Goal: Information Seeking & Learning: Check status

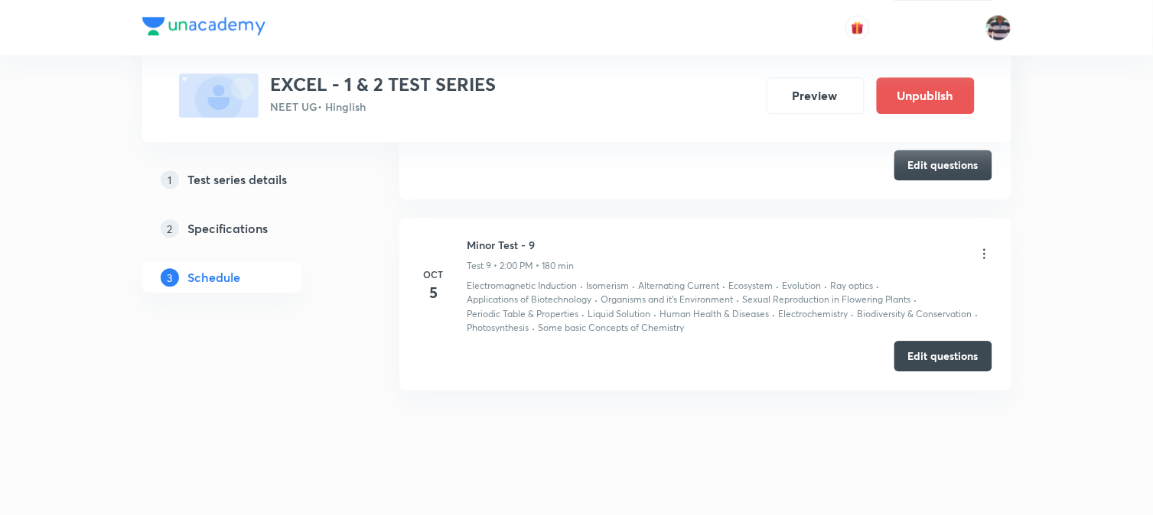
scroll to position [2476, 0]
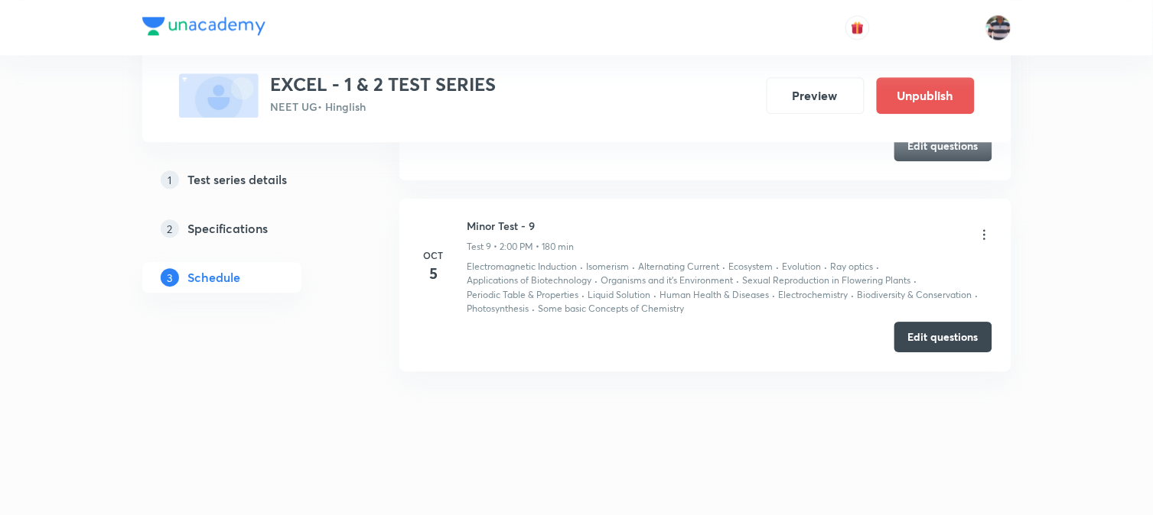
click at [985, 233] on icon at bounding box center [984, 234] width 15 height 15
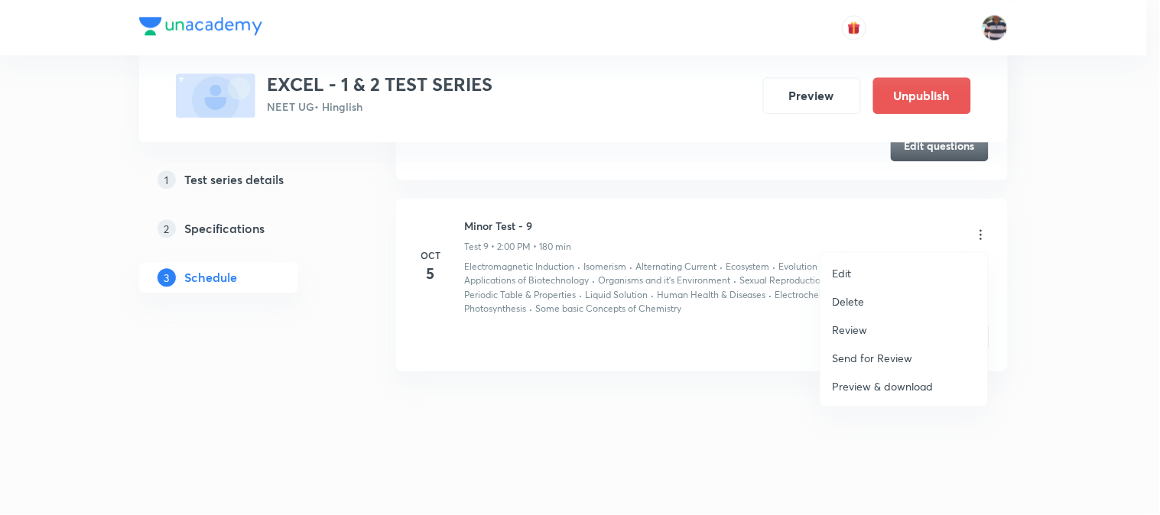
click at [872, 321] on li "Review" at bounding box center [904, 330] width 167 height 28
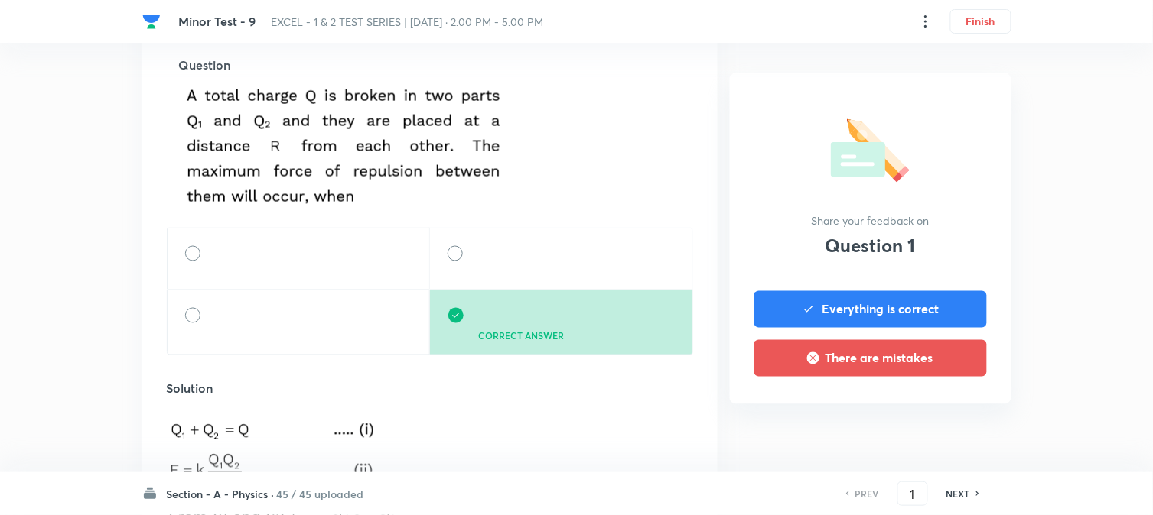
scroll to position [509, 0]
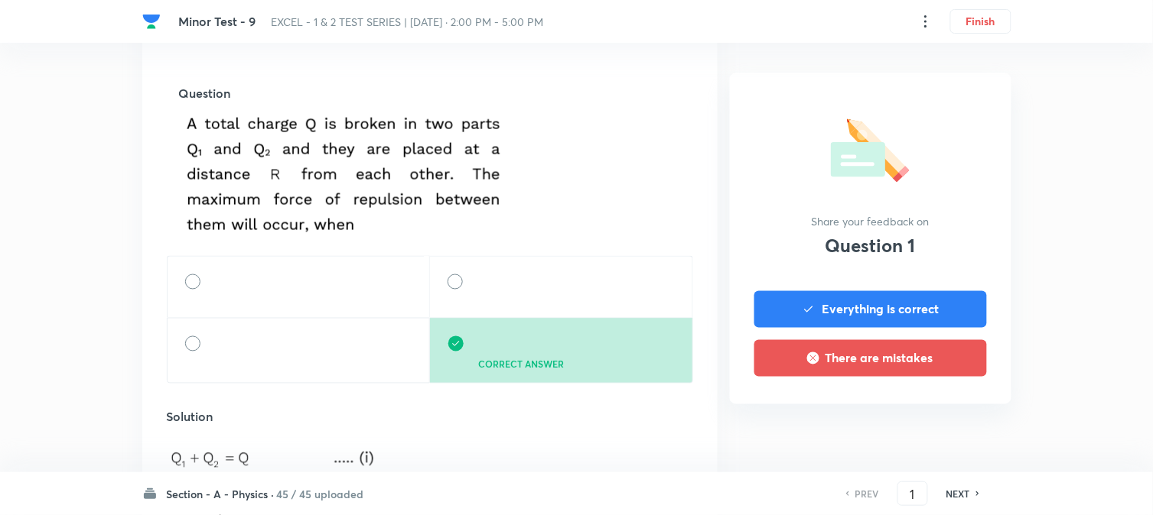
click at [956, 493] on h6 "NEXT" at bounding box center [958, 494] width 24 height 14
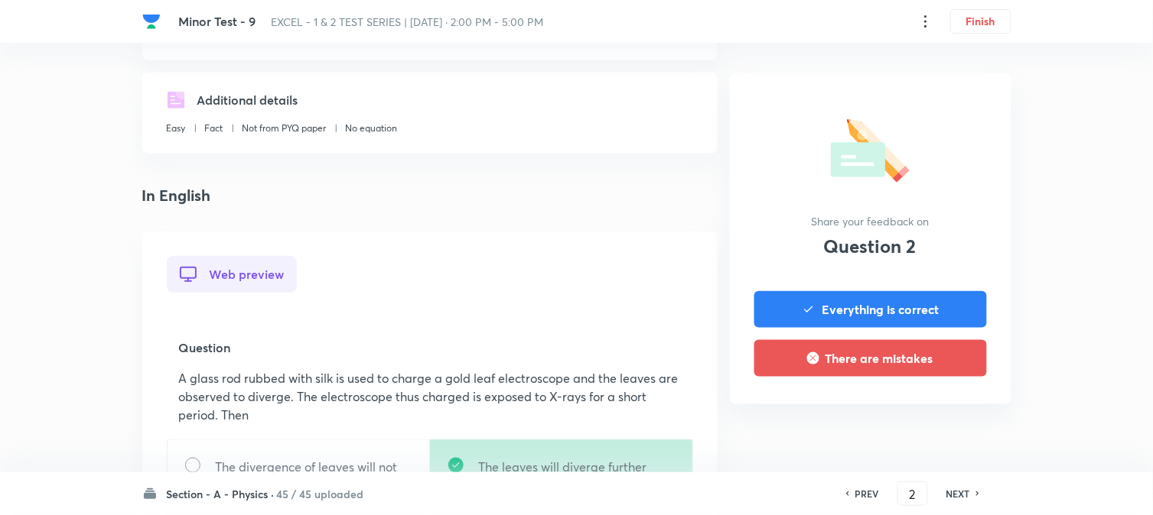
scroll to position [340, 0]
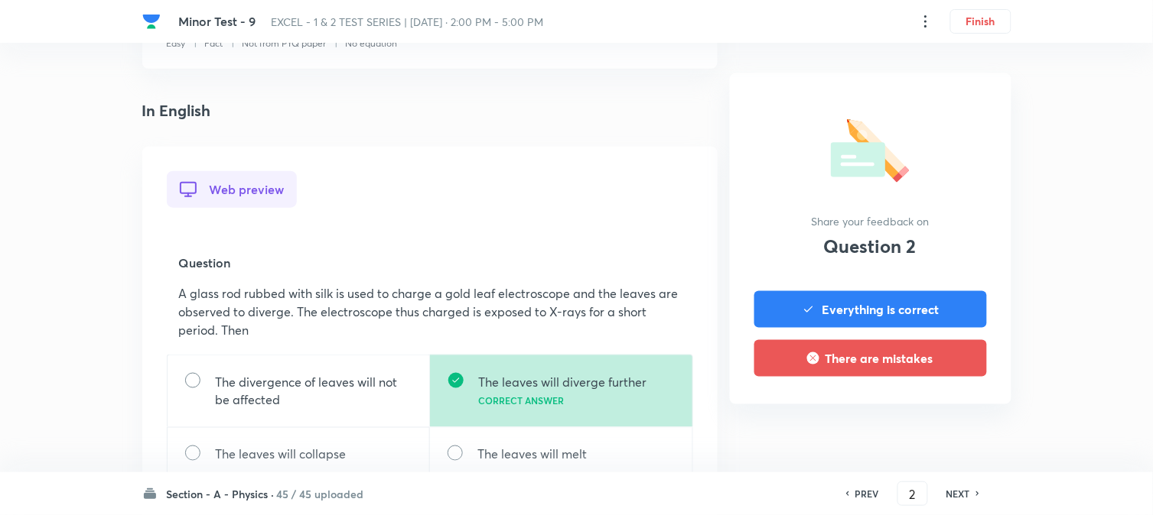
click at [952, 495] on h6 "NEXT" at bounding box center [958, 494] width 24 height 14
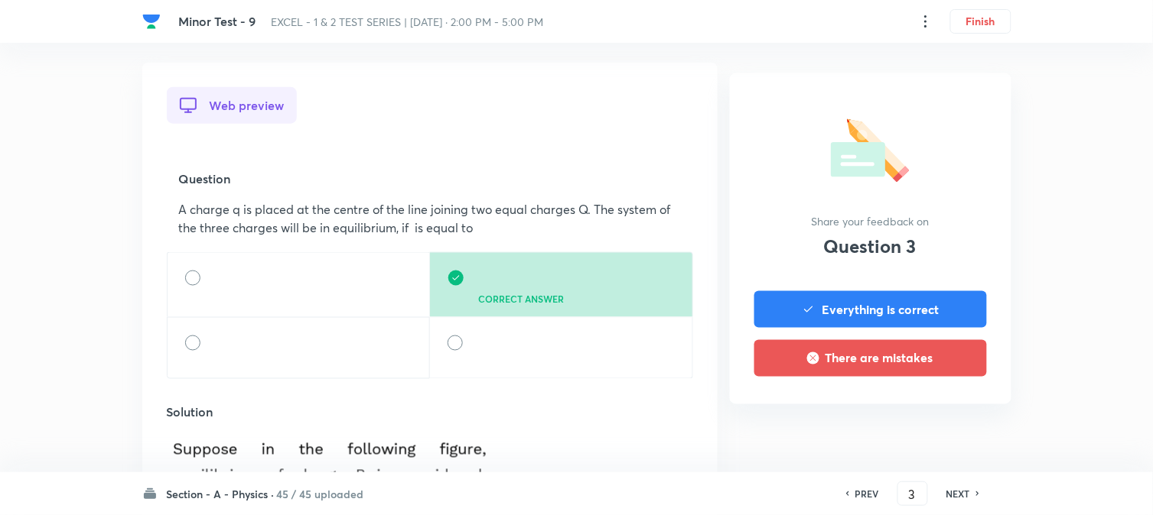
scroll to position [594, 0]
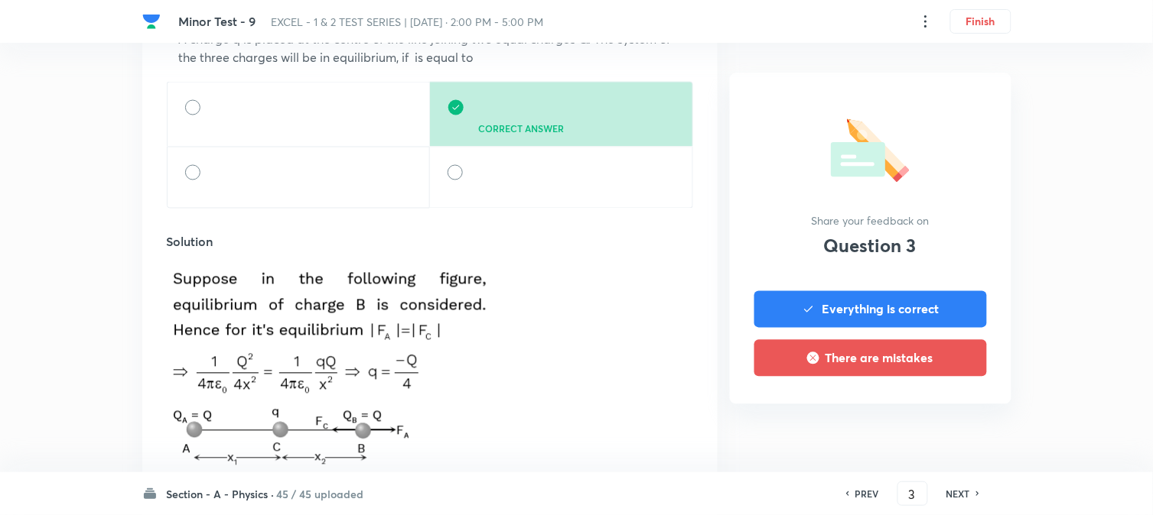
click at [952, 495] on h6 "NEXT" at bounding box center [958, 494] width 24 height 14
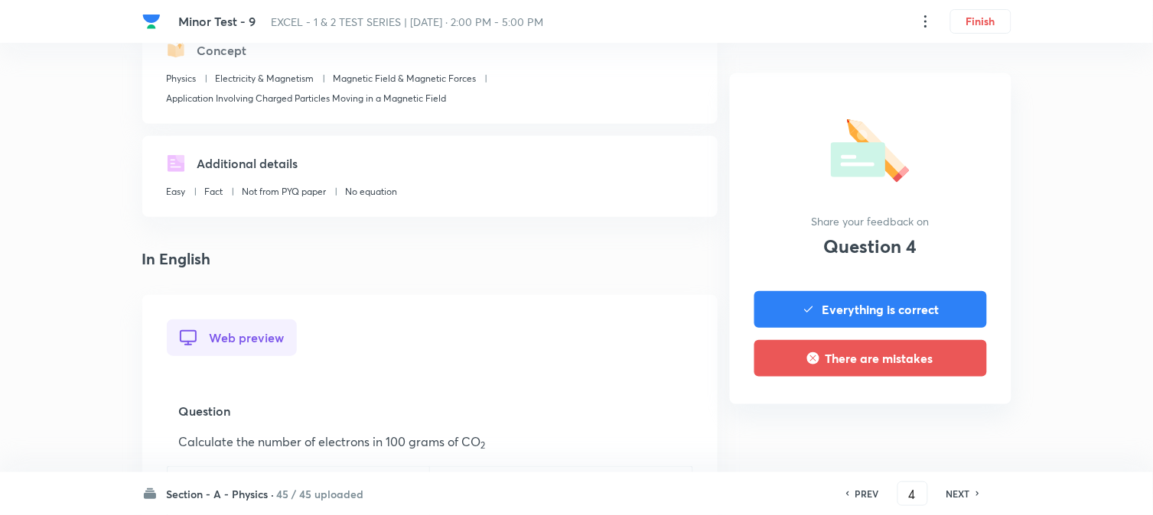
scroll to position [509, 0]
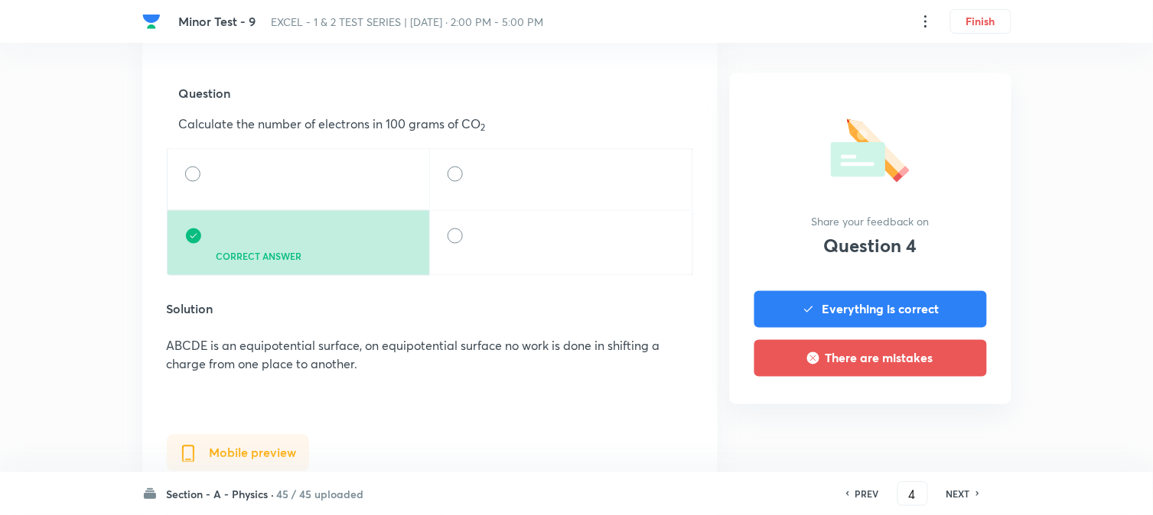
click at [950, 497] on h6 "NEXT" at bounding box center [958, 494] width 24 height 14
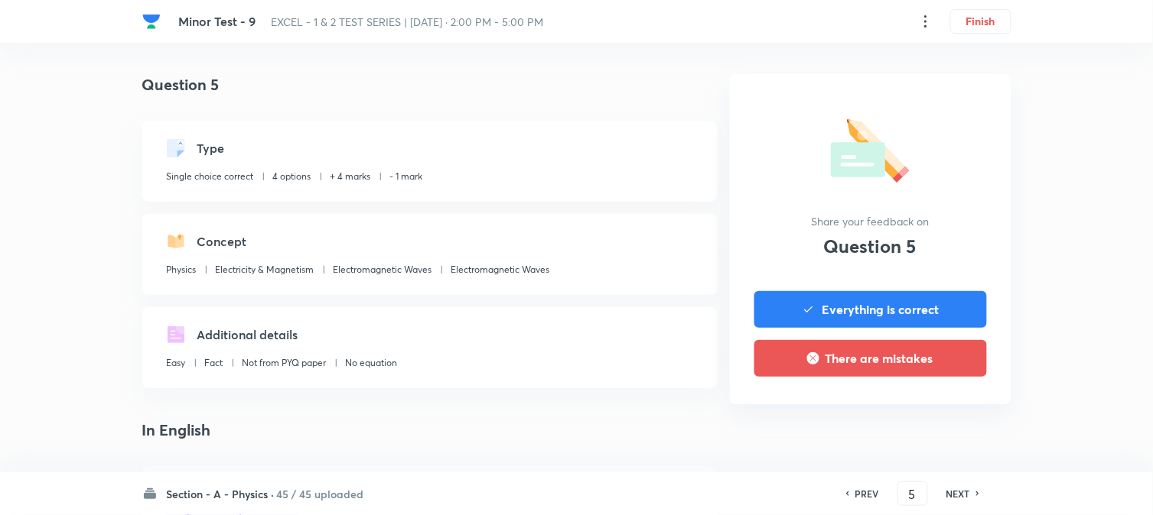
scroll to position [594, 0]
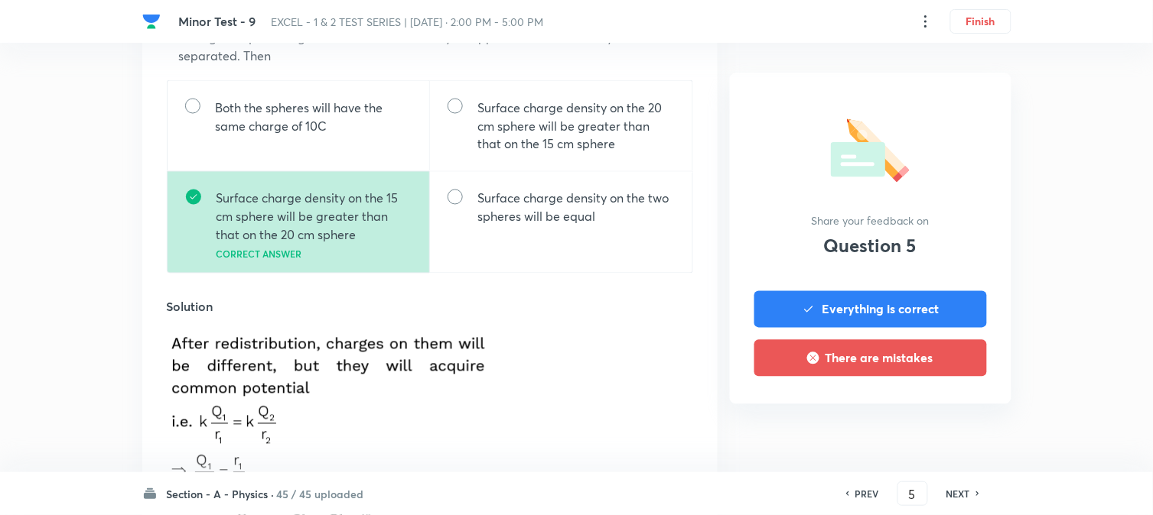
click at [950, 497] on h6 "NEXT" at bounding box center [958, 494] width 24 height 14
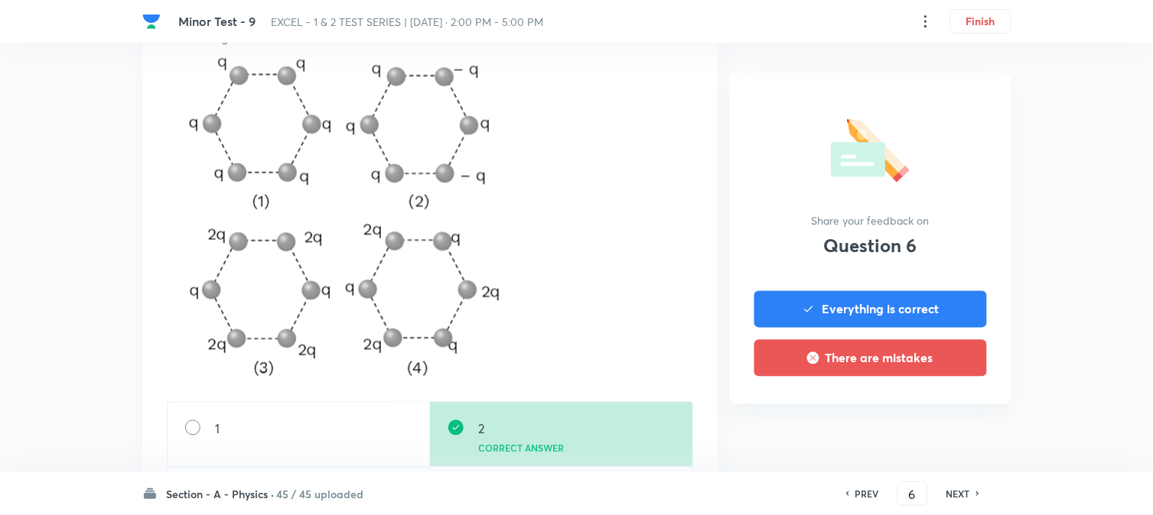
click at [949, 499] on h6 "NEXT" at bounding box center [958, 494] width 24 height 14
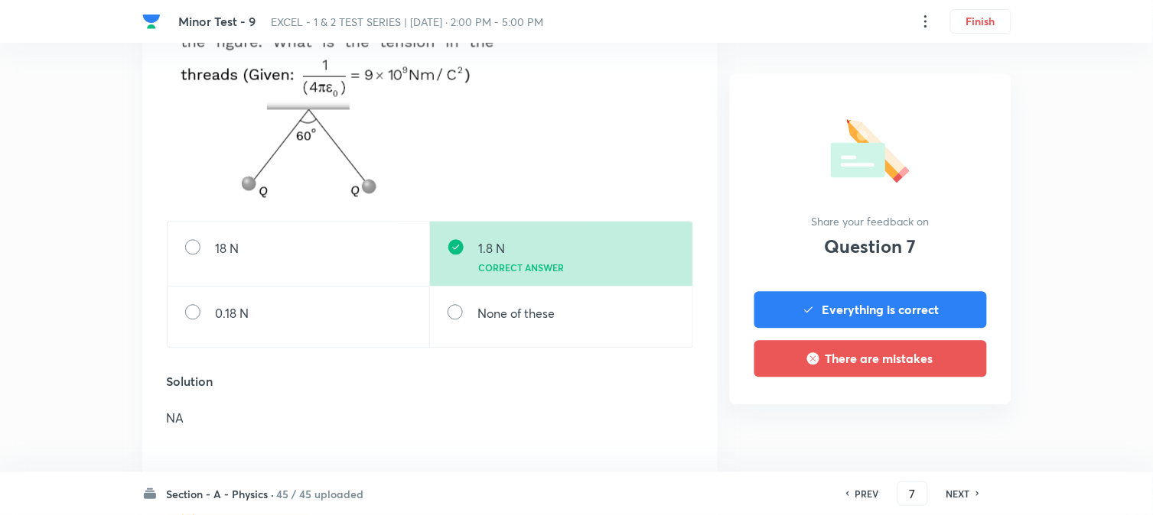
scroll to position [765, 0]
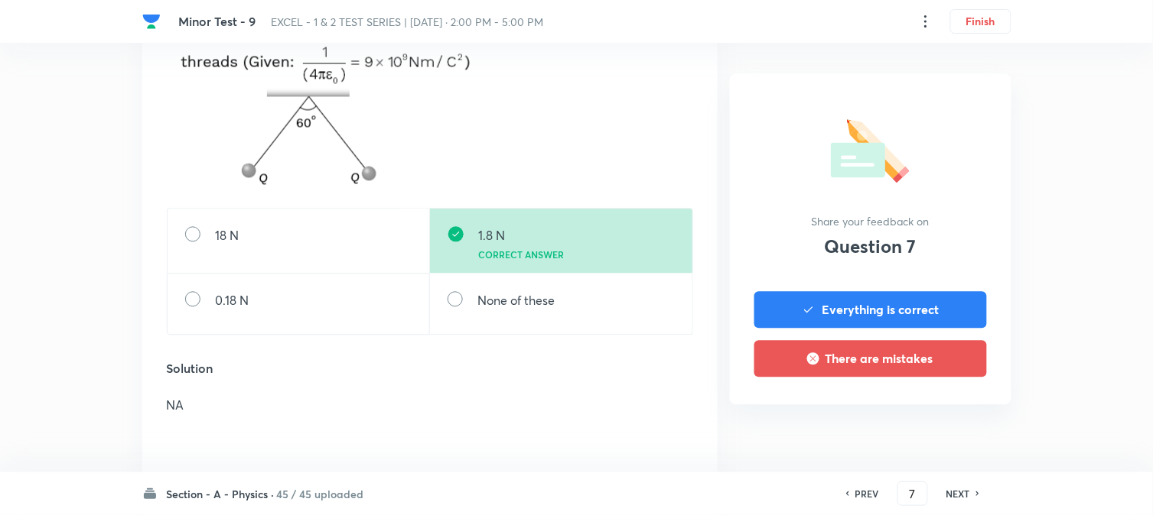
click at [948, 499] on h6 "NEXT" at bounding box center [958, 494] width 24 height 14
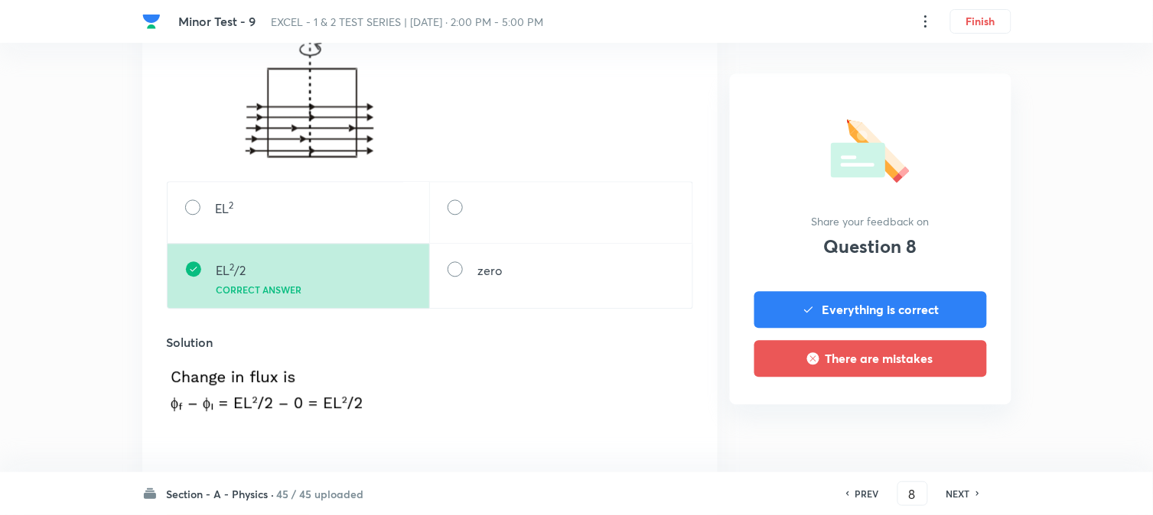
click at [950, 496] on h6 "NEXT" at bounding box center [958, 494] width 24 height 14
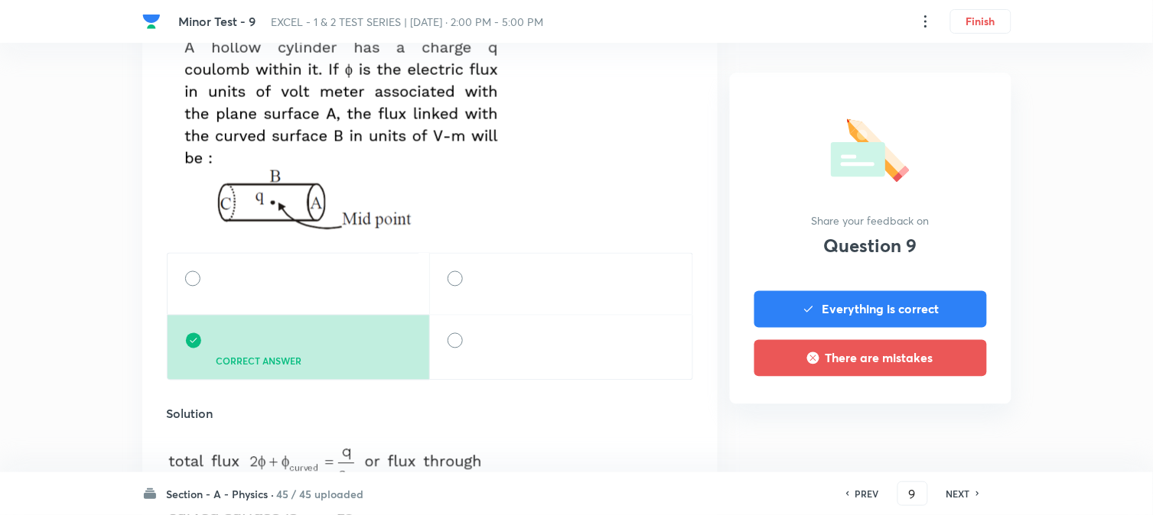
scroll to position [594, 0]
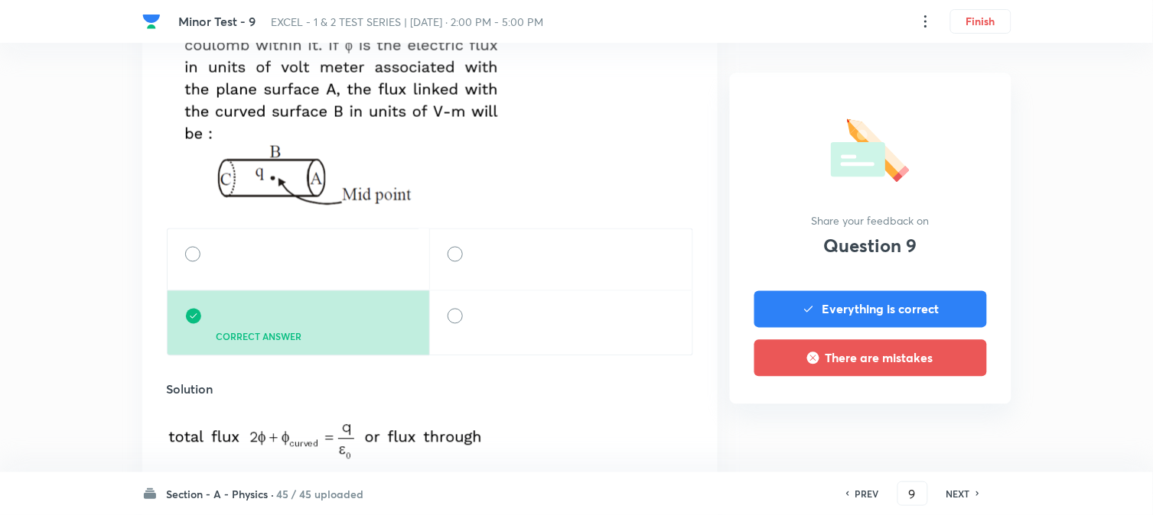
click at [950, 496] on h6 "NEXT" at bounding box center [958, 494] width 24 height 14
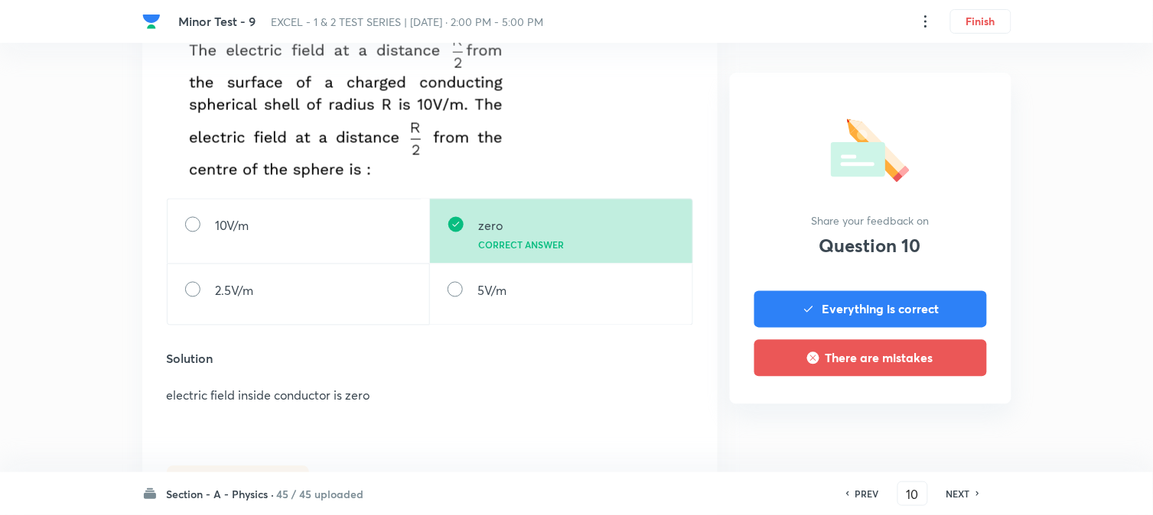
click at [950, 496] on h6 "NEXT" at bounding box center [958, 494] width 24 height 14
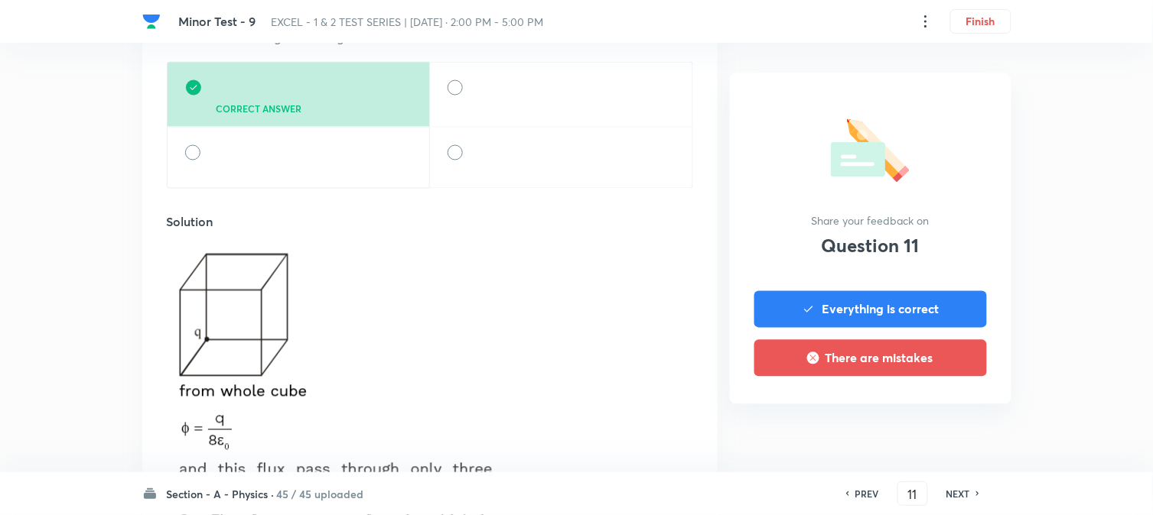
click at [950, 496] on h6 "NEXT" at bounding box center [958, 494] width 24 height 14
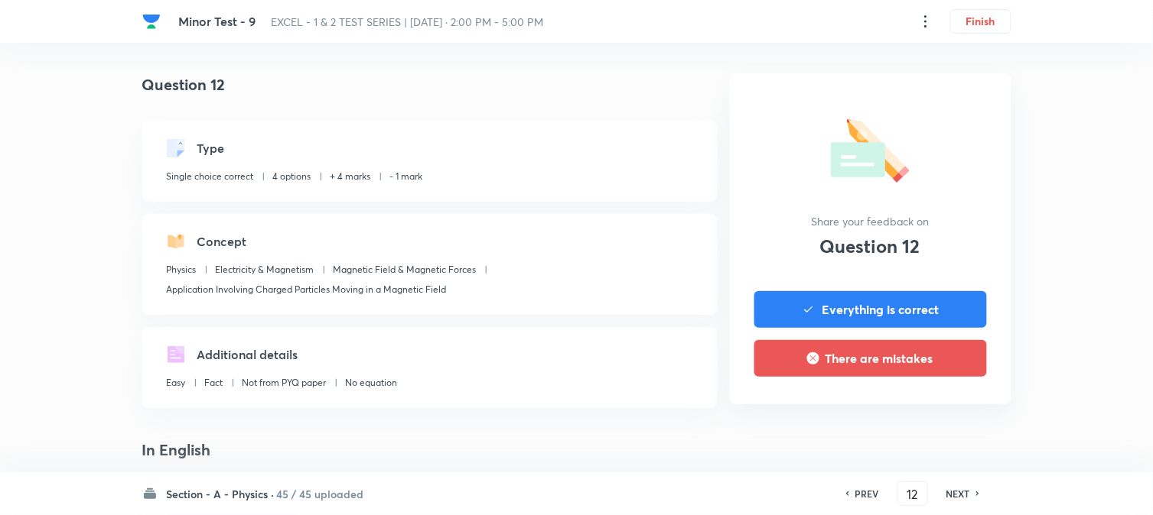
click at [950, 496] on h6 "NEXT" at bounding box center [958, 494] width 24 height 14
click at [868, 493] on h6 "PREV" at bounding box center [867, 494] width 24 height 14
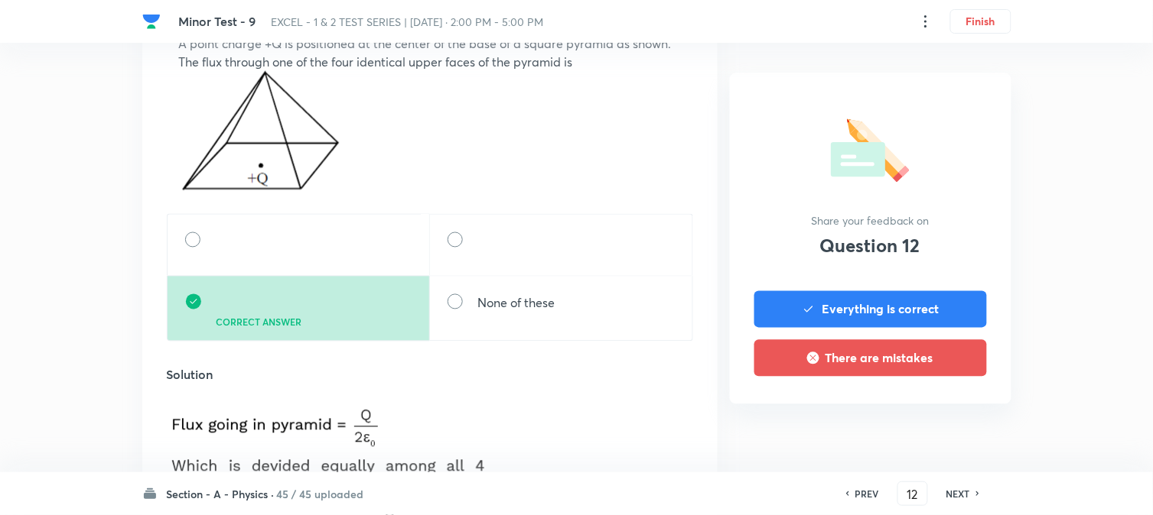
scroll to position [594, 0]
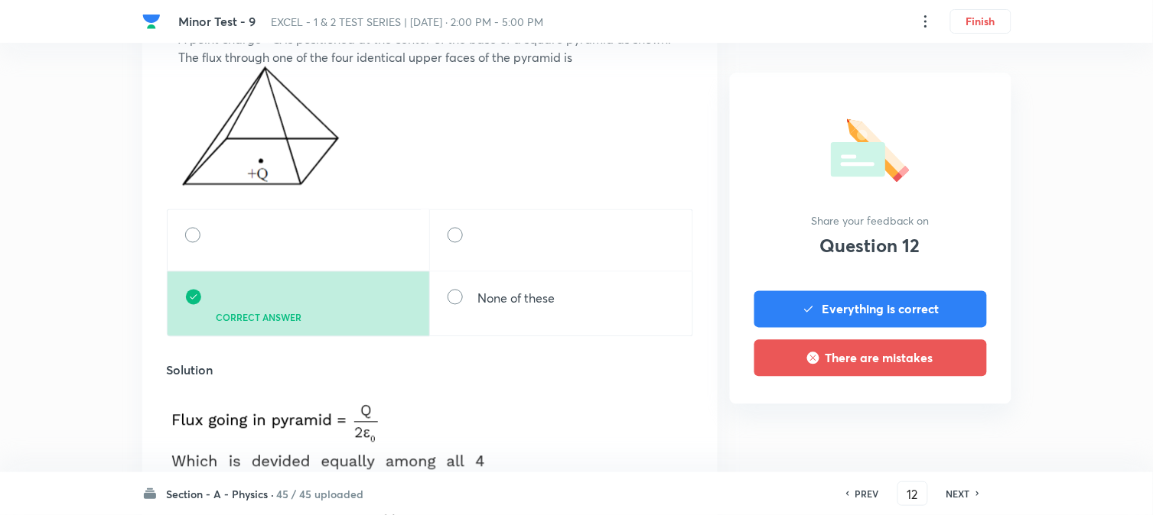
click at [958, 493] on h6 "NEXT" at bounding box center [958, 494] width 24 height 14
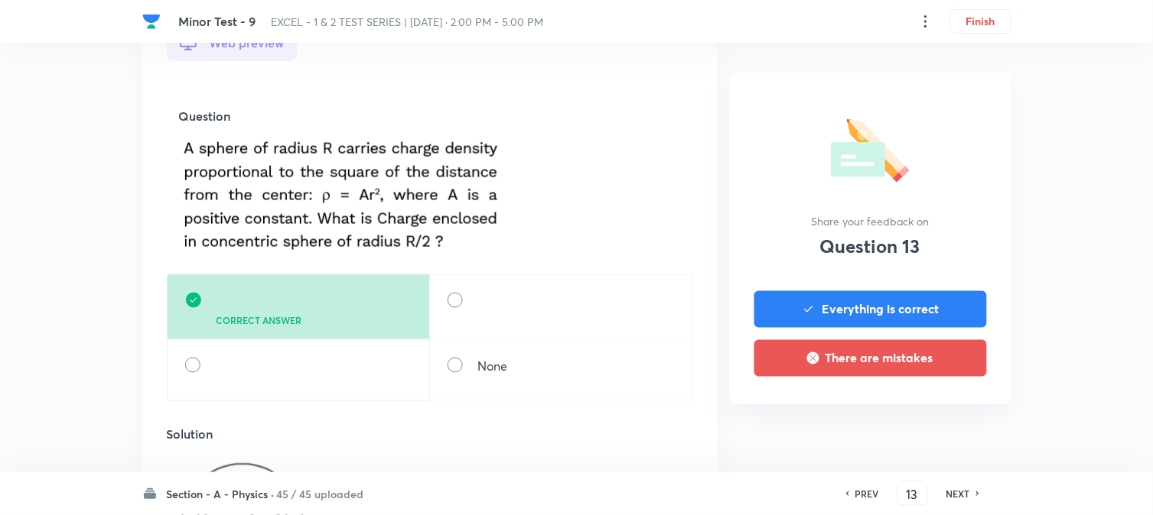
scroll to position [509, 0]
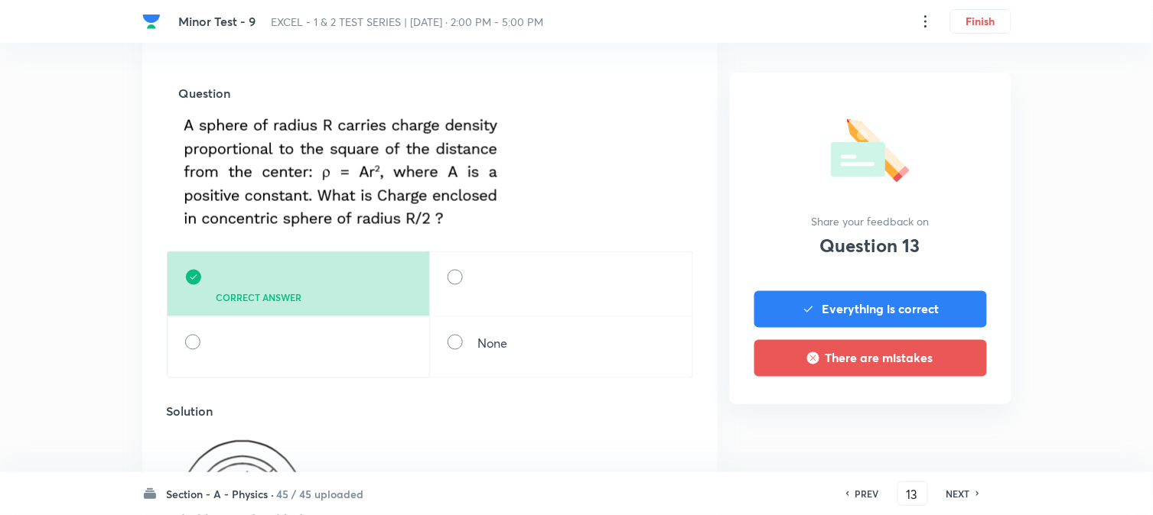
click at [951, 493] on h6 "NEXT" at bounding box center [958, 494] width 24 height 14
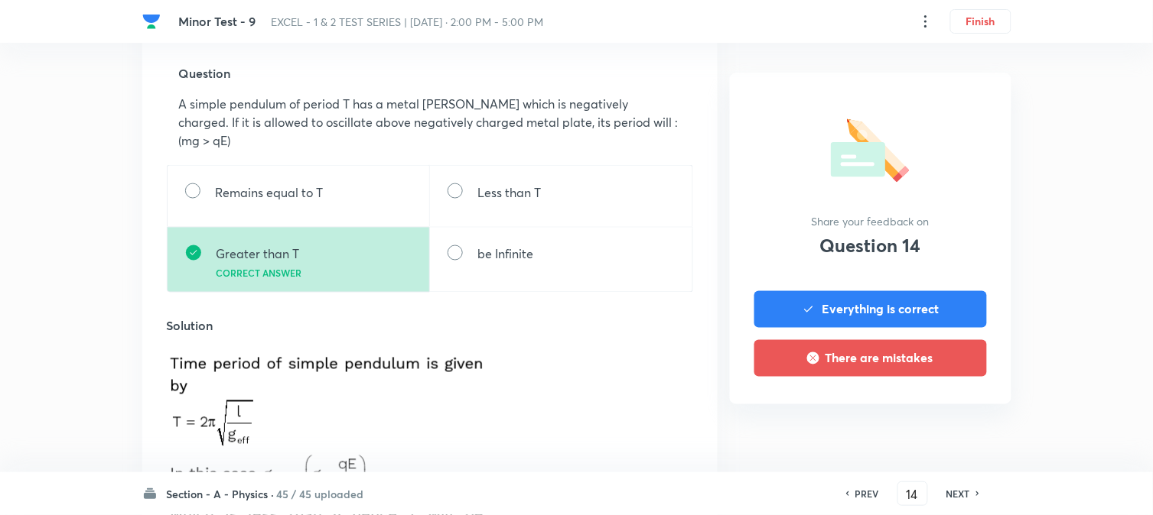
click at [951, 493] on h6 "NEXT" at bounding box center [958, 494] width 24 height 14
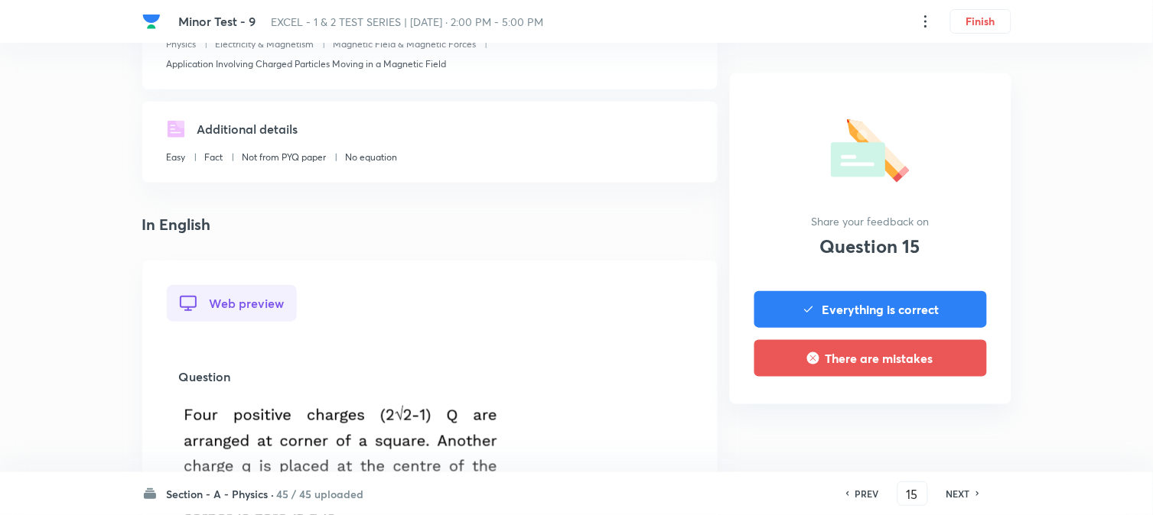
scroll to position [594, 0]
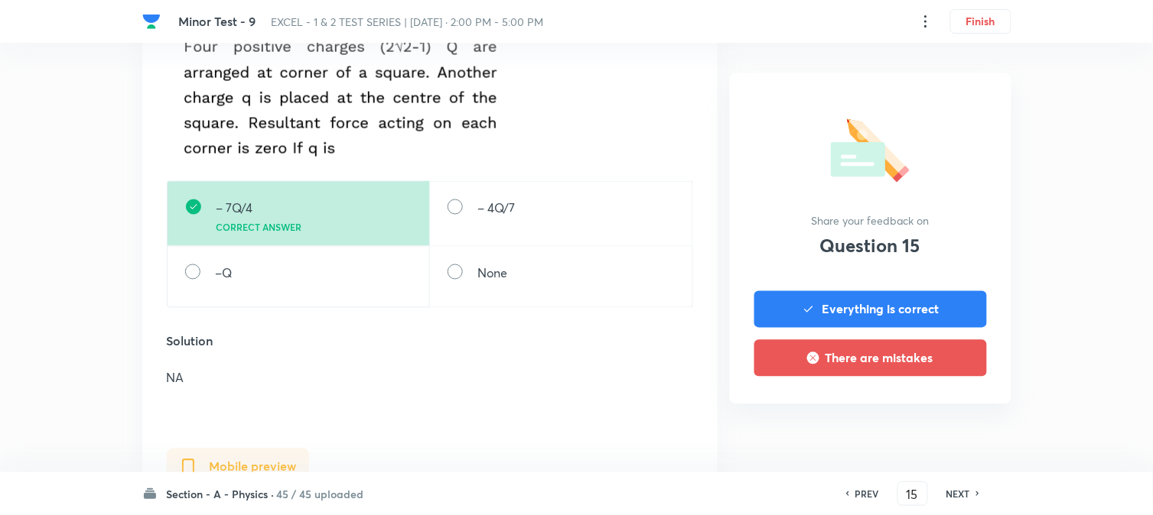
click at [951, 493] on h6 "NEXT" at bounding box center [958, 494] width 24 height 14
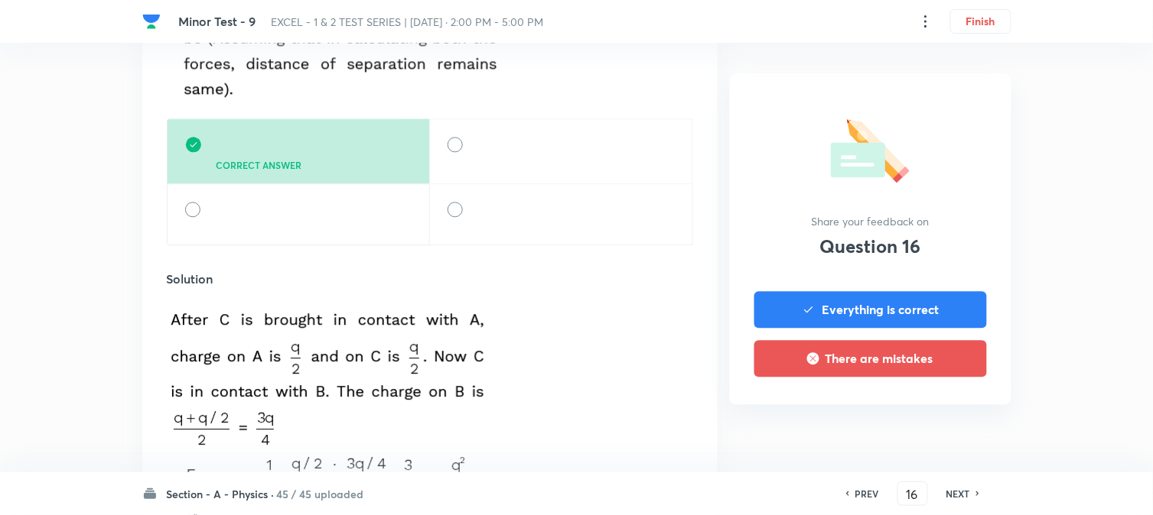
scroll to position [850, 0]
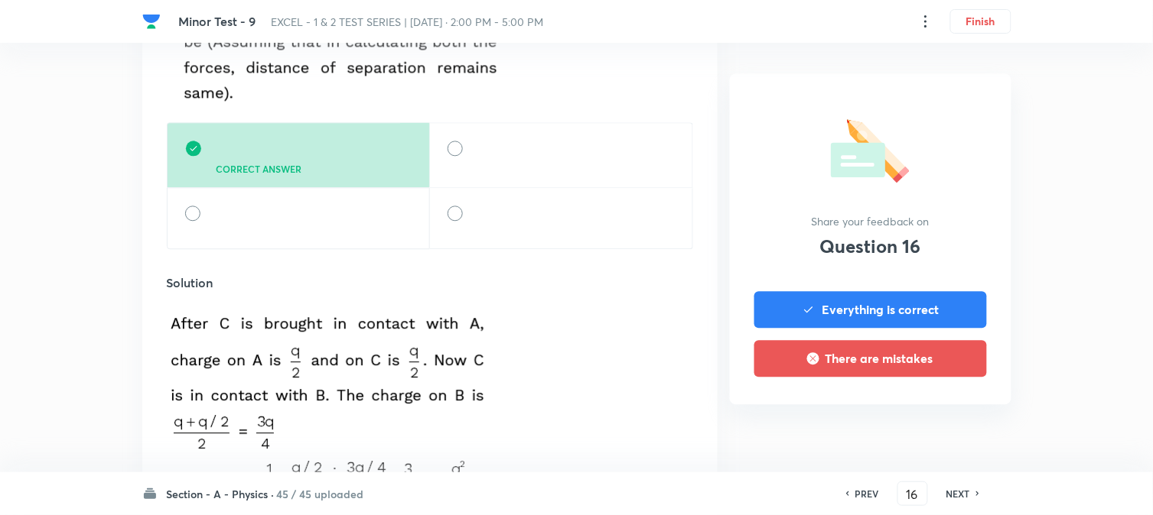
click at [951, 493] on h6 "NEXT" at bounding box center [958, 494] width 24 height 14
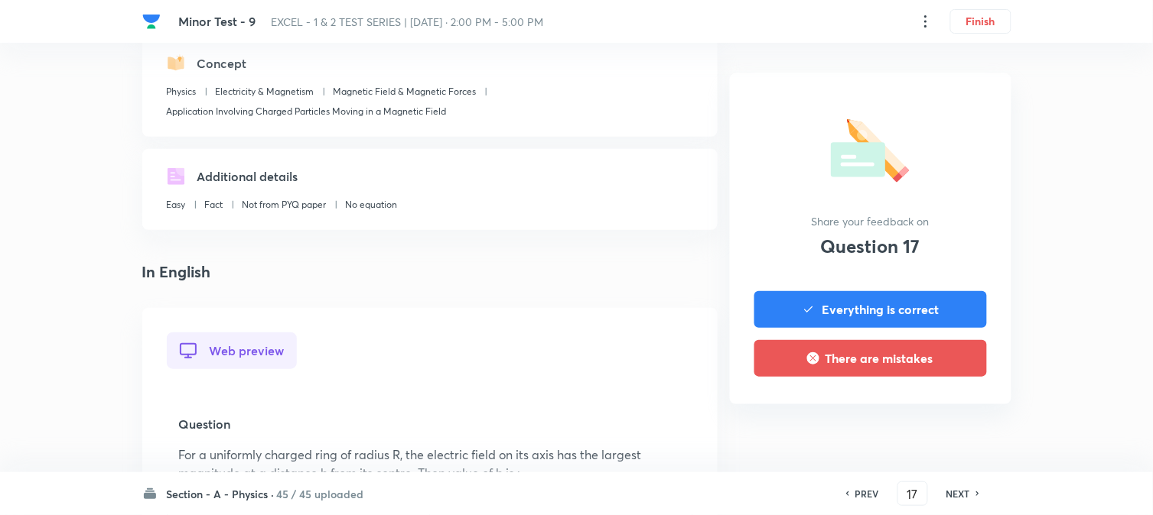
scroll to position [594, 0]
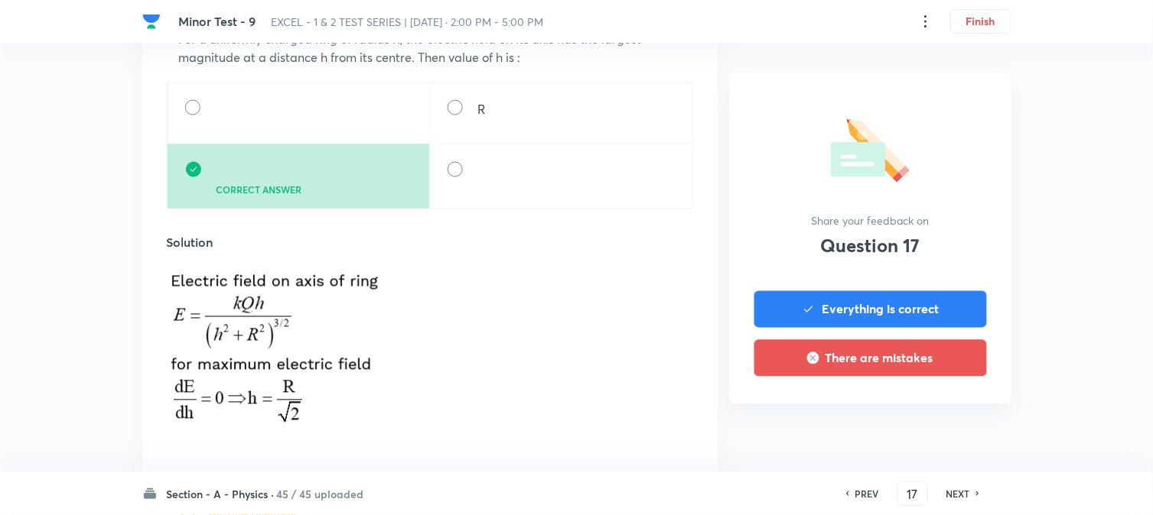
click at [951, 493] on h6 "NEXT" at bounding box center [958, 494] width 24 height 14
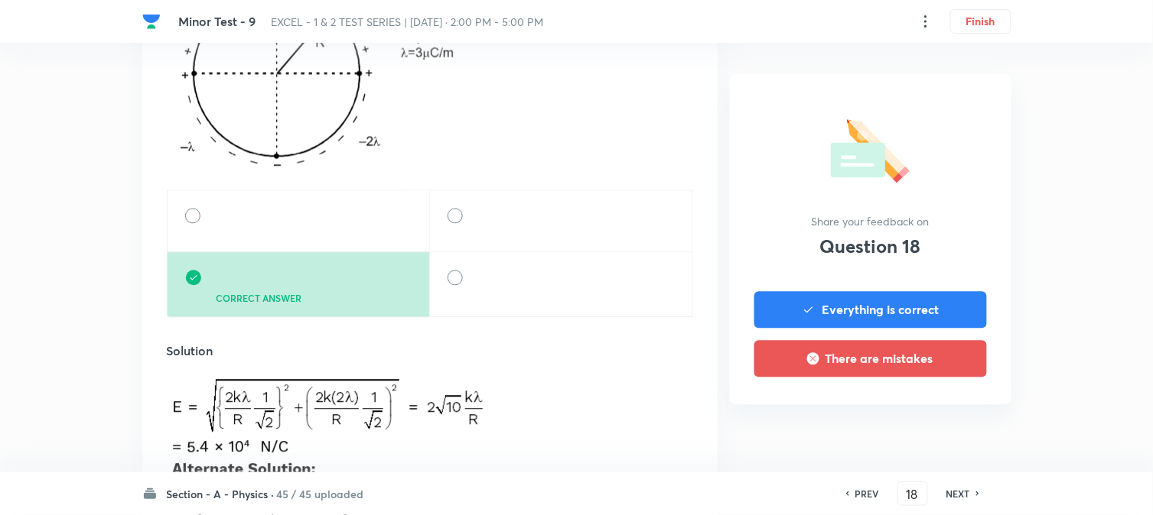
scroll to position [765, 0]
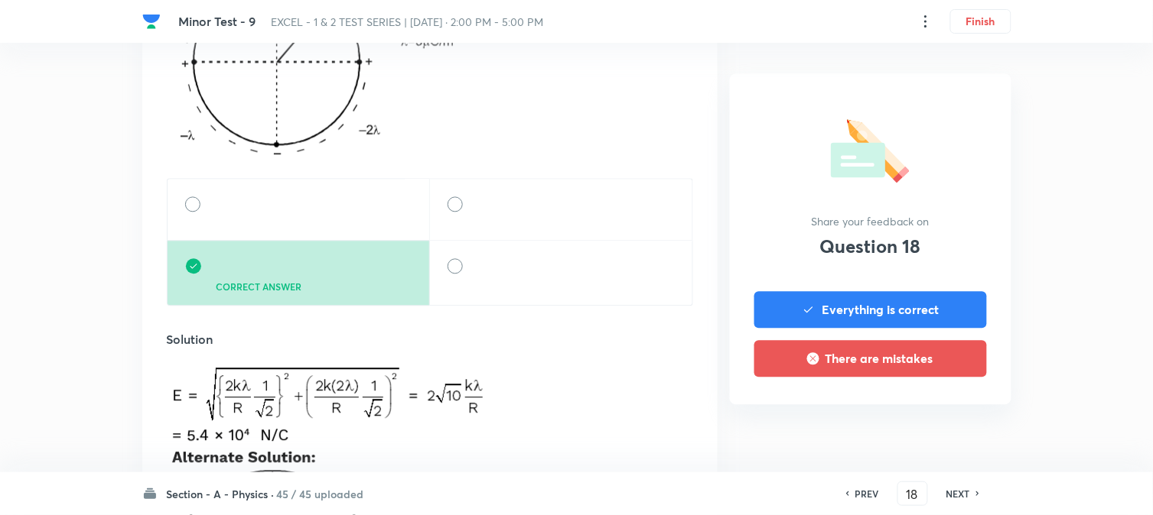
click at [949, 497] on h6 "NEXT" at bounding box center [958, 494] width 24 height 14
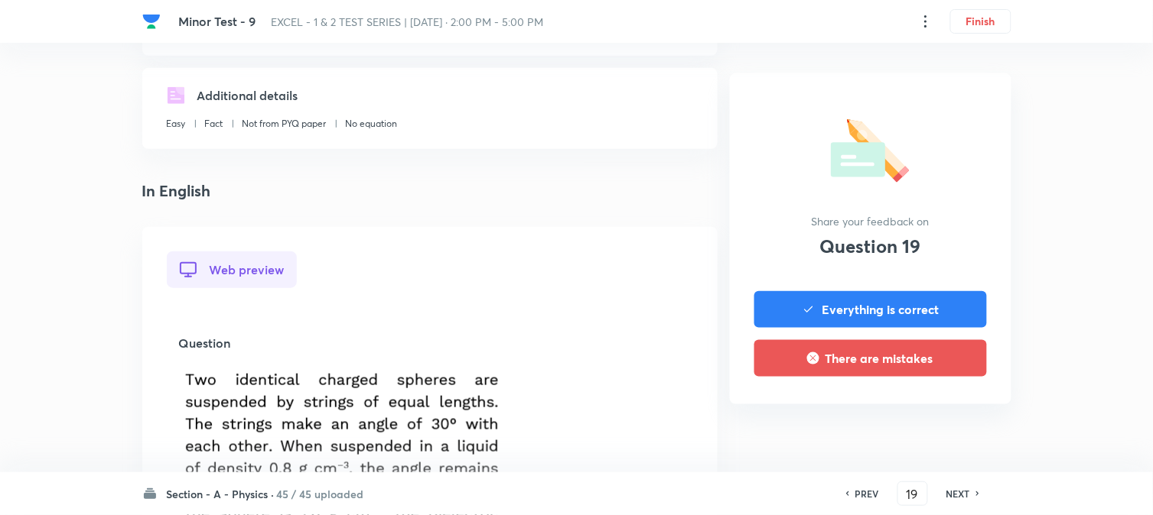
scroll to position [509, 0]
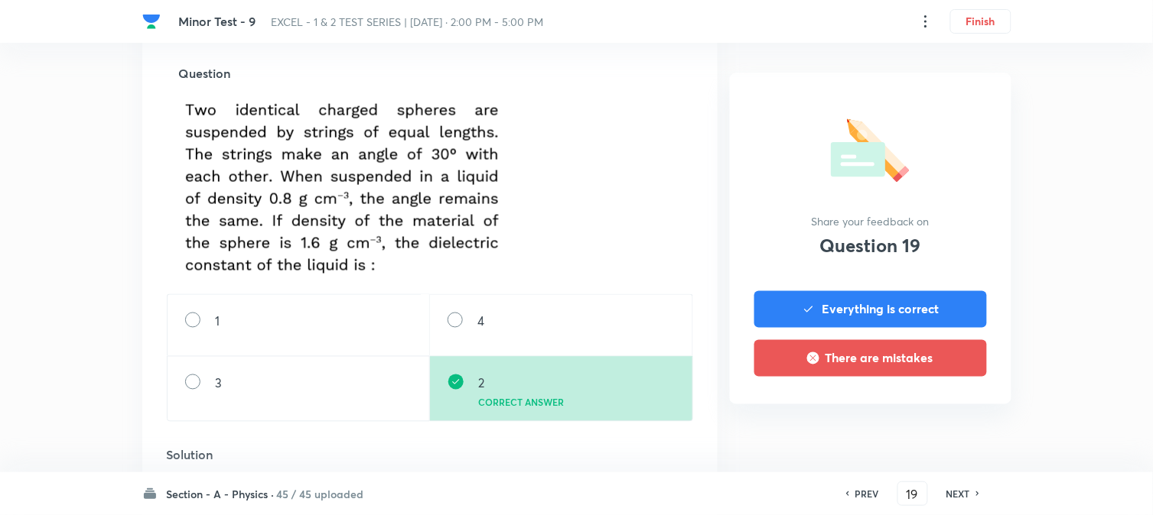
click at [945, 510] on div "Section - A - Physics · 45 / 45 uploaded PREV 19 ​ NEXT" at bounding box center [576, 494] width 869 height 43
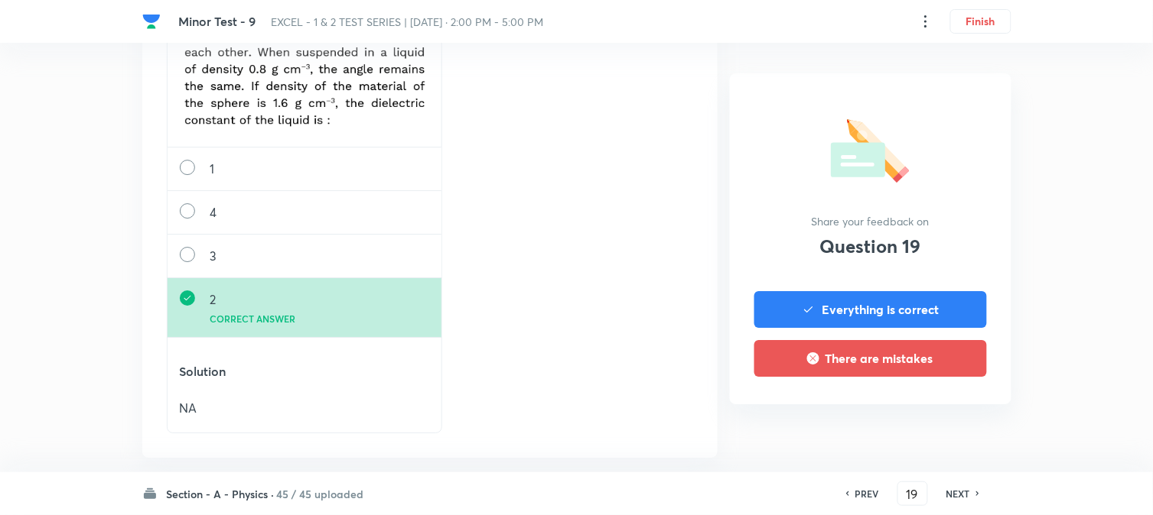
scroll to position [1274, 0]
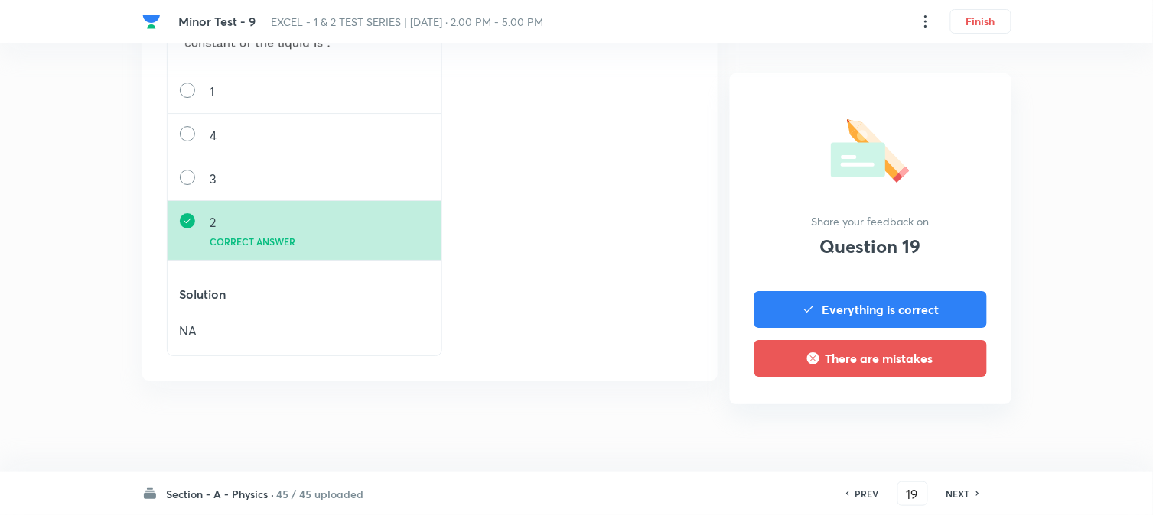
click at [969, 497] on h6 "NEXT" at bounding box center [958, 494] width 24 height 14
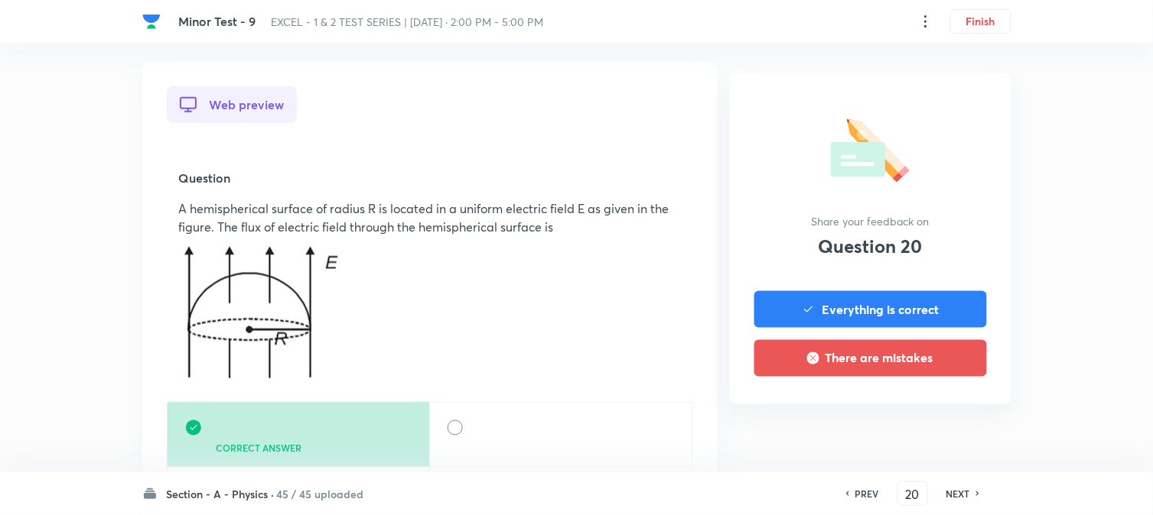
scroll to position [594, 0]
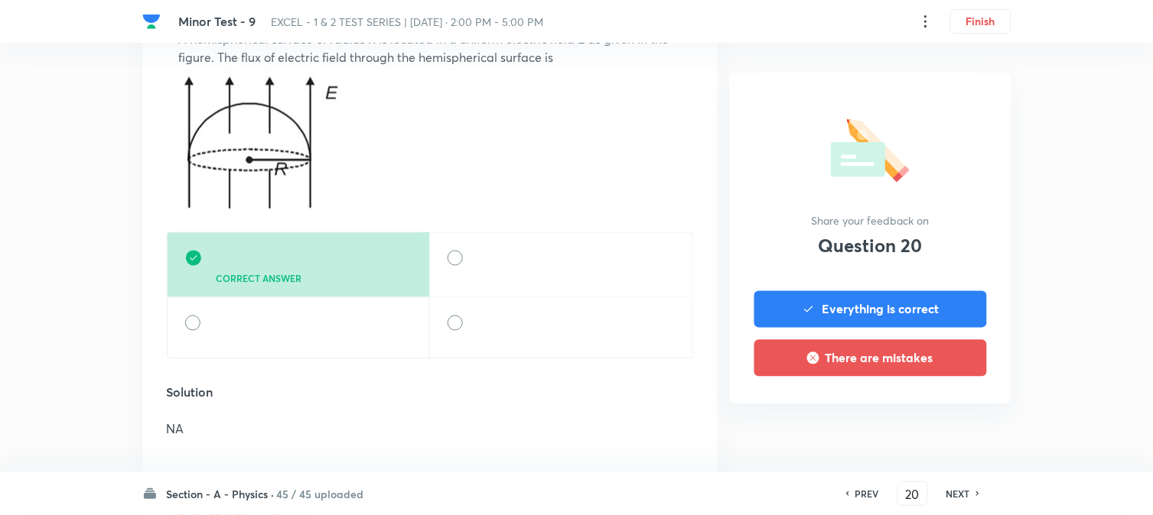
click at [964, 497] on h6 "NEXT" at bounding box center [958, 494] width 24 height 14
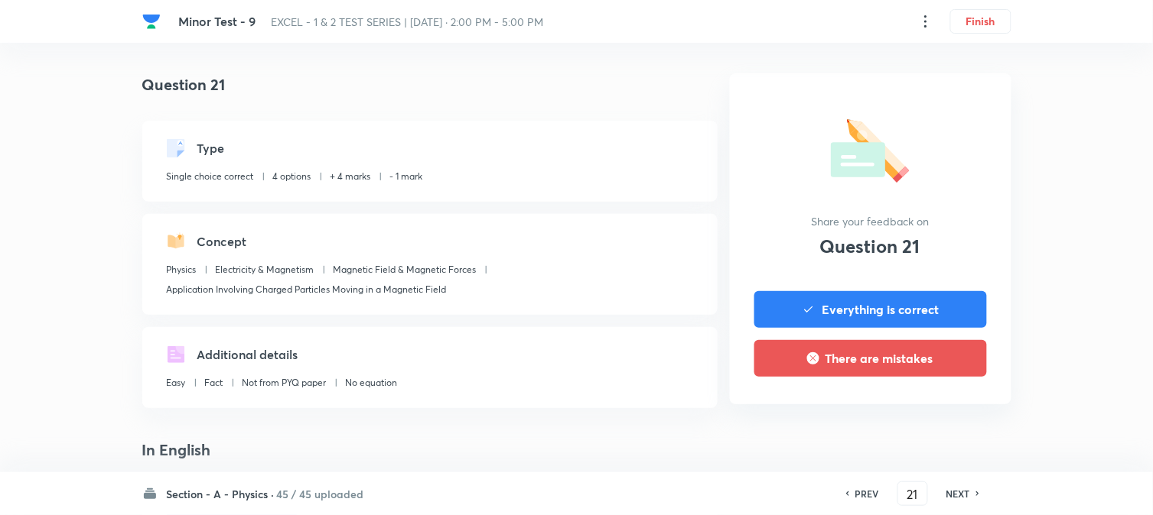
scroll to position [509, 0]
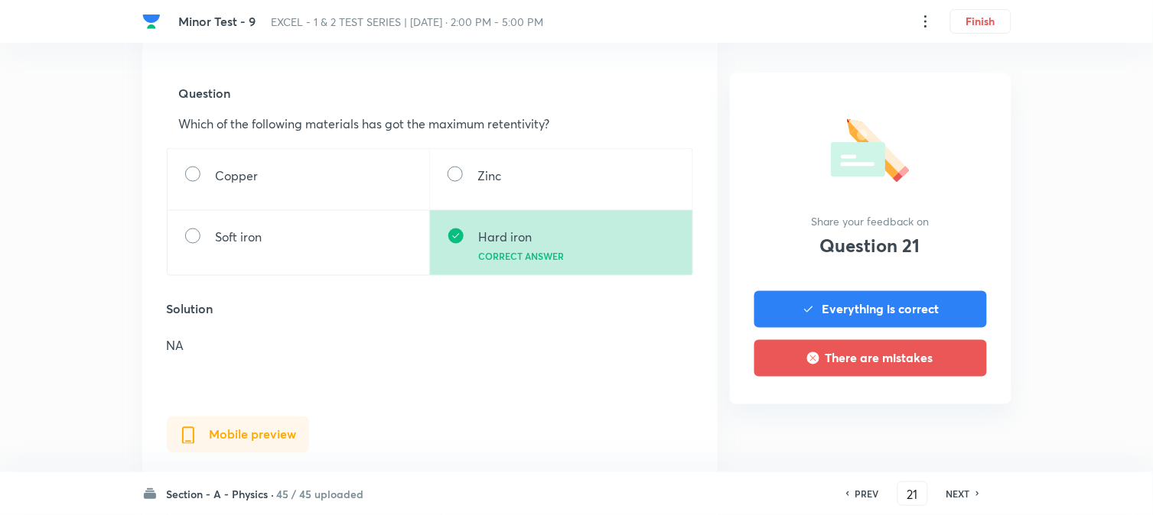
click at [964, 497] on h6 "NEXT" at bounding box center [958, 494] width 24 height 14
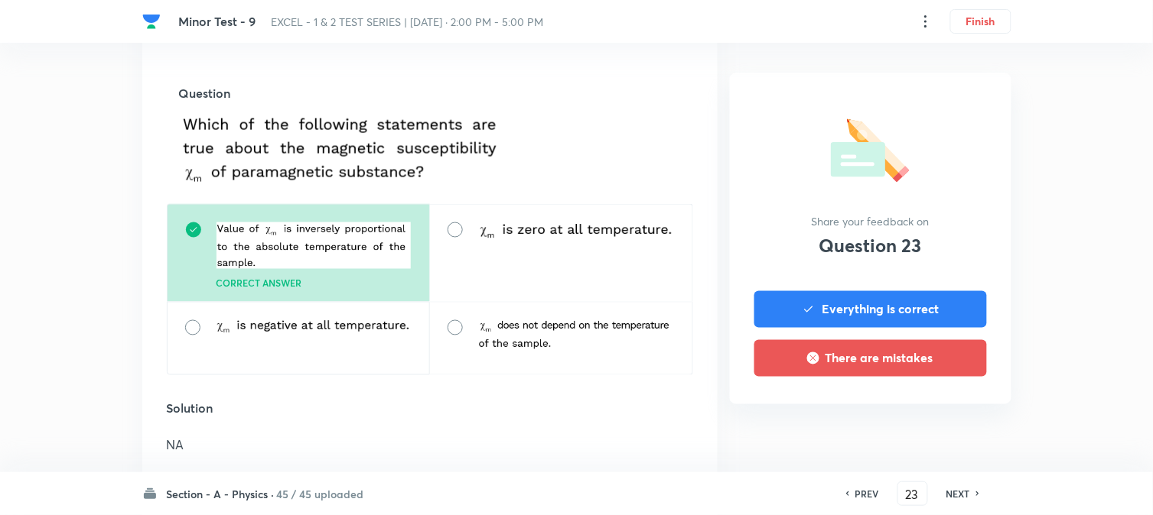
click at [962, 497] on h6 "NEXT" at bounding box center [958, 494] width 24 height 14
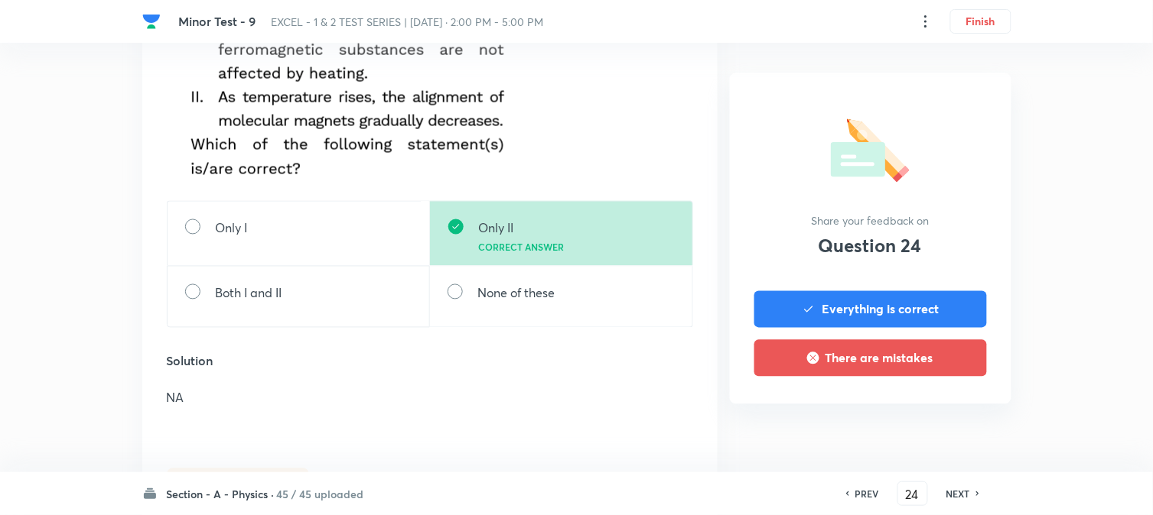
scroll to position [594, 0]
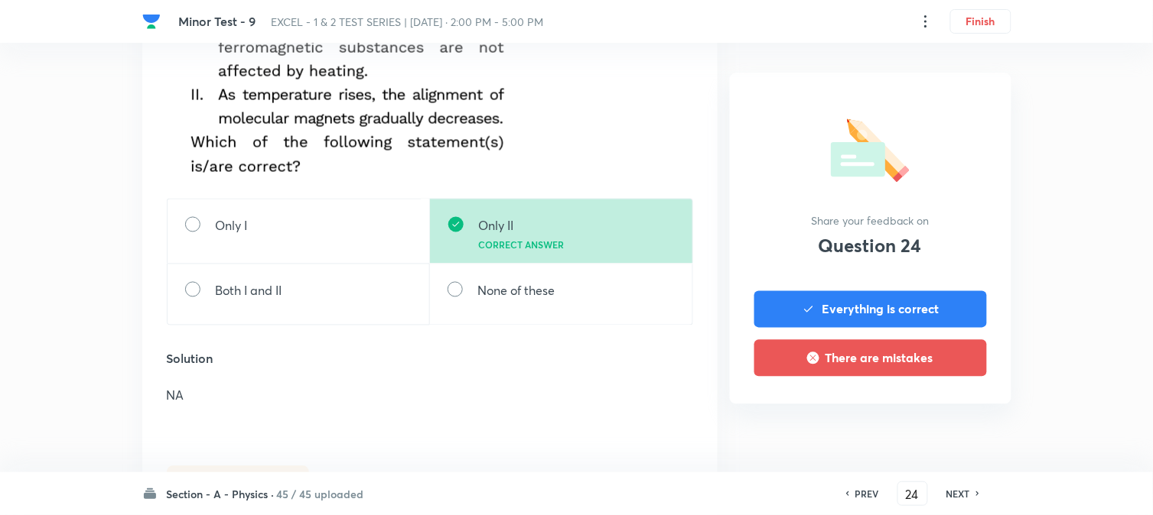
click at [961, 497] on h6 "NEXT" at bounding box center [958, 494] width 24 height 14
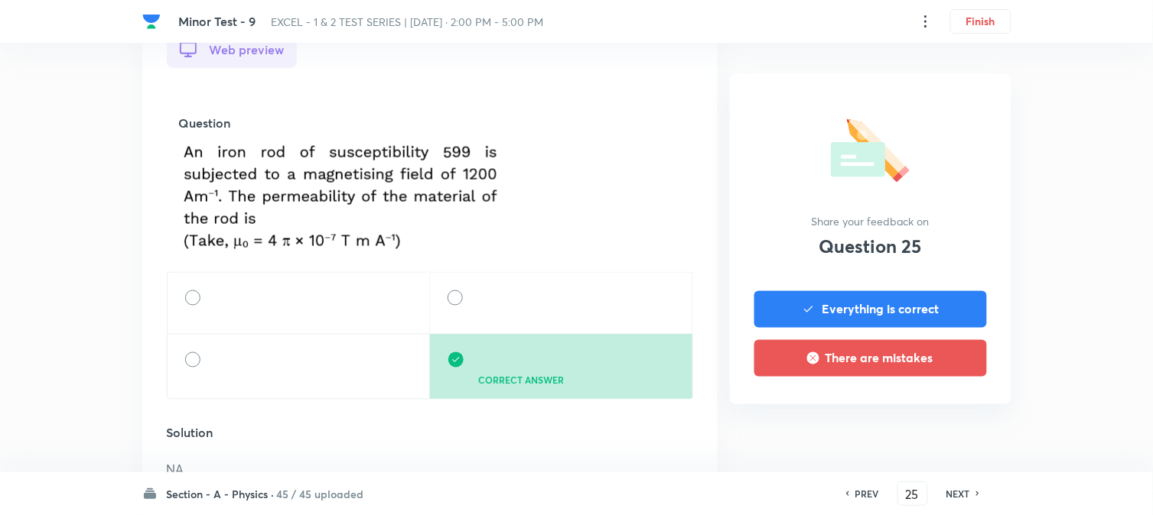
scroll to position [509, 0]
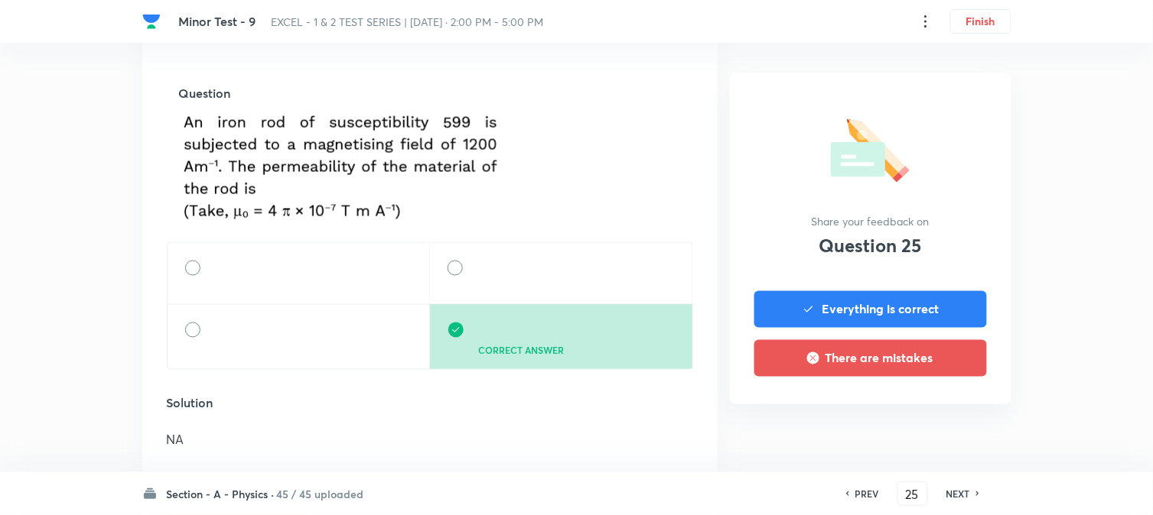
click at [961, 496] on h6 "NEXT" at bounding box center [958, 494] width 24 height 14
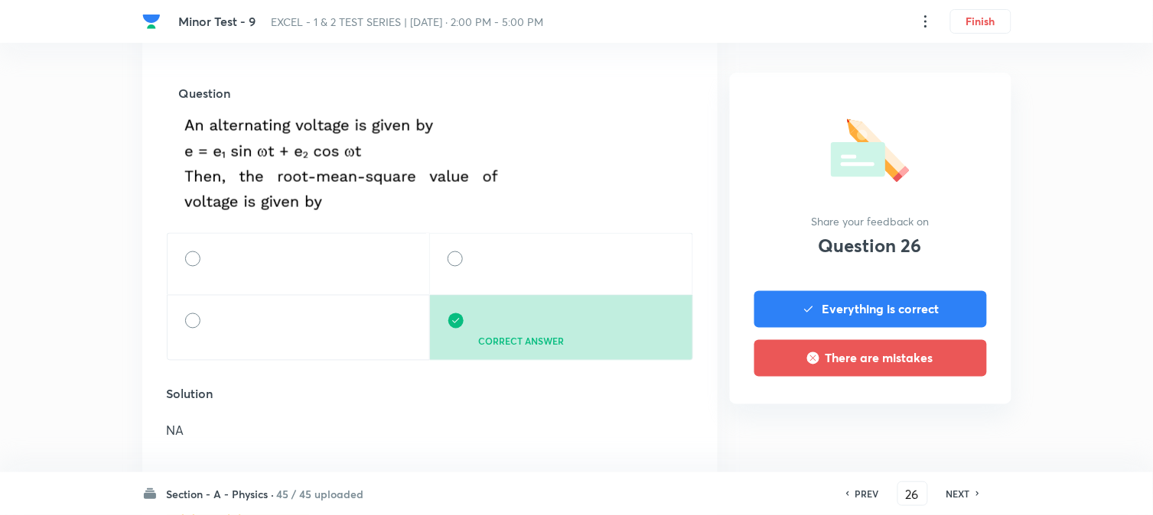
click at [961, 496] on h6 "NEXT" at bounding box center [958, 494] width 24 height 14
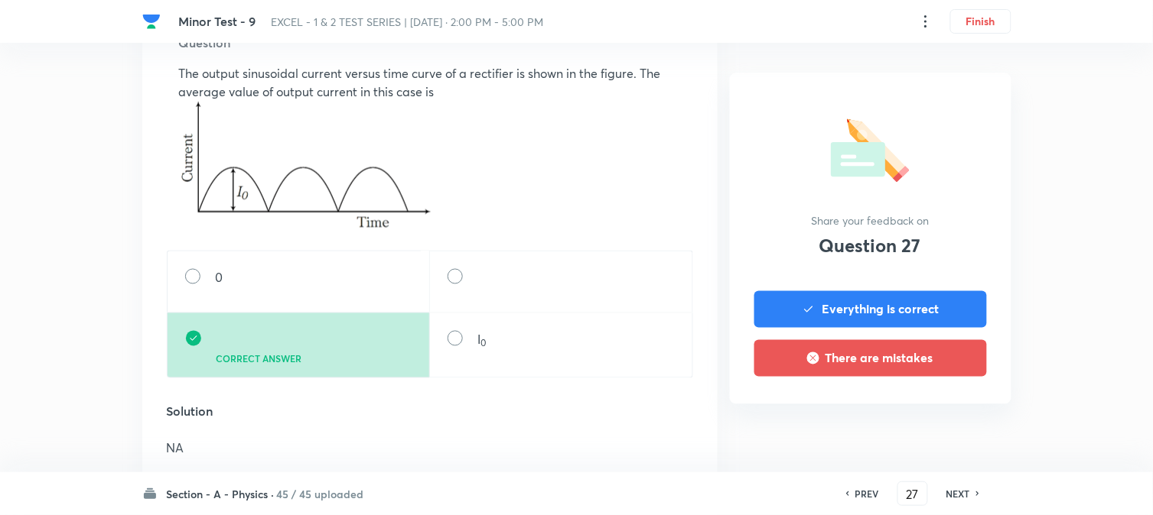
scroll to position [594, 0]
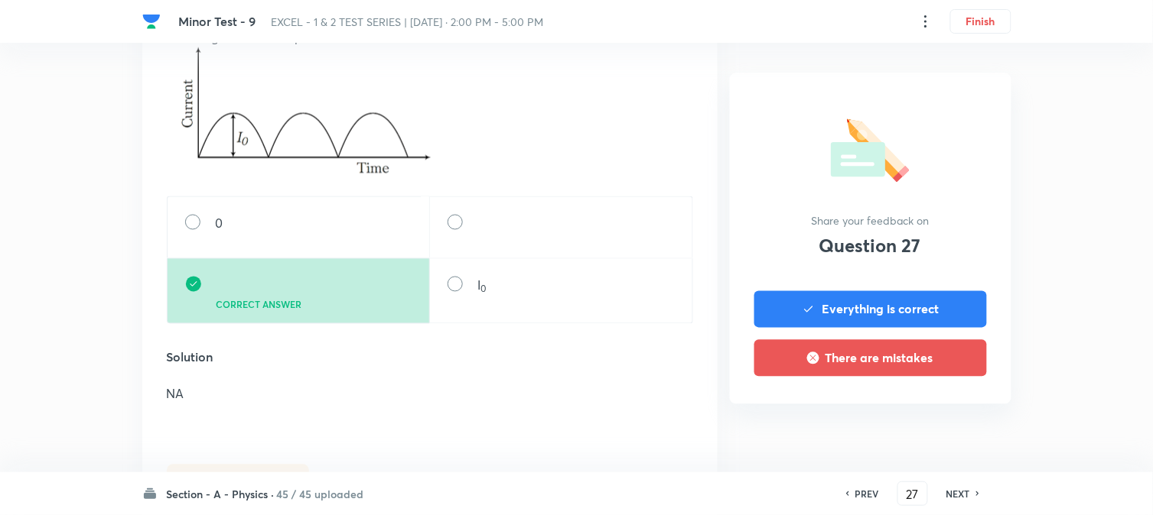
click at [959, 496] on h6 "NEXT" at bounding box center [958, 494] width 24 height 14
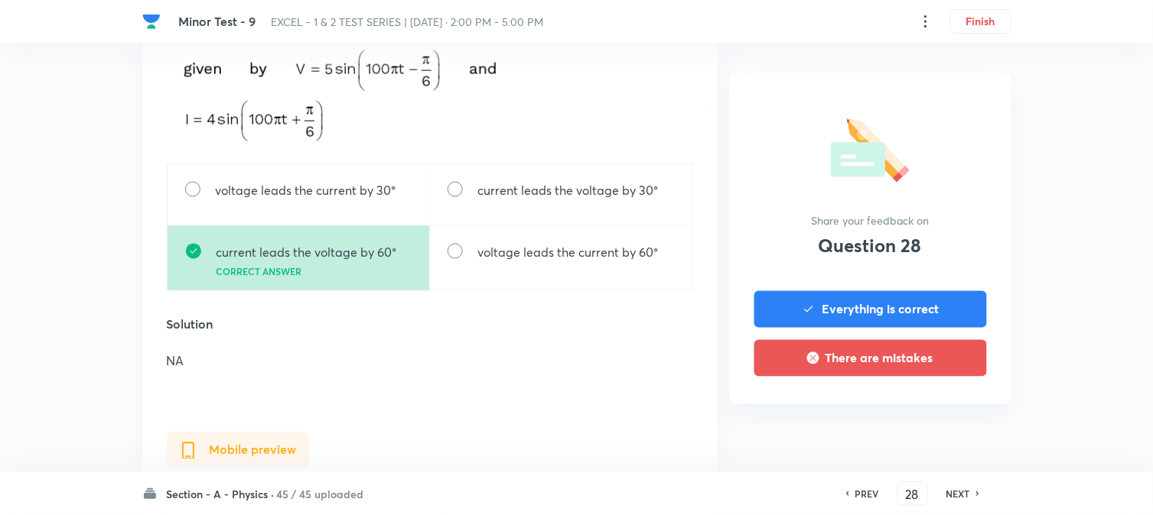
scroll to position [0, 0]
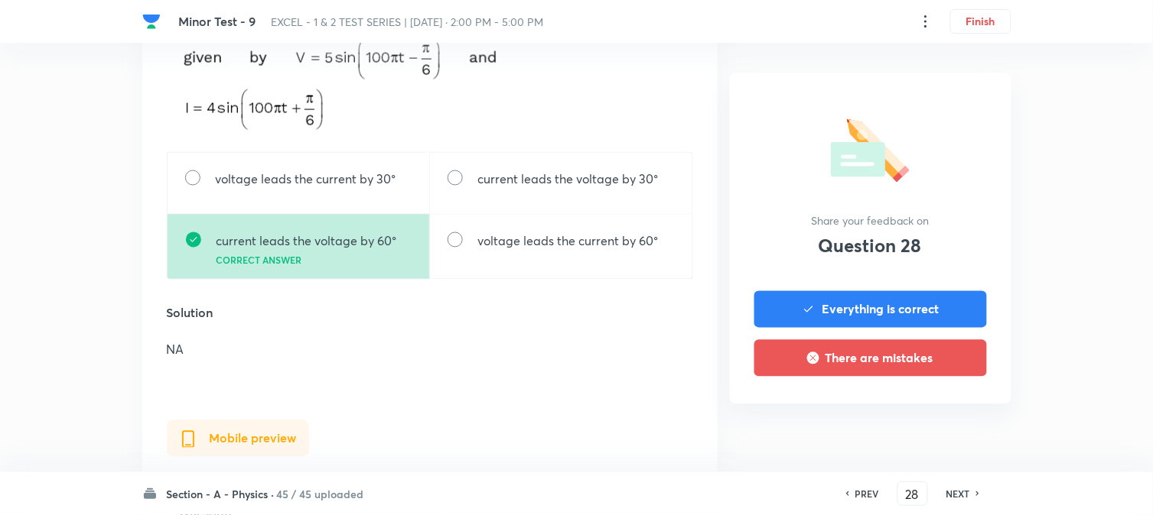
click at [882, 493] on div "PREV" at bounding box center [864, 494] width 41 height 14
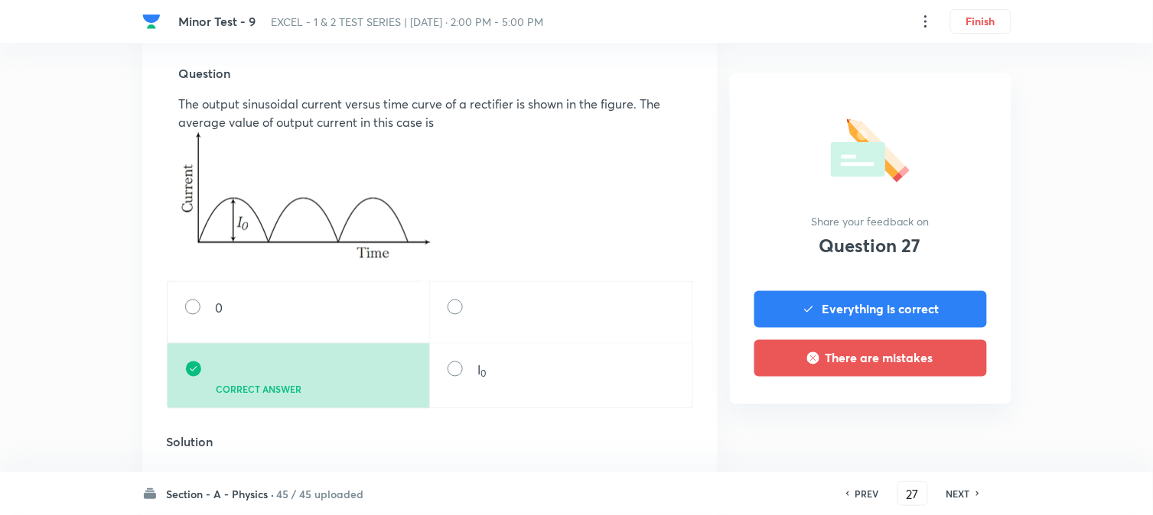
click at [954, 489] on h6 "NEXT" at bounding box center [958, 494] width 24 height 14
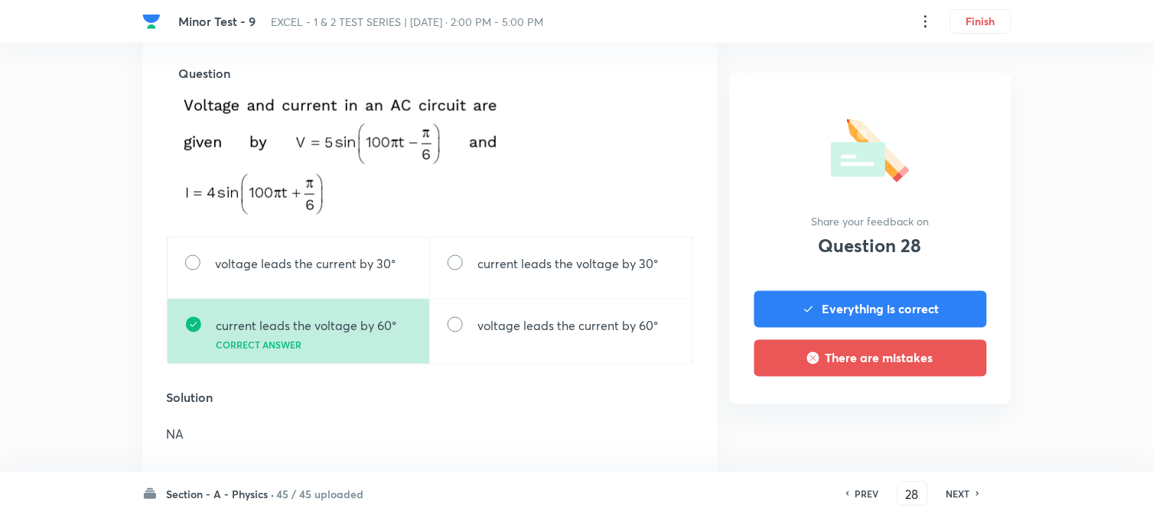
click at [952, 489] on h6 "NEXT" at bounding box center [958, 494] width 24 height 14
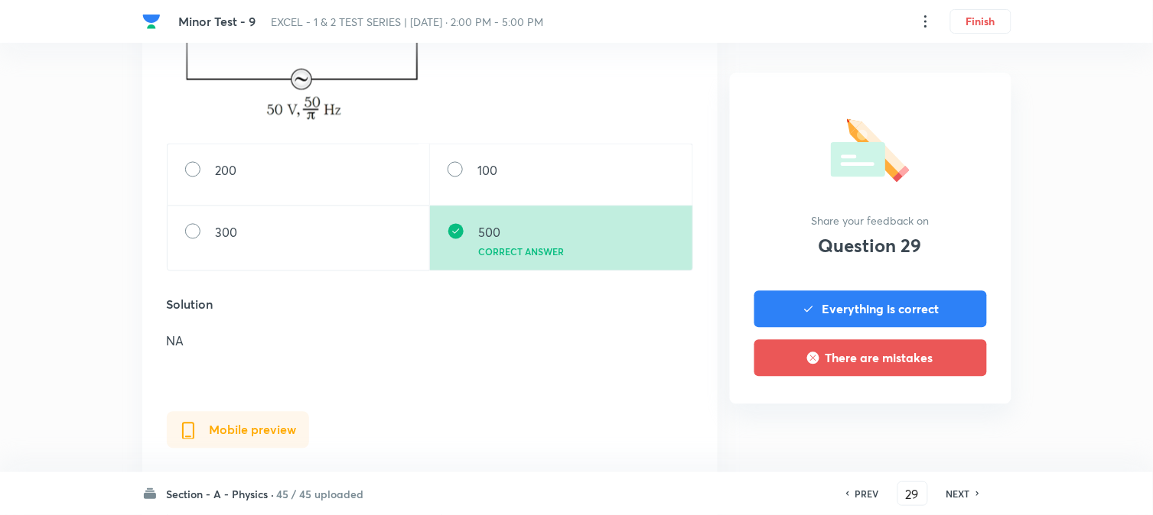
click at [952, 489] on h6 "NEXT" at bounding box center [958, 494] width 24 height 14
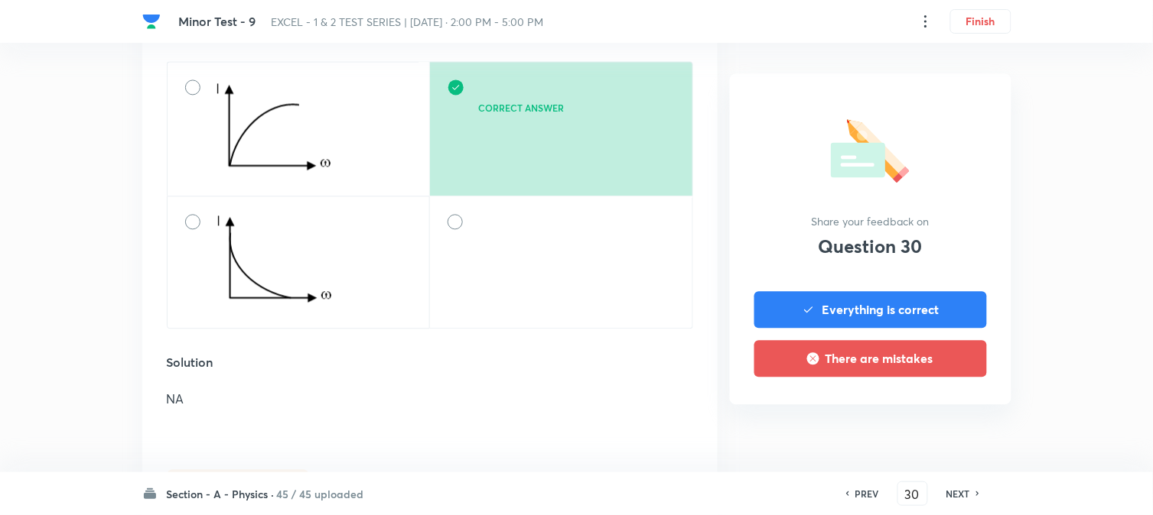
click at [951, 489] on h6 "NEXT" at bounding box center [958, 494] width 24 height 14
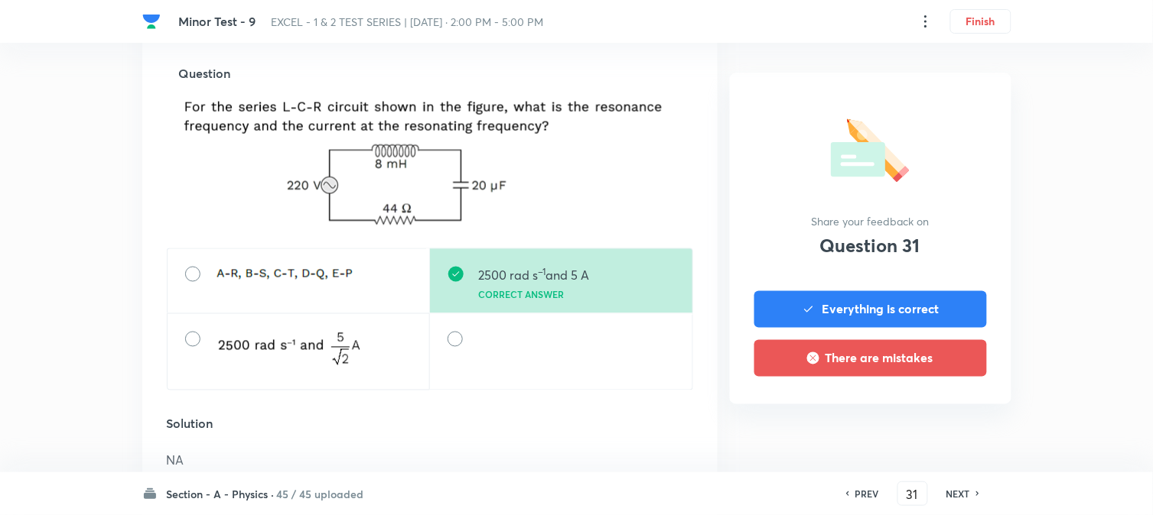
click at [951, 489] on h6 "NEXT" at bounding box center [958, 494] width 24 height 14
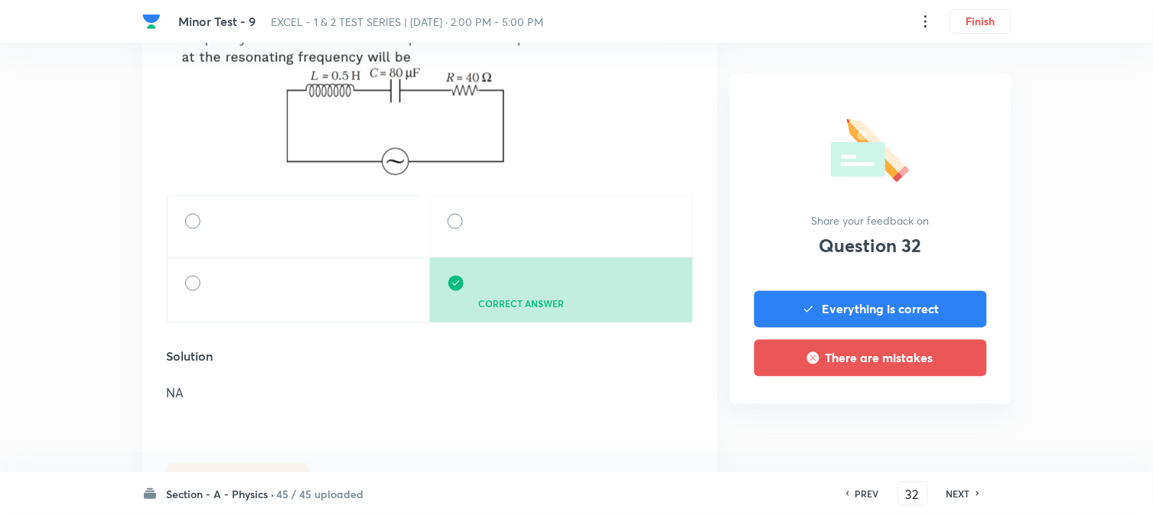
click at [952, 489] on h6 "NEXT" at bounding box center [958, 494] width 24 height 14
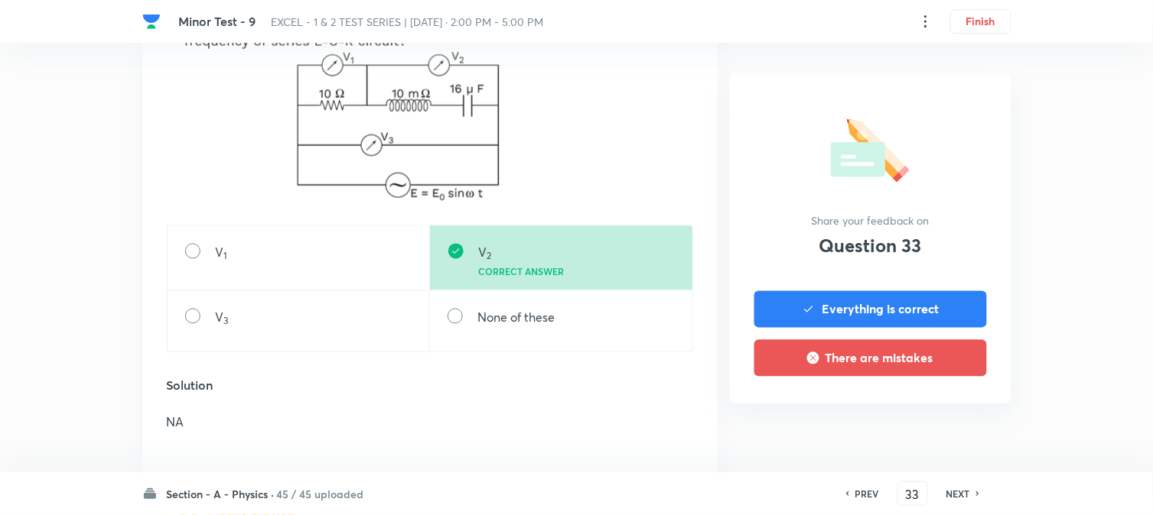
click at [952, 489] on h6 "NEXT" at bounding box center [958, 494] width 24 height 14
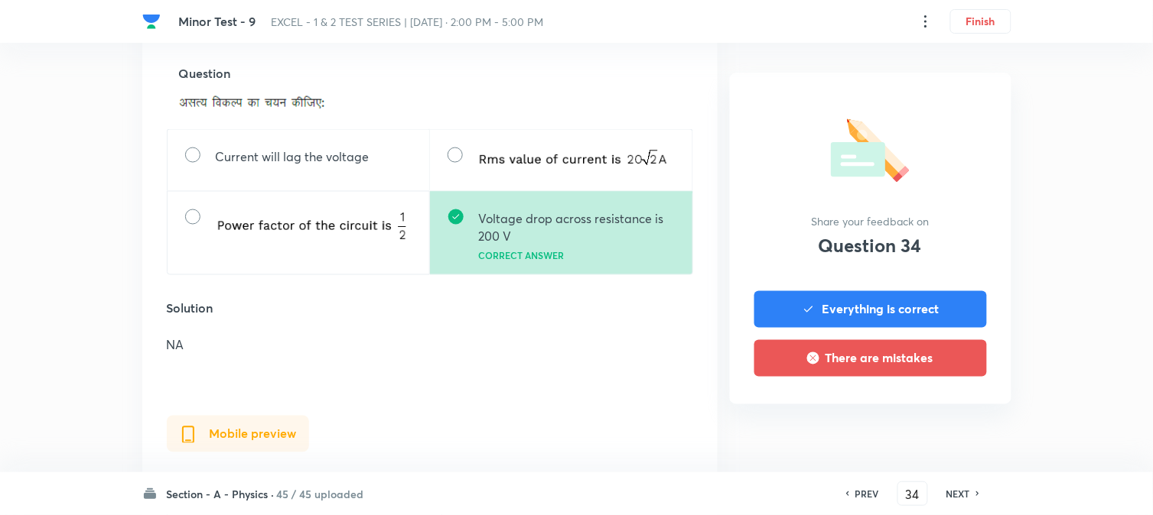
click at [952, 489] on h6 "NEXT" at bounding box center [958, 494] width 24 height 14
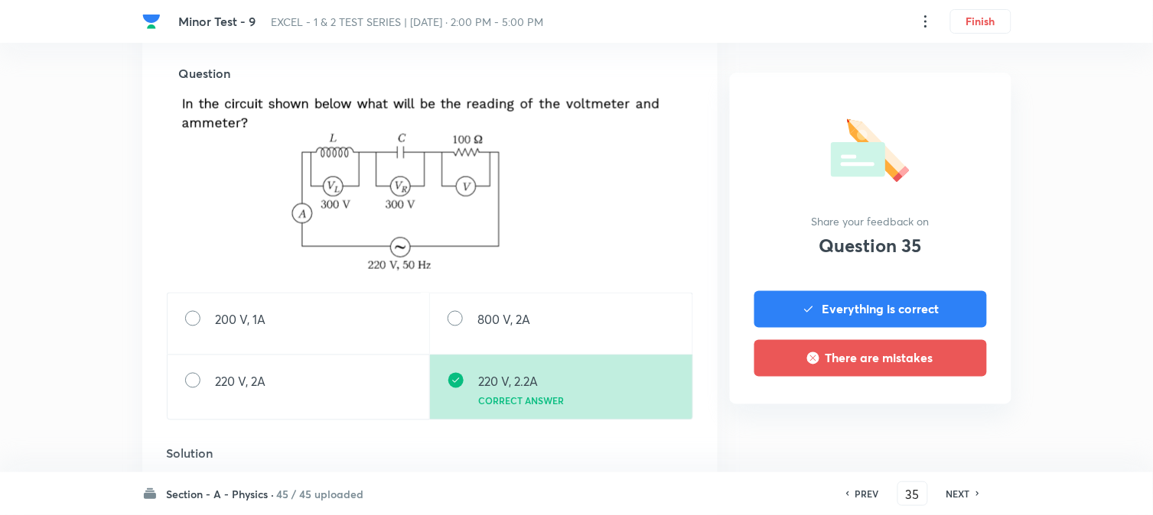
click at [952, 489] on h6 "NEXT" at bounding box center [958, 494] width 24 height 14
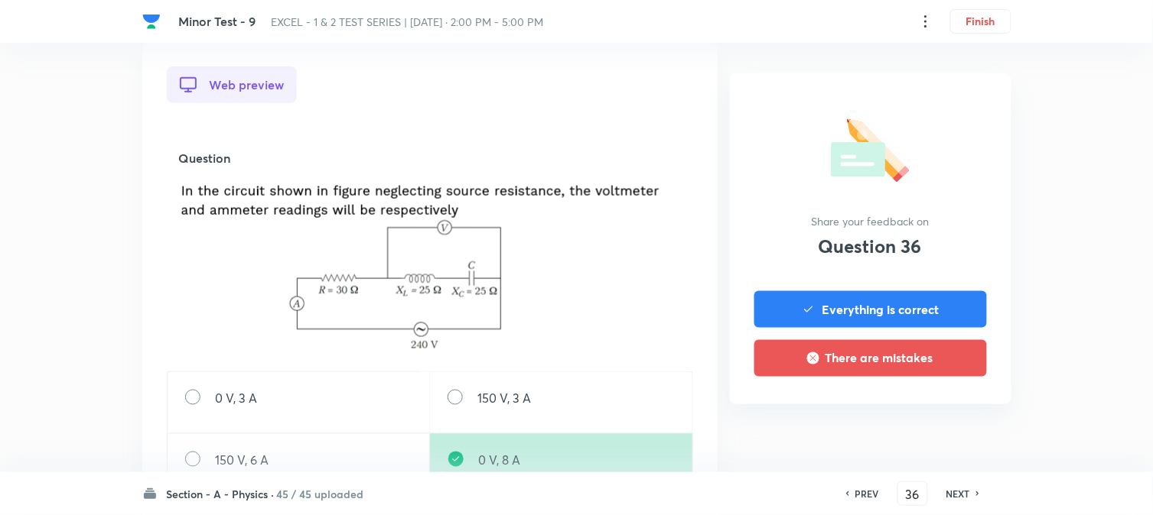
click at [951, 489] on h6 "NEXT" at bounding box center [958, 494] width 24 height 14
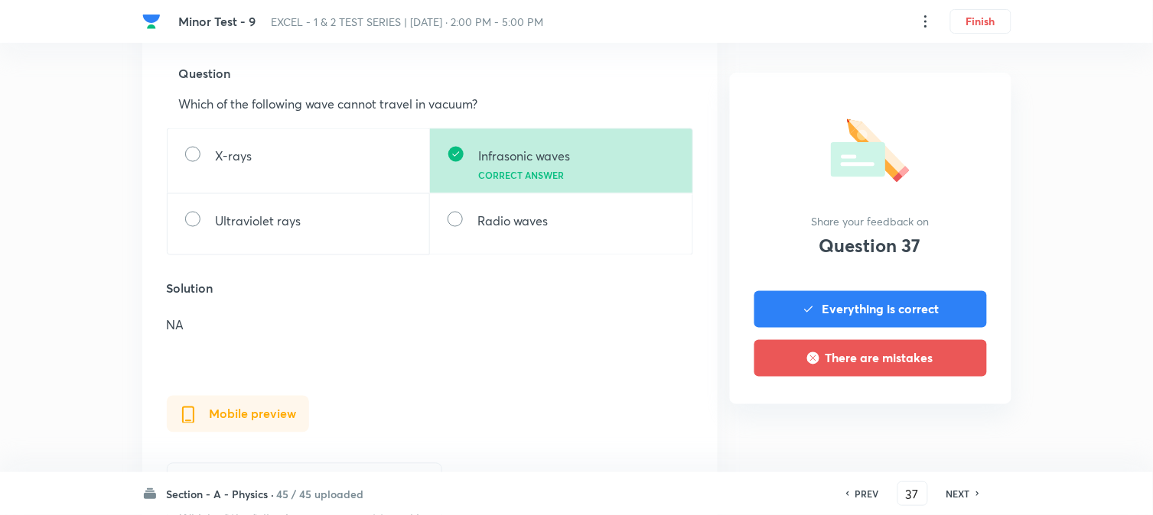
click at [951, 489] on h6 "NEXT" at bounding box center [958, 494] width 24 height 14
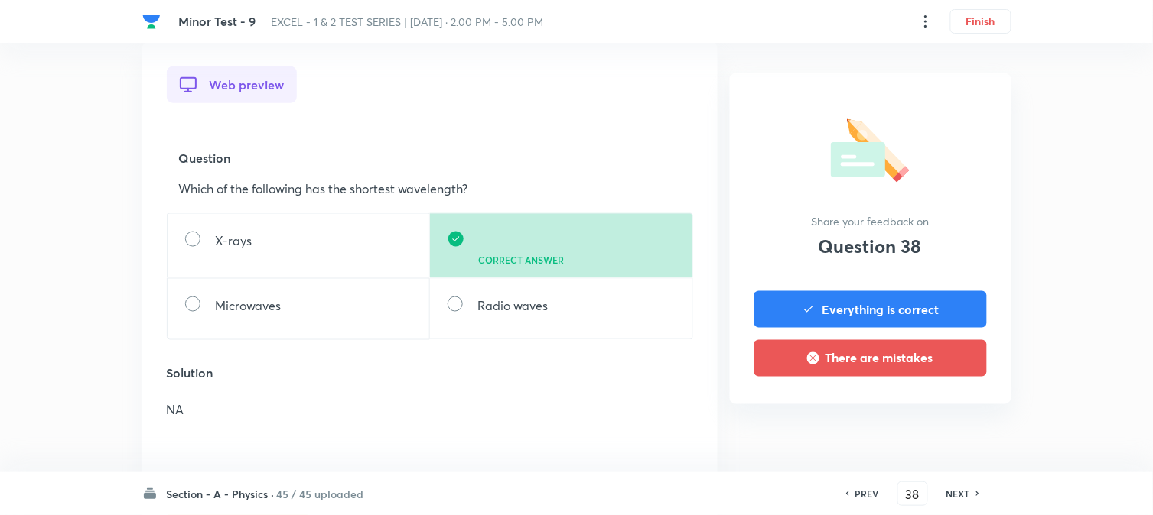
click at [951, 489] on h6 "NEXT" at bounding box center [958, 494] width 24 height 14
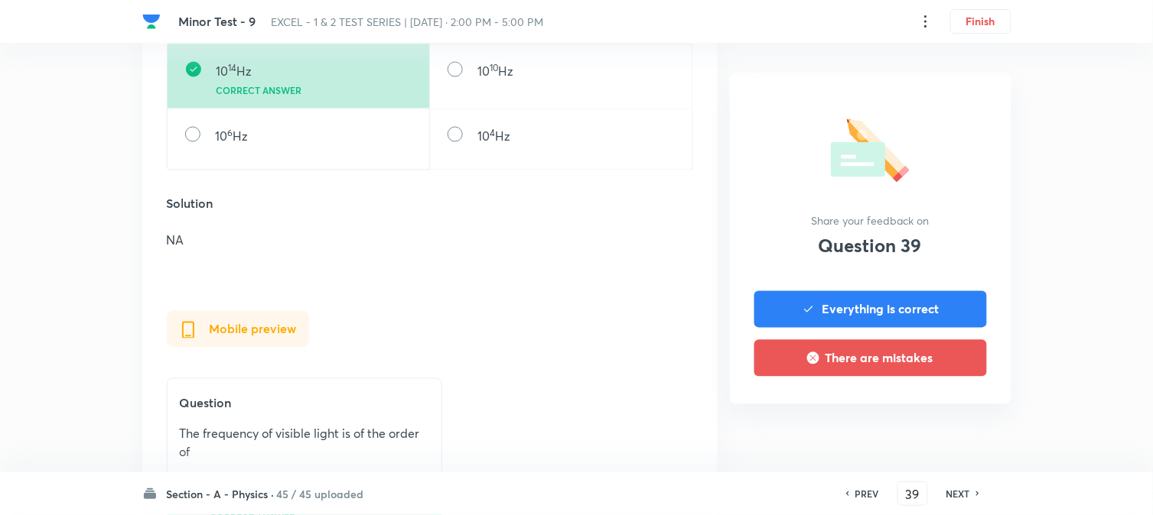
click at [951, 489] on h6 "NEXT" at bounding box center [958, 494] width 24 height 14
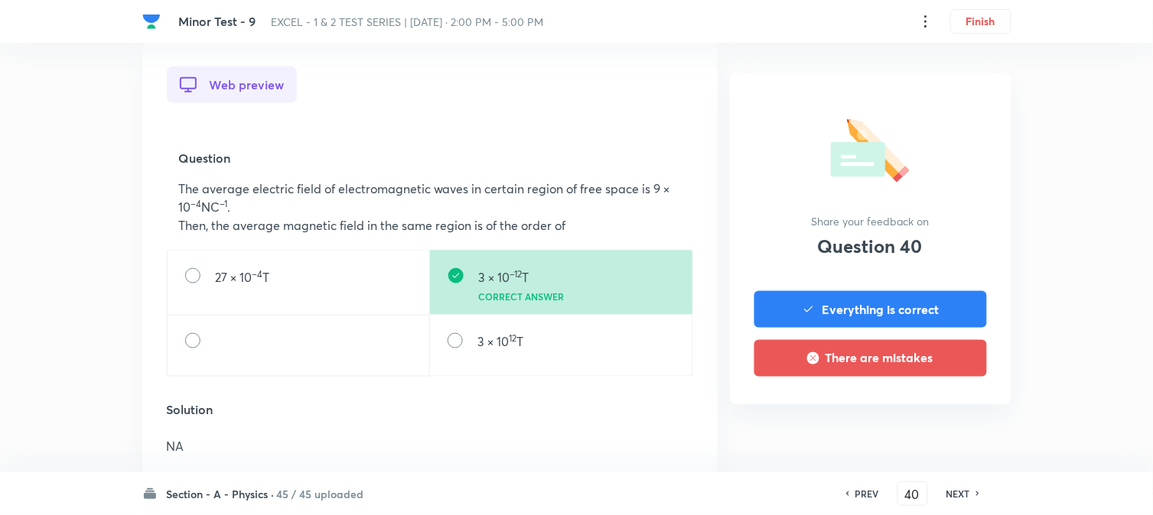
click at [951, 489] on h6 "NEXT" at bounding box center [958, 494] width 24 height 14
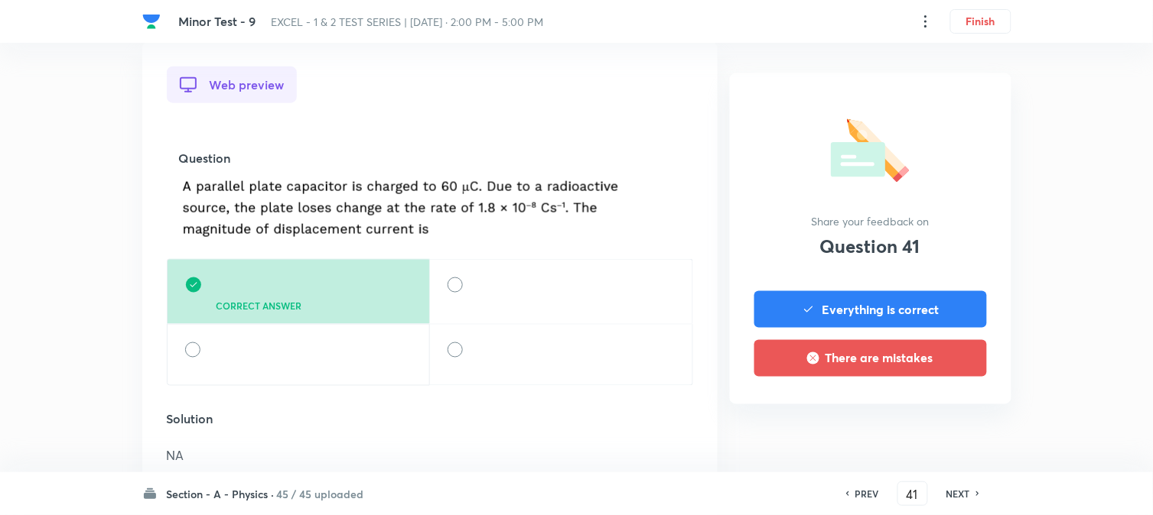
click at [951, 489] on h6 "NEXT" at bounding box center [958, 494] width 24 height 14
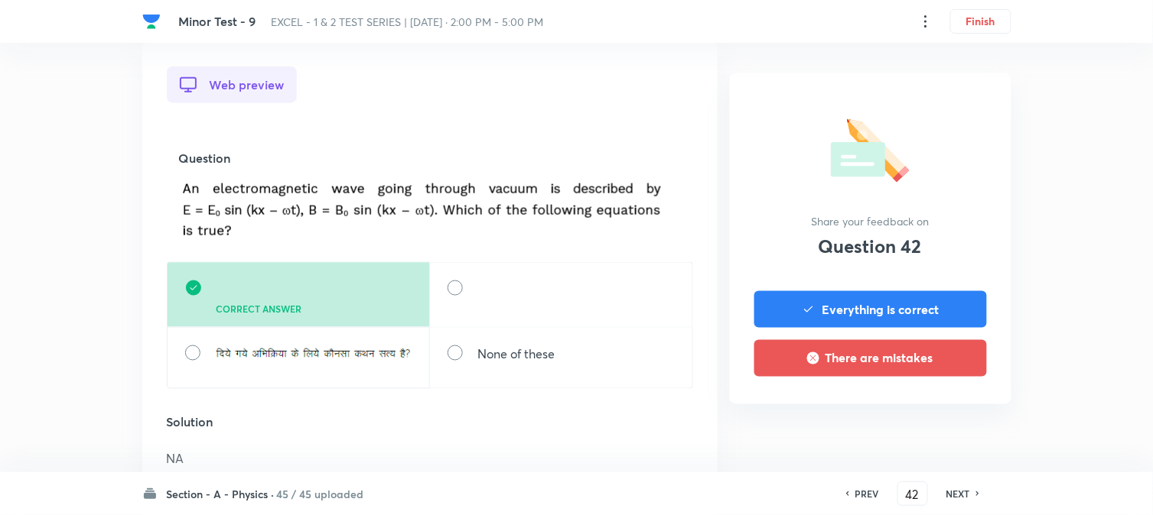
click at [951, 489] on h6 "NEXT" at bounding box center [958, 494] width 24 height 14
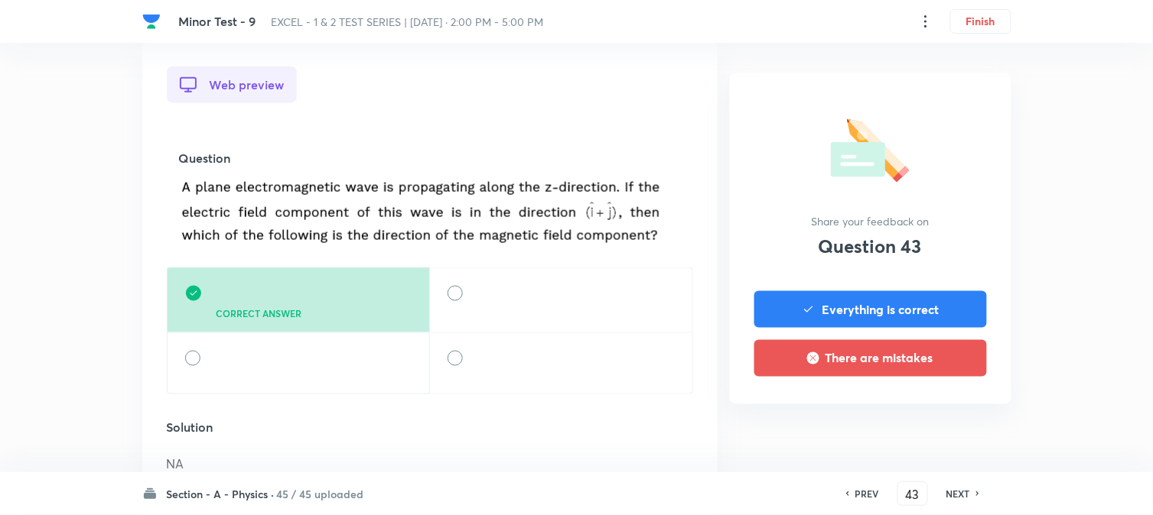
click at [951, 489] on h6 "NEXT" at bounding box center [958, 494] width 24 height 14
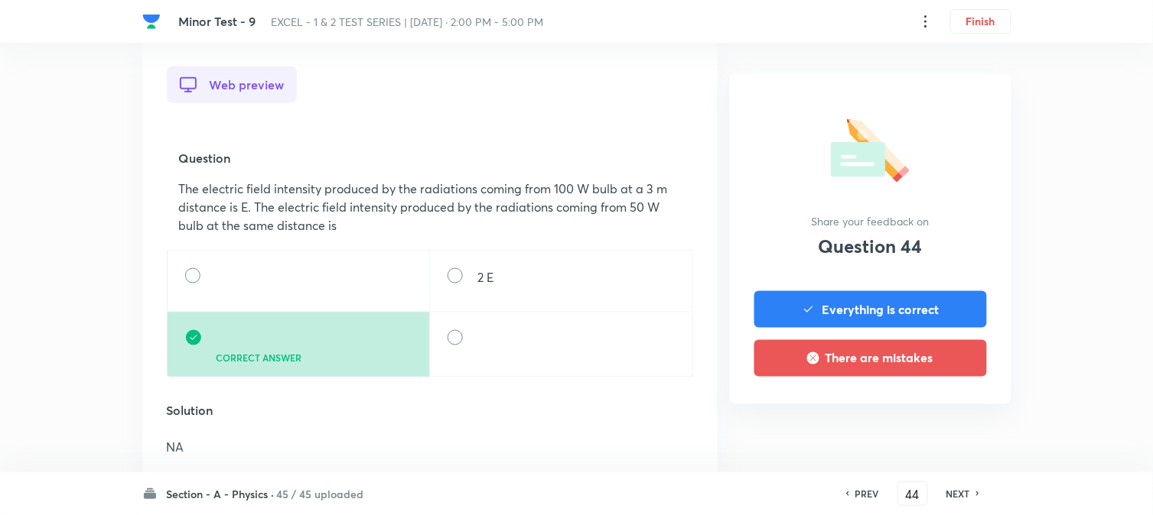
click at [951, 489] on h6 "NEXT" at bounding box center [958, 494] width 24 height 14
type input "45"
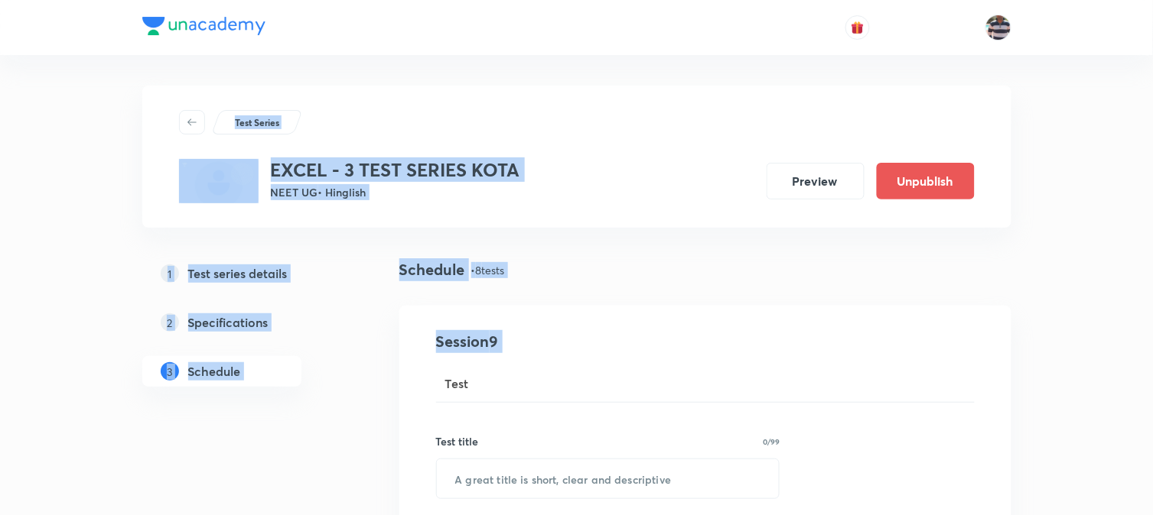
drag, startPoint x: 1150, startPoint y: 42, endPoint x: 1159, endPoint y: 281, distance: 238.8
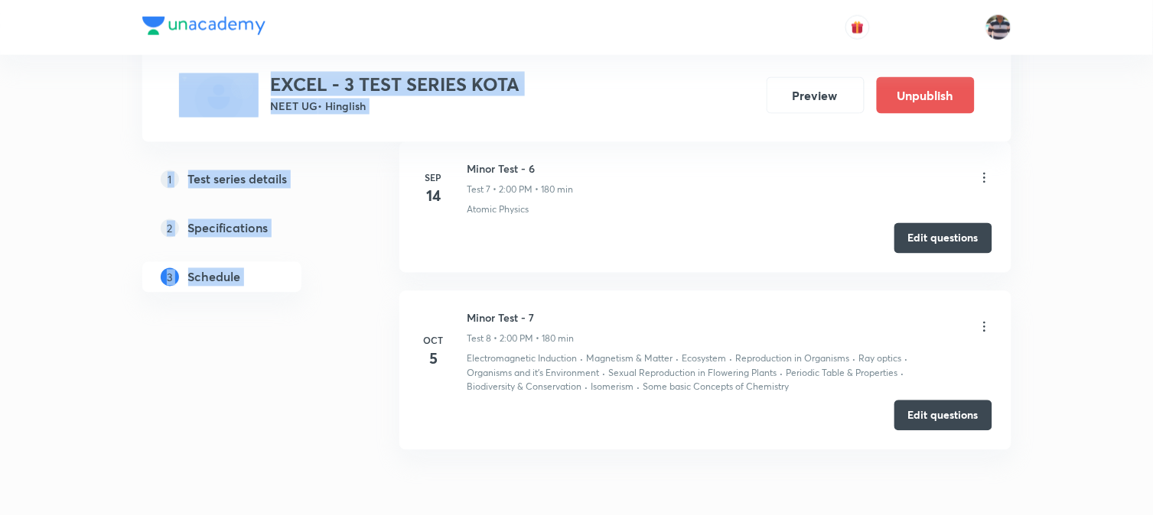
scroll to position [2200, 0]
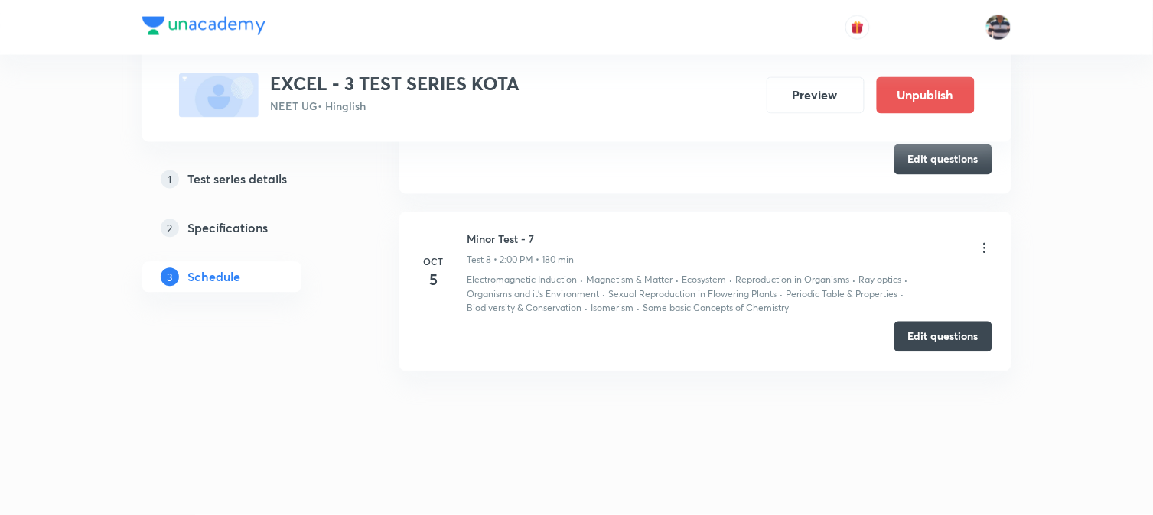
click at [941, 249] on icon at bounding box center [984, 248] width 15 height 15
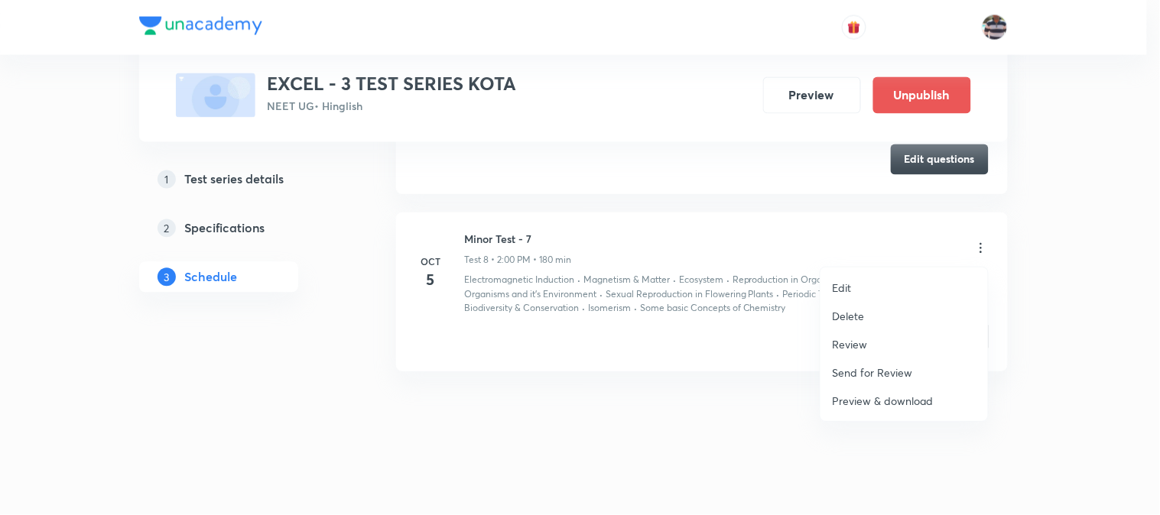
click at [854, 340] on p "Review" at bounding box center [850, 345] width 35 height 16
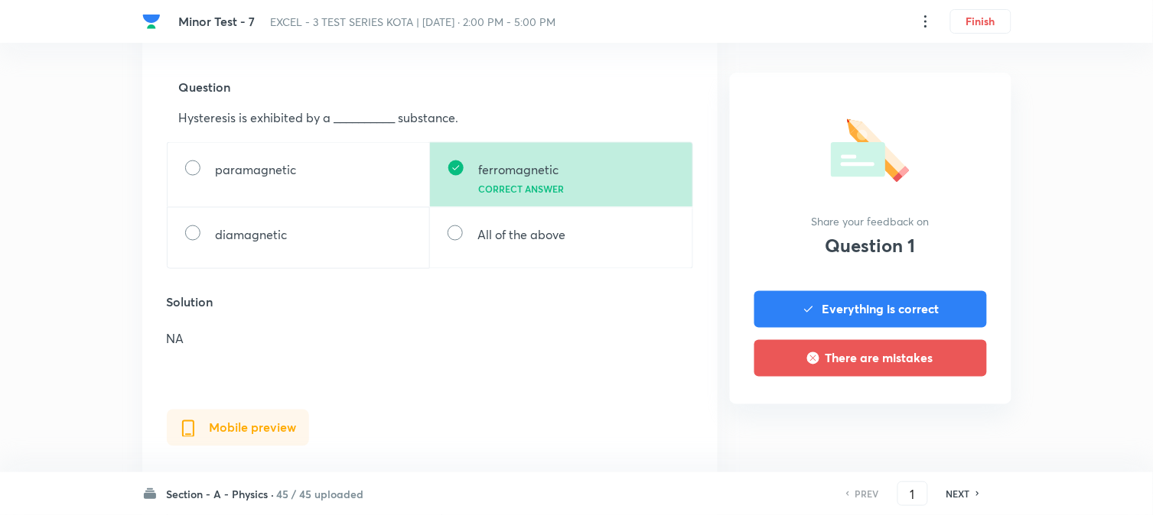
scroll to position [509, 0]
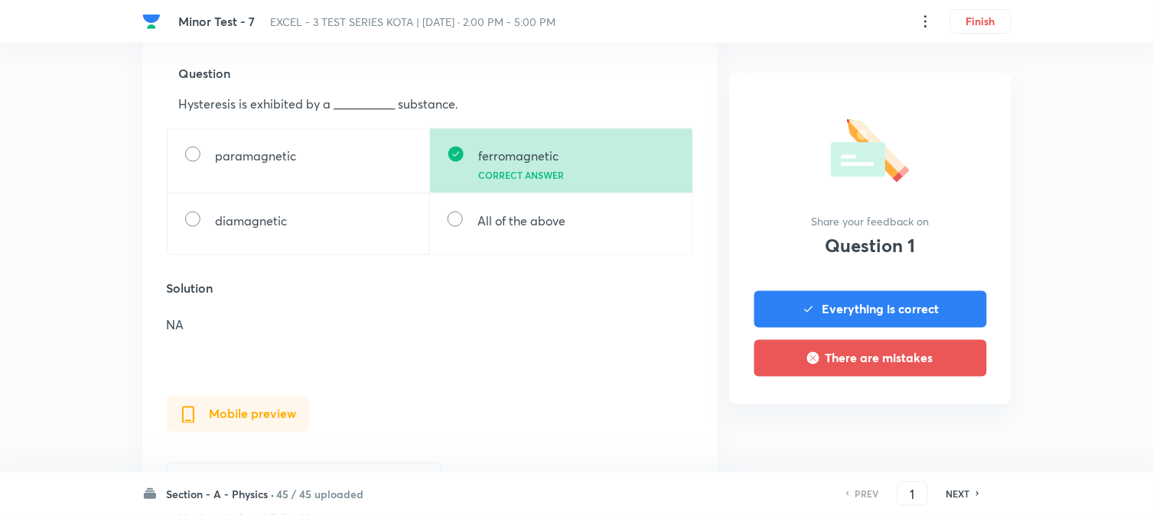
click at [941, 421] on h6 "NEXT" at bounding box center [958, 494] width 24 height 14
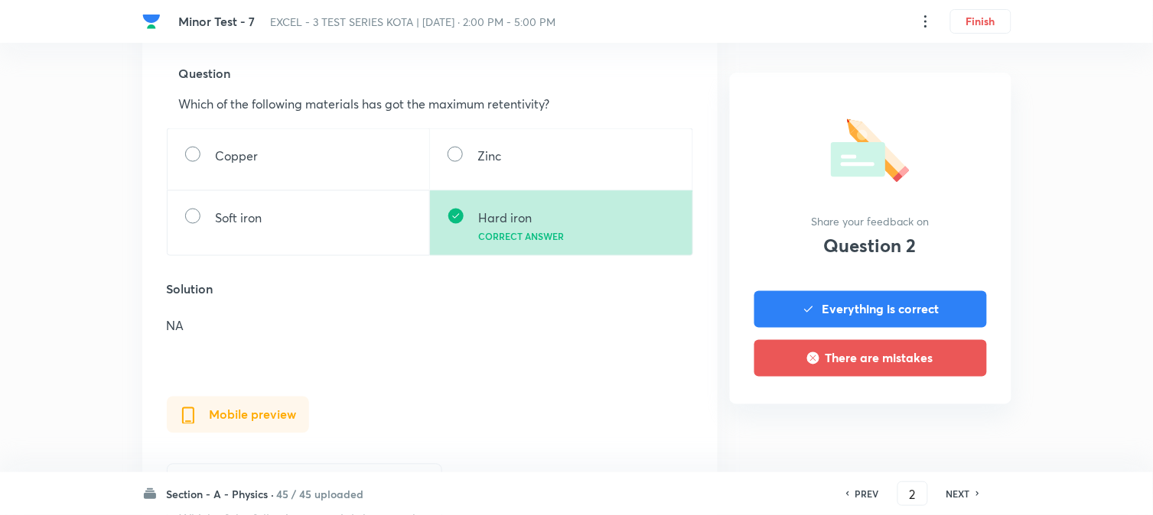
click at [867, 421] on h6 "PREV" at bounding box center [867, 494] width 24 height 14
type input "1"
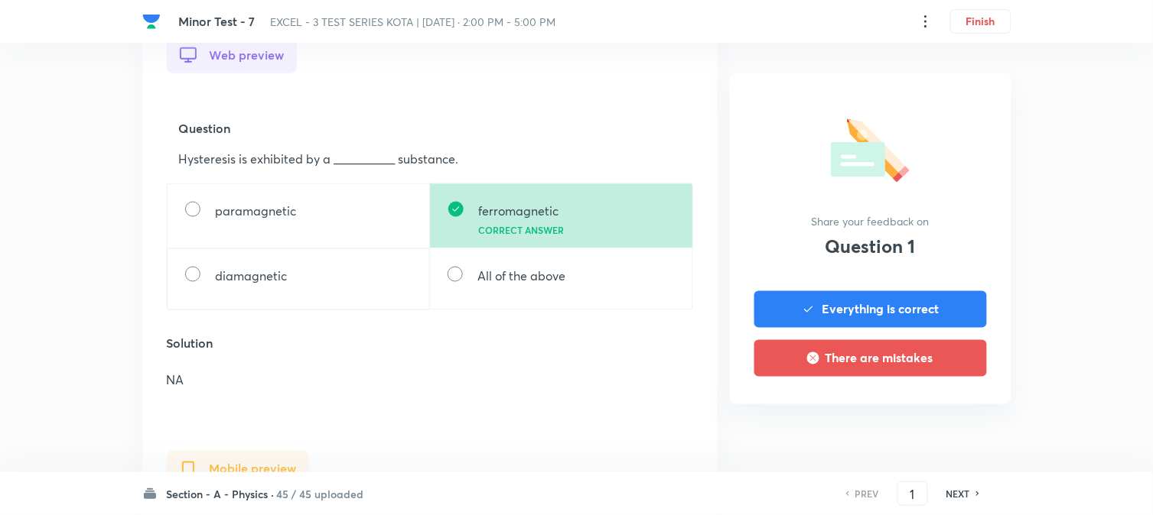
scroll to position [424, 0]
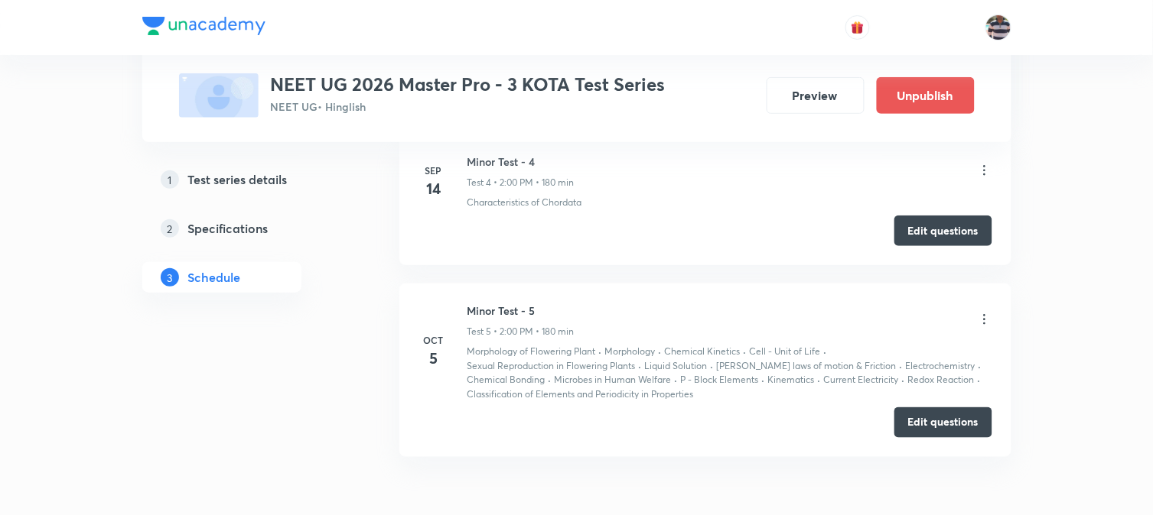
scroll to position [1750, 0]
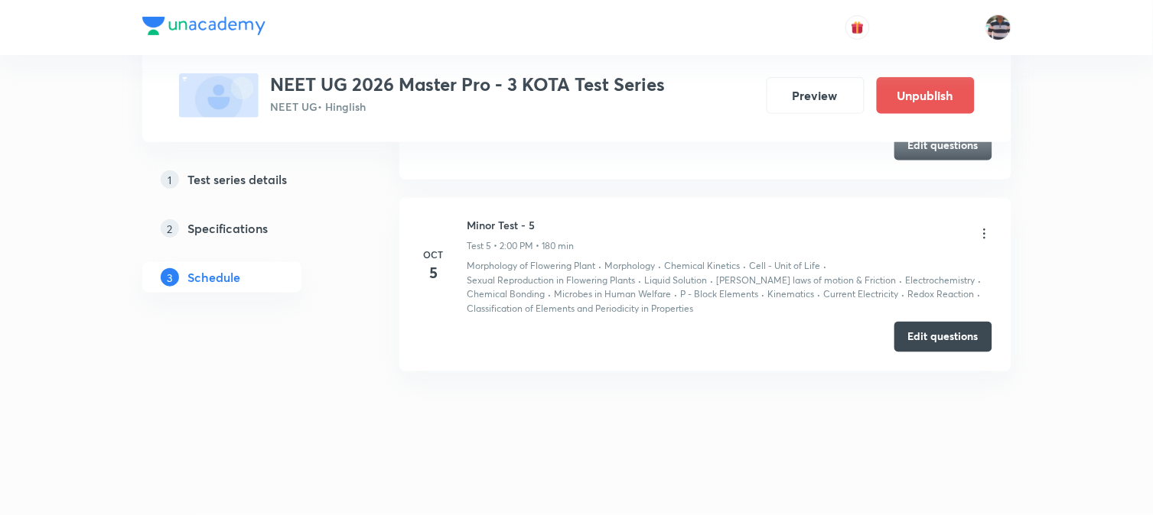
click at [985, 231] on icon at bounding box center [984, 233] width 15 height 15
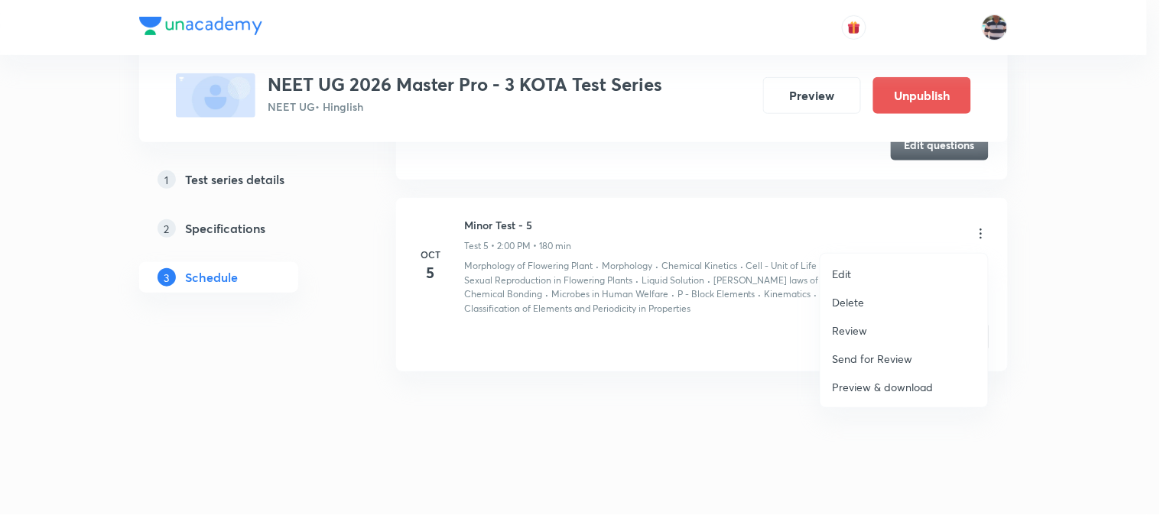
click at [862, 326] on p "Review" at bounding box center [850, 331] width 35 height 16
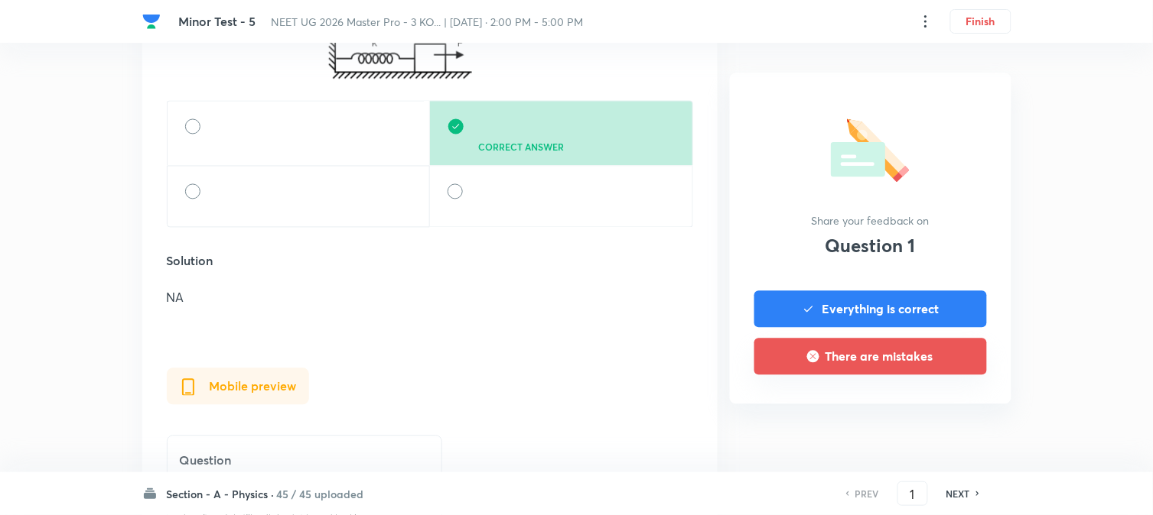
scroll to position [679, 0]
click at [951, 496] on h6 "NEXT" at bounding box center [958, 494] width 24 height 14
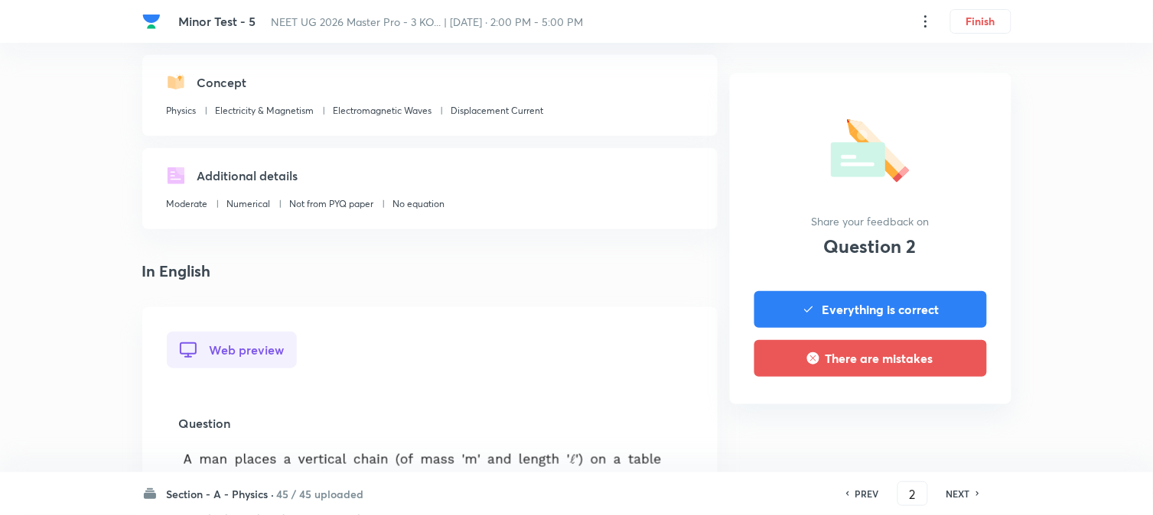
scroll to position [424, 0]
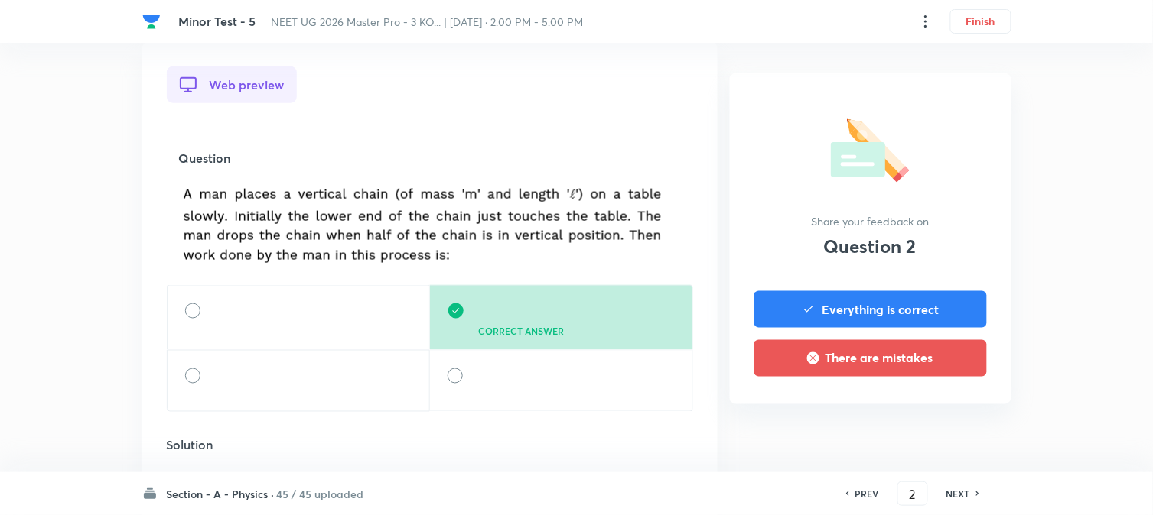
click at [950, 496] on h6 "NEXT" at bounding box center [958, 494] width 24 height 14
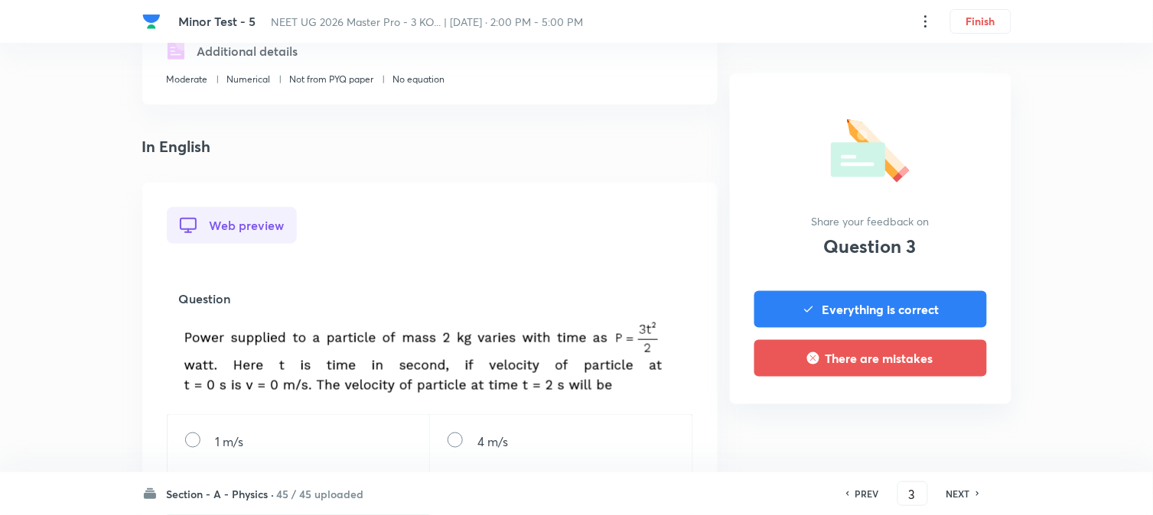
scroll to position [509, 0]
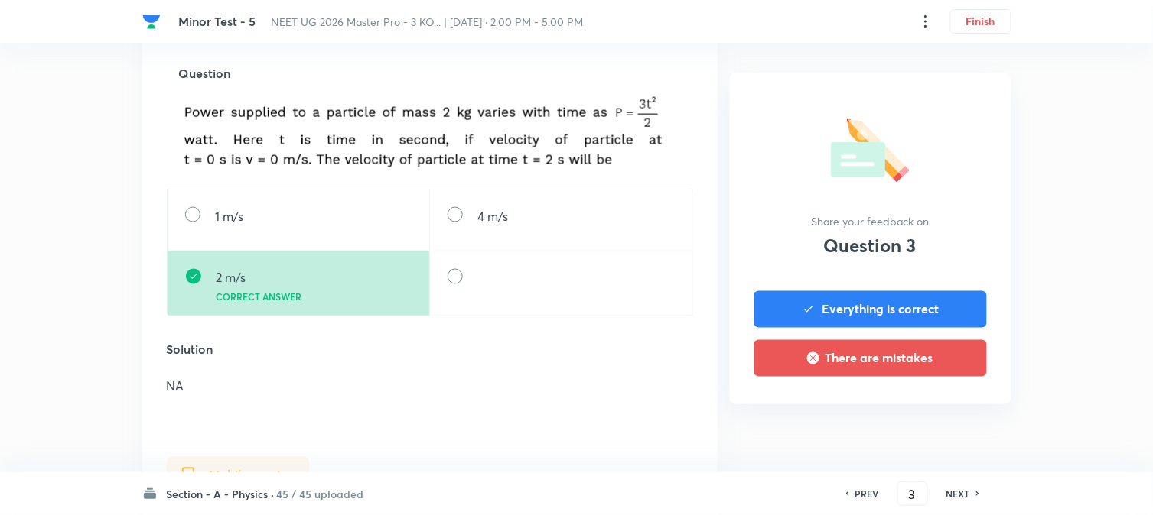
click at [950, 496] on h6 "NEXT" at bounding box center [958, 494] width 24 height 14
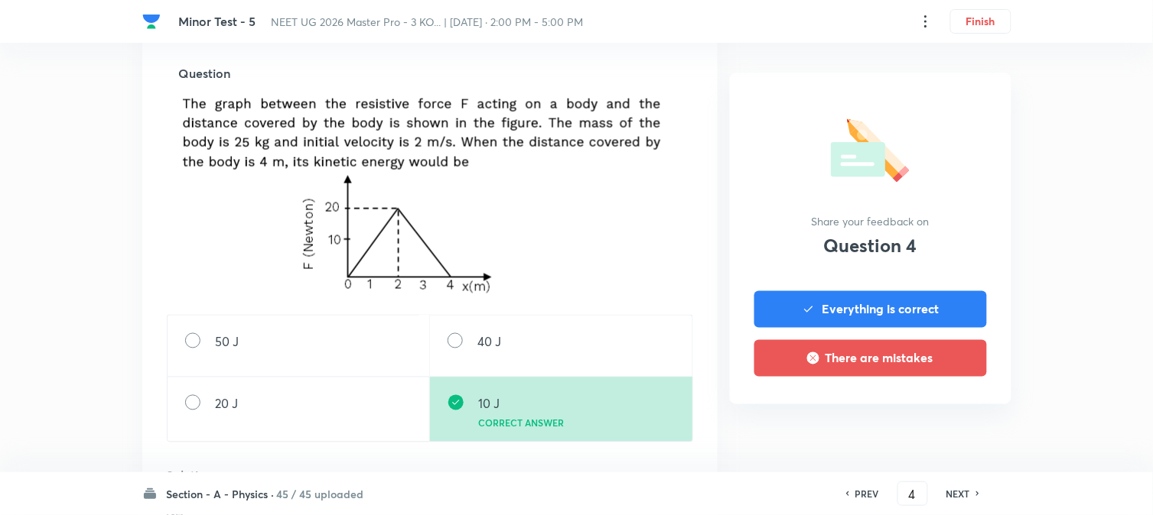
click at [950, 496] on h6 "NEXT" at bounding box center [958, 494] width 24 height 14
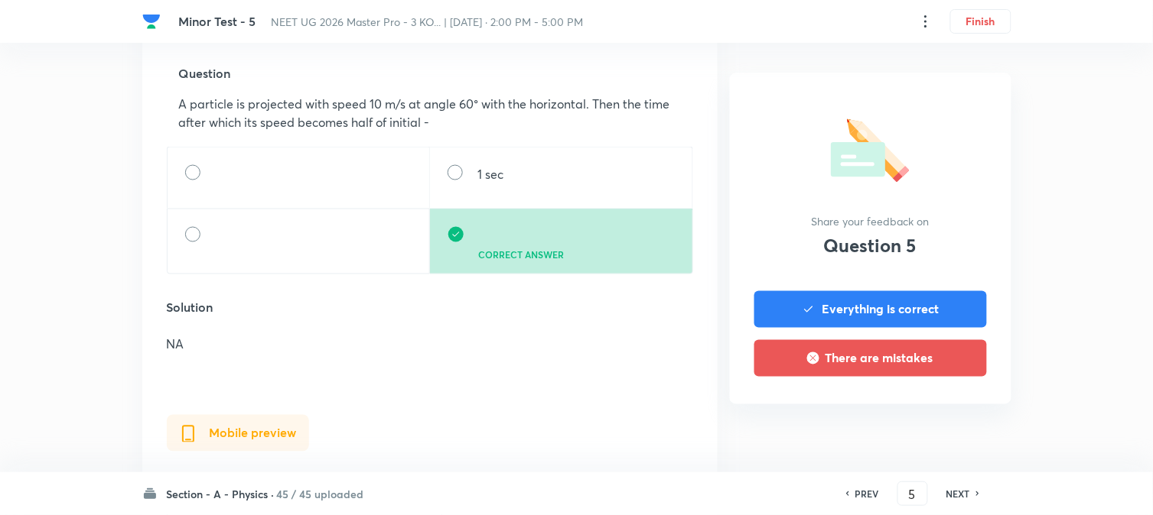
click at [950, 496] on h6 "NEXT" at bounding box center [958, 494] width 24 height 14
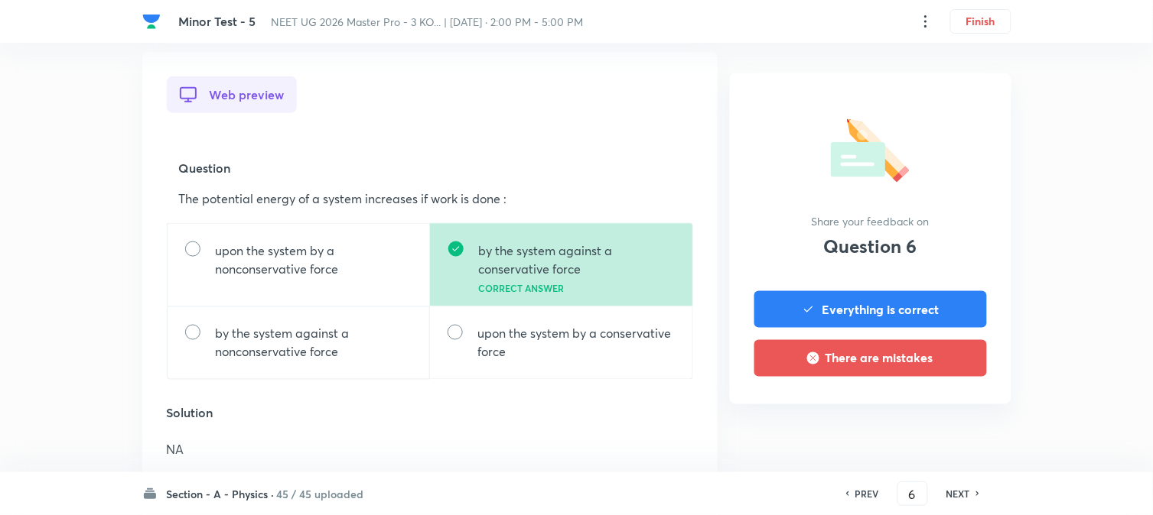
scroll to position [424, 0]
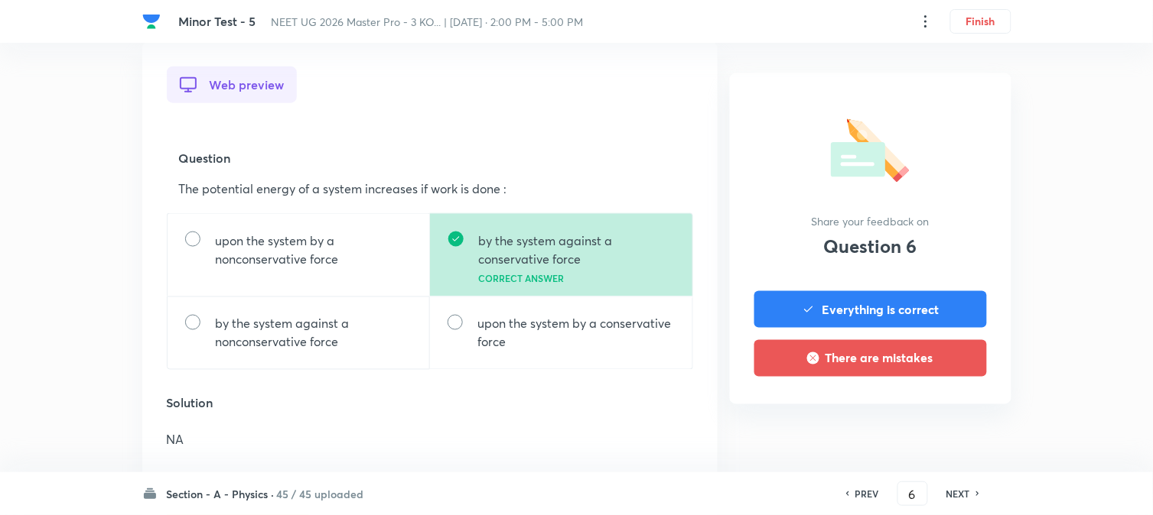
click at [950, 496] on h6 "NEXT" at bounding box center [958, 494] width 24 height 14
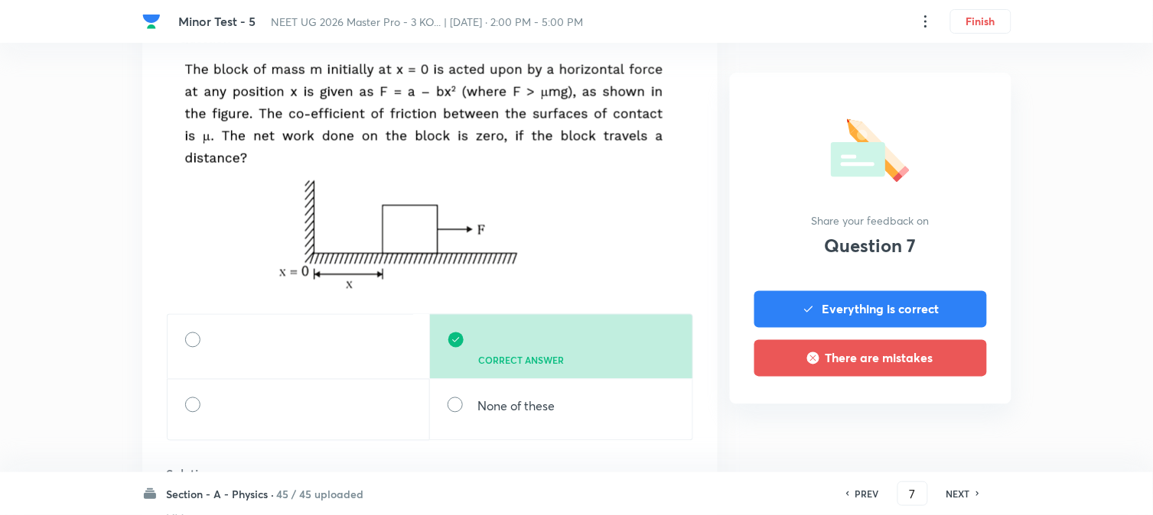
scroll to position [850, 0]
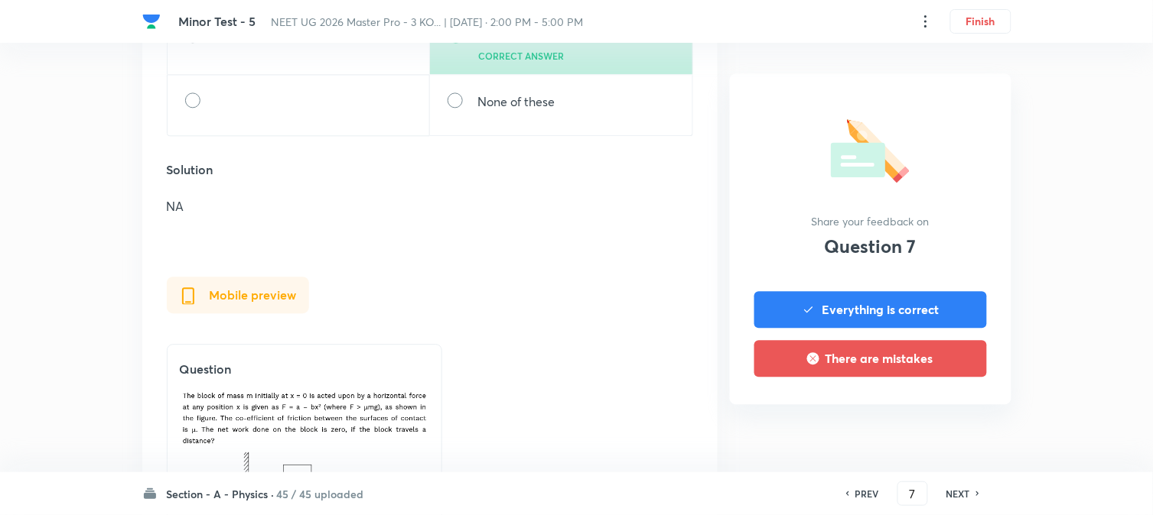
click at [961, 496] on h6 "NEXT" at bounding box center [958, 494] width 24 height 14
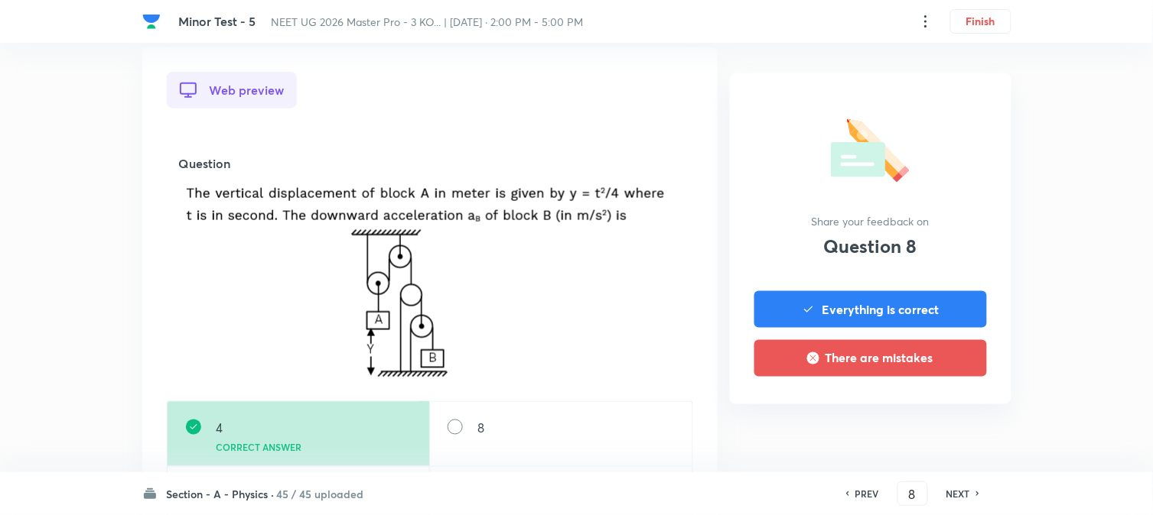
scroll to position [424, 0]
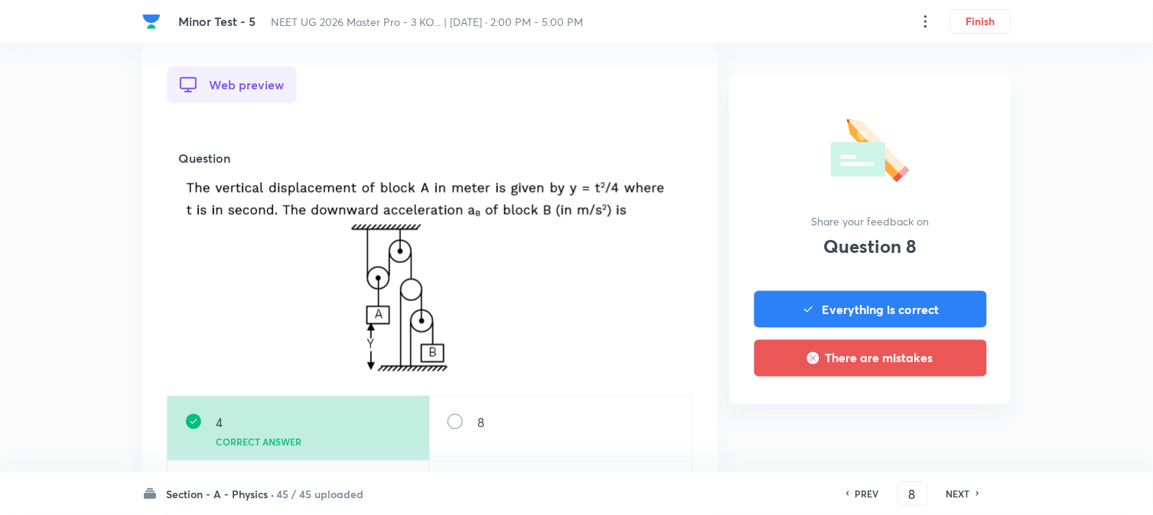
click at [959, 497] on h6 "NEXT" at bounding box center [958, 494] width 24 height 14
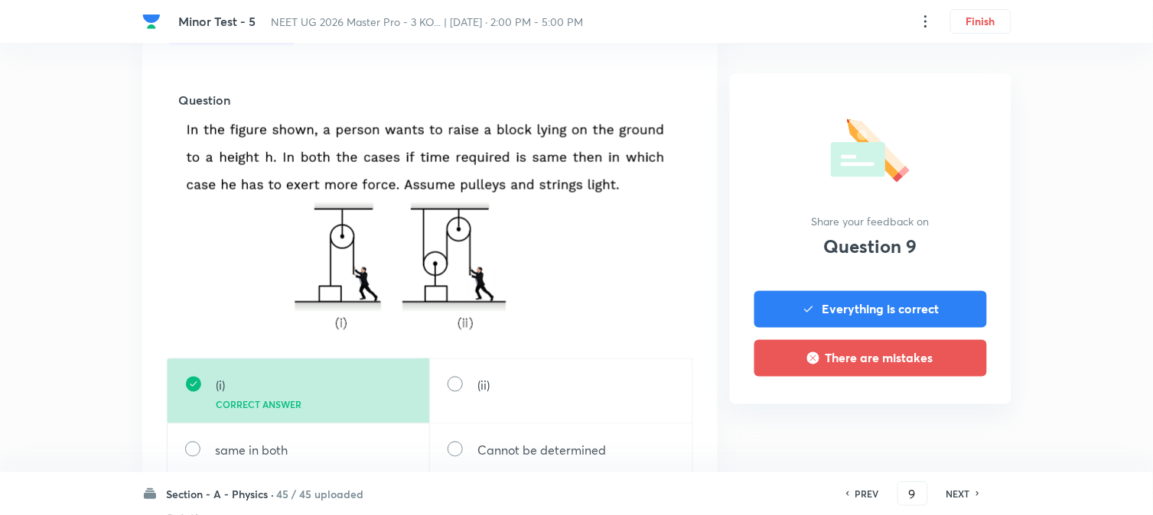
scroll to position [509, 0]
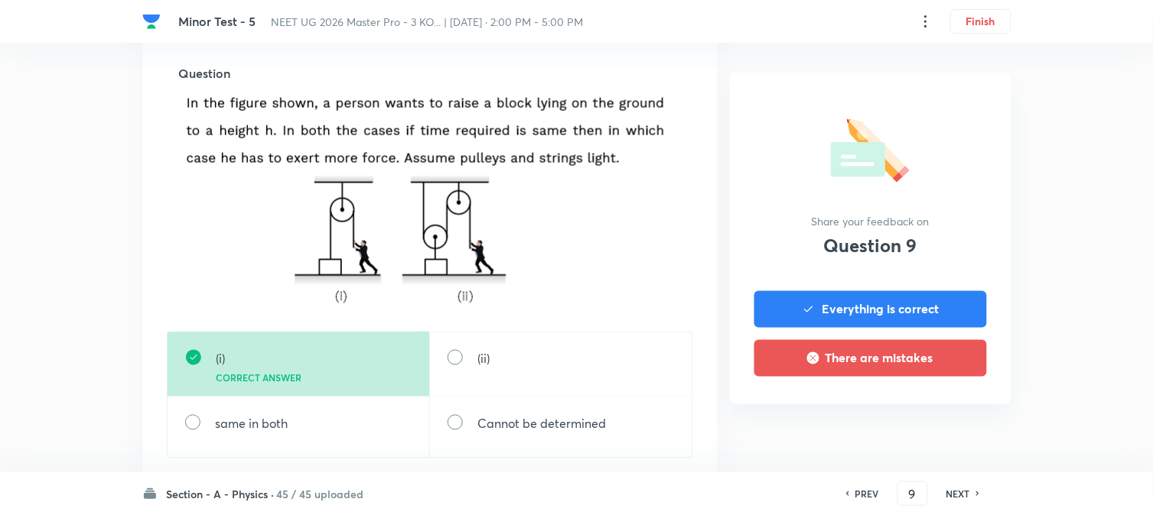
click at [959, 497] on h6 "NEXT" at bounding box center [958, 494] width 24 height 14
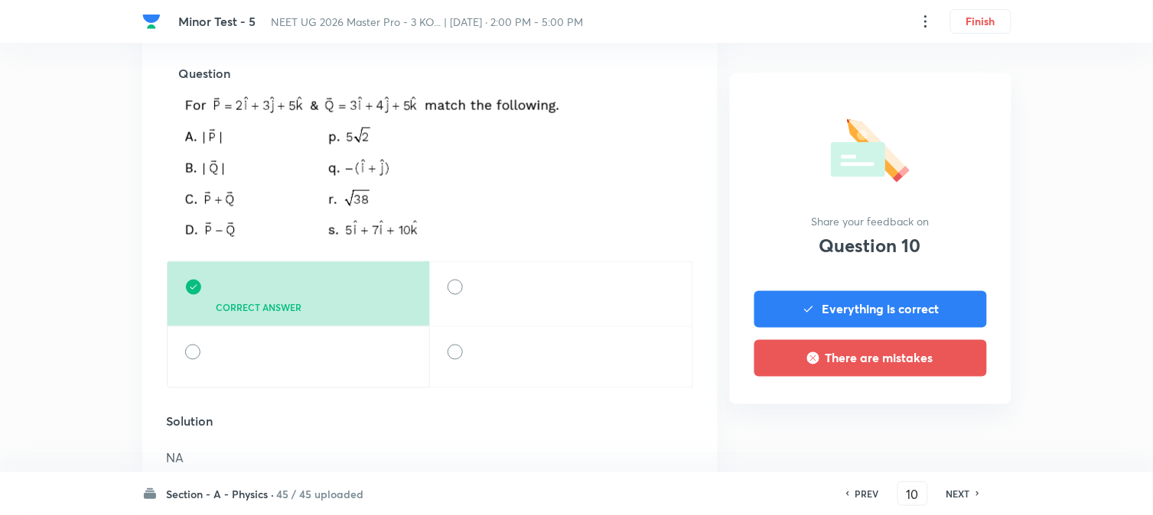
click at [959, 497] on h6 "NEXT" at bounding box center [958, 494] width 24 height 14
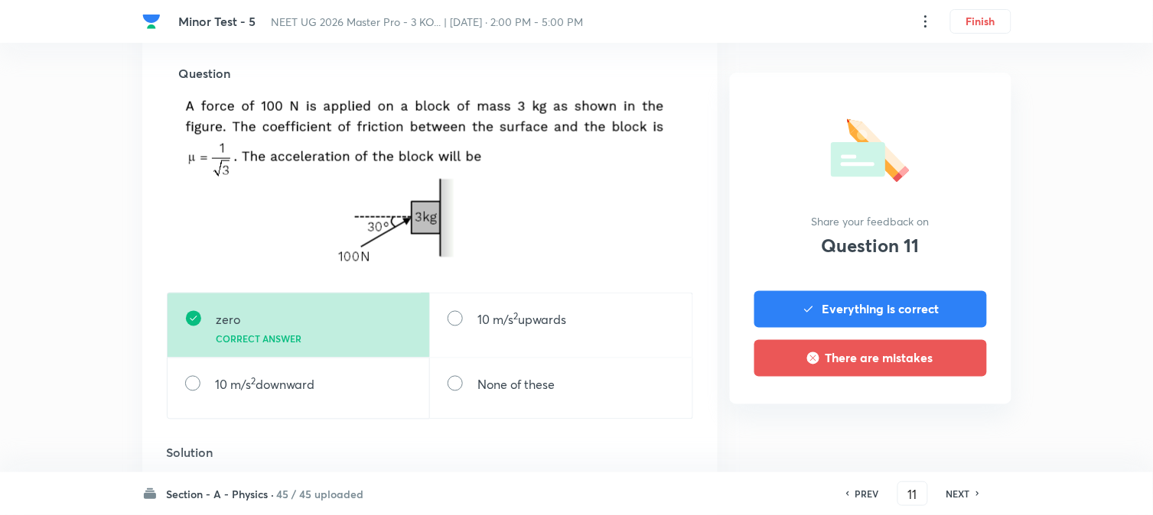
click at [959, 497] on h6 "NEXT" at bounding box center [958, 494] width 24 height 14
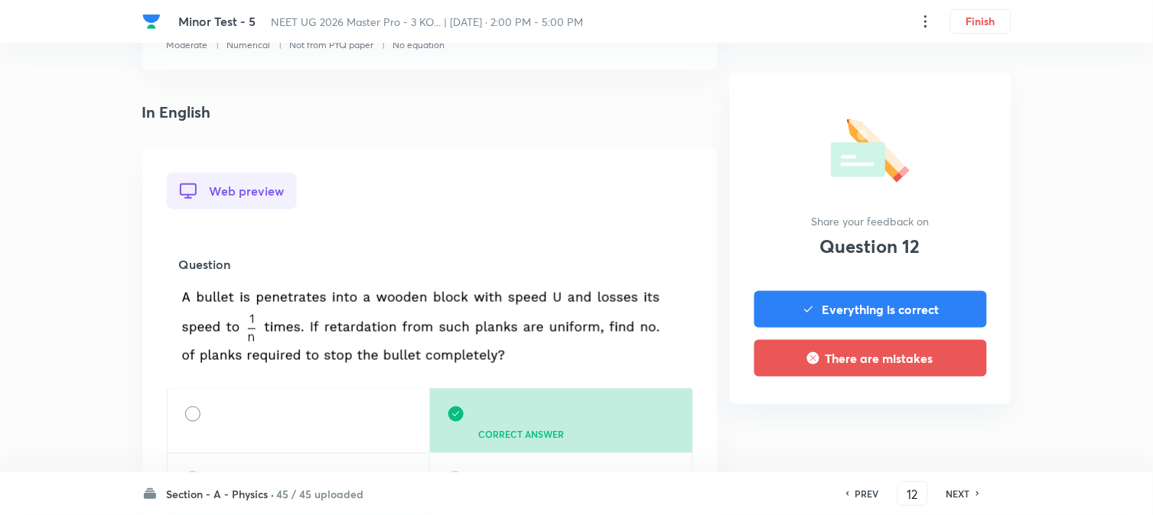
scroll to position [340, 0]
click at [959, 497] on h6 "NEXT" at bounding box center [958, 494] width 24 height 14
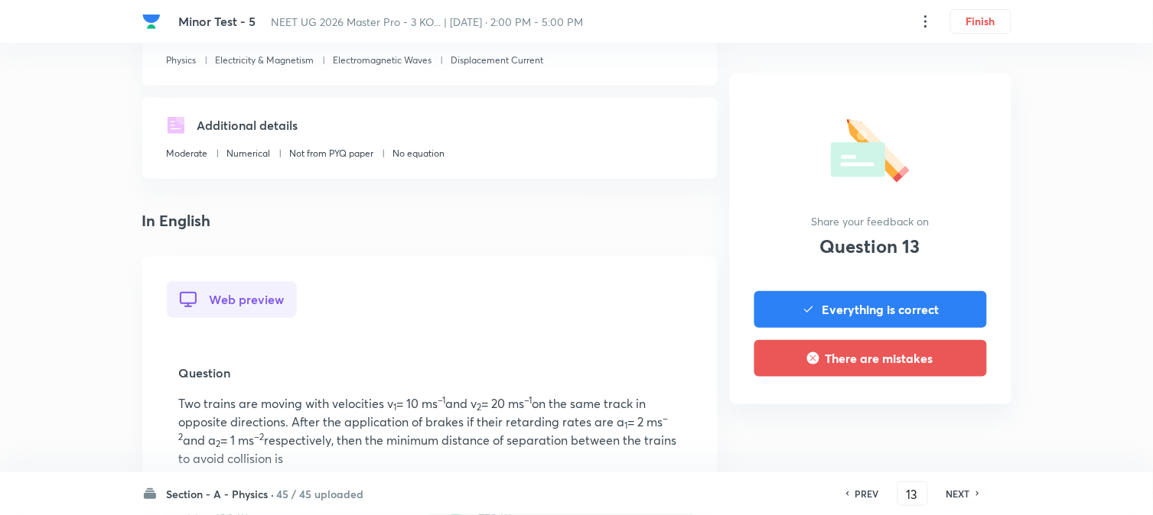
scroll to position [509, 0]
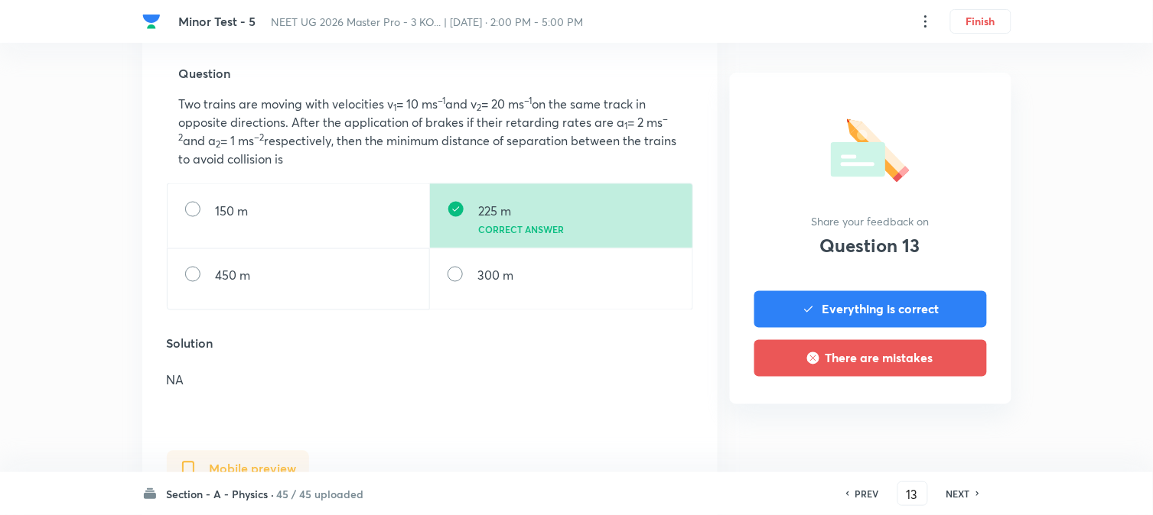
click at [959, 497] on h6 "NEXT" at bounding box center [958, 494] width 24 height 14
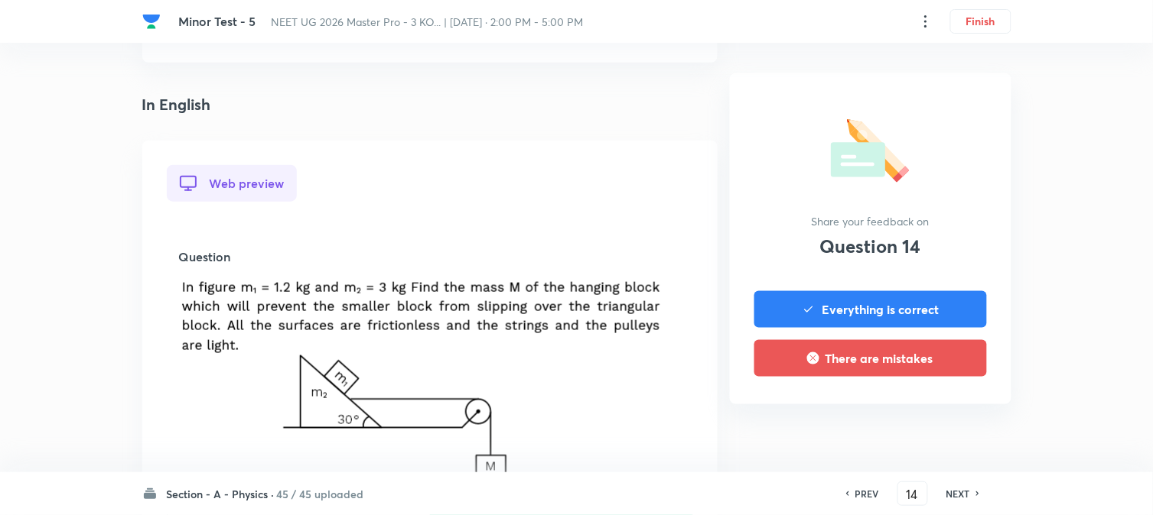
scroll to position [0, 0]
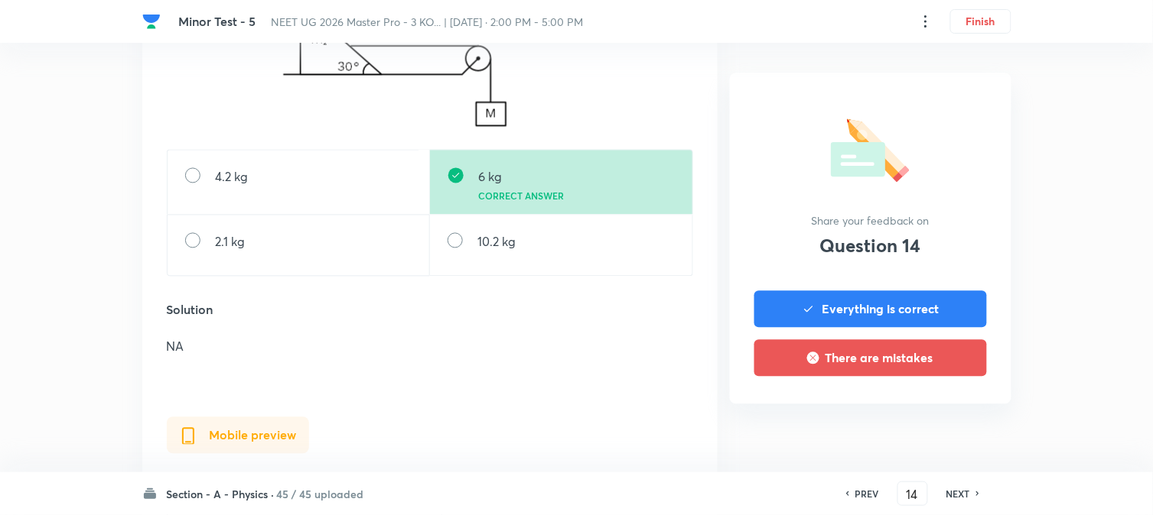
click at [959, 497] on h6 "NEXT" at bounding box center [958, 494] width 24 height 14
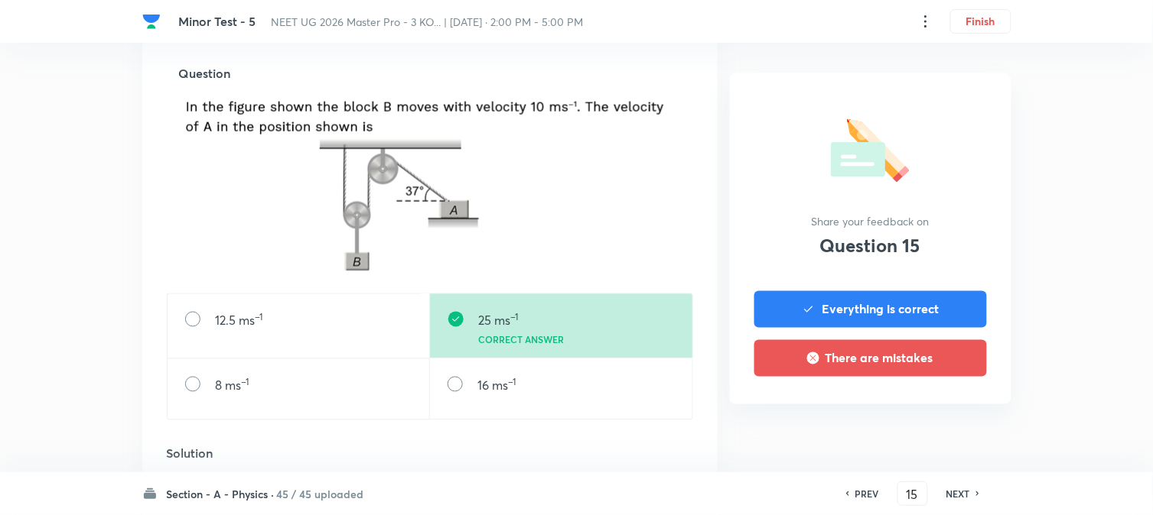
click at [959, 497] on h6 "NEXT" at bounding box center [958, 494] width 24 height 14
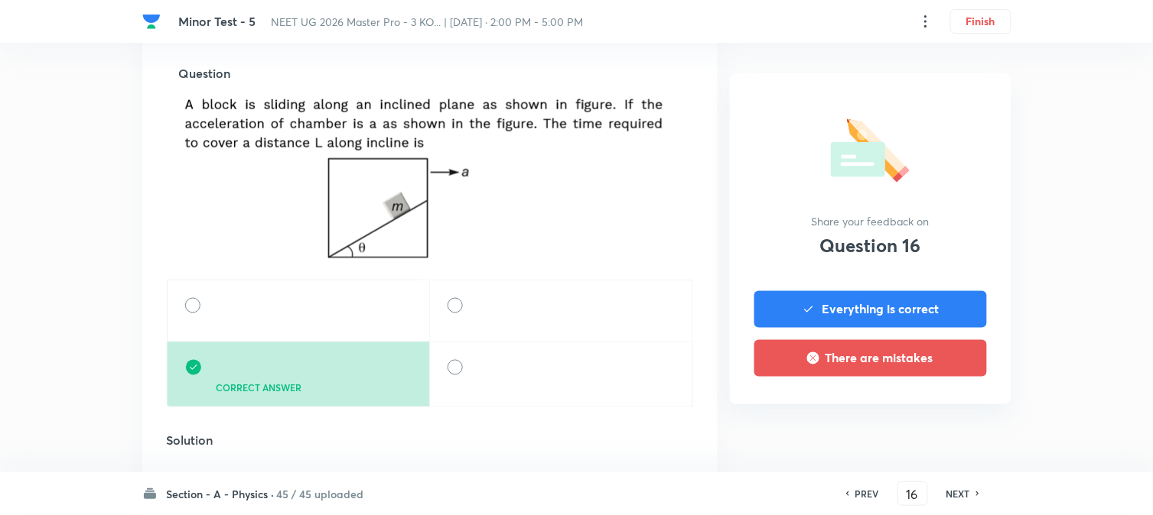
click at [964, 487] on h6 "NEXT" at bounding box center [958, 494] width 24 height 14
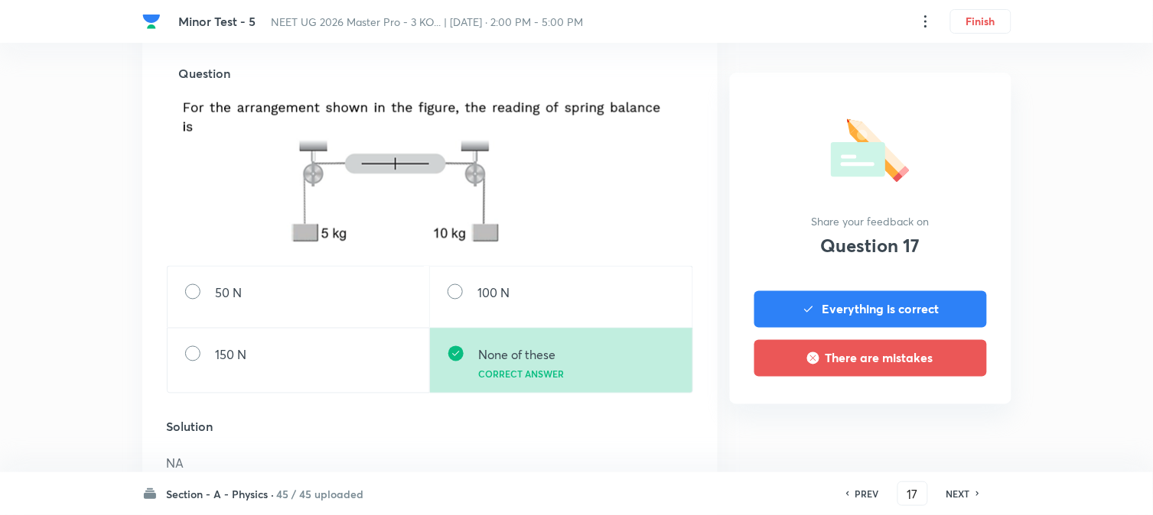
click at [964, 487] on h6 "NEXT" at bounding box center [958, 494] width 24 height 14
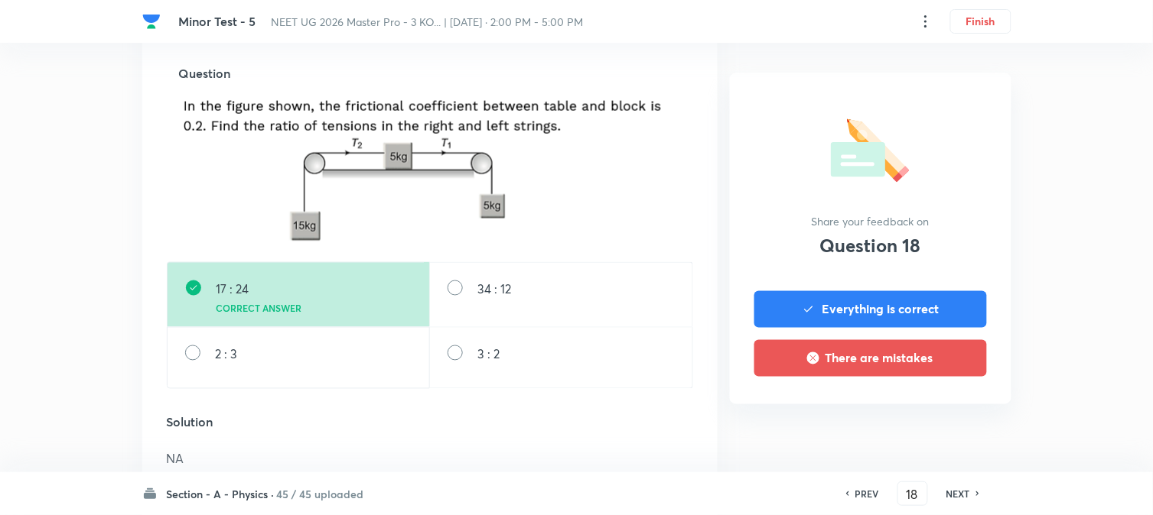
click at [964, 487] on h6 "NEXT" at bounding box center [958, 494] width 24 height 14
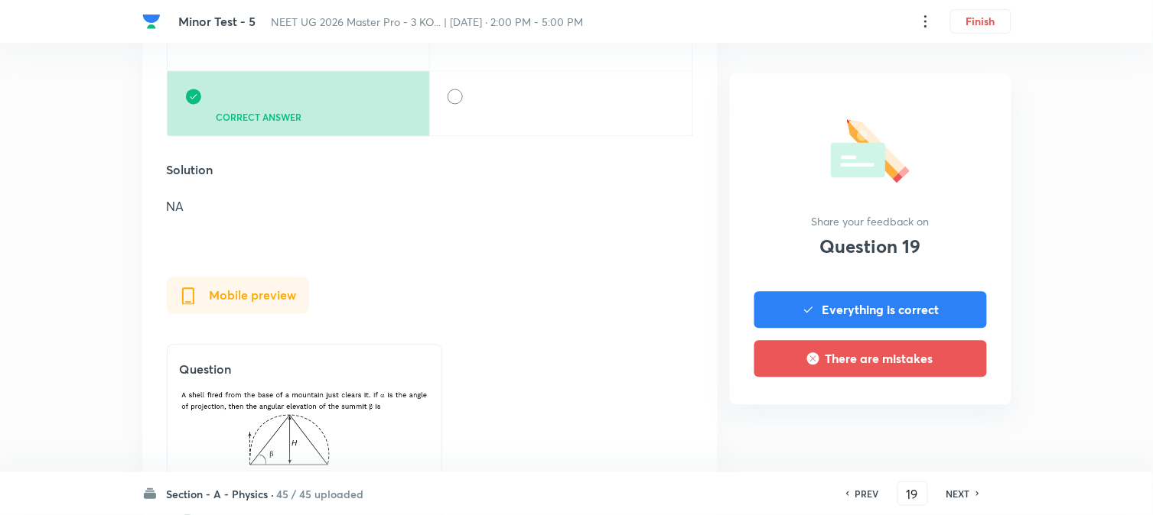
click at [964, 487] on h6 "NEXT" at bounding box center [958, 494] width 24 height 14
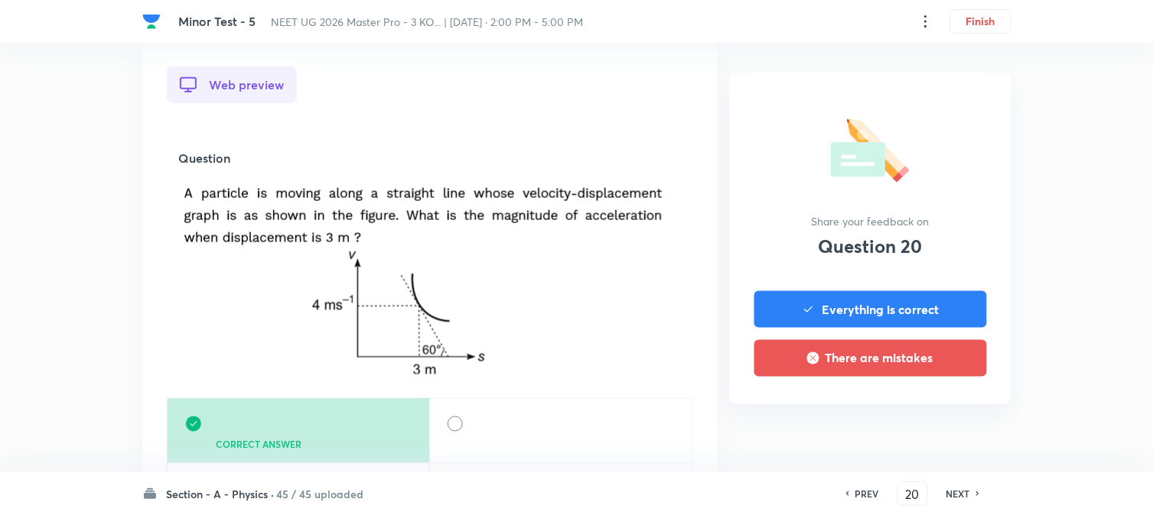
click at [964, 487] on h6 "NEXT" at bounding box center [958, 494] width 24 height 14
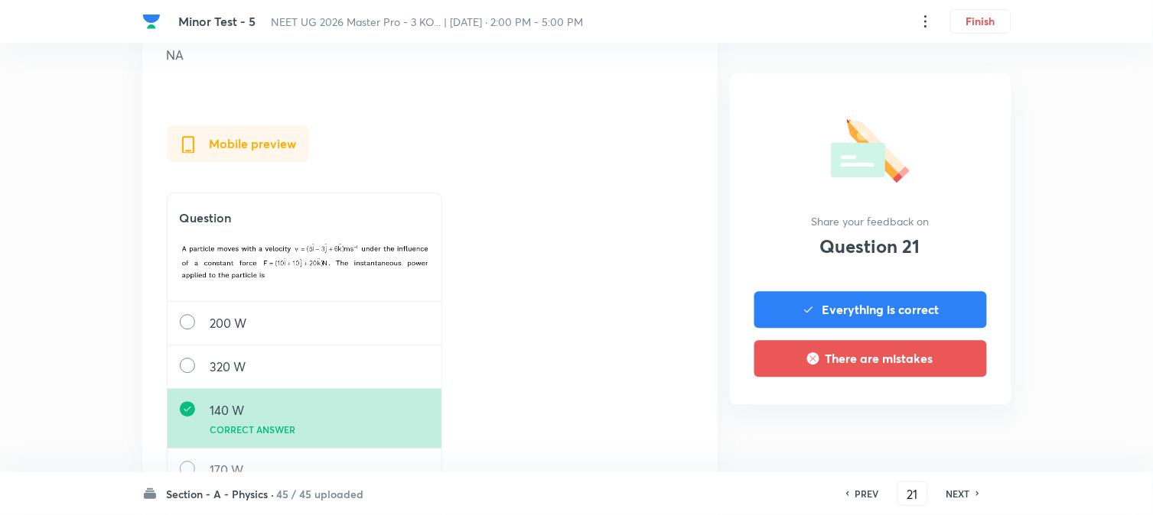
click at [964, 487] on h6 "NEXT" at bounding box center [958, 494] width 24 height 14
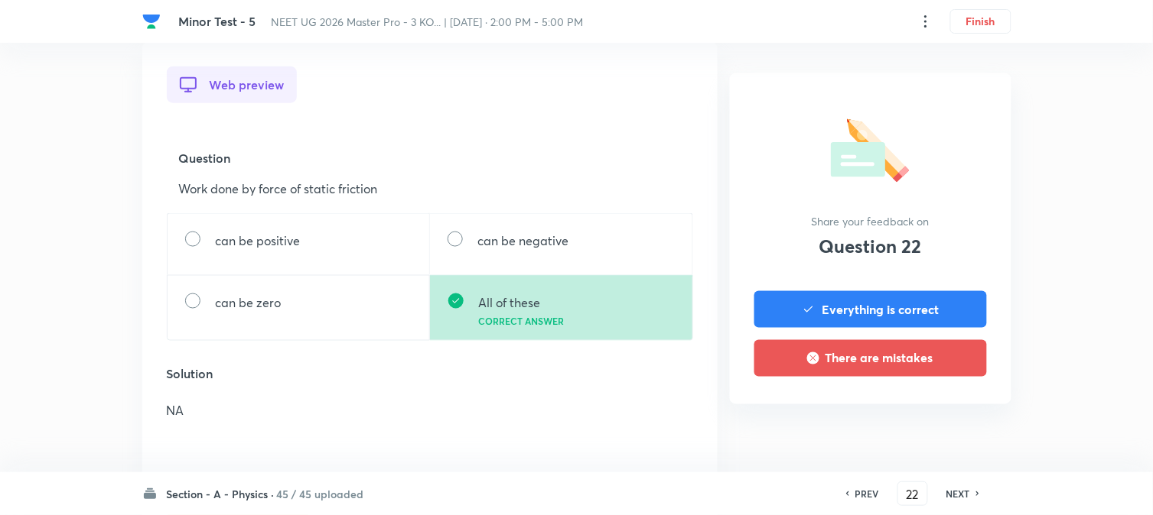
click at [964, 487] on h6 "NEXT" at bounding box center [958, 494] width 24 height 14
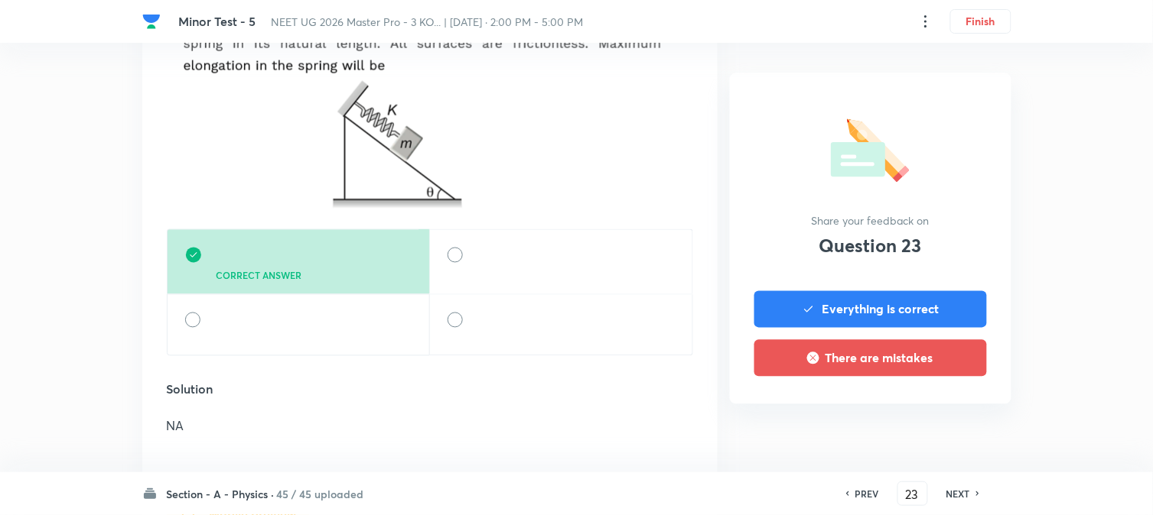
click at [964, 487] on h6 "NEXT" at bounding box center [958, 494] width 24 height 14
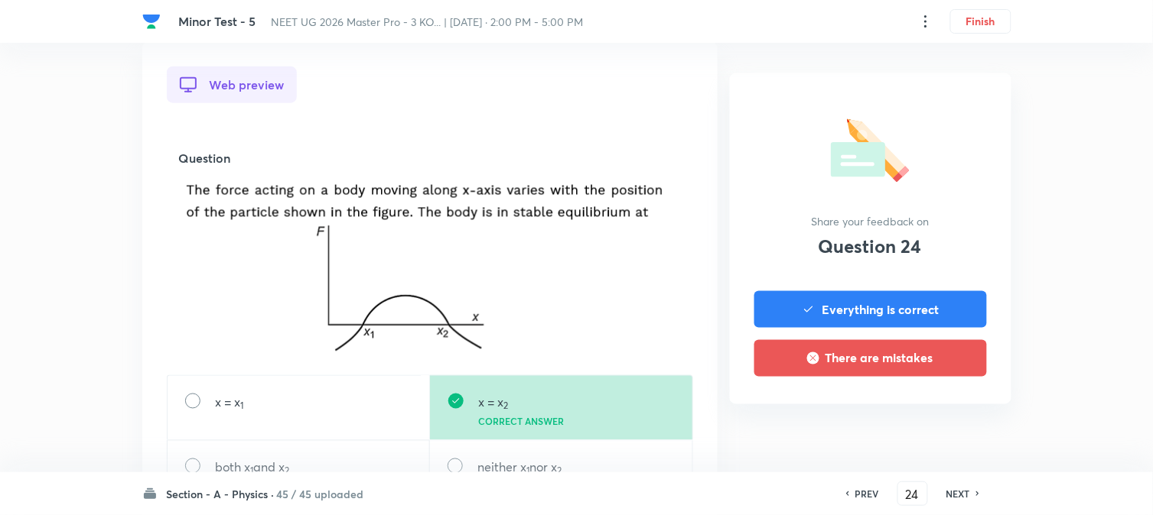
click at [964, 487] on h6 "NEXT" at bounding box center [958, 494] width 24 height 14
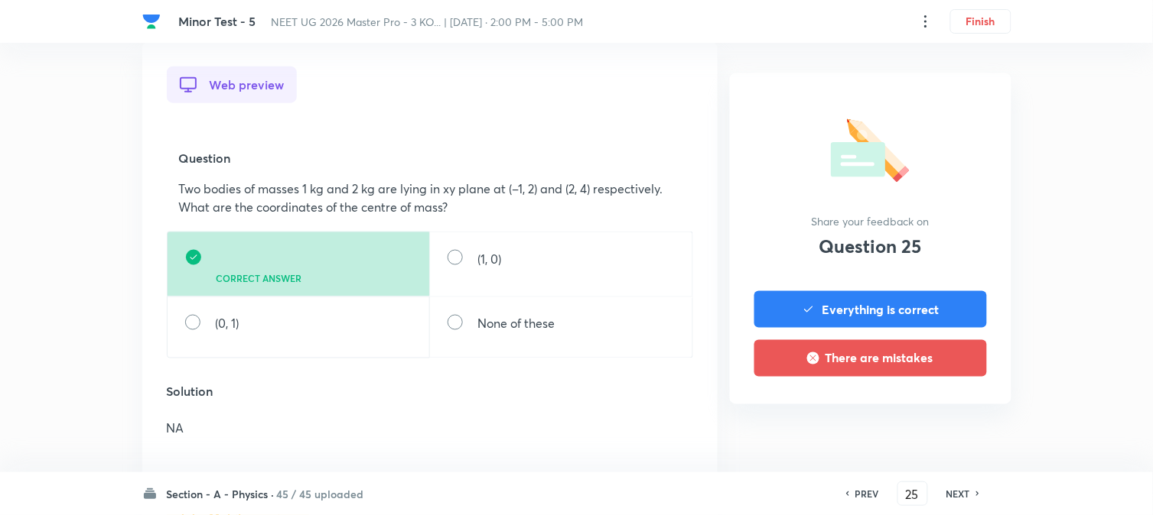
click at [964, 487] on h6 "NEXT" at bounding box center [958, 494] width 24 height 14
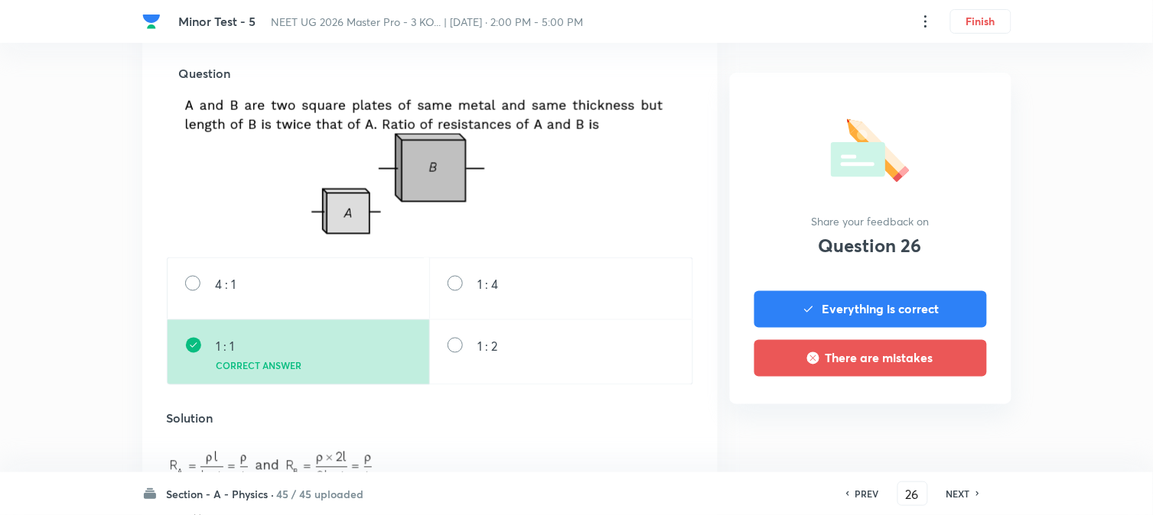
click at [964, 487] on h6 "NEXT" at bounding box center [958, 494] width 24 height 14
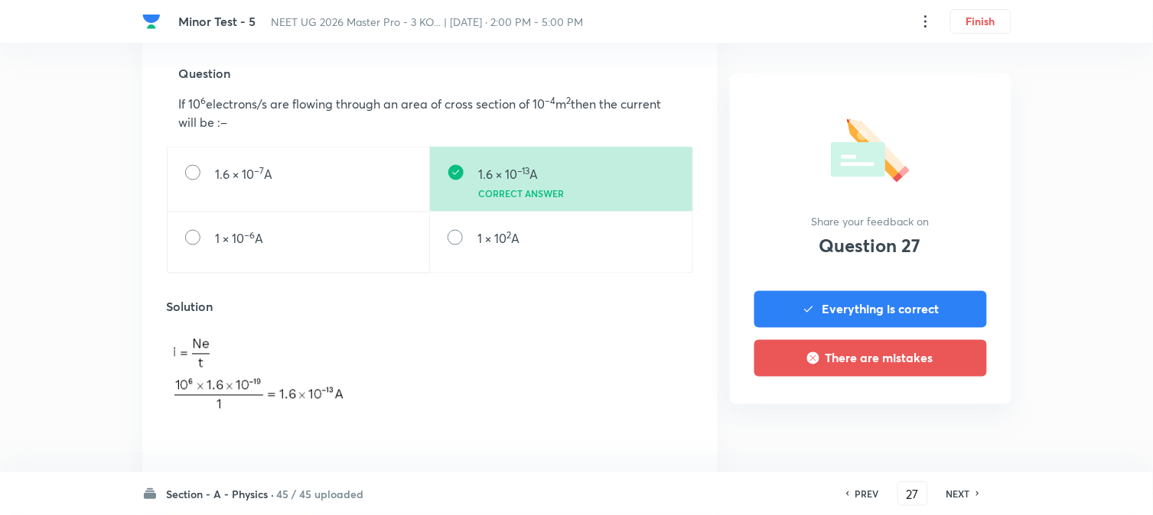
click at [964, 487] on h6 "NEXT" at bounding box center [958, 494] width 24 height 14
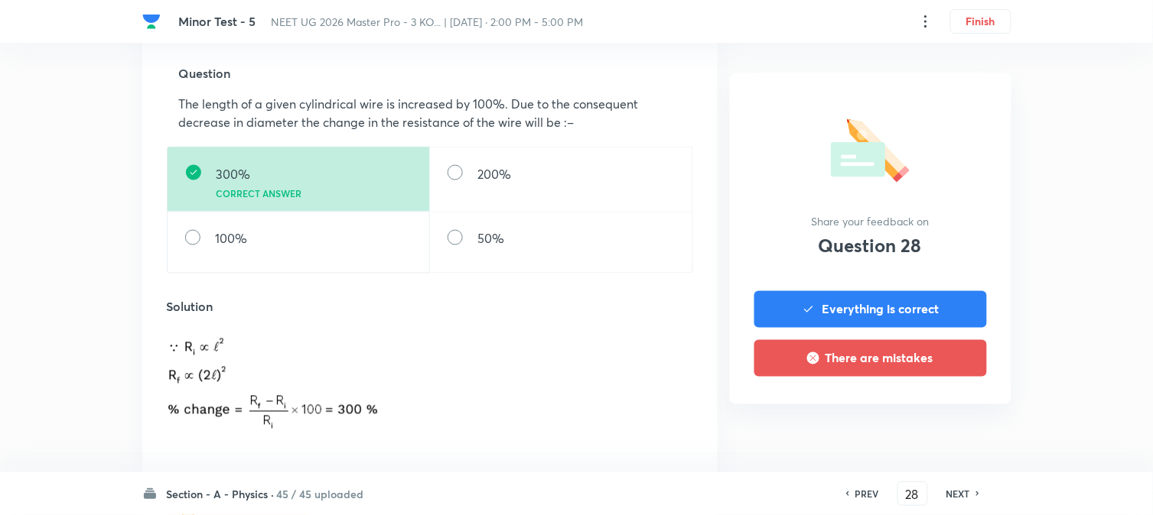
click at [958, 487] on h6 "NEXT" at bounding box center [958, 494] width 24 height 14
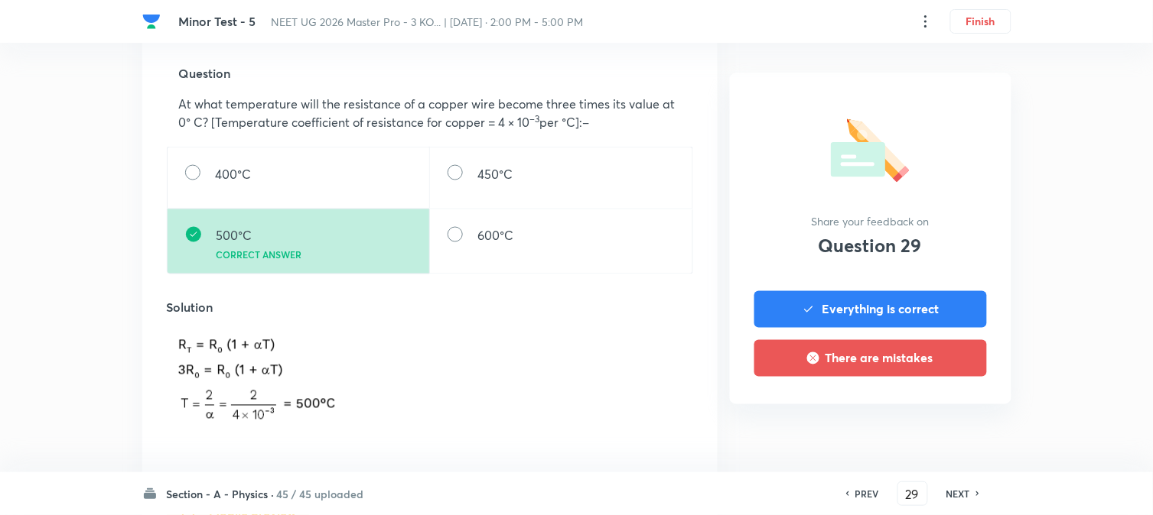
click at [958, 487] on h6 "NEXT" at bounding box center [958, 494] width 24 height 14
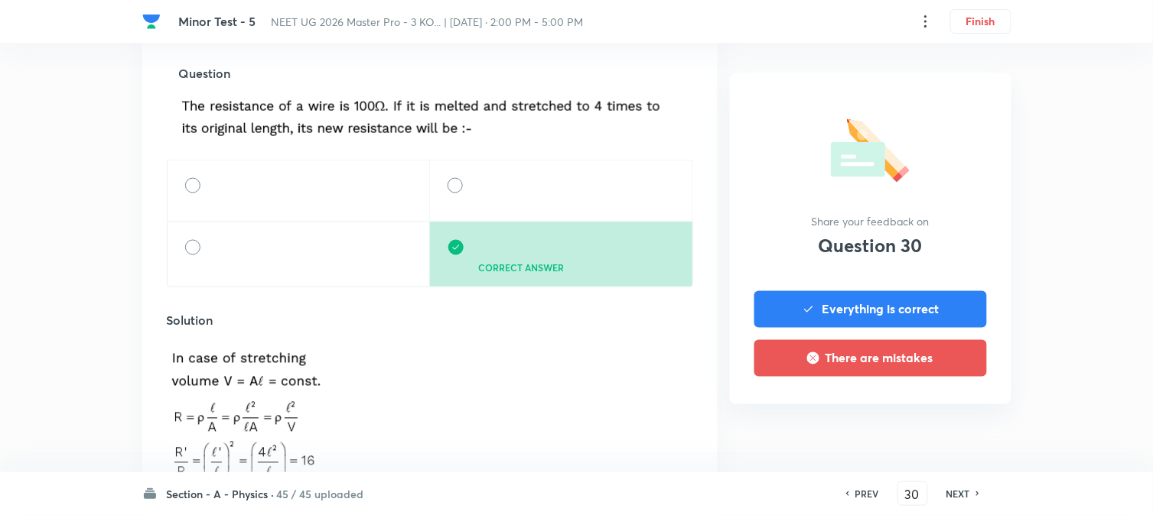
click at [958, 487] on h6 "NEXT" at bounding box center [958, 494] width 24 height 14
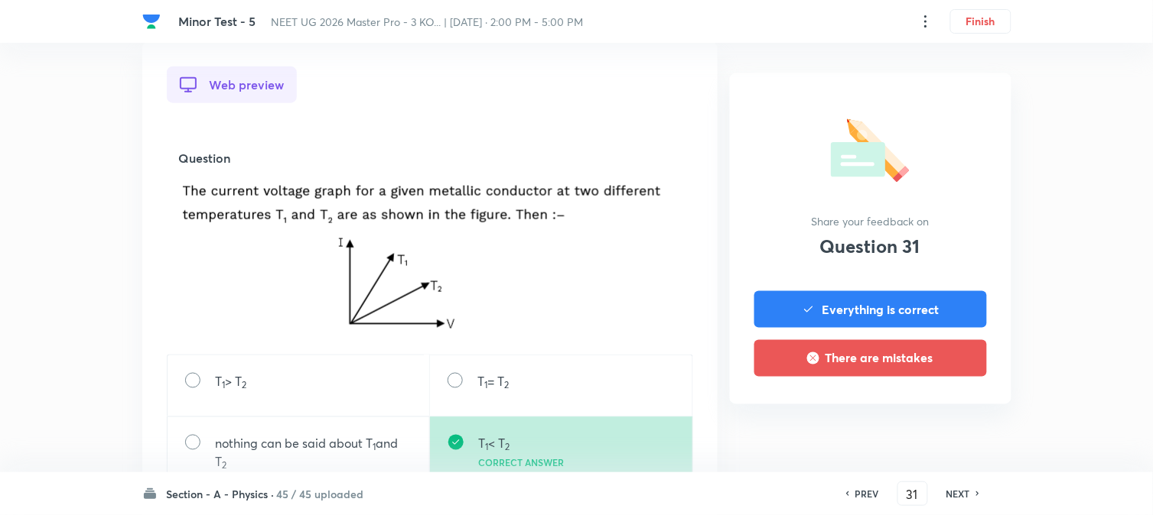
click at [958, 487] on h6 "NEXT" at bounding box center [958, 494] width 24 height 14
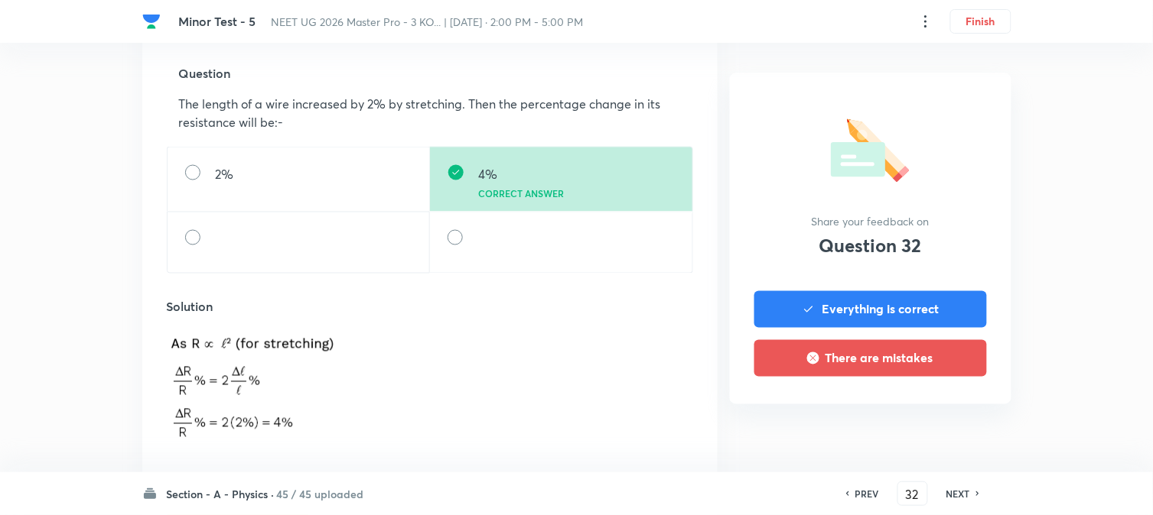
click at [958, 487] on h6 "NEXT" at bounding box center [958, 494] width 24 height 14
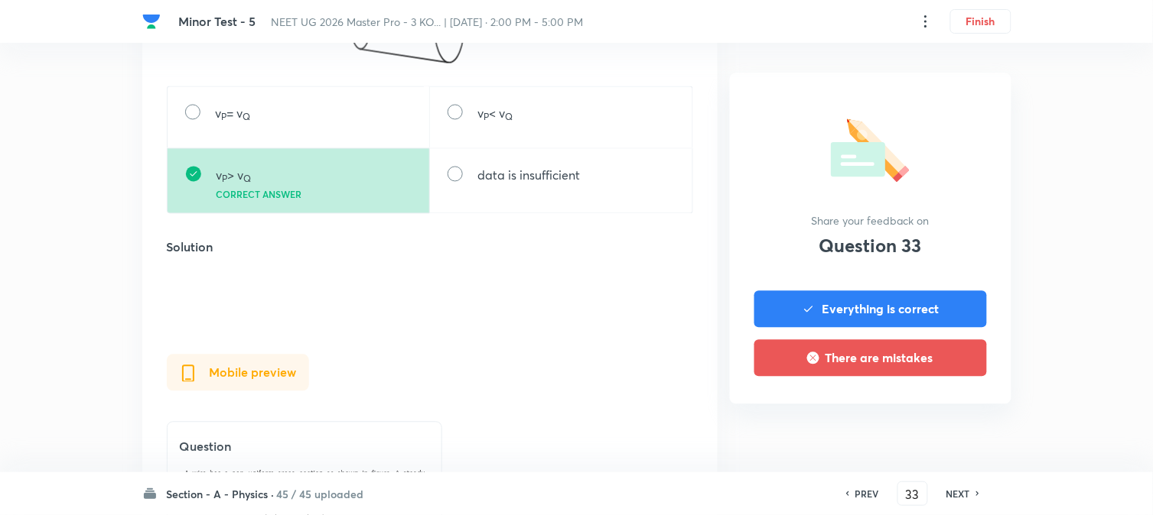
click at [958, 487] on h6 "NEXT" at bounding box center [958, 494] width 24 height 14
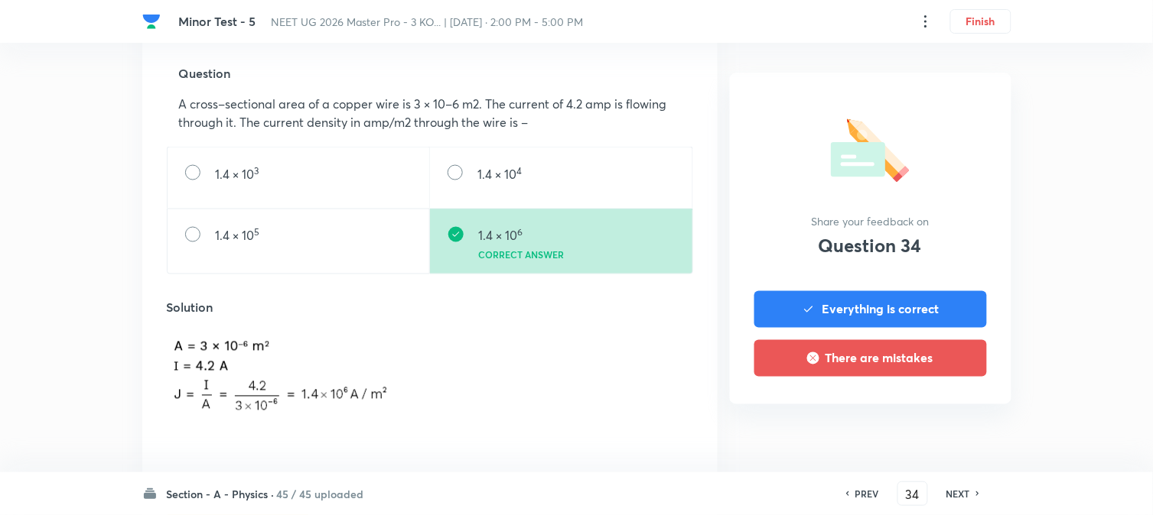
click at [958, 487] on h6 "NEXT" at bounding box center [958, 494] width 24 height 14
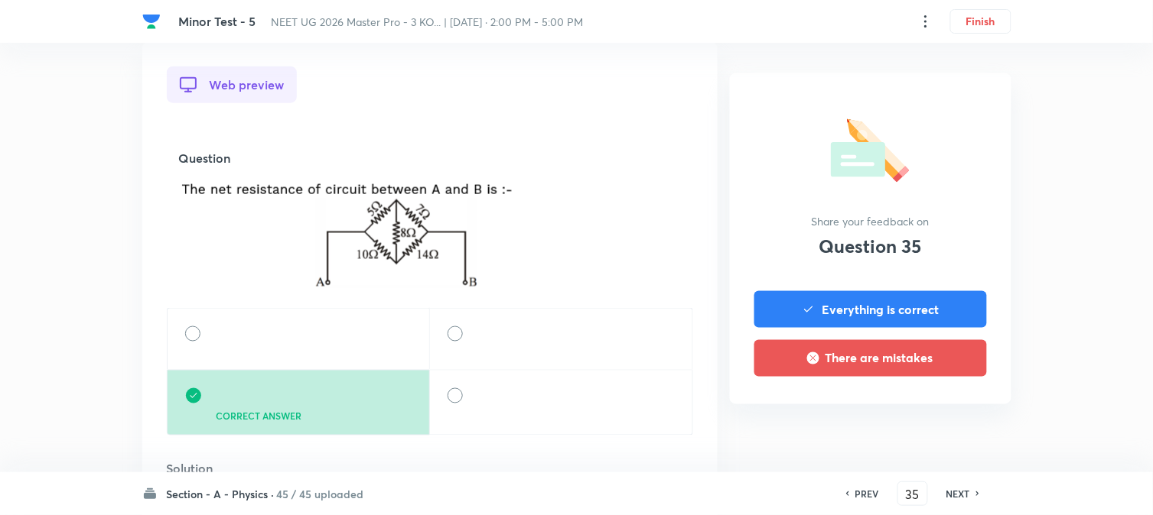
click at [958, 487] on h6 "NEXT" at bounding box center [958, 494] width 24 height 14
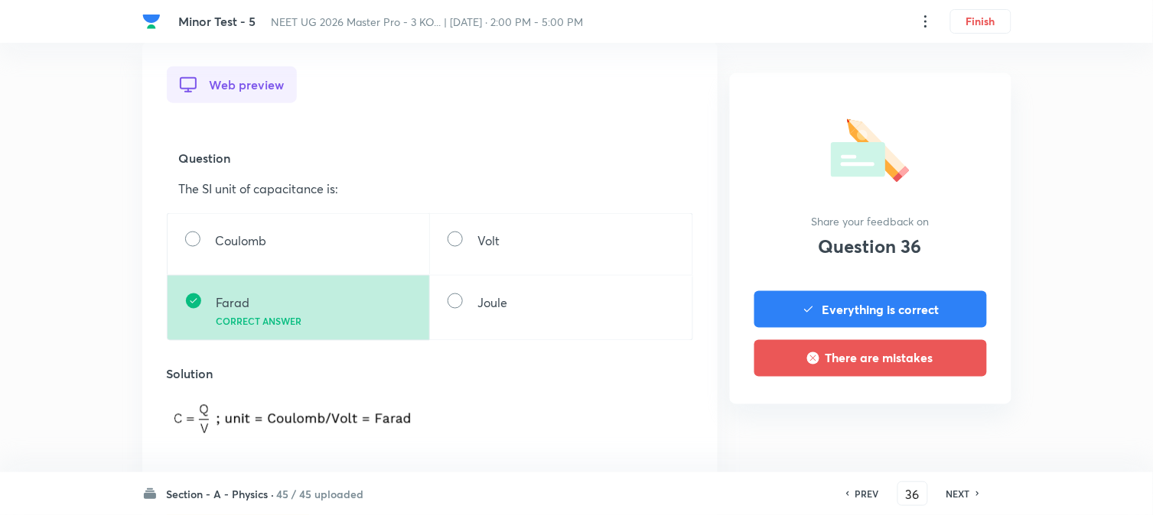
click at [958, 487] on h6 "NEXT" at bounding box center [958, 494] width 24 height 14
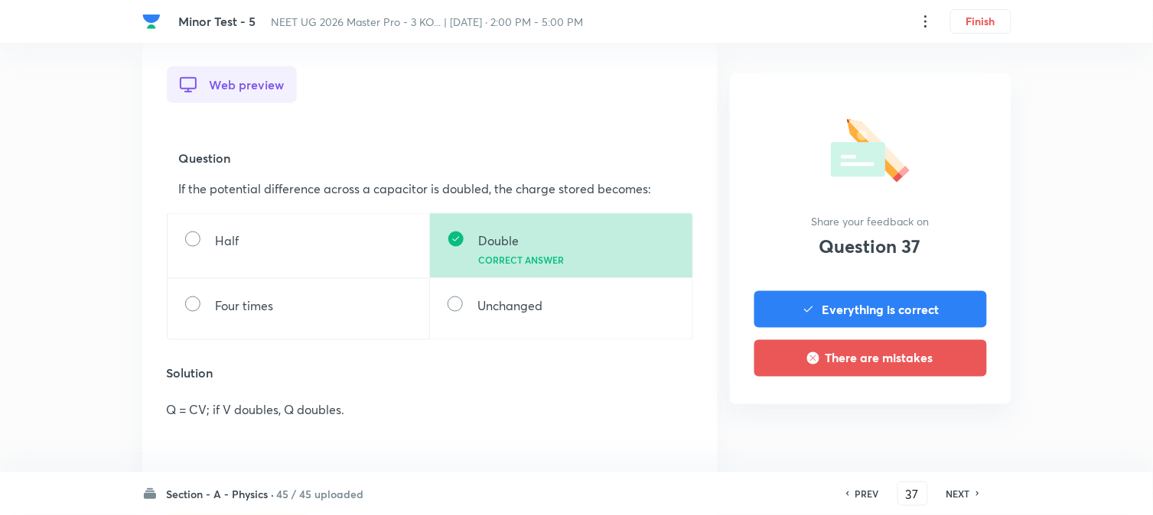
click at [956, 487] on h6 "NEXT" at bounding box center [958, 494] width 24 height 14
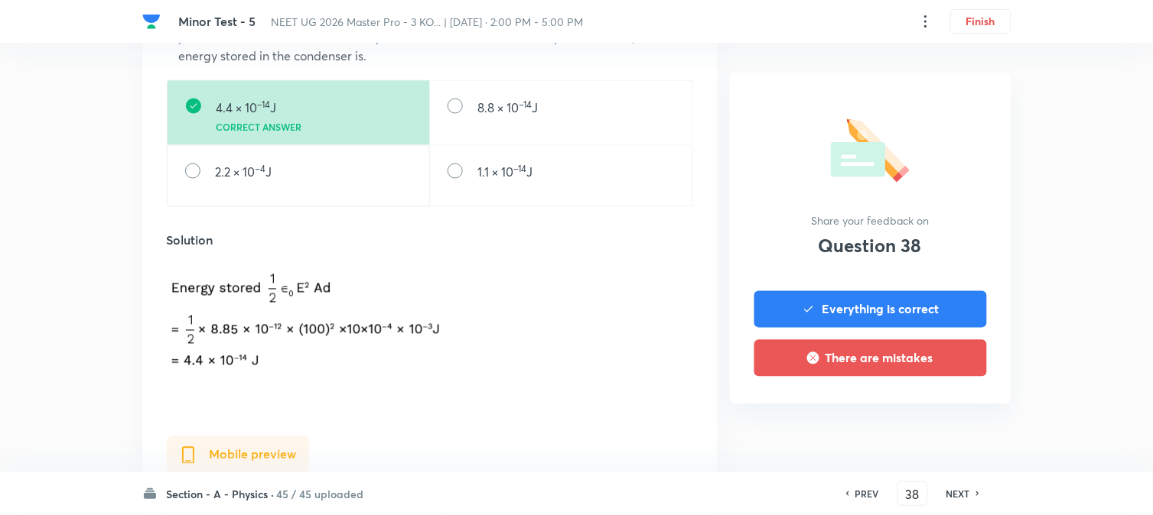
click at [956, 486] on div "PREV 38 ​ NEXT" at bounding box center [912, 494] width 197 height 24
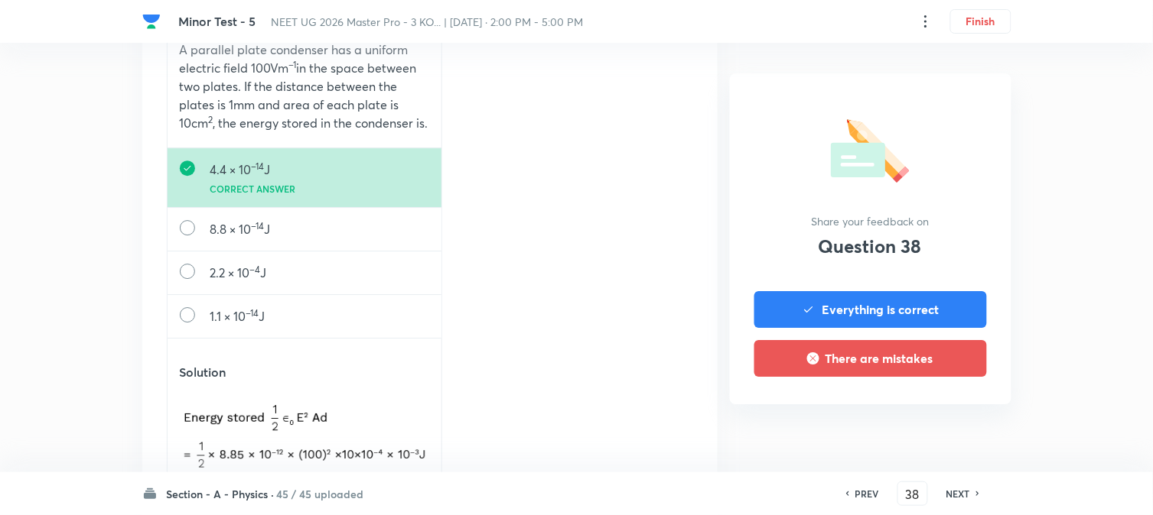
click at [961, 489] on h6 "NEXT" at bounding box center [958, 494] width 24 height 14
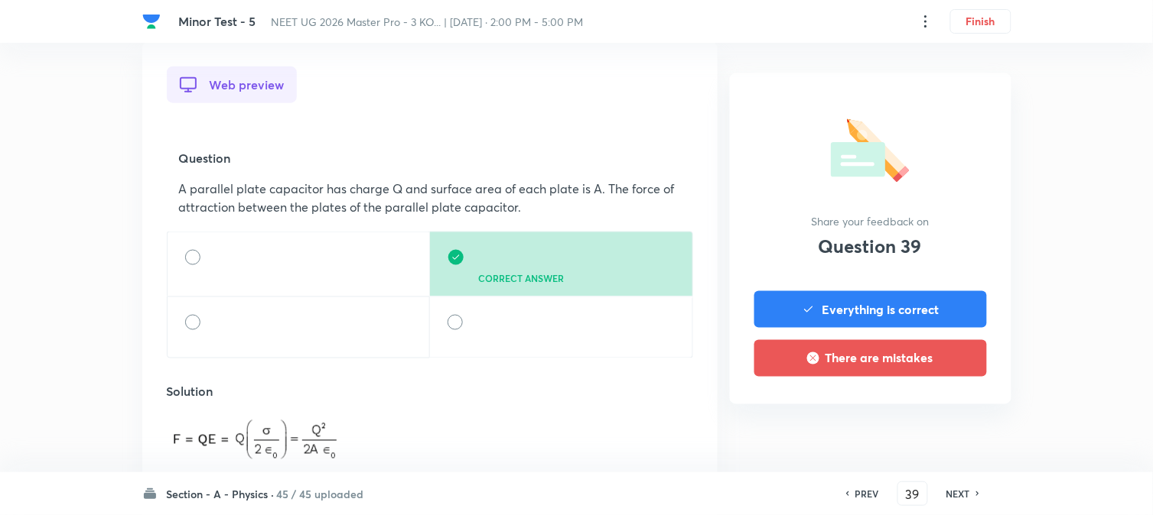
click at [961, 489] on h6 "NEXT" at bounding box center [958, 494] width 24 height 14
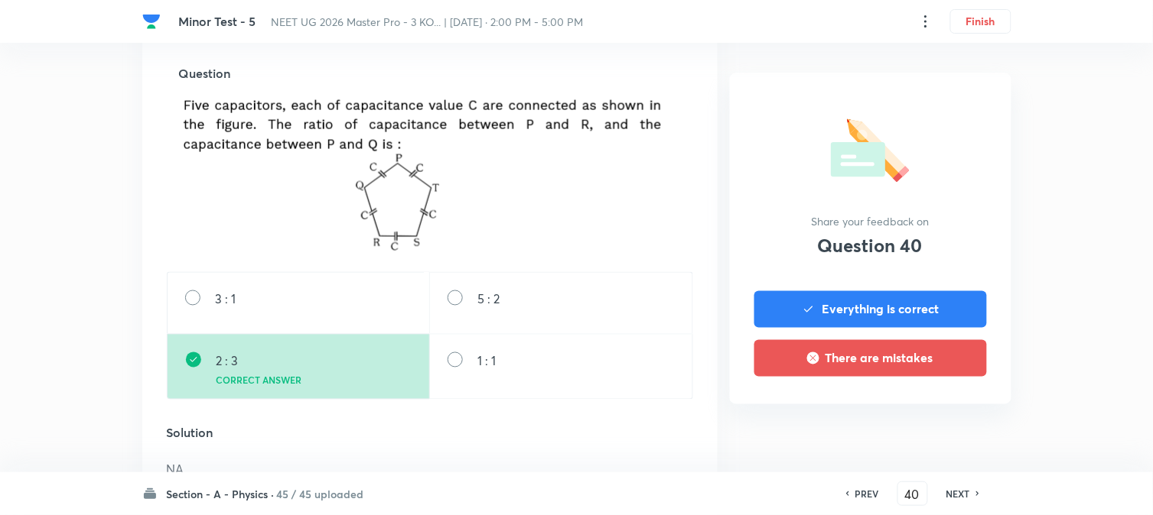
click at [961, 489] on h6 "NEXT" at bounding box center [958, 494] width 24 height 14
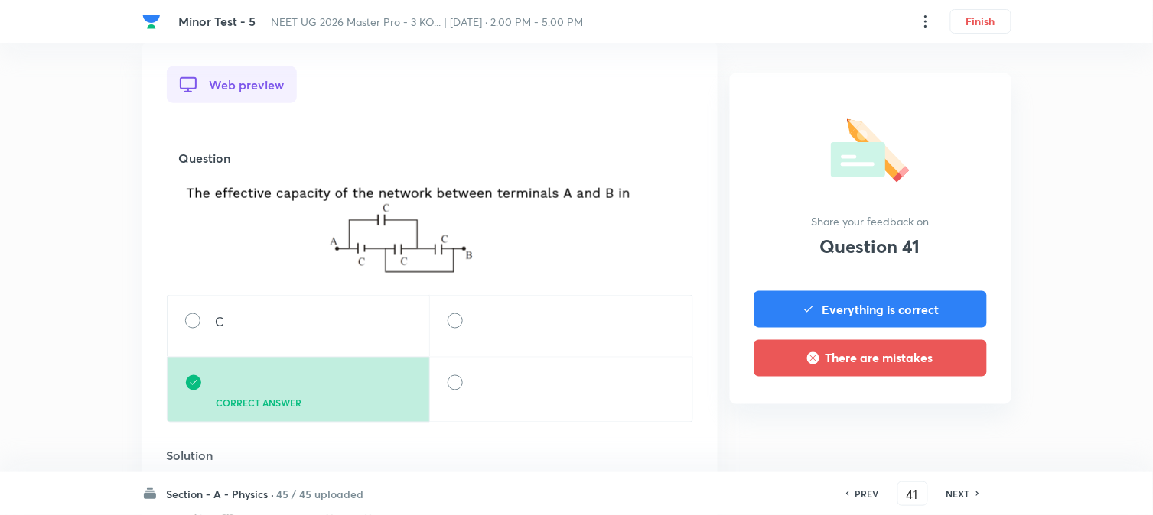
click at [961, 489] on h6 "NEXT" at bounding box center [958, 494] width 24 height 14
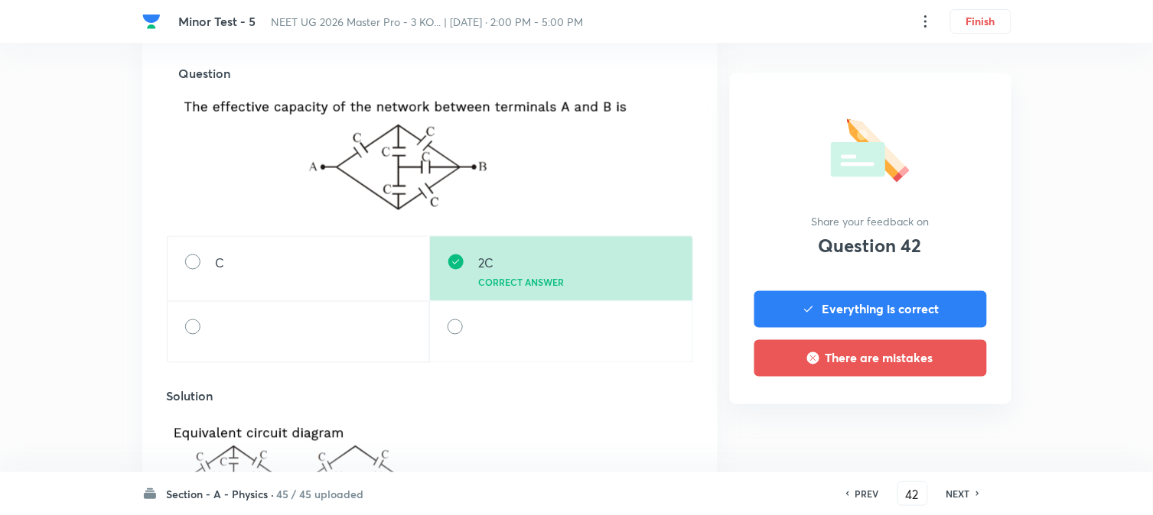
click at [961, 489] on h6 "NEXT" at bounding box center [958, 494] width 24 height 14
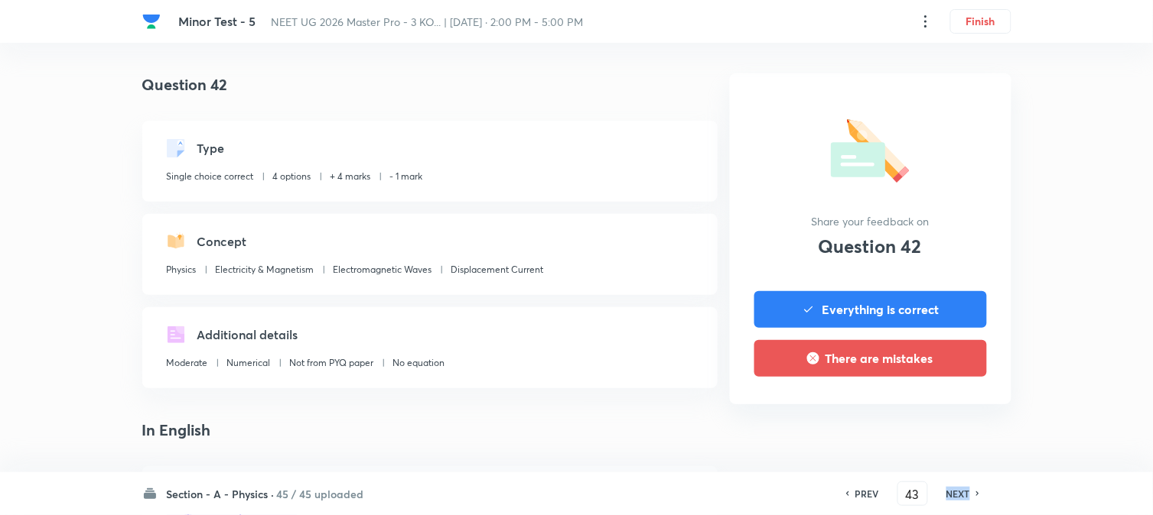
click at [961, 489] on h6 "NEXT" at bounding box center [958, 494] width 24 height 14
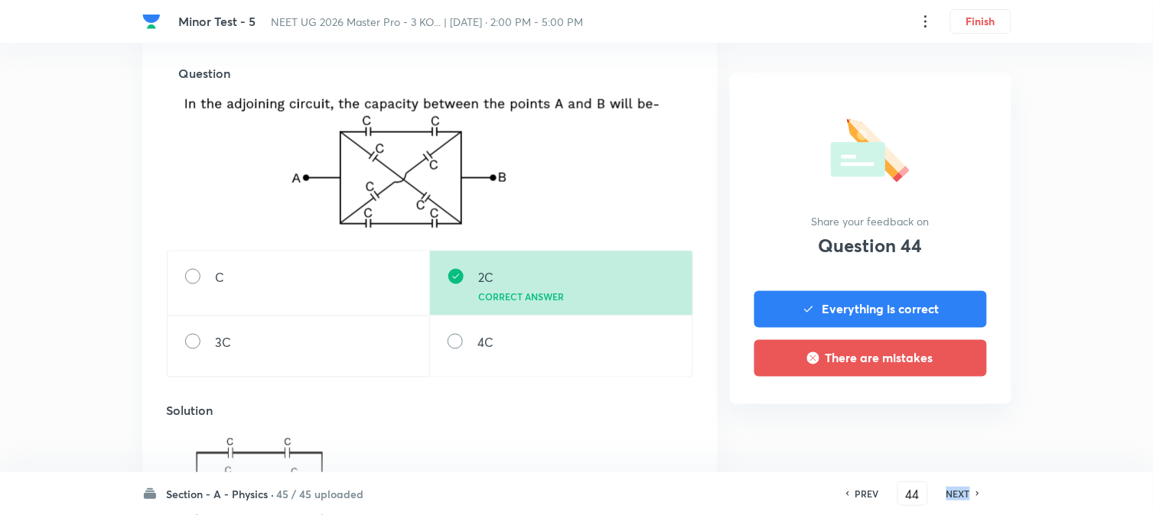
click at [961, 489] on h6 "NEXT" at bounding box center [958, 494] width 24 height 14
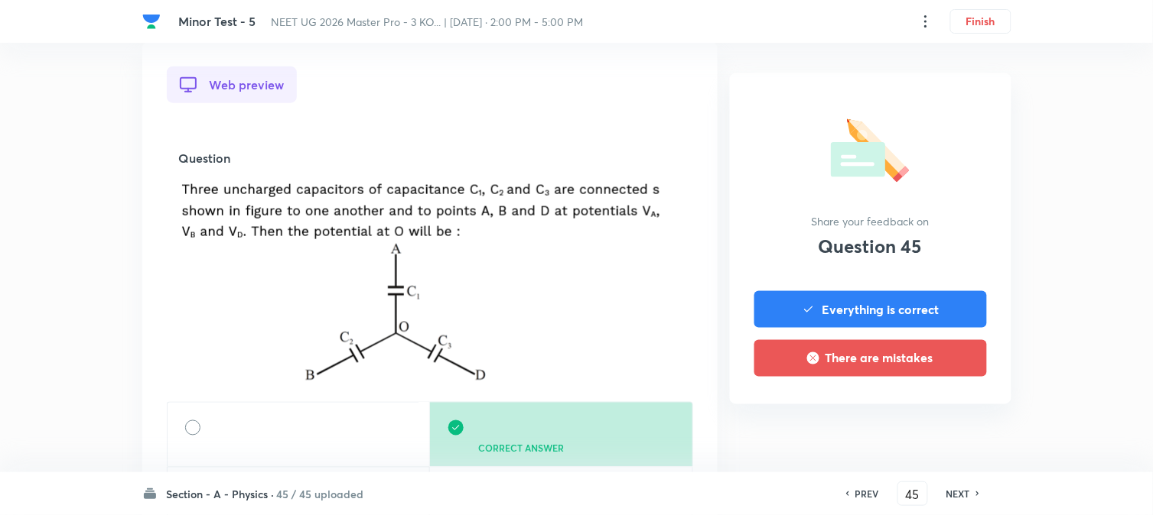
click at [888, 493] on div "PREV 45 ​ NEXT" at bounding box center [912, 494] width 197 height 24
click at [860, 493] on h6 "PREV" at bounding box center [867, 494] width 24 height 14
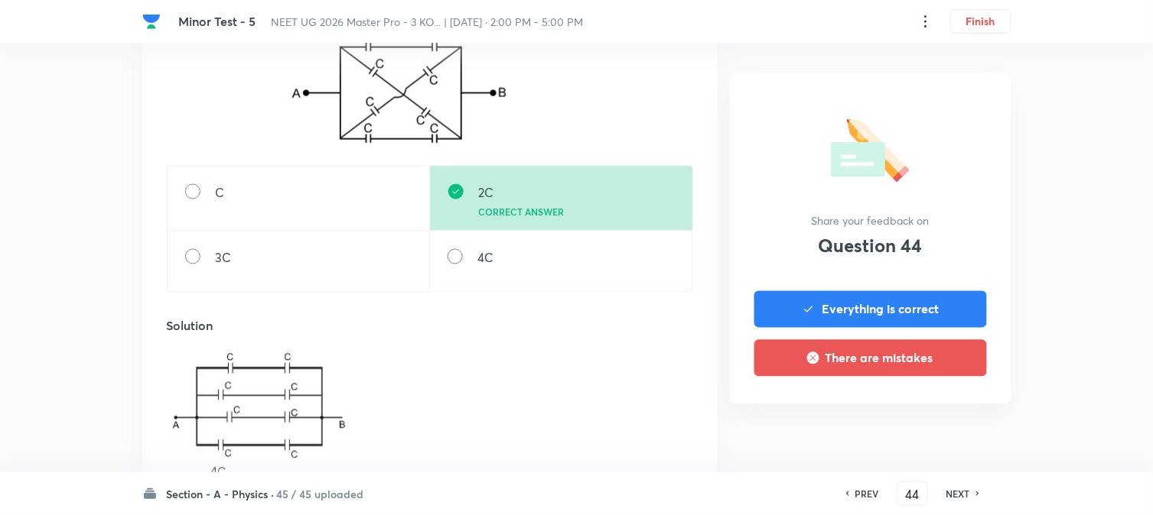
click at [859, 493] on h6 "PREV" at bounding box center [867, 494] width 24 height 14
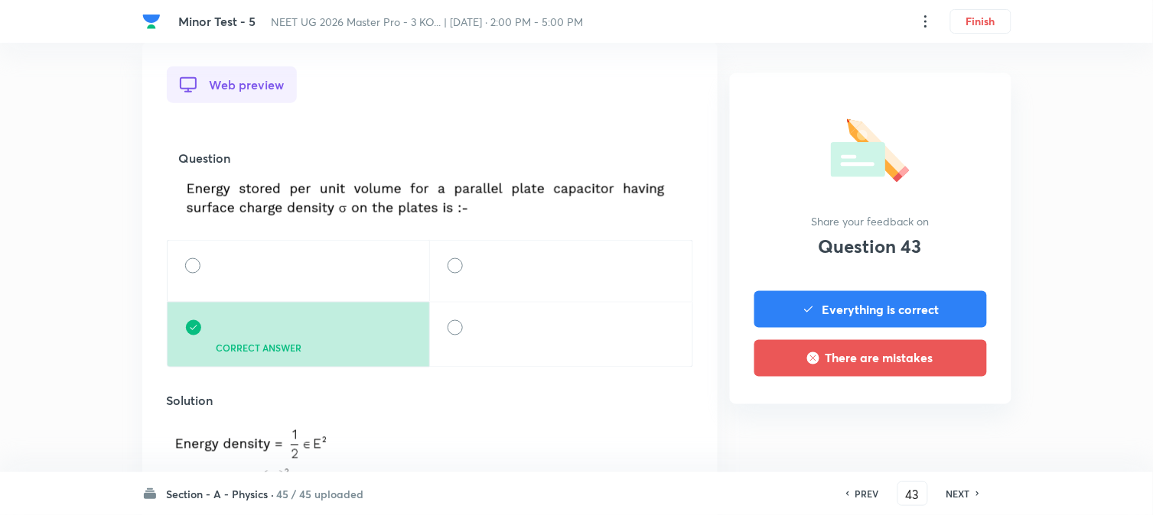
click at [965, 494] on h6 "NEXT" at bounding box center [958, 494] width 24 height 14
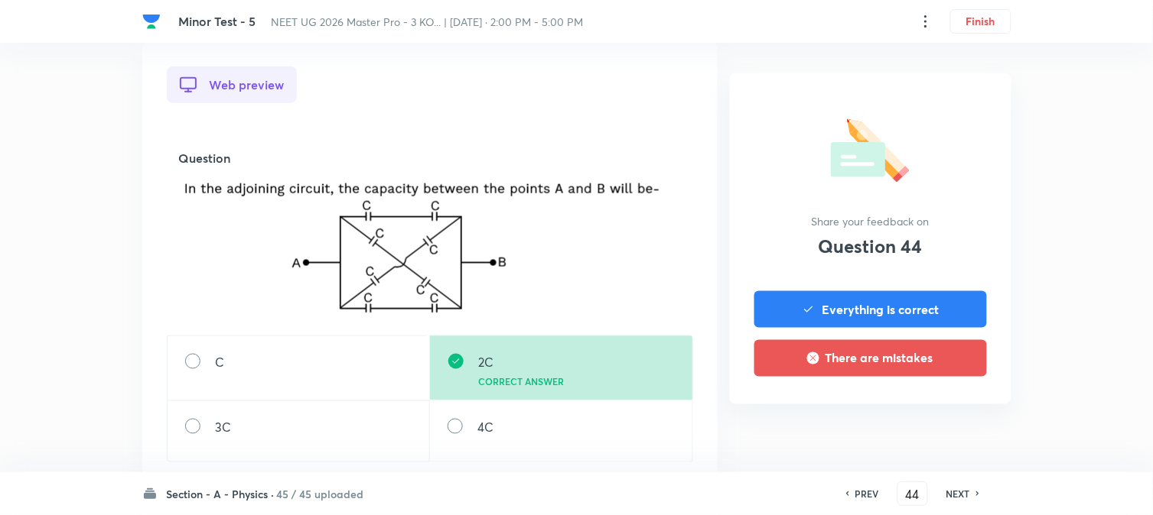
click at [965, 494] on h6 "NEXT" at bounding box center [958, 494] width 24 height 14
type input "45"
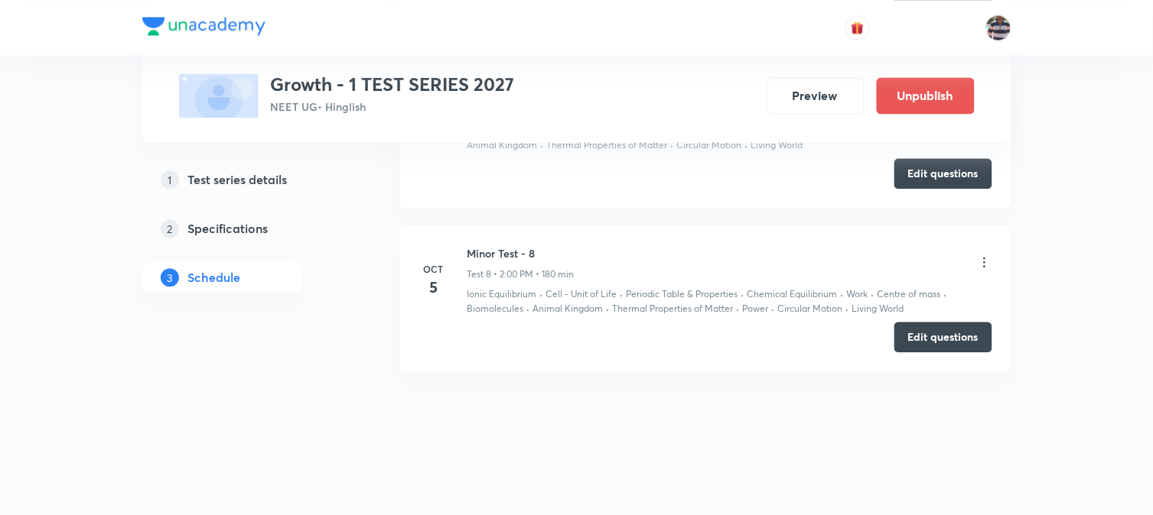
click at [984, 258] on icon at bounding box center [984, 262] width 15 height 15
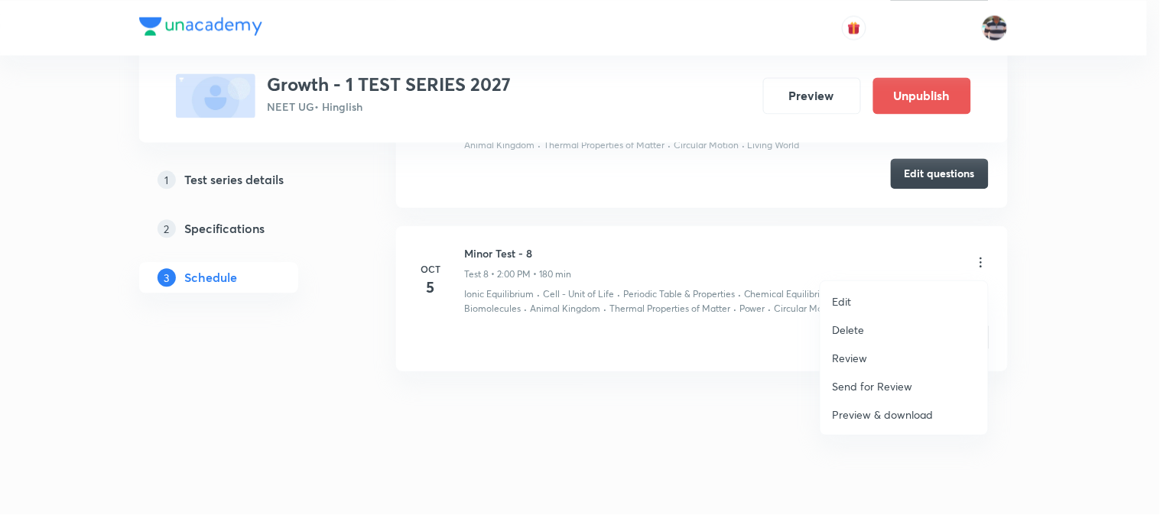
click at [866, 352] on p "Review" at bounding box center [850, 358] width 35 height 16
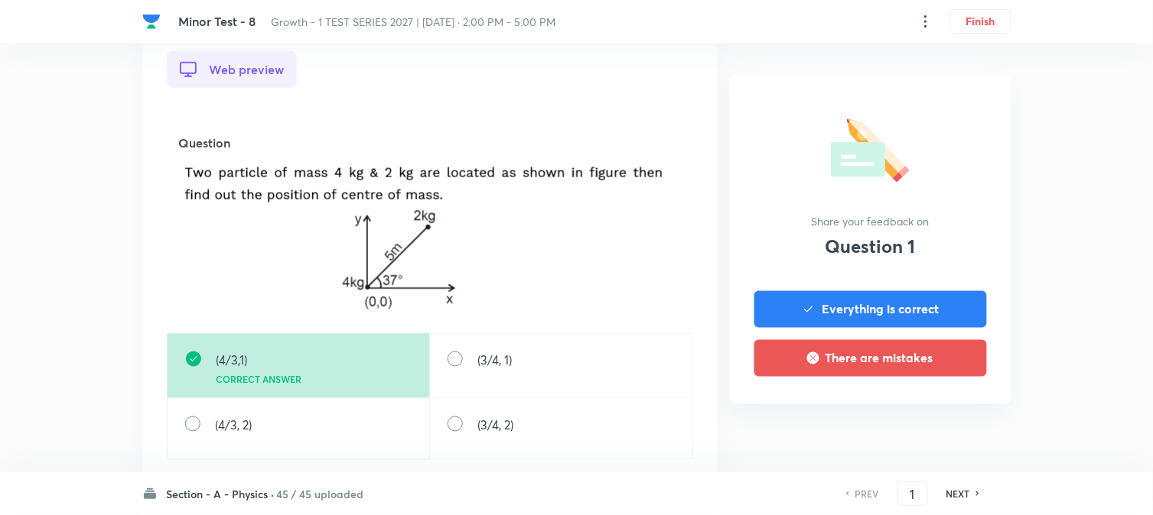
scroll to position [594, 0]
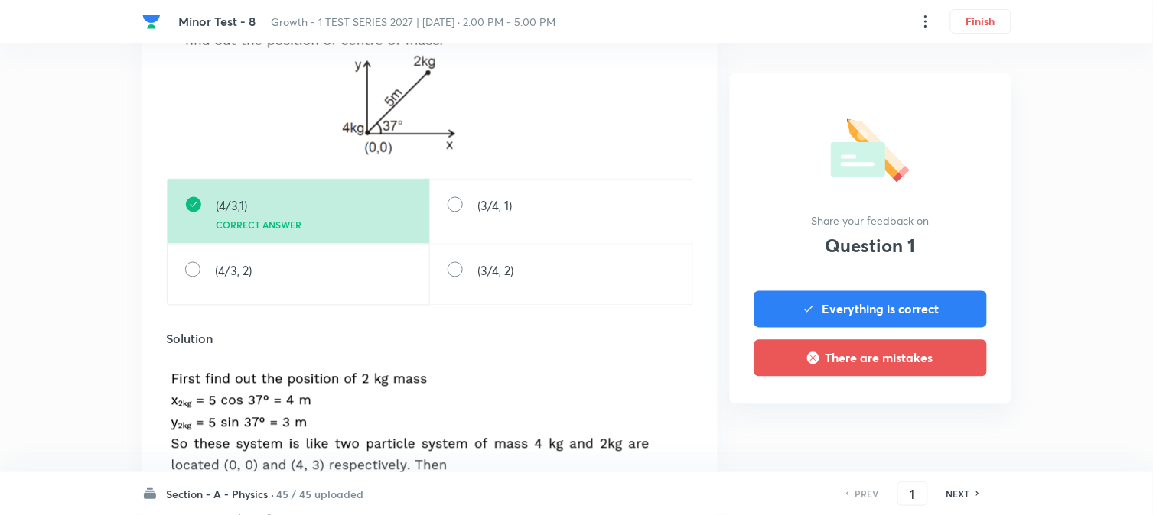
click at [960, 499] on h6 "NEXT" at bounding box center [958, 494] width 24 height 14
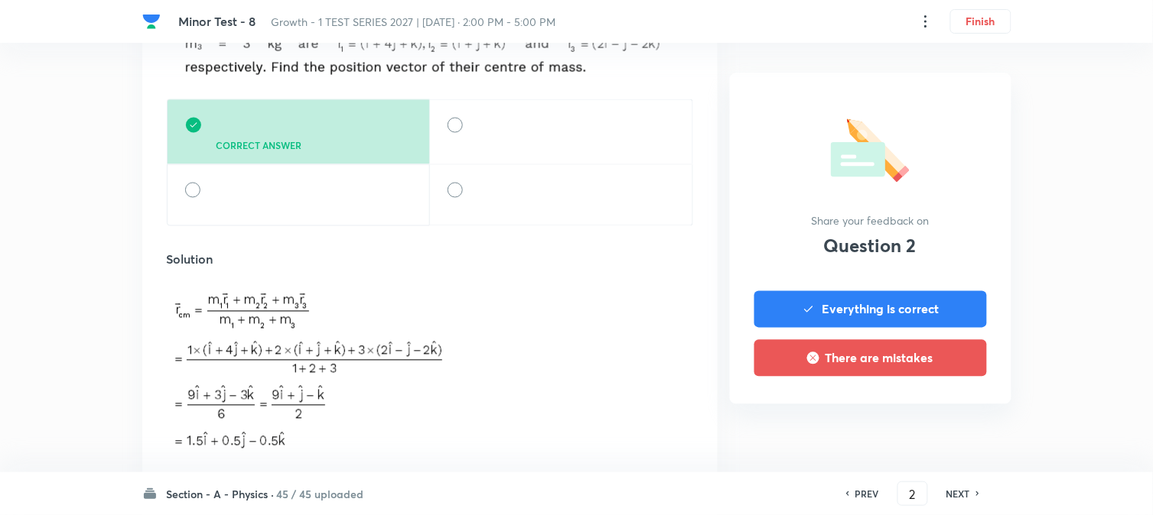
click at [960, 499] on h6 "NEXT" at bounding box center [958, 494] width 24 height 14
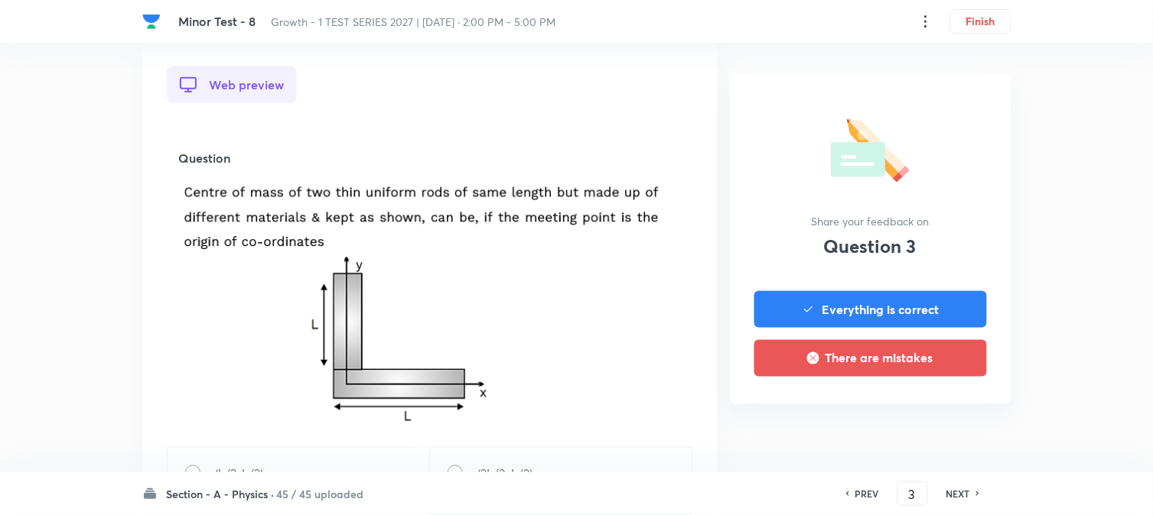
scroll to position [765, 0]
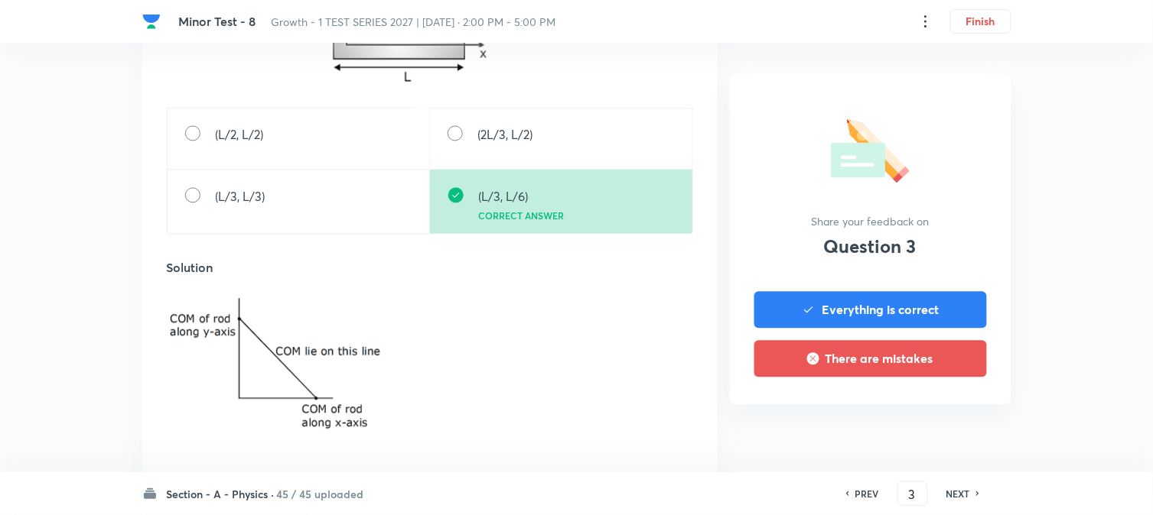
click at [950, 499] on h6 "NEXT" at bounding box center [958, 494] width 24 height 14
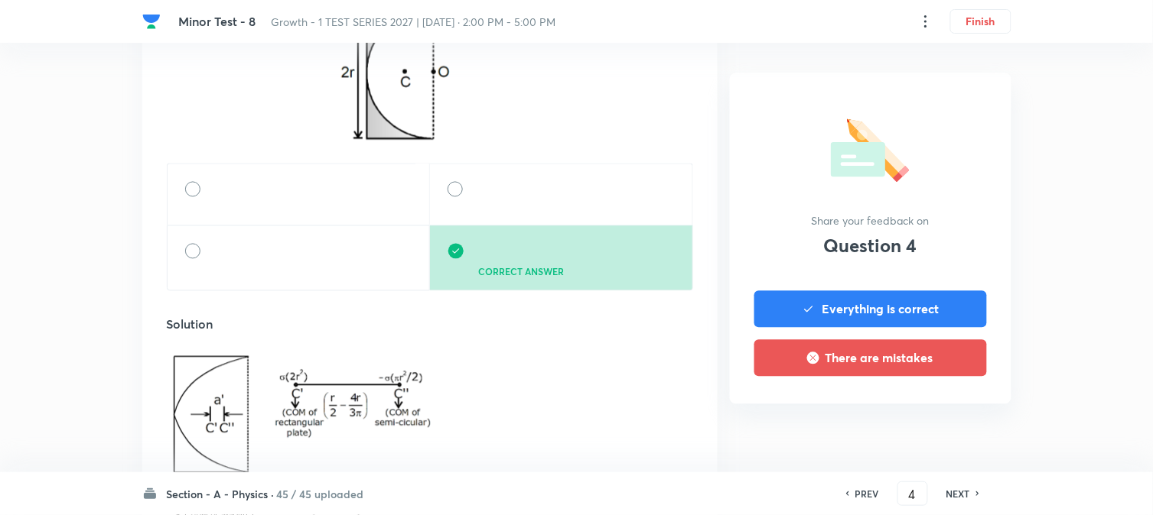
scroll to position [679, 0]
click at [948, 499] on h6 "NEXT" at bounding box center [958, 494] width 24 height 14
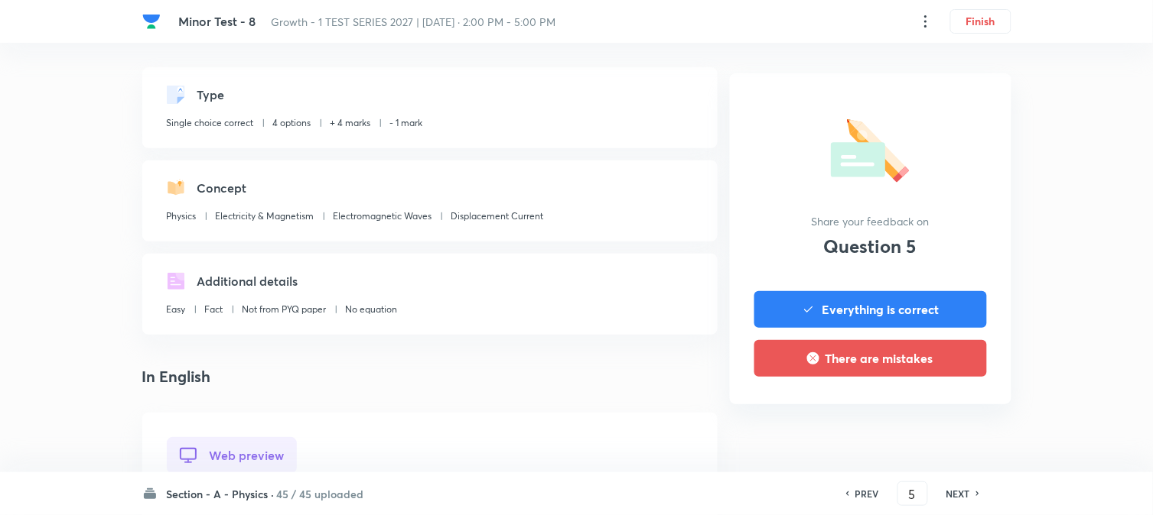
scroll to position [509, 0]
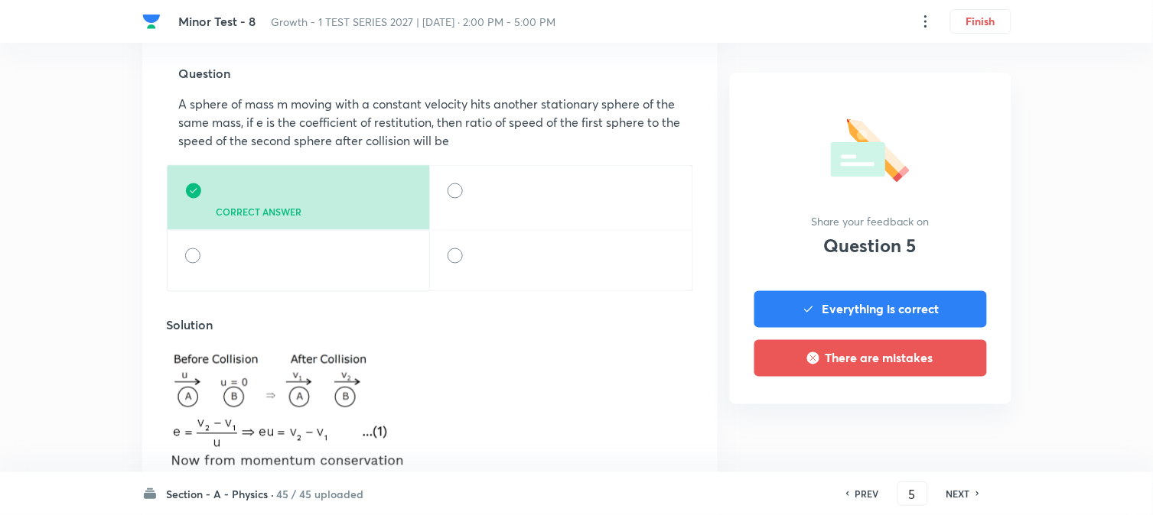
click at [948, 499] on h6 "NEXT" at bounding box center [958, 494] width 24 height 14
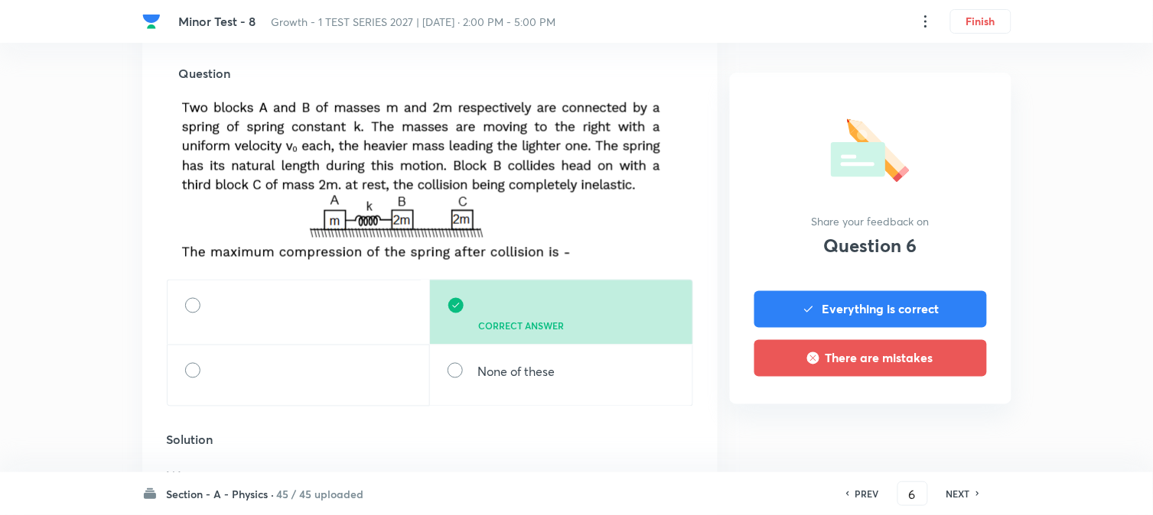
click at [934, 499] on div "PREV 6 ​ NEXT" at bounding box center [912, 494] width 197 height 24
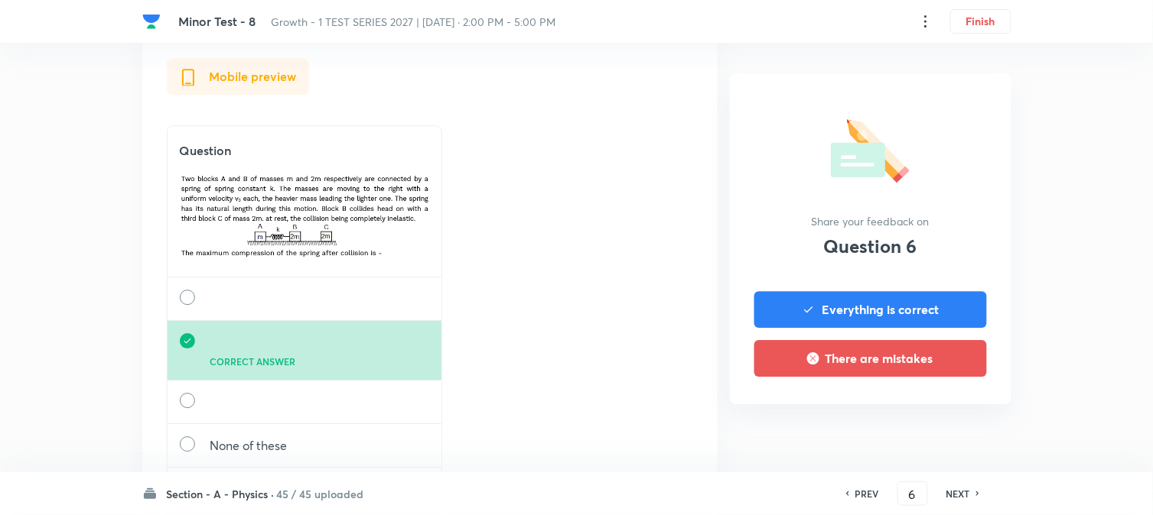
scroll to position [1274, 0]
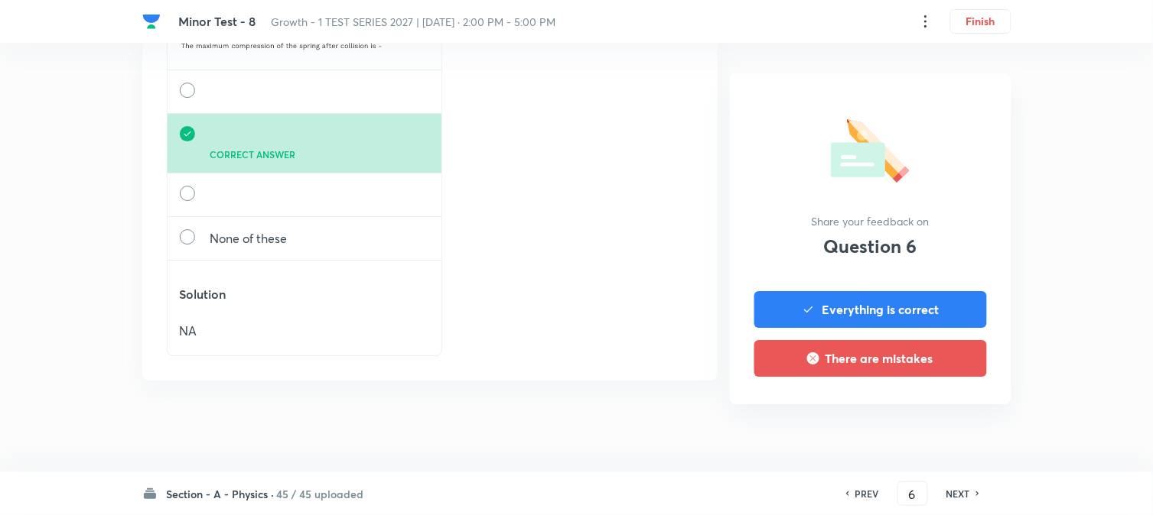
click at [957, 493] on h6 "NEXT" at bounding box center [958, 494] width 24 height 14
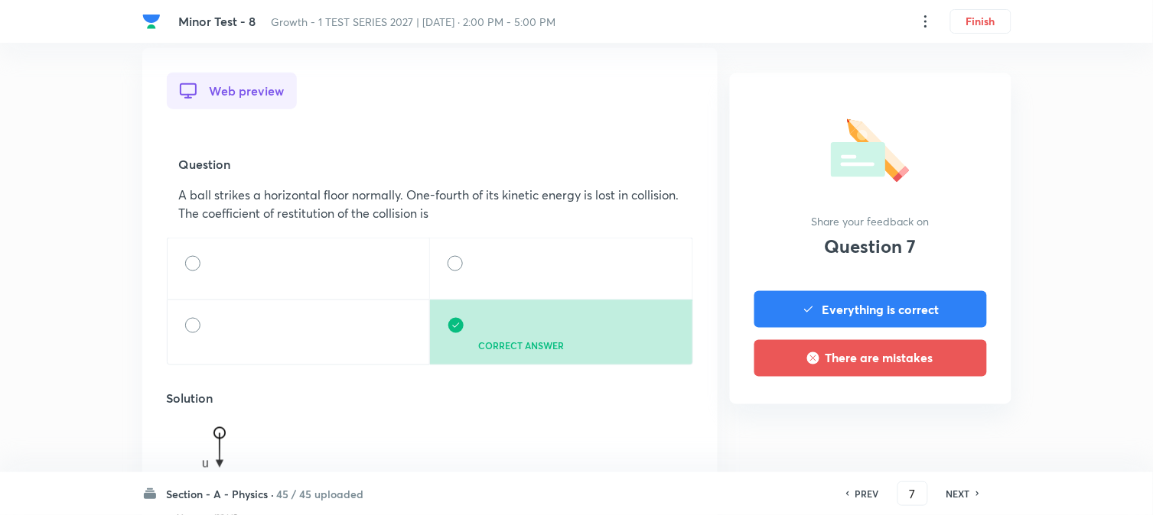
scroll to position [424, 0]
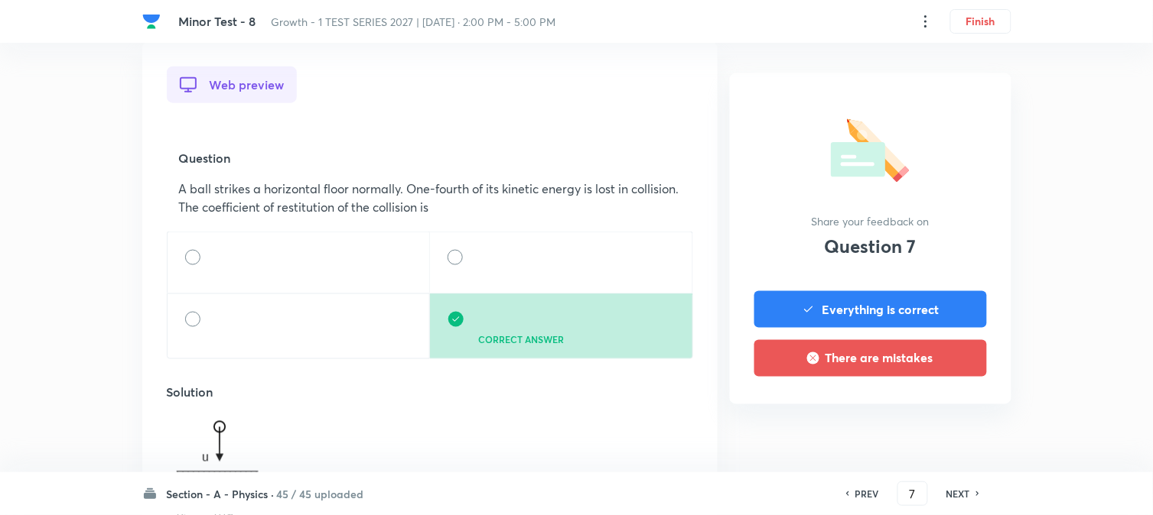
click at [957, 493] on h6 "NEXT" at bounding box center [958, 494] width 24 height 14
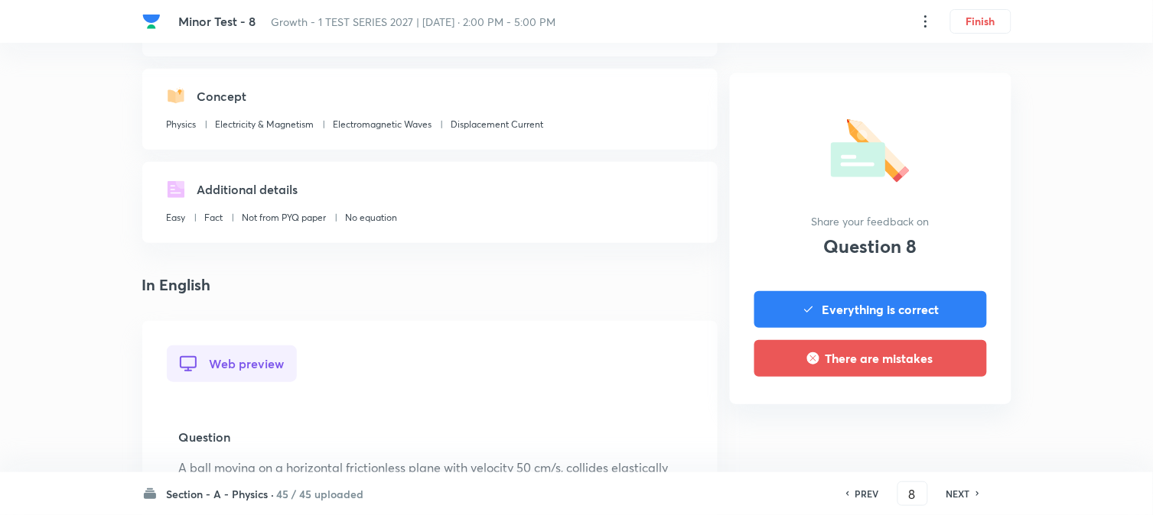
scroll to position [509, 0]
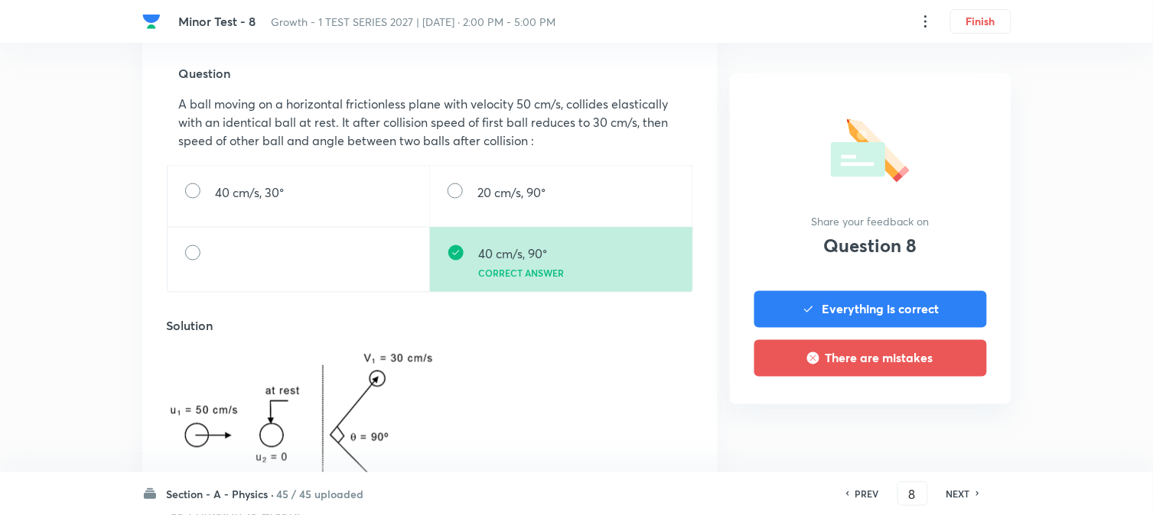
click at [957, 493] on h6 "NEXT" at bounding box center [958, 494] width 24 height 14
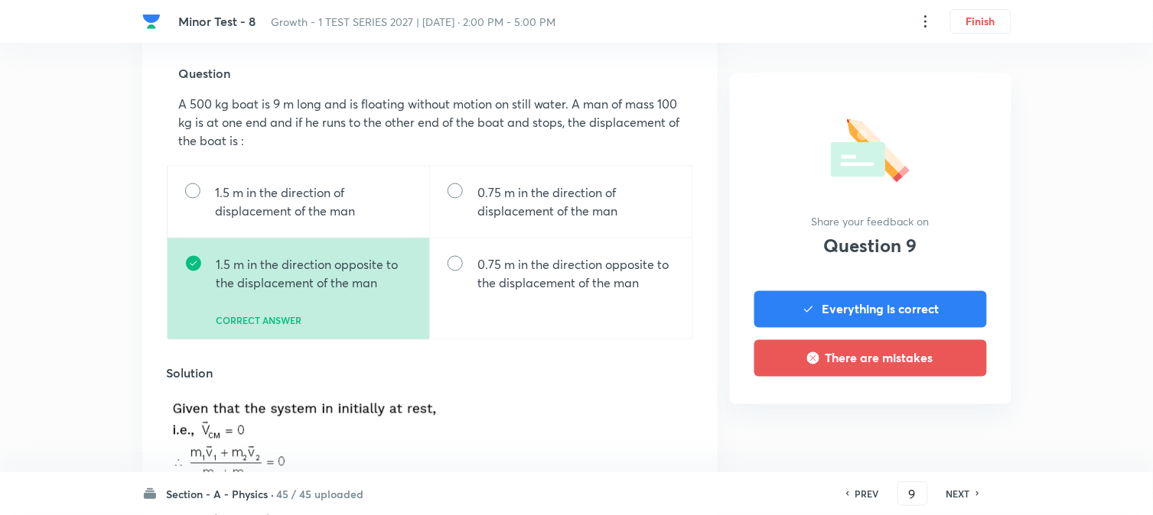
click at [957, 493] on h6 "NEXT" at bounding box center [958, 494] width 24 height 14
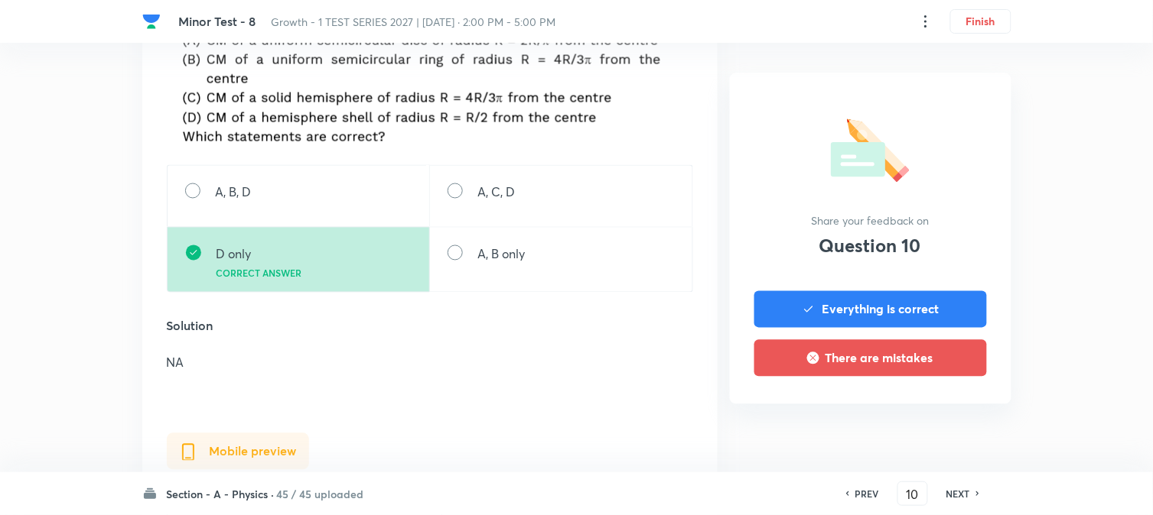
scroll to position [594, 0]
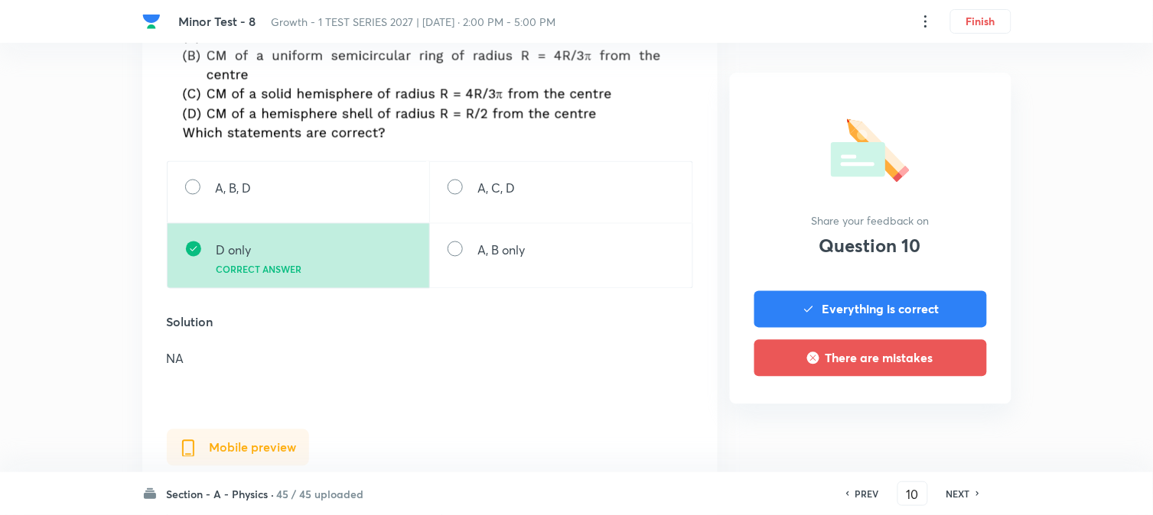
click at [957, 493] on h6 "NEXT" at bounding box center [958, 494] width 24 height 14
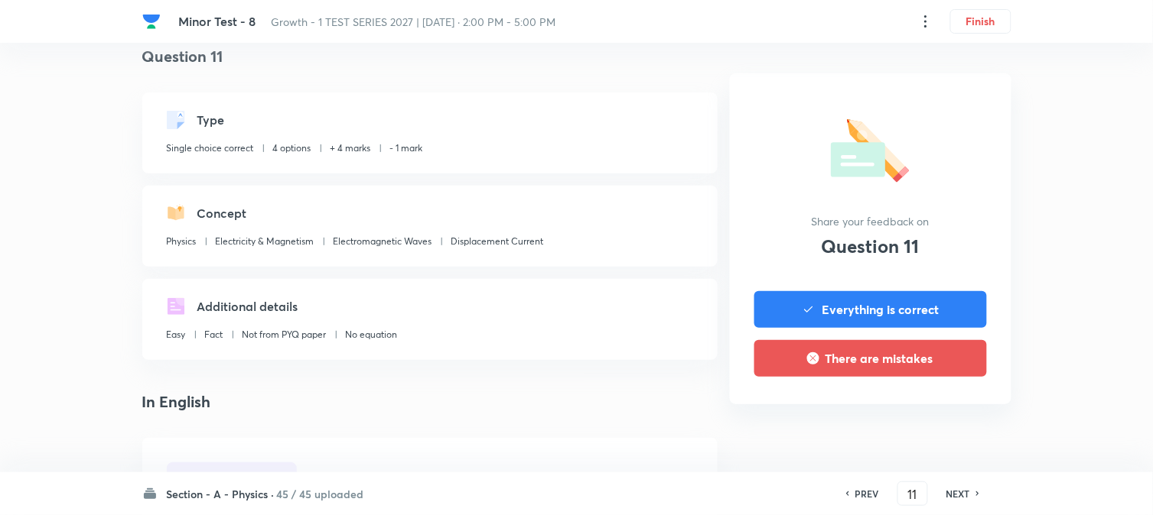
scroll to position [509, 0]
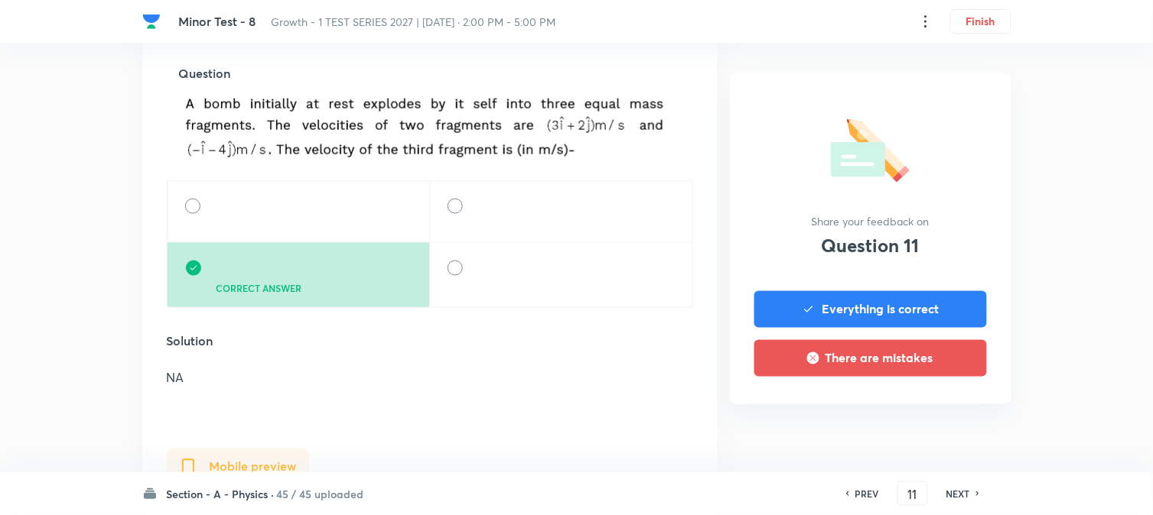
click at [957, 493] on h6 "NEXT" at bounding box center [958, 494] width 24 height 14
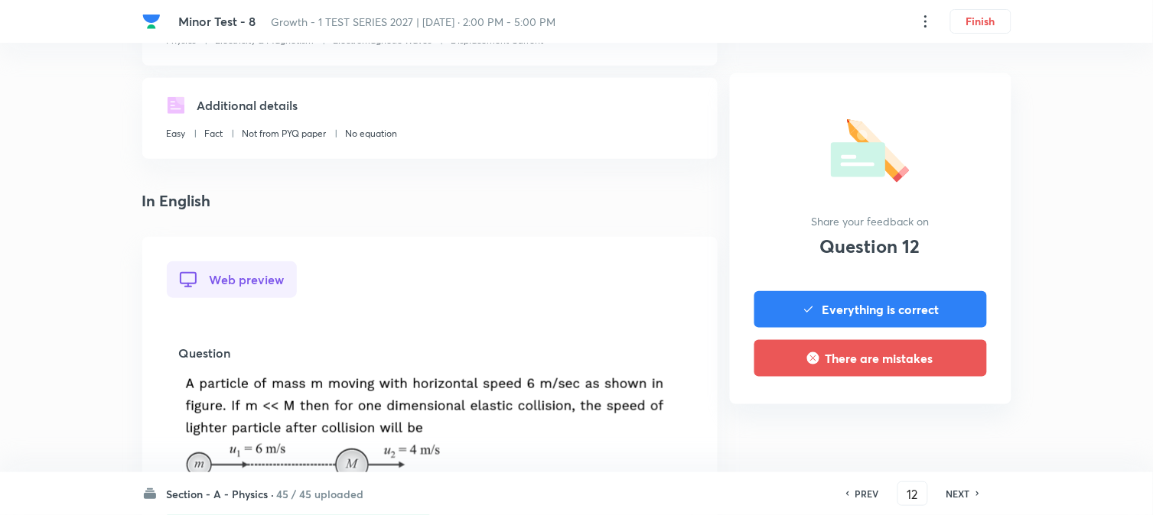
scroll to position [594, 0]
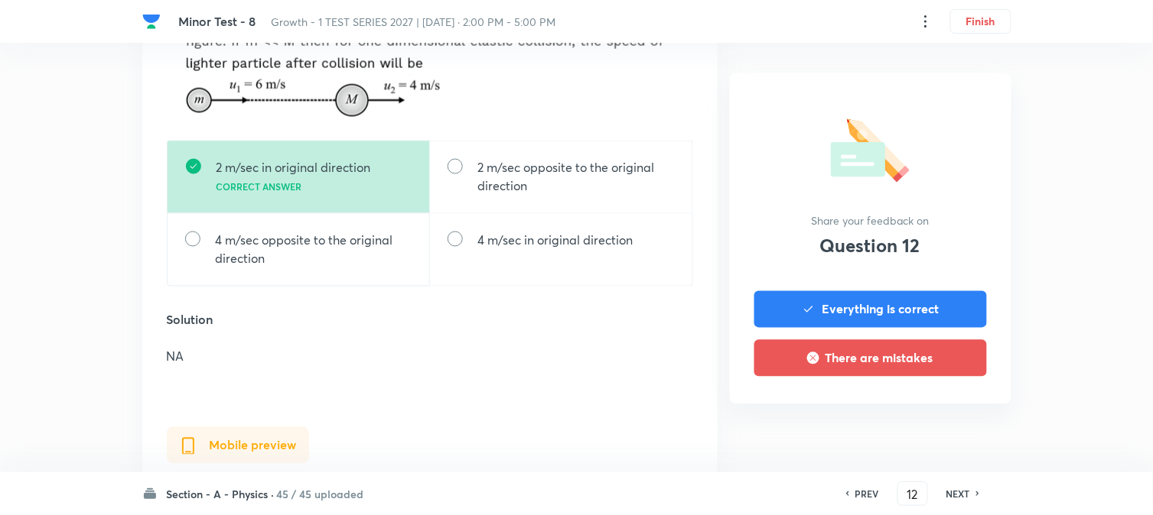
click at [957, 493] on h6 "NEXT" at bounding box center [958, 494] width 24 height 14
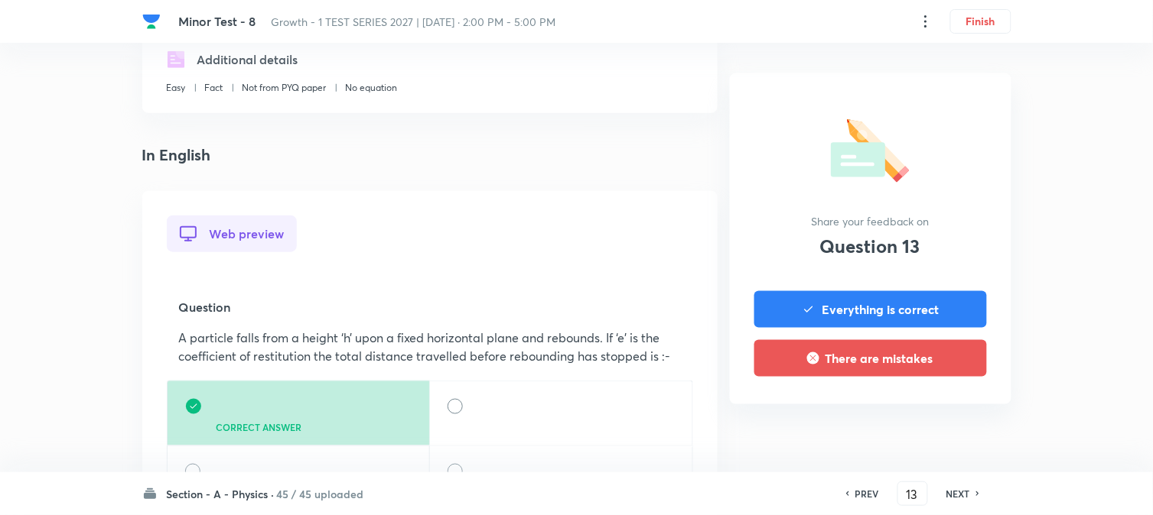
scroll to position [424, 0]
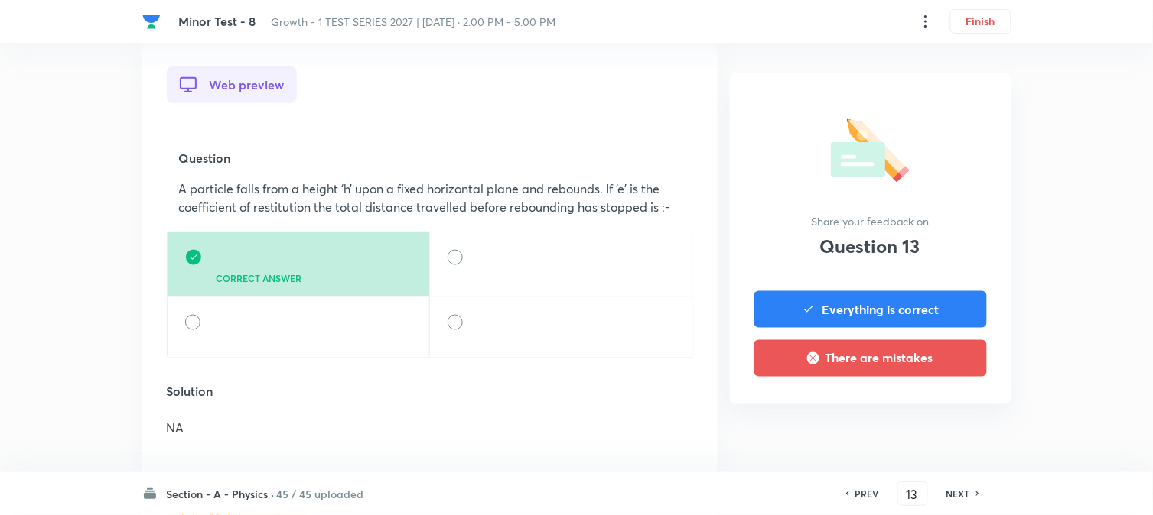
click at [957, 493] on h6 "NEXT" at bounding box center [958, 494] width 24 height 14
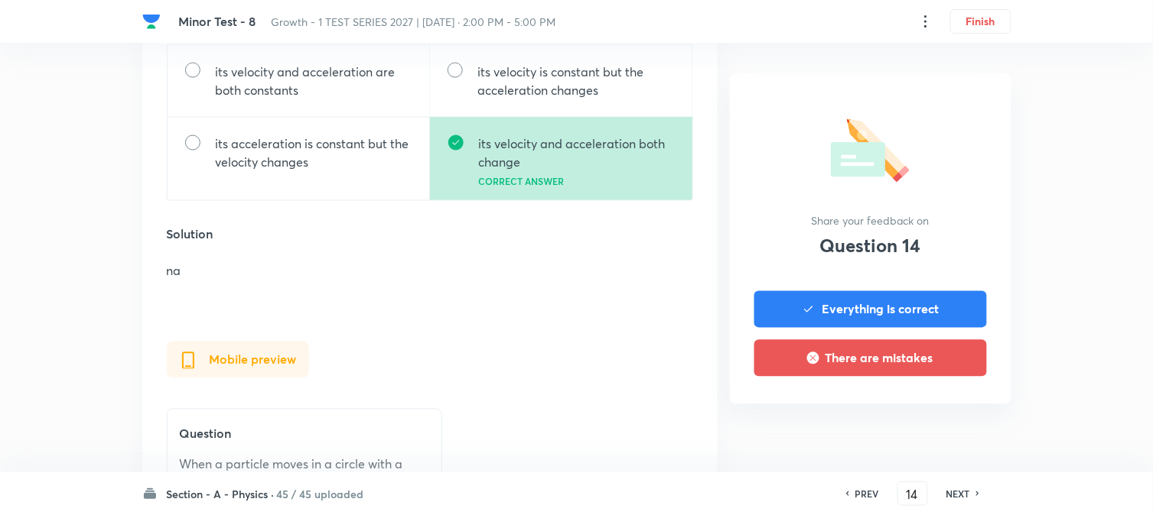
scroll to position [594, 0]
click at [957, 493] on h6 "NEXT" at bounding box center [958, 494] width 24 height 14
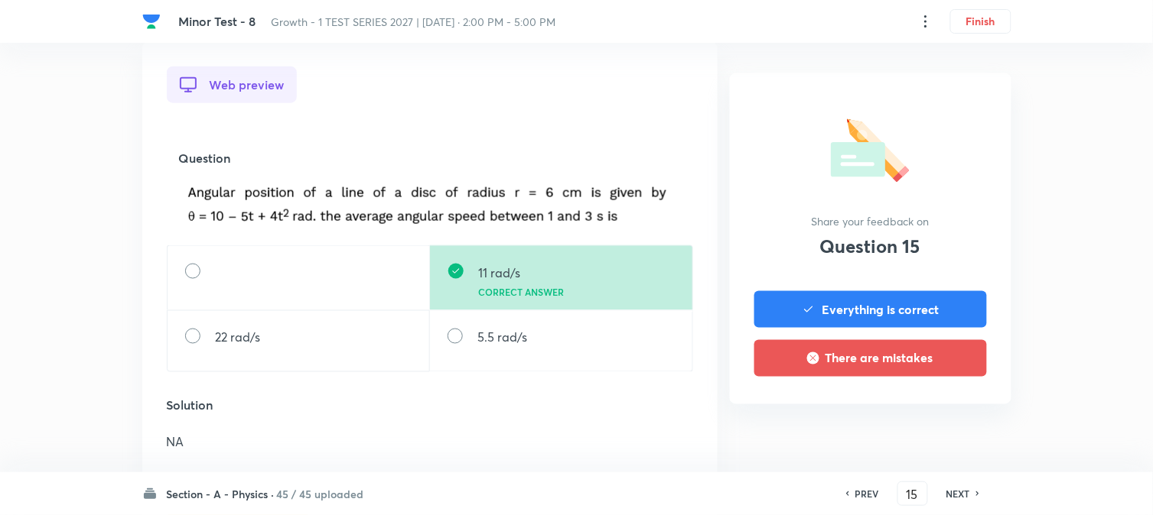
click at [957, 493] on h6 "NEXT" at bounding box center [958, 494] width 24 height 14
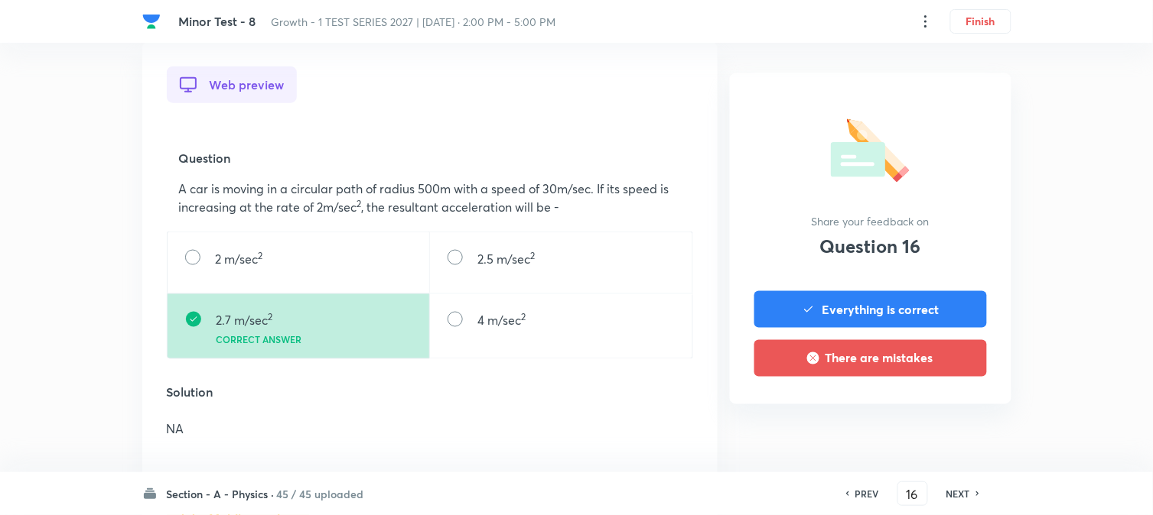
click at [957, 493] on h6 "NEXT" at bounding box center [958, 494] width 24 height 14
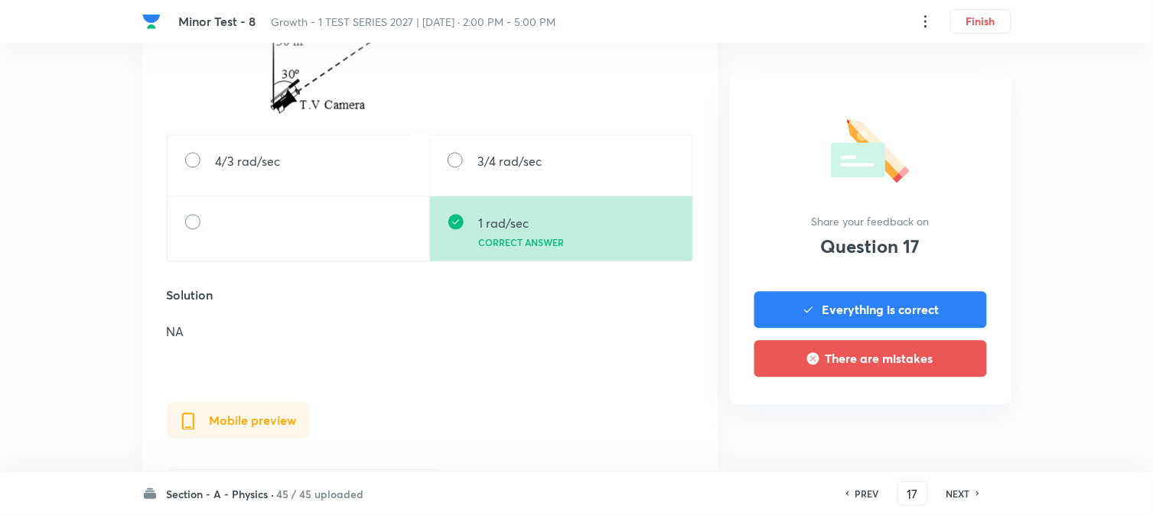
click at [957, 493] on h6 "NEXT" at bounding box center [958, 494] width 24 height 14
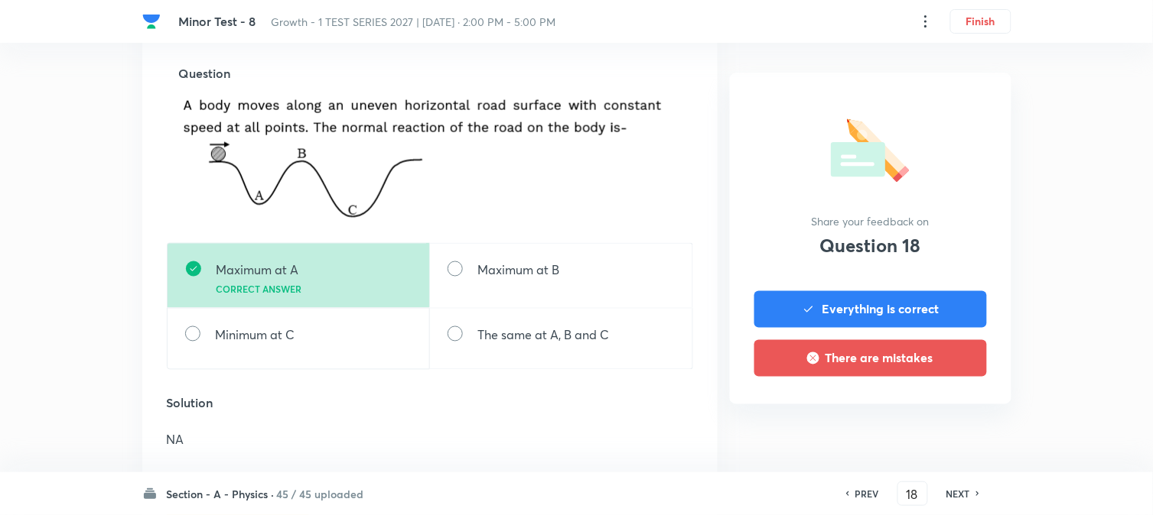
click at [957, 493] on h6 "NEXT" at bounding box center [958, 494] width 24 height 14
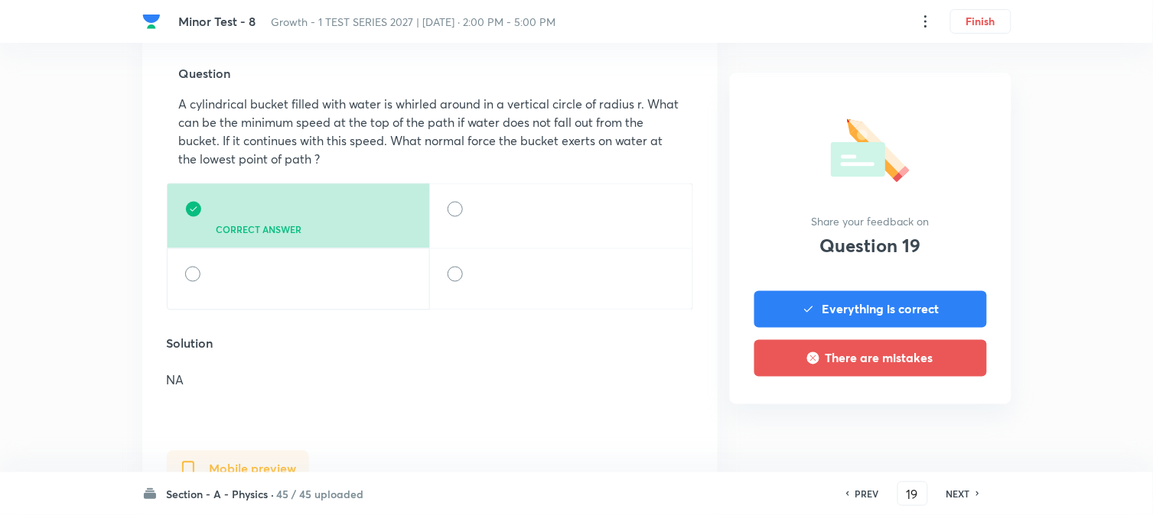
click at [957, 493] on h6 "NEXT" at bounding box center [958, 494] width 24 height 14
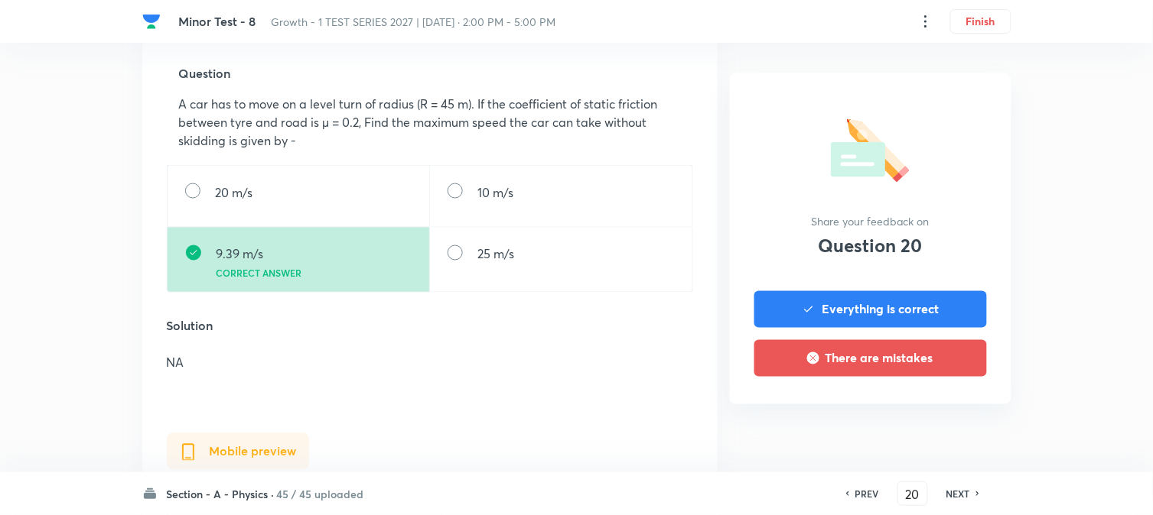
click at [957, 493] on h6 "NEXT" at bounding box center [958, 494] width 24 height 14
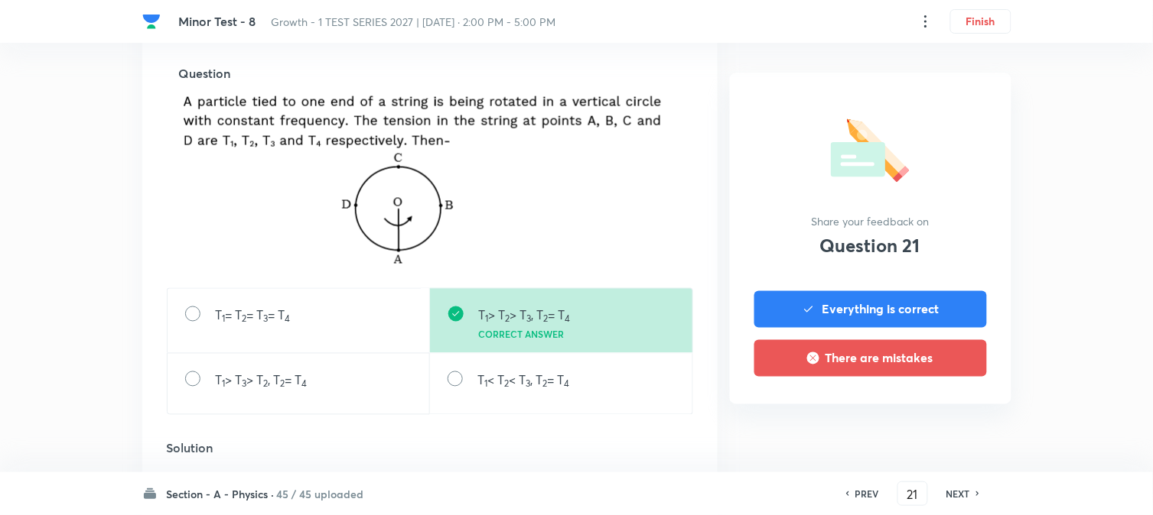
click at [957, 493] on h6 "NEXT" at bounding box center [958, 494] width 24 height 14
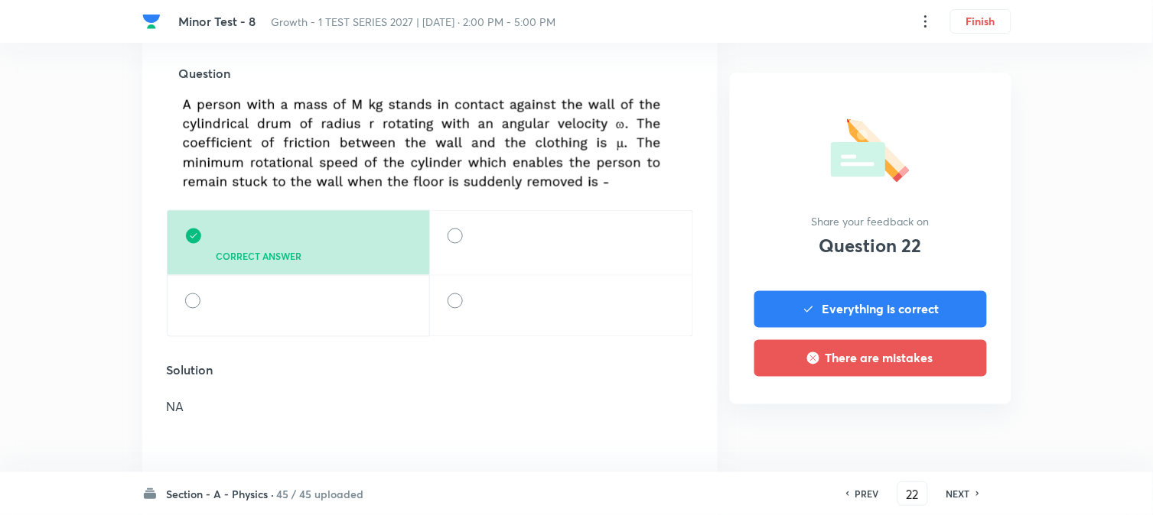
click at [957, 493] on h6 "NEXT" at bounding box center [958, 494] width 24 height 14
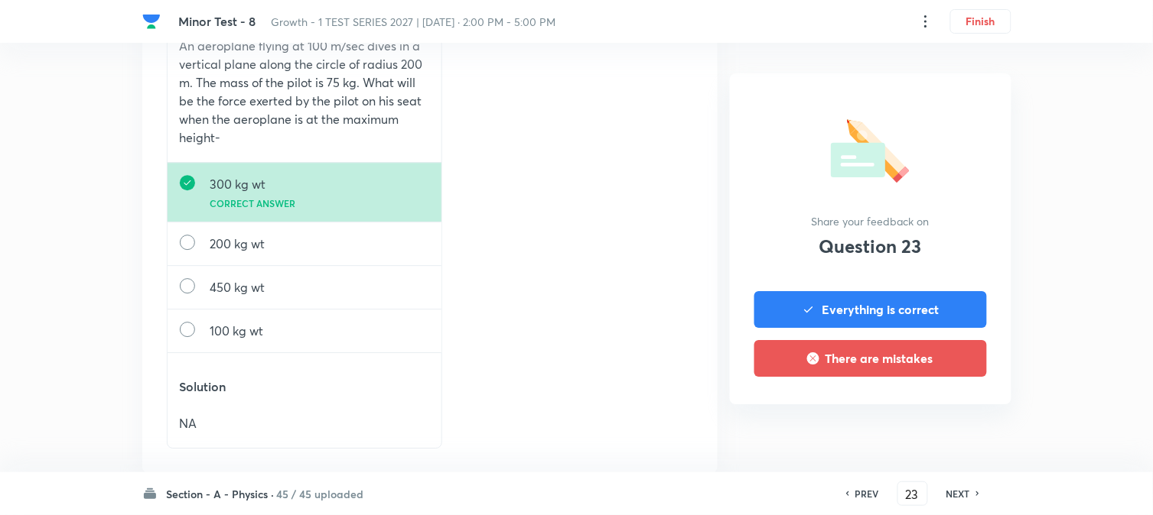
click at [957, 493] on h6 "NEXT" at bounding box center [958, 494] width 24 height 14
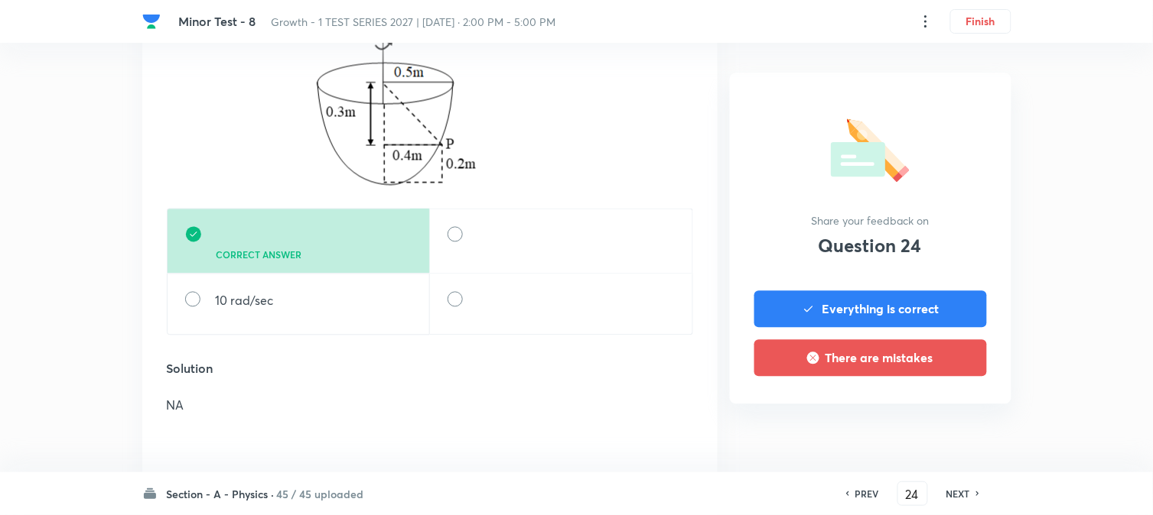
click at [967, 493] on h6 "NEXT" at bounding box center [958, 494] width 24 height 14
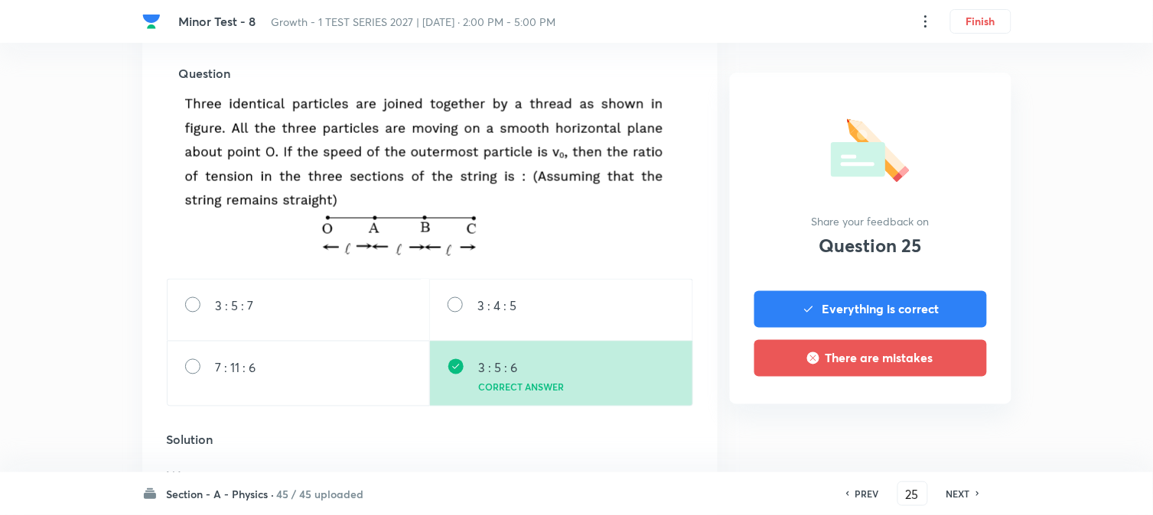
click at [962, 493] on h6 "NEXT" at bounding box center [958, 494] width 24 height 14
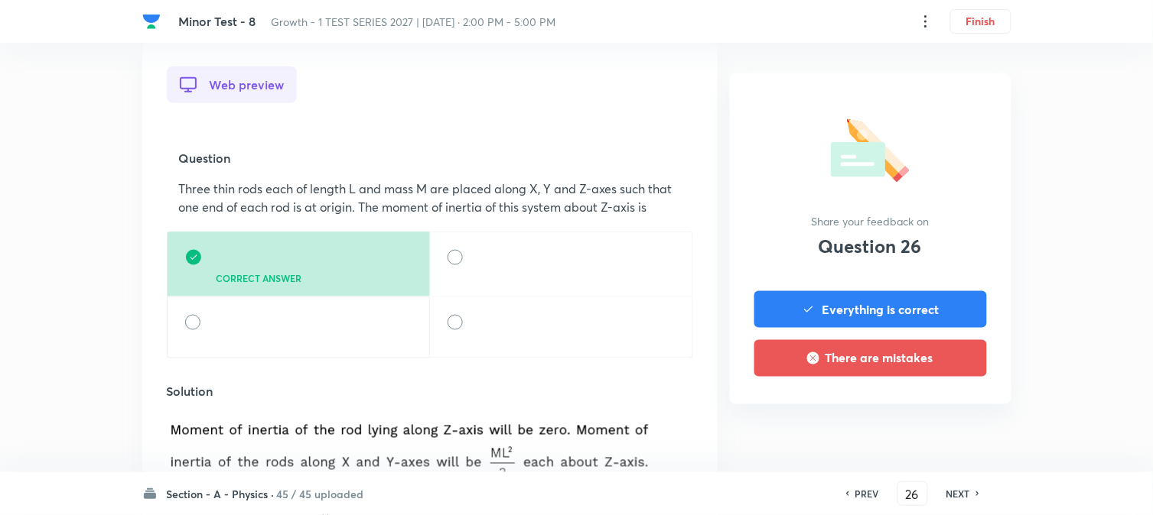
click at [962, 493] on h6 "NEXT" at bounding box center [958, 494] width 24 height 14
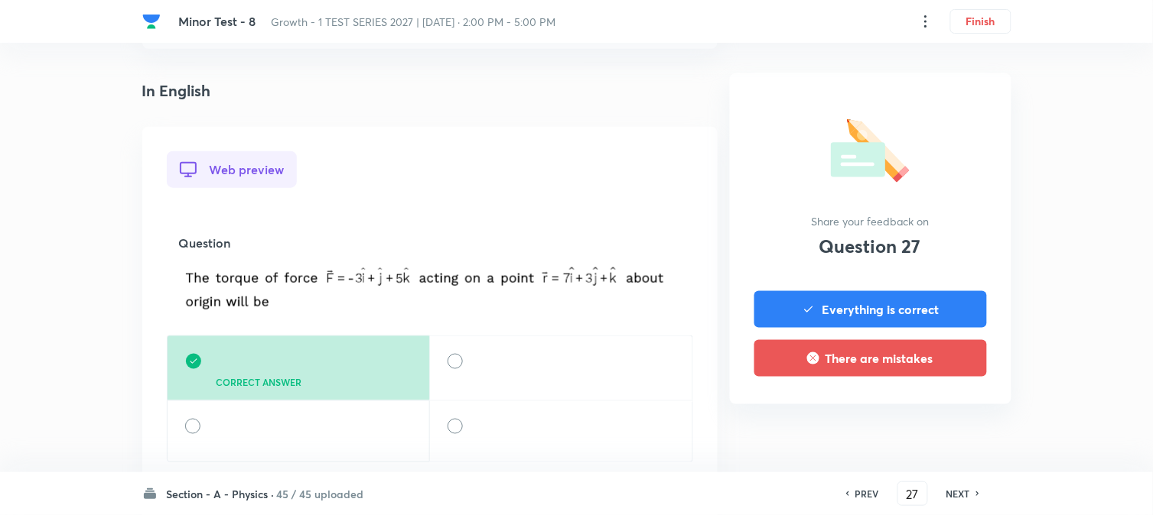
scroll to position [424, 0]
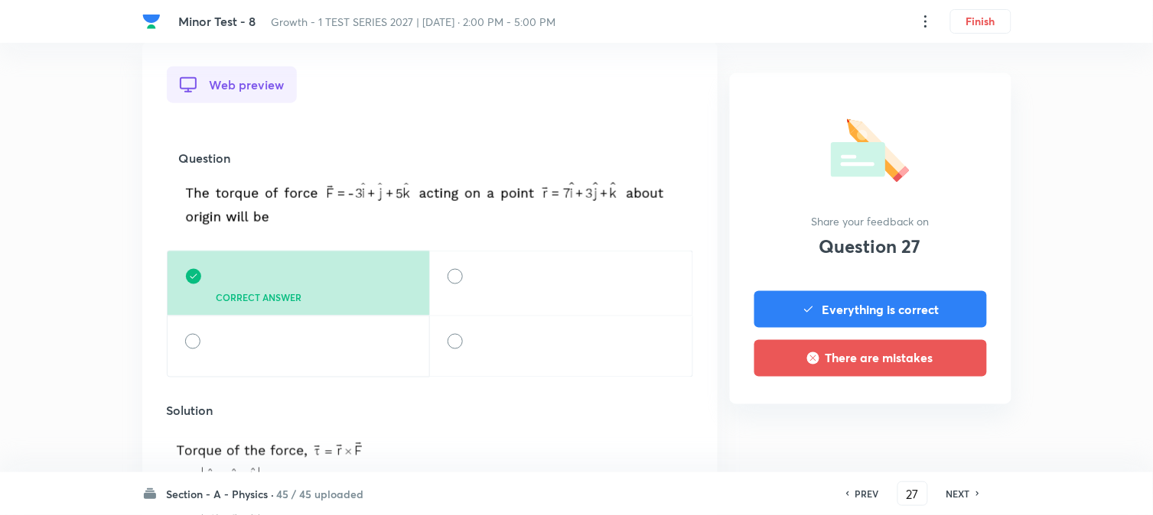
click at [962, 493] on h6 "NEXT" at bounding box center [958, 494] width 24 height 14
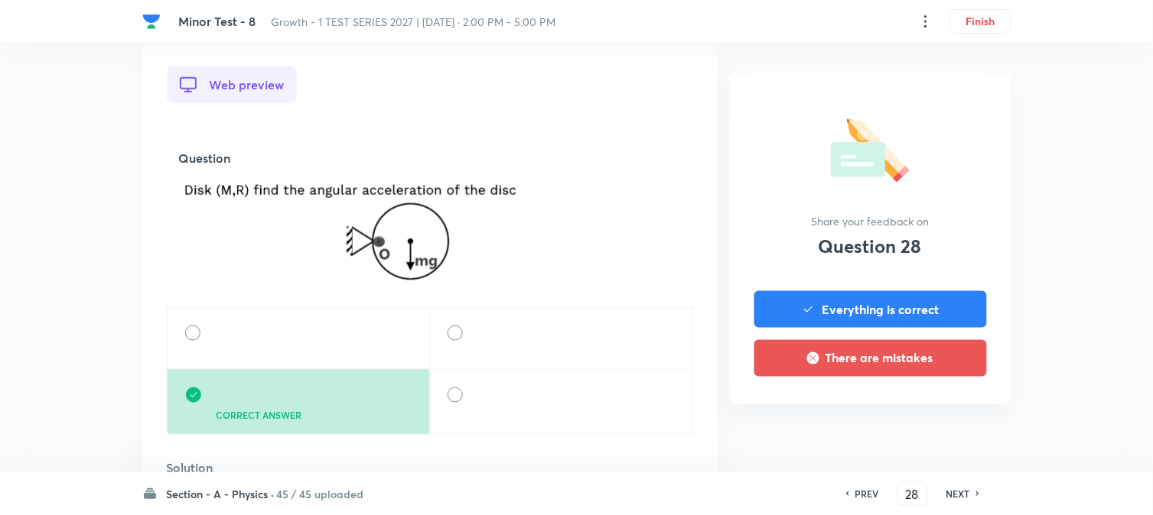
click at [962, 493] on h6 "NEXT" at bounding box center [958, 494] width 24 height 14
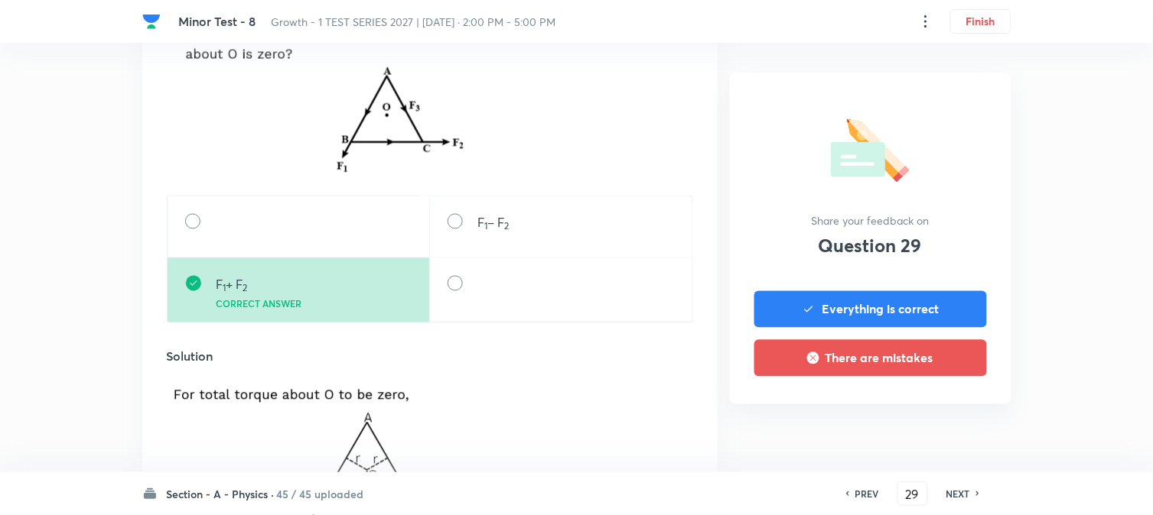
scroll to position [679, 0]
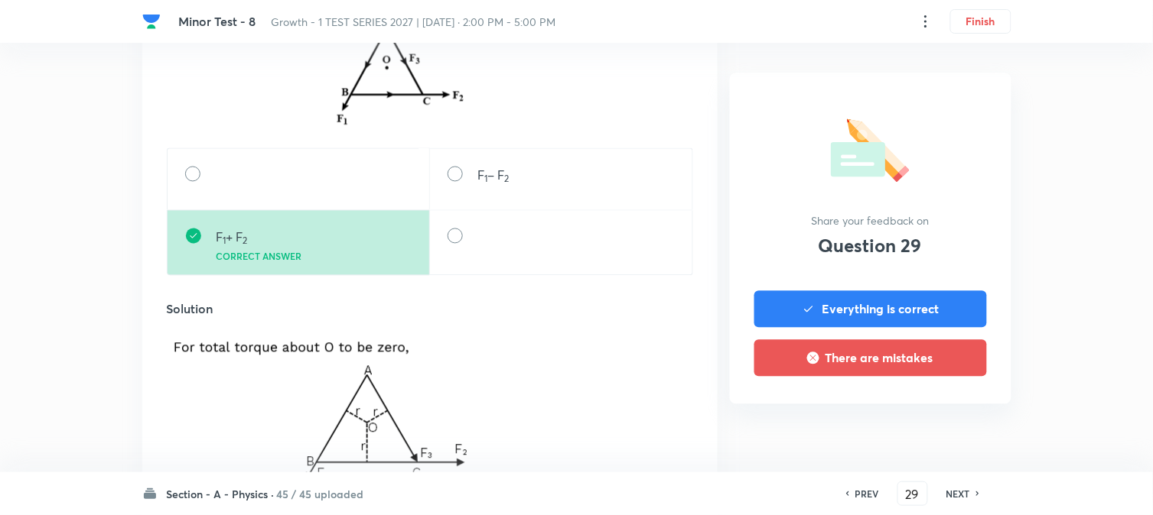
click at [962, 493] on h6 "NEXT" at bounding box center [958, 494] width 24 height 14
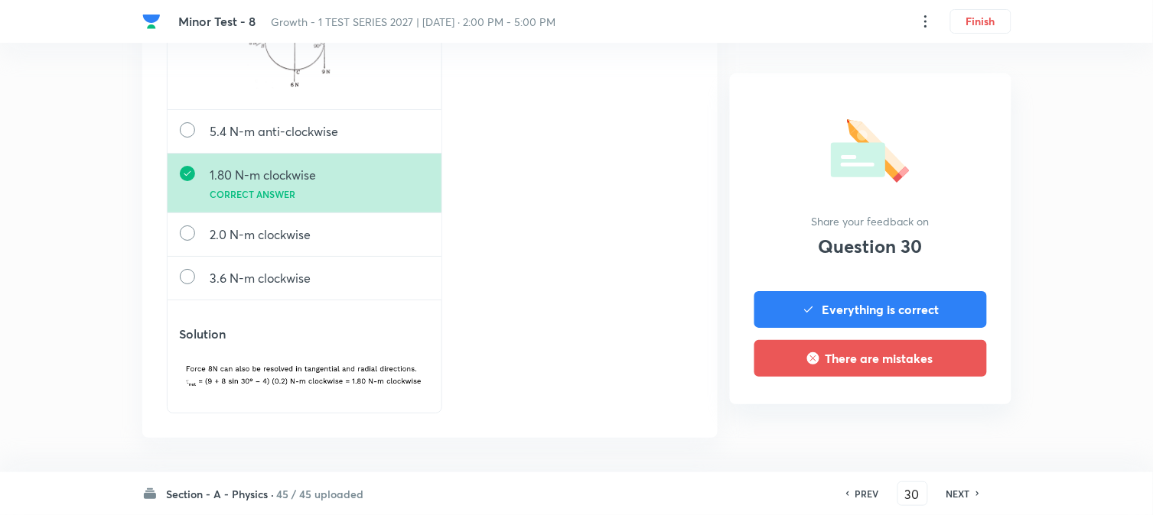
scroll to position [1306, 0]
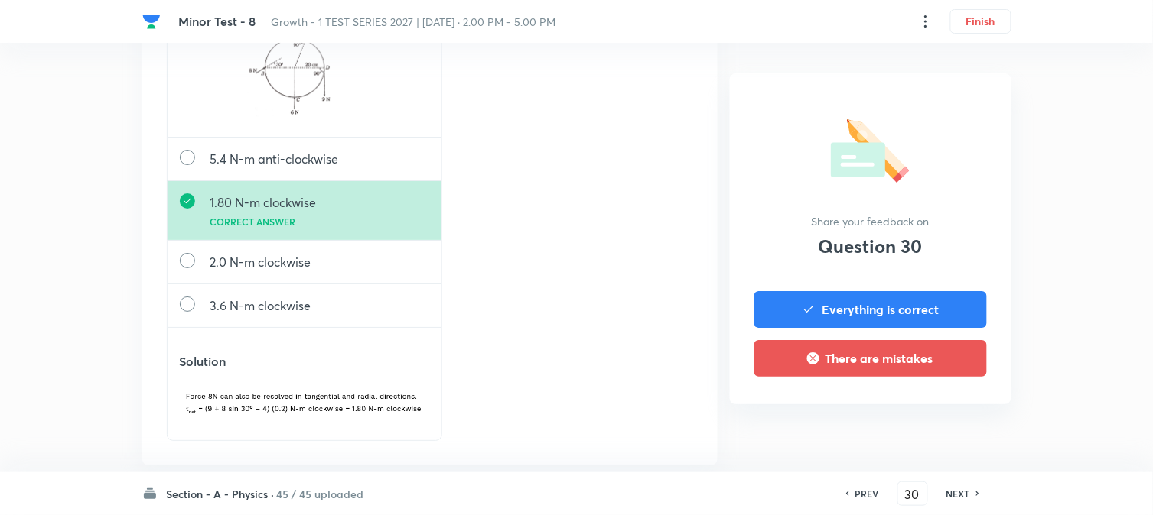
click at [967, 496] on h6 "NEXT" at bounding box center [958, 494] width 24 height 14
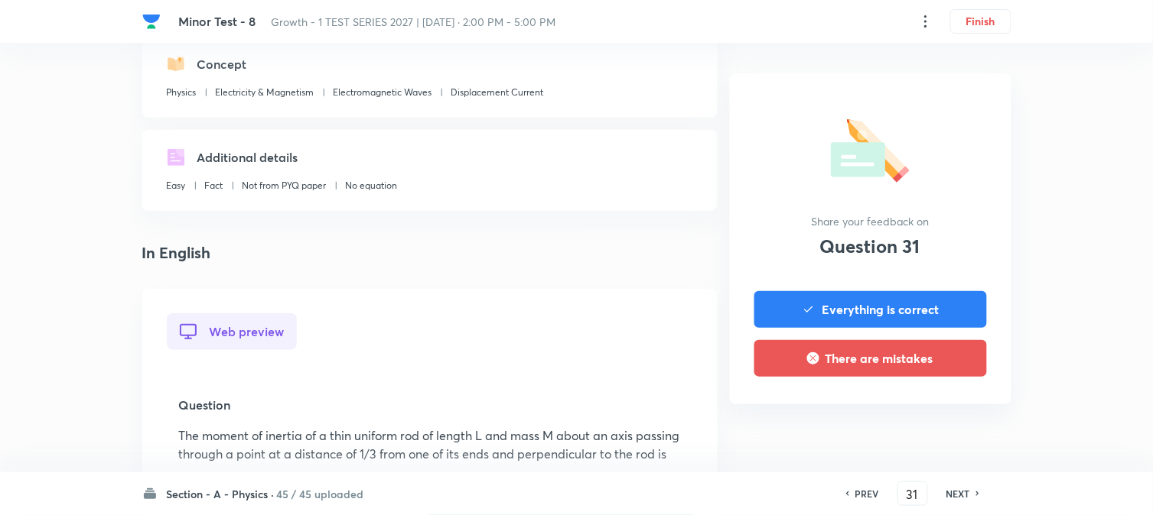
scroll to position [509, 0]
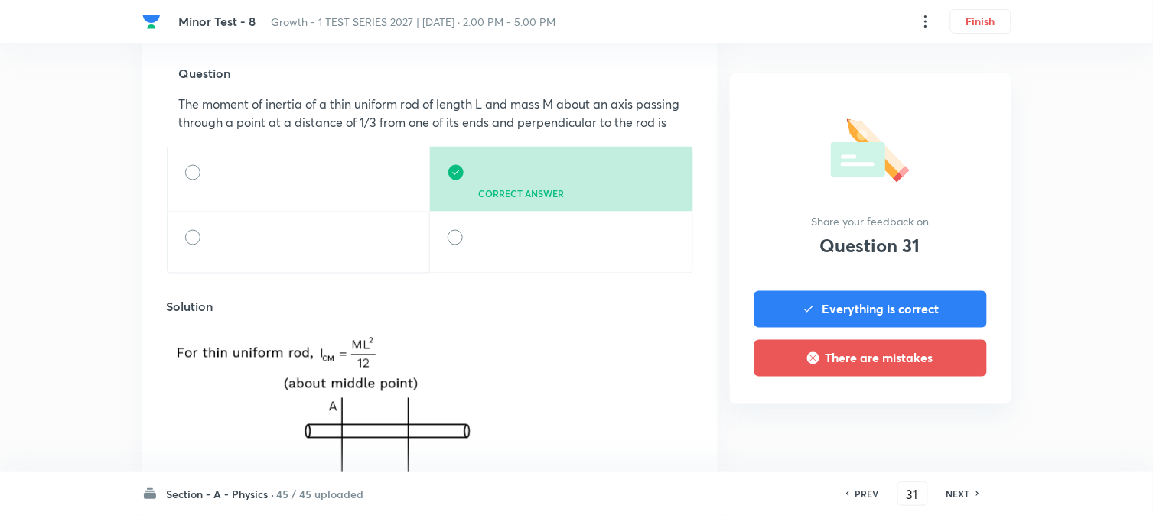
click at [965, 496] on h6 "NEXT" at bounding box center [958, 494] width 24 height 14
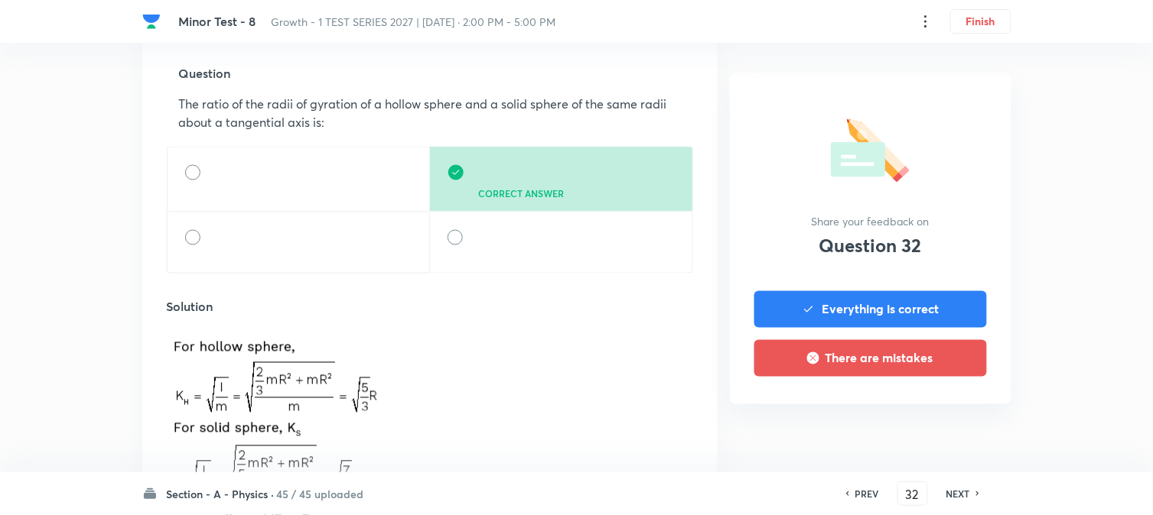
click at [965, 496] on h6 "NEXT" at bounding box center [958, 494] width 24 height 14
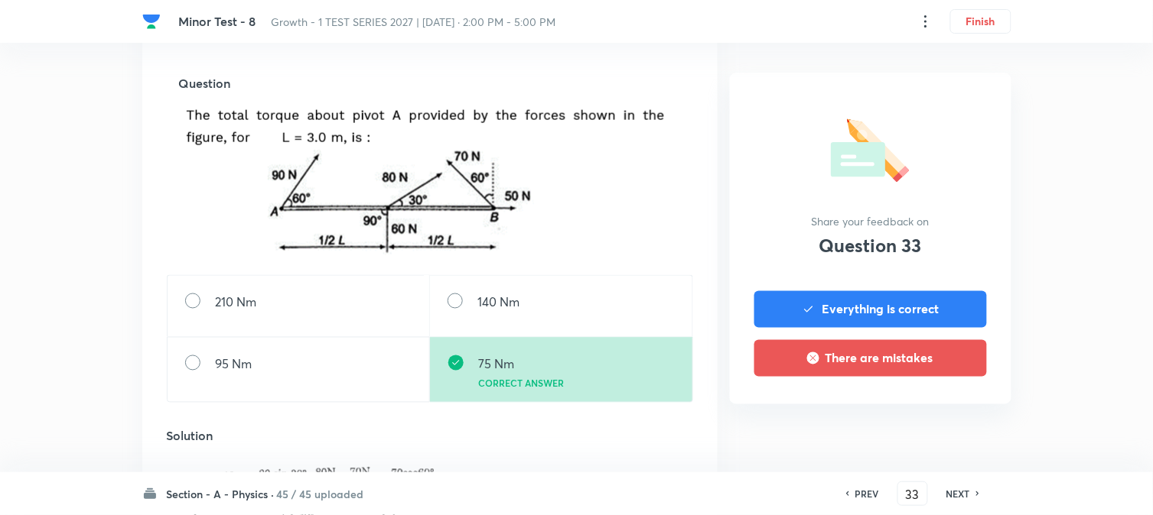
scroll to position [594, 0]
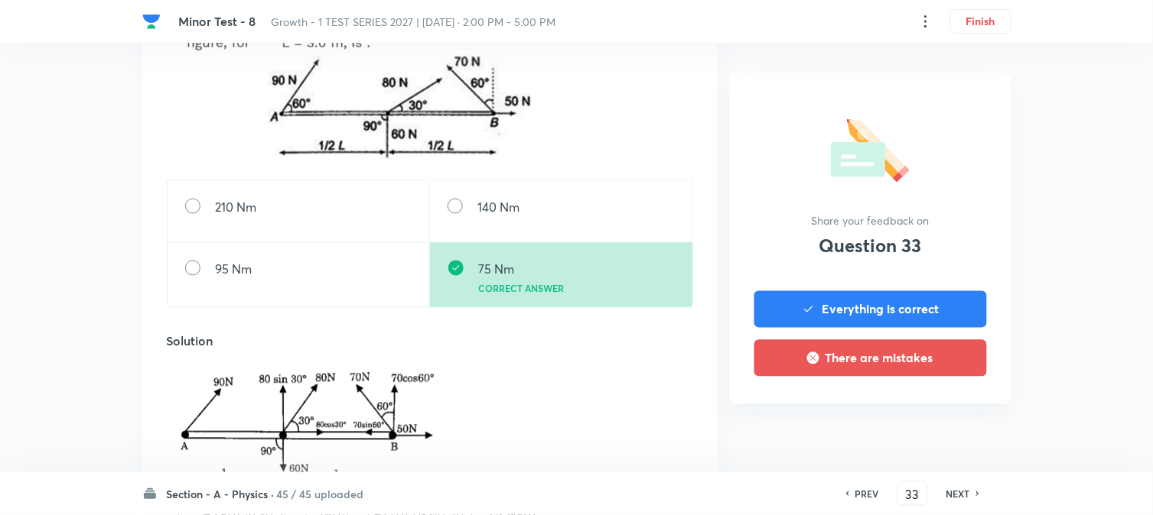
click at [965, 496] on h6 "NEXT" at bounding box center [958, 494] width 24 height 14
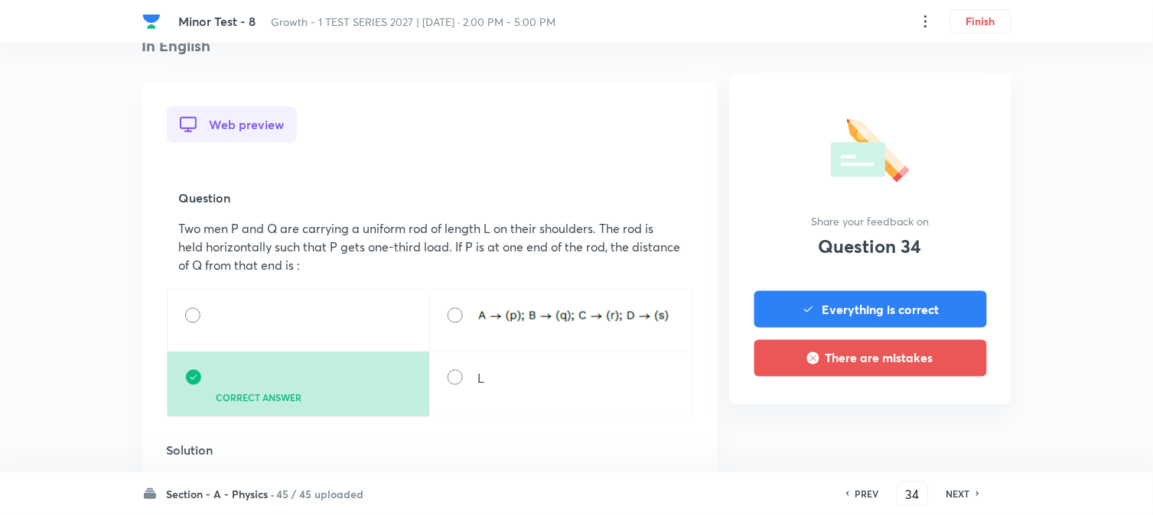
scroll to position [424, 0]
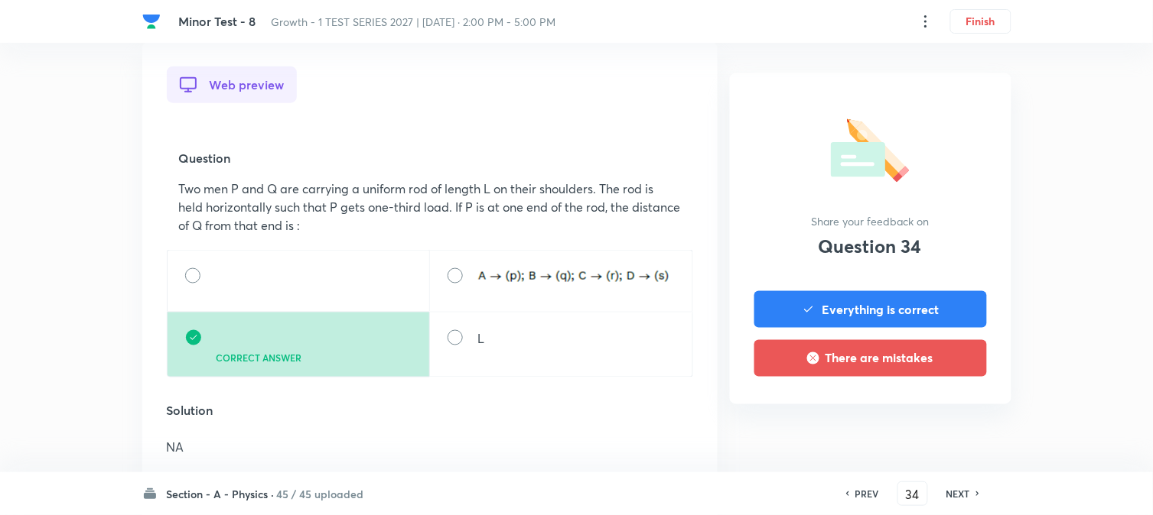
click at [965, 496] on h6 "NEXT" at bounding box center [958, 494] width 24 height 14
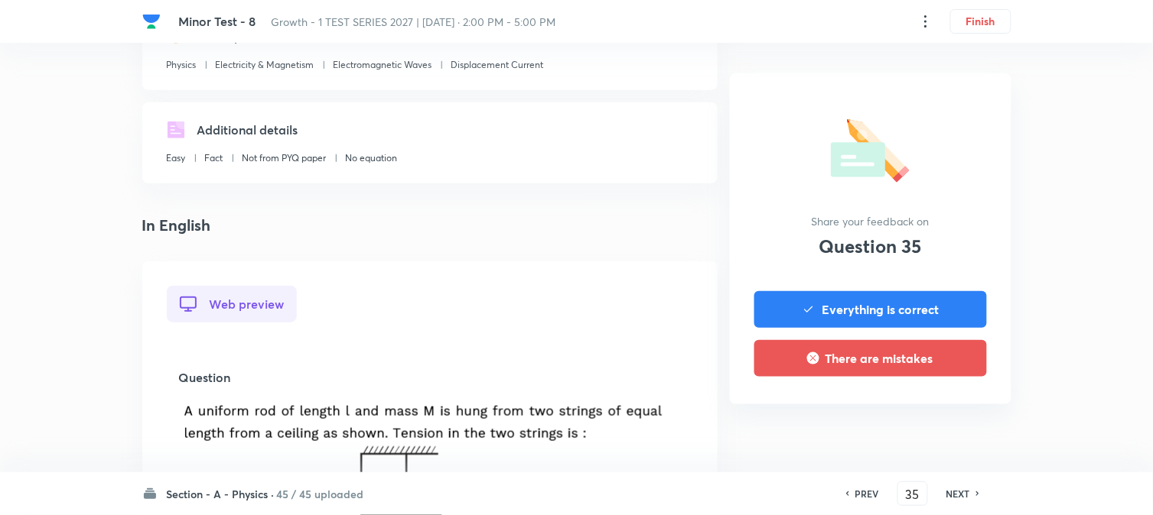
scroll to position [594, 0]
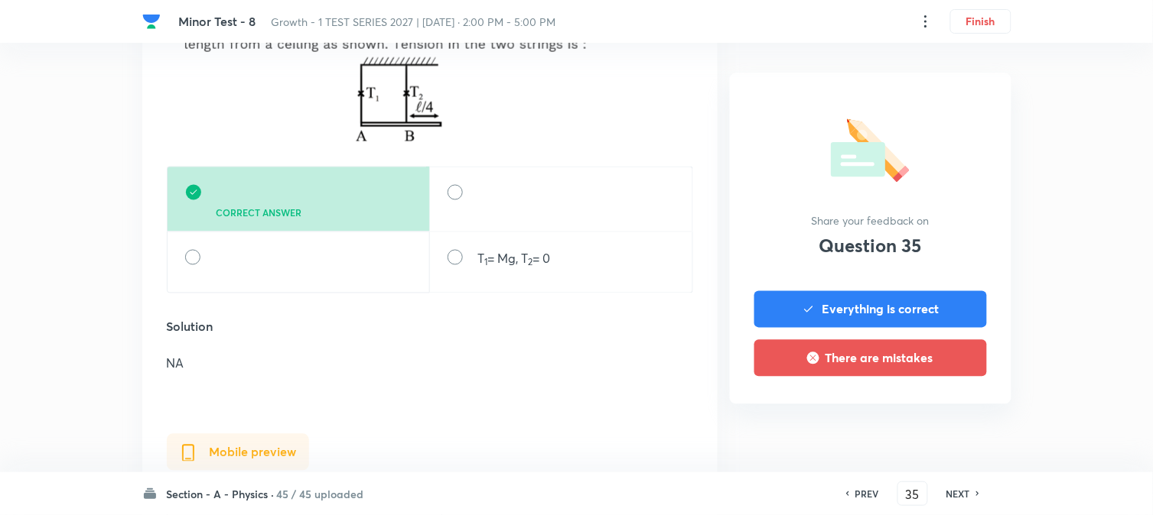
click at [965, 496] on h6 "NEXT" at bounding box center [958, 494] width 24 height 14
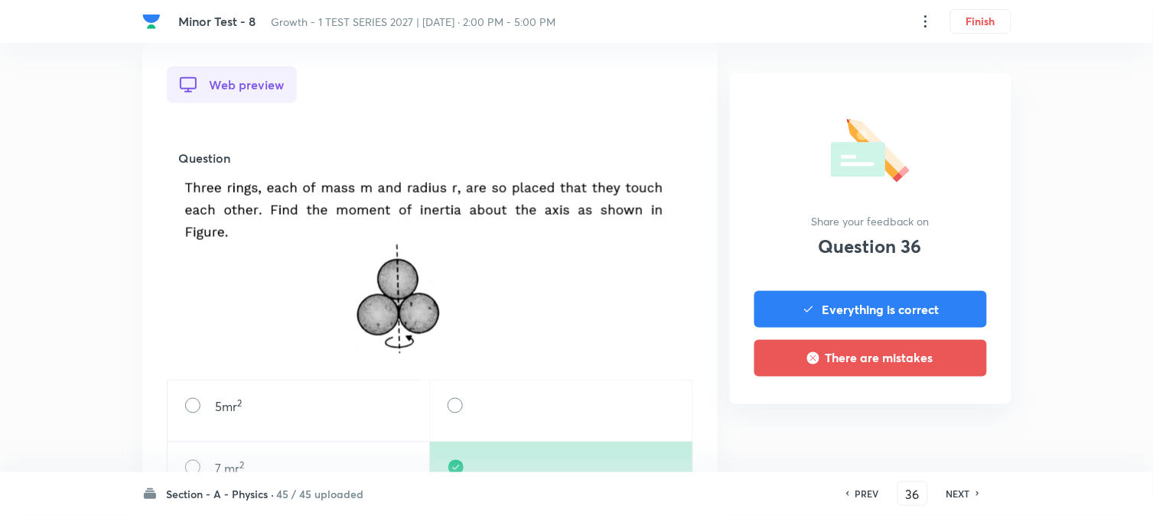
scroll to position [679, 0]
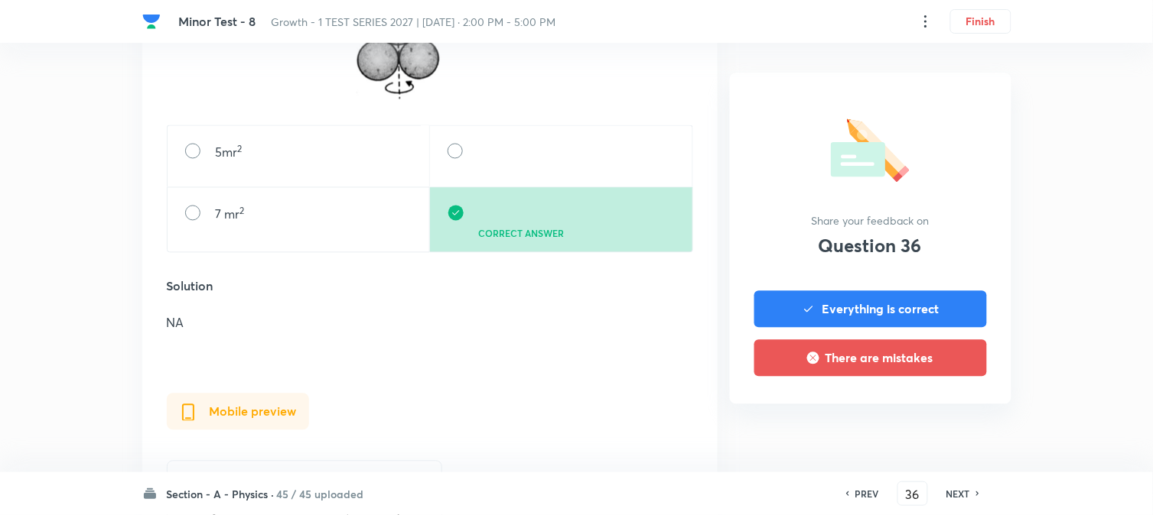
click at [965, 496] on h6 "NEXT" at bounding box center [958, 494] width 24 height 14
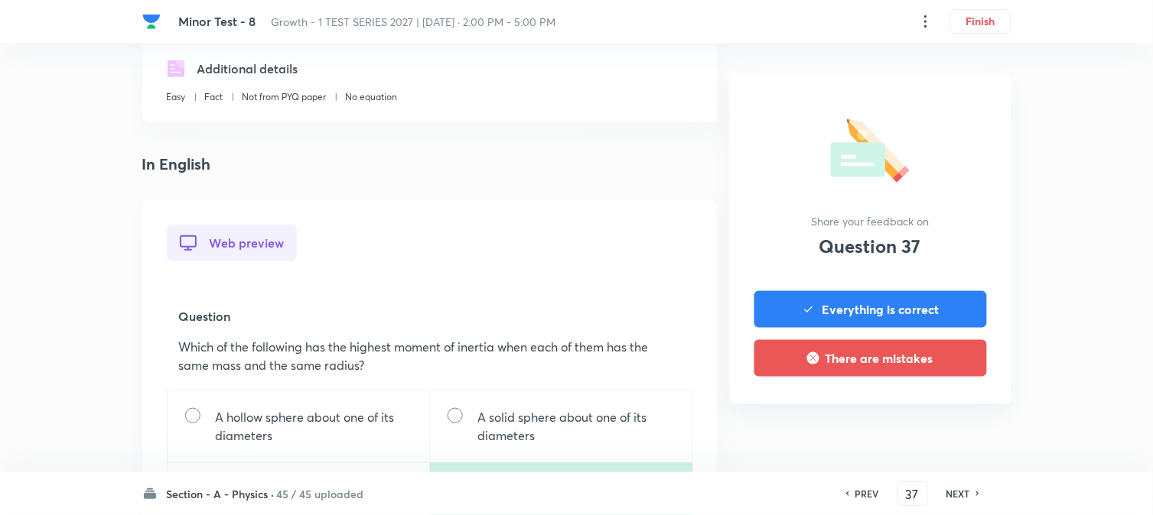
scroll to position [509, 0]
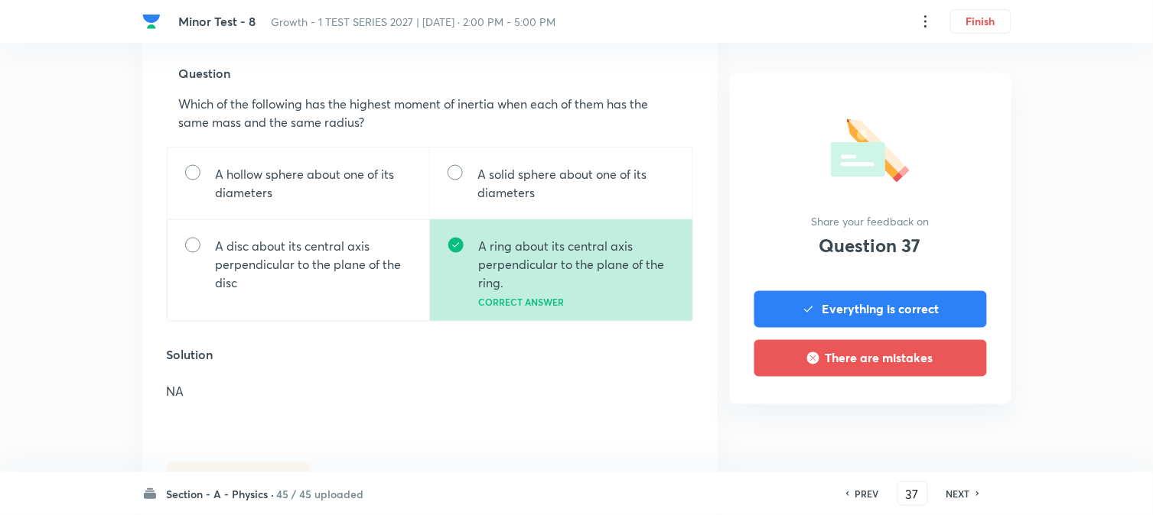
click at [965, 496] on h6 "NEXT" at bounding box center [958, 494] width 24 height 14
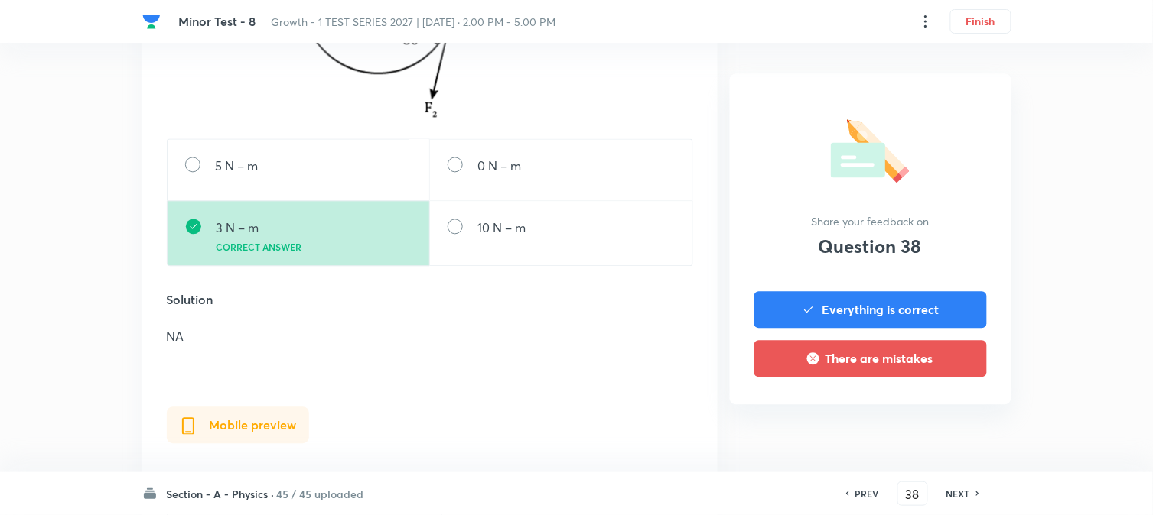
scroll to position [765, 0]
click at [965, 496] on h6 "NEXT" at bounding box center [958, 494] width 24 height 14
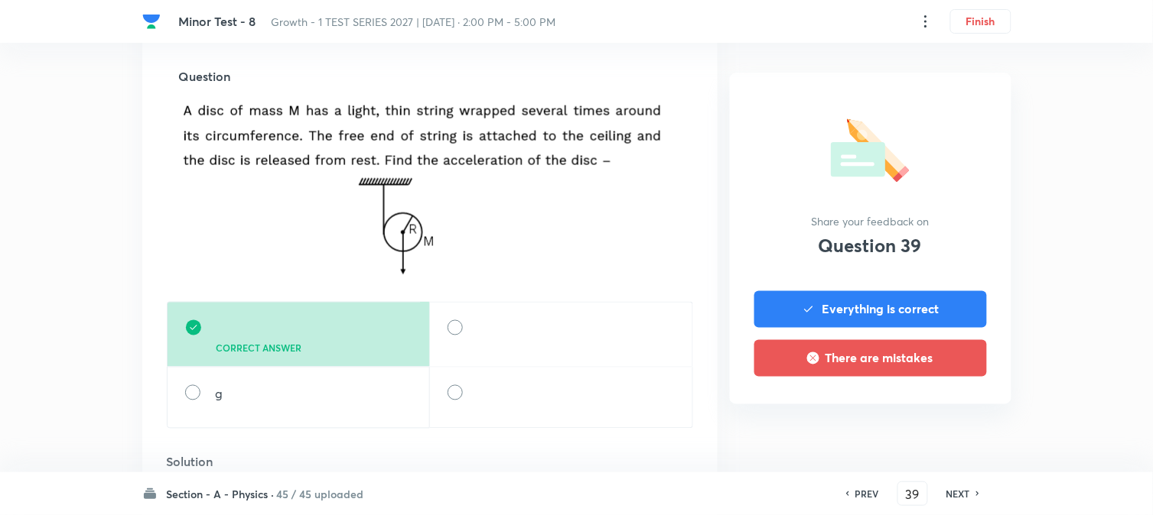
scroll to position [509, 0]
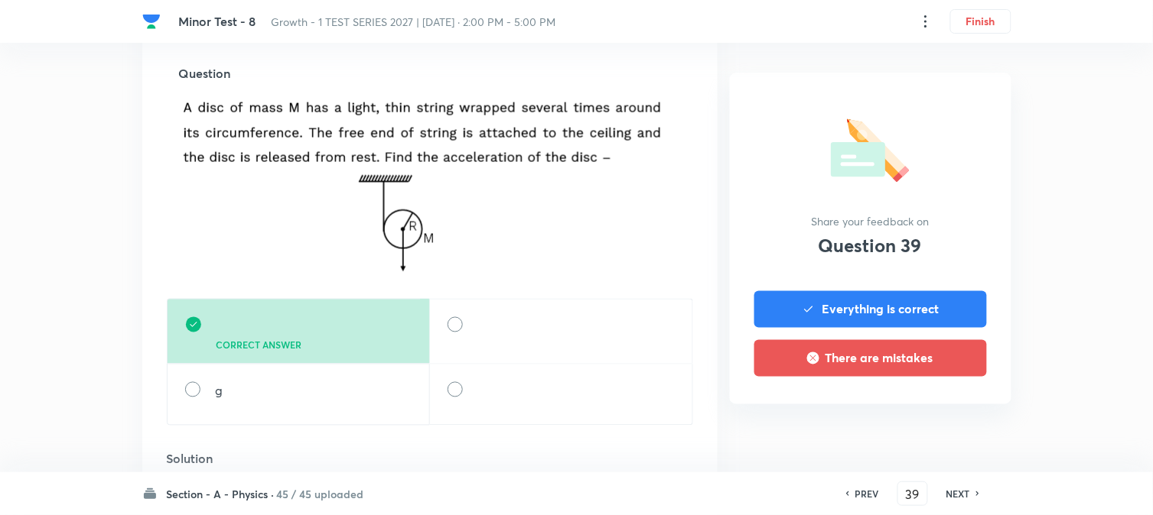
click at [965, 496] on h6 "NEXT" at bounding box center [958, 494] width 24 height 14
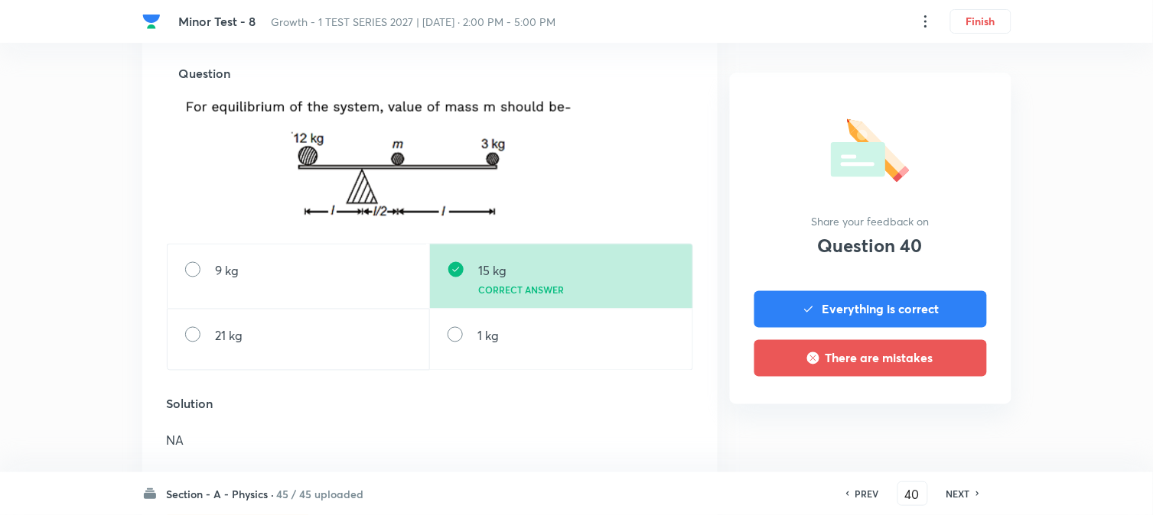
click at [965, 496] on h6 "NEXT" at bounding box center [958, 494] width 24 height 14
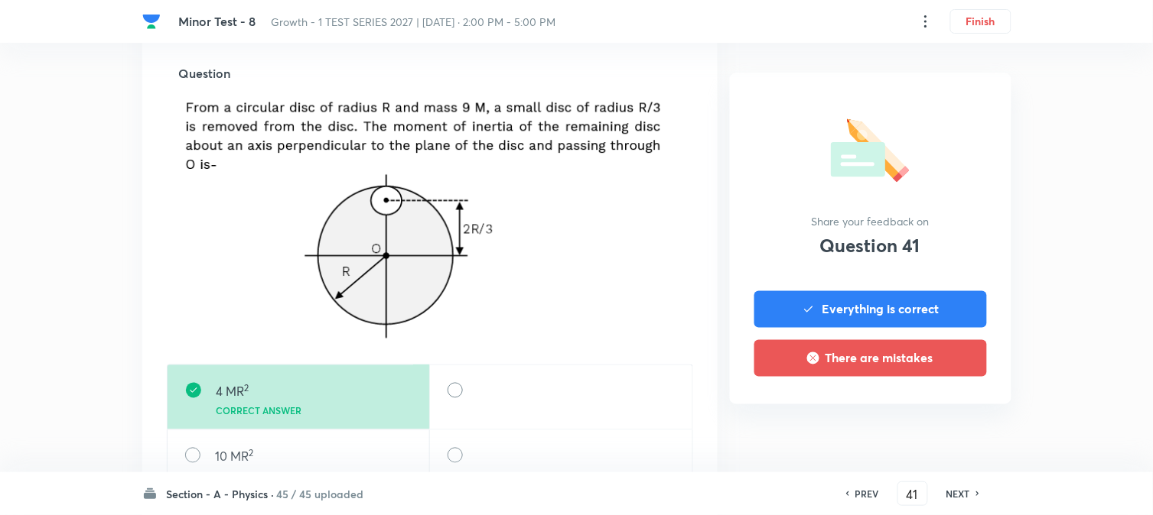
click at [965, 496] on h6 "NEXT" at bounding box center [958, 494] width 24 height 14
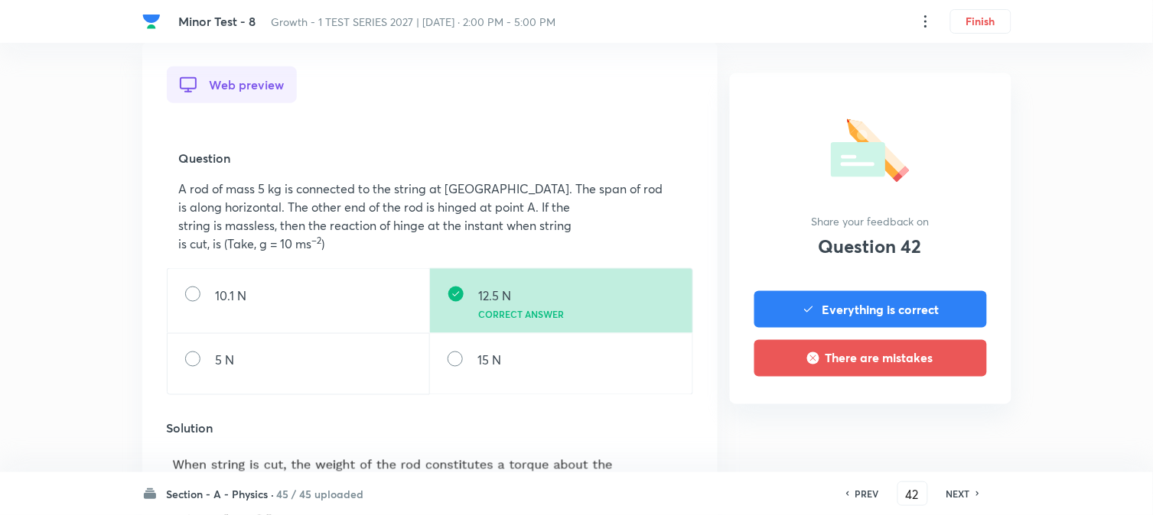
click at [965, 496] on h6 "NEXT" at bounding box center [958, 494] width 24 height 14
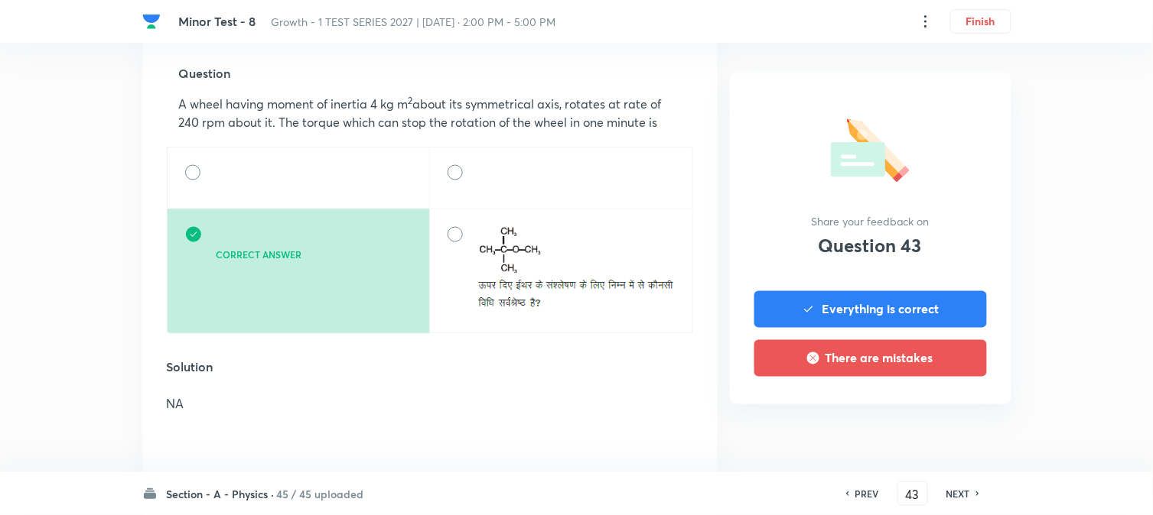
click at [965, 496] on h6 "NEXT" at bounding box center [958, 494] width 24 height 14
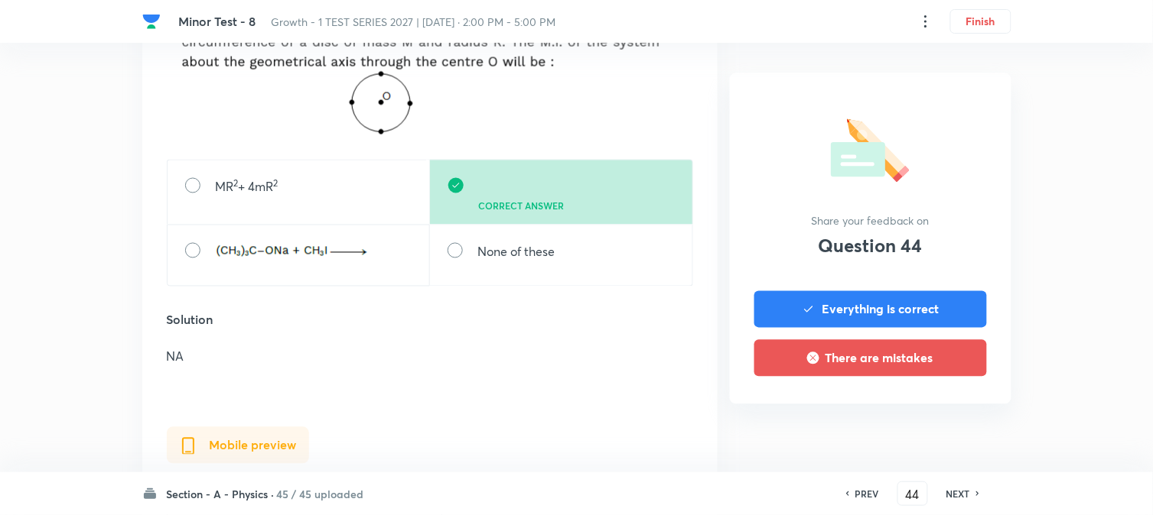
click at [965, 496] on h6 "NEXT" at bounding box center [958, 494] width 24 height 14
type input "45"
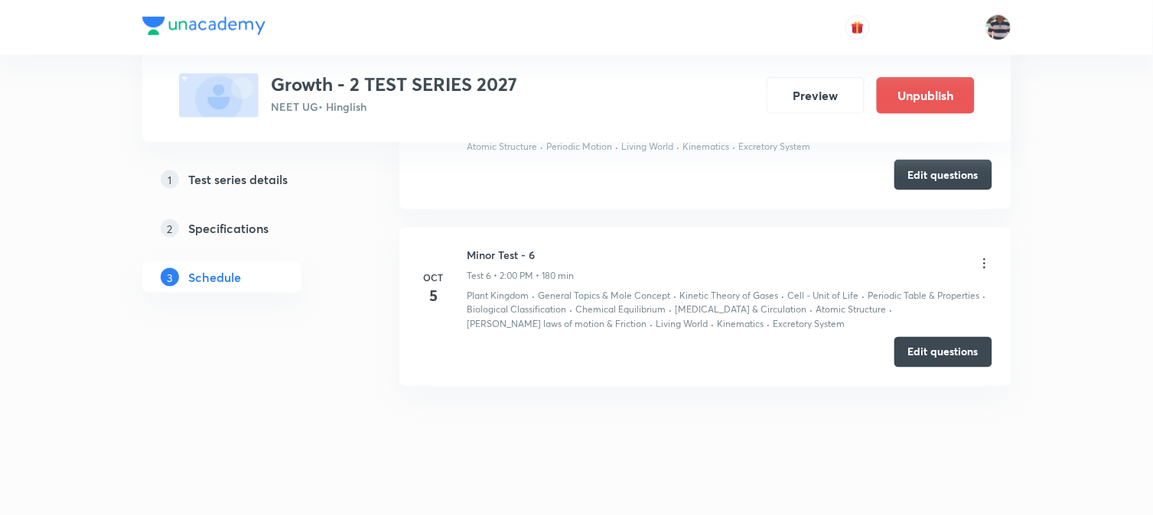
scroll to position [1901, 0]
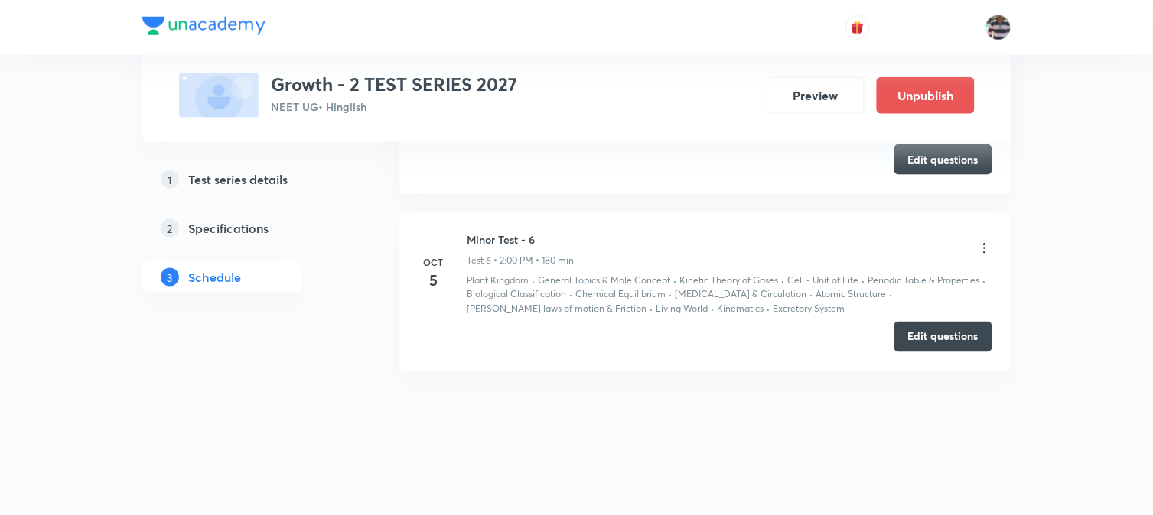
click at [941, 246] on icon at bounding box center [984, 248] width 15 height 15
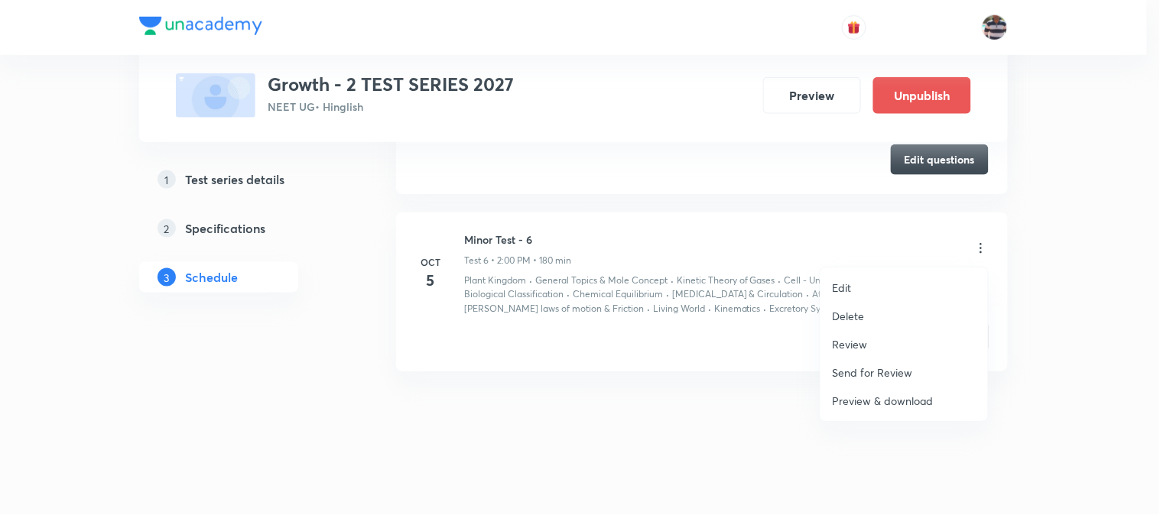
click at [872, 343] on li "Review" at bounding box center [904, 344] width 167 height 28
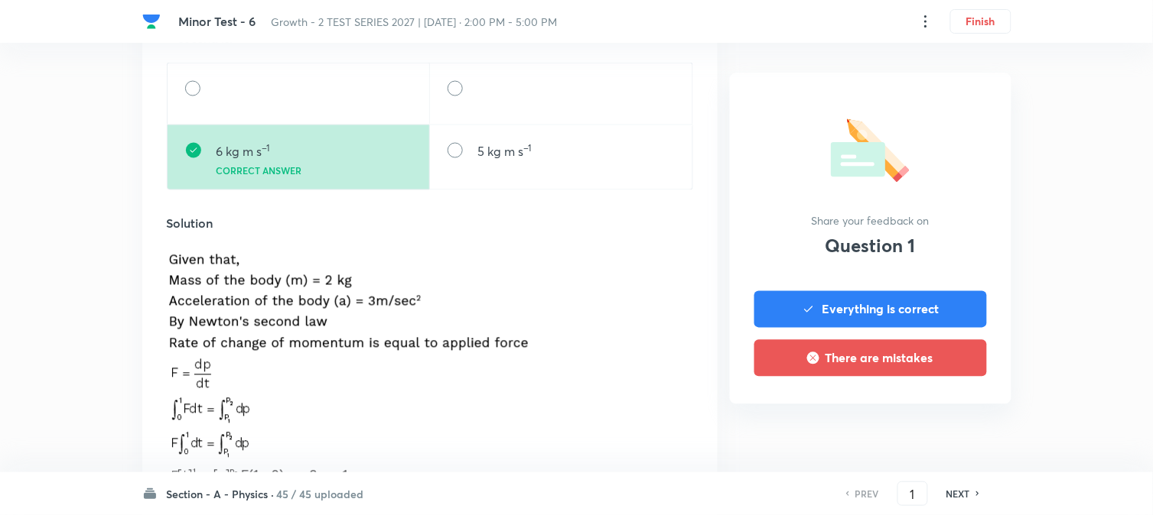
scroll to position [594, 0]
click at [941, 421] on h6 "NEXT" at bounding box center [958, 494] width 24 height 14
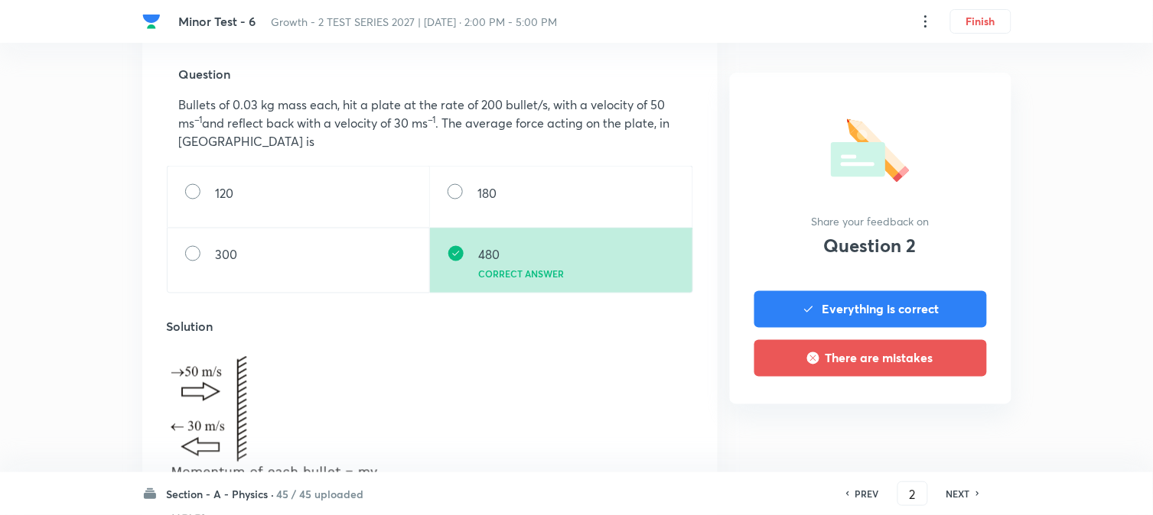
scroll to position [509, 0]
click at [941, 421] on h6 "NEXT" at bounding box center [958, 494] width 24 height 14
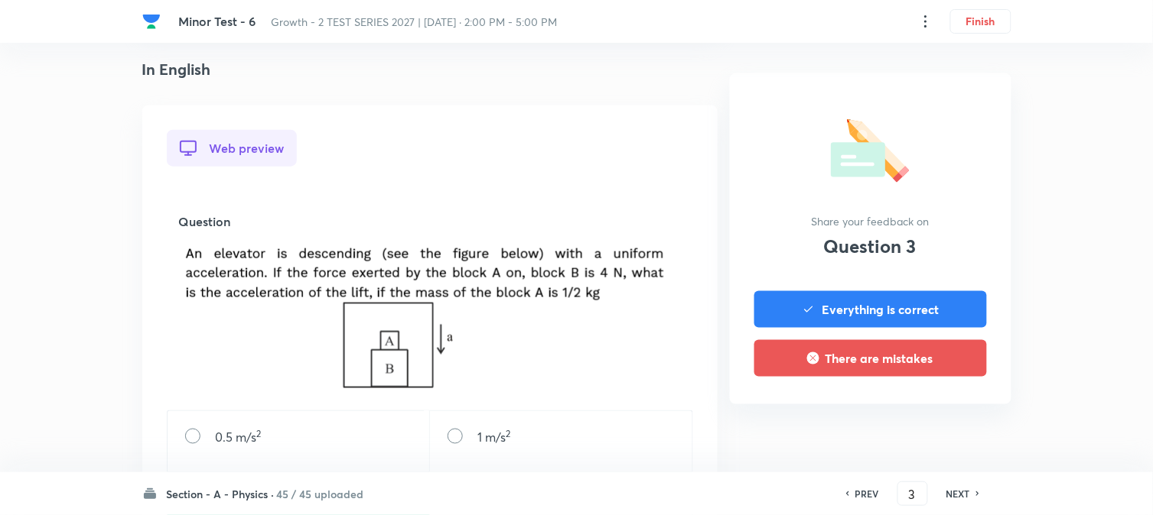
scroll to position [424, 0]
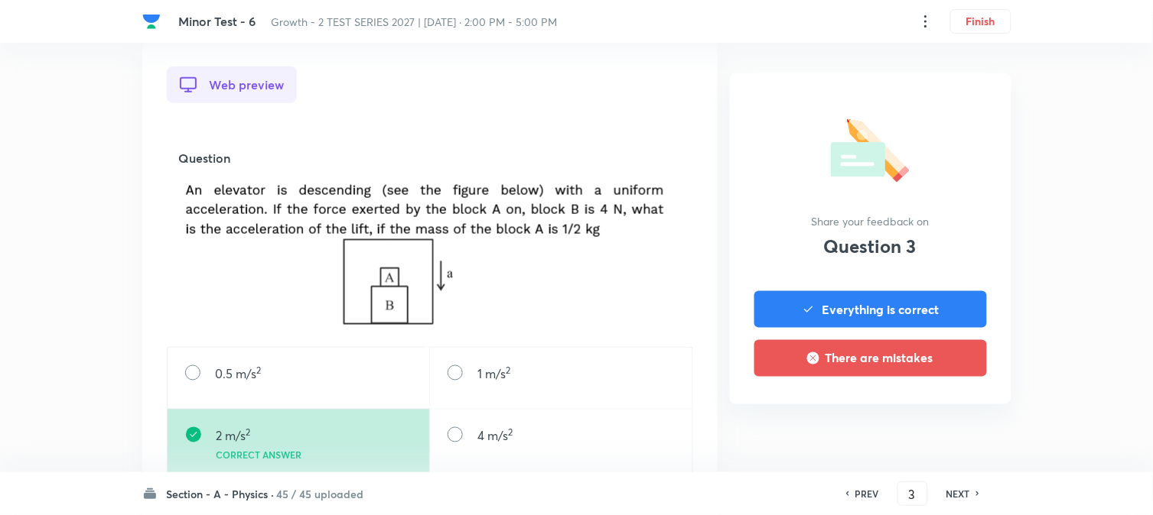
click at [941, 421] on h6 "NEXT" at bounding box center [958, 494] width 24 height 14
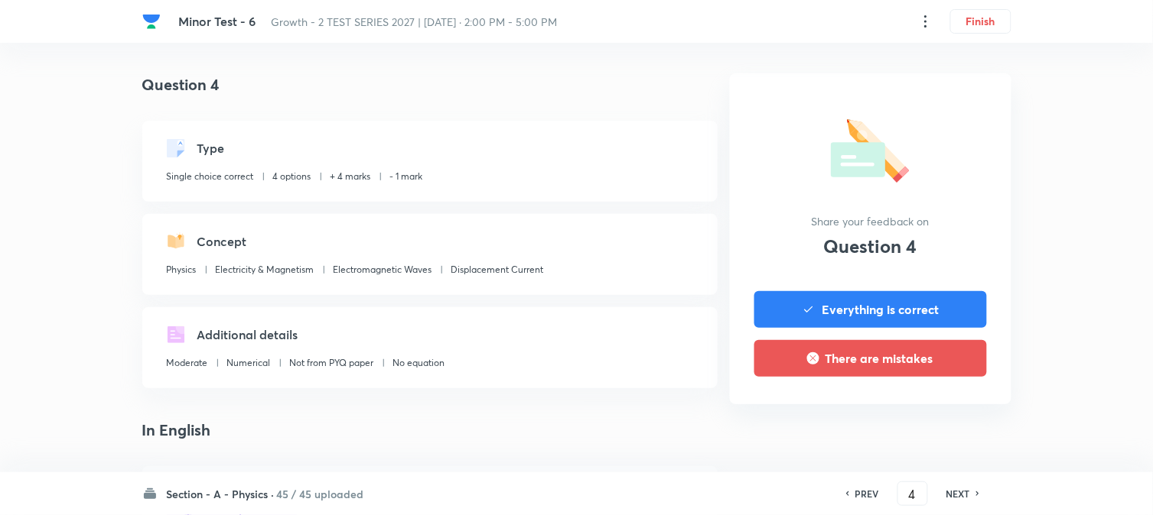
scroll to position [509, 0]
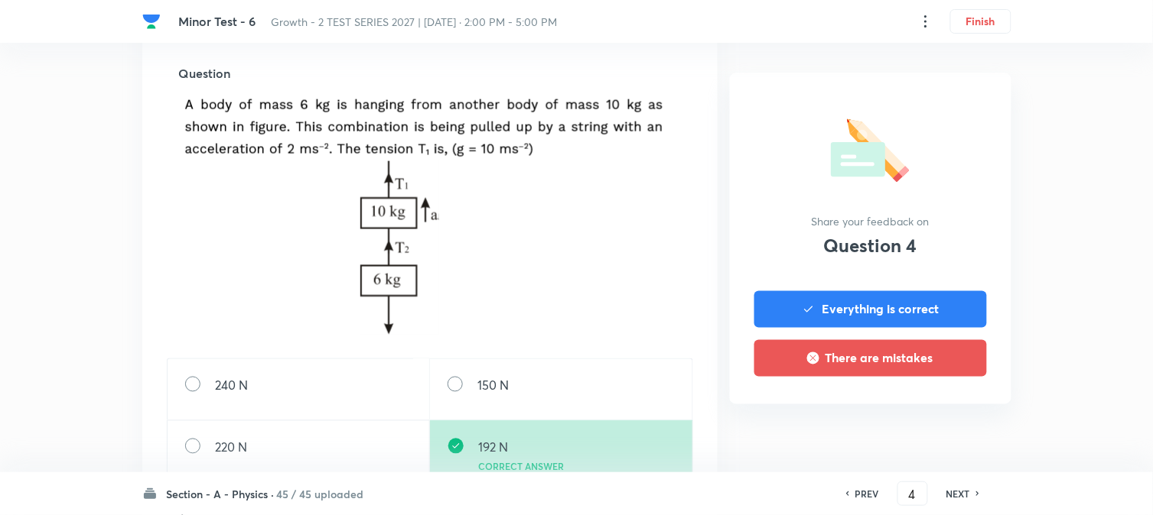
click at [941, 421] on h6 "NEXT" at bounding box center [958, 494] width 24 height 14
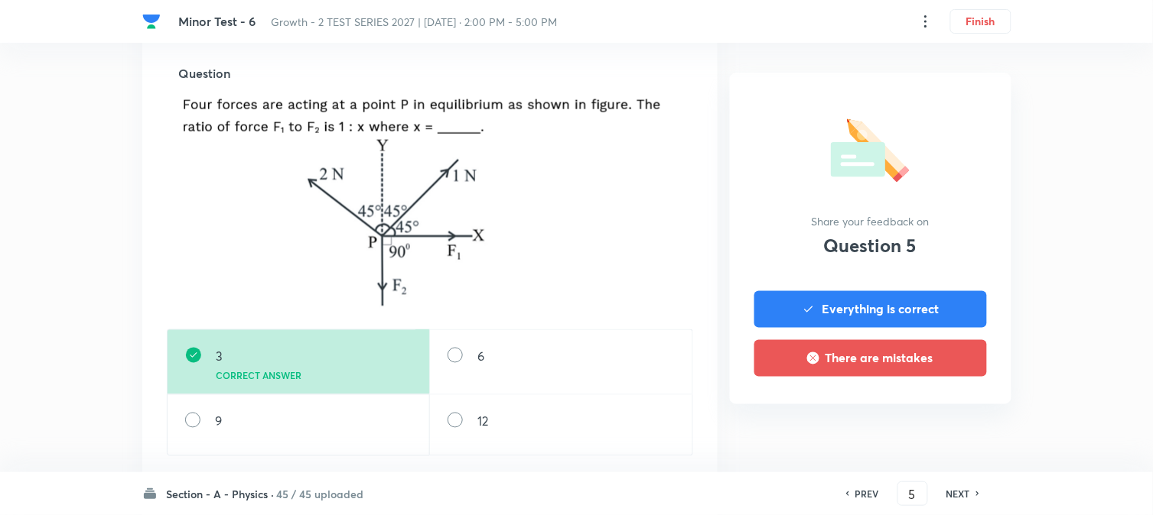
scroll to position [0, 0]
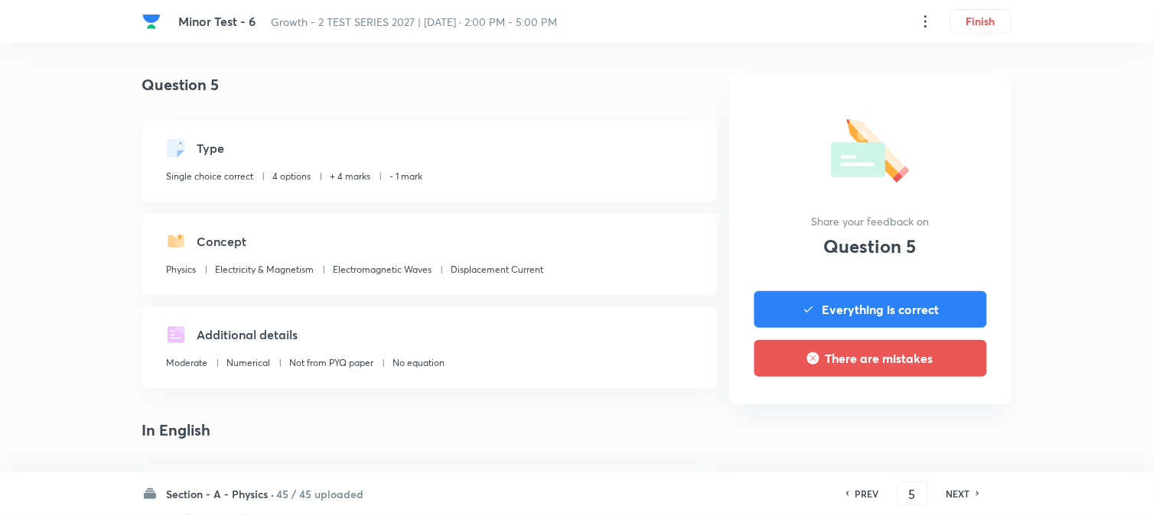
click at [862, 421] on h6 "PREV" at bounding box center [867, 494] width 24 height 14
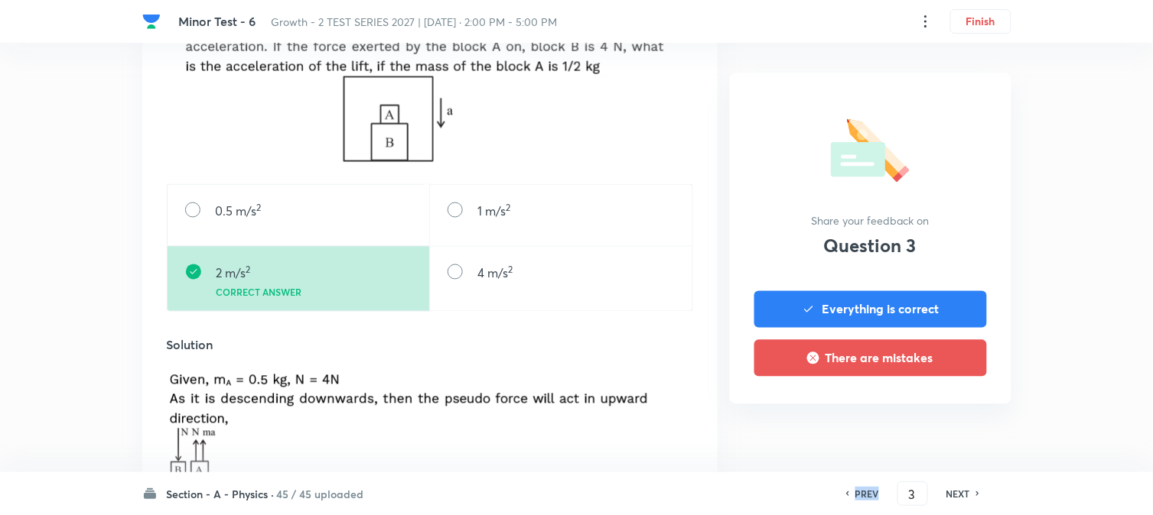
scroll to position [594, 0]
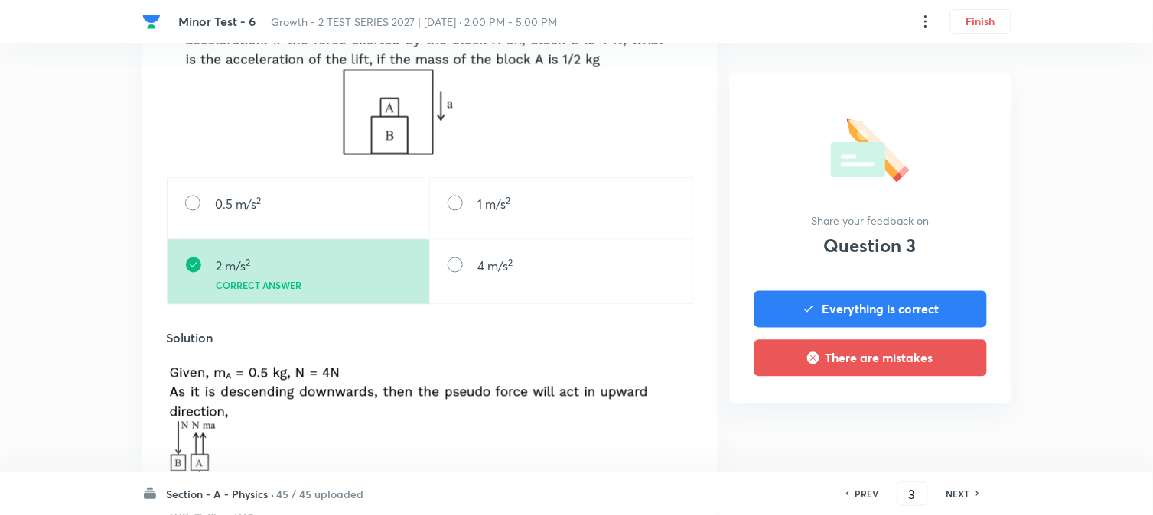
click at [941, 421] on div "NEXT" at bounding box center [960, 494] width 41 height 14
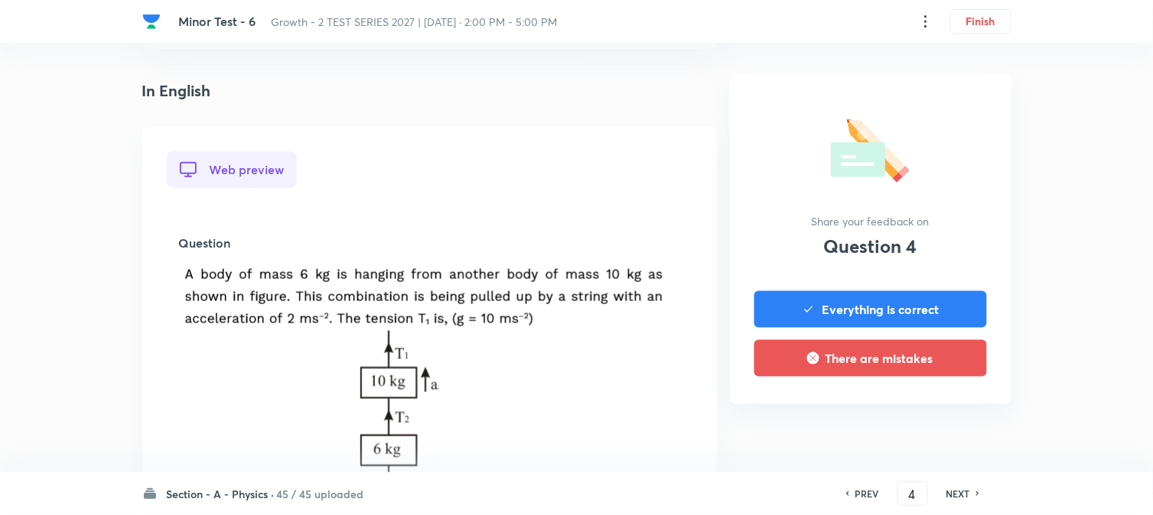
scroll to position [679, 0]
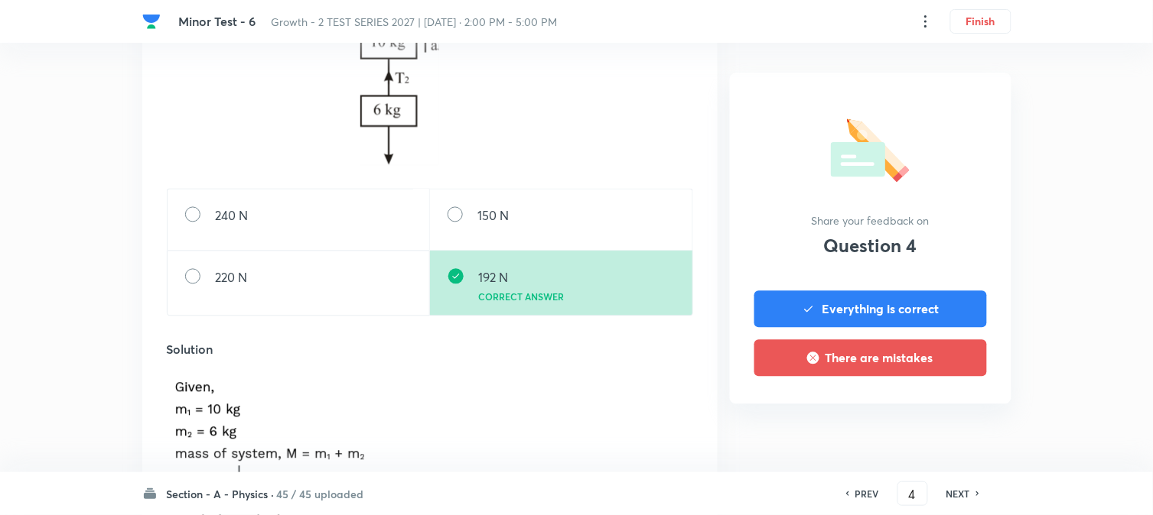
click at [941, 421] on div "NEXT" at bounding box center [960, 494] width 41 height 14
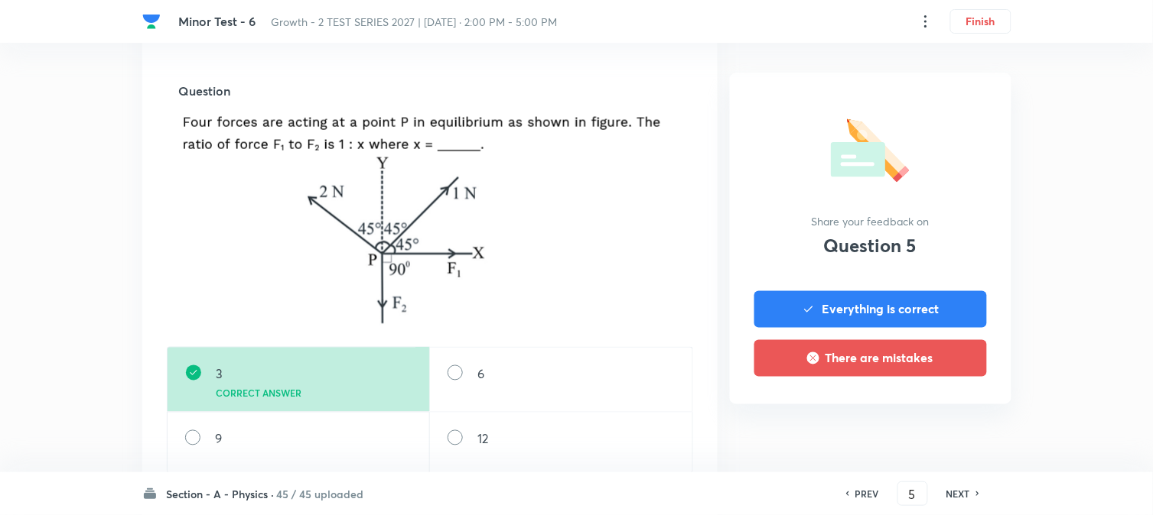
scroll to position [509, 0]
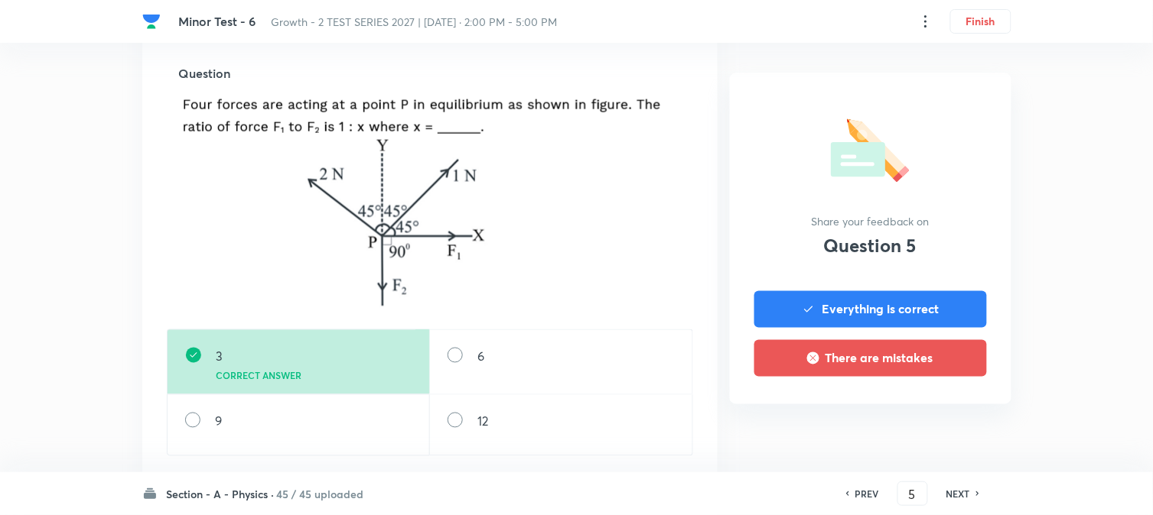
click at [941, 421] on div "NEXT" at bounding box center [960, 494] width 41 height 14
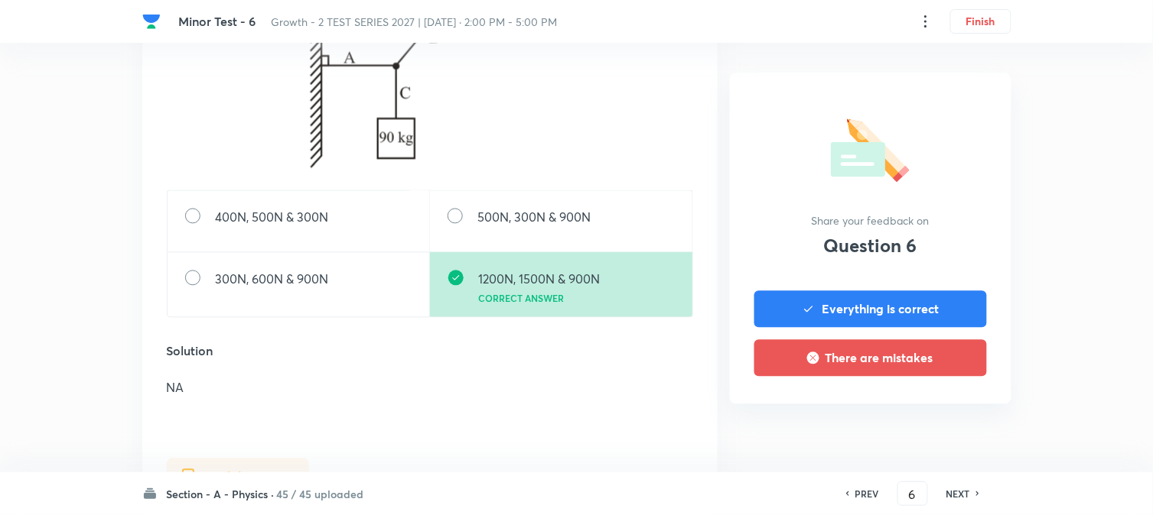
scroll to position [765, 0]
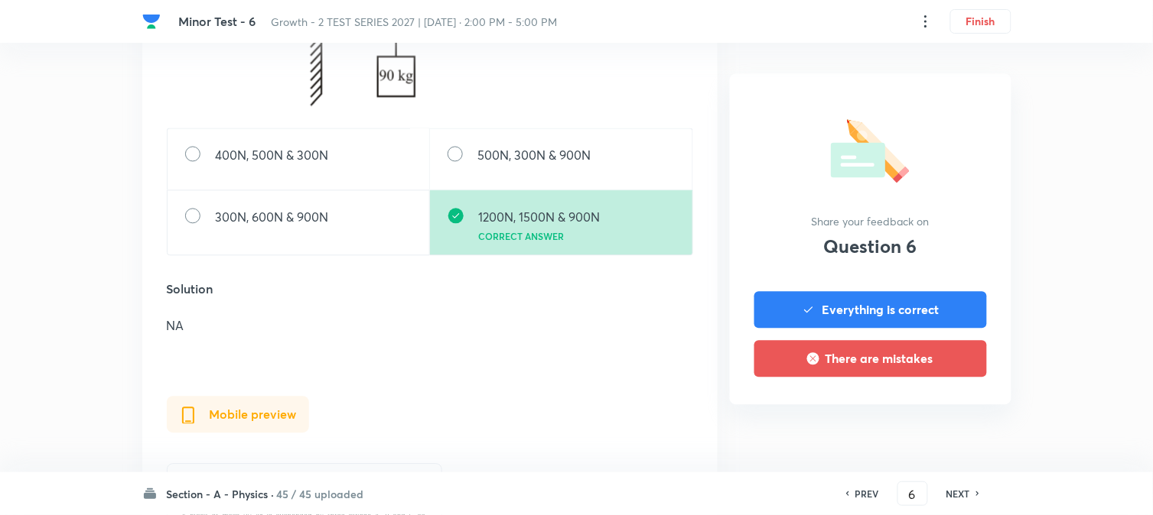
click at [941, 421] on div "NEXT" at bounding box center [960, 494] width 41 height 14
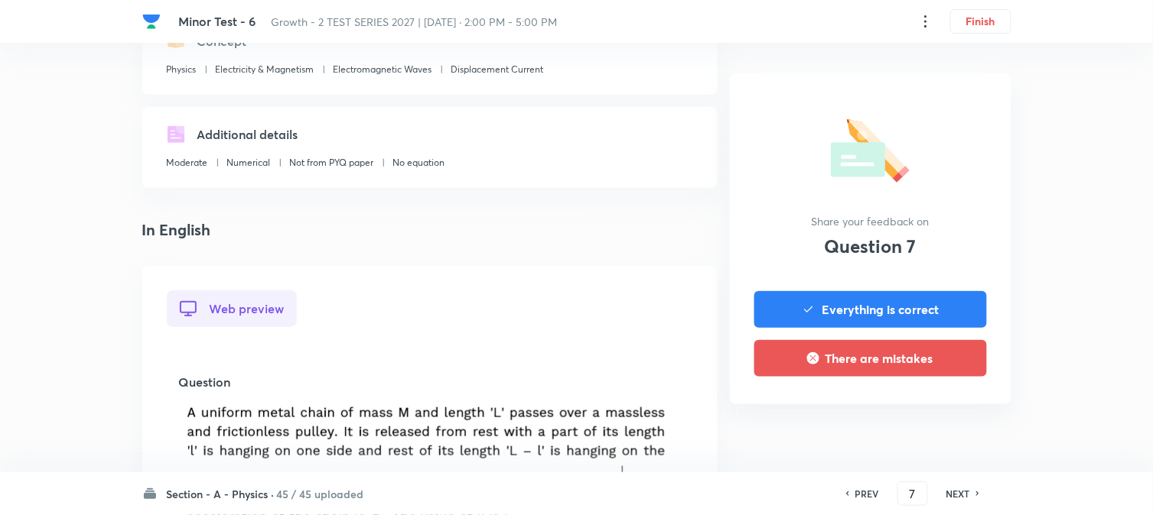
scroll to position [424, 0]
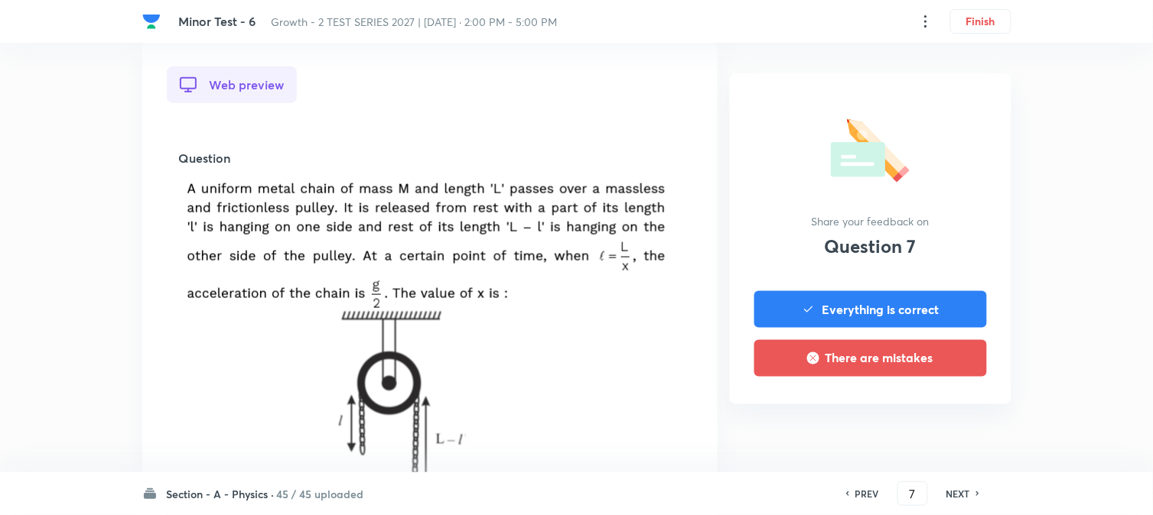
click at [941, 421] on div "NEXT" at bounding box center [960, 494] width 41 height 14
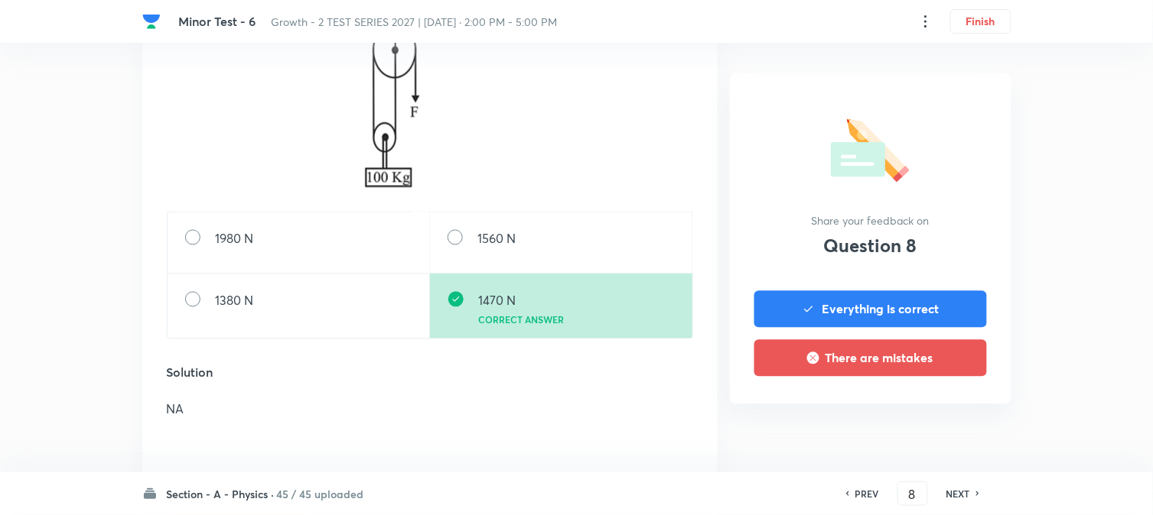
scroll to position [679, 0]
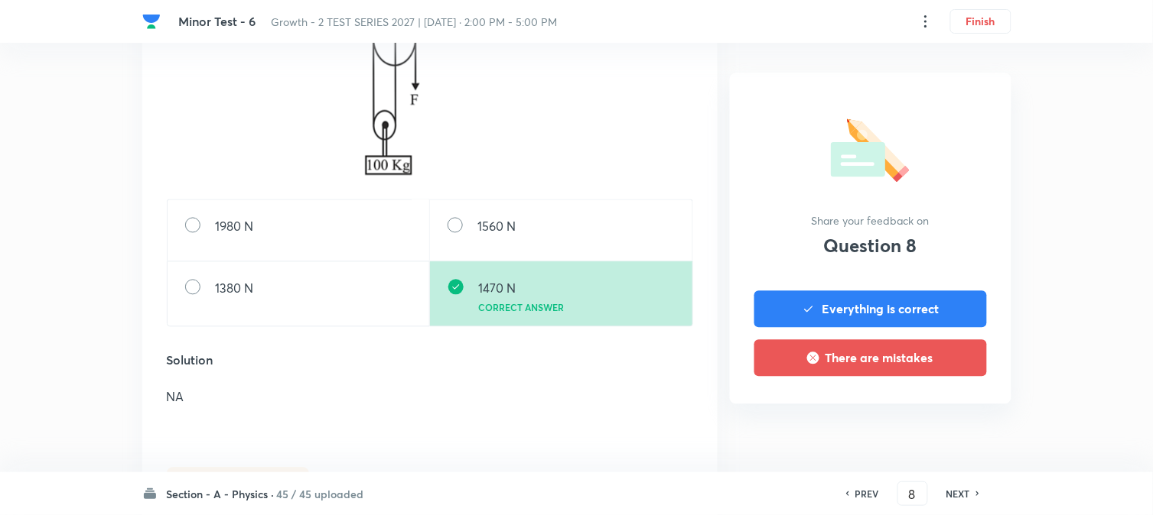
click at [941, 421] on div "NEXT" at bounding box center [960, 494] width 41 height 14
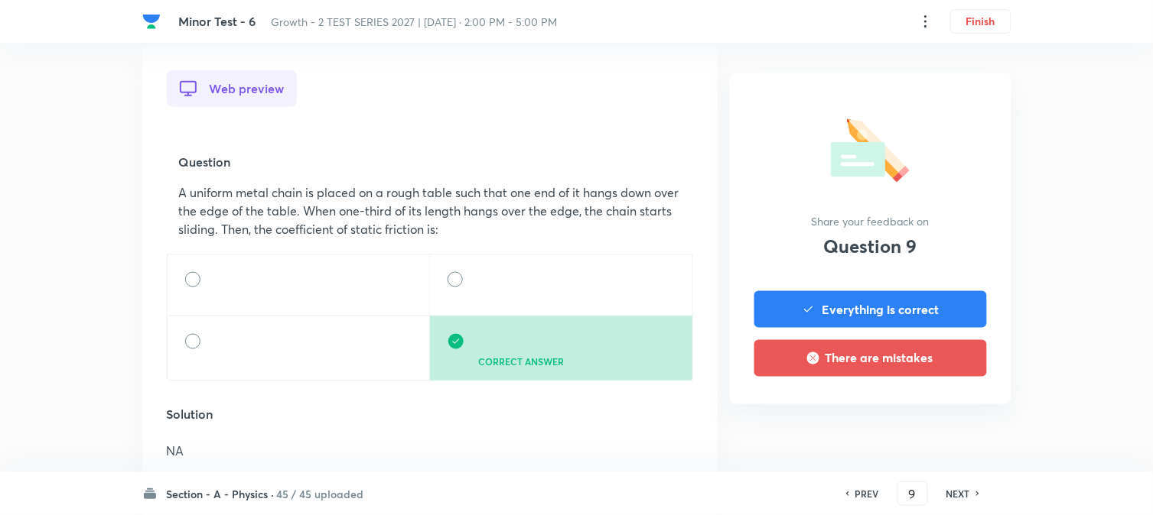
scroll to position [424, 0]
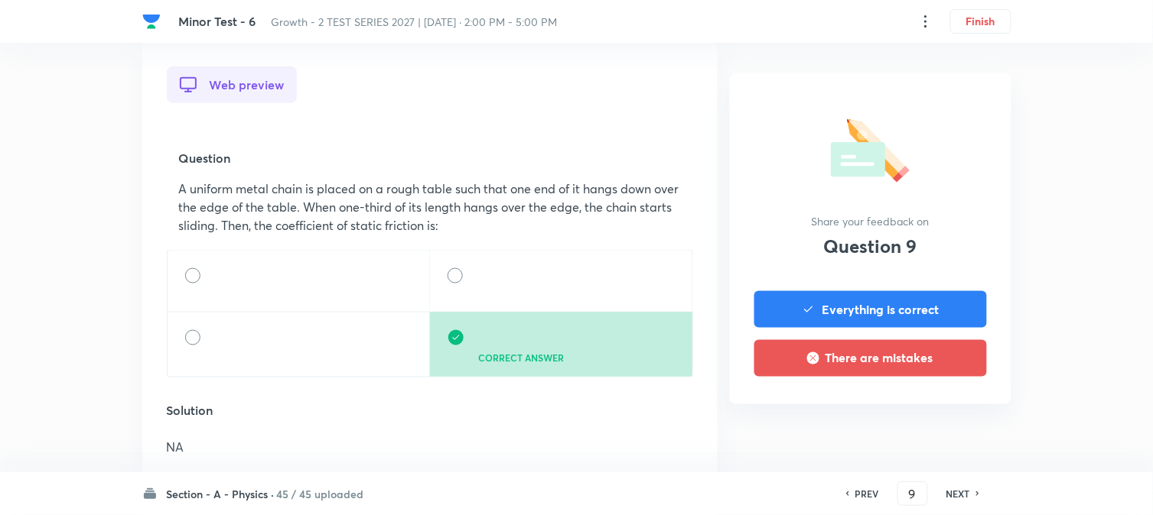
click at [941, 421] on div "NEXT" at bounding box center [960, 494] width 41 height 14
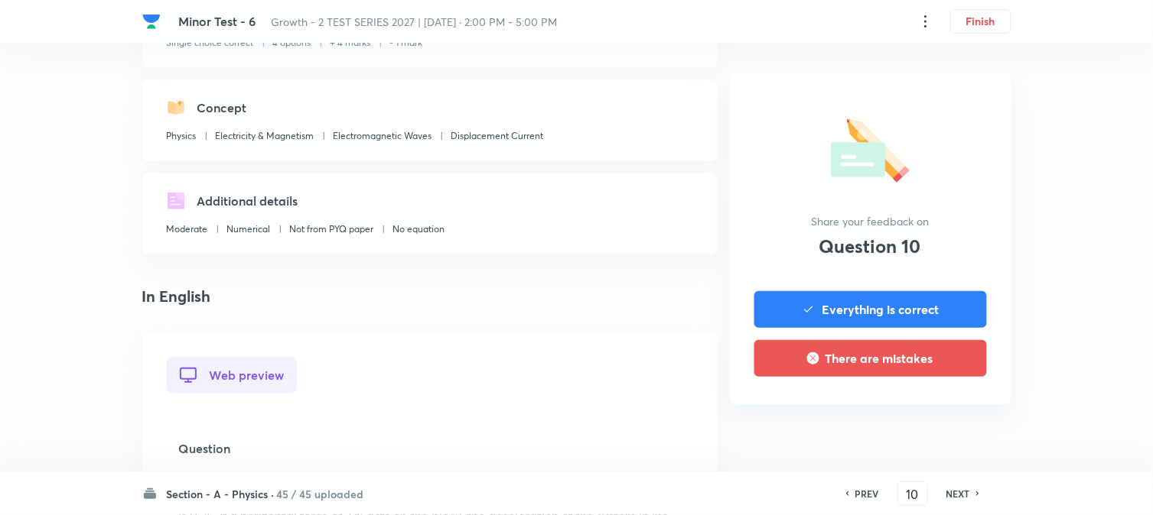
scroll to position [509, 0]
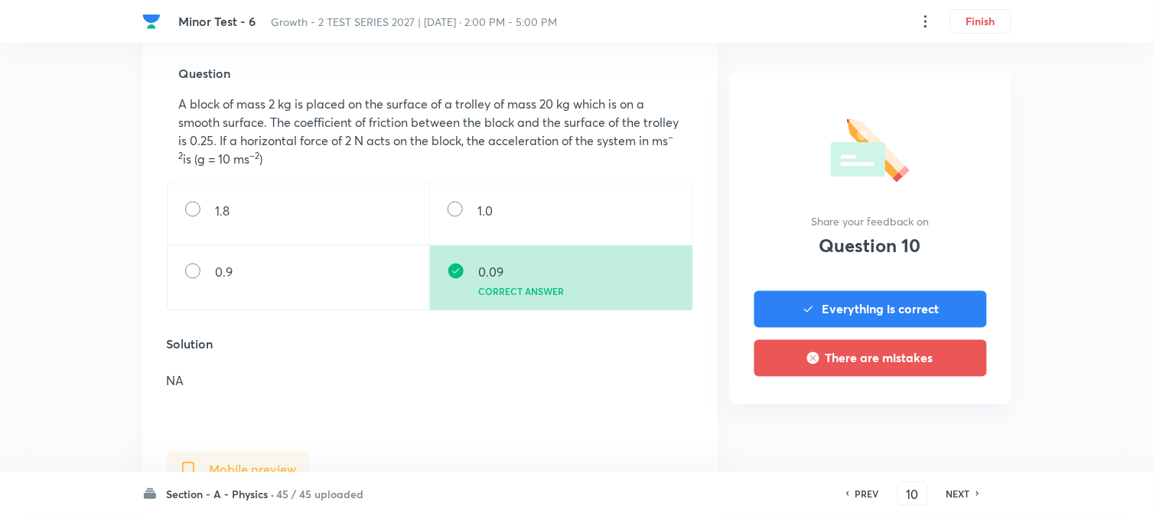
click at [941, 421] on h6 "NEXT" at bounding box center [958, 494] width 24 height 14
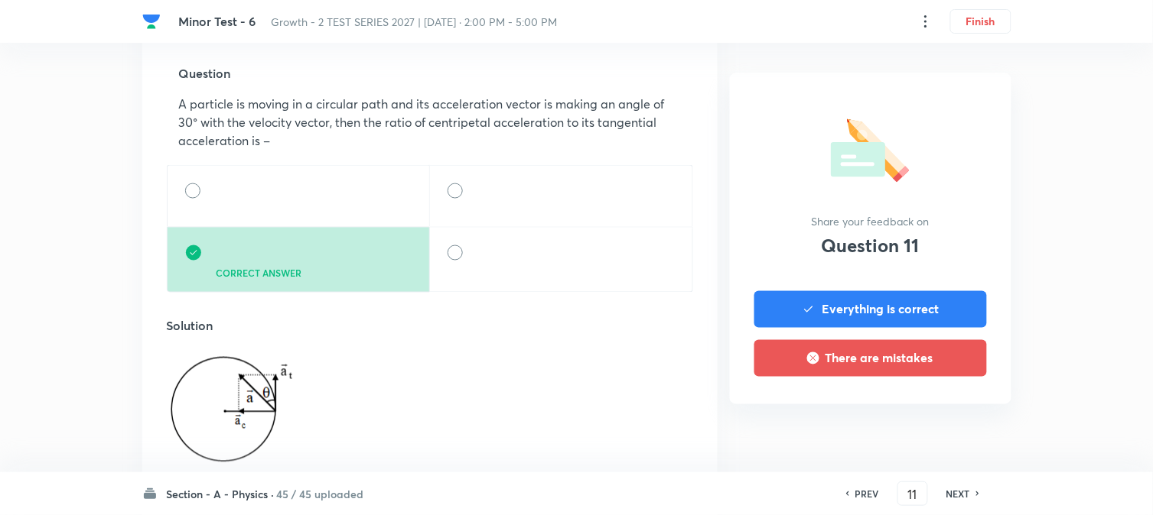
click at [941, 421] on h6 "NEXT" at bounding box center [958, 494] width 24 height 14
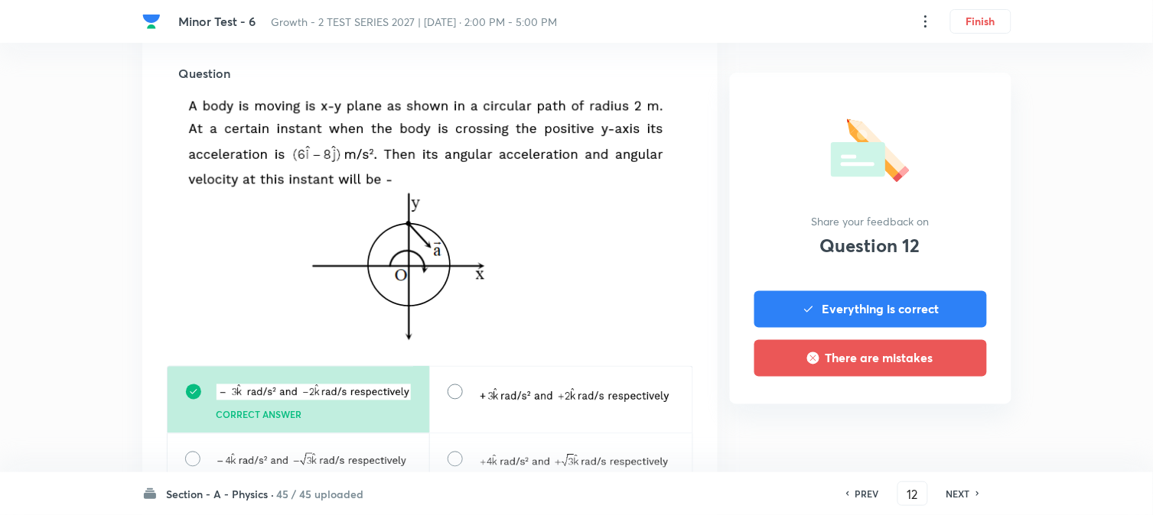
click at [941, 421] on h6 "NEXT" at bounding box center [958, 494] width 24 height 14
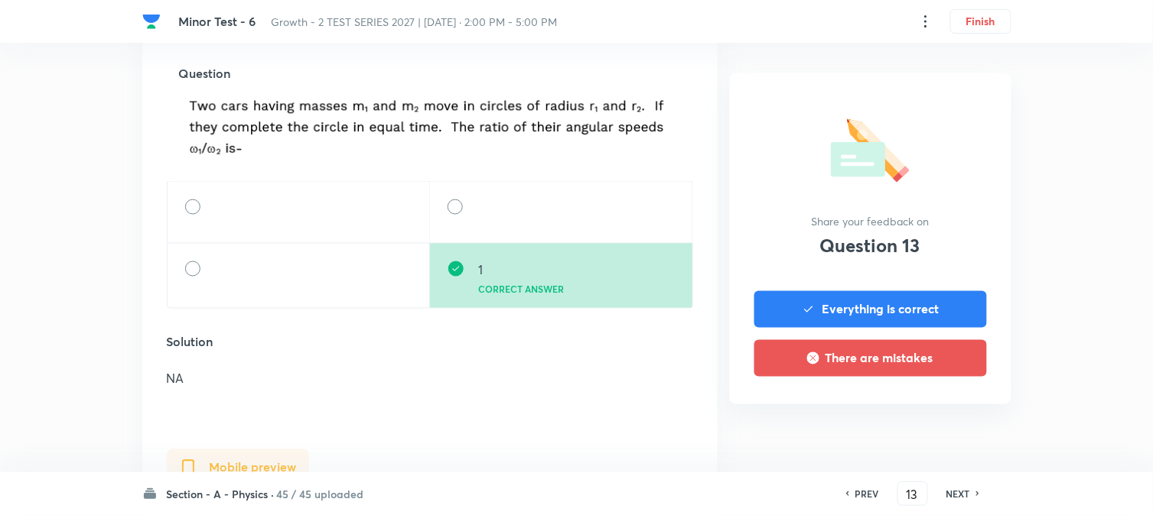
scroll to position [0, 0]
click at [941, 421] on h6 "NEXT" at bounding box center [958, 494] width 24 height 14
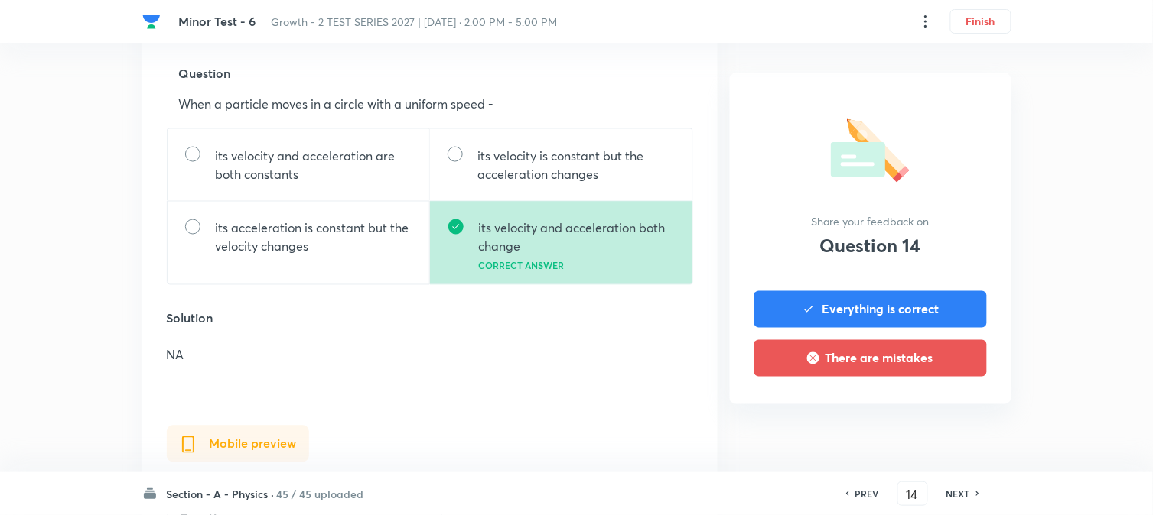
click at [941, 421] on h6 "NEXT" at bounding box center [958, 494] width 24 height 14
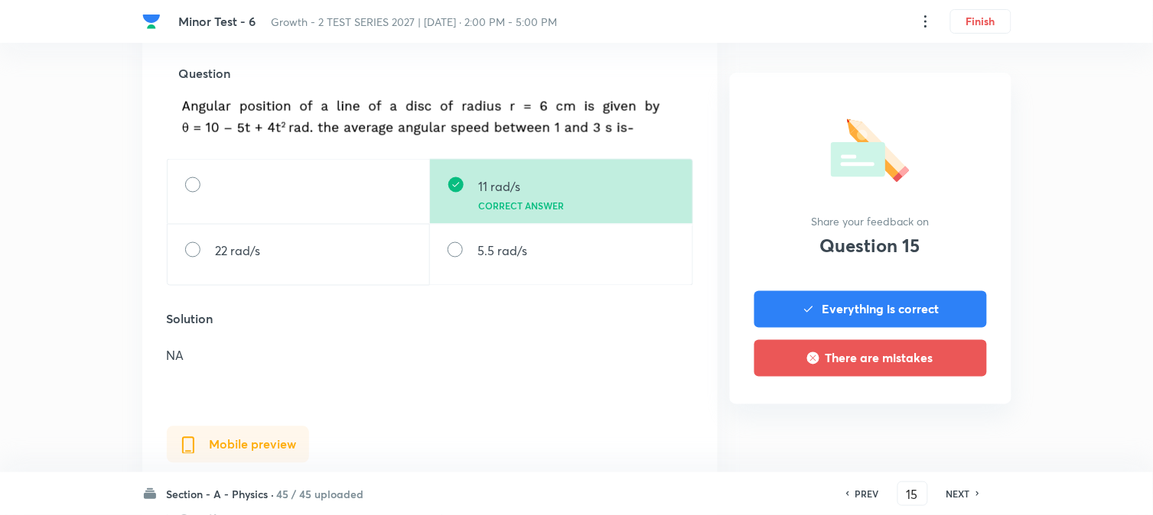
click at [941, 421] on h6 "NEXT" at bounding box center [958, 494] width 24 height 14
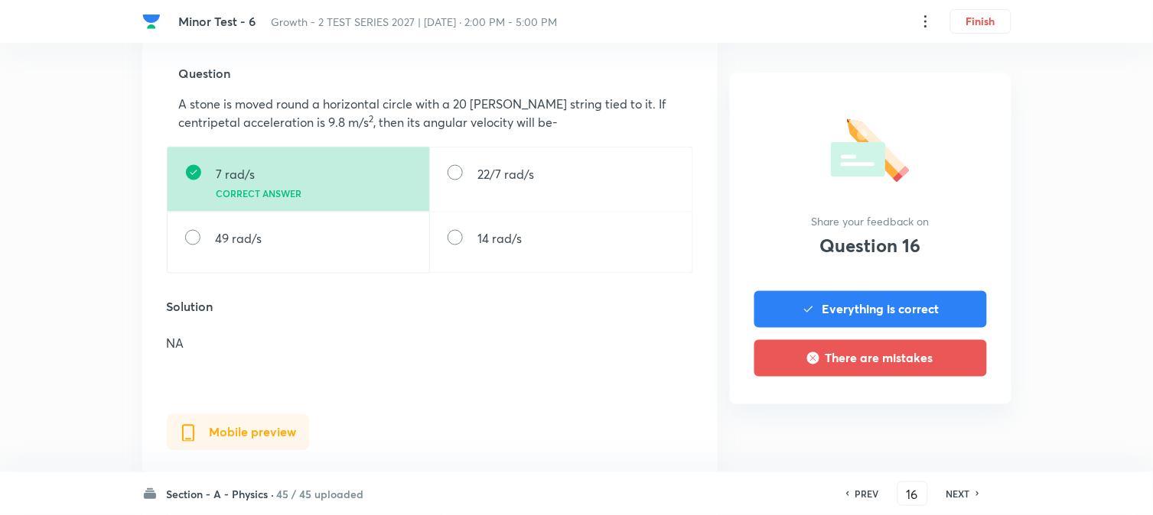
click at [941, 421] on h6 "NEXT" at bounding box center [958, 494] width 24 height 14
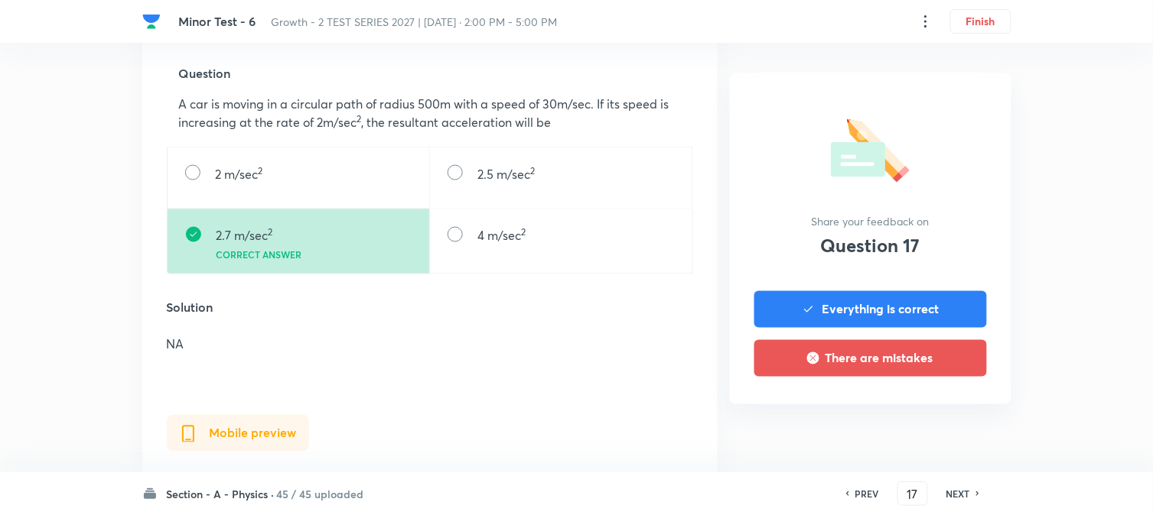
click at [941, 421] on h6 "NEXT" at bounding box center [958, 494] width 24 height 14
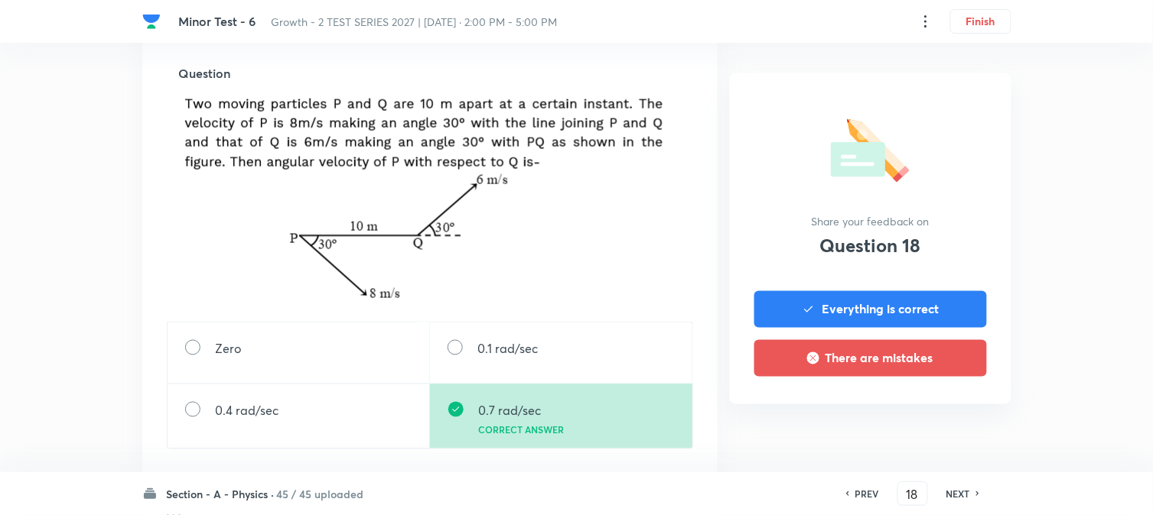
click at [941, 421] on h6 "NEXT" at bounding box center [958, 494] width 24 height 14
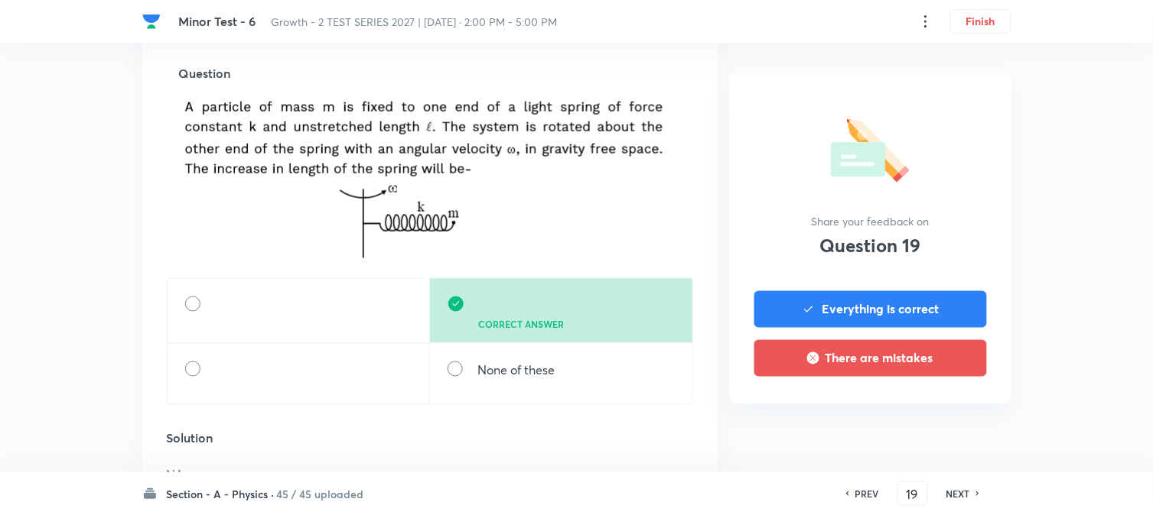
click at [941, 421] on h6 "NEXT" at bounding box center [958, 494] width 24 height 14
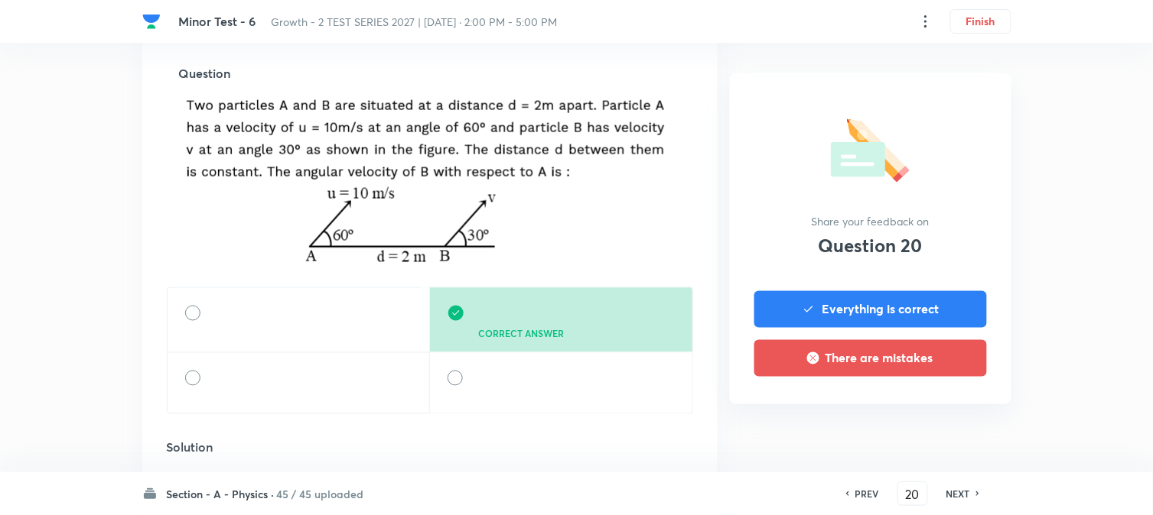
click at [941, 421] on h6 "NEXT" at bounding box center [958, 494] width 24 height 14
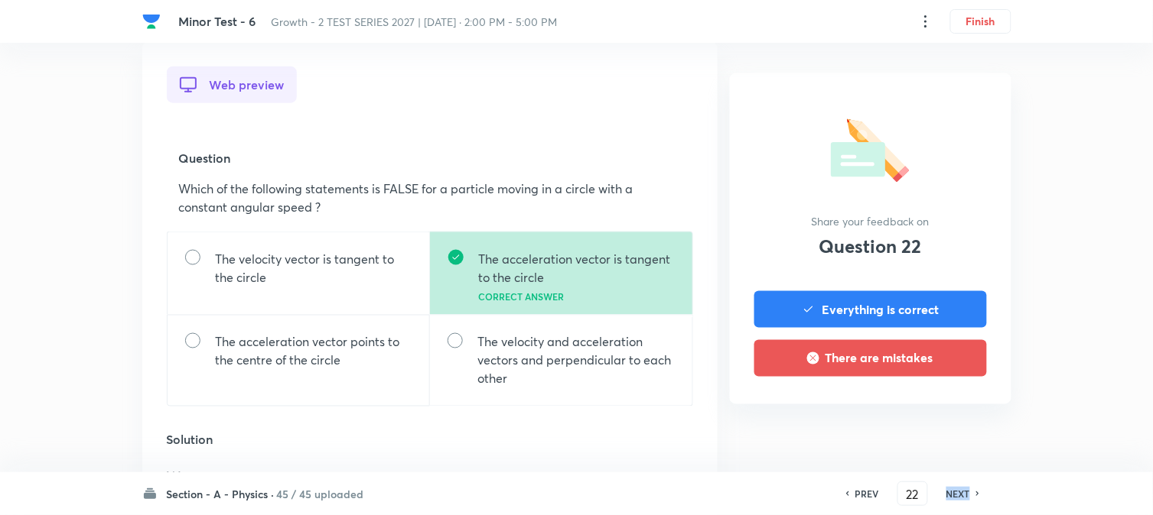
click at [941, 421] on h6 "NEXT" at bounding box center [958, 494] width 24 height 14
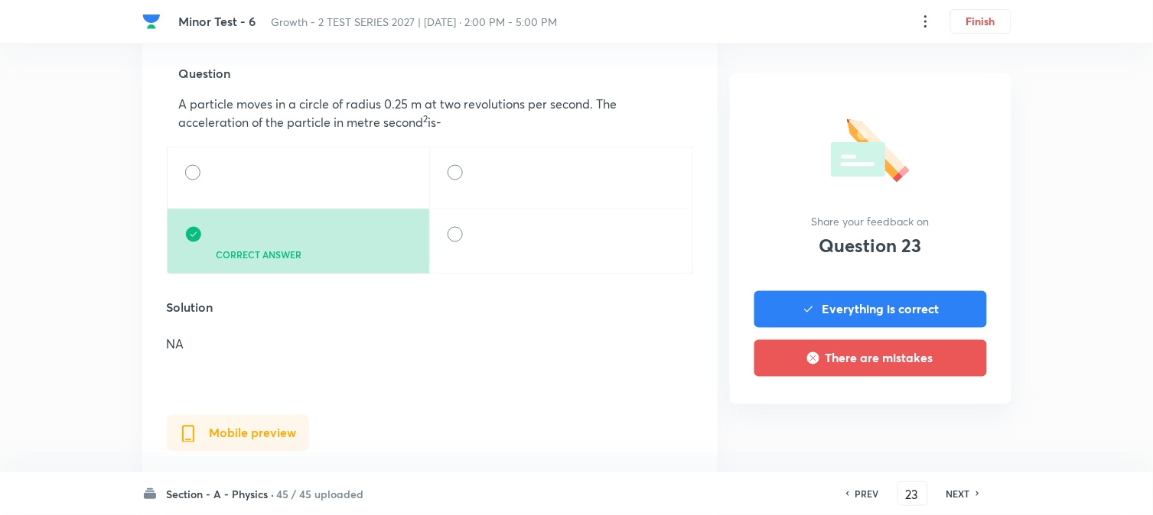
click at [941, 421] on h6 "NEXT" at bounding box center [958, 494] width 24 height 14
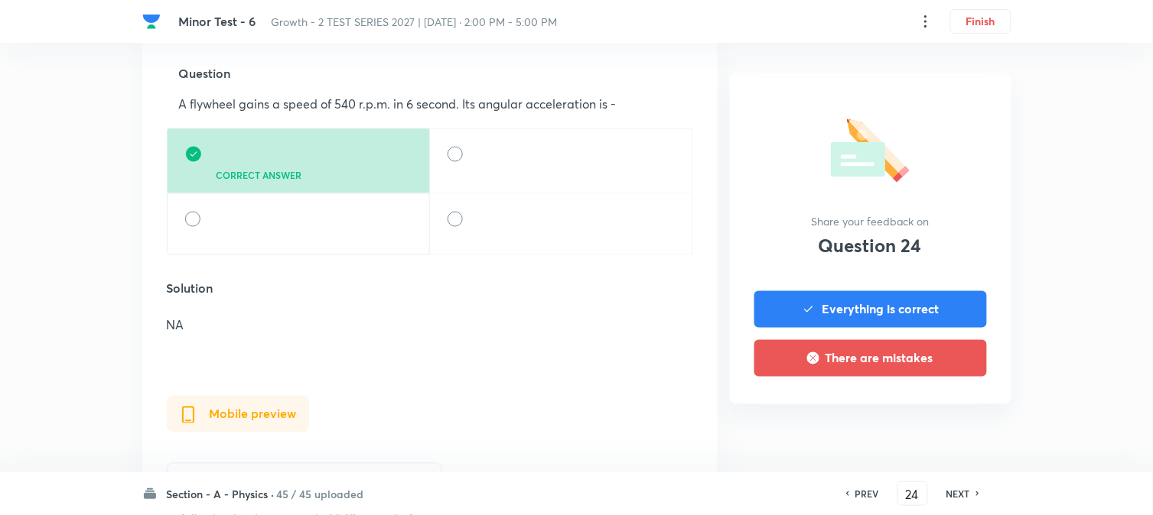
click at [941, 421] on h6 "NEXT" at bounding box center [958, 494] width 24 height 14
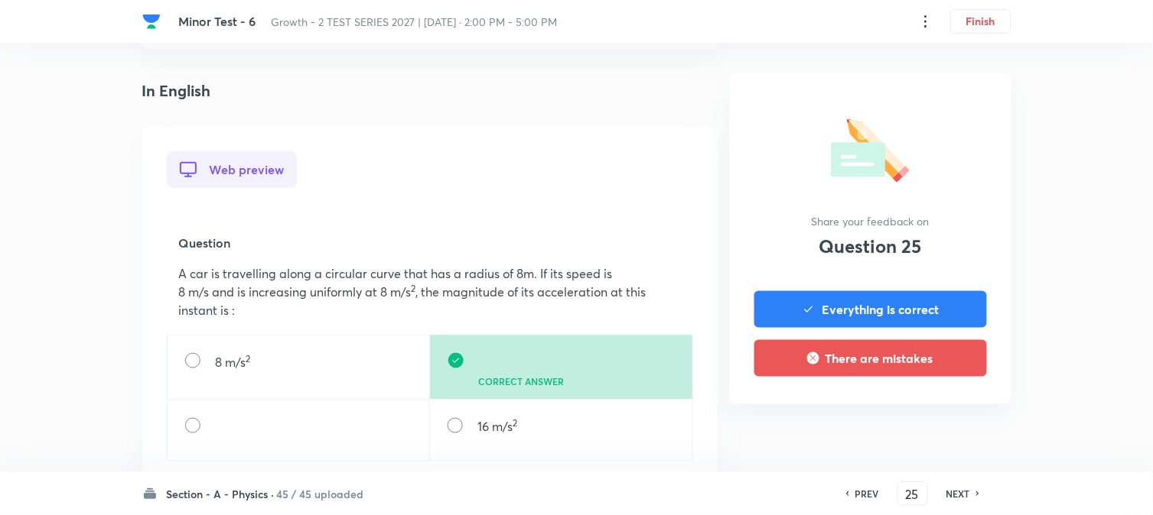
click at [941, 421] on h6 "NEXT" at bounding box center [958, 494] width 24 height 14
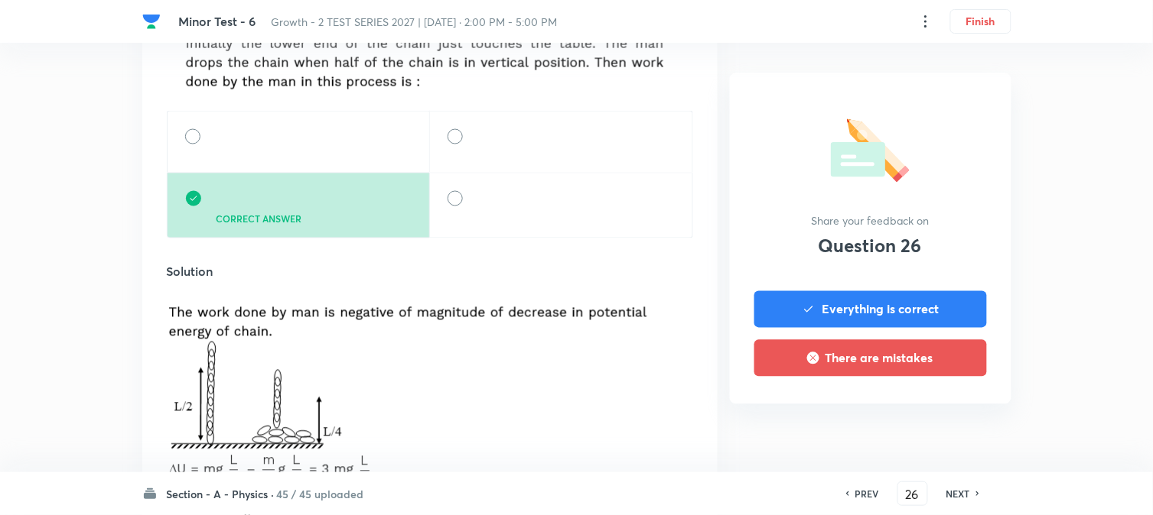
click at [941, 421] on h6 "NEXT" at bounding box center [958, 494] width 24 height 14
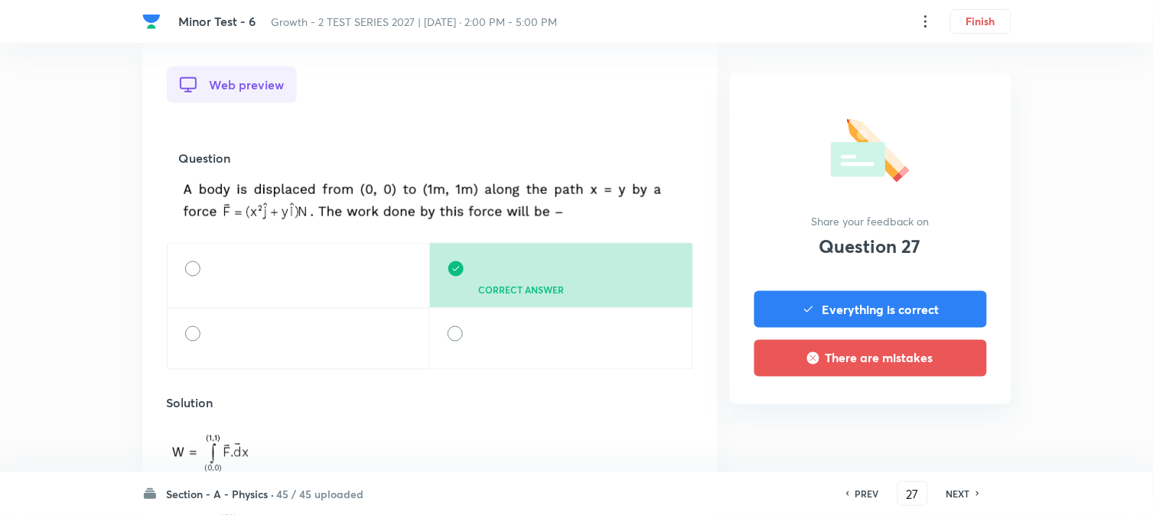
click at [941, 421] on h6 "NEXT" at bounding box center [958, 494] width 24 height 14
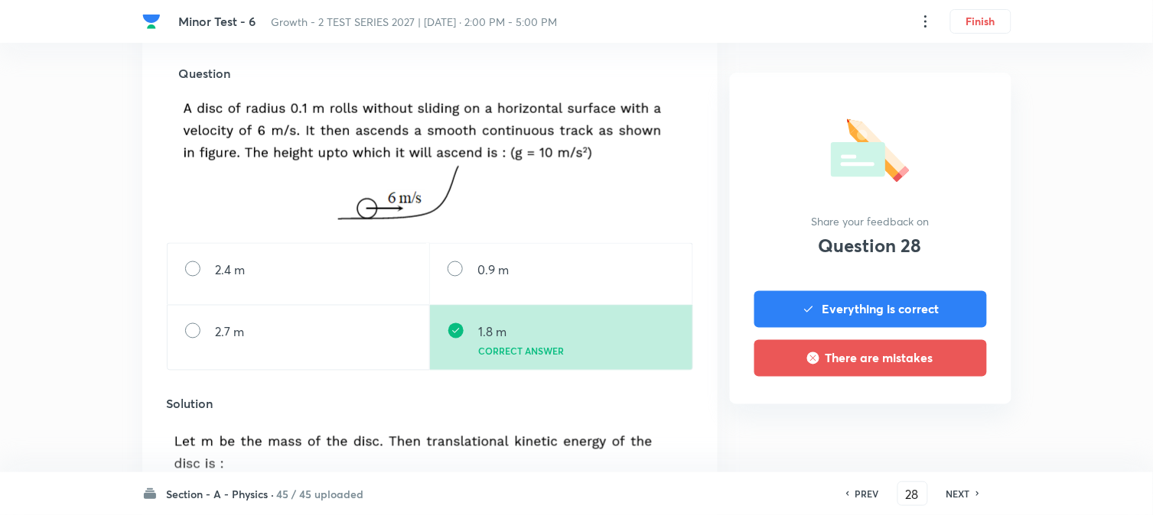
click at [941, 421] on h6 "NEXT" at bounding box center [958, 494] width 24 height 14
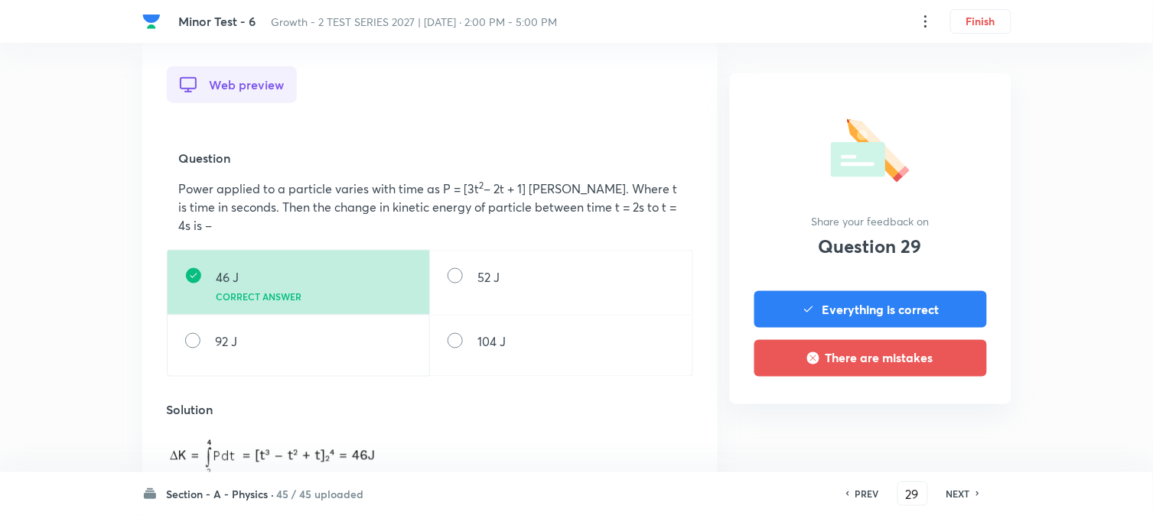
click at [941, 421] on h6 "NEXT" at bounding box center [958, 494] width 24 height 14
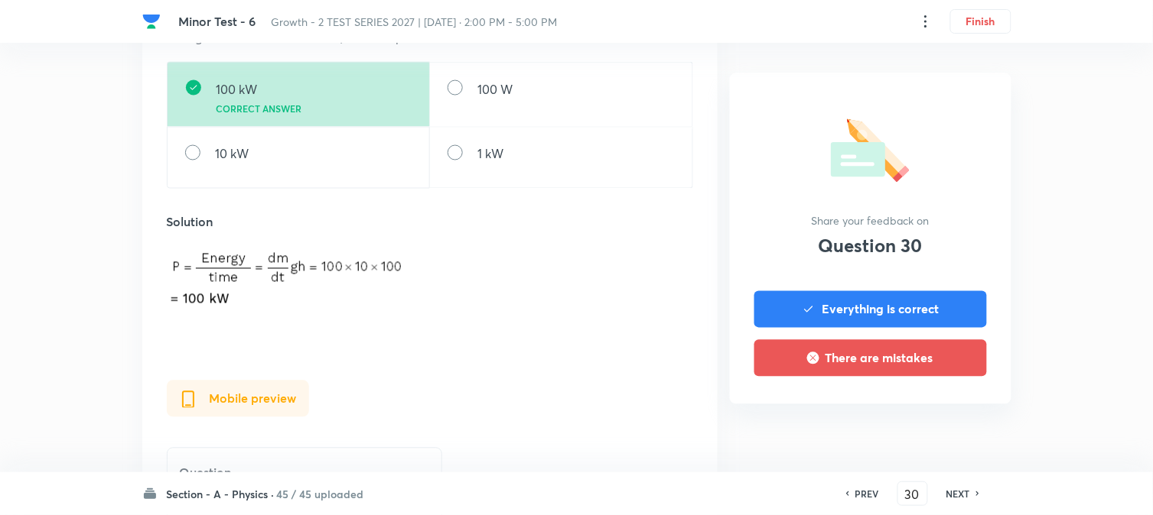
click at [941, 421] on h6 "NEXT" at bounding box center [958, 494] width 24 height 14
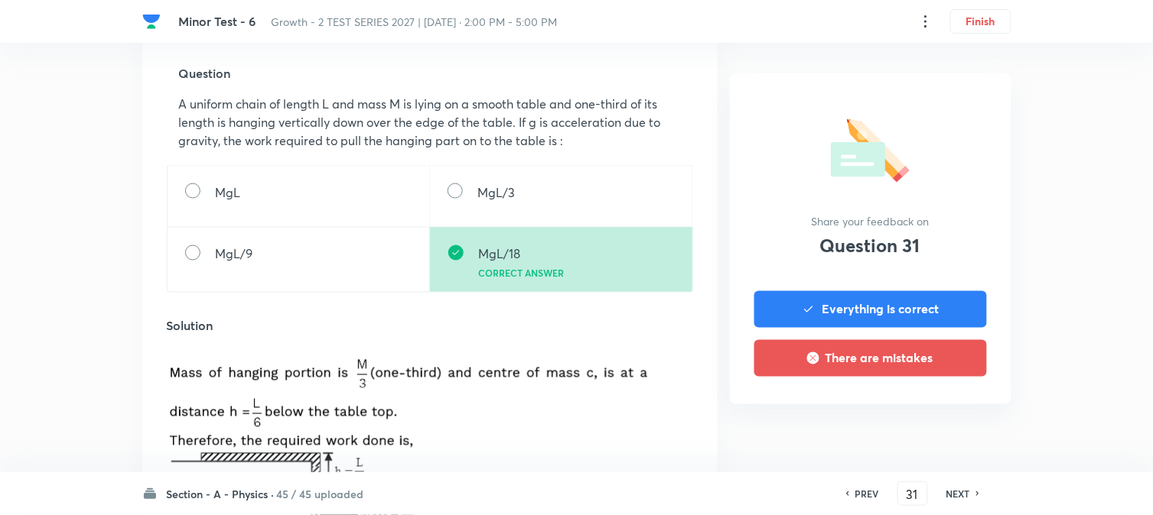
click at [941, 421] on h6 "NEXT" at bounding box center [958, 494] width 24 height 14
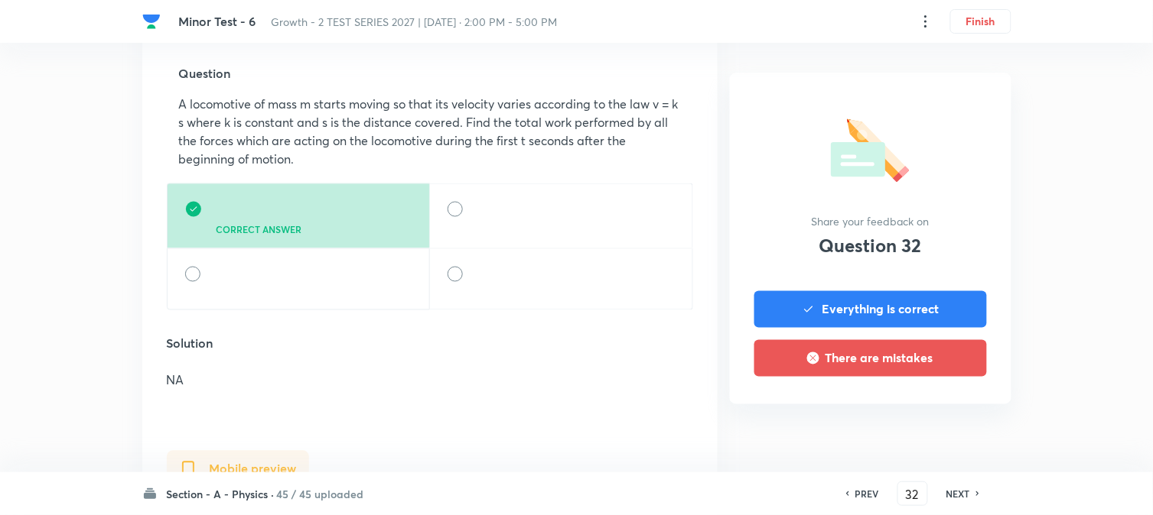
click at [941, 421] on h6 "NEXT" at bounding box center [958, 494] width 24 height 14
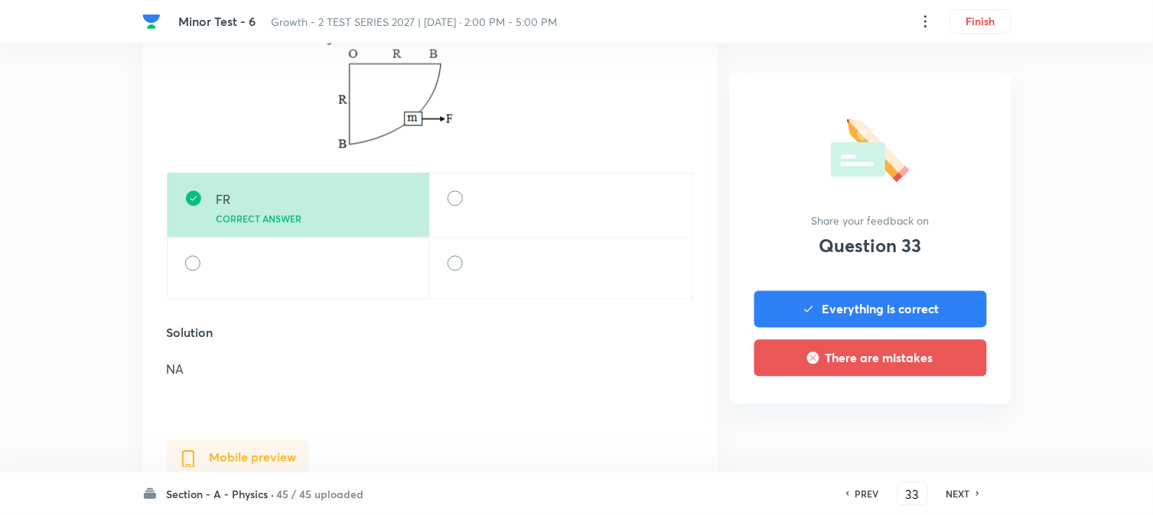
click at [941, 421] on h6 "NEXT" at bounding box center [958, 494] width 24 height 14
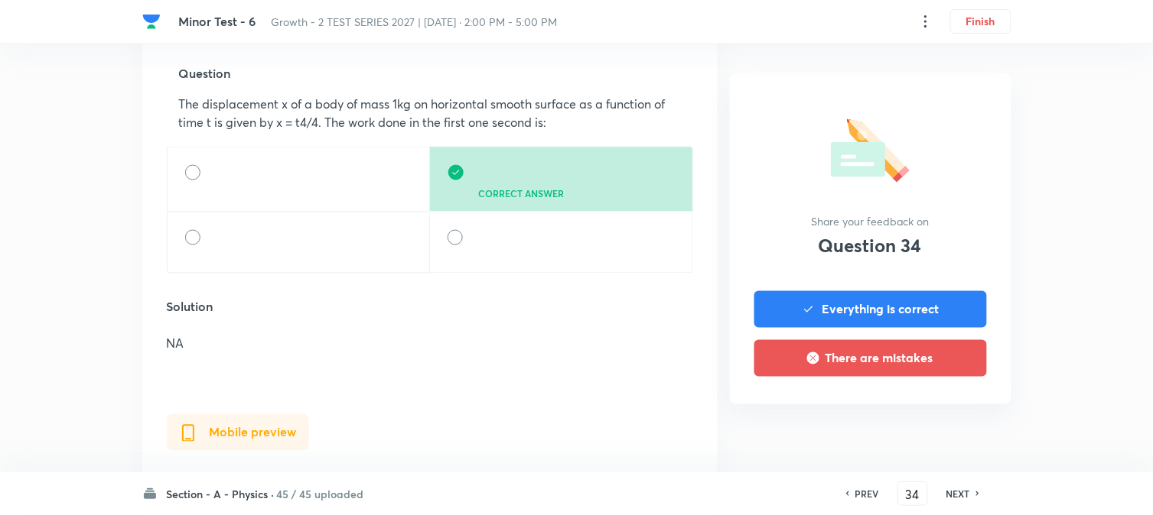
click at [941, 421] on h6 "NEXT" at bounding box center [958, 494] width 24 height 14
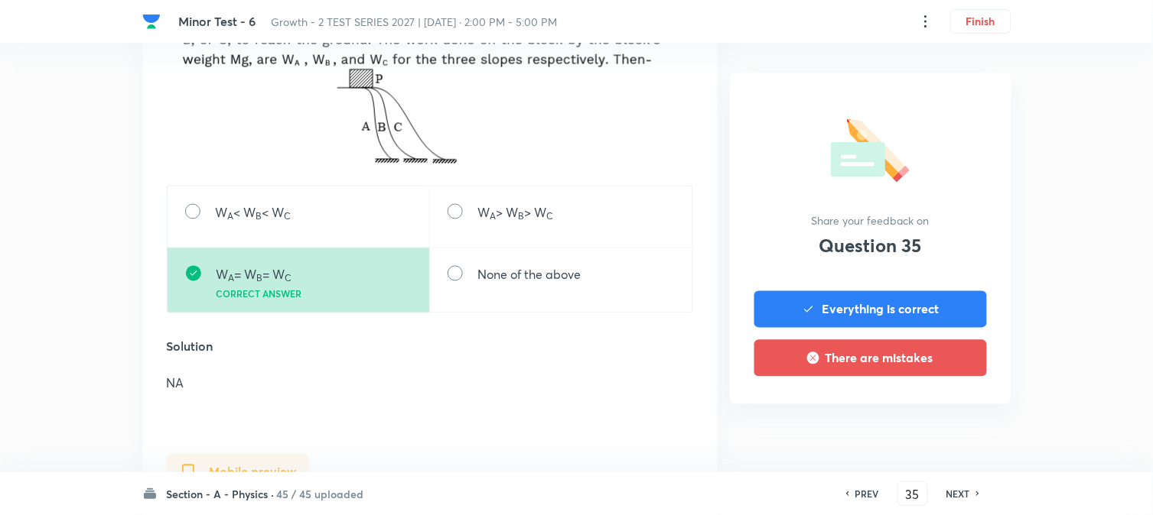
click at [941, 421] on h6 "NEXT" at bounding box center [958, 494] width 24 height 14
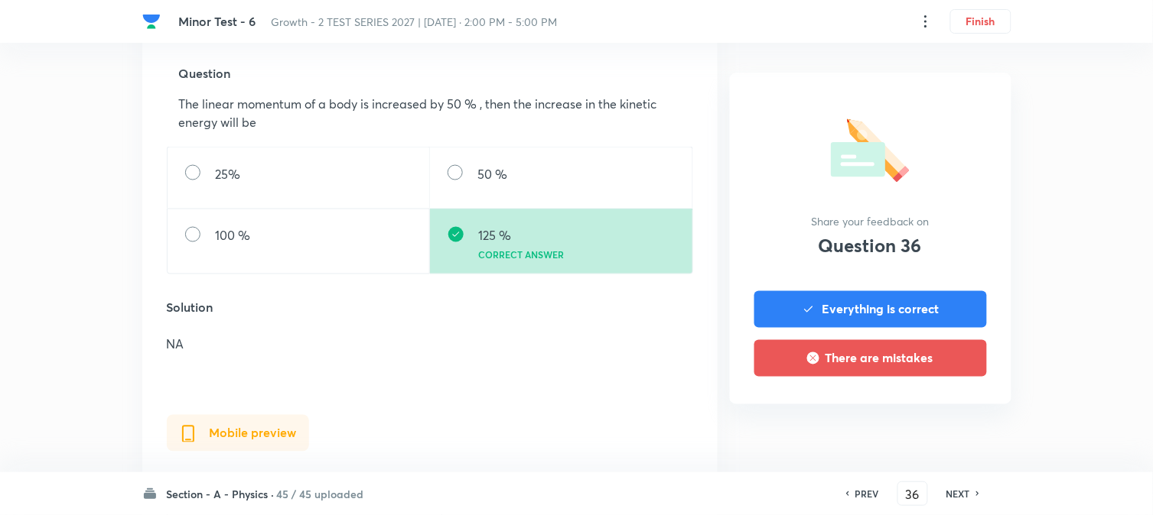
click at [941, 421] on h6 "NEXT" at bounding box center [958, 494] width 24 height 14
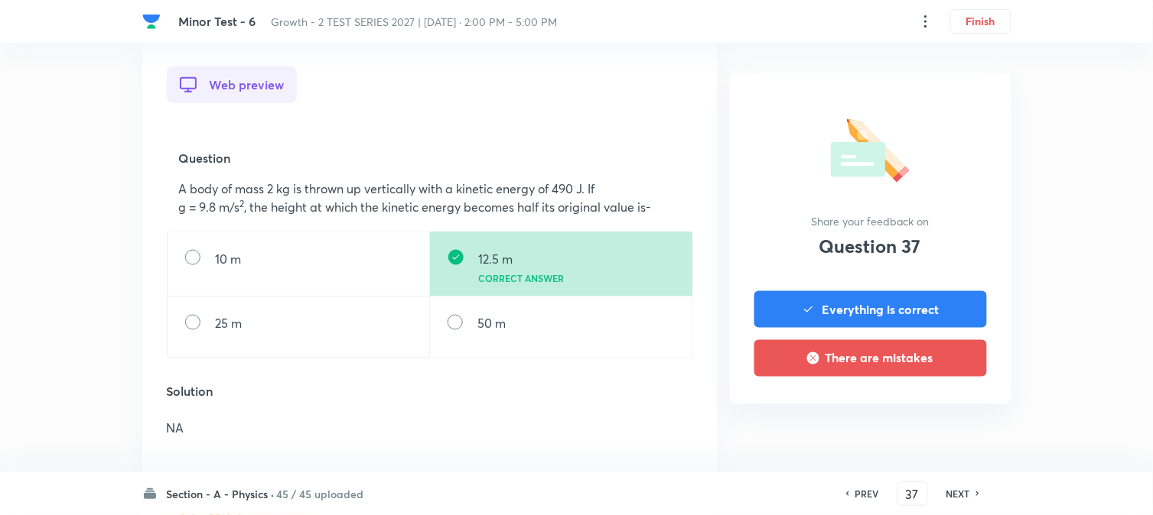
click at [941, 421] on h6 "NEXT" at bounding box center [958, 494] width 24 height 14
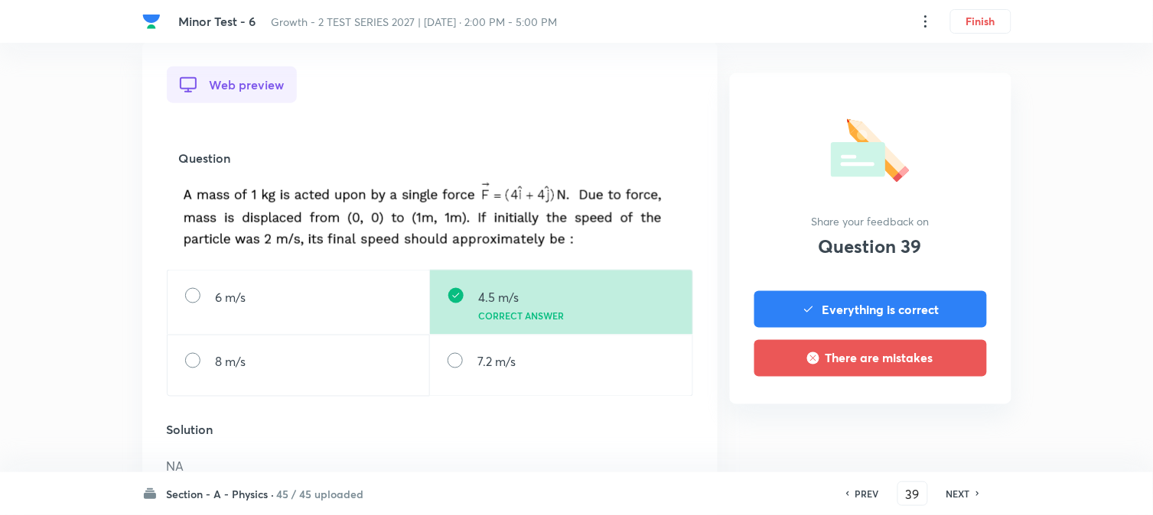
click at [941, 421] on h6 "NEXT" at bounding box center [958, 494] width 24 height 14
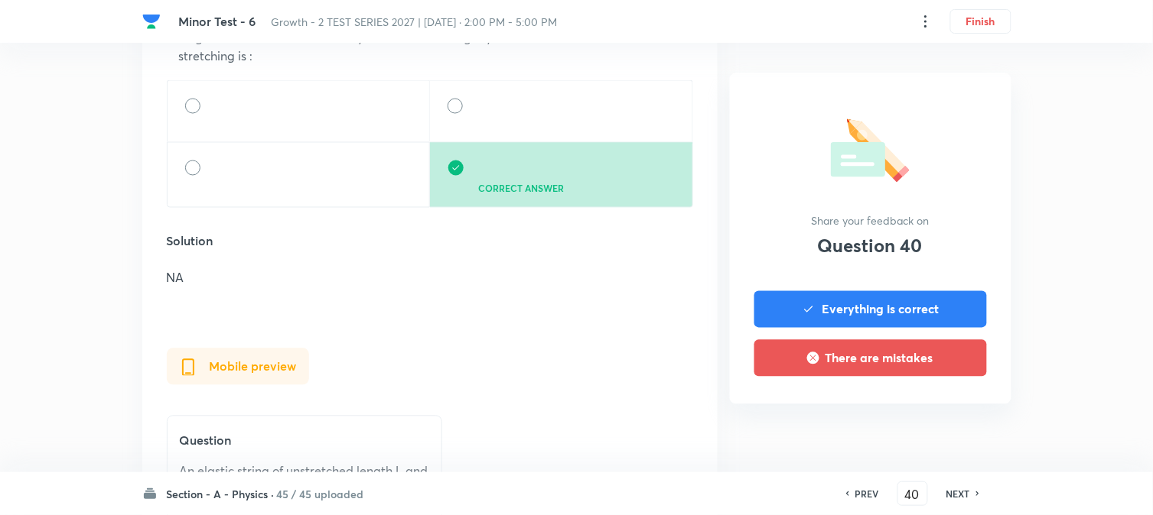
click at [941, 421] on h6 "NEXT" at bounding box center [958, 494] width 24 height 14
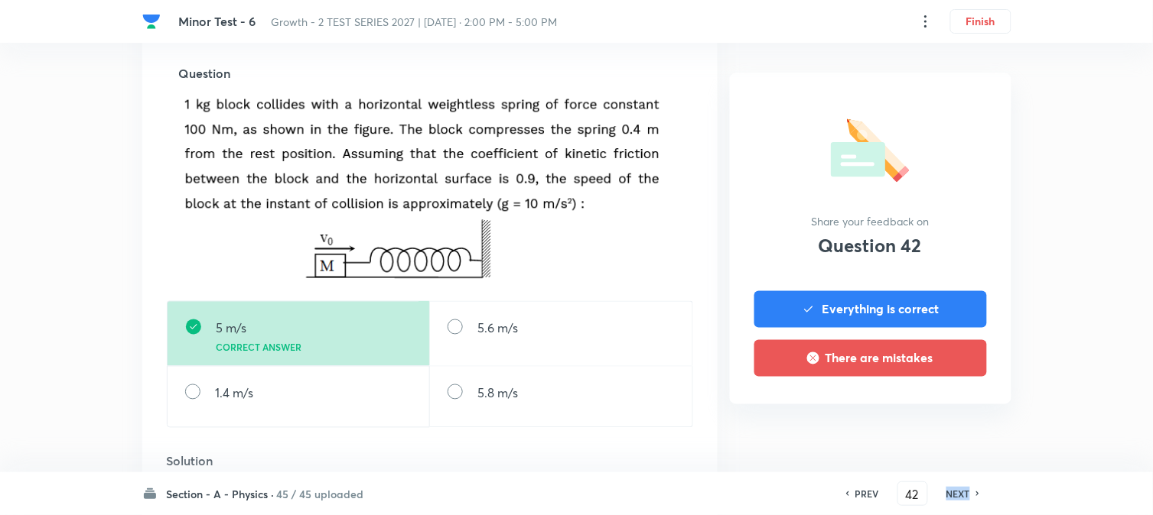
click at [941, 421] on h6 "NEXT" at bounding box center [958, 494] width 24 height 14
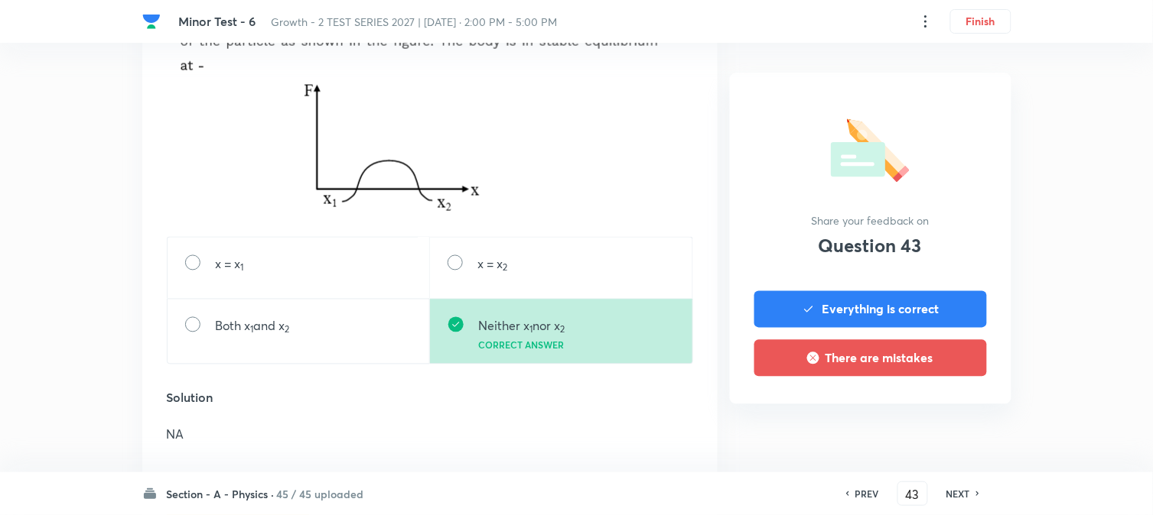
click at [941, 421] on h6 "NEXT" at bounding box center [958, 494] width 24 height 14
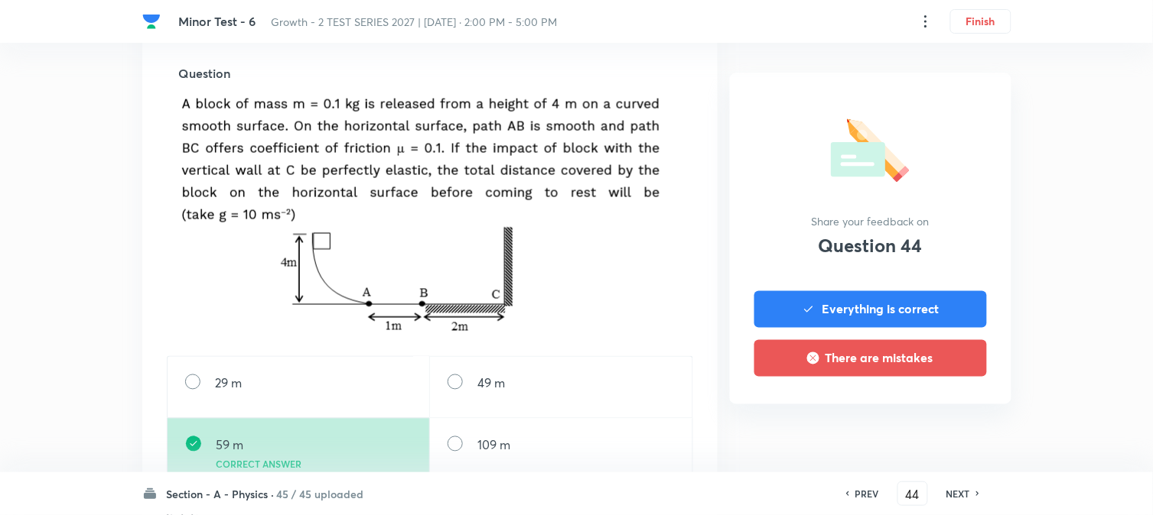
click at [941, 421] on h6 "NEXT" at bounding box center [958, 494] width 24 height 14
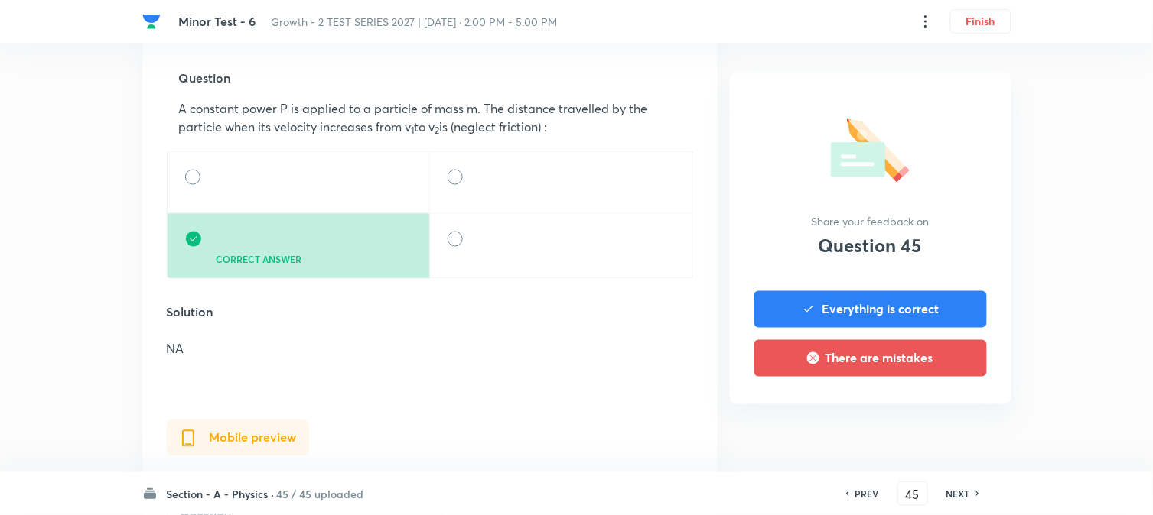
scroll to position [509, 0]
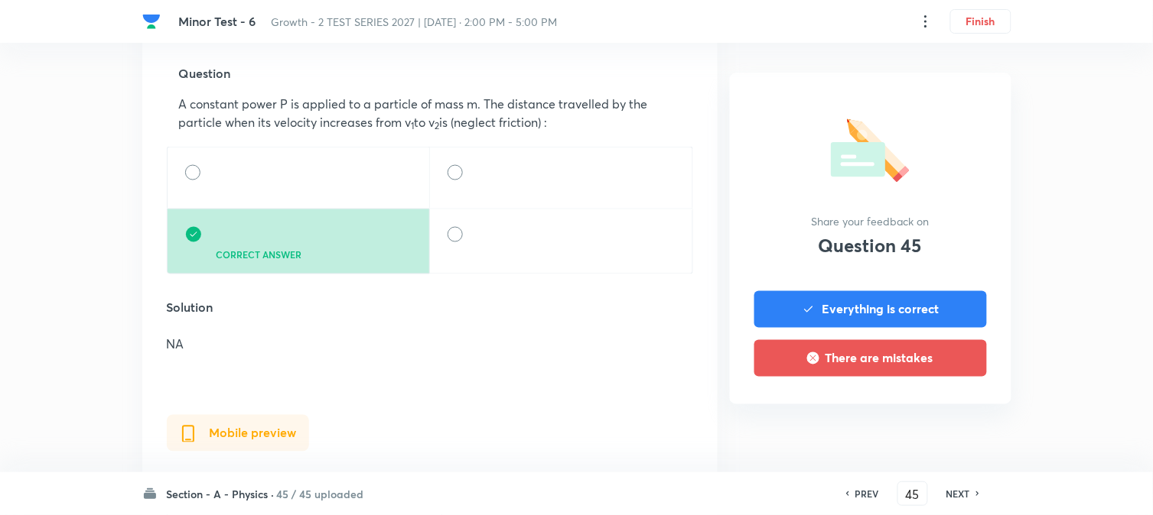
click at [941, 421] on h6 "NEXT" at bounding box center [958, 494] width 24 height 14
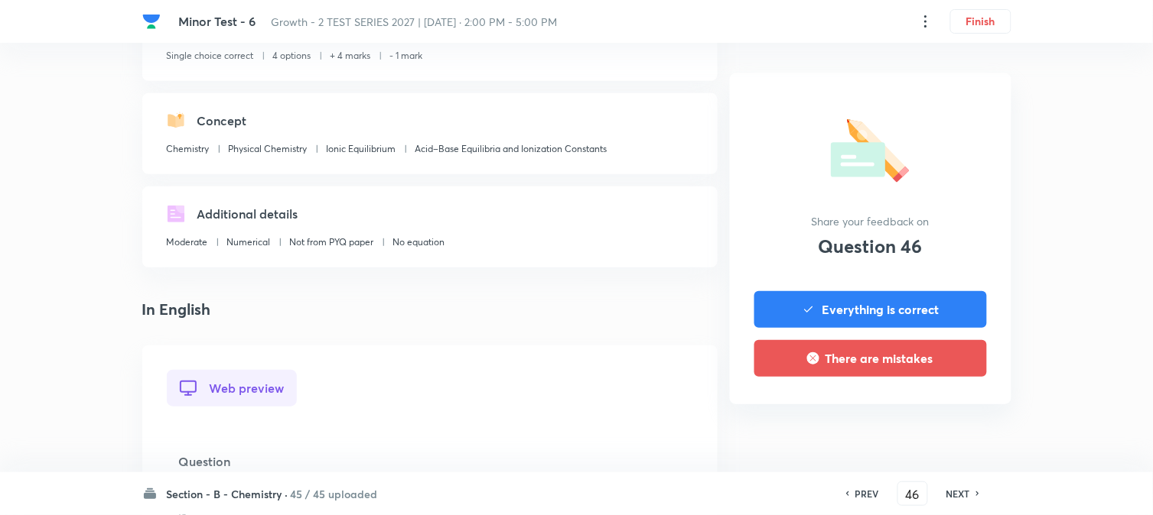
scroll to position [424, 0]
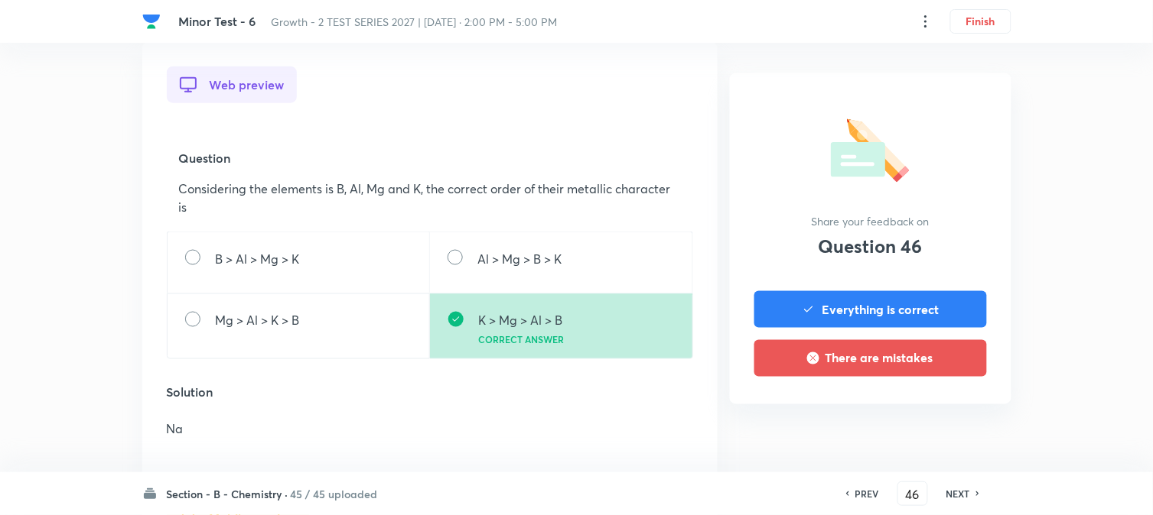
click at [870, 421] on h6 "PREV" at bounding box center [867, 494] width 24 height 14
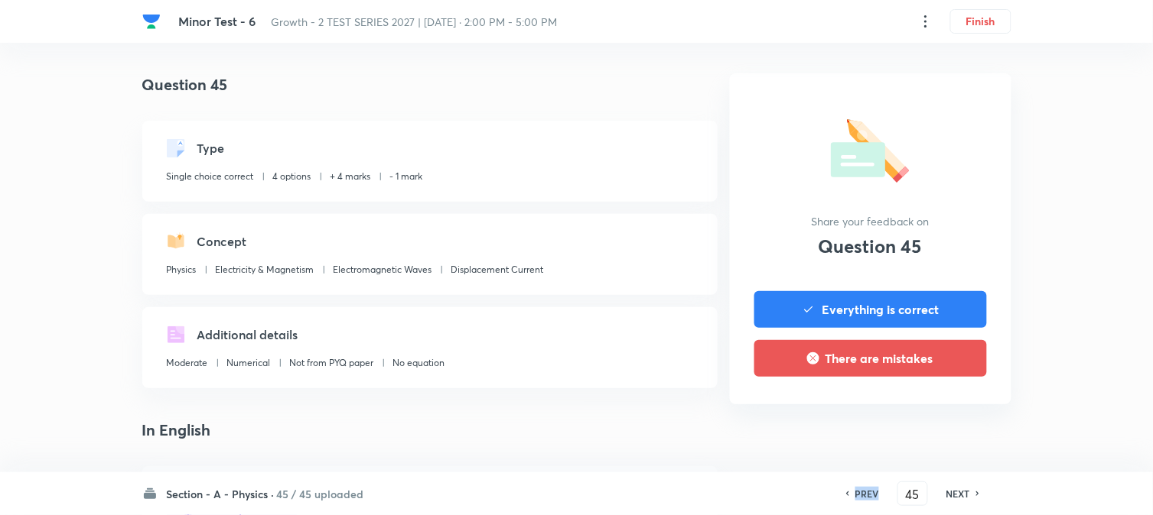
click at [870, 421] on h6 "PREV" at bounding box center [867, 494] width 24 height 14
type input "43"
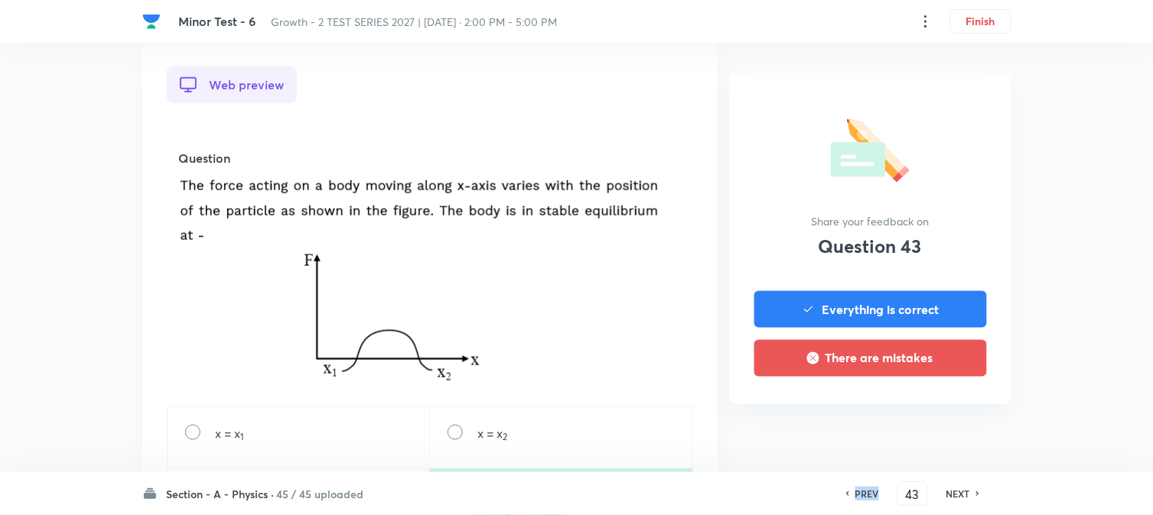
scroll to position [594, 0]
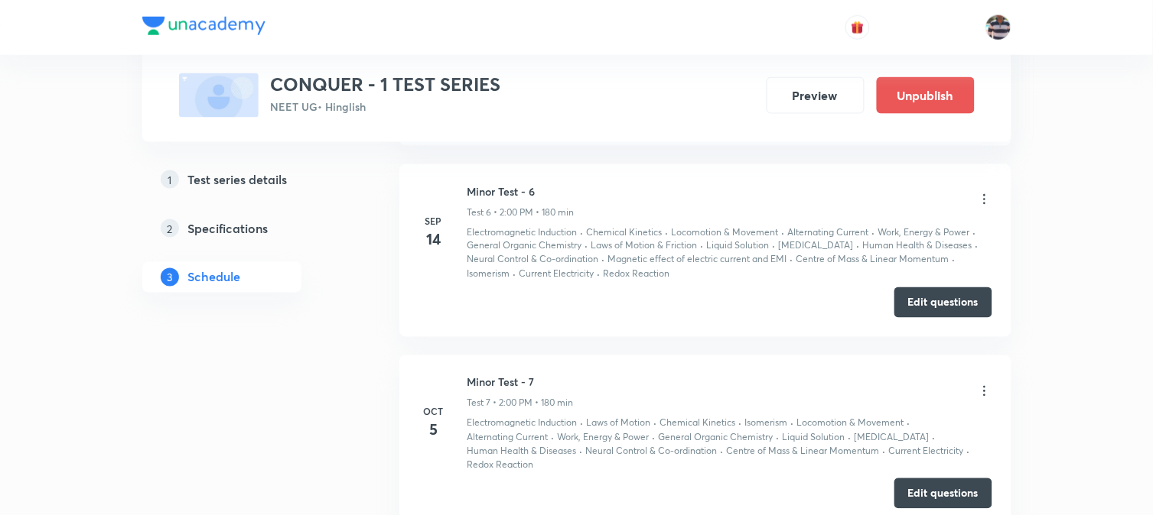
scroll to position [2149, 0]
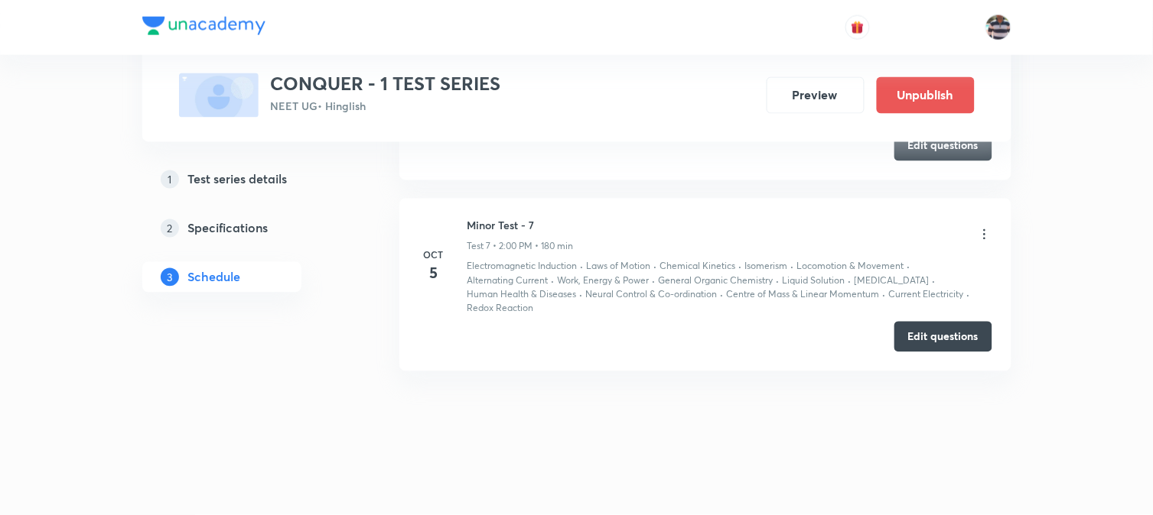
click at [989, 238] on icon at bounding box center [984, 234] width 15 height 15
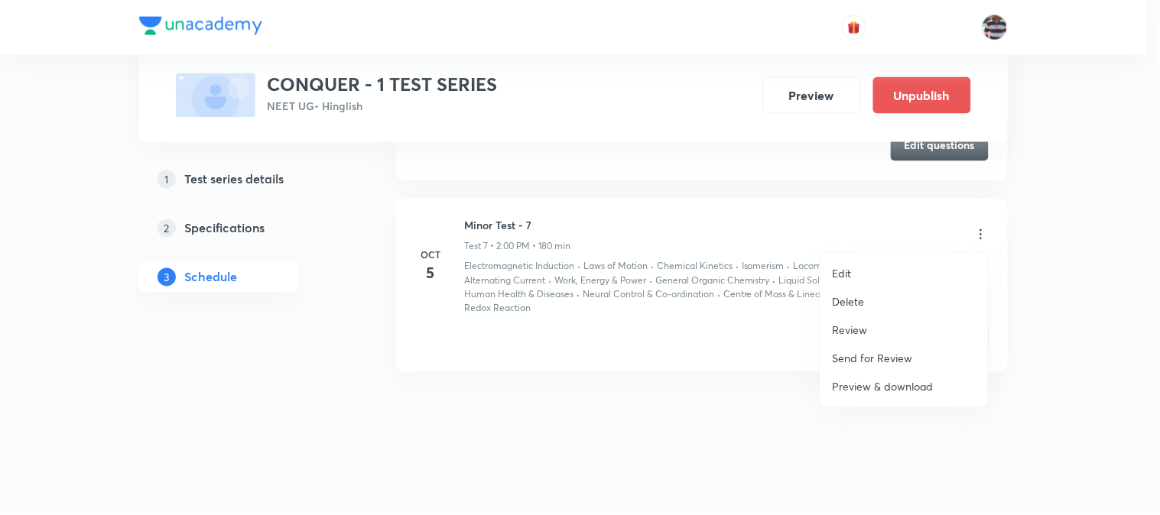
click at [866, 324] on p "Review" at bounding box center [850, 330] width 35 height 16
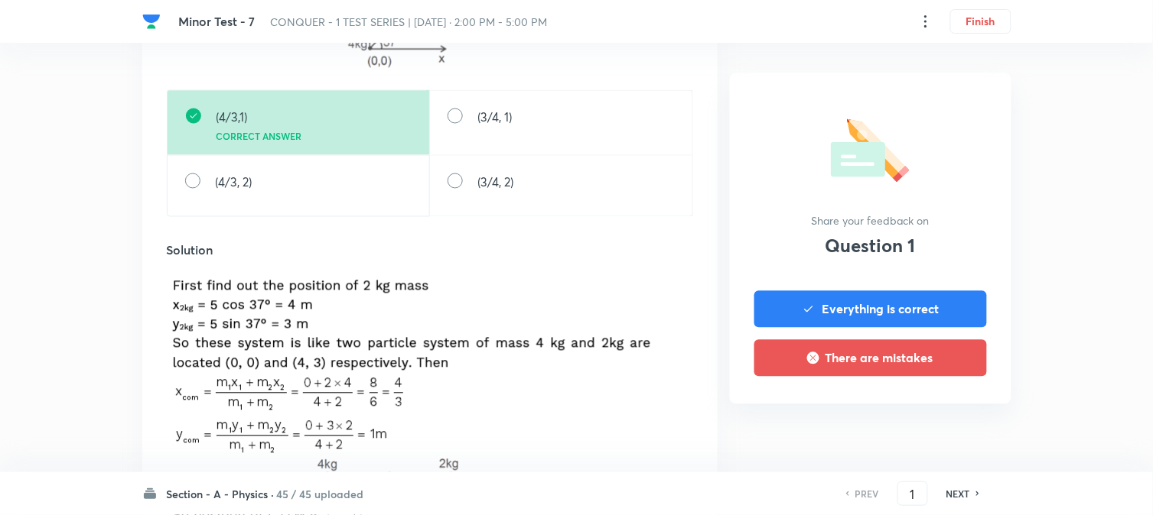
scroll to position [679, 0]
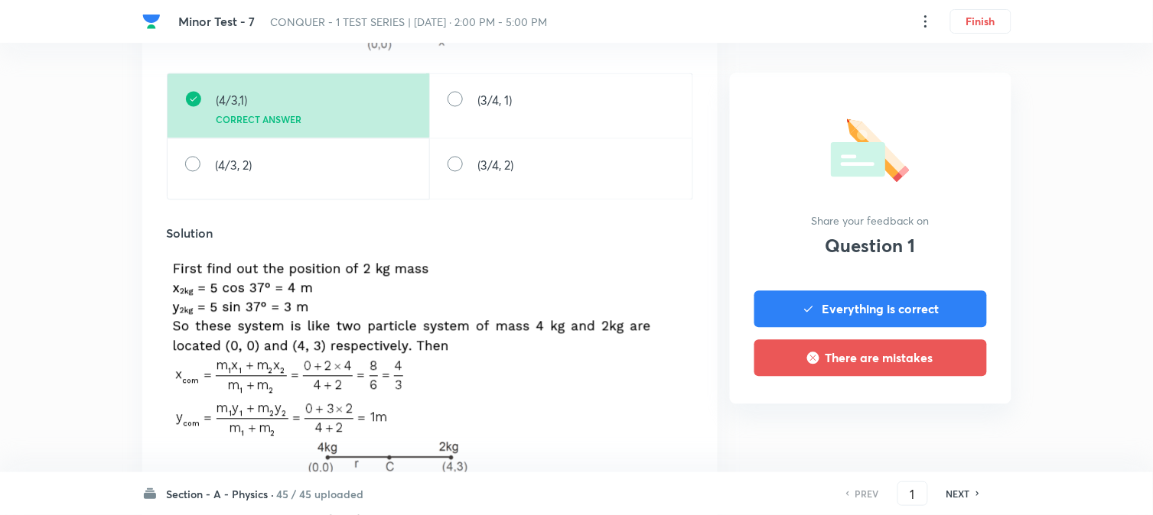
click at [956, 486] on div "PREV 1 ​ NEXT" at bounding box center [912, 494] width 197 height 24
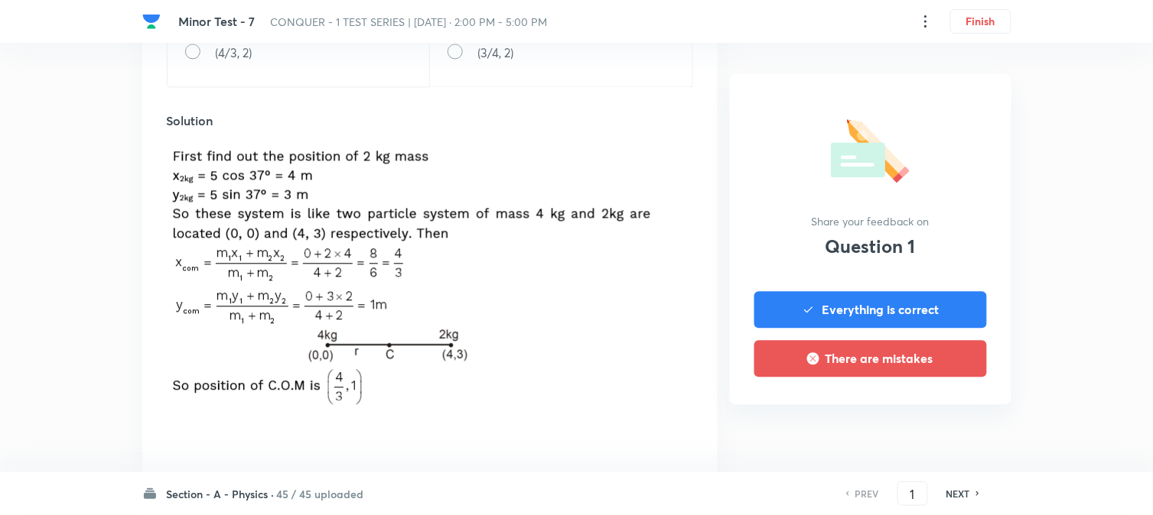
scroll to position [1020, 0]
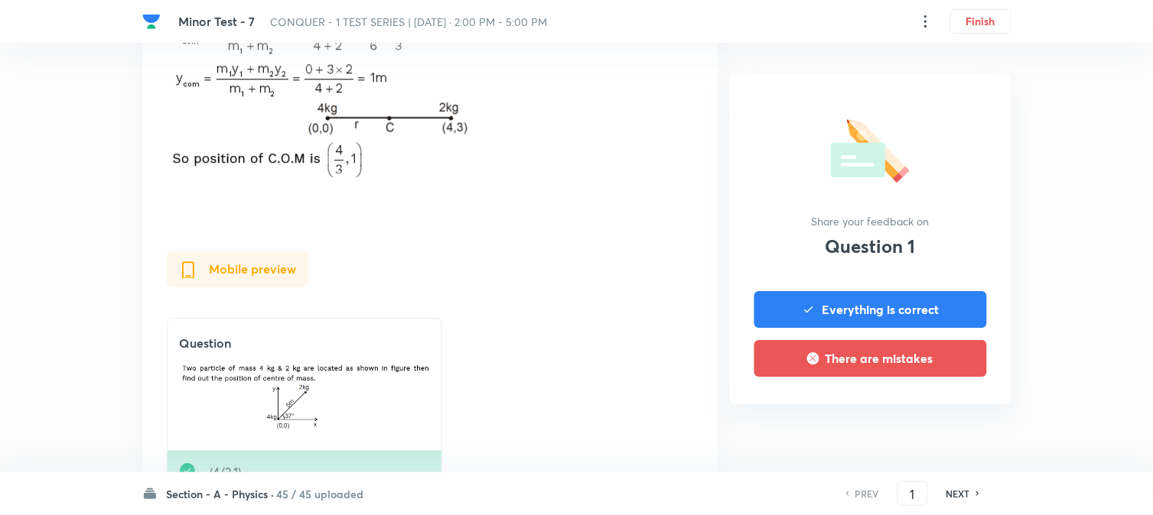
click at [970, 495] on div "NEXT" at bounding box center [960, 494] width 41 height 14
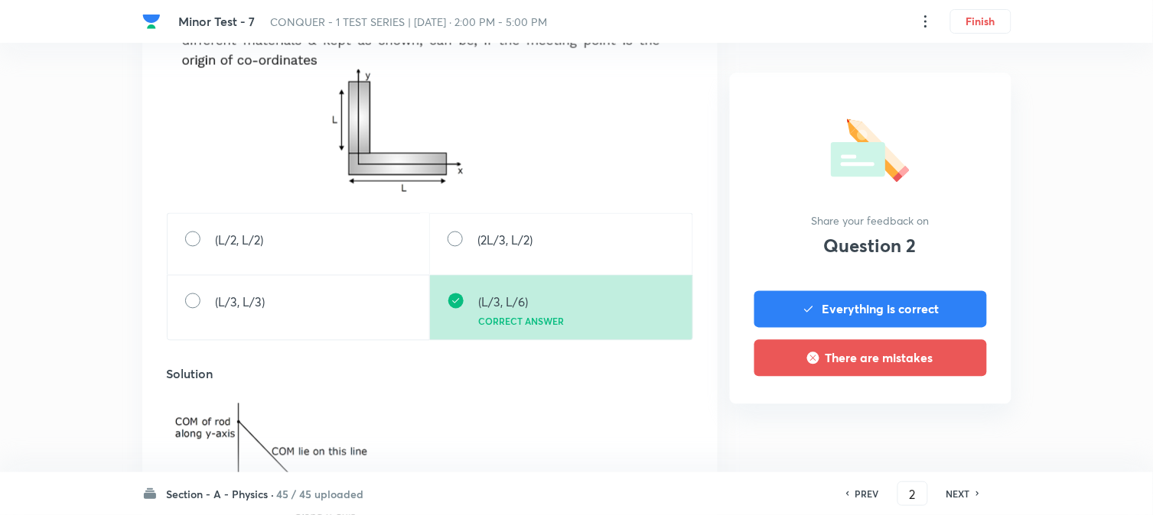
scroll to position [509, 0]
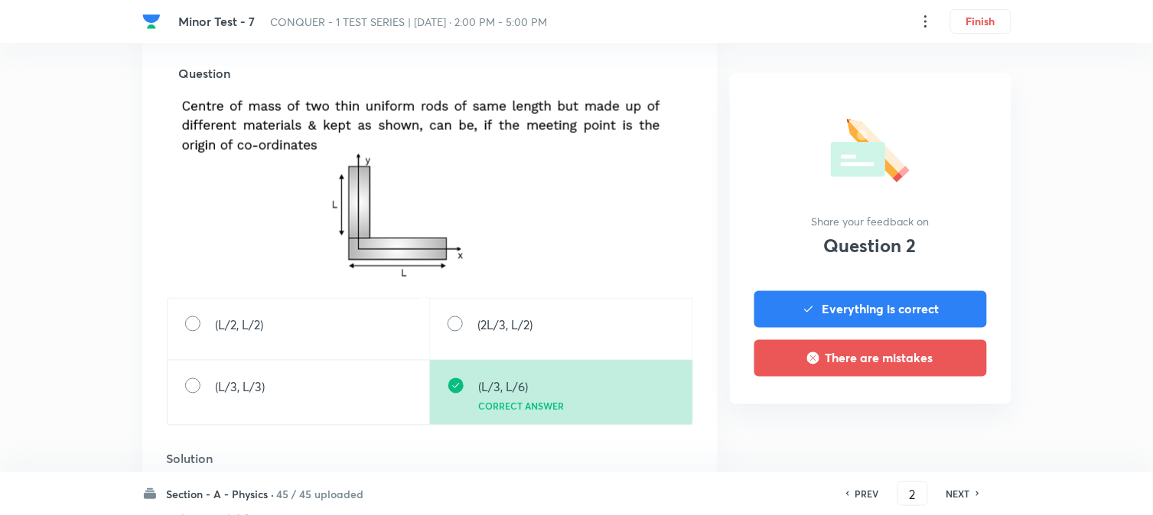
click at [962, 499] on h6 "NEXT" at bounding box center [958, 494] width 24 height 14
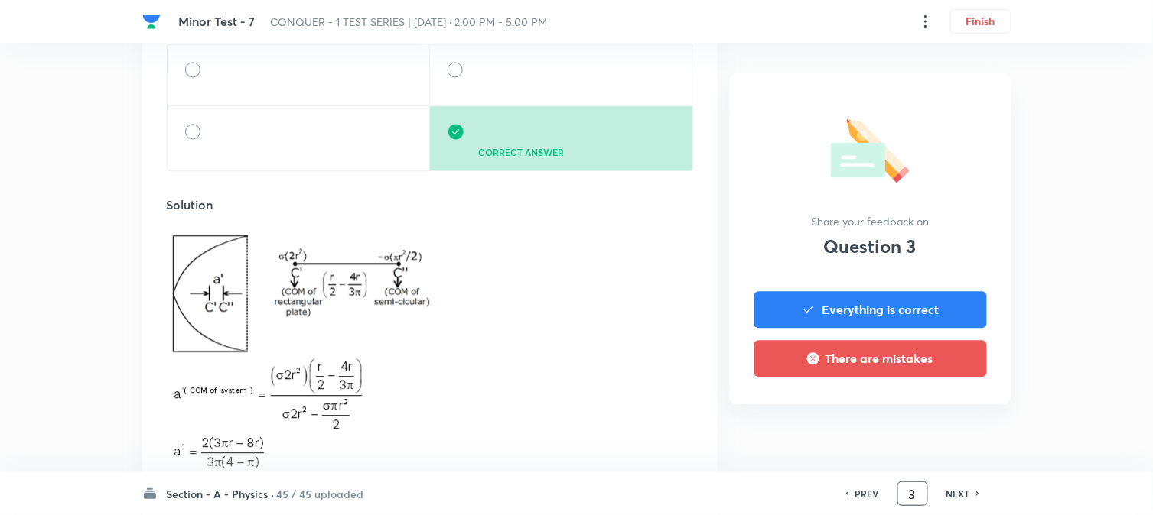
scroll to position [765, 0]
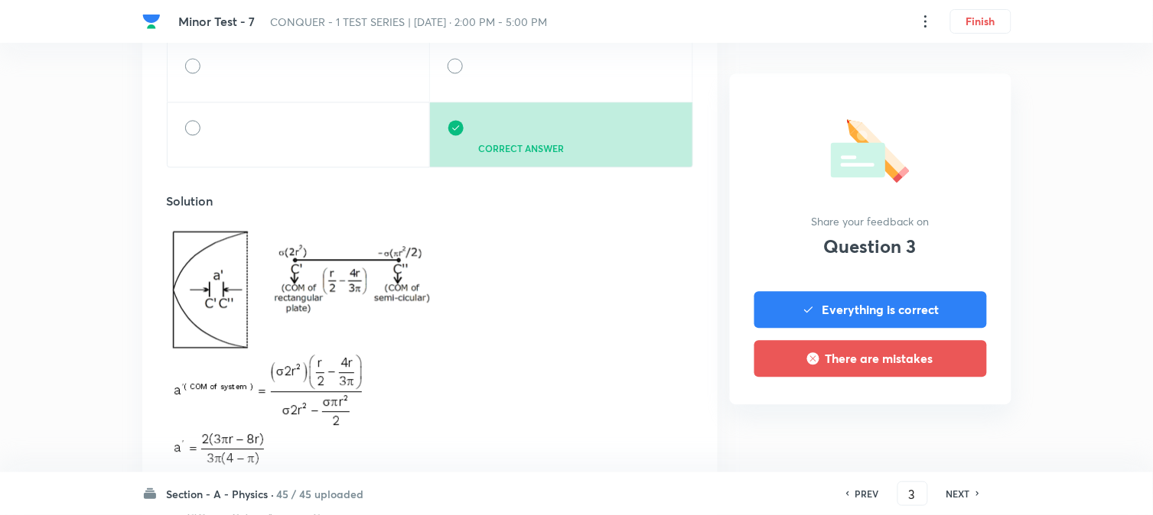
click at [962, 487] on h6 "NEXT" at bounding box center [958, 494] width 24 height 14
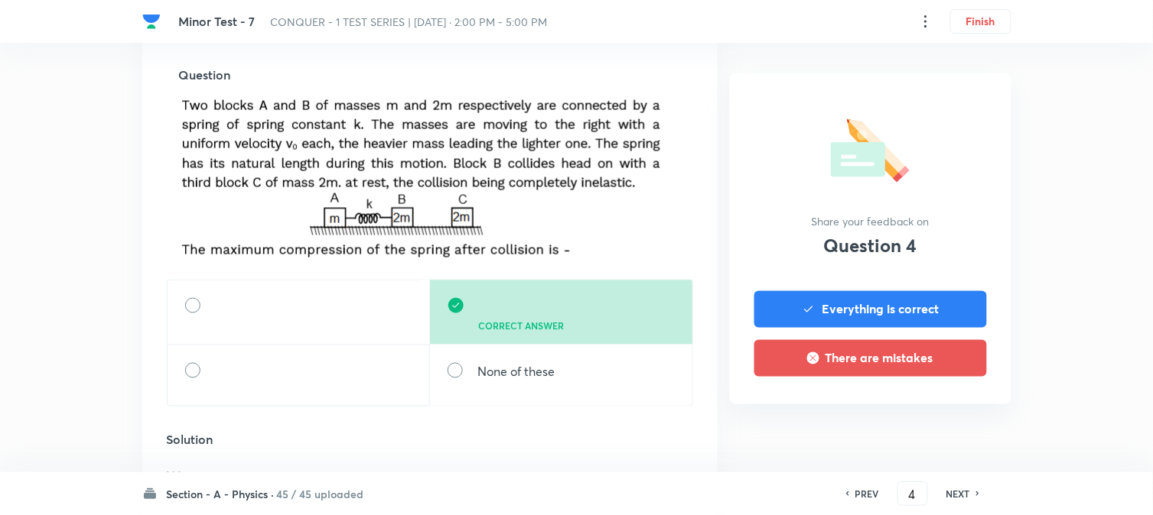
scroll to position [509, 0]
click at [958, 491] on h6 "NEXT" at bounding box center [958, 494] width 24 height 14
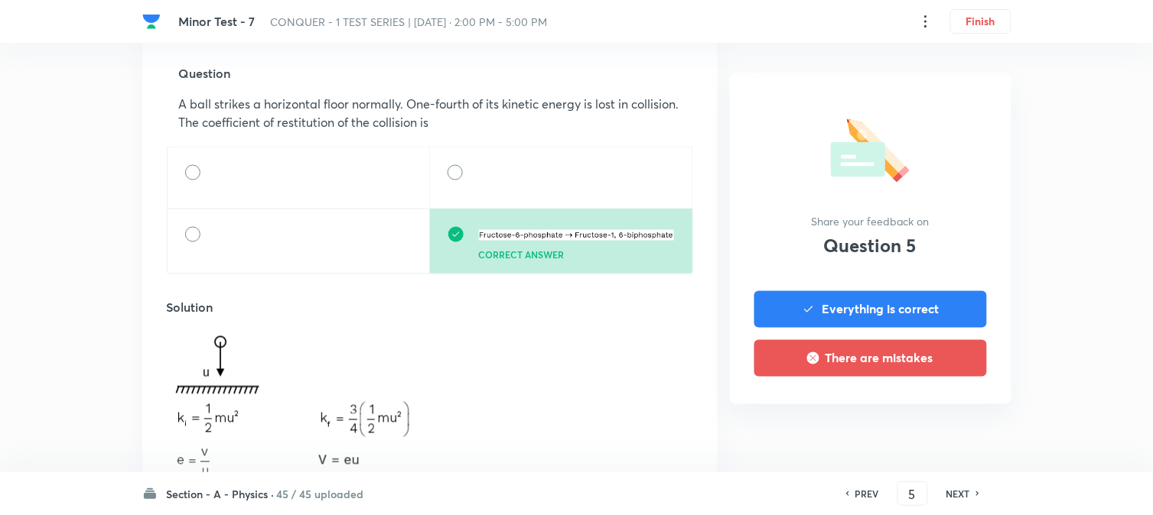
click at [860, 499] on h6 "PREV" at bounding box center [867, 494] width 24 height 14
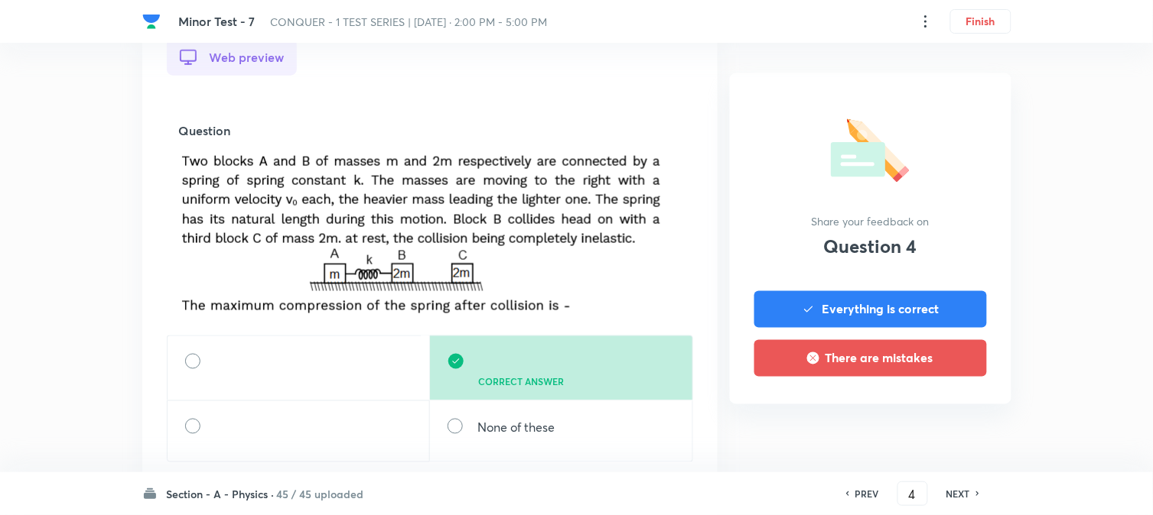
scroll to position [424, 0]
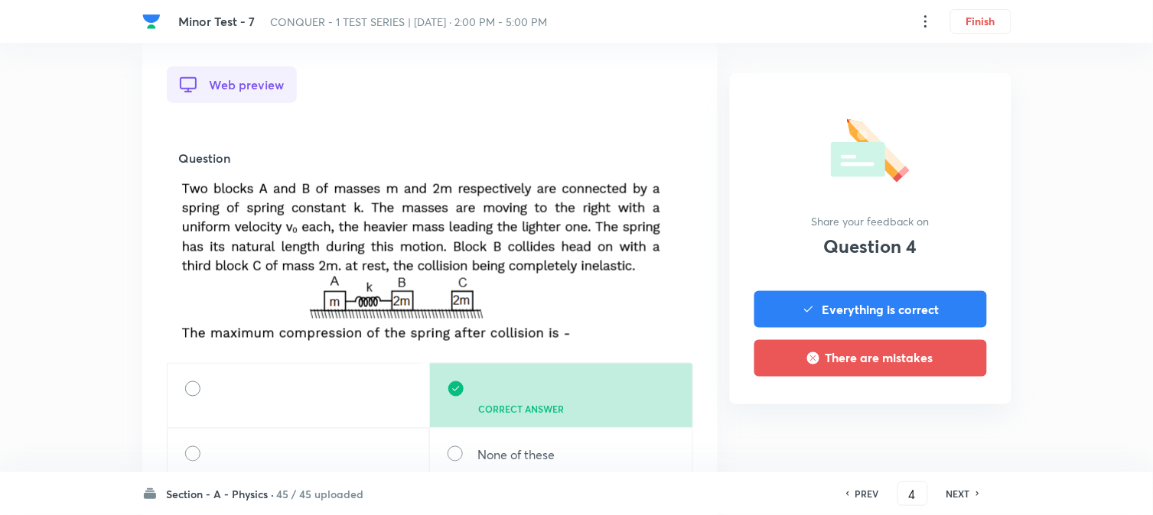
click at [862, 486] on div "PREV 4 ​ NEXT" at bounding box center [912, 494] width 197 height 24
click at [865, 494] on h6 "PREV" at bounding box center [867, 494] width 24 height 14
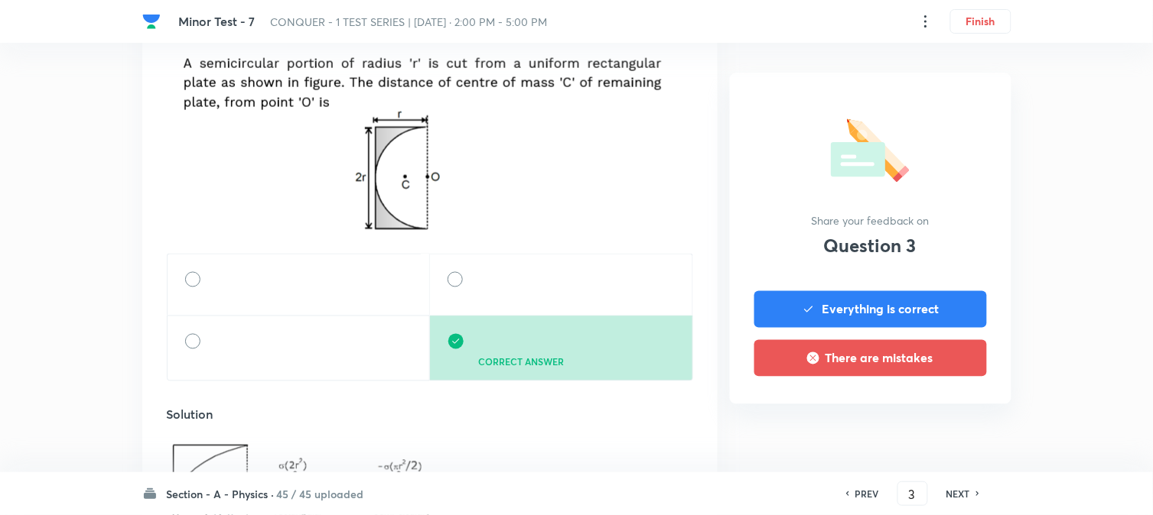
scroll to position [509, 0]
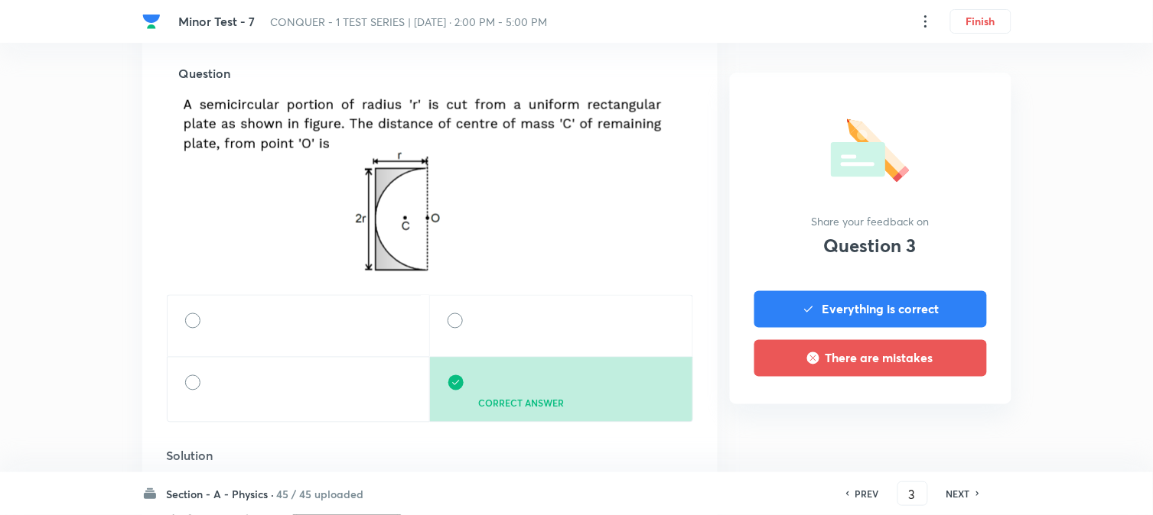
click at [868, 492] on h6 "PREV" at bounding box center [867, 494] width 24 height 14
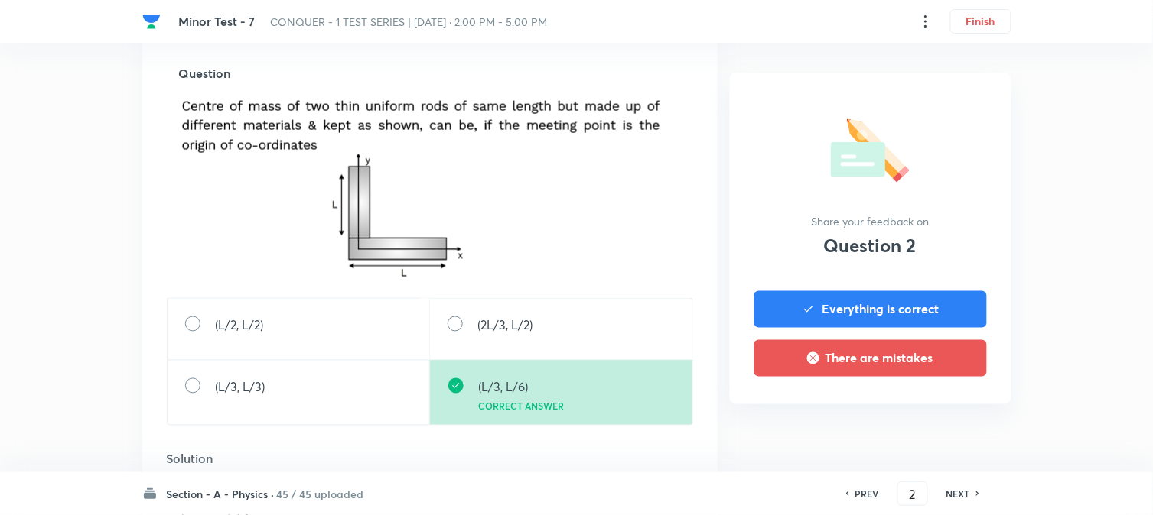
click at [868, 490] on h6 "PREV" at bounding box center [867, 494] width 24 height 14
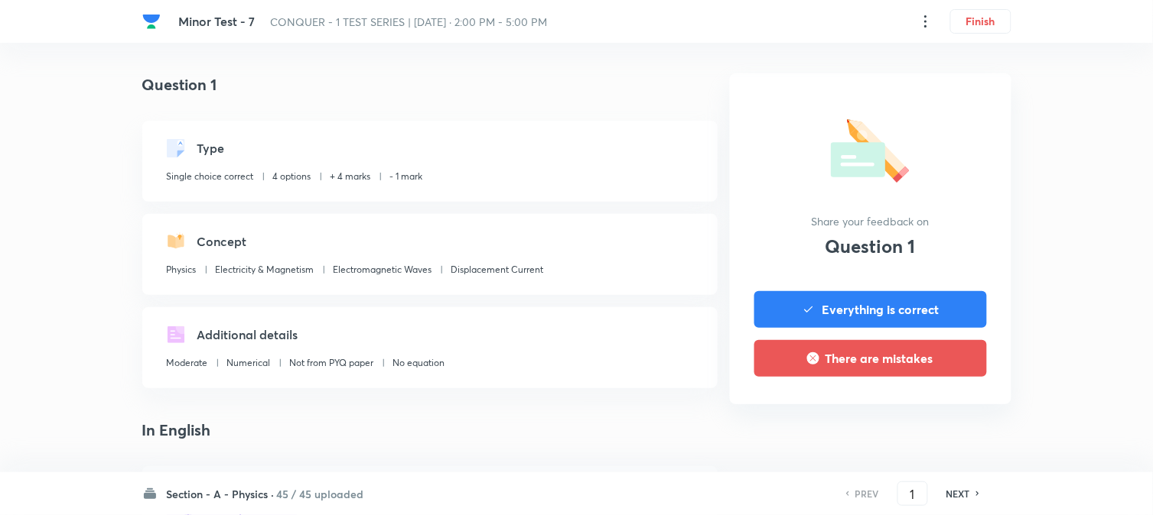
scroll to position [424, 0]
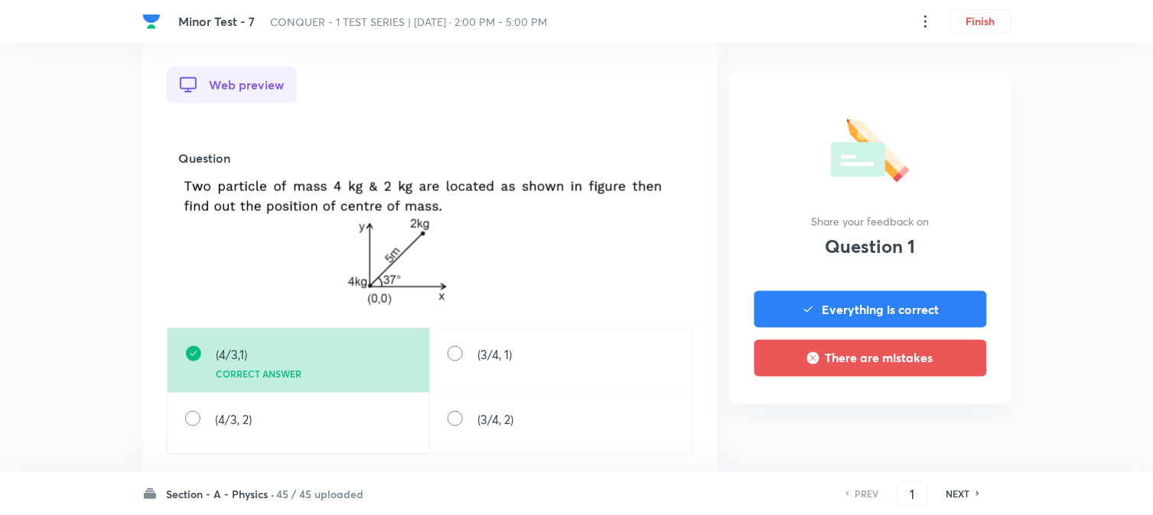
click at [974, 496] on div "NEXT" at bounding box center [960, 494] width 41 height 14
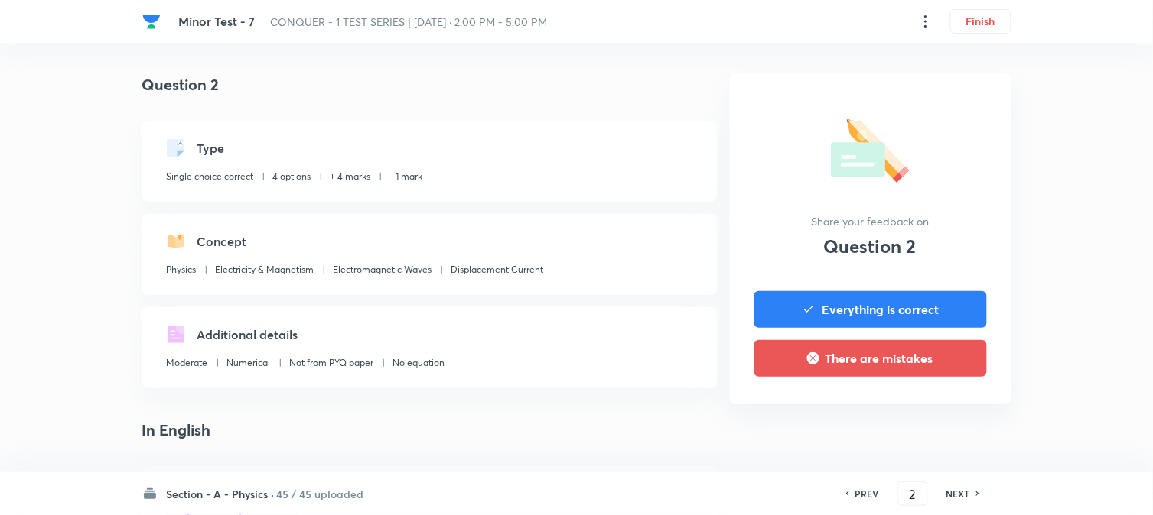
click at [974, 496] on div "NEXT" at bounding box center [960, 494] width 41 height 14
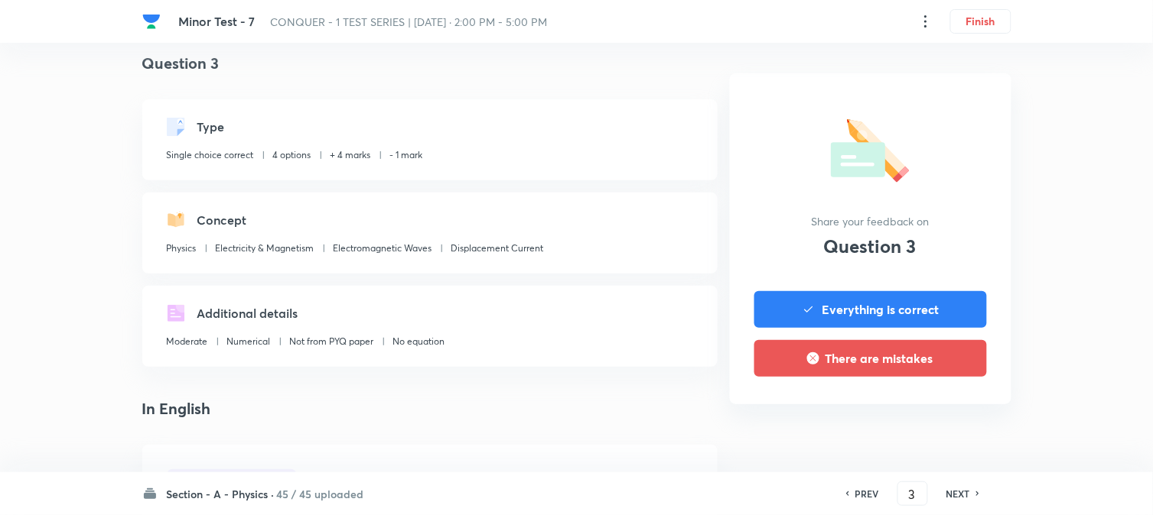
scroll to position [340, 0]
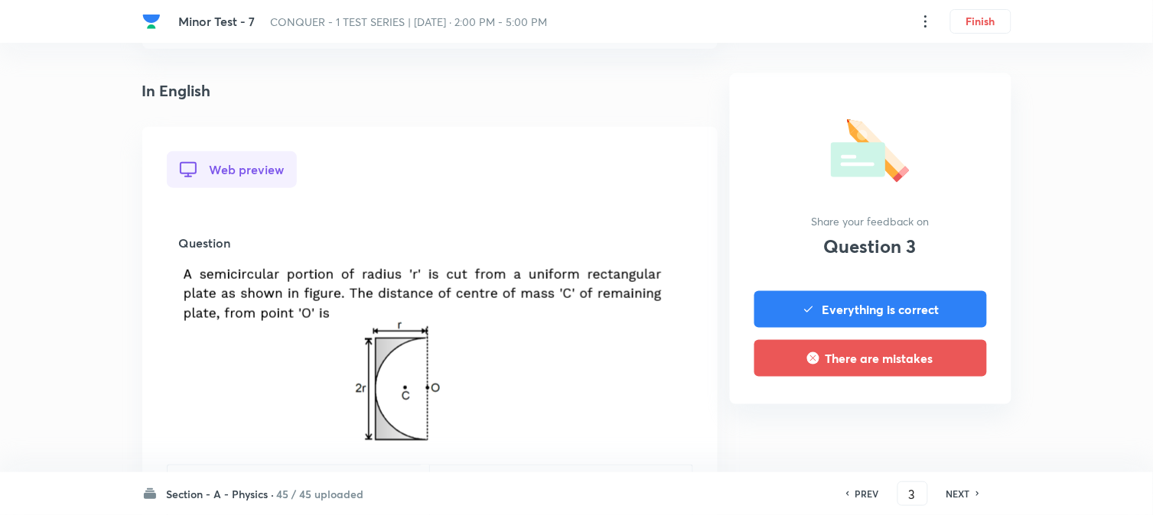
click at [959, 492] on h6 "NEXT" at bounding box center [958, 494] width 24 height 14
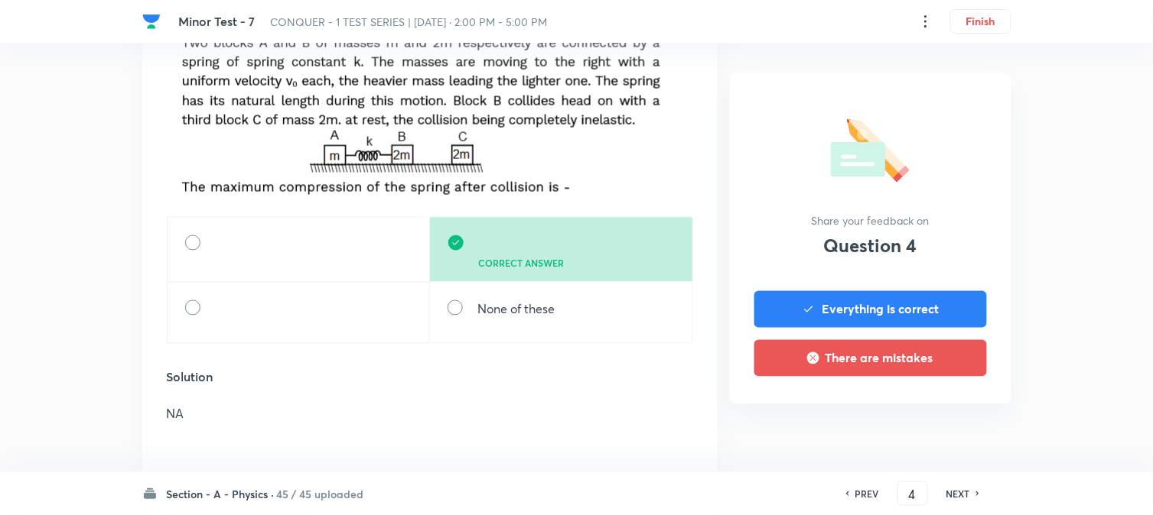
scroll to position [594, 0]
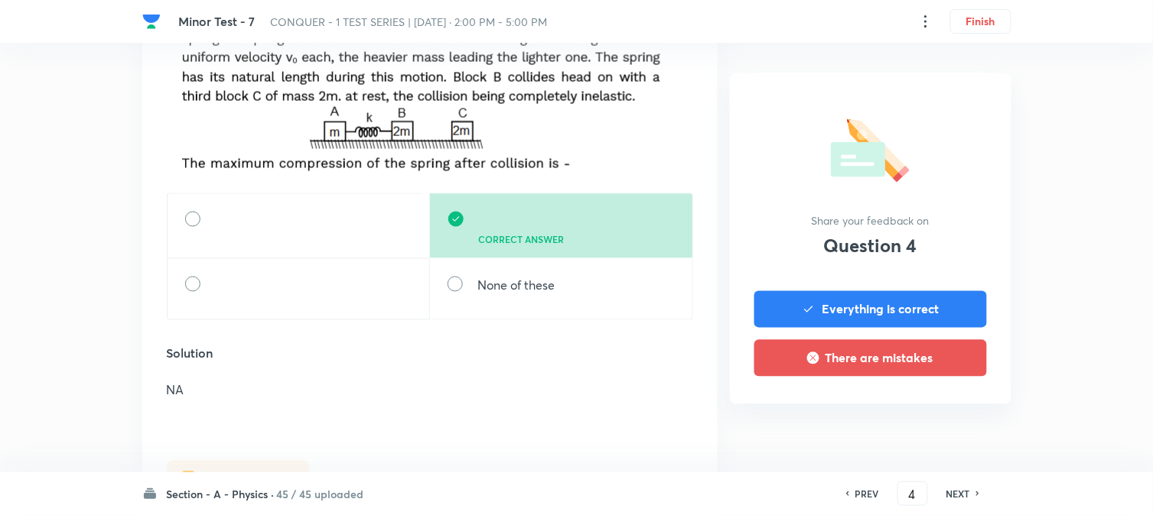
click at [959, 495] on h6 "NEXT" at bounding box center [958, 494] width 24 height 14
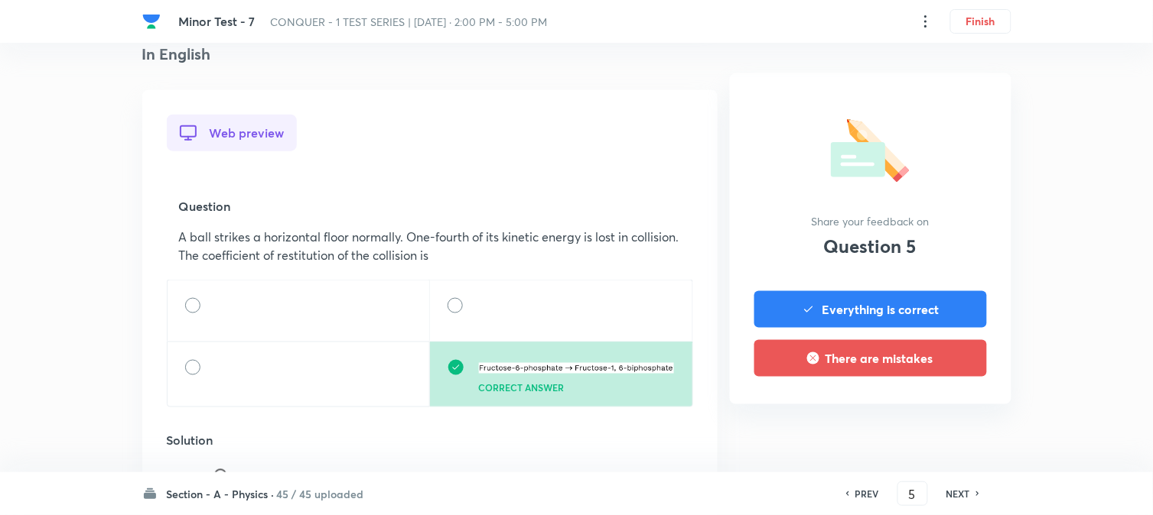
scroll to position [424, 0]
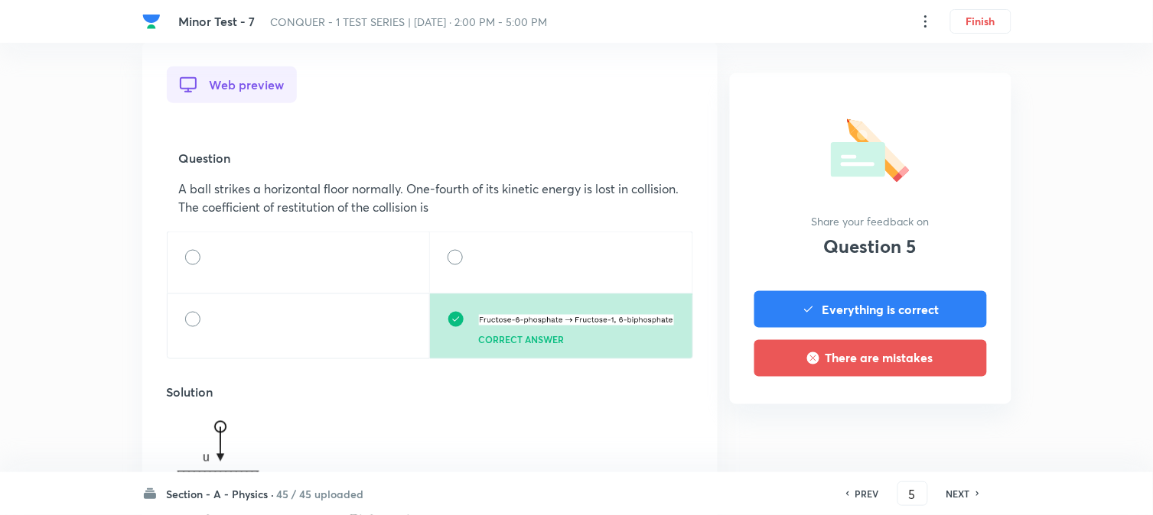
click at [959, 495] on h6 "NEXT" at bounding box center [958, 494] width 24 height 14
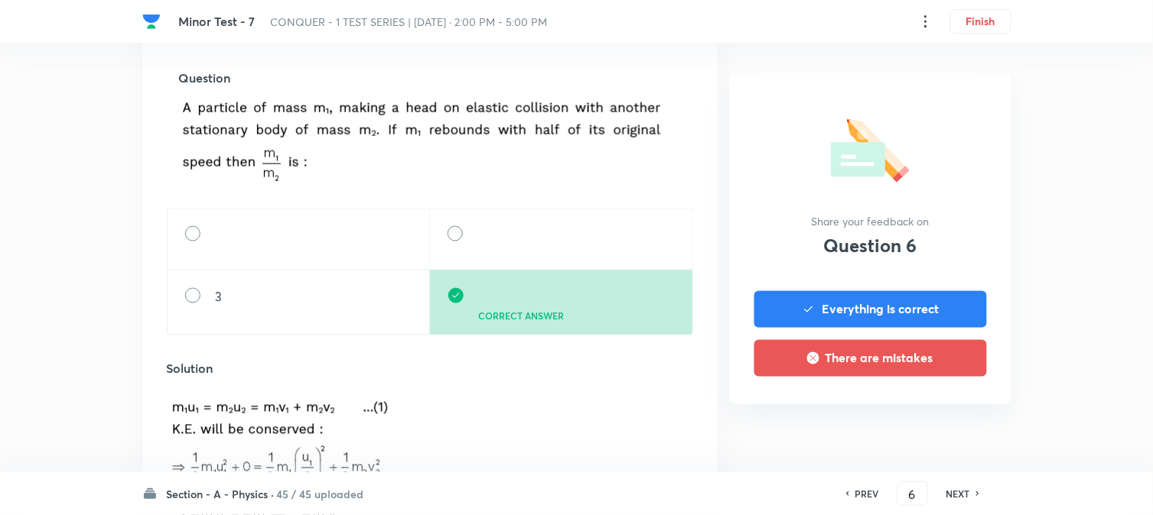
scroll to position [509, 0]
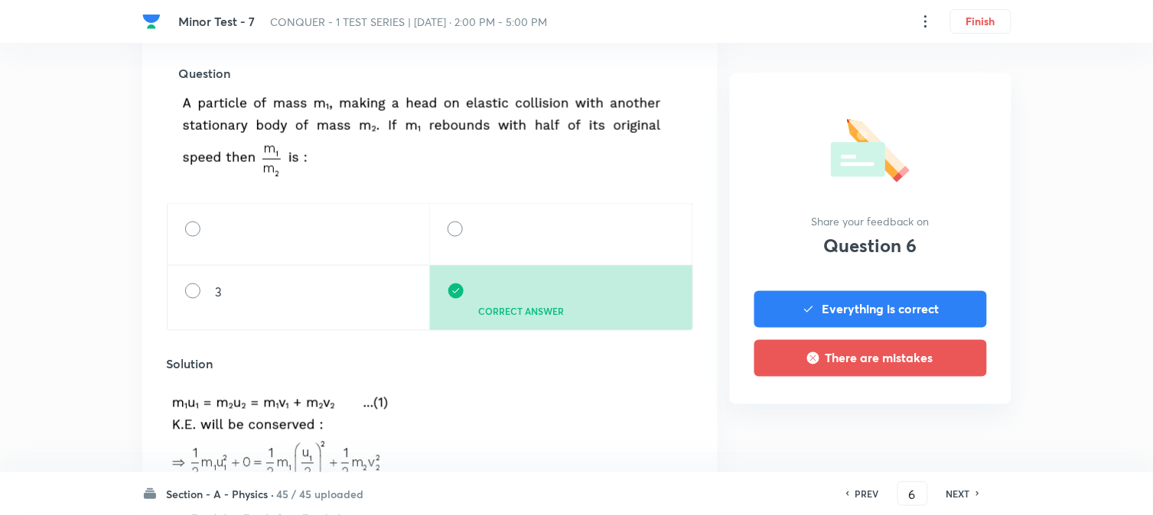
click at [951, 495] on h6 "NEXT" at bounding box center [958, 494] width 24 height 14
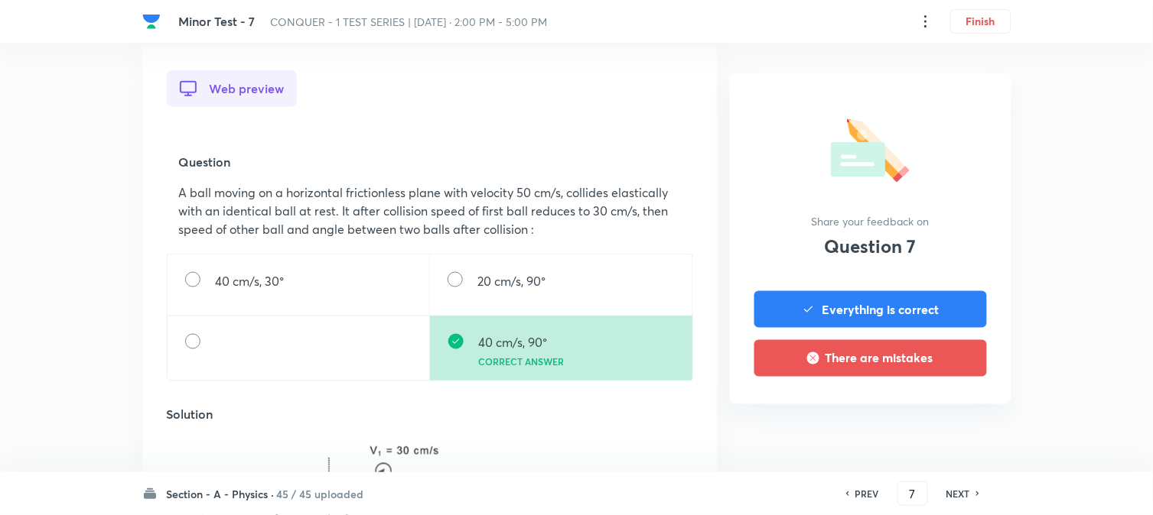
scroll to position [424, 0]
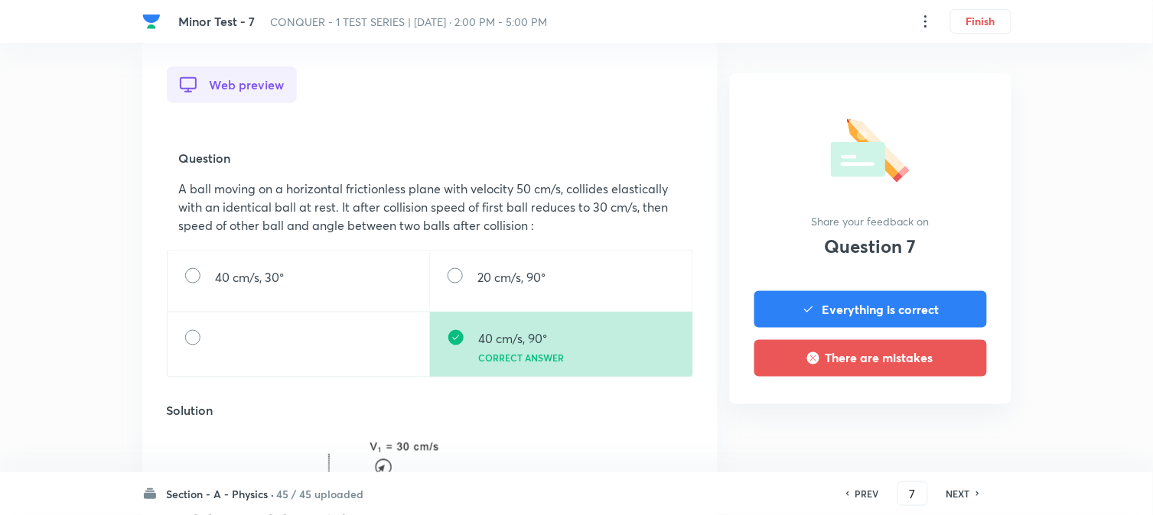
click at [865, 492] on h6 "PREV" at bounding box center [867, 494] width 24 height 14
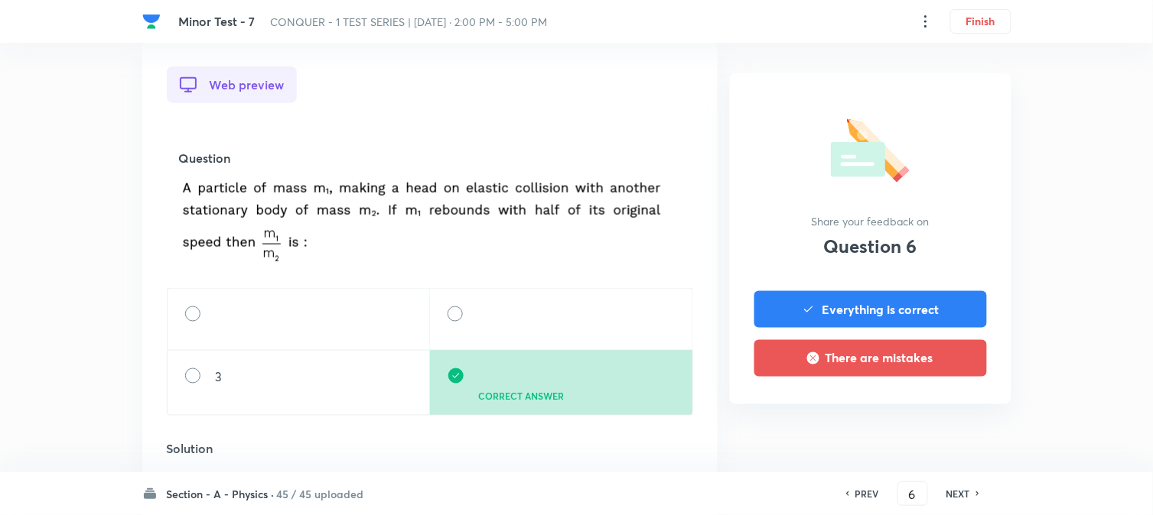
click at [969, 492] on h6 "NEXT" at bounding box center [958, 494] width 24 height 14
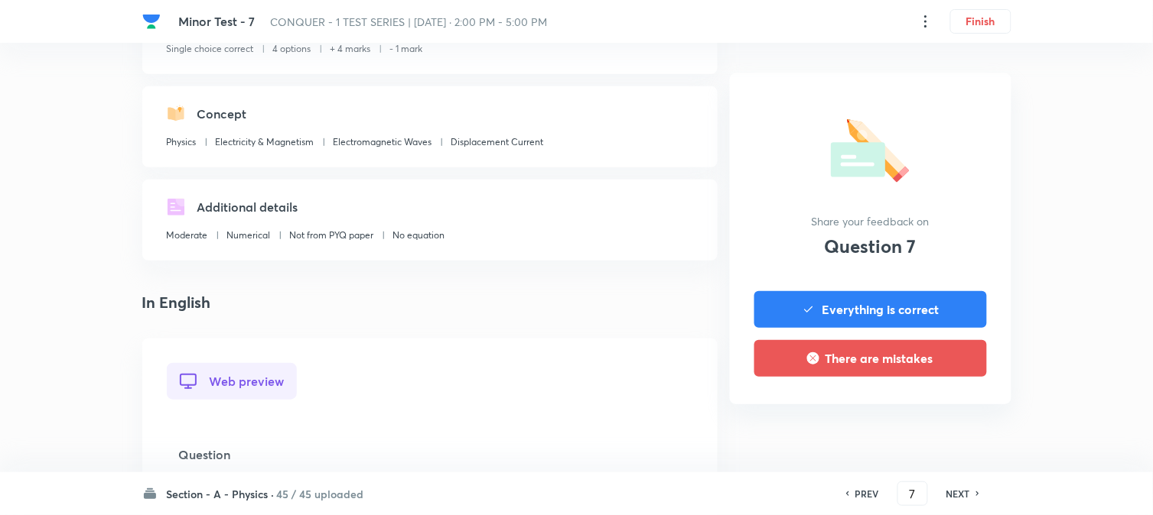
scroll to position [509, 0]
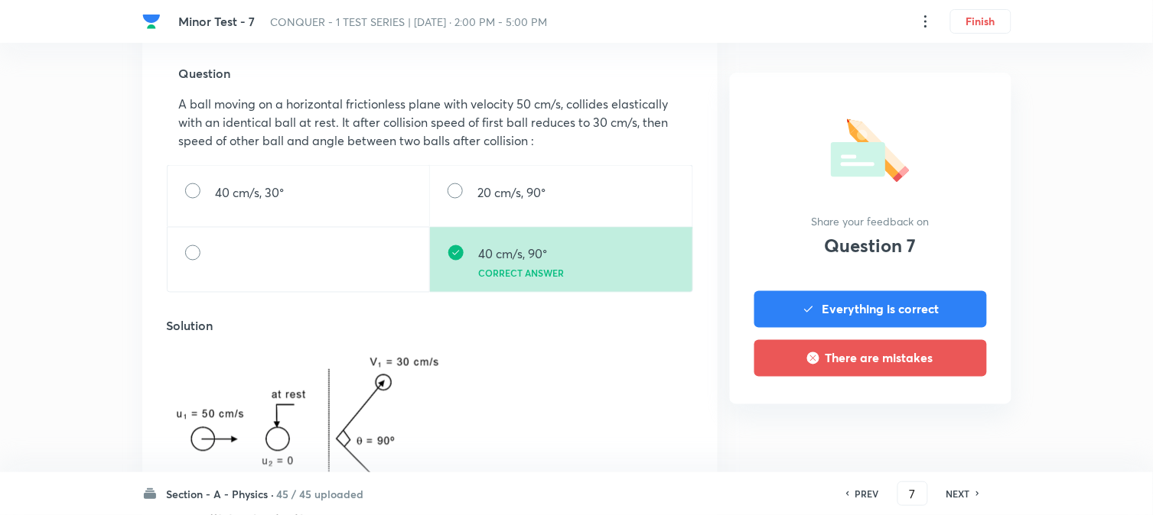
click at [969, 492] on h6 "NEXT" at bounding box center [958, 494] width 24 height 14
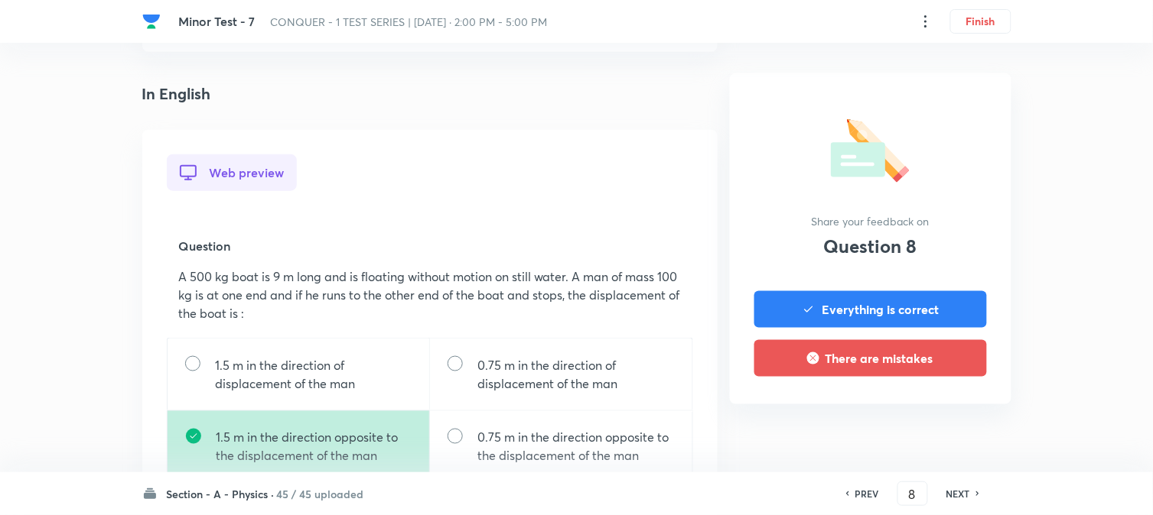
scroll to position [340, 0]
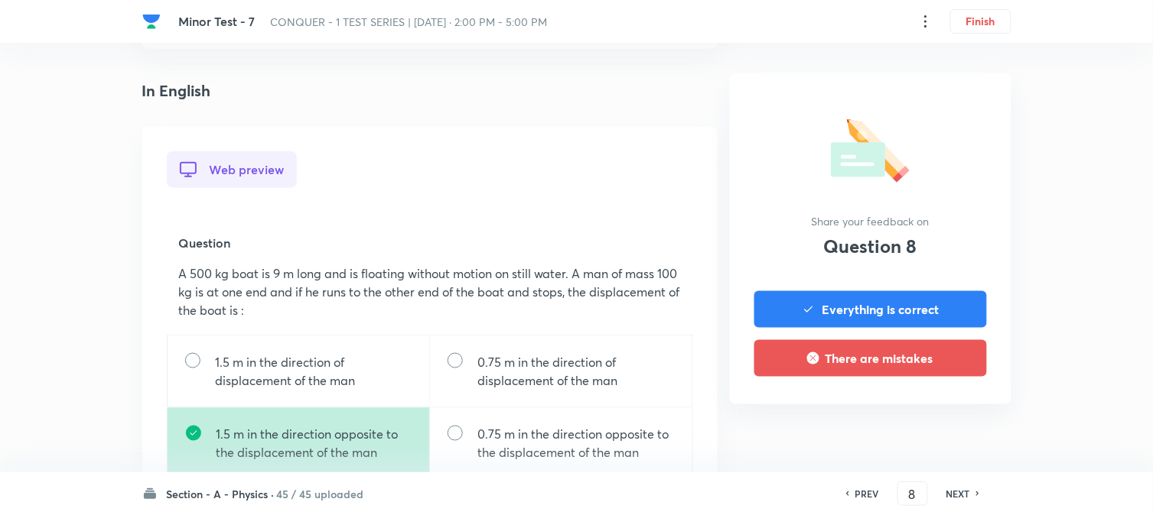
click at [969, 492] on h6 "NEXT" at bounding box center [958, 494] width 24 height 14
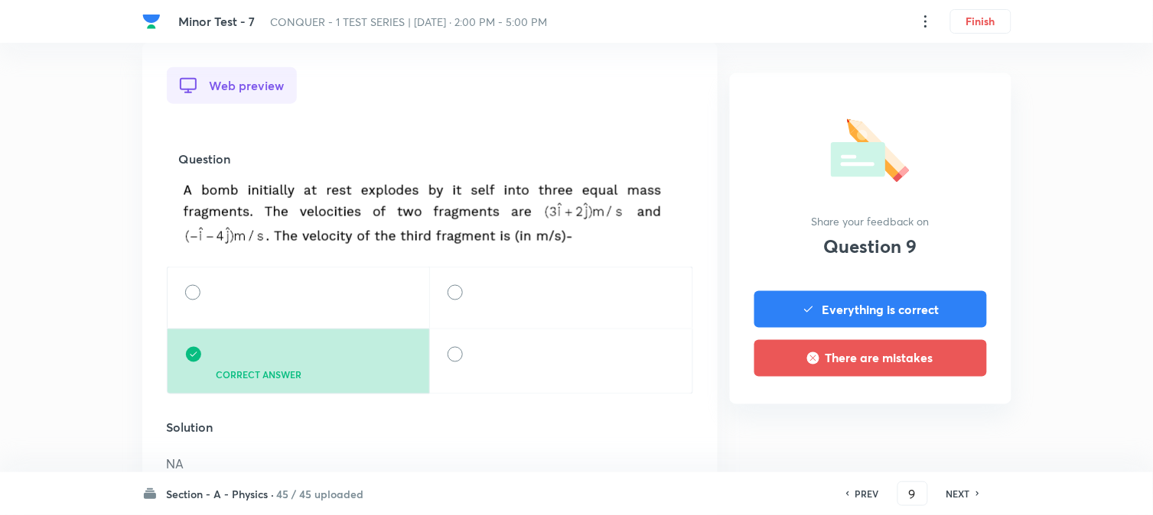
scroll to position [509, 0]
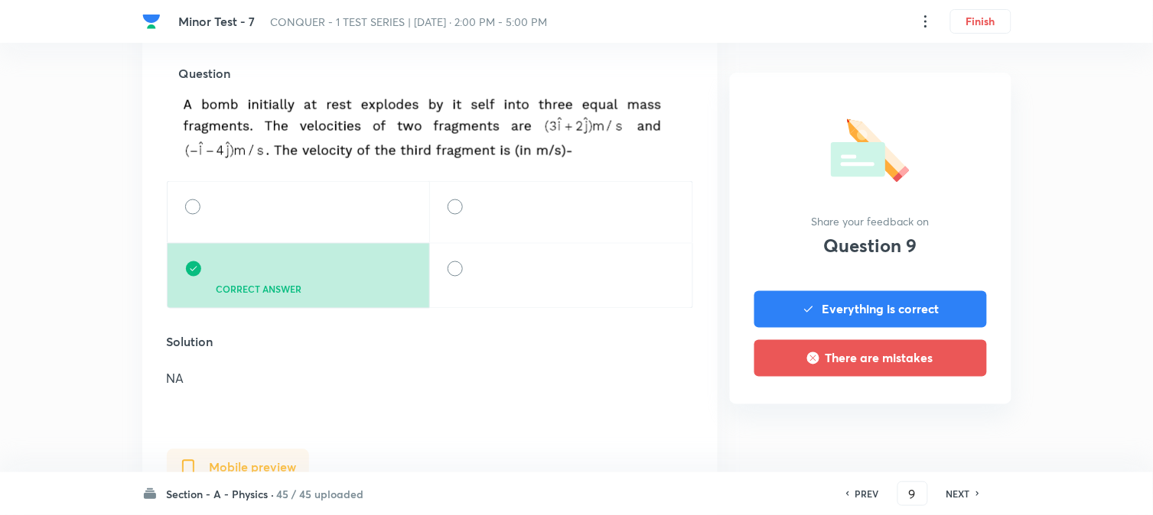
click at [969, 492] on h6 "NEXT" at bounding box center [958, 494] width 24 height 14
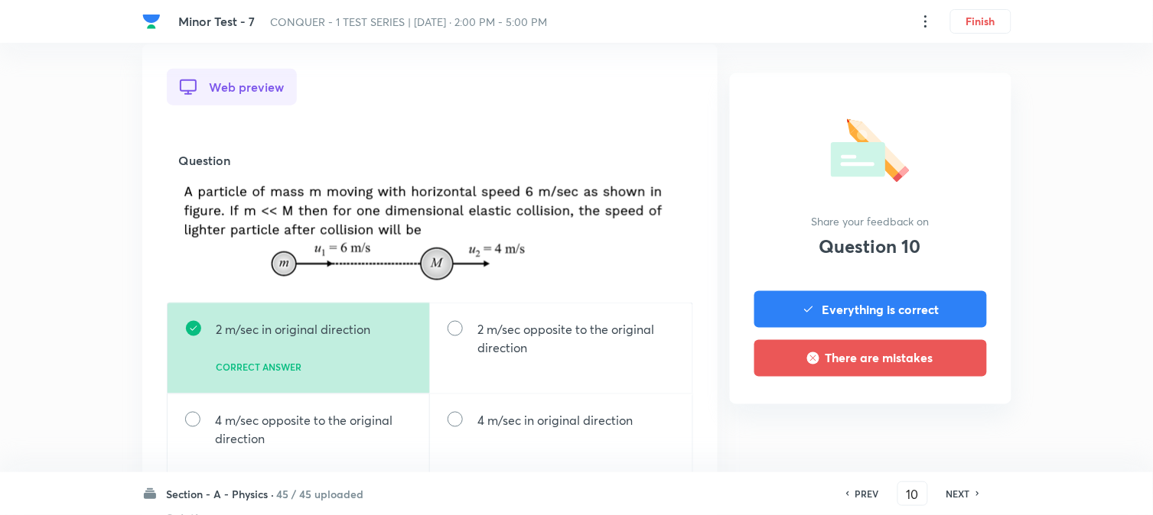
scroll to position [424, 0]
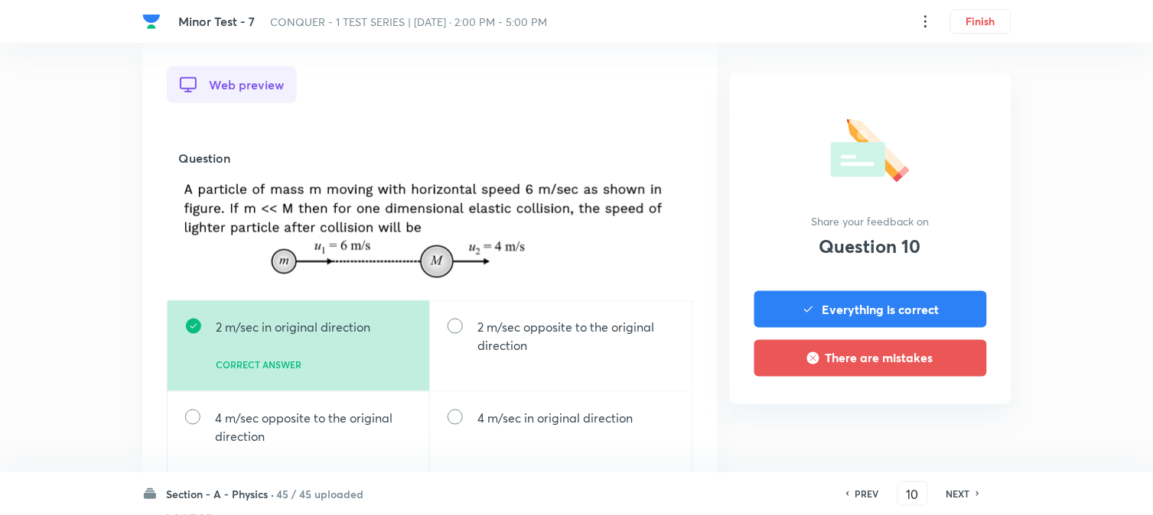
click at [973, 492] on div "NEXT" at bounding box center [960, 494] width 41 height 14
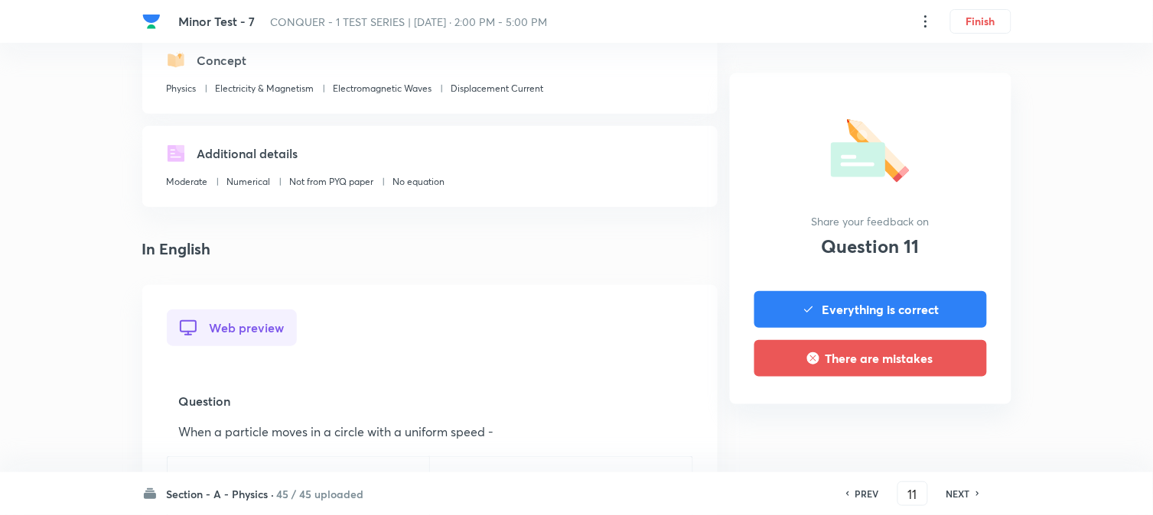
scroll to position [509, 0]
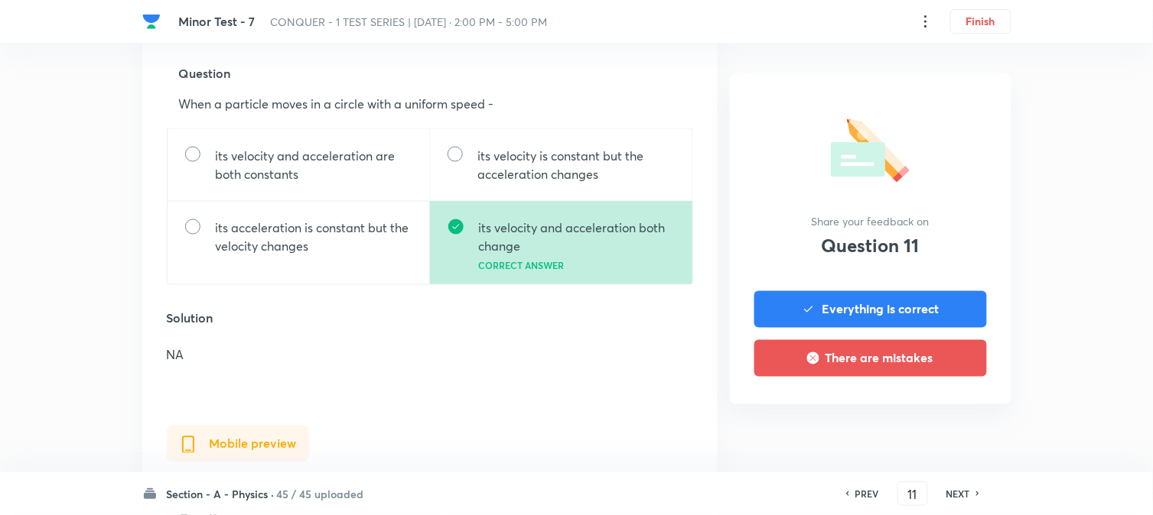
click at [973, 492] on div "NEXT" at bounding box center [960, 494] width 41 height 14
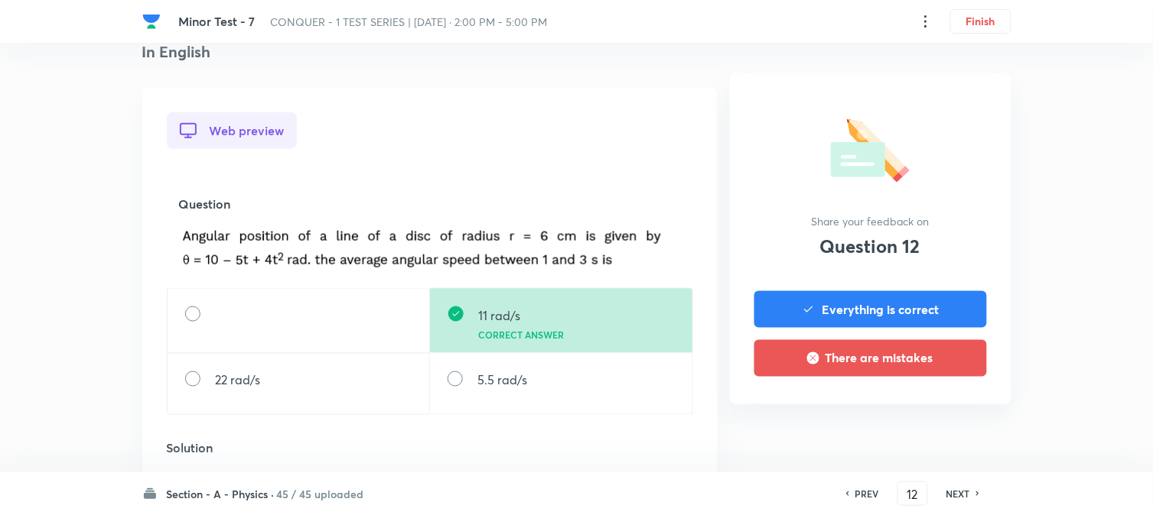
scroll to position [424, 0]
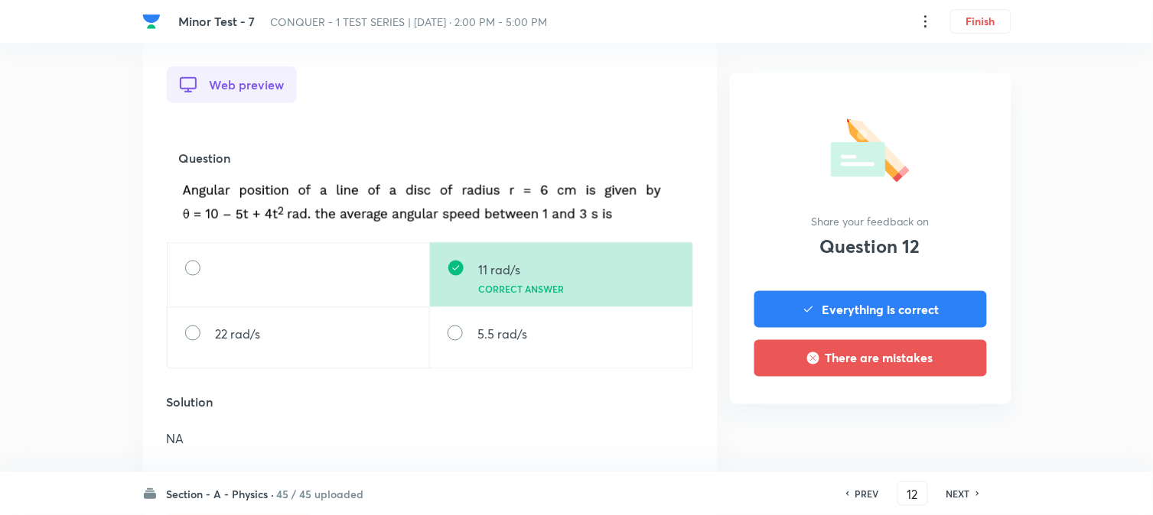
click at [970, 492] on div "NEXT" at bounding box center [960, 494] width 41 height 14
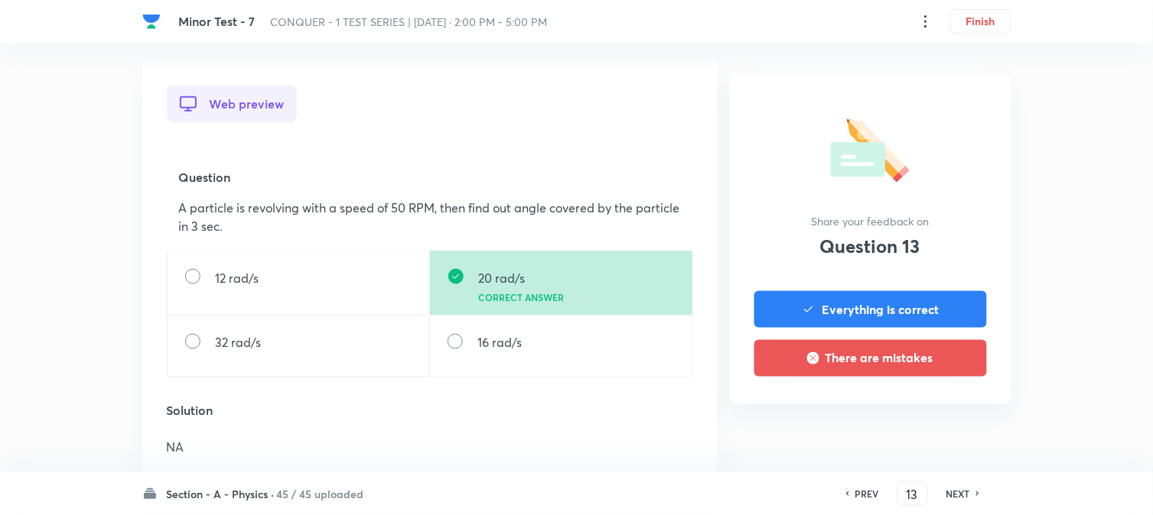
scroll to position [509, 0]
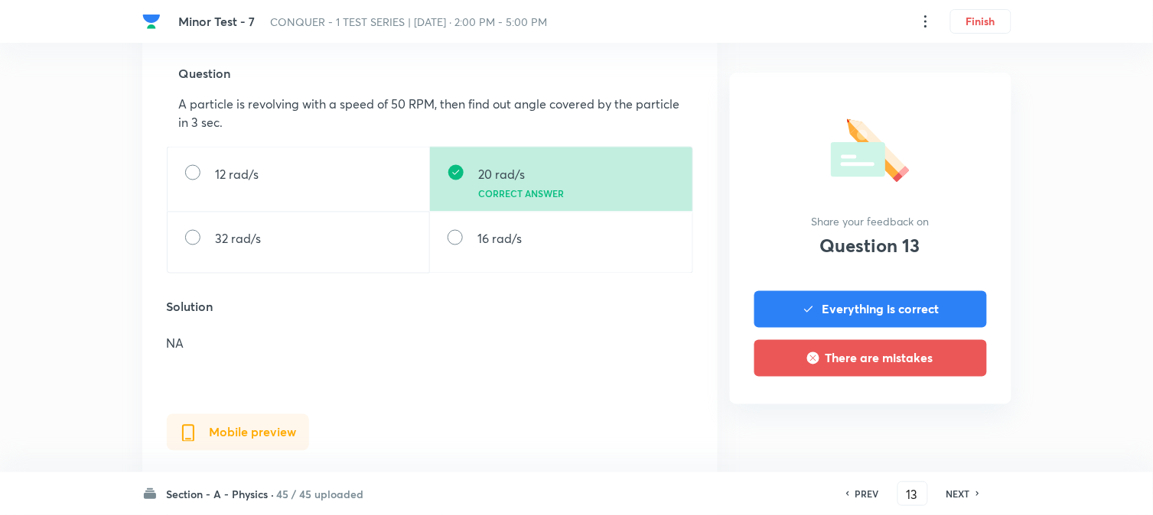
click at [970, 492] on div "NEXT" at bounding box center [960, 494] width 41 height 14
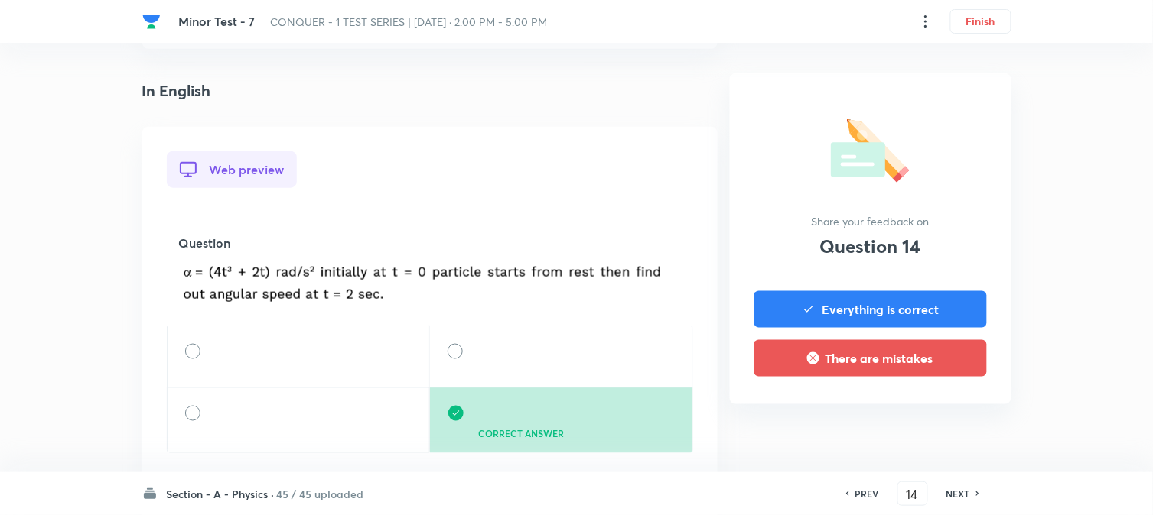
scroll to position [424, 0]
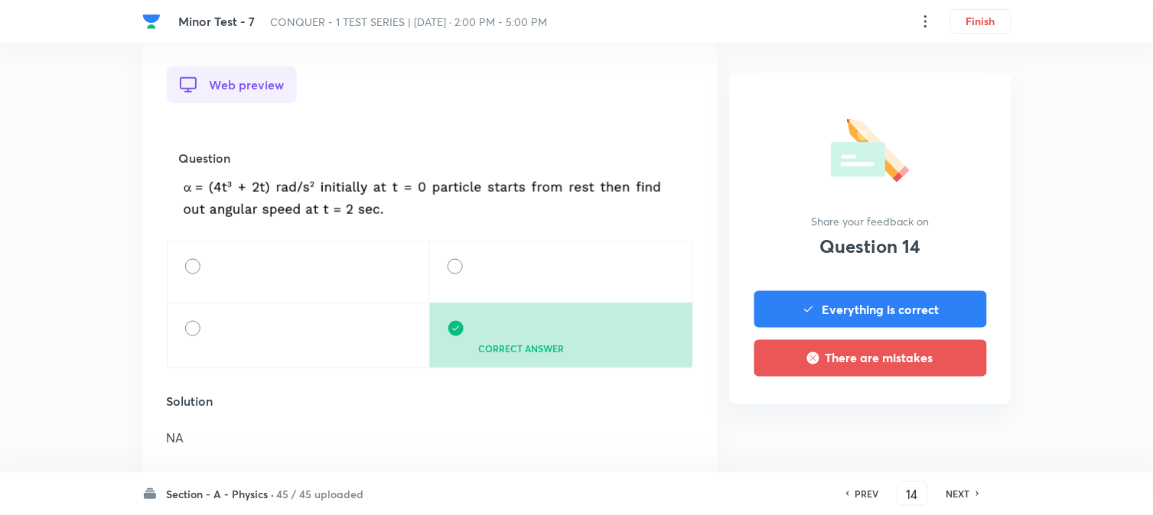
click at [970, 492] on div "NEXT" at bounding box center [960, 494] width 41 height 14
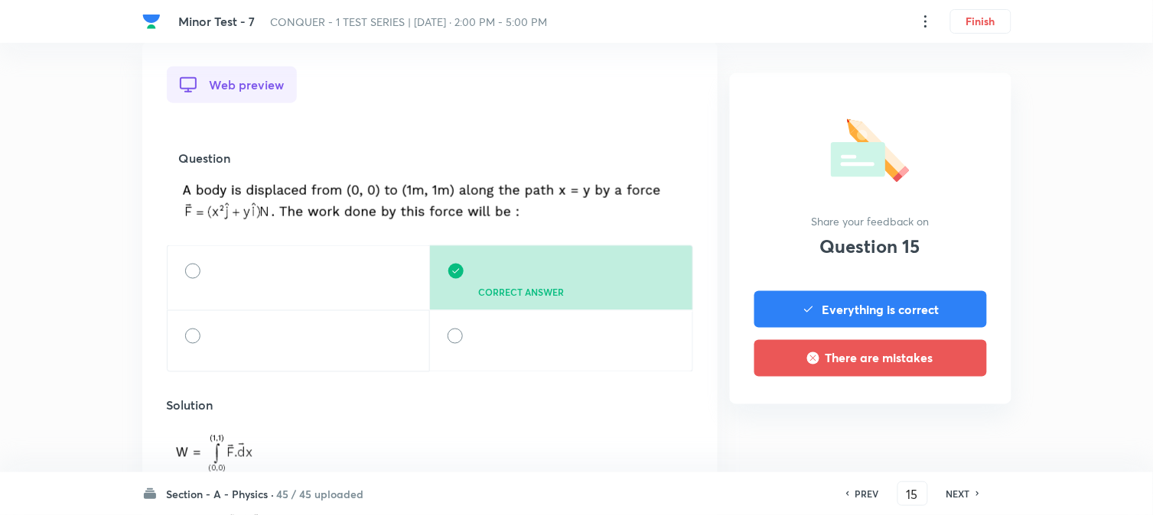
click at [970, 492] on div "NEXT" at bounding box center [960, 494] width 41 height 14
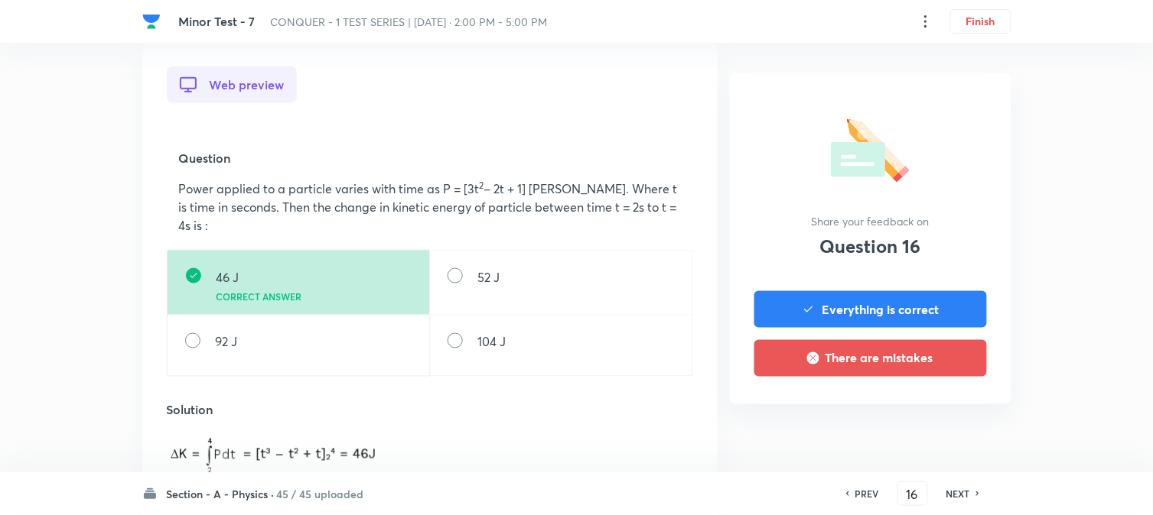
click at [875, 493] on h6 "PREV" at bounding box center [867, 494] width 24 height 14
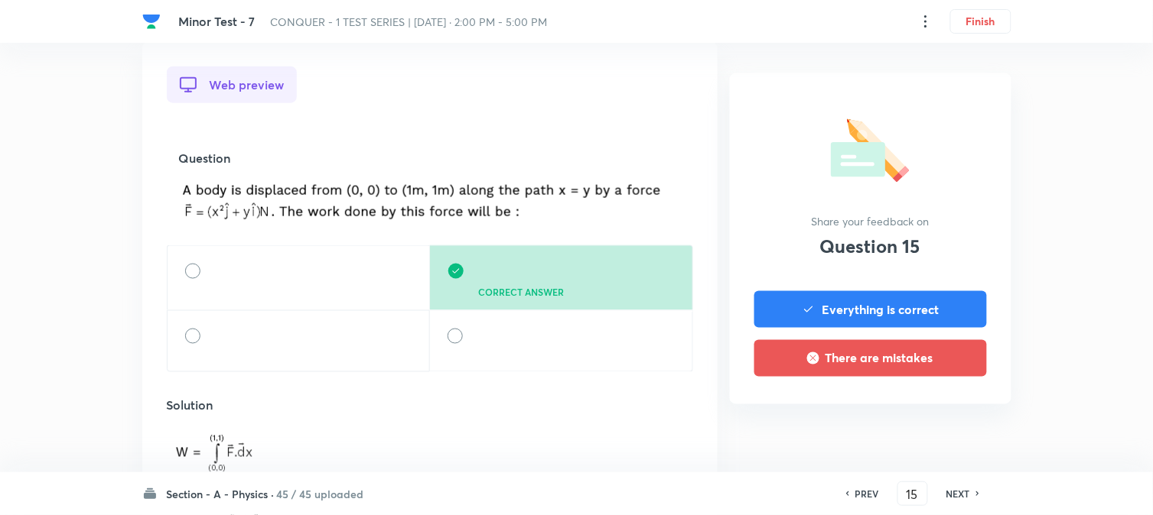
scroll to position [0, 0]
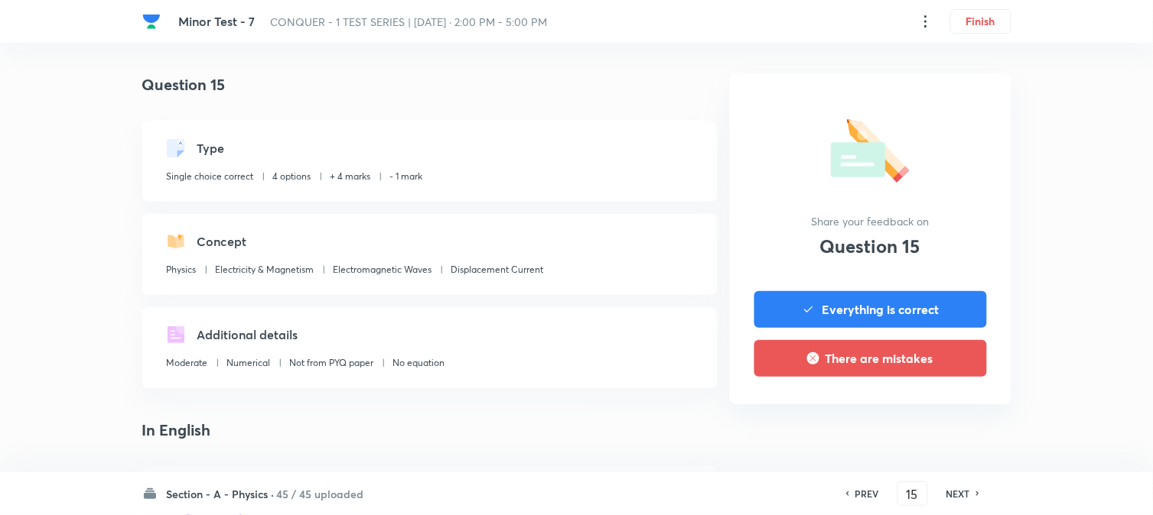
click at [875, 493] on h6 "PREV" at bounding box center [867, 494] width 24 height 14
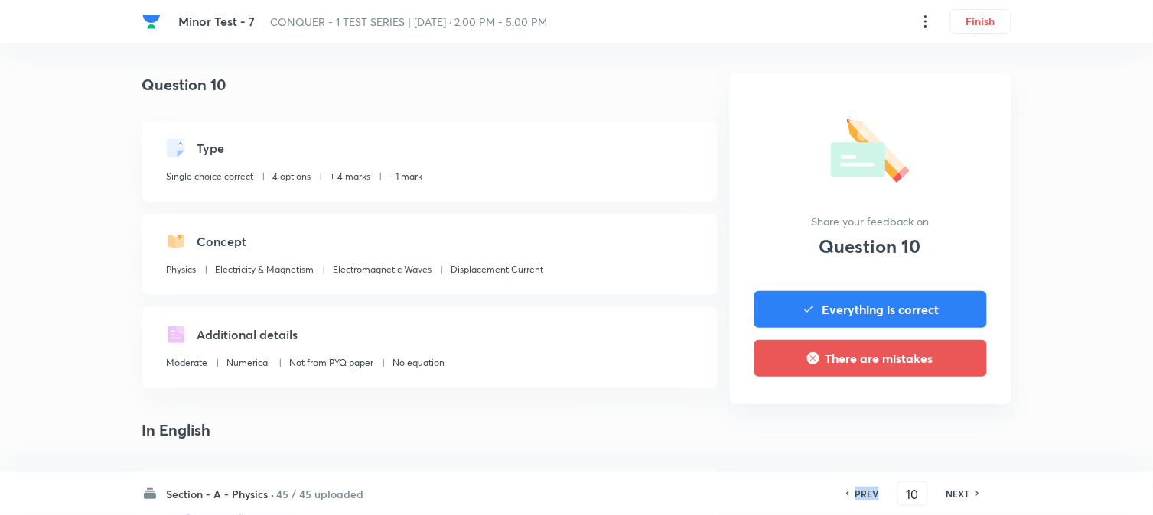
click at [875, 493] on h6 "PREV" at bounding box center [867, 494] width 24 height 14
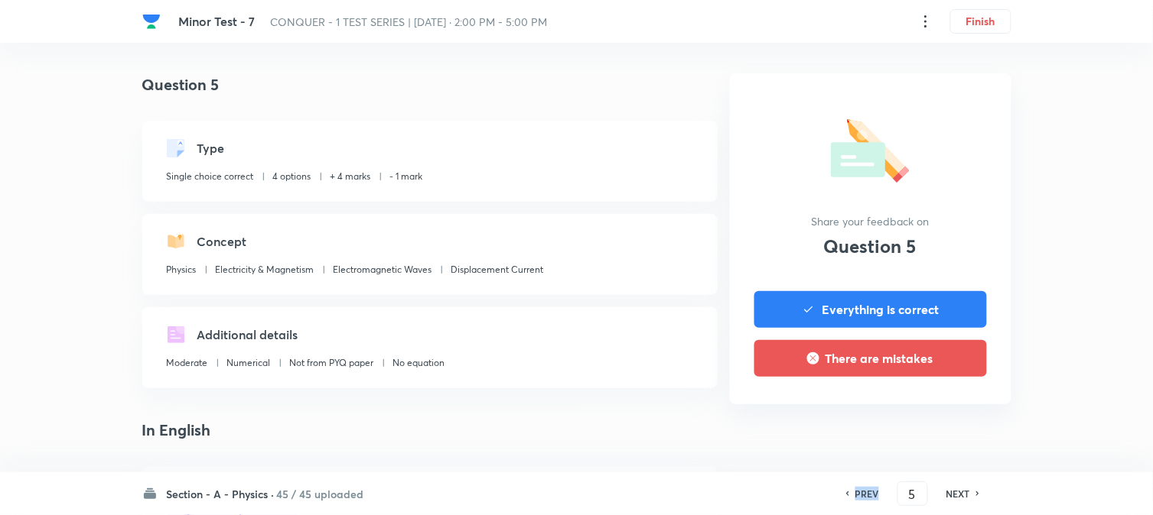
click at [875, 493] on h6 "PREV" at bounding box center [867, 494] width 24 height 14
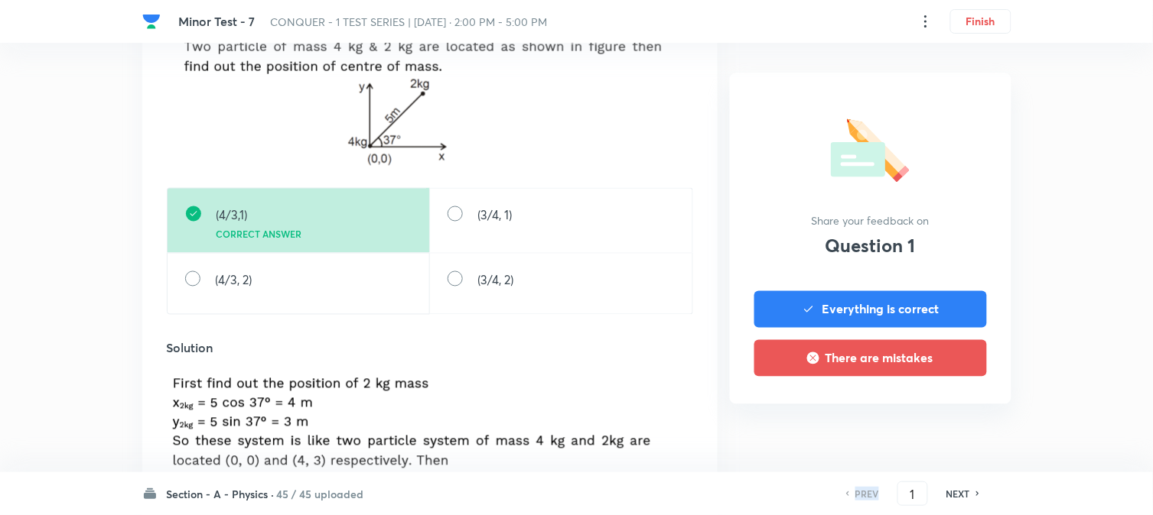
scroll to position [594, 0]
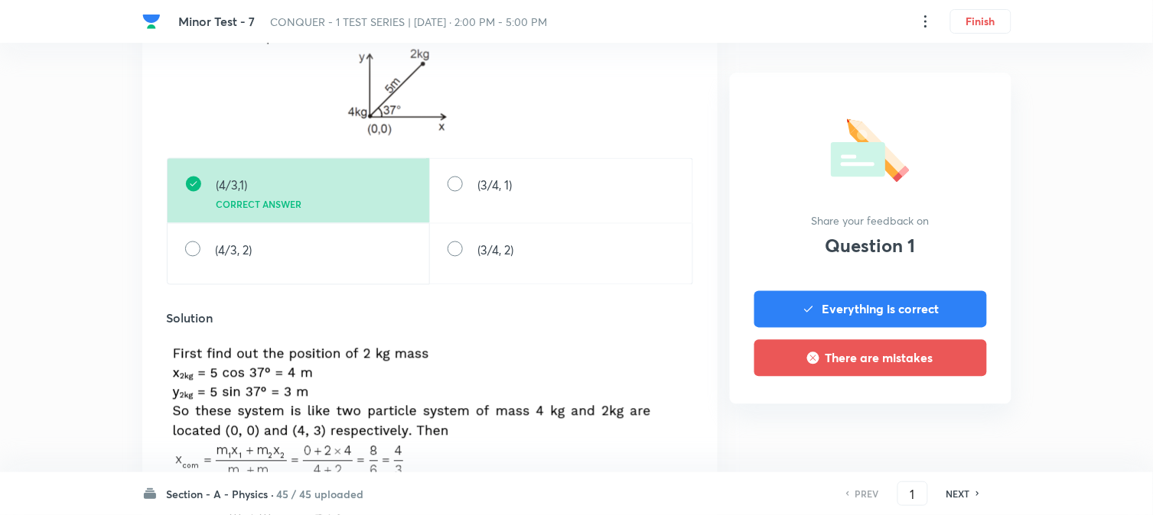
click at [969, 499] on h6 "NEXT" at bounding box center [958, 494] width 24 height 14
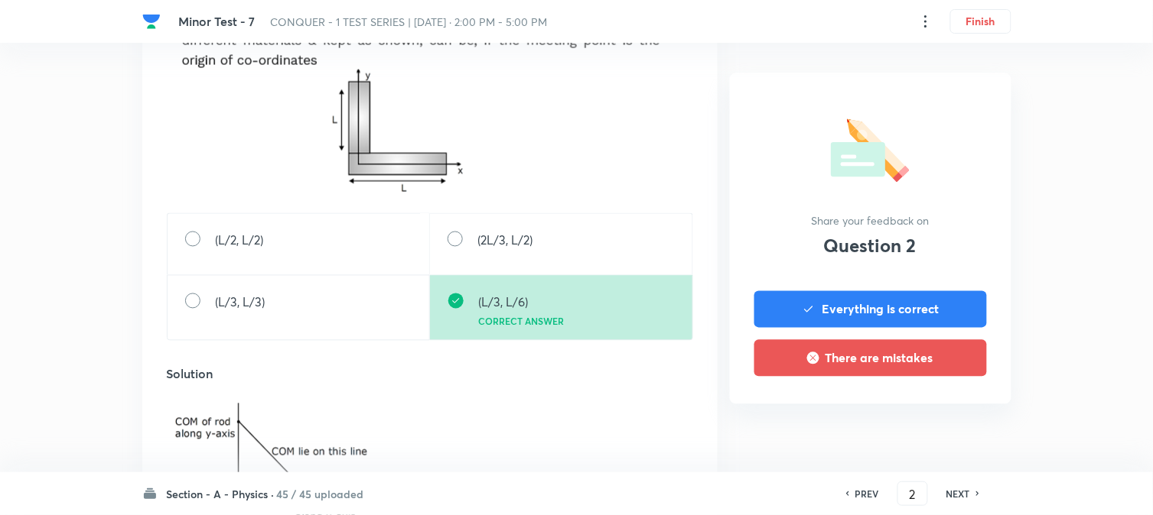
click at [968, 499] on h6 "NEXT" at bounding box center [958, 494] width 24 height 14
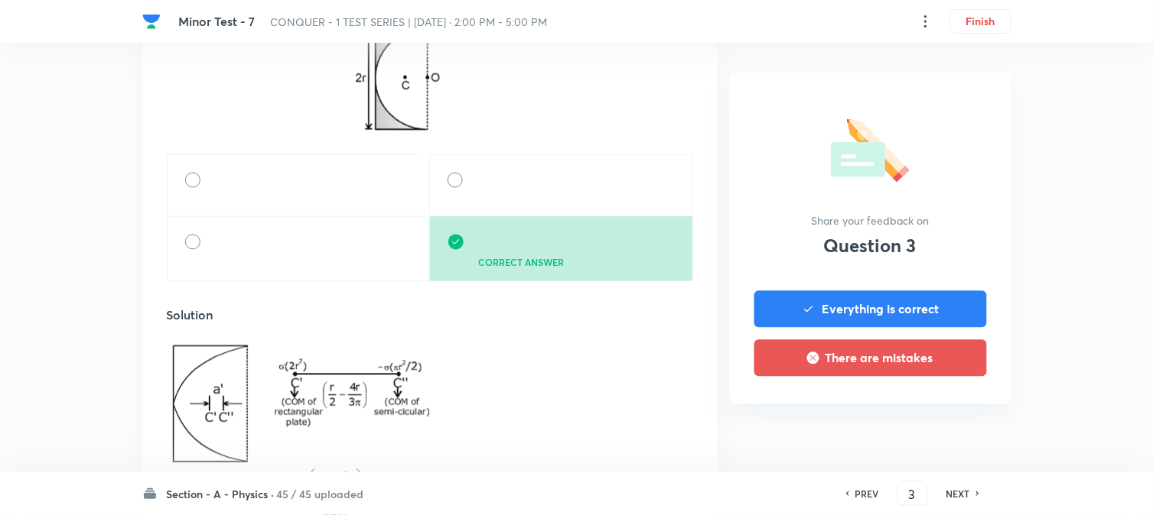
scroll to position [679, 0]
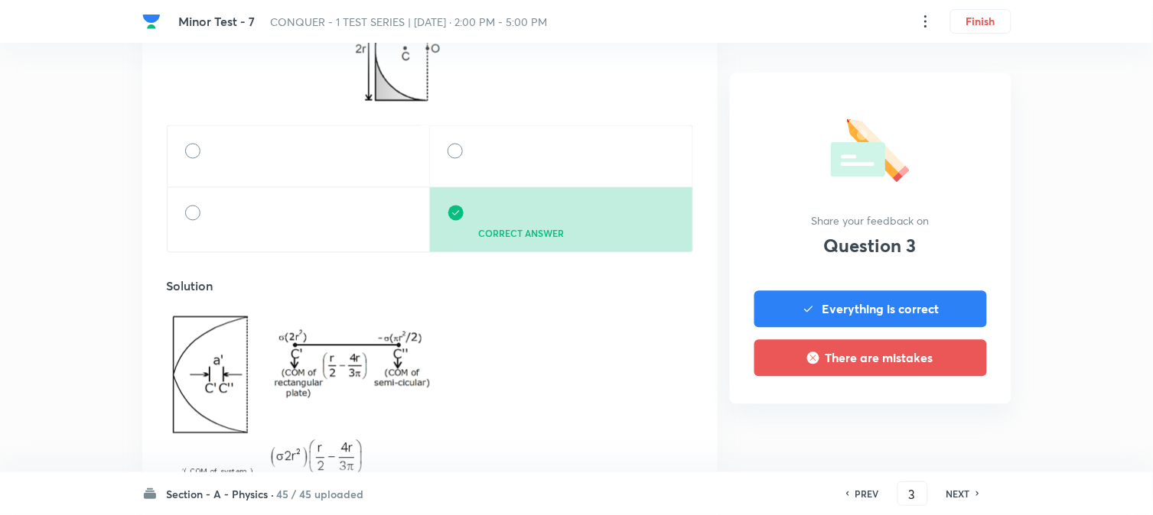
click at [968, 499] on h6 "NEXT" at bounding box center [958, 494] width 24 height 14
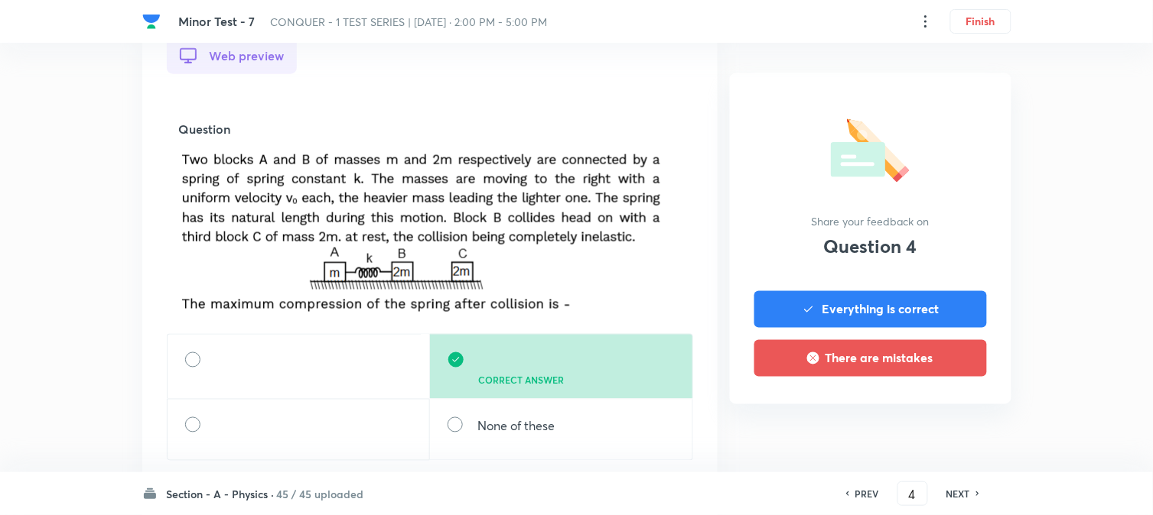
scroll to position [509, 0]
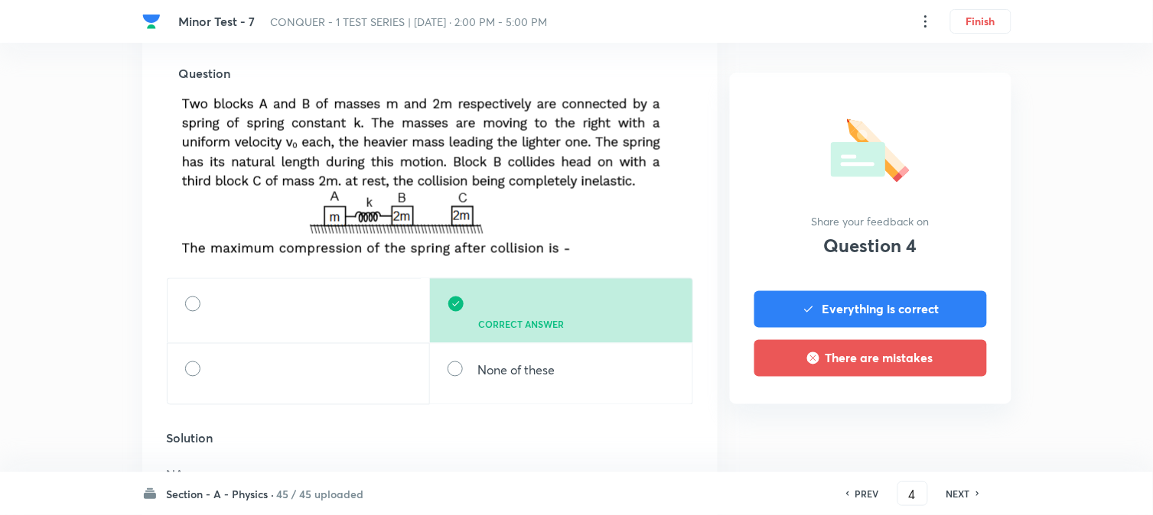
click at [968, 499] on h6 "NEXT" at bounding box center [958, 494] width 24 height 14
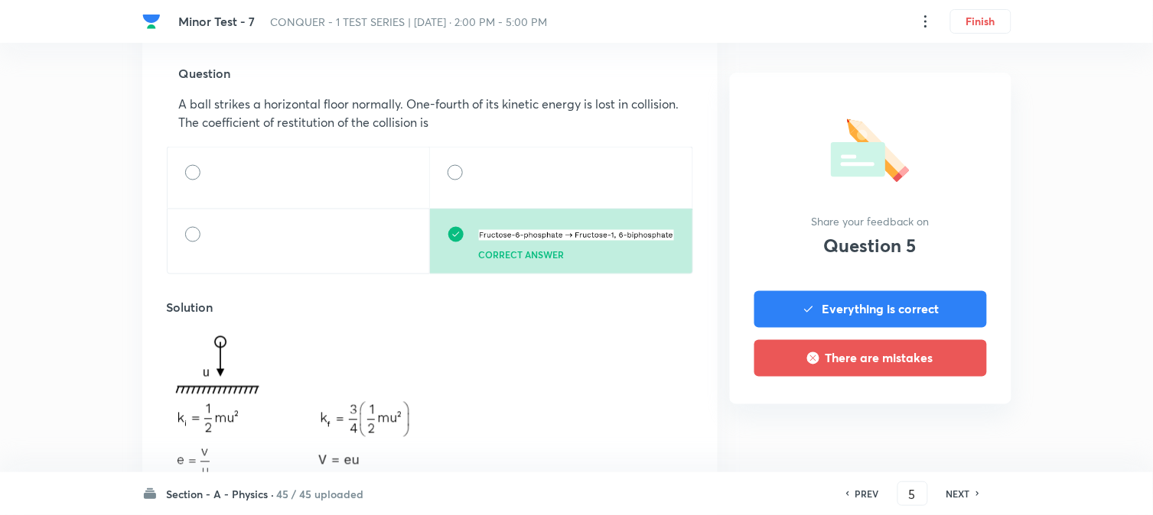
click at [968, 499] on h6 "NEXT" at bounding box center [958, 494] width 24 height 14
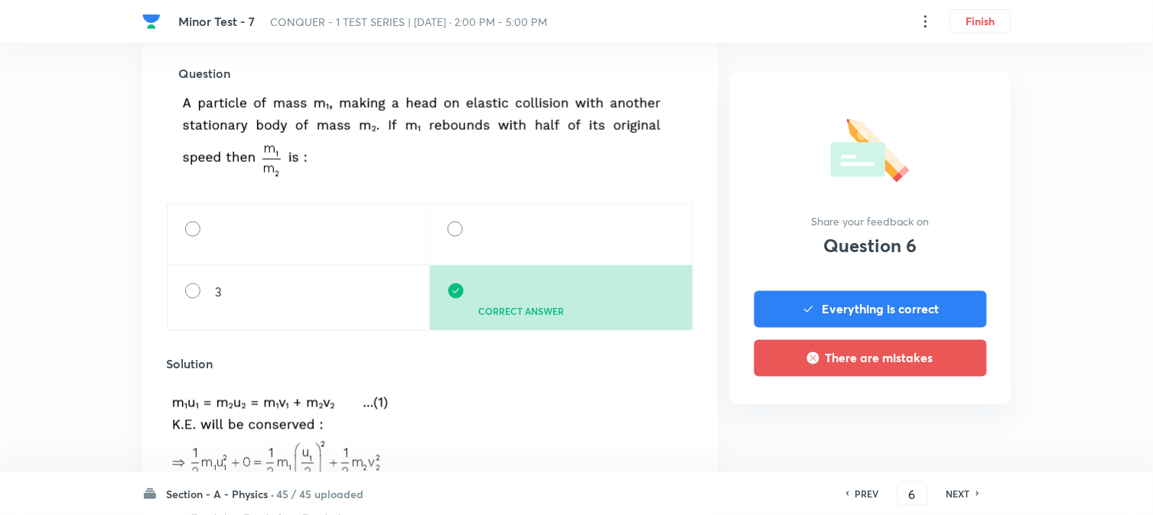
click at [968, 499] on h6 "NEXT" at bounding box center [958, 494] width 24 height 14
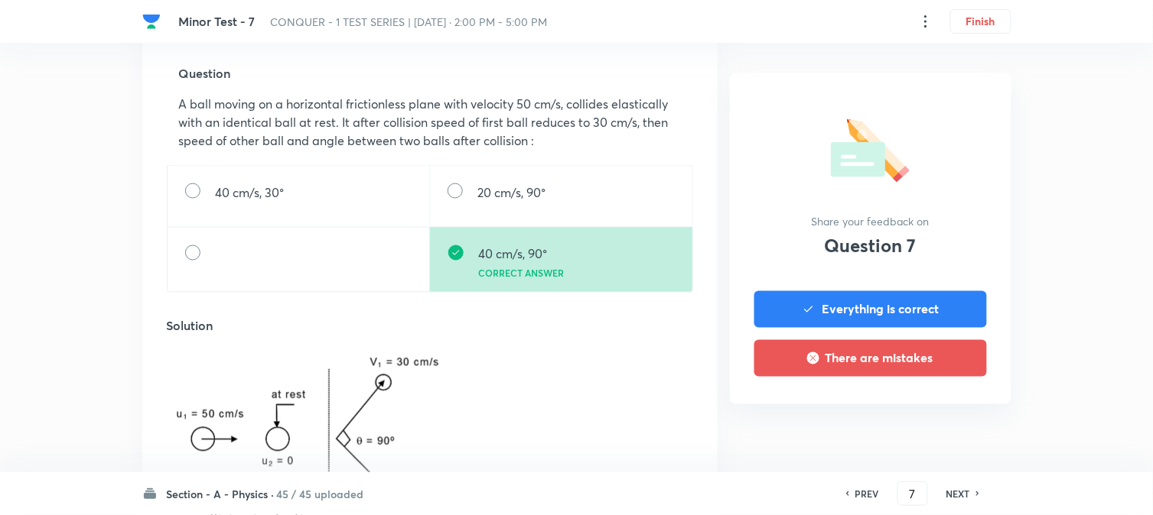
click at [968, 499] on h6 "NEXT" at bounding box center [958, 494] width 24 height 14
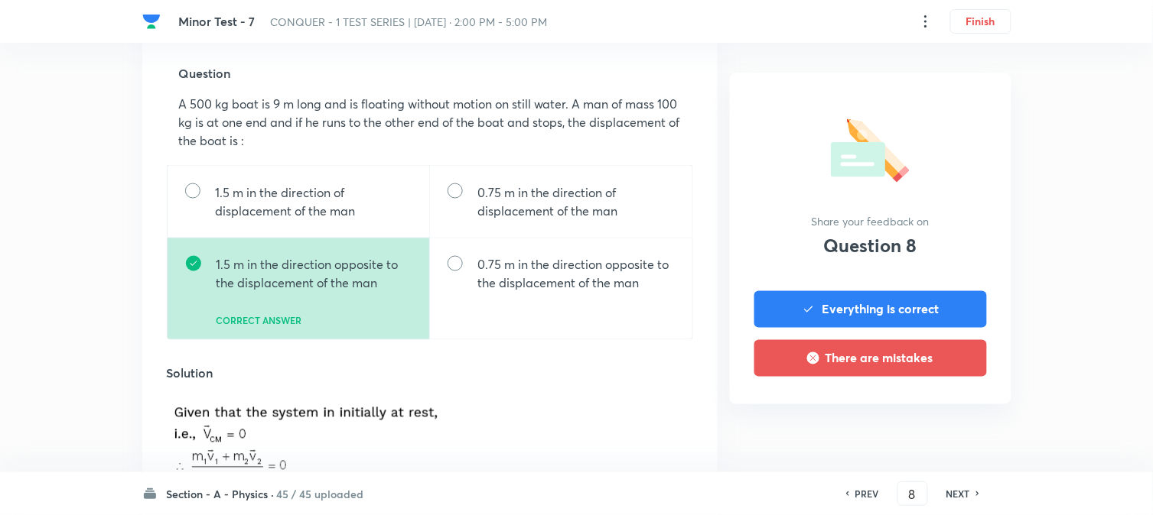
click at [968, 499] on h6 "NEXT" at bounding box center [958, 494] width 24 height 14
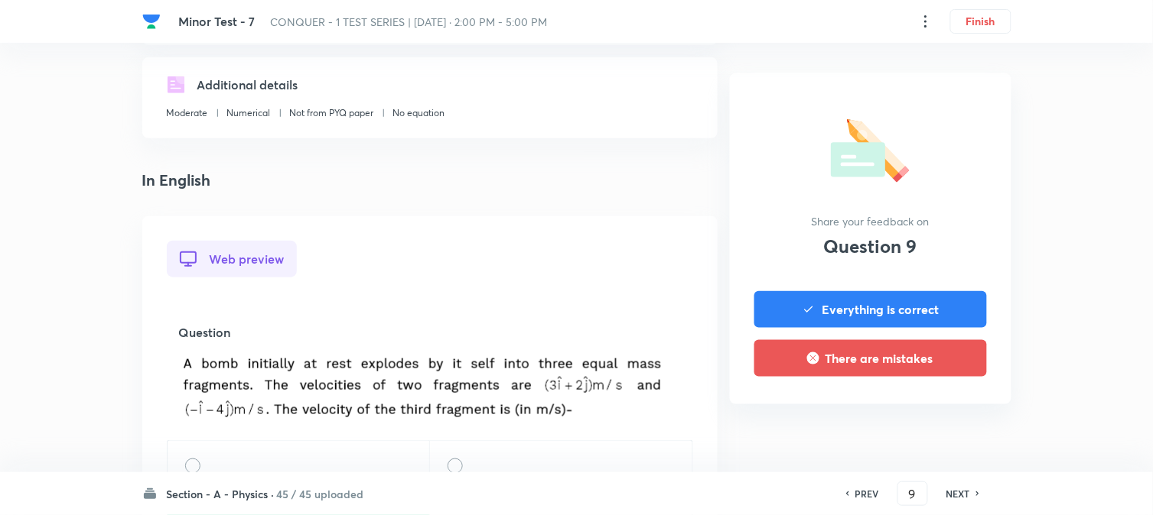
scroll to position [424, 0]
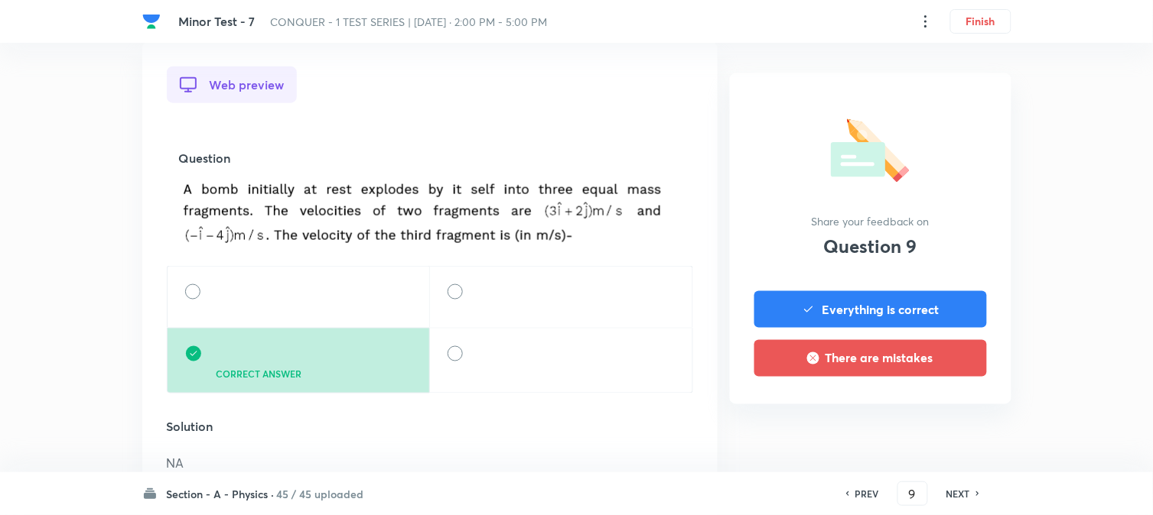
click at [952, 500] on h6 "NEXT" at bounding box center [958, 494] width 24 height 14
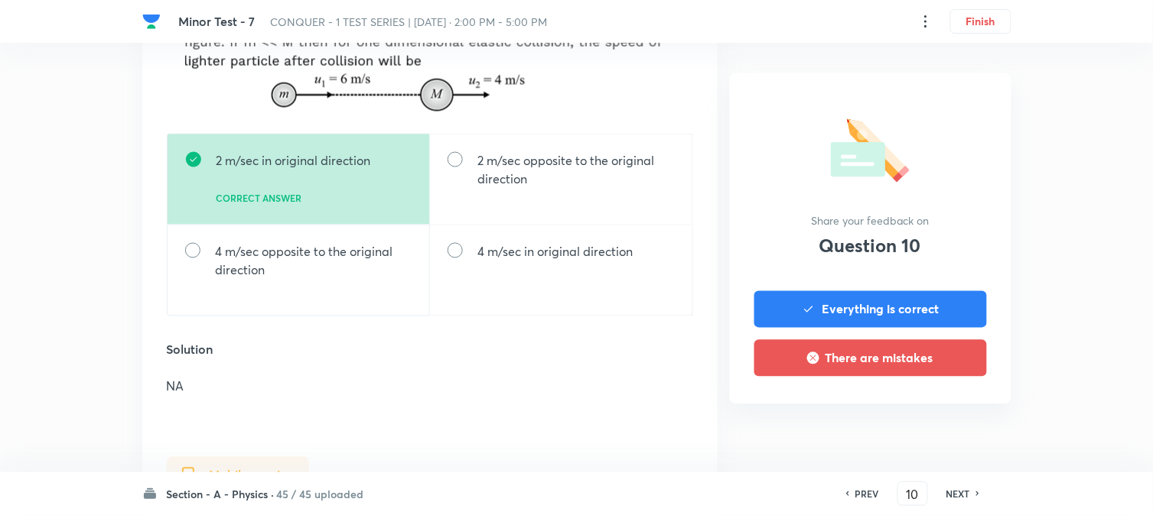
scroll to position [594, 0]
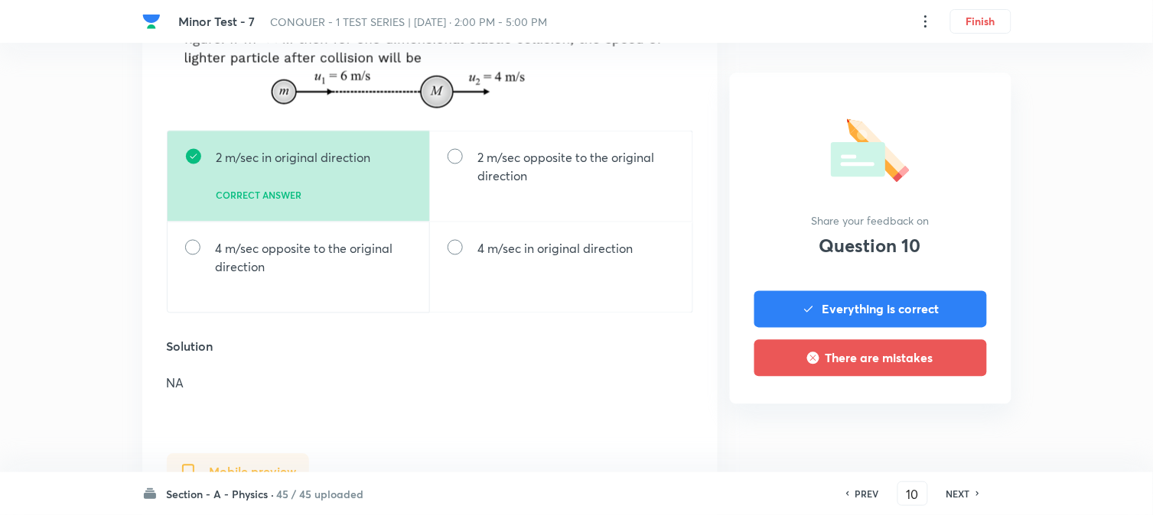
click at [945, 505] on div "PREV 10 ​ NEXT" at bounding box center [912, 494] width 197 height 24
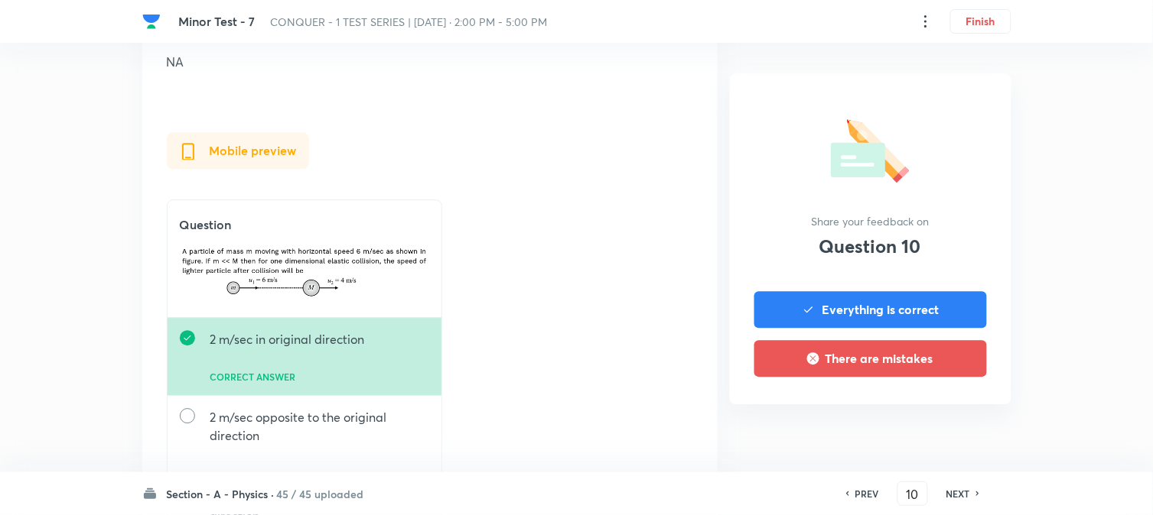
scroll to position [1104, 0]
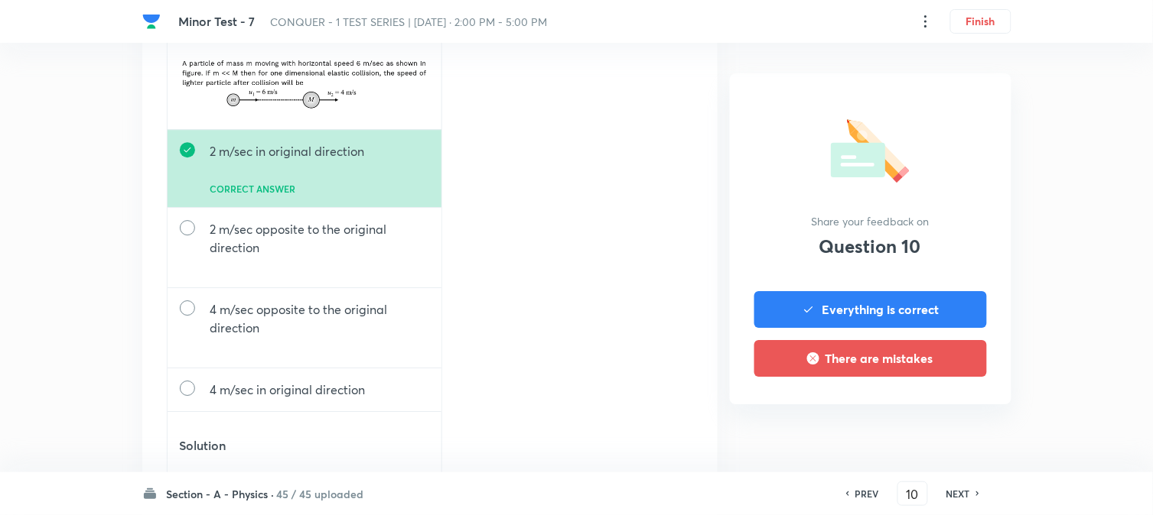
click at [947, 499] on h6 "NEXT" at bounding box center [958, 494] width 24 height 14
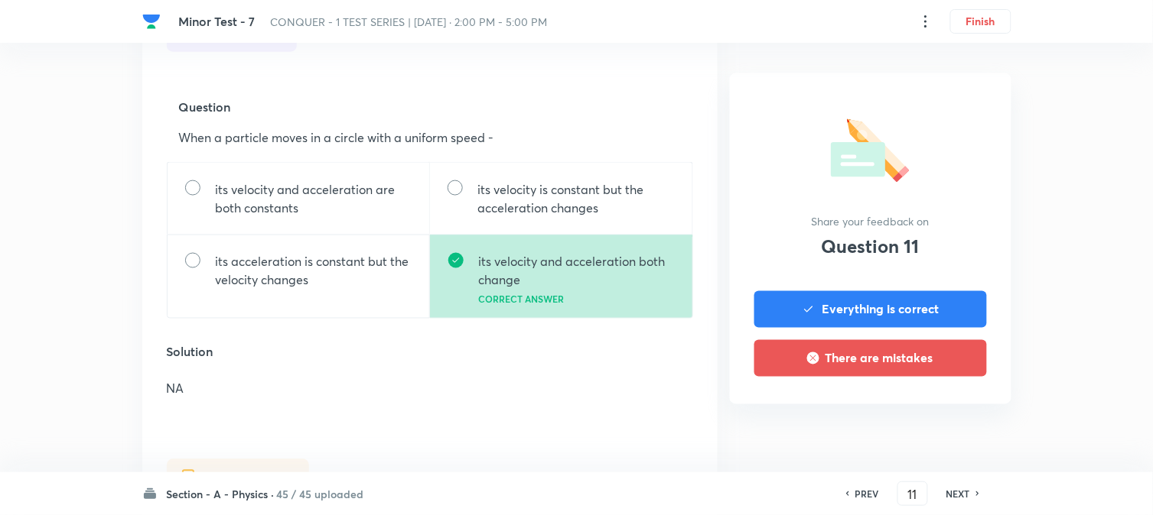
scroll to position [509, 0]
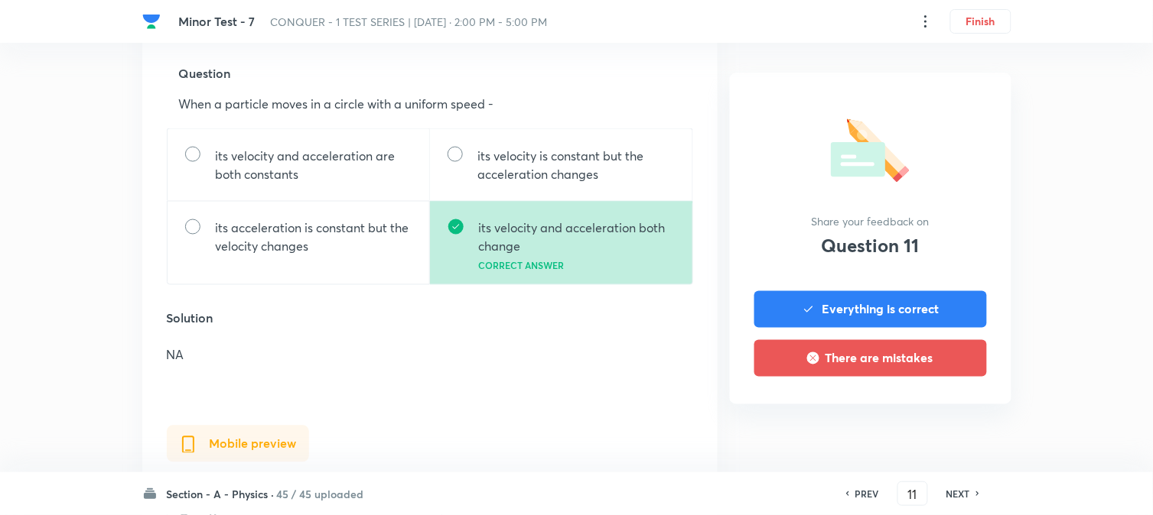
click at [947, 499] on h6 "NEXT" at bounding box center [958, 494] width 24 height 14
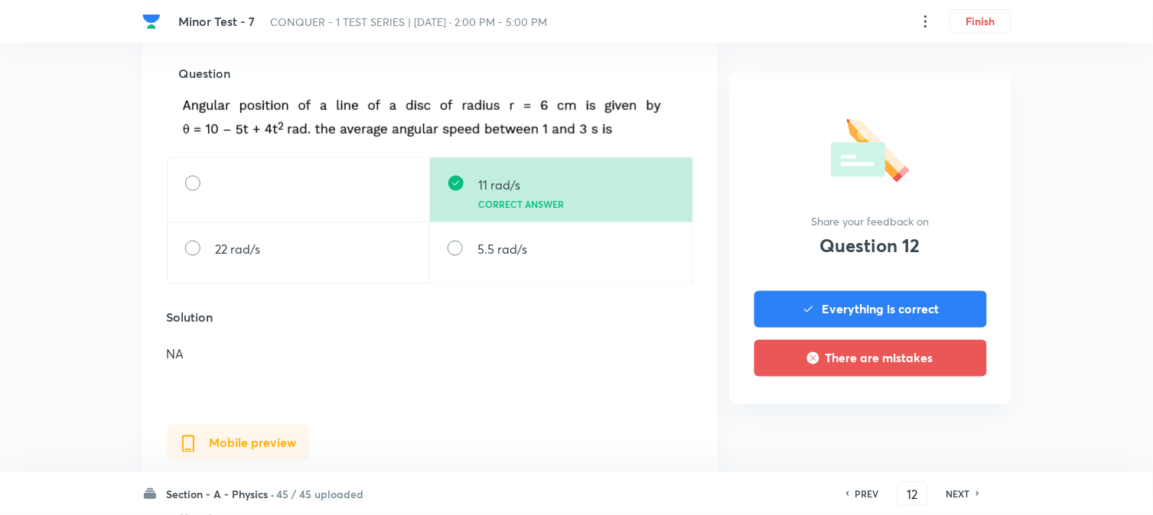
click at [946, 500] on h6 "NEXT" at bounding box center [958, 494] width 24 height 14
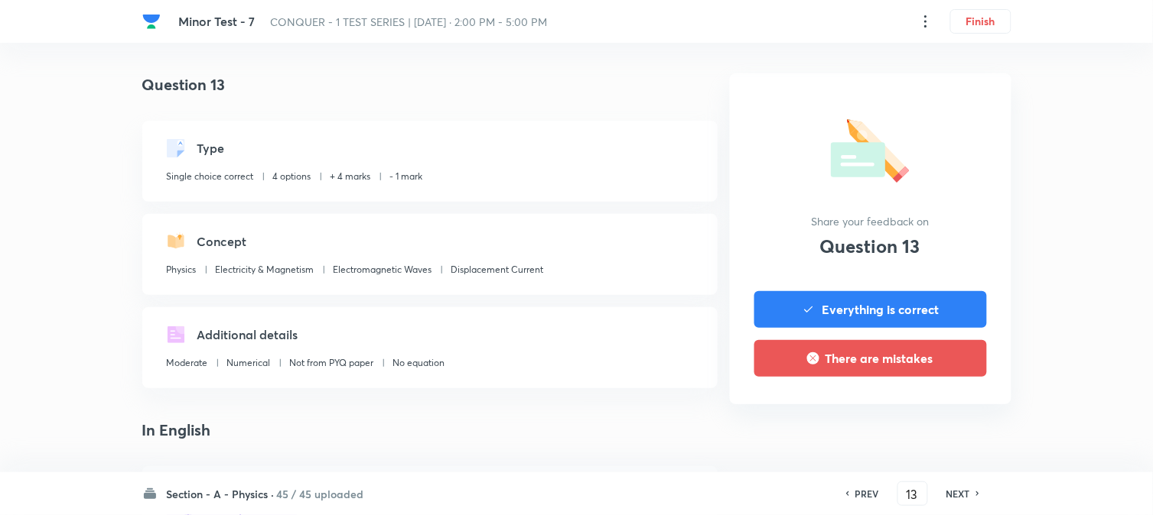
scroll to position [424, 0]
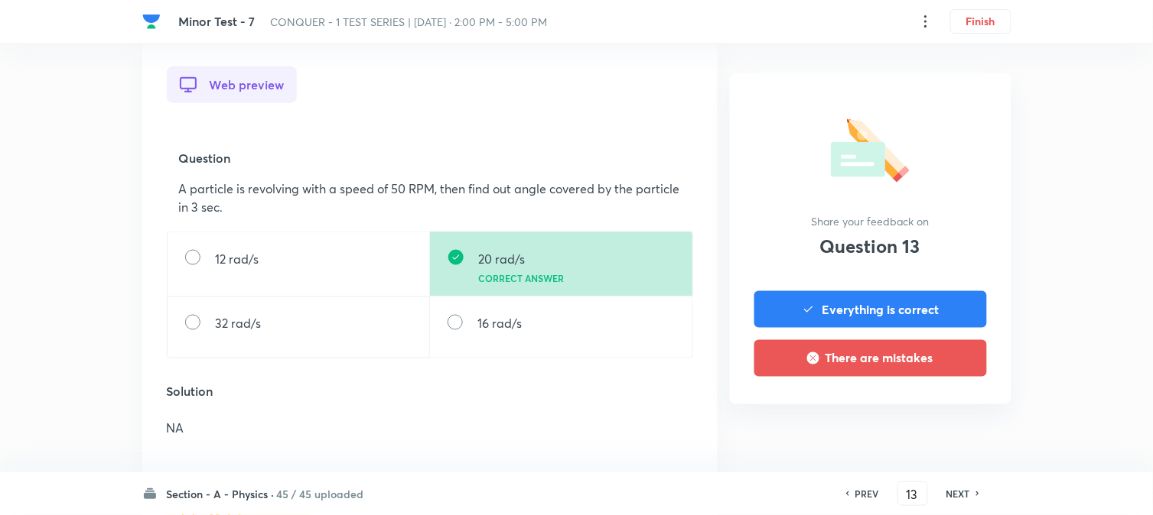
click at [946, 500] on h6 "NEXT" at bounding box center [958, 494] width 24 height 14
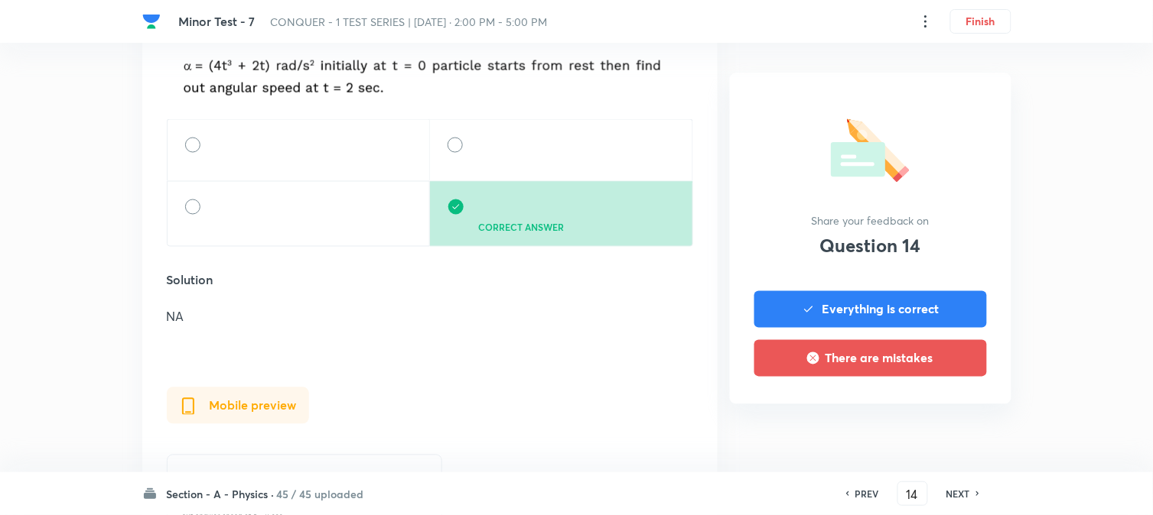
scroll to position [594, 0]
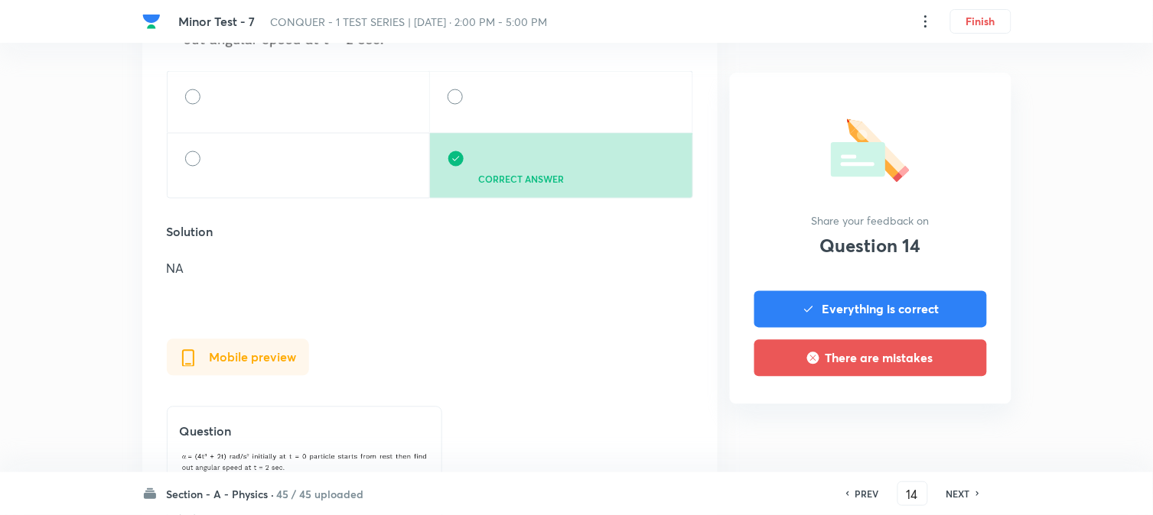
click at [946, 500] on h6 "NEXT" at bounding box center [958, 494] width 24 height 14
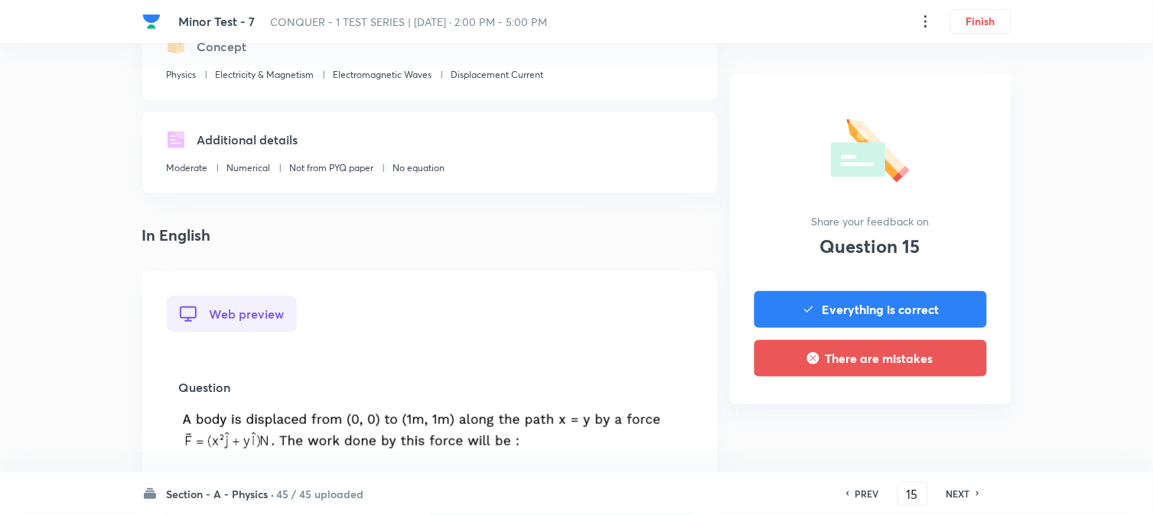
scroll to position [0, 0]
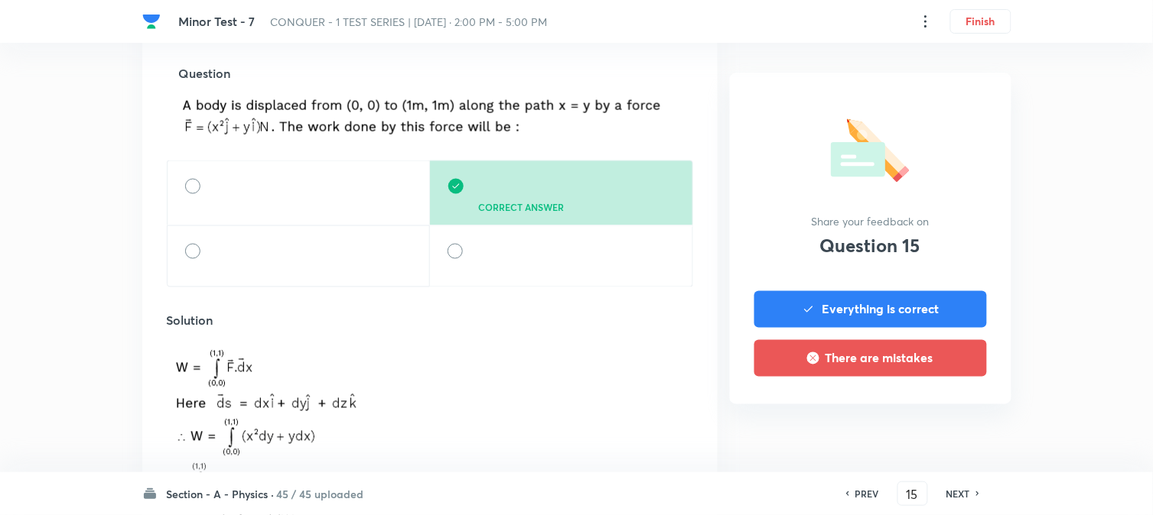
click at [946, 500] on h6 "NEXT" at bounding box center [958, 494] width 24 height 14
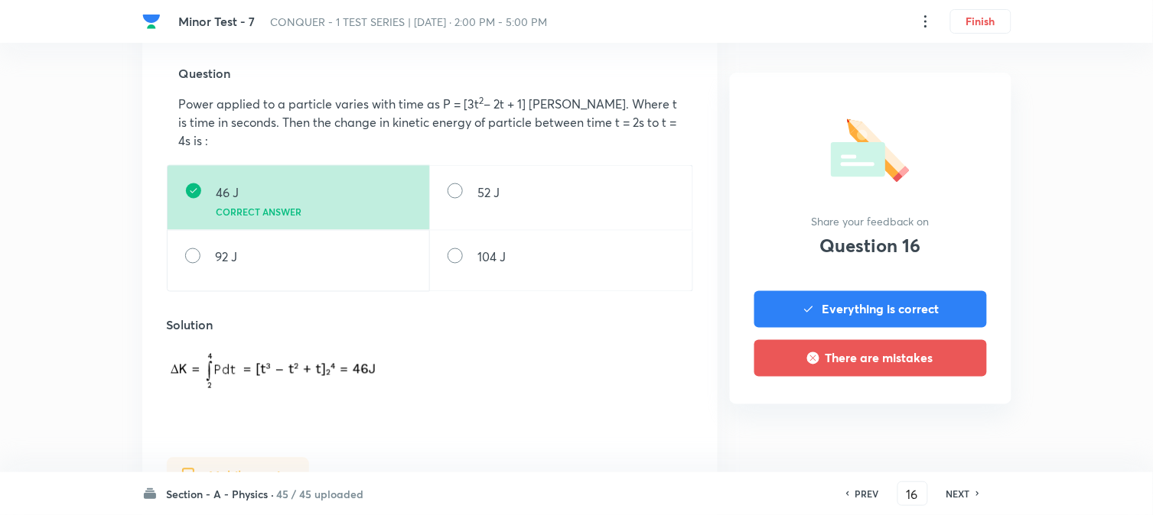
click at [946, 500] on h6 "NEXT" at bounding box center [958, 494] width 24 height 14
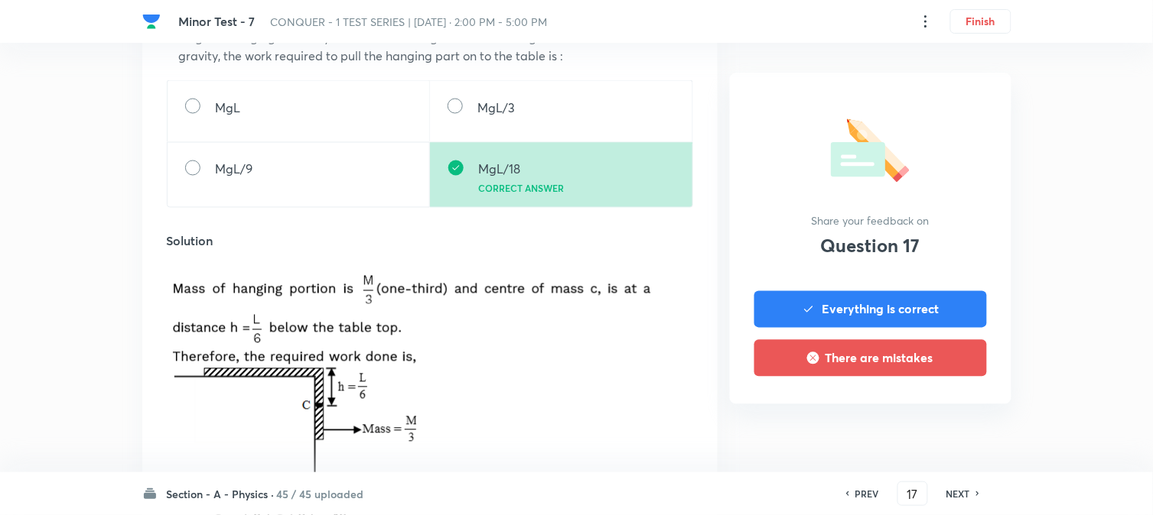
click at [946, 500] on h6 "NEXT" at bounding box center [958, 494] width 24 height 14
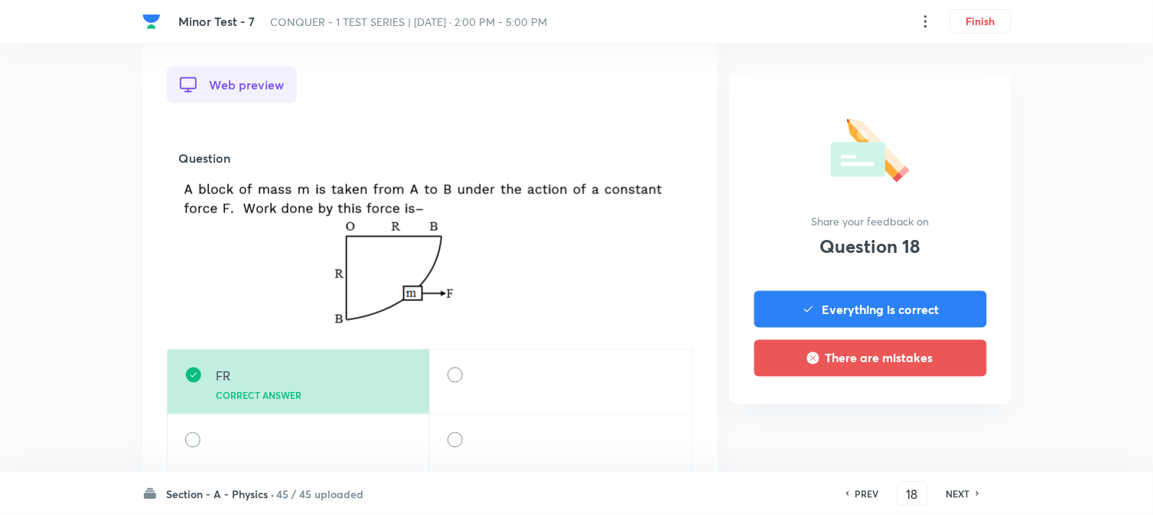
click at [946, 500] on h6 "NEXT" at bounding box center [958, 494] width 24 height 14
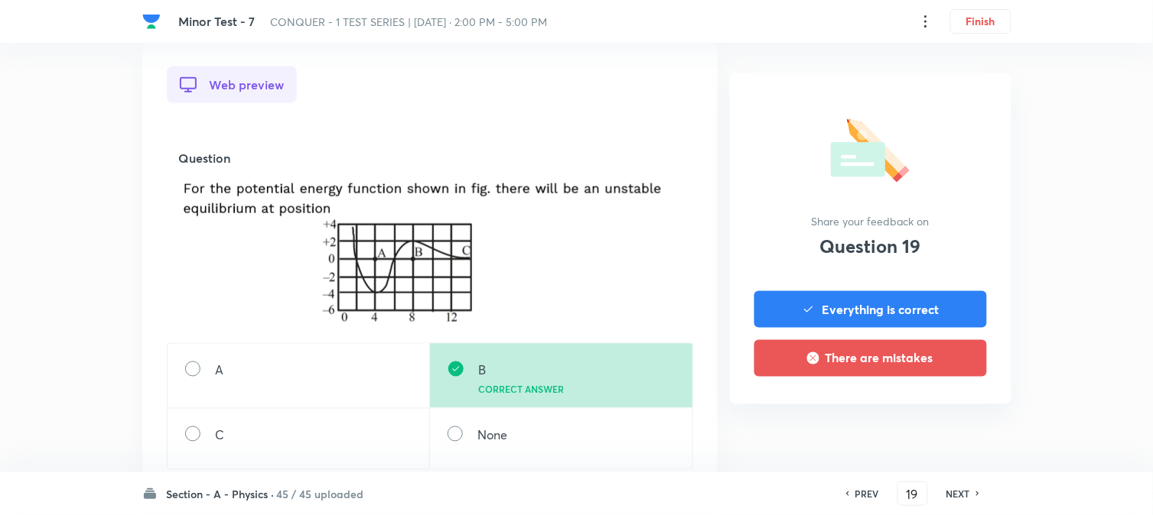
click at [946, 500] on h6 "NEXT" at bounding box center [958, 494] width 24 height 14
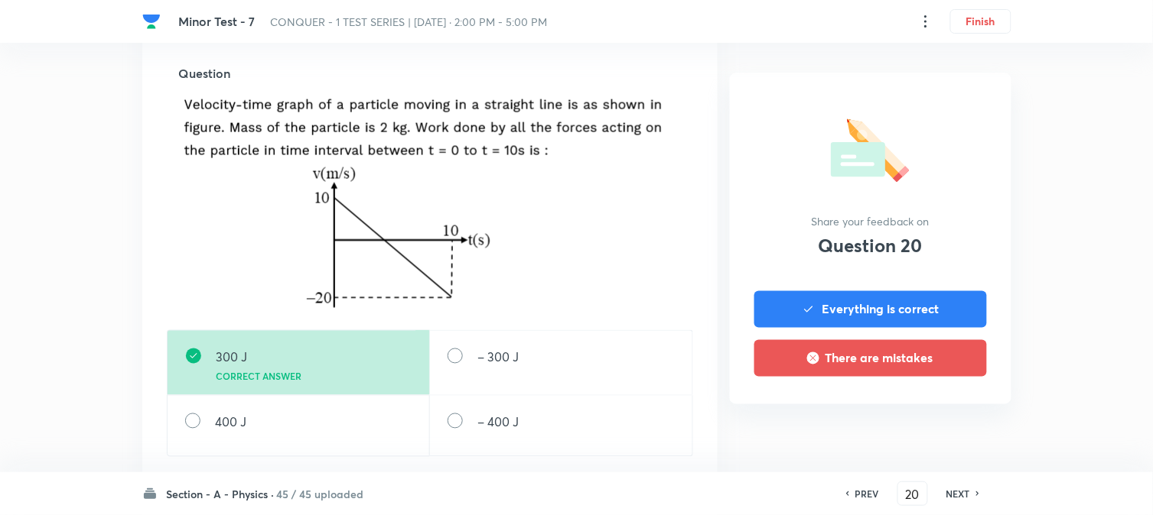
click at [946, 500] on h6 "NEXT" at bounding box center [958, 494] width 24 height 14
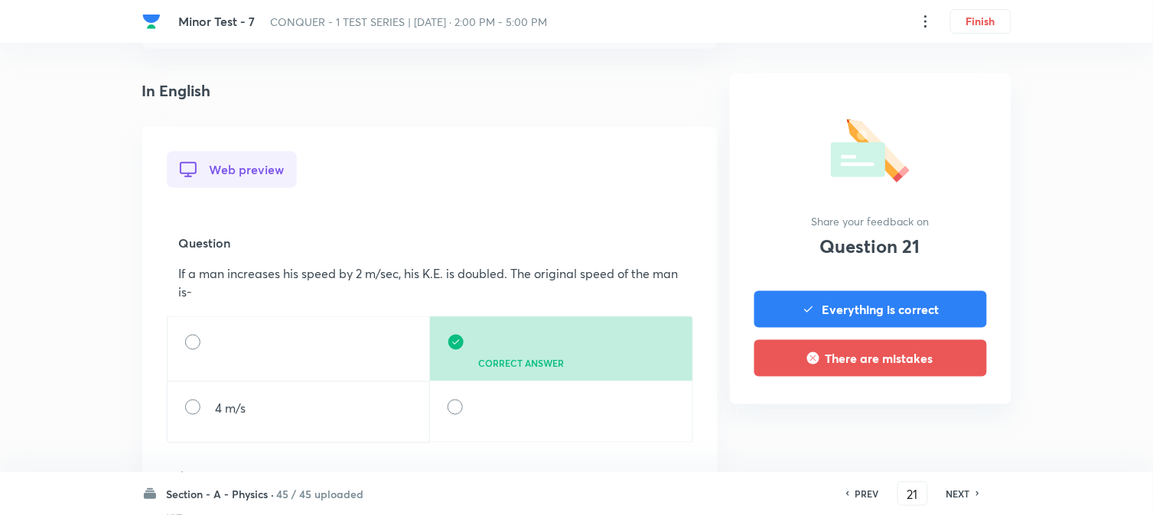
click at [946, 500] on h6 "NEXT" at bounding box center [958, 494] width 24 height 14
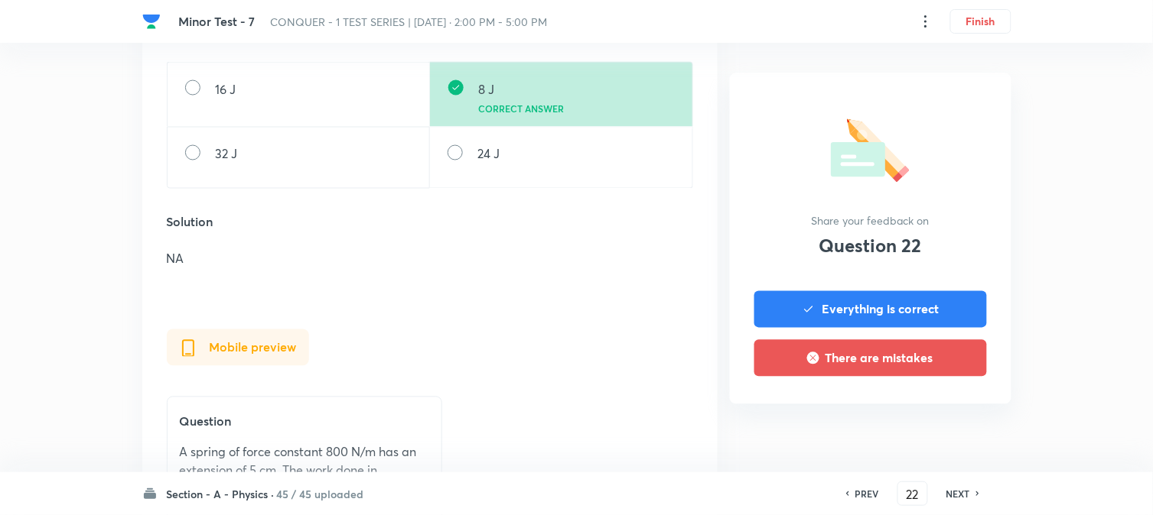
click at [946, 500] on h6 "NEXT" at bounding box center [958, 494] width 24 height 14
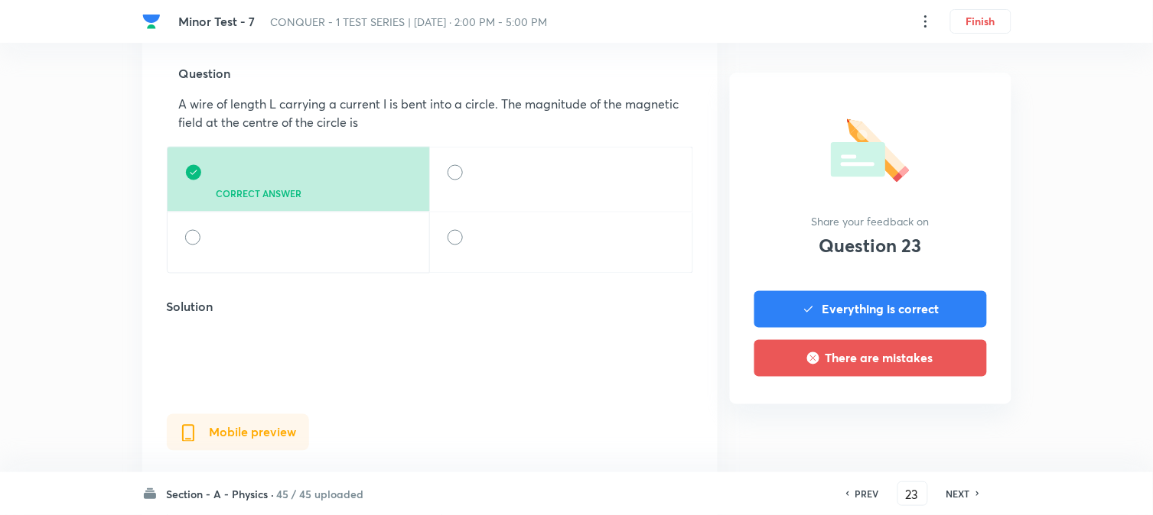
click at [946, 500] on h6 "NEXT" at bounding box center [958, 494] width 24 height 14
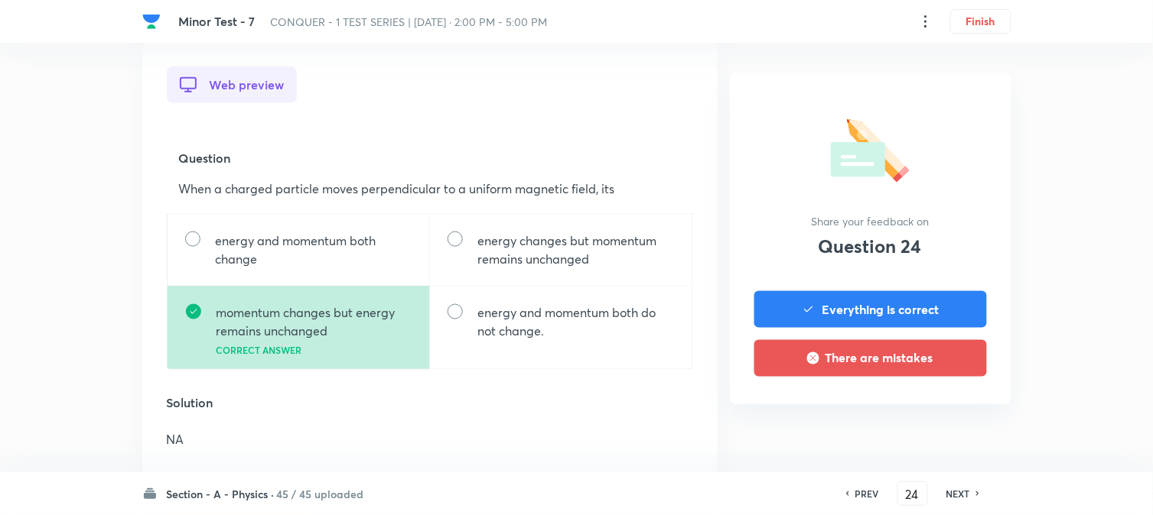
click at [946, 500] on h6 "NEXT" at bounding box center [958, 494] width 24 height 14
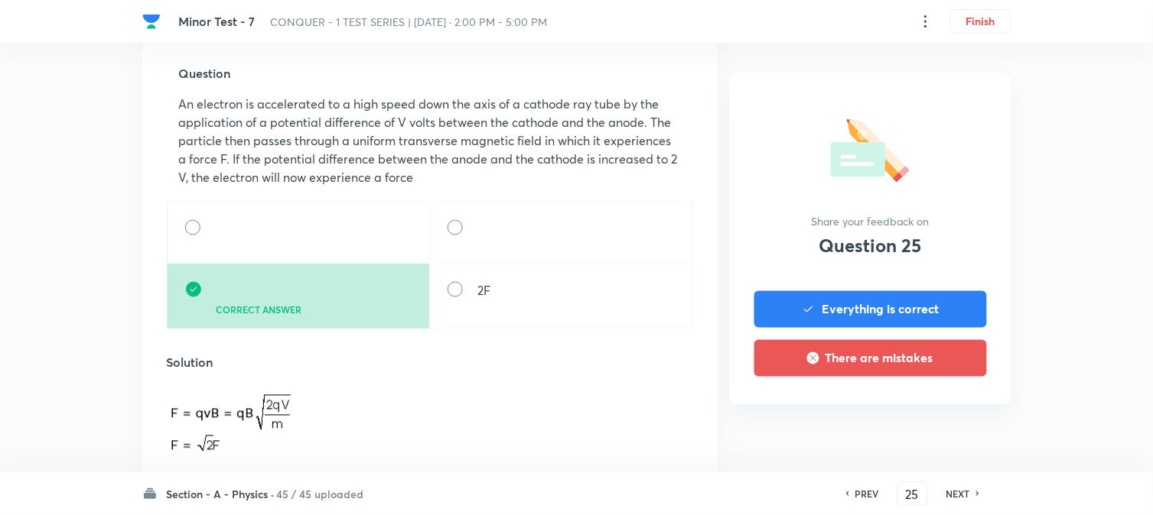
click at [946, 500] on h6 "NEXT" at bounding box center [958, 494] width 24 height 14
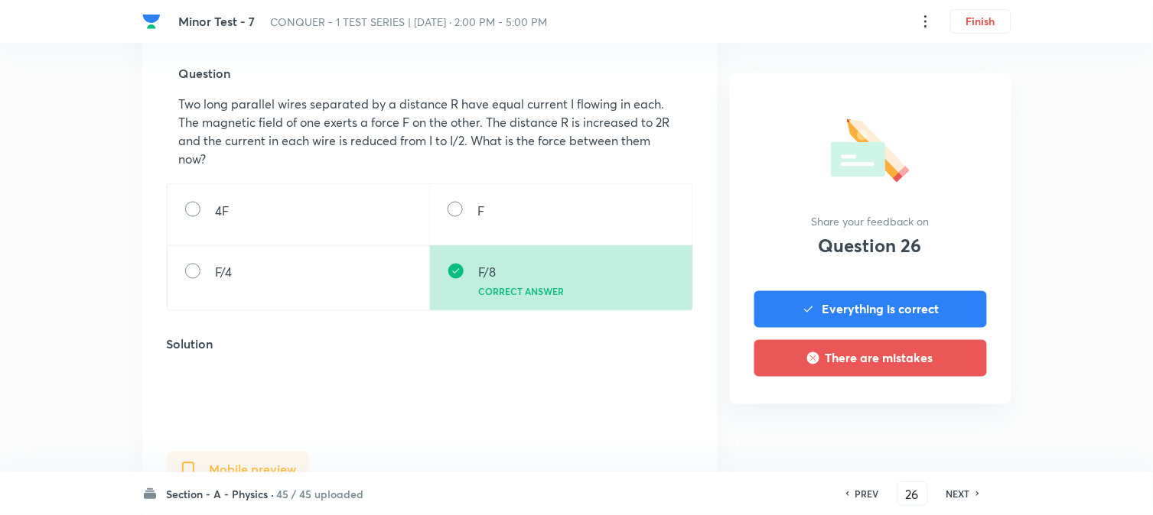
click at [946, 500] on h6 "NEXT" at bounding box center [958, 494] width 24 height 14
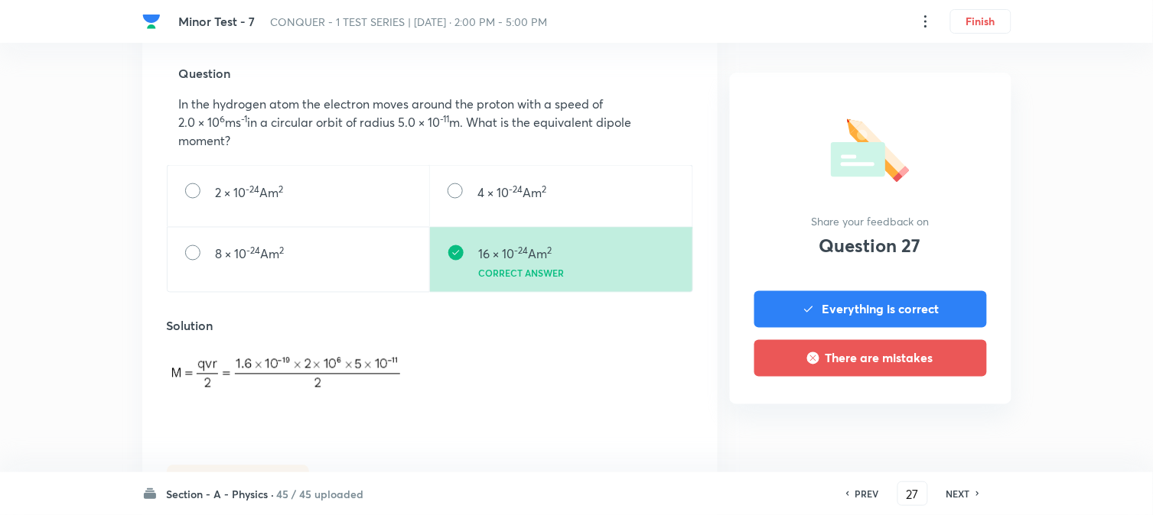
click at [946, 500] on h6 "NEXT" at bounding box center [958, 494] width 24 height 14
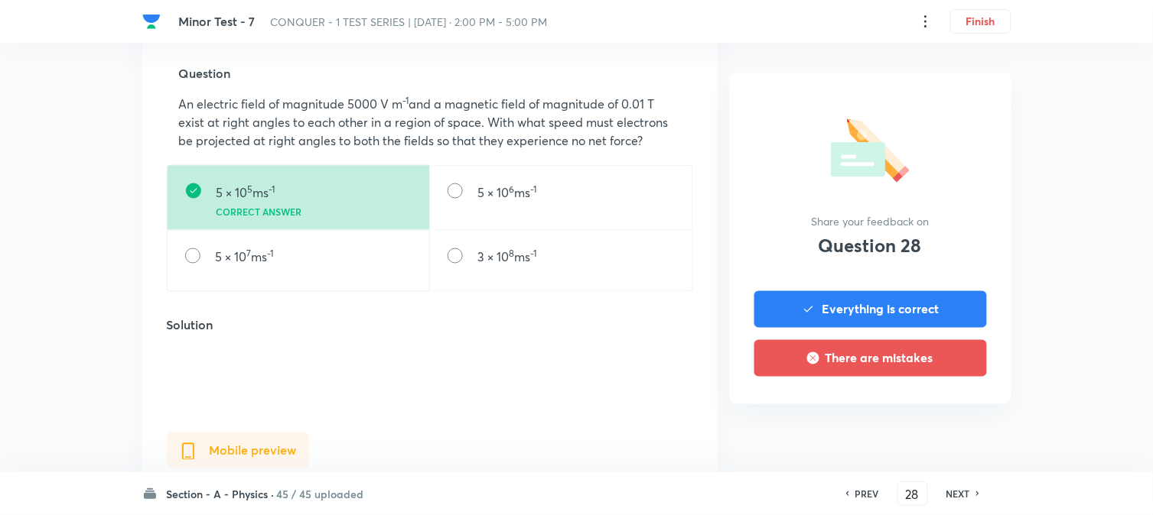
click at [946, 500] on h6 "NEXT" at bounding box center [958, 494] width 24 height 14
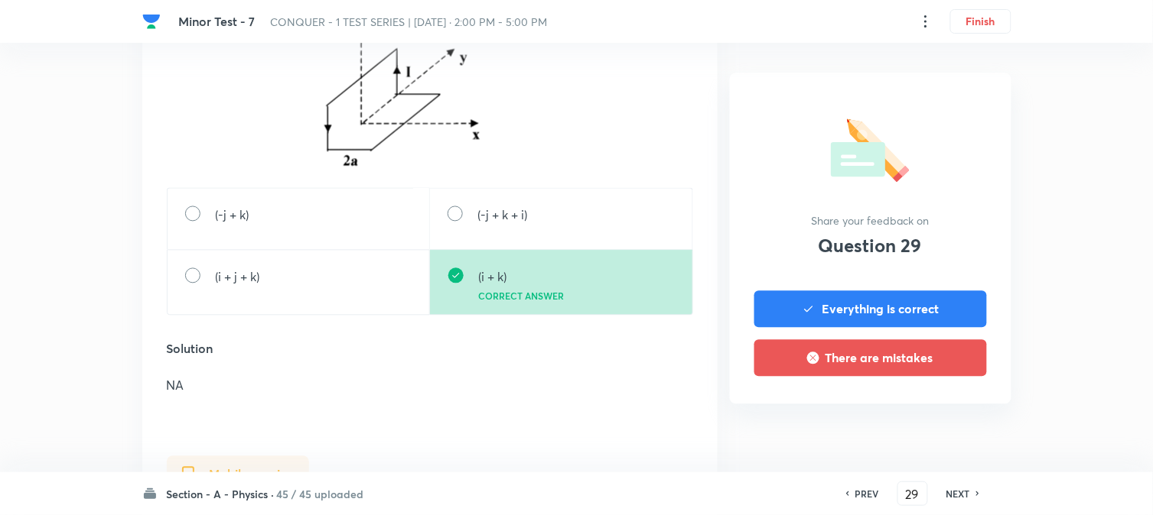
click at [941, 499] on div "NEXT" at bounding box center [960, 494] width 41 height 14
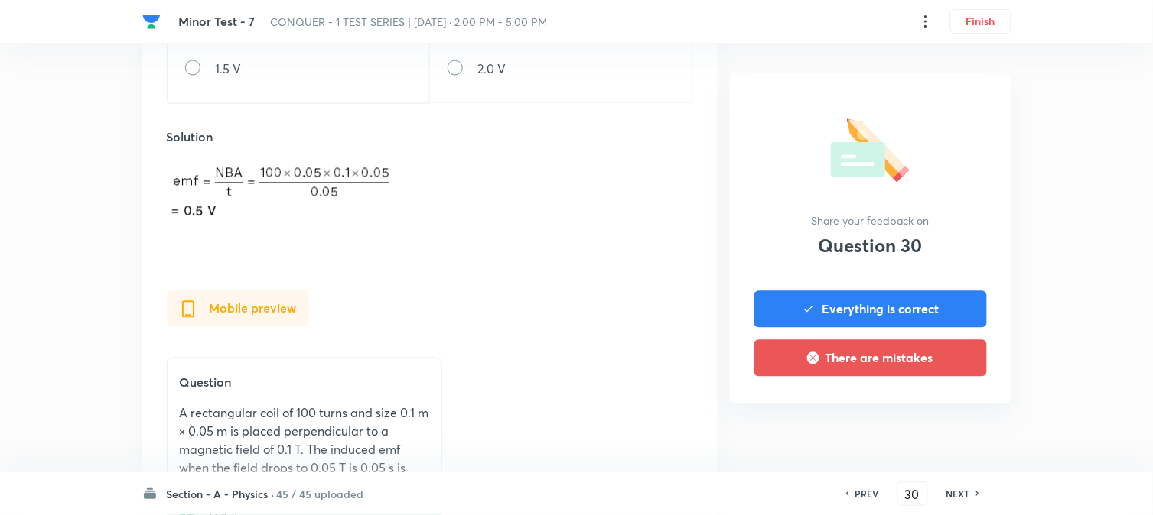
click at [941, 499] on div "NEXT" at bounding box center [960, 494] width 41 height 14
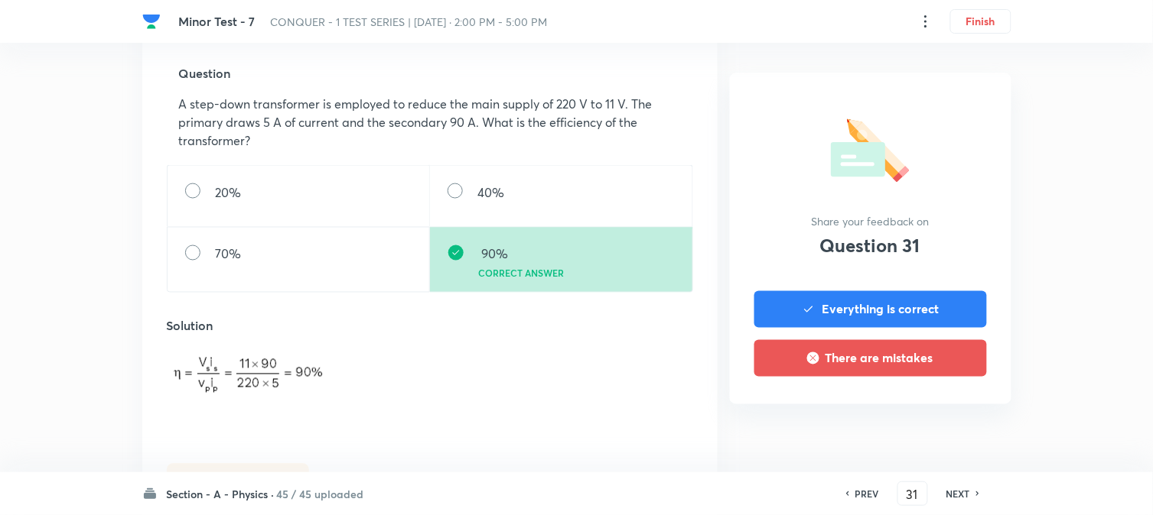
click at [941, 499] on div "NEXT" at bounding box center [960, 494] width 41 height 14
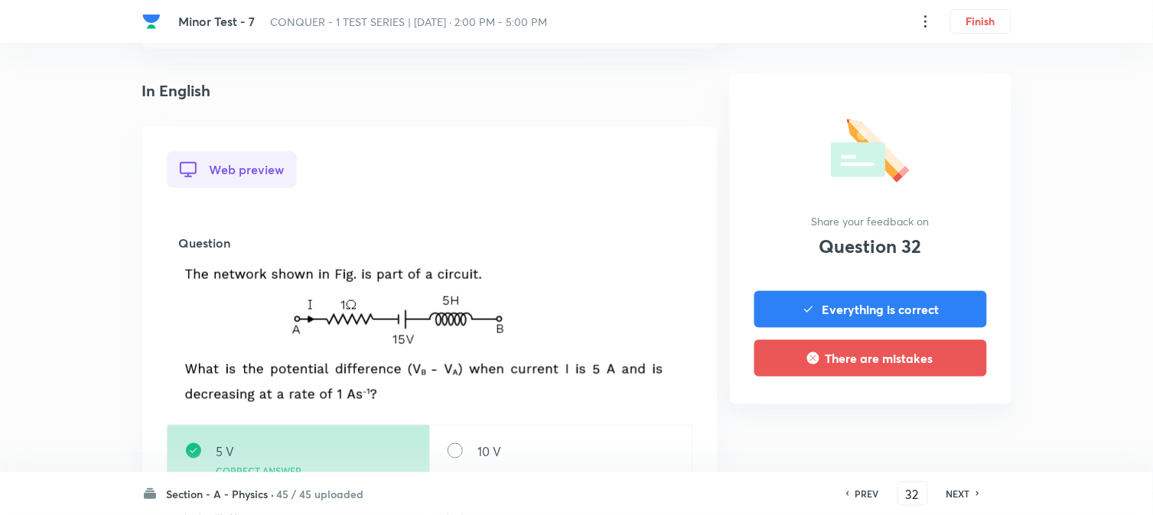
click at [941, 499] on div "NEXT" at bounding box center [960, 494] width 41 height 14
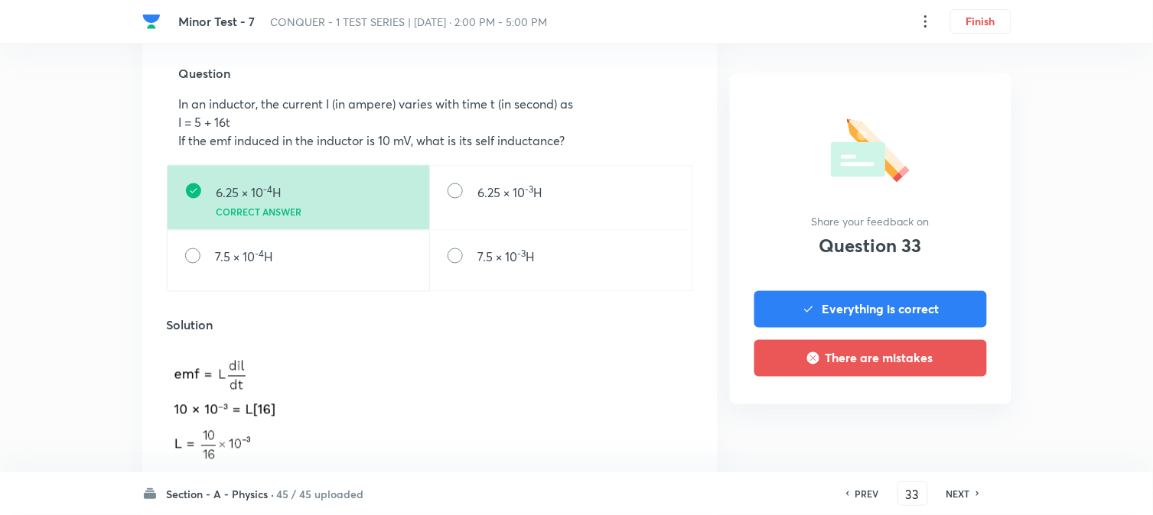
click at [941, 499] on div "NEXT" at bounding box center [960, 494] width 41 height 14
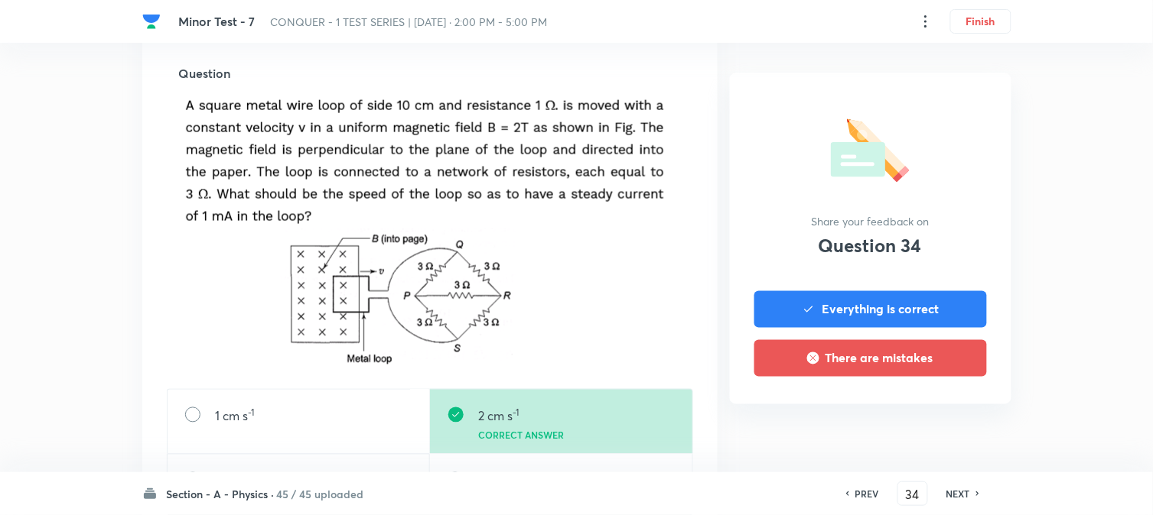
click at [941, 499] on div "NEXT" at bounding box center [960, 494] width 41 height 14
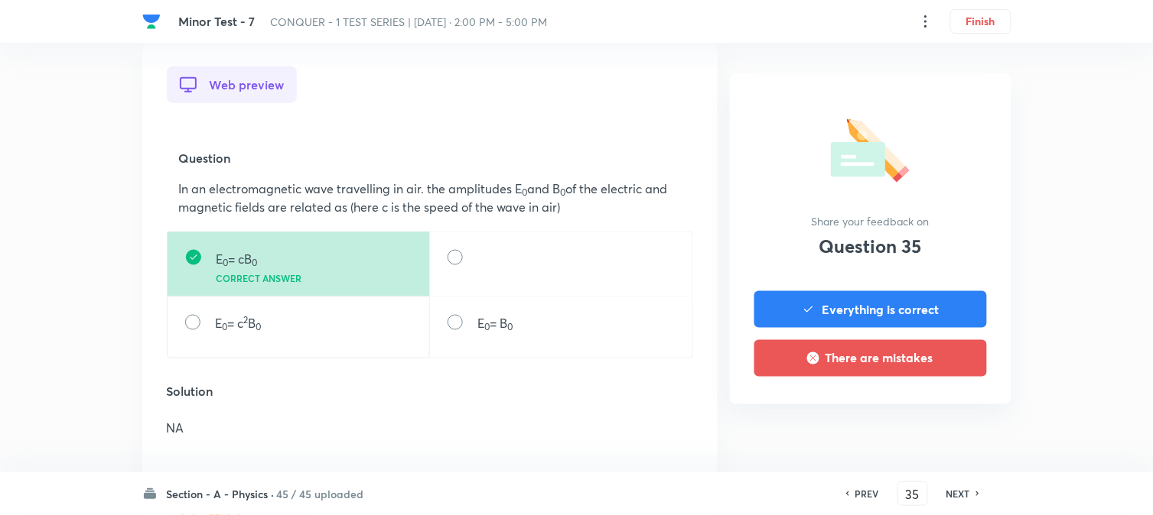
click at [941, 499] on div "NEXT" at bounding box center [960, 494] width 41 height 14
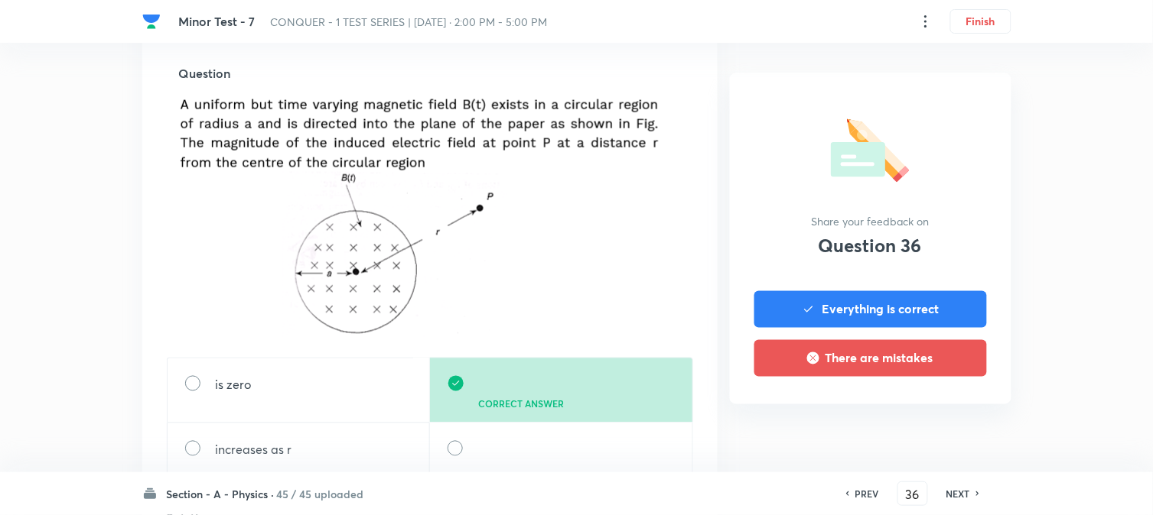
click at [940, 499] on div "NEXT" at bounding box center [960, 494] width 41 height 14
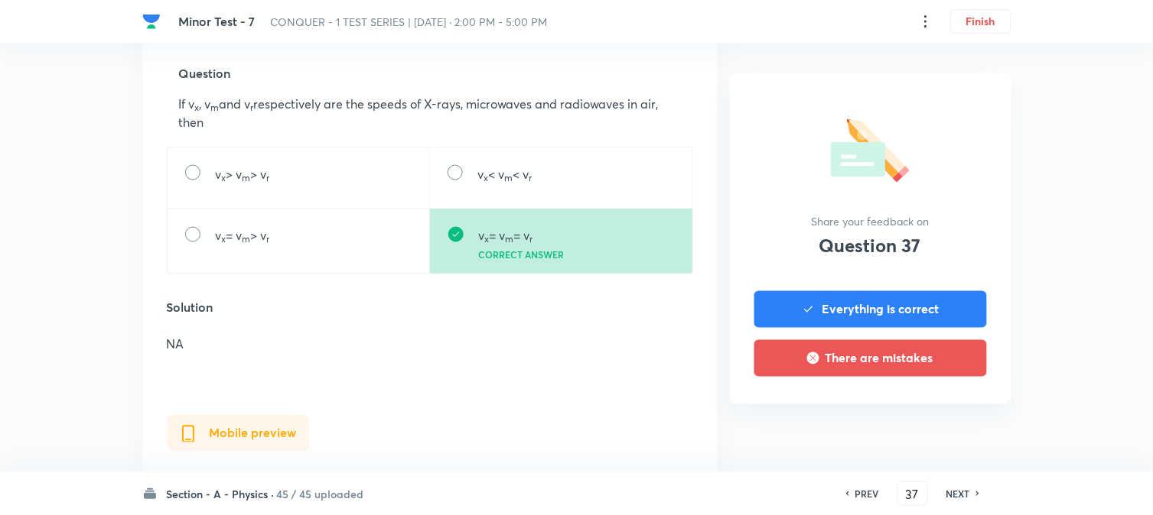
click at [940, 499] on div "NEXT" at bounding box center [960, 494] width 41 height 14
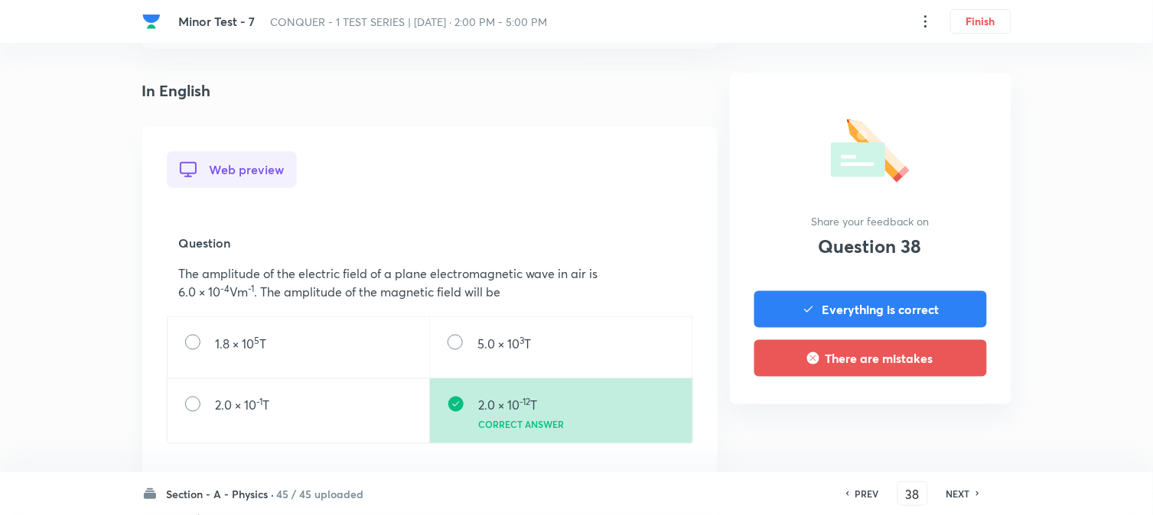
click at [940, 499] on div "NEXT" at bounding box center [960, 494] width 41 height 14
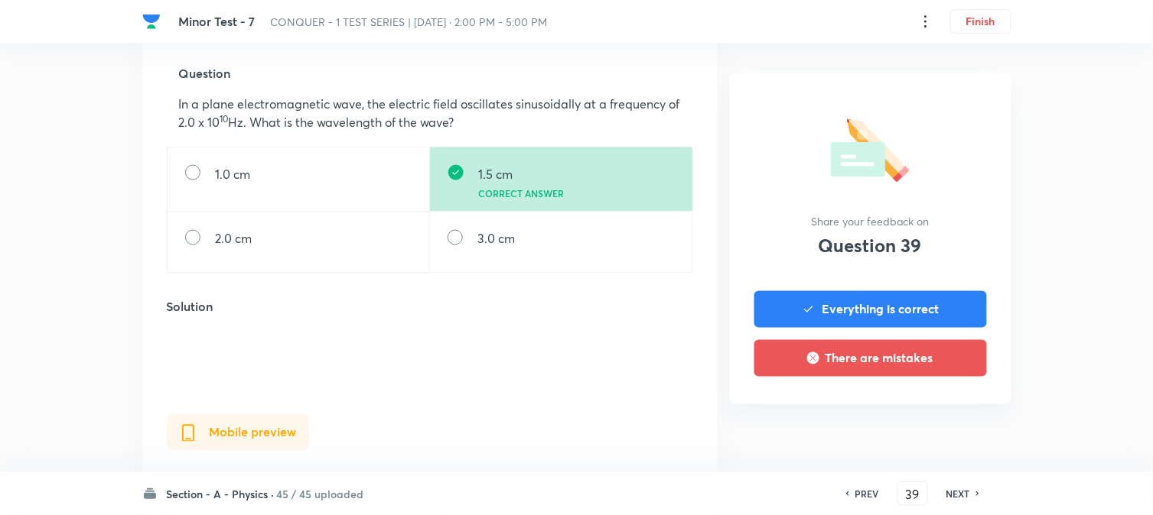
click at [940, 499] on div "NEXT" at bounding box center [960, 494] width 41 height 14
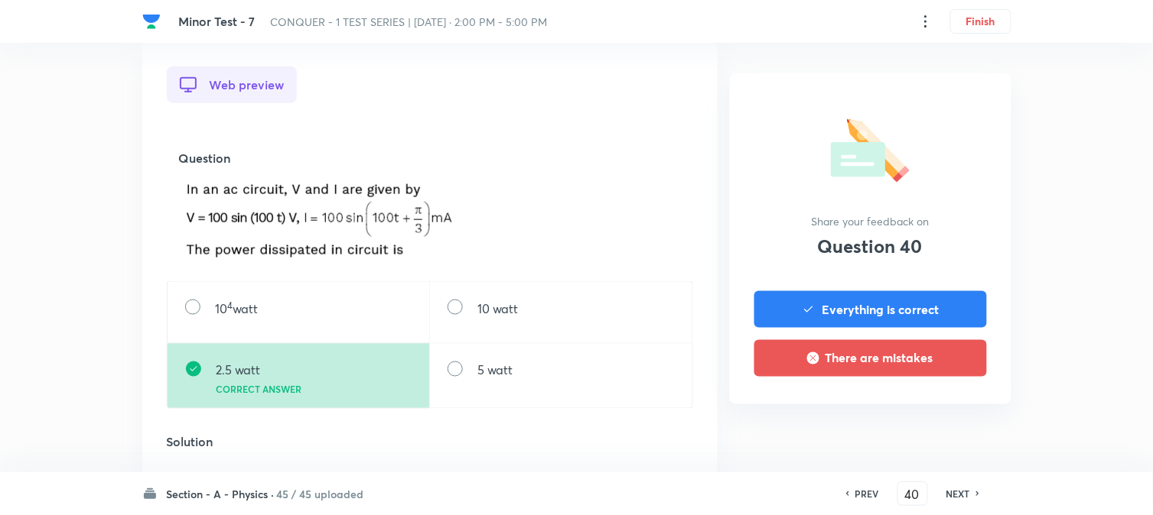
click at [940, 499] on div "NEXT" at bounding box center [960, 494] width 41 height 14
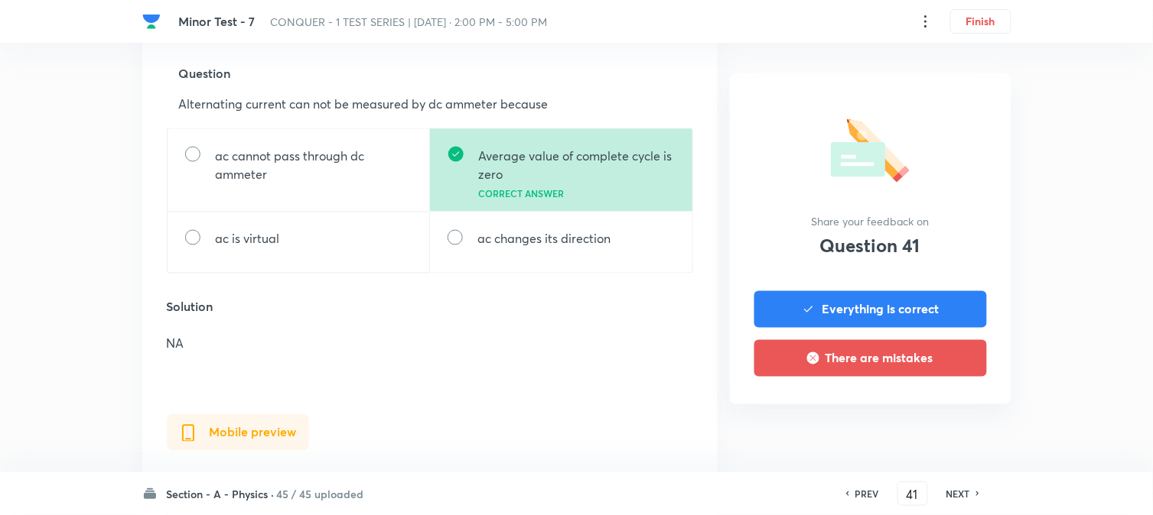
click at [940, 499] on div "NEXT" at bounding box center [960, 494] width 41 height 14
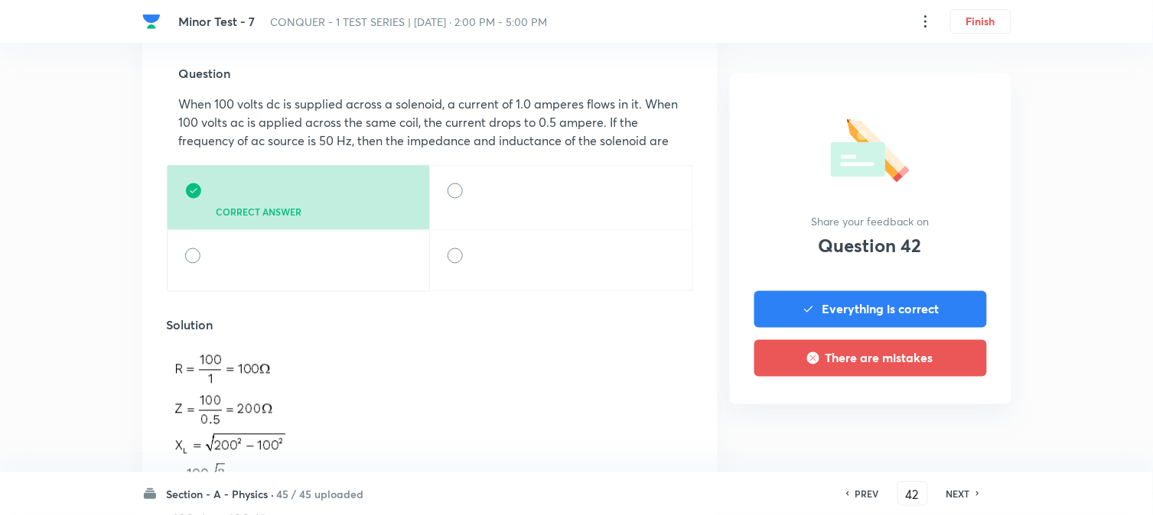
click at [940, 499] on div "NEXT" at bounding box center [960, 494] width 41 height 14
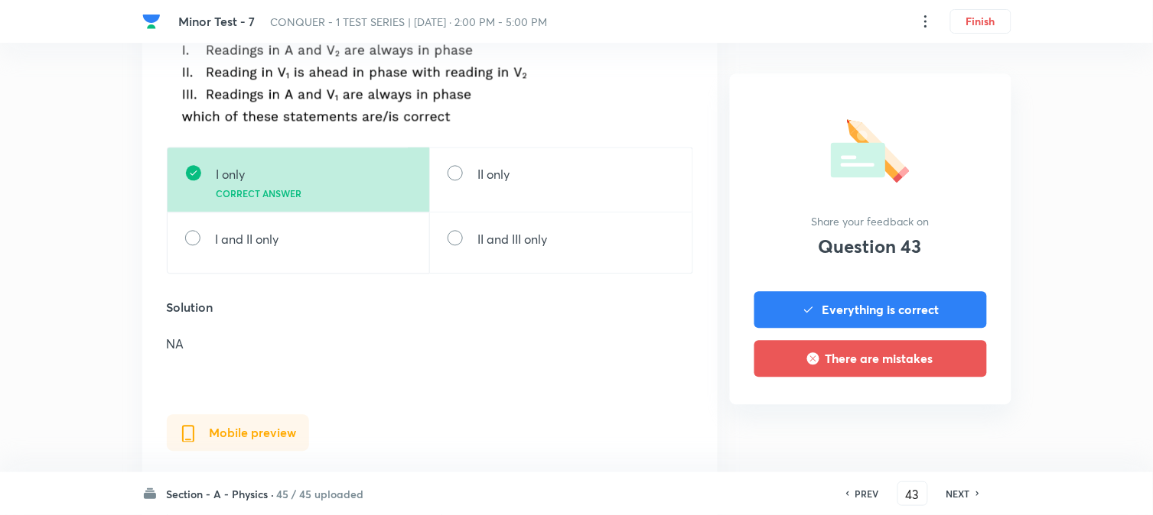
click at [940, 499] on div "NEXT" at bounding box center [960, 494] width 41 height 14
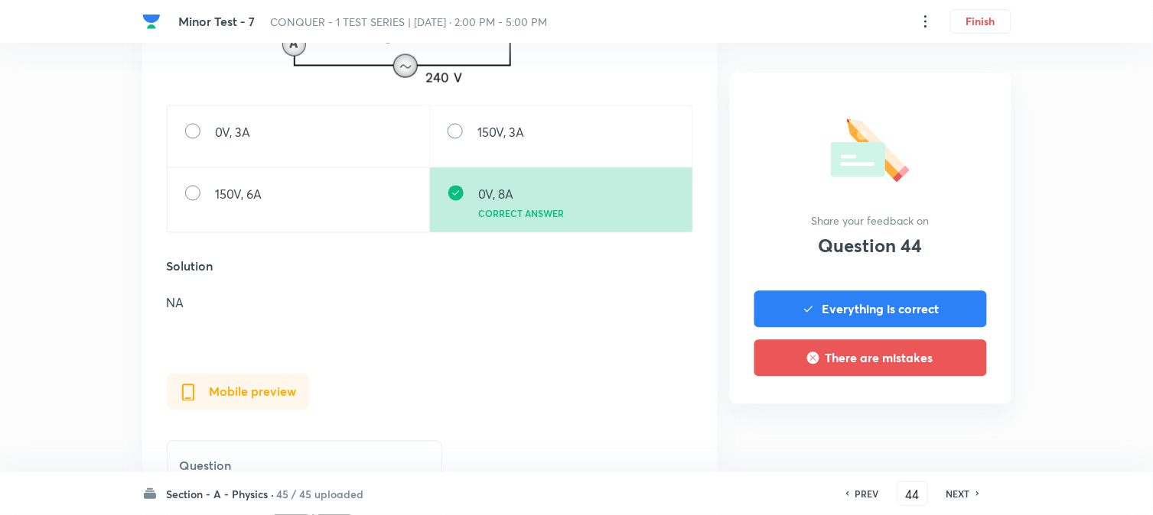
click at [937, 495] on div "PREV 44 ​ NEXT" at bounding box center [912, 494] width 197 height 24
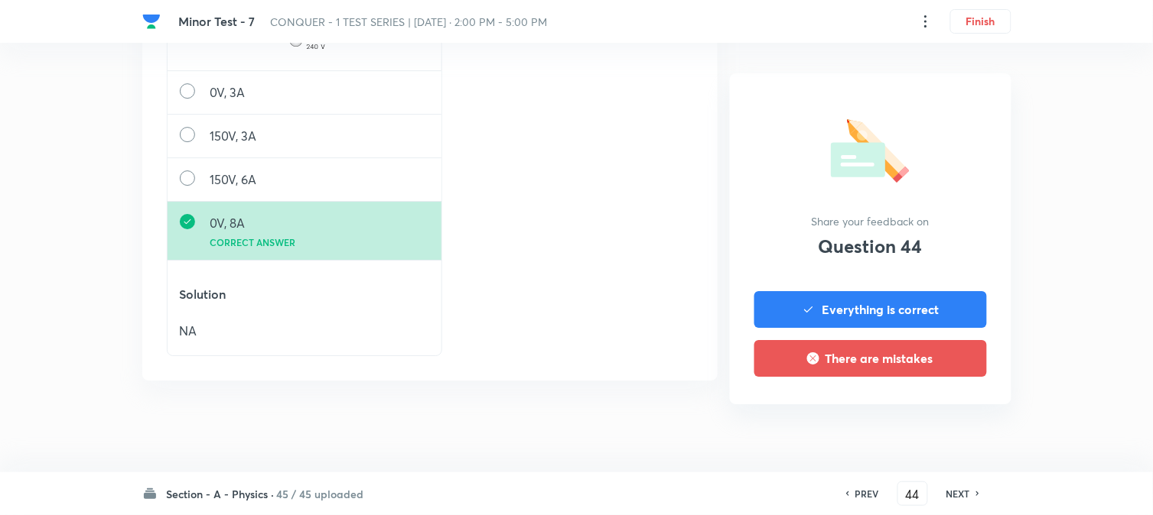
click at [940, 489] on div "NEXT" at bounding box center [960, 494] width 41 height 14
type input "45"
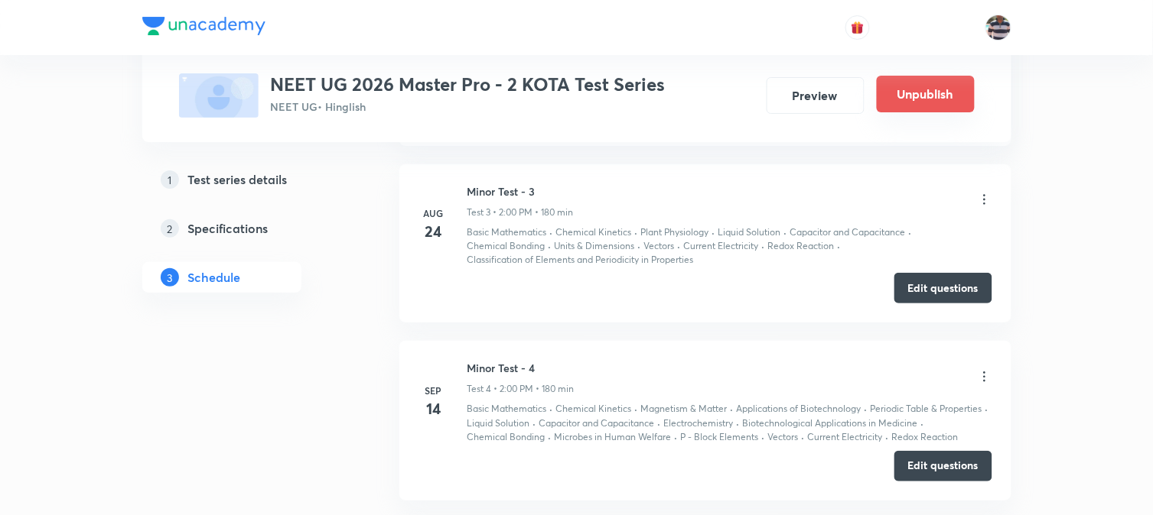
scroll to position [1765, 0]
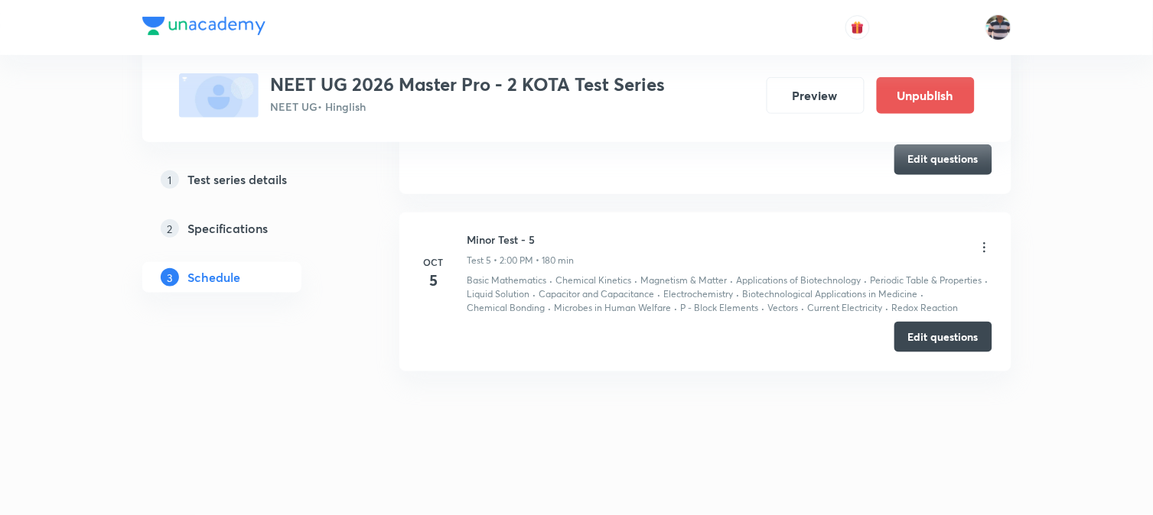
click at [941, 248] on icon at bounding box center [984, 247] width 15 height 15
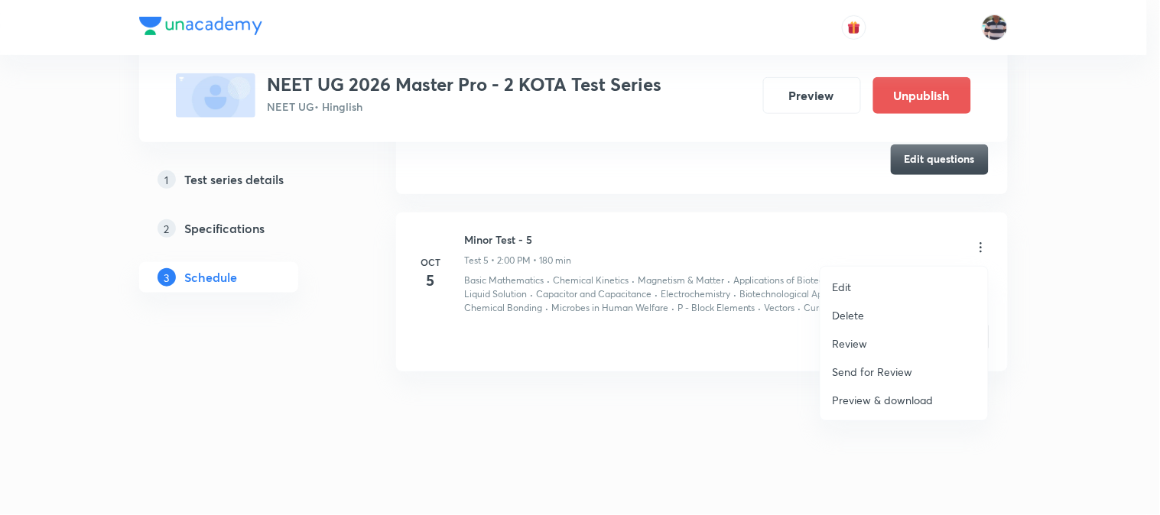
click at [868, 342] on li "Review" at bounding box center [904, 344] width 167 height 28
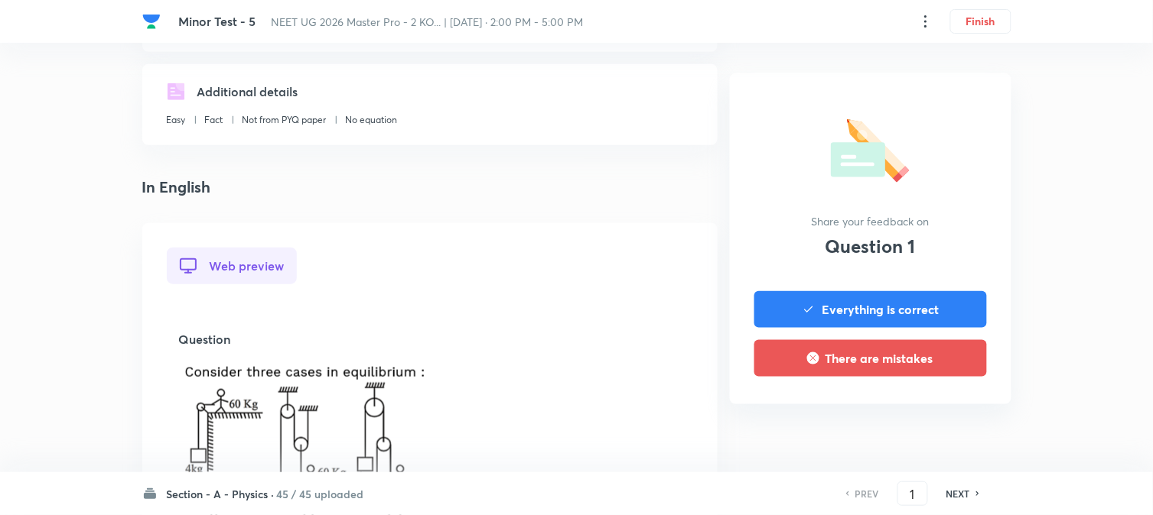
scroll to position [509, 0]
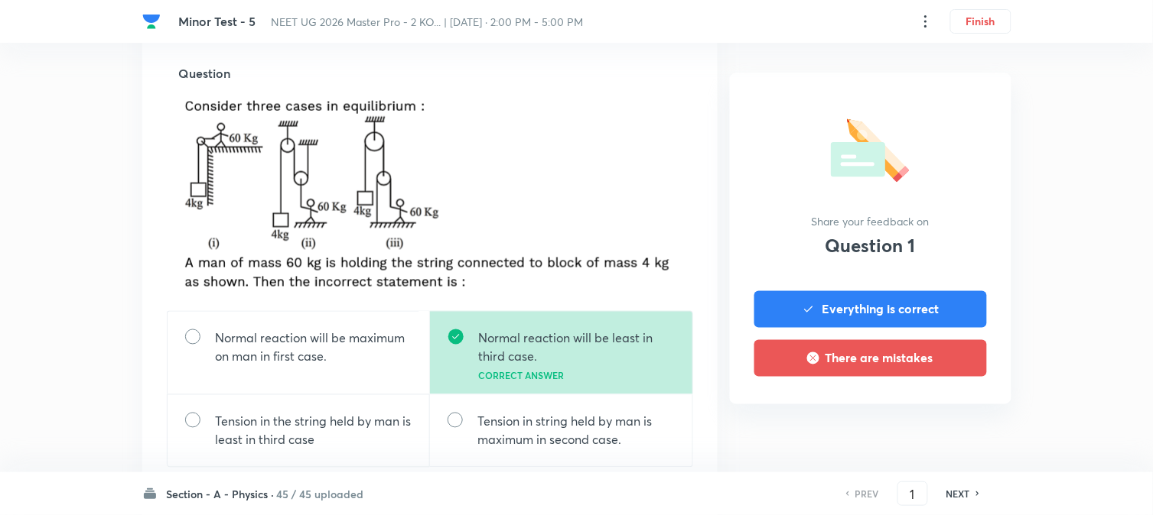
click at [941, 421] on h6 "NEXT" at bounding box center [958, 494] width 24 height 14
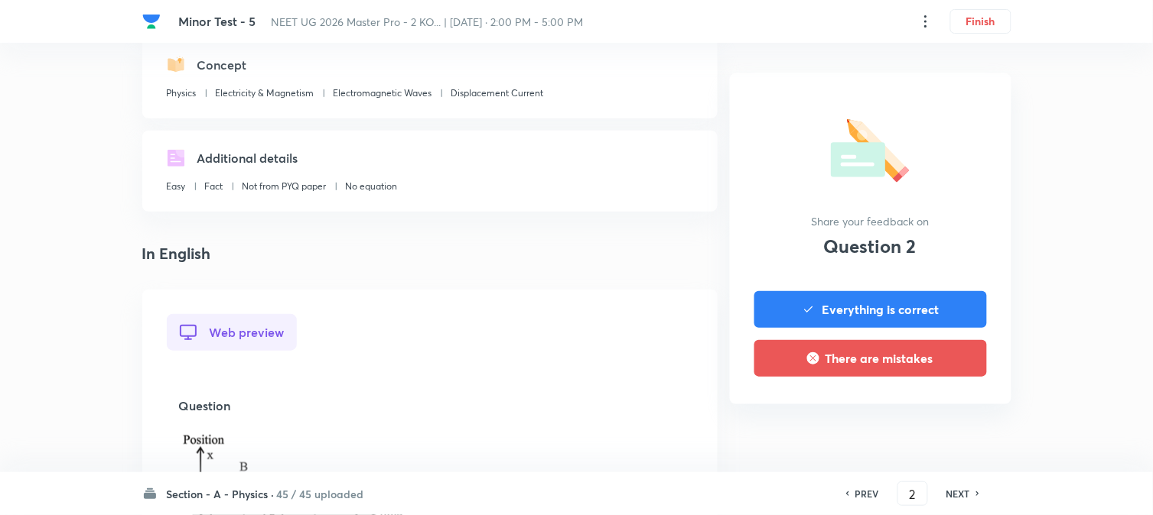
scroll to position [424, 0]
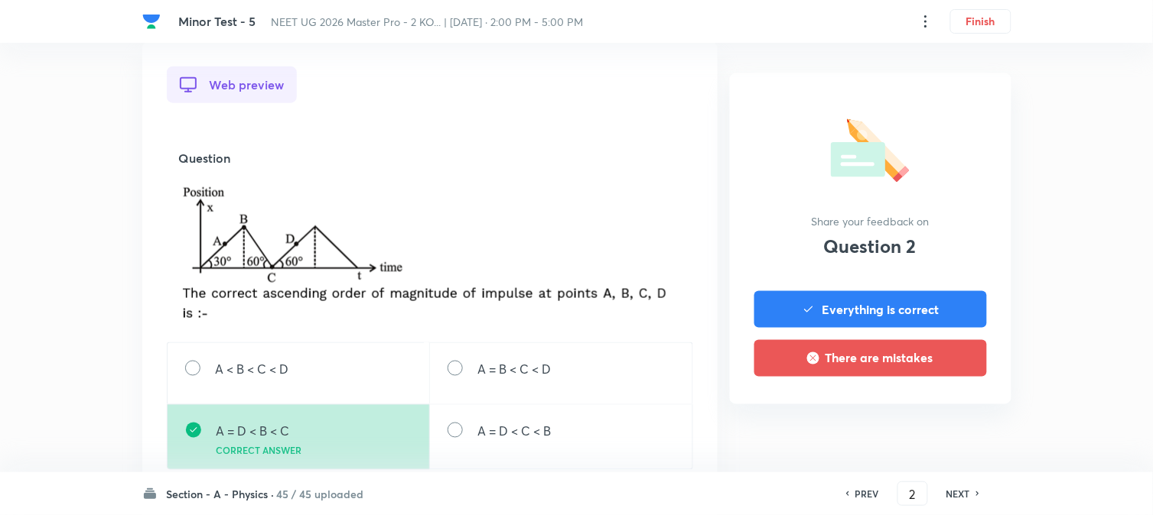
click at [941, 421] on h6 "NEXT" at bounding box center [958, 494] width 24 height 14
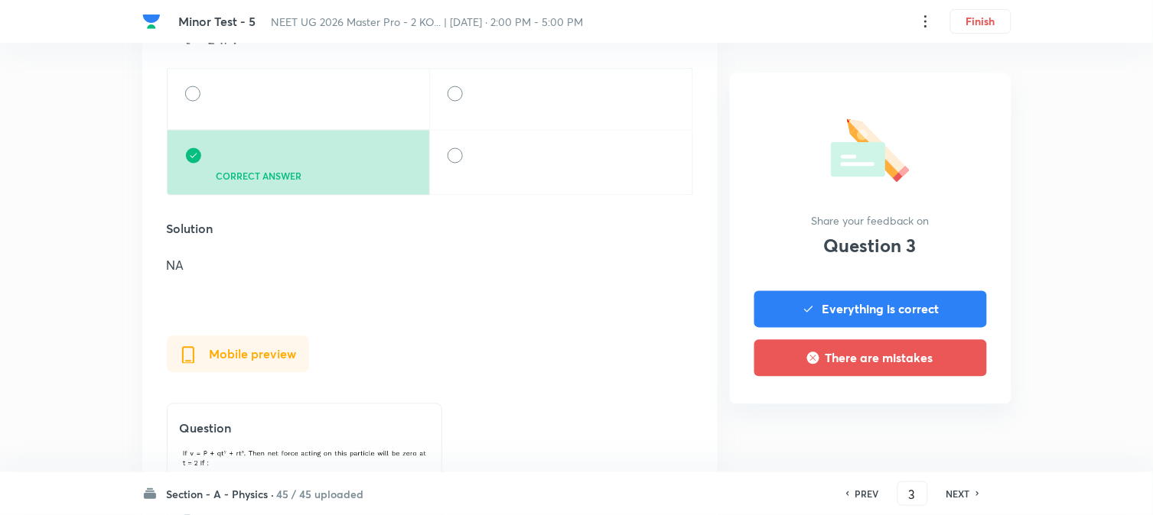
scroll to position [594, 0]
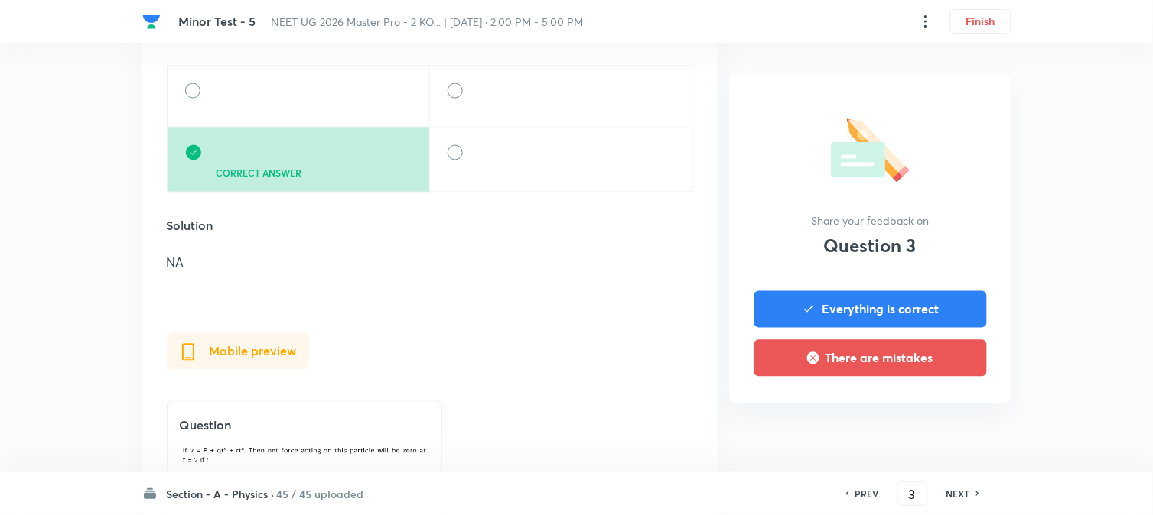
click at [941, 421] on h6 "NEXT" at bounding box center [958, 494] width 24 height 14
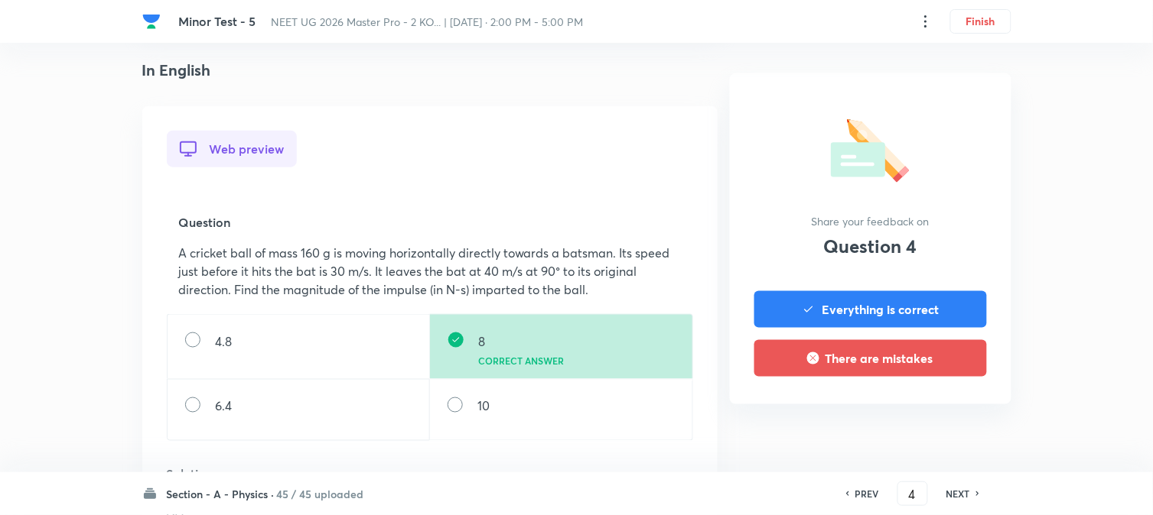
scroll to position [424, 0]
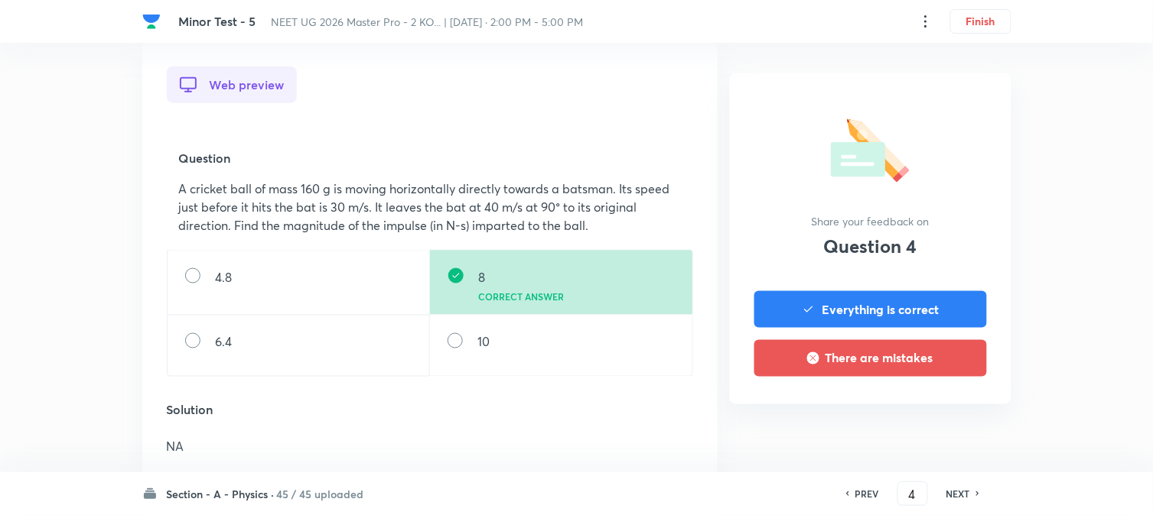
click at [941, 421] on h6 "NEXT" at bounding box center [958, 494] width 24 height 14
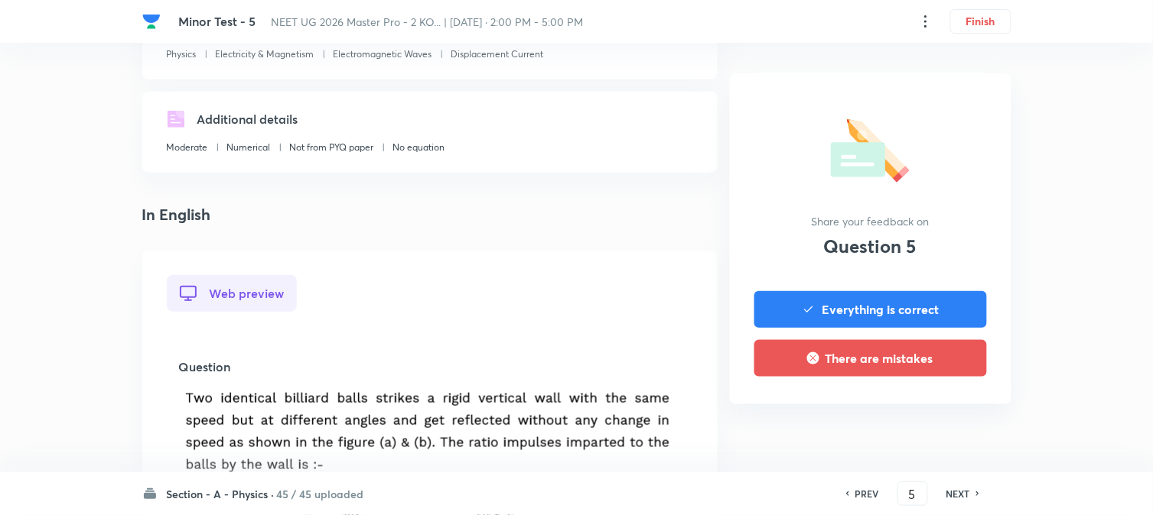
scroll to position [340, 0]
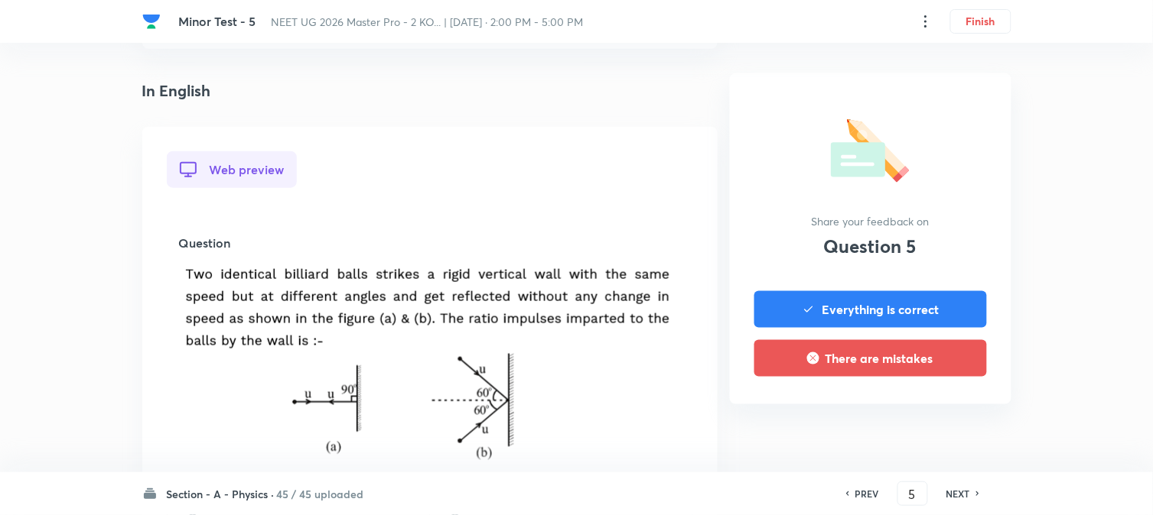
click at [941, 421] on h6 "NEXT" at bounding box center [958, 494] width 24 height 14
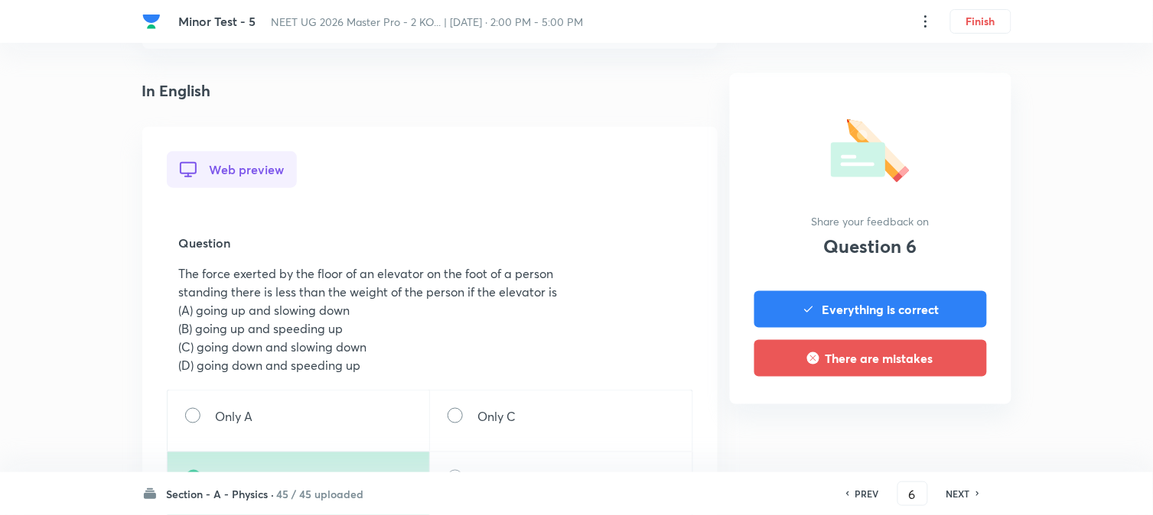
scroll to position [0, 0]
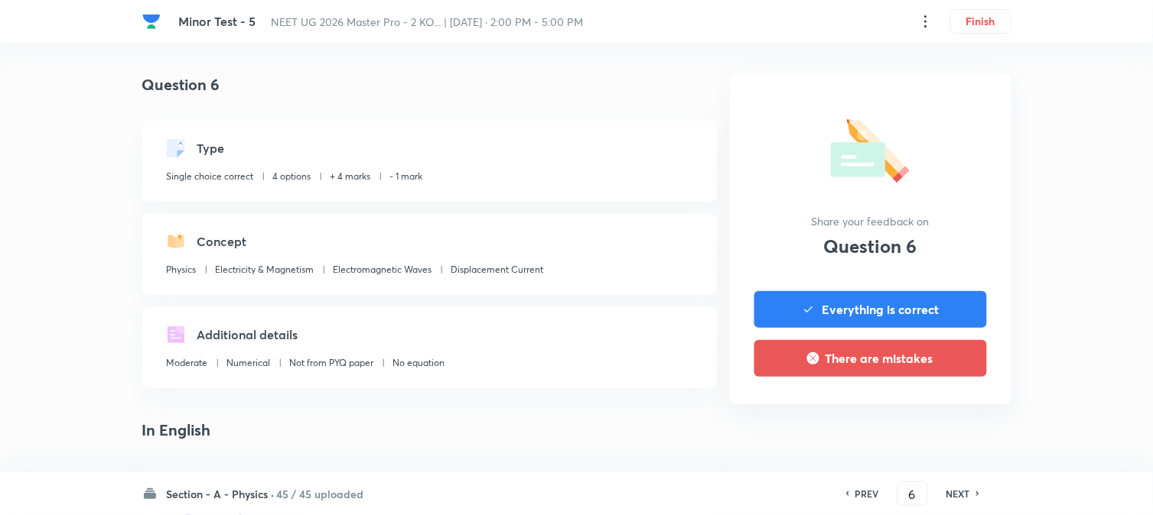
click at [880, 421] on div "PREV" at bounding box center [864, 494] width 41 height 14
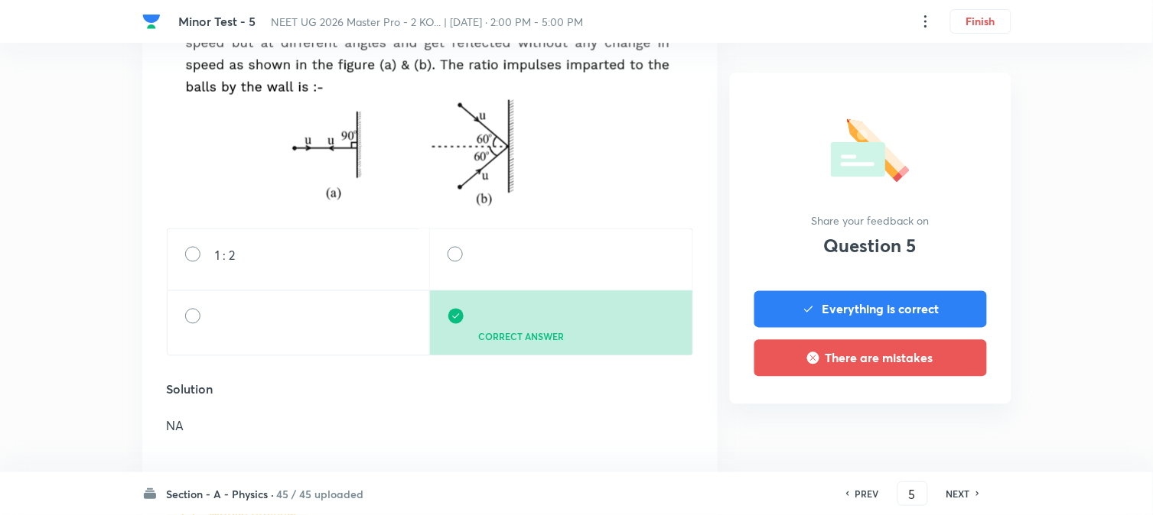
scroll to position [594, 0]
click at [941, 421] on div "NEXT" at bounding box center [960, 494] width 41 height 14
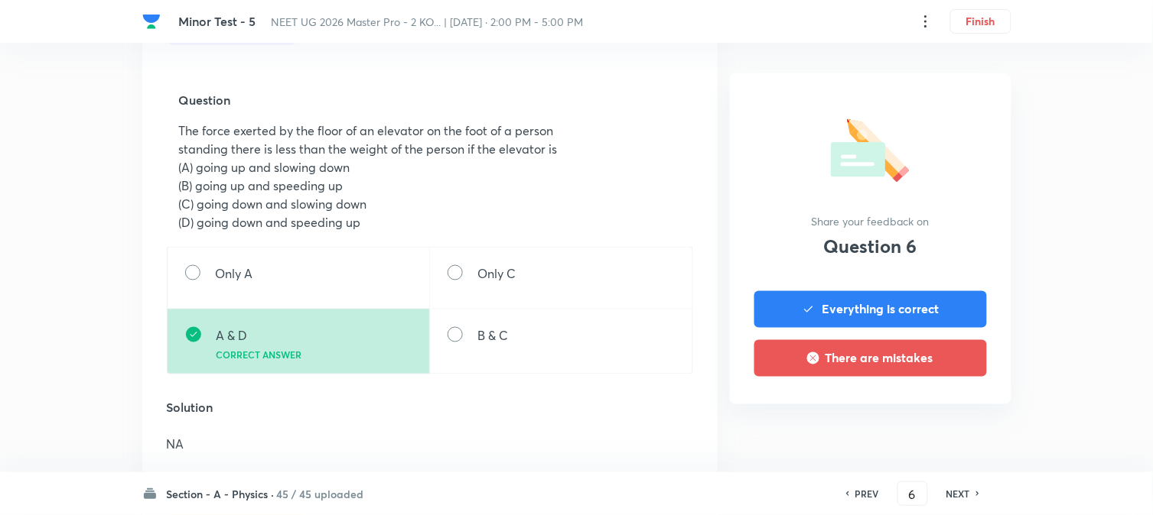
scroll to position [509, 0]
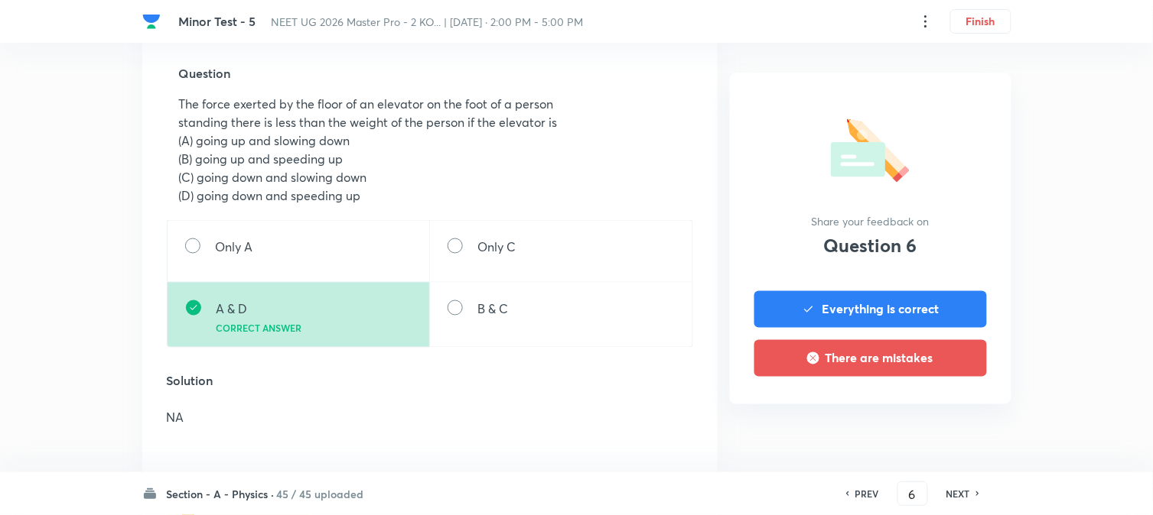
click at [941, 421] on div "NEXT" at bounding box center [960, 494] width 41 height 14
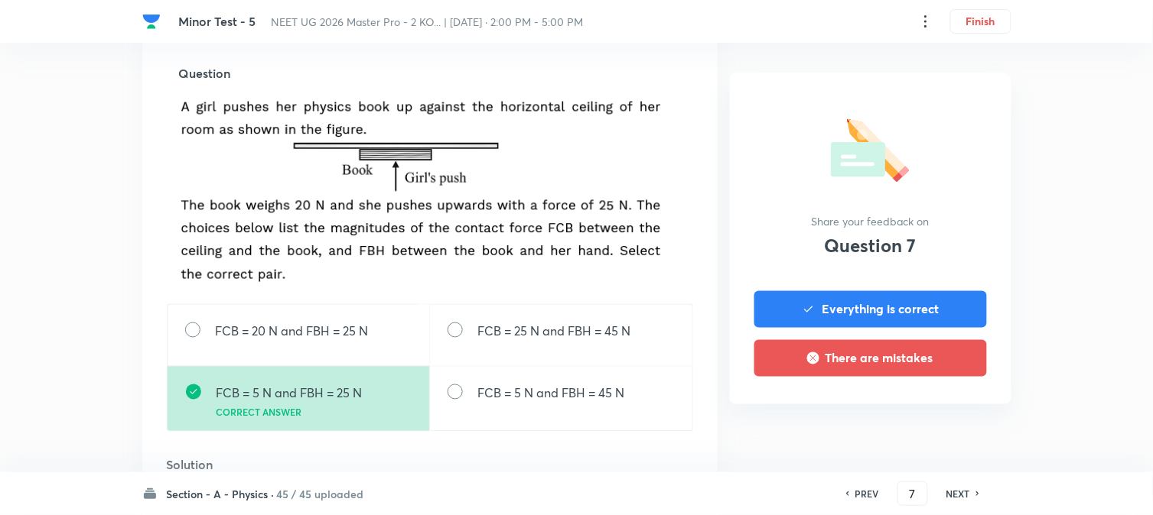
click at [941, 421] on h6 "NEXT" at bounding box center [958, 494] width 24 height 14
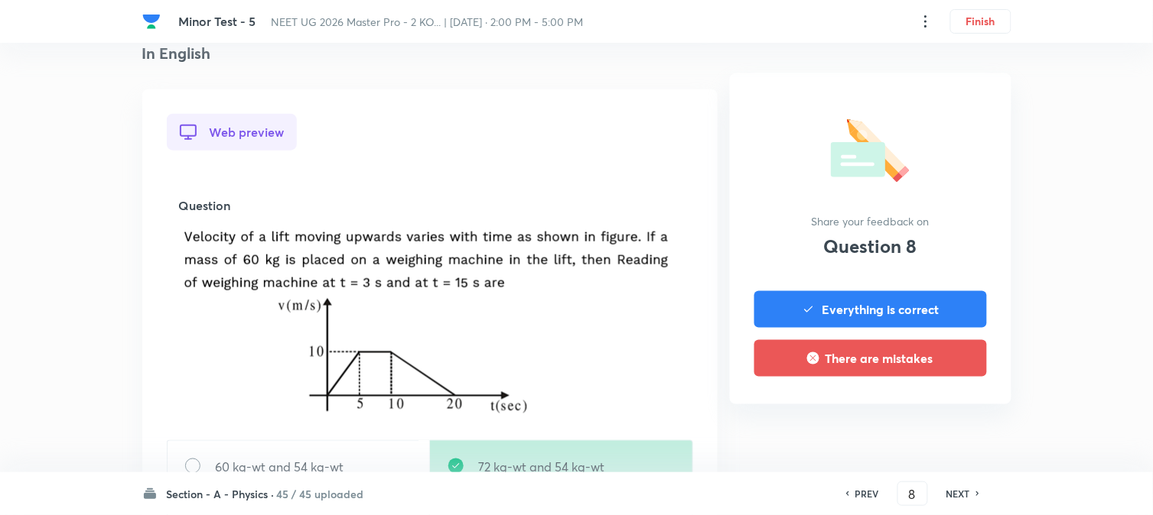
scroll to position [424, 0]
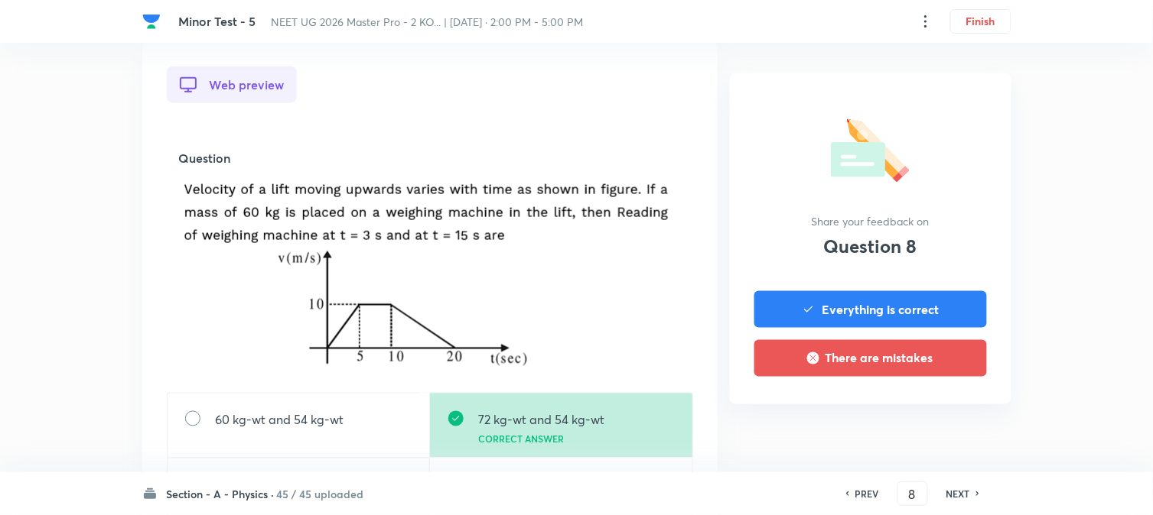
click at [941, 421] on h6 "NEXT" at bounding box center [958, 494] width 24 height 14
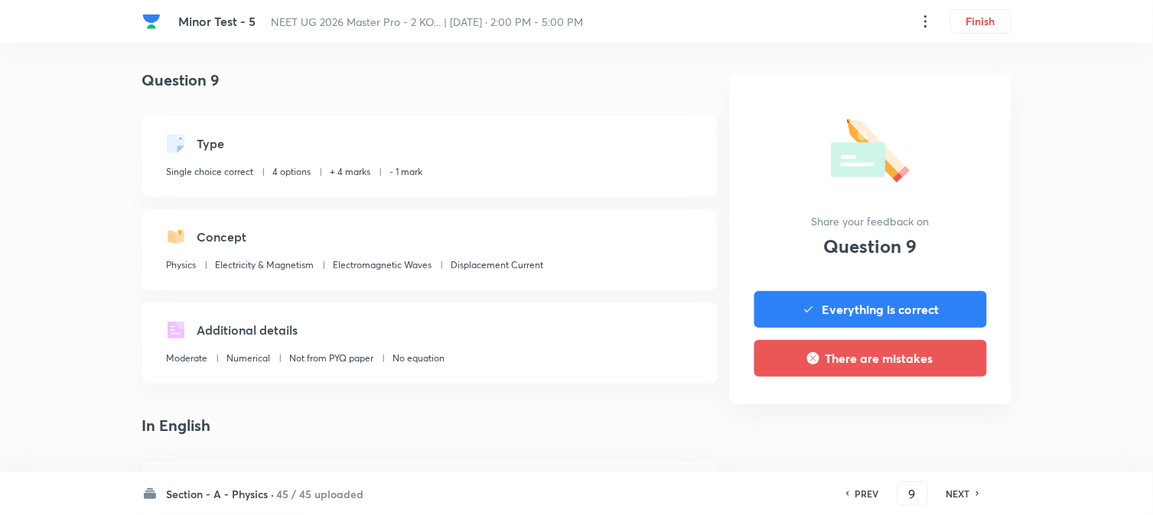
scroll to position [509, 0]
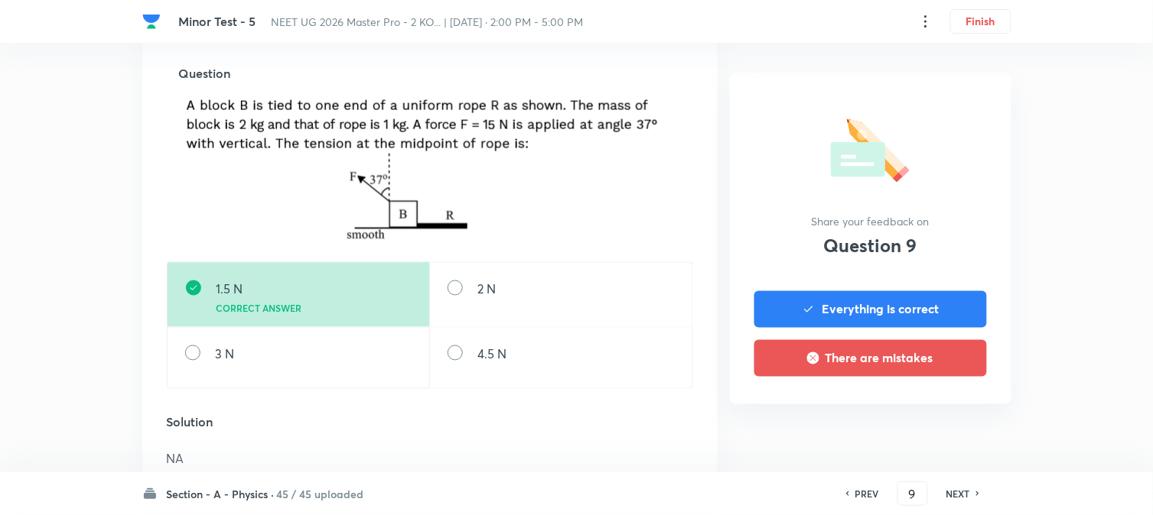
click at [941, 421] on h6 "NEXT" at bounding box center [958, 494] width 24 height 14
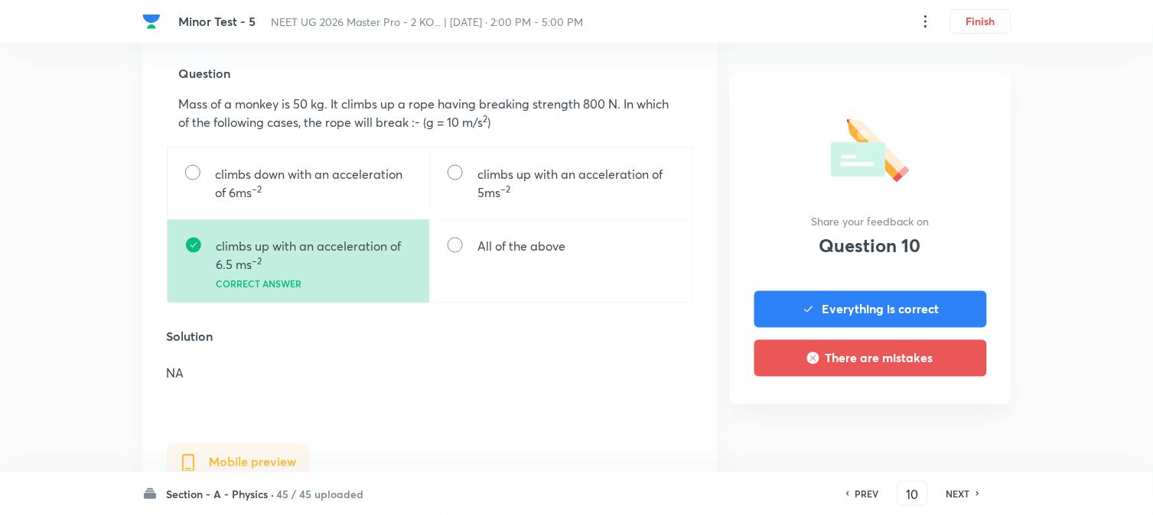
click at [941, 421] on h6 "NEXT" at bounding box center [958, 494] width 24 height 14
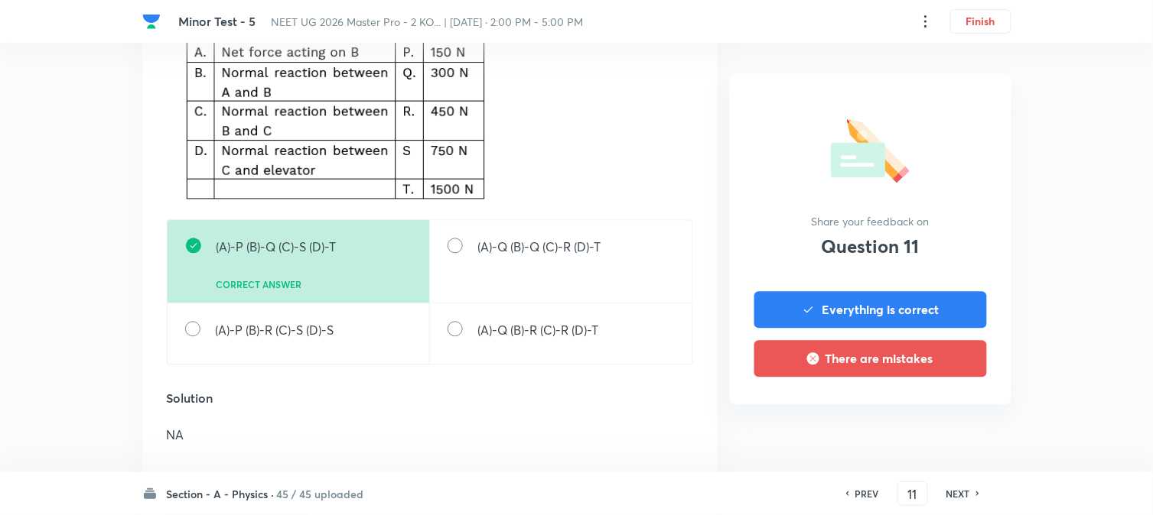
scroll to position [1189, 0]
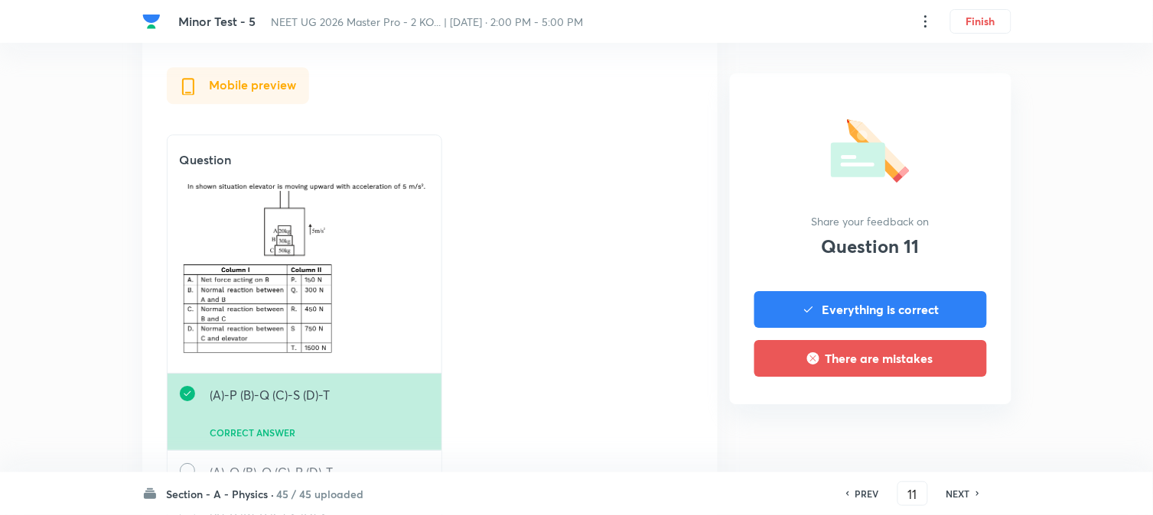
click at [941, 421] on h6 "NEXT" at bounding box center [958, 494] width 24 height 14
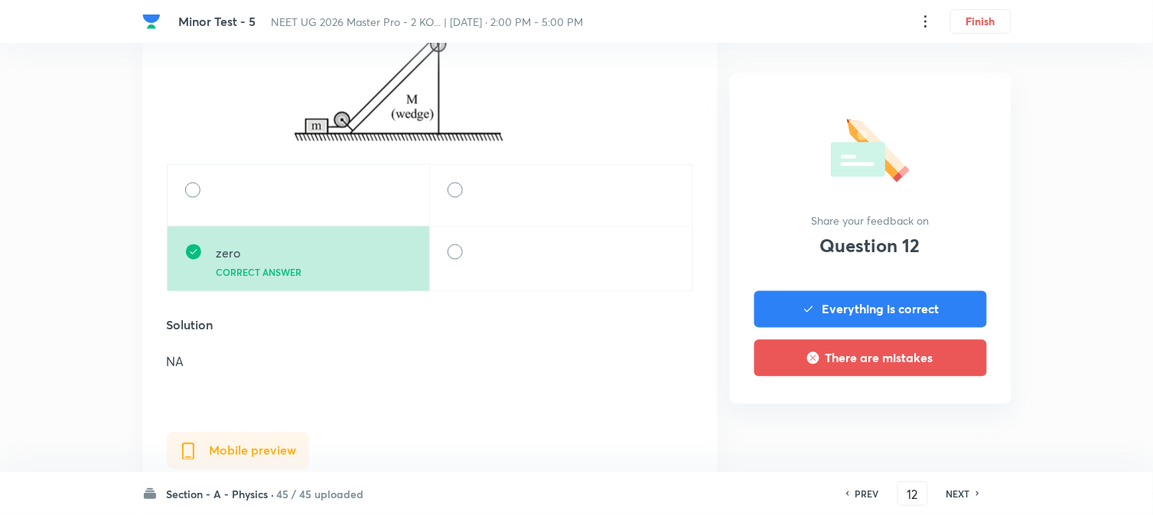
scroll to position [594, 0]
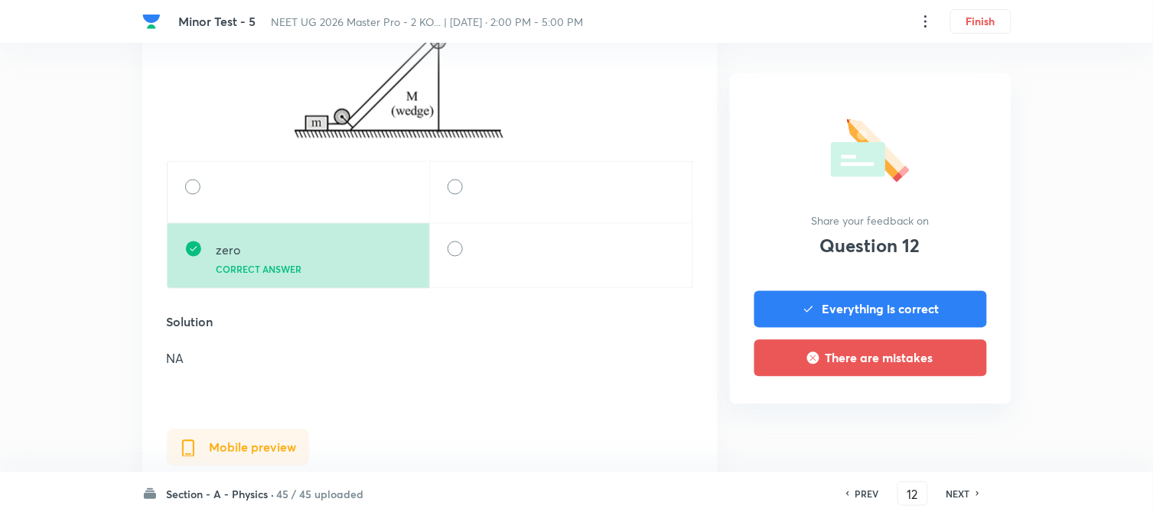
click at [941, 421] on h6 "NEXT" at bounding box center [958, 494] width 24 height 14
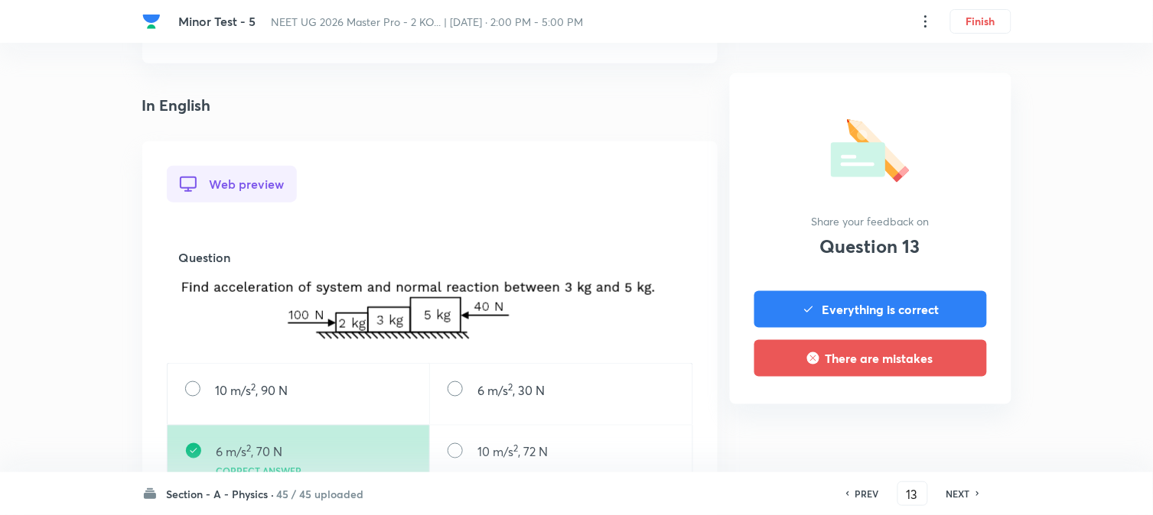
scroll to position [340, 0]
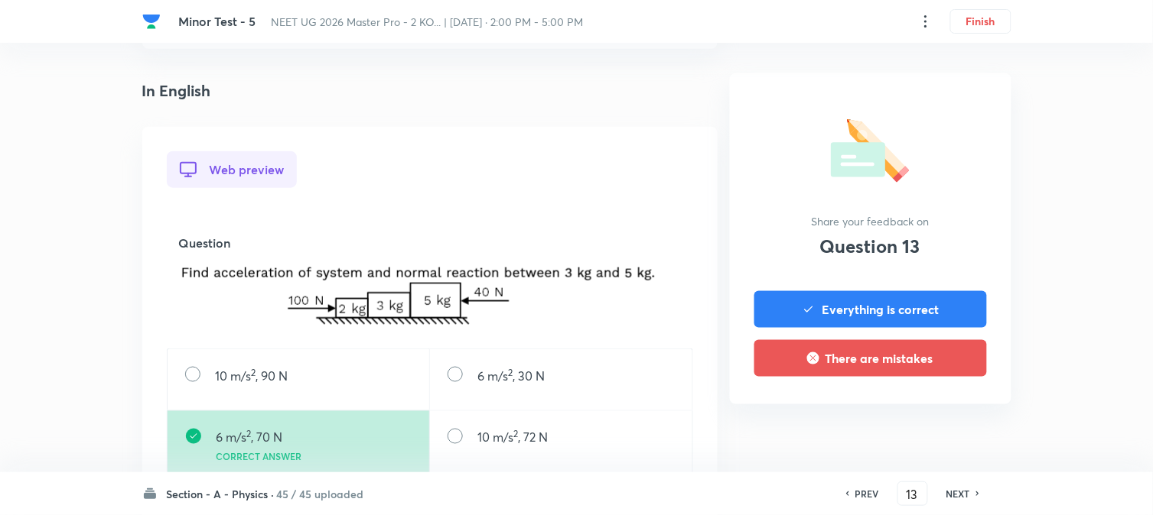
click at [941, 421] on h6 "NEXT" at bounding box center [958, 494] width 24 height 14
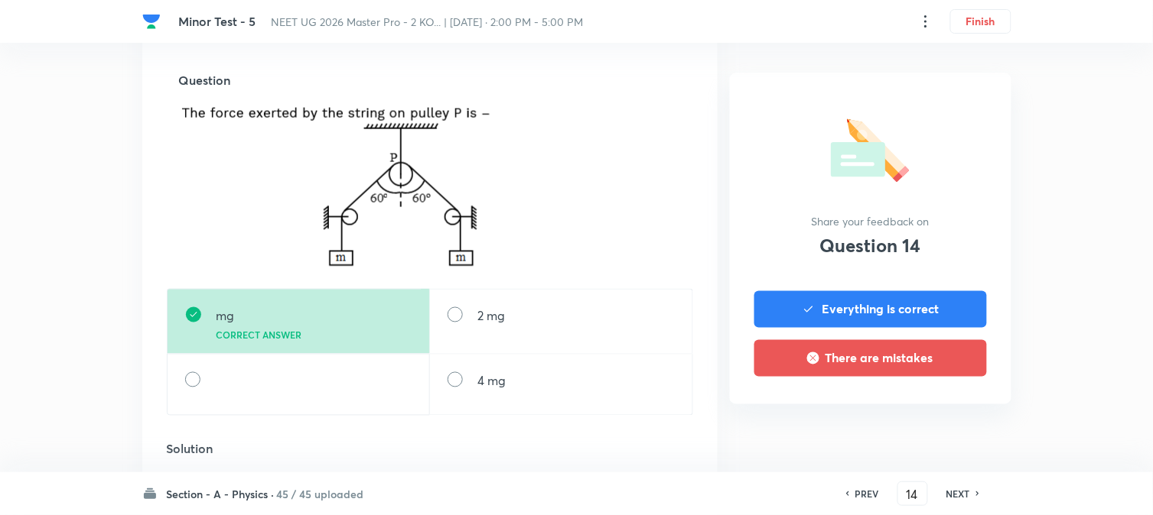
scroll to position [509, 0]
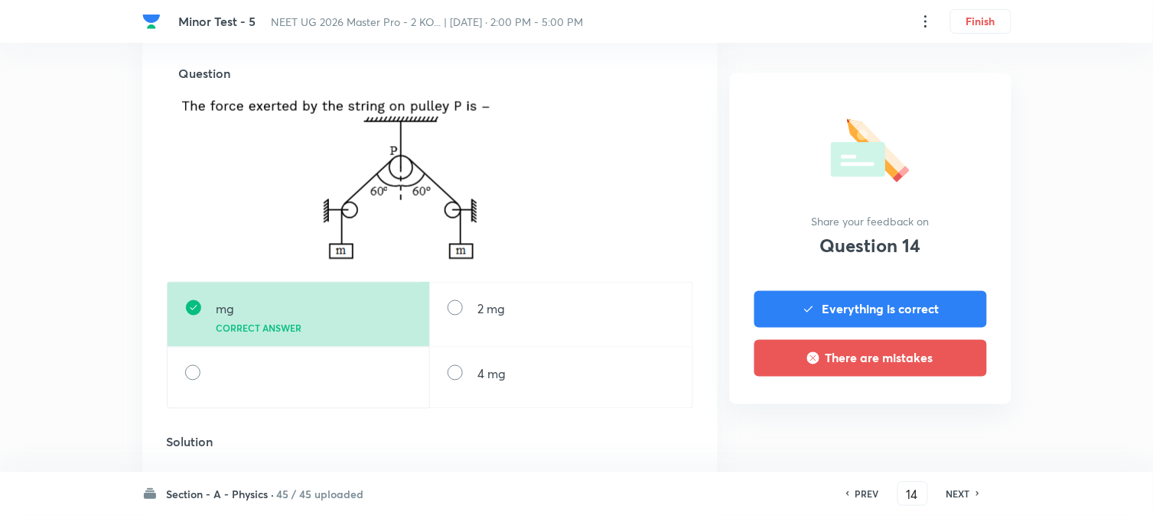
click at [941, 421] on h6 "NEXT" at bounding box center [958, 494] width 24 height 14
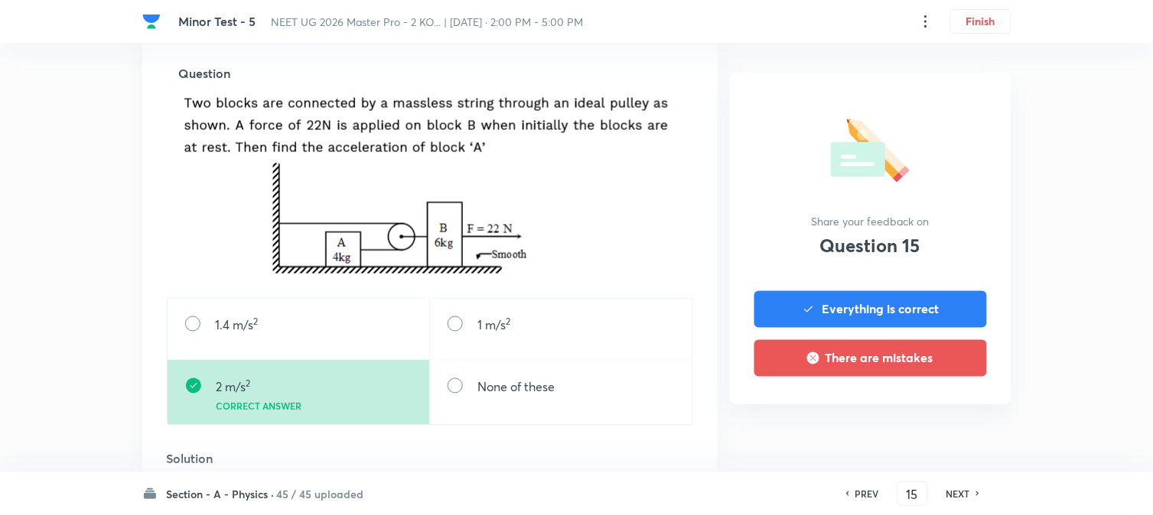
click at [941, 421] on h6 "NEXT" at bounding box center [958, 494] width 24 height 14
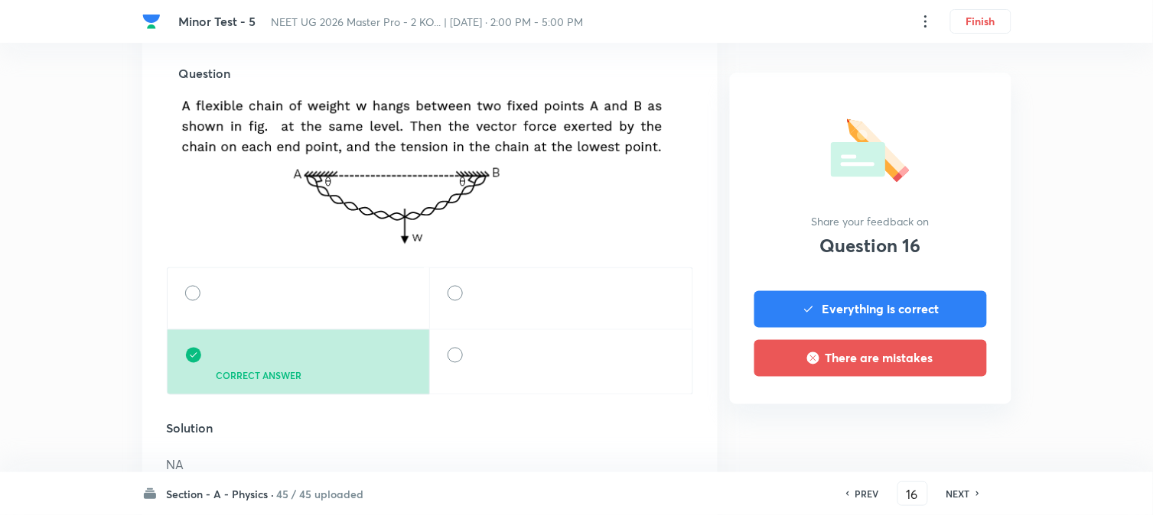
click at [941, 421] on h6 "NEXT" at bounding box center [958, 494] width 24 height 14
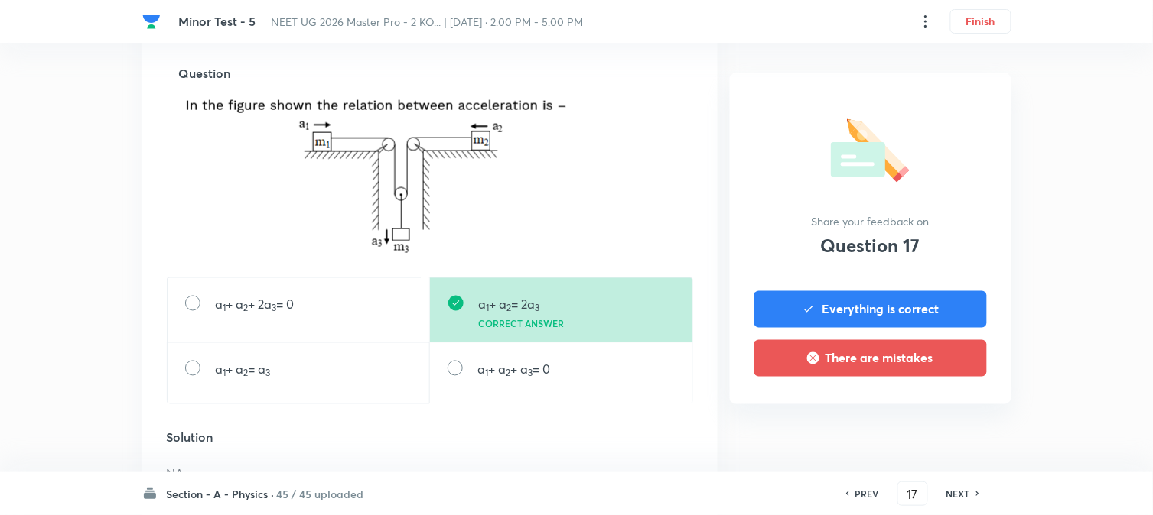
click at [941, 421] on h6 "NEXT" at bounding box center [958, 494] width 24 height 14
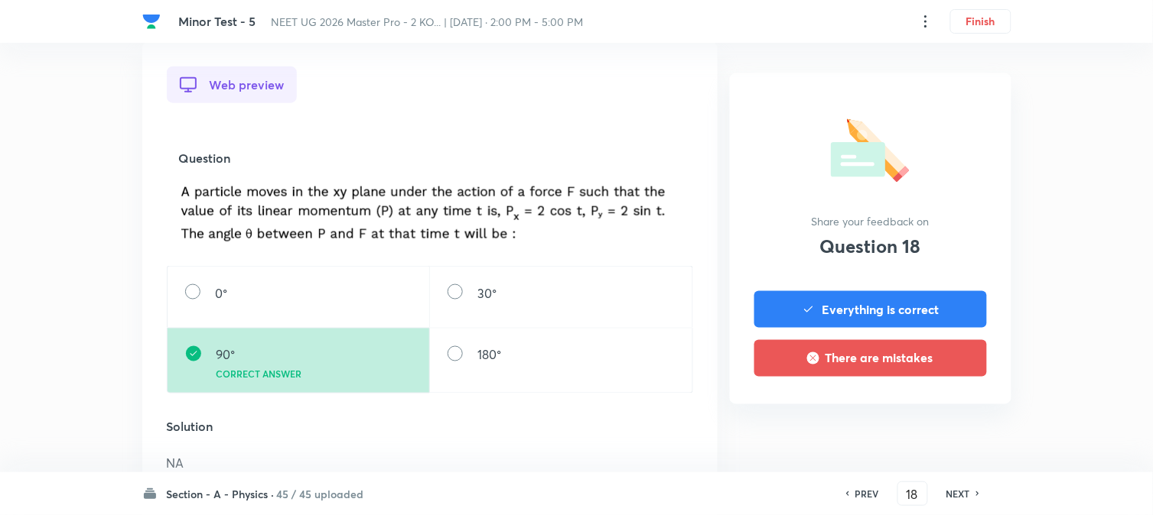
click at [941, 421] on h6 "NEXT" at bounding box center [958, 494] width 24 height 14
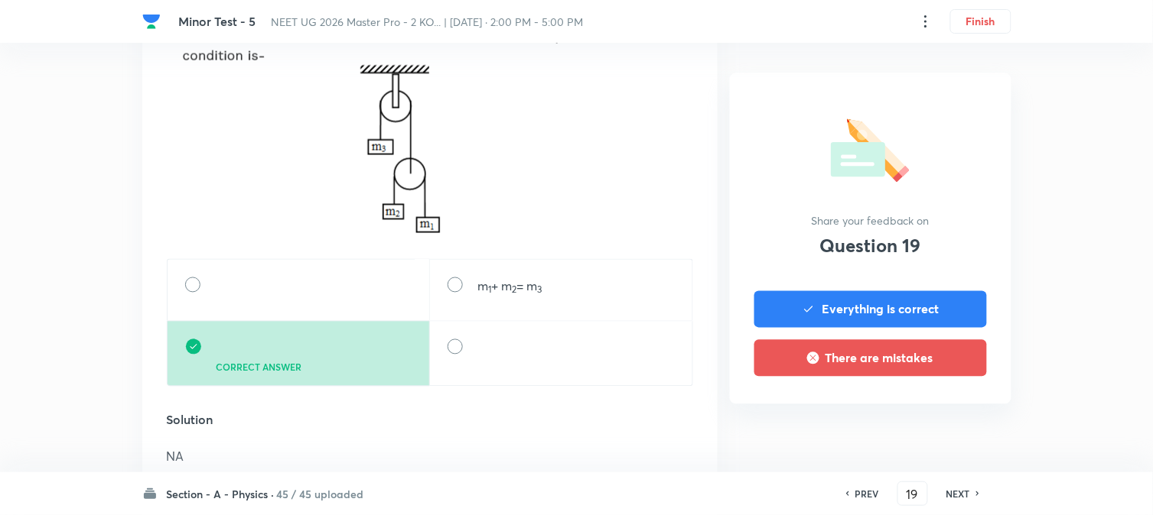
click at [941, 421] on h6 "NEXT" at bounding box center [958, 494] width 24 height 14
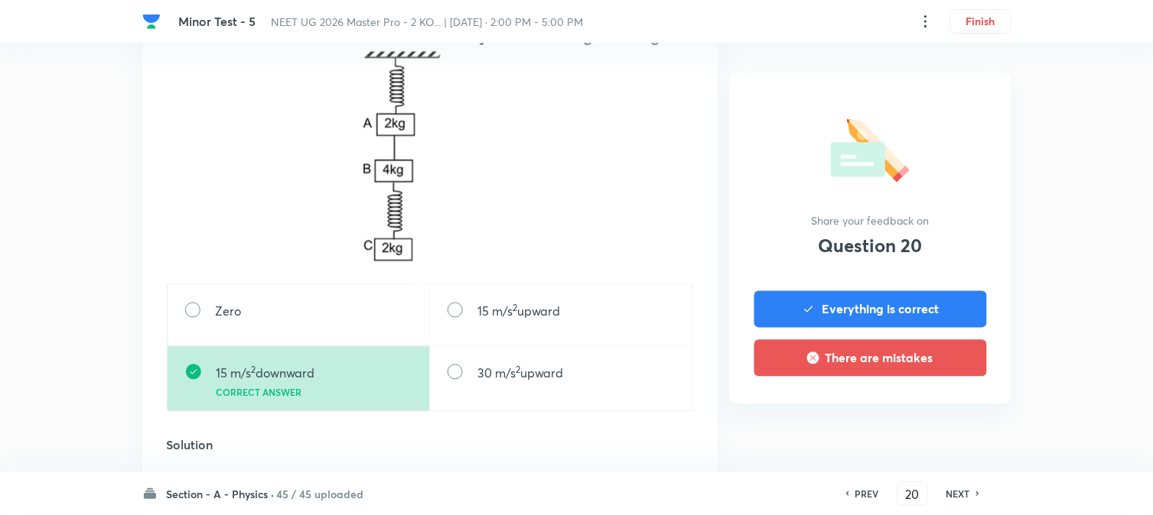
click at [941, 421] on h6 "NEXT" at bounding box center [958, 494] width 24 height 14
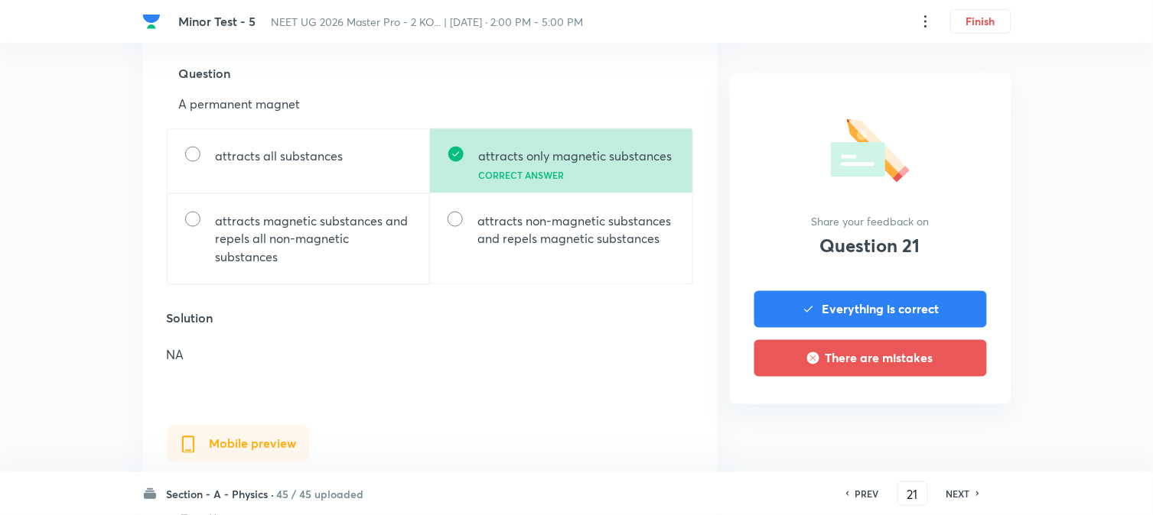
click at [941, 421] on h6 "NEXT" at bounding box center [958, 494] width 24 height 14
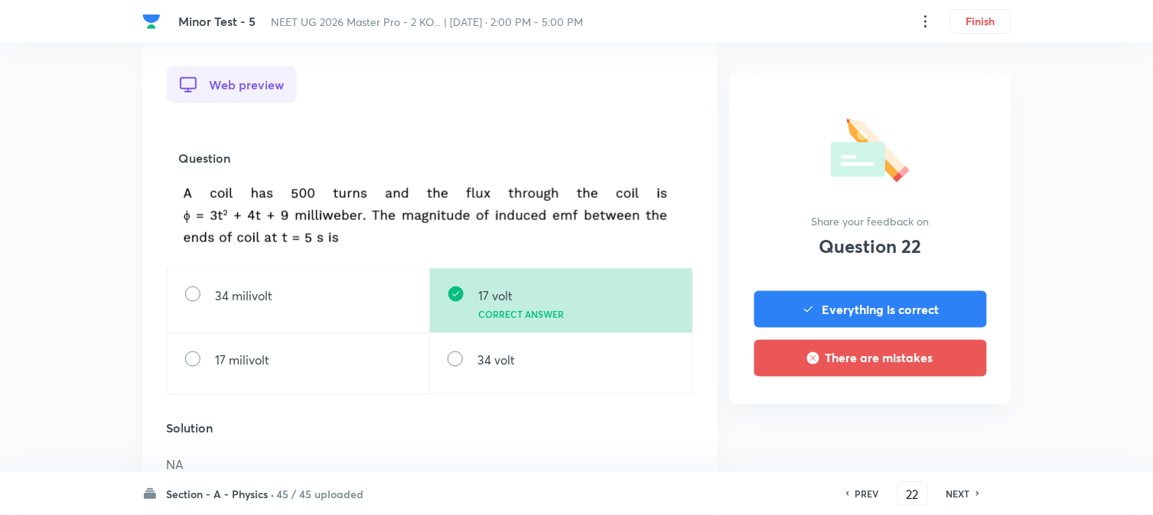
click at [941, 421] on h6 "NEXT" at bounding box center [958, 494] width 24 height 14
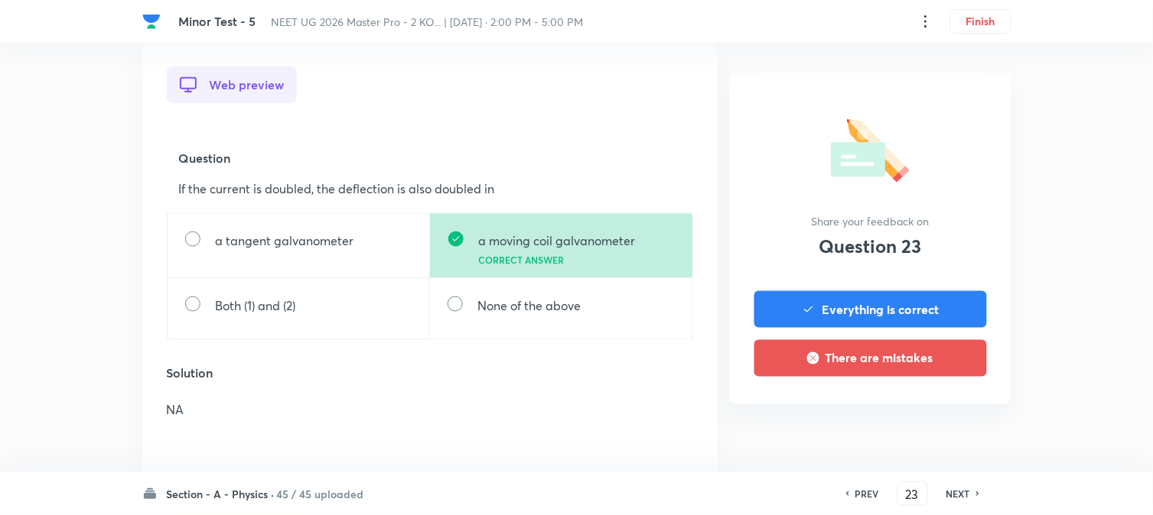
click at [941, 421] on h6 "NEXT" at bounding box center [958, 494] width 24 height 14
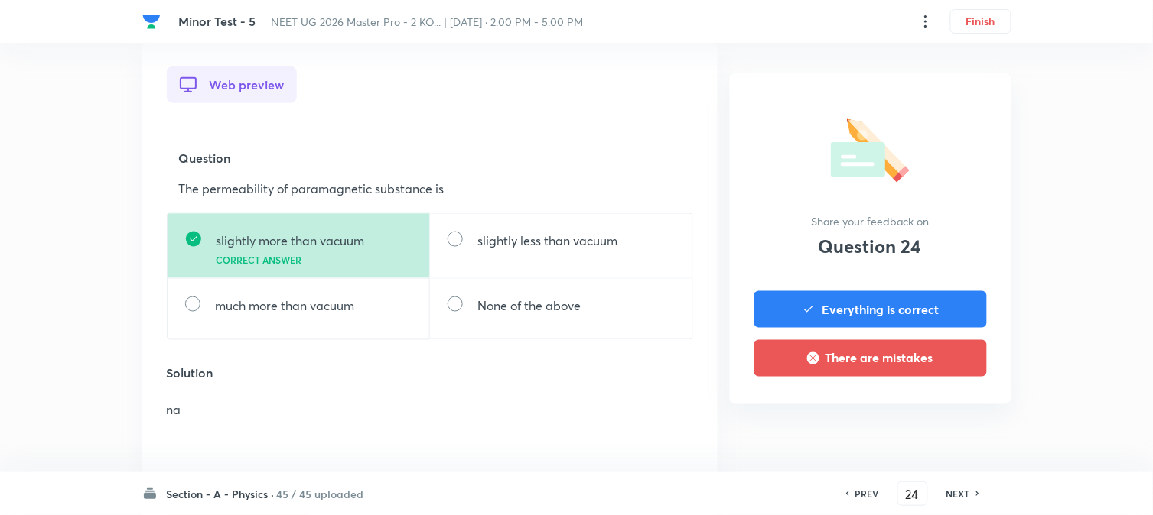
click at [941, 421] on h6 "NEXT" at bounding box center [958, 494] width 24 height 14
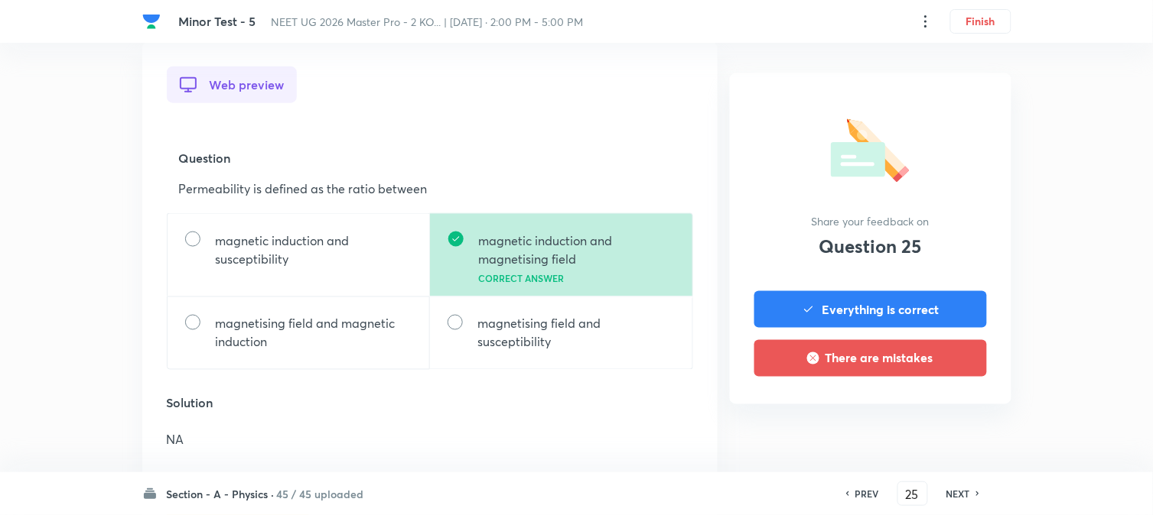
click at [941, 421] on h6 "NEXT" at bounding box center [958, 494] width 24 height 14
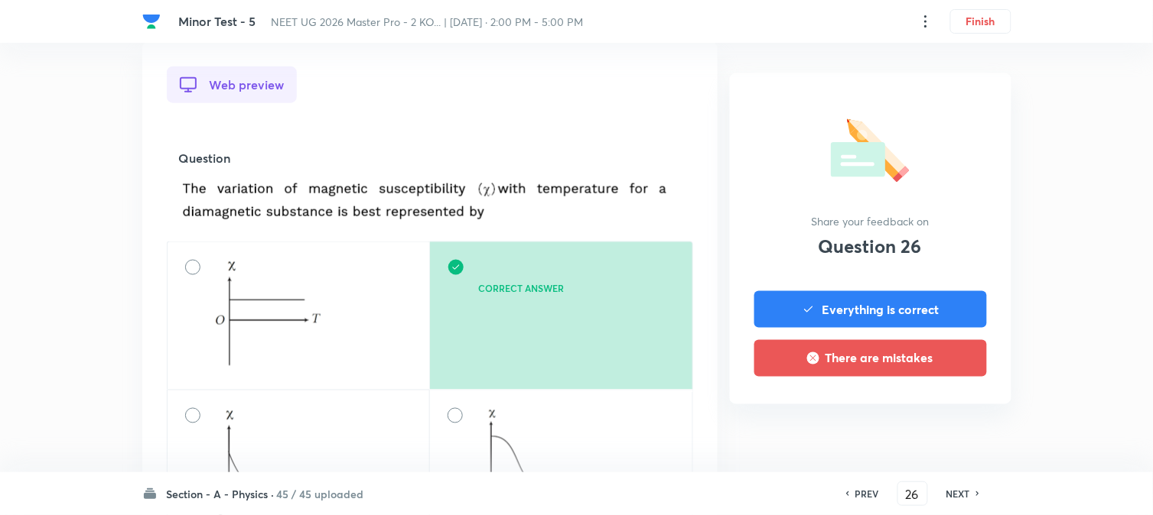
click at [941, 421] on h6 "NEXT" at bounding box center [958, 494] width 24 height 14
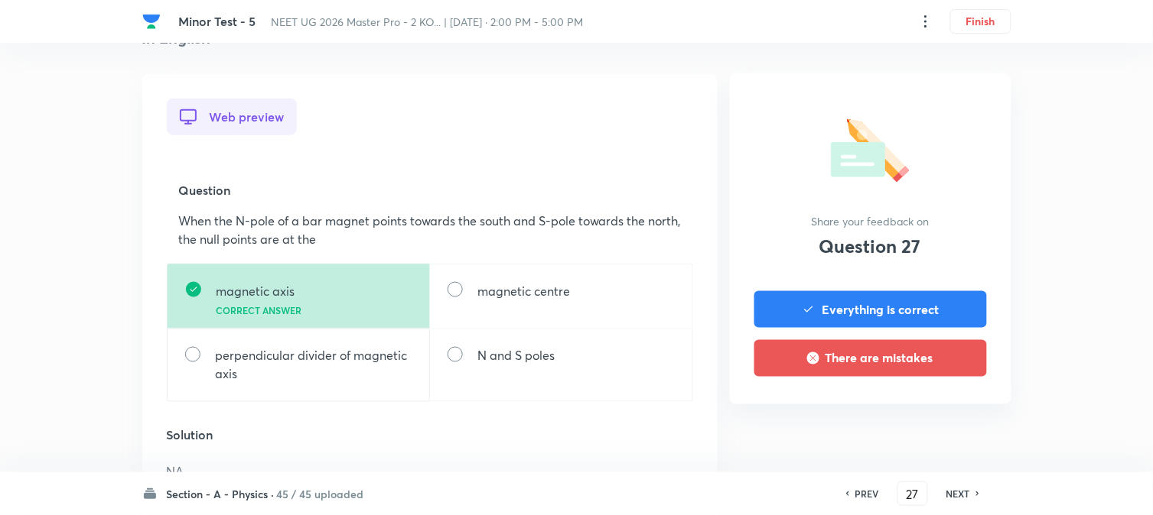
scroll to position [424, 0]
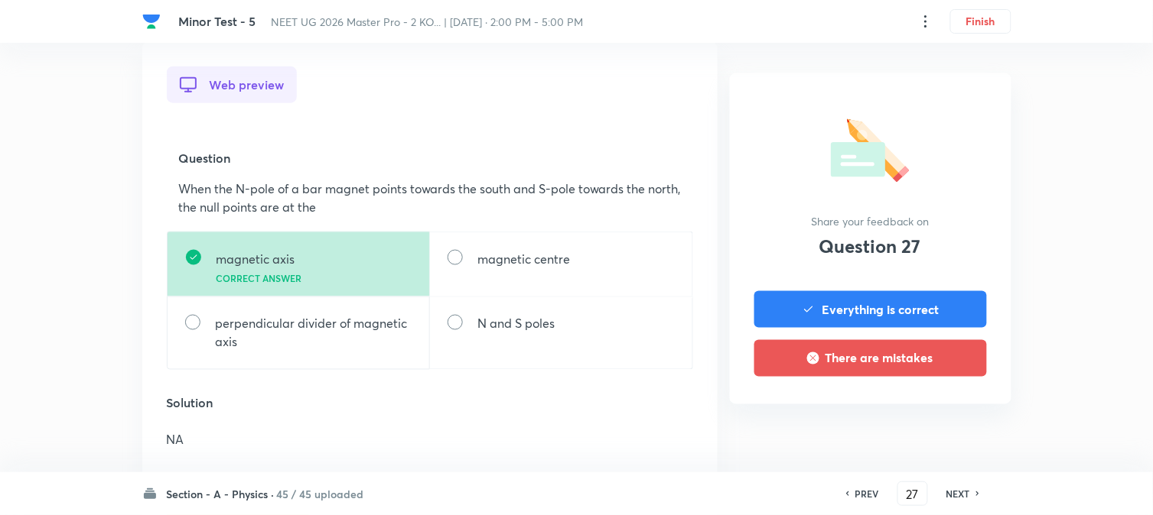
click at [941, 421] on h6 "NEXT" at bounding box center [958, 494] width 24 height 14
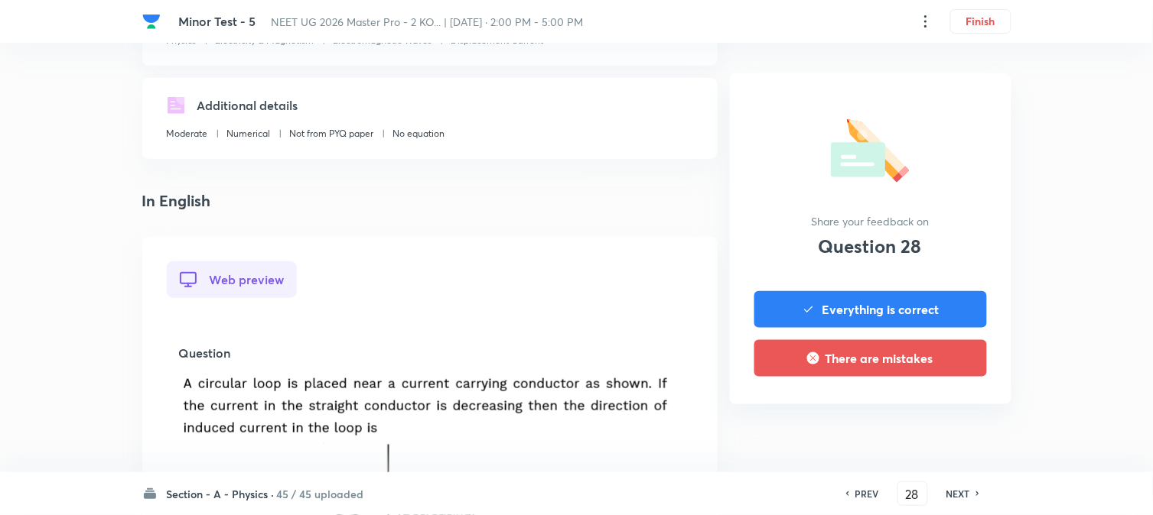
scroll to position [594, 0]
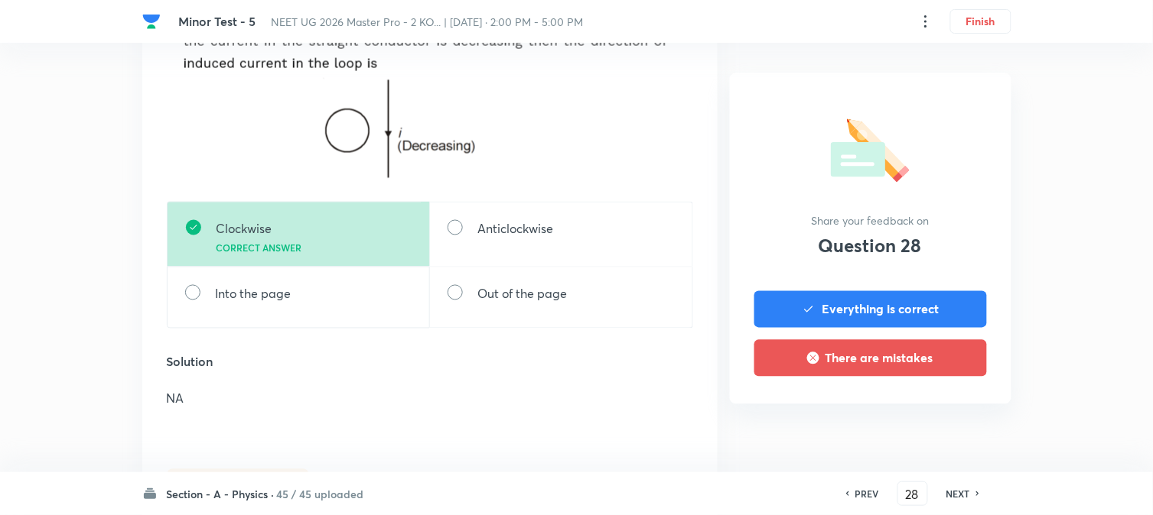
click at [941, 421] on h6 "NEXT" at bounding box center [958, 494] width 24 height 14
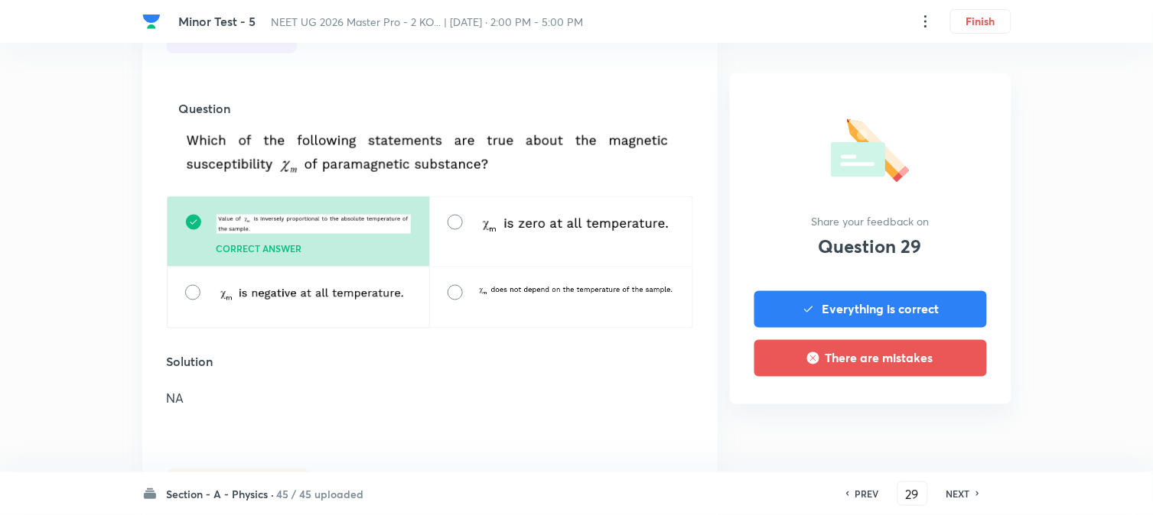
scroll to position [509, 0]
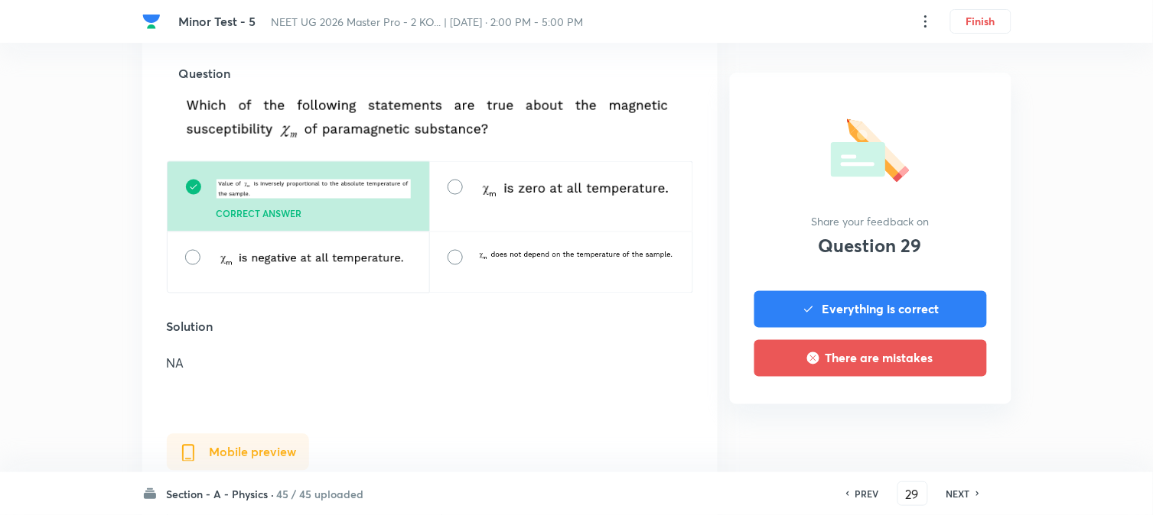
click at [941, 421] on h6 "NEXT" at bounding box center [958, 494] width 24 height 14
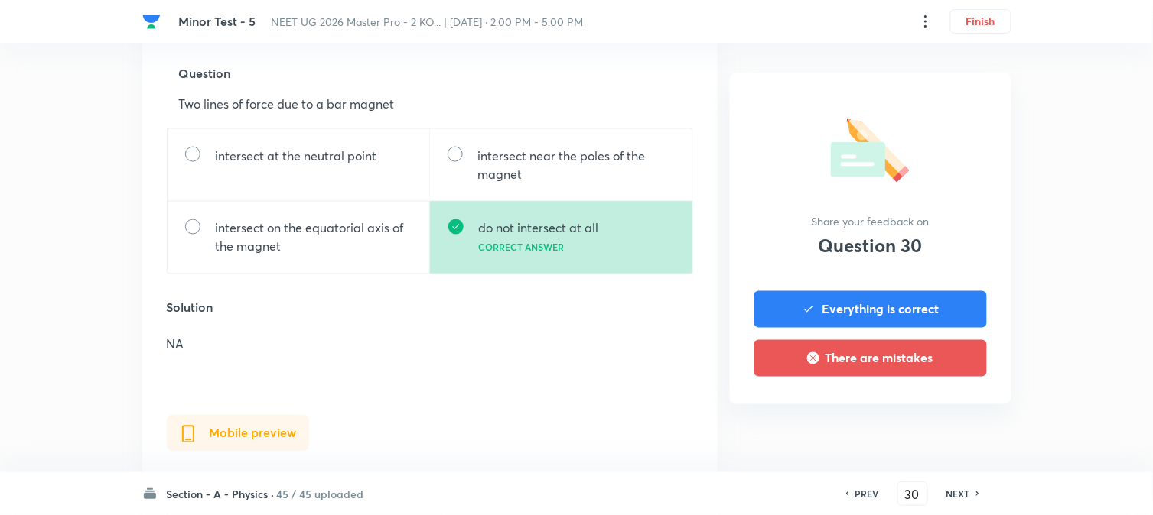
click at [941, 421] on h6 "NEXT" at bounding box center [958, 494] width 24 height 14
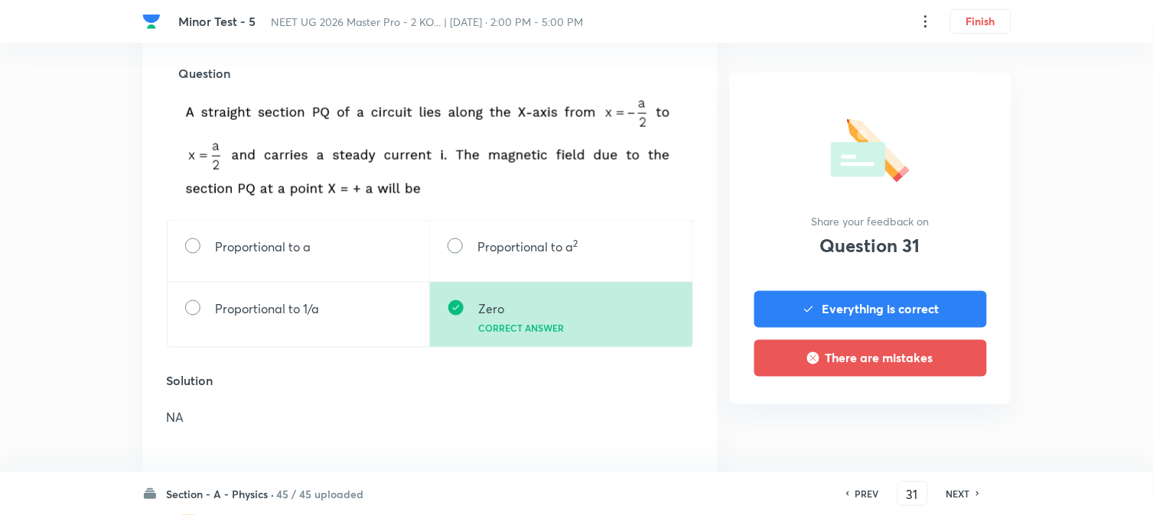
click at [941, 421] on h6 "NEXT" at bounding box center [958, 494] width 24 height 14
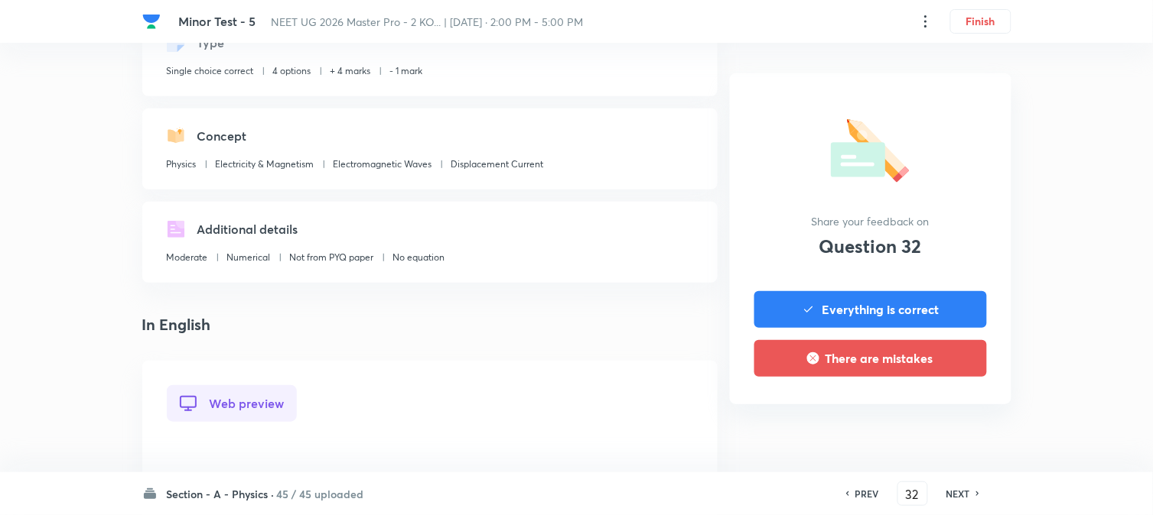
scroll to position [424, 0]
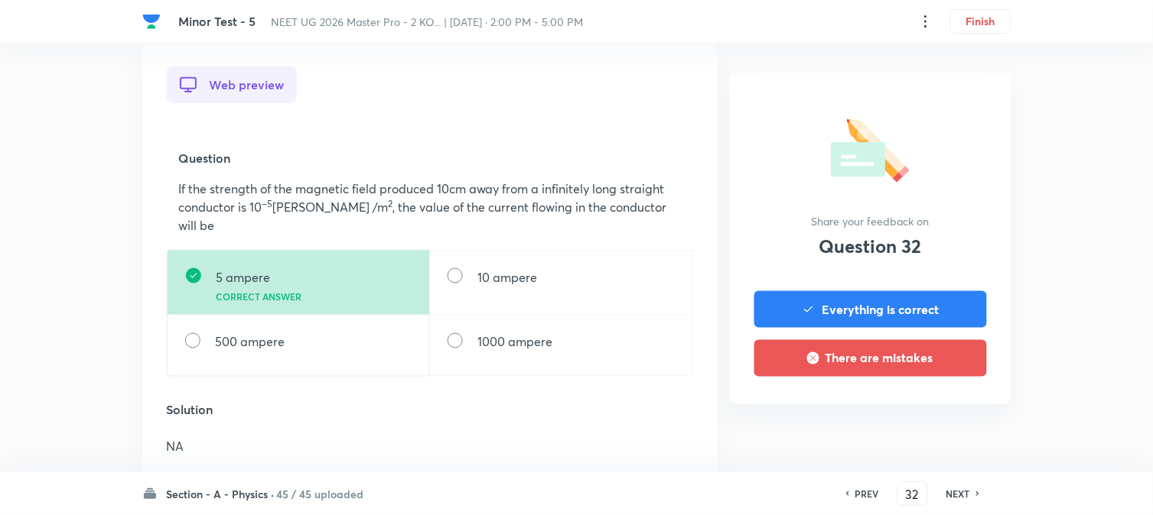
click at [941, 421] on h6 "NEXT" at bounding box center [958, 494] width 24 height 14
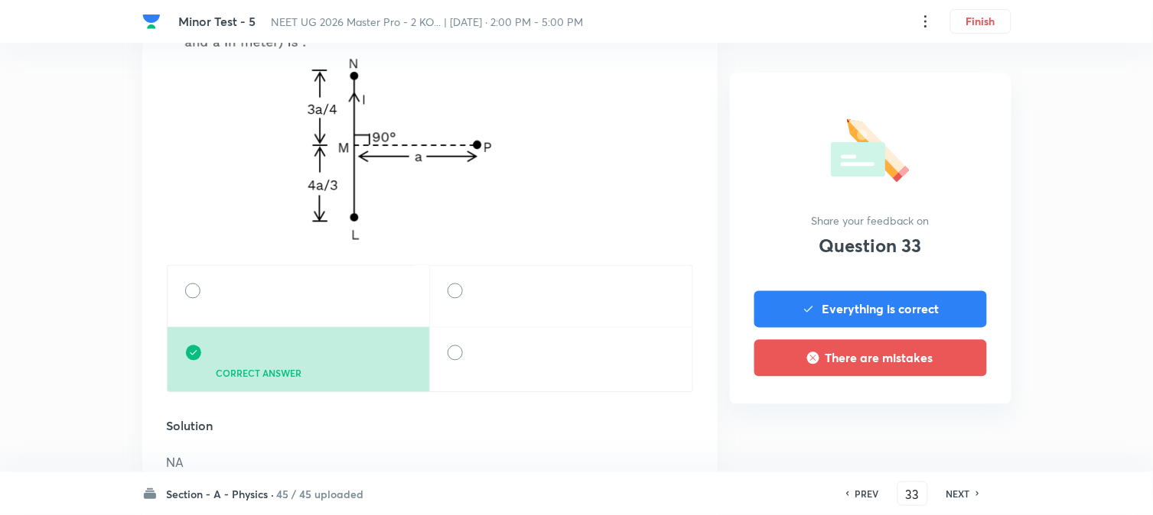
scroll to position [594, 0]
click at [941, 421] on h6 "NEXT" at bounding box center [958, 494] width 24 height 14
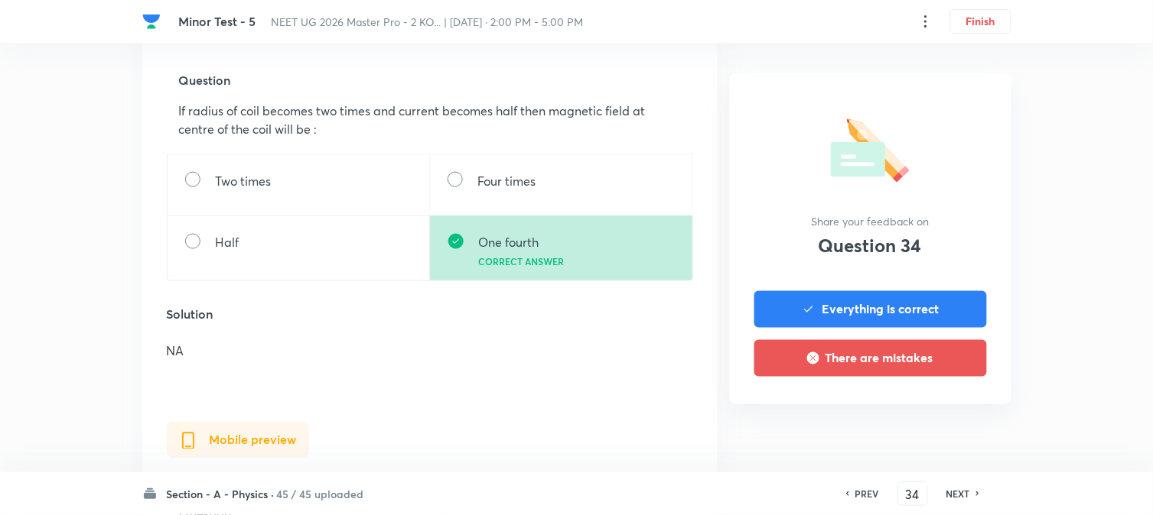
scroll to position [509, 0]
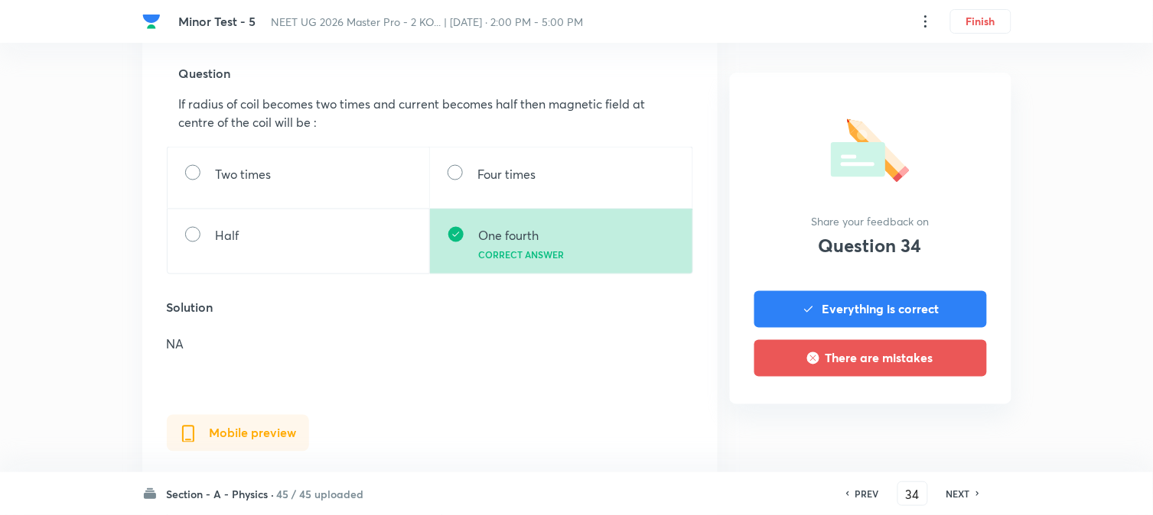
click at [941, 421] on h6 "NEXT" at bounding box center [958, 494] width 24 height 14
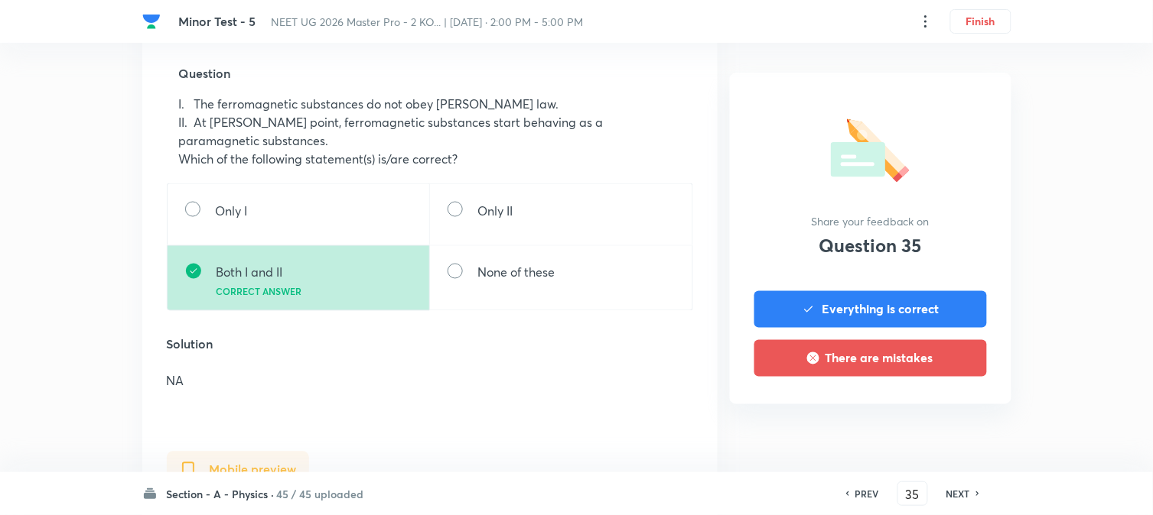
click at [941, 421] on h6 "NEXT" at bounding box center [958, 494] width 24 height 14
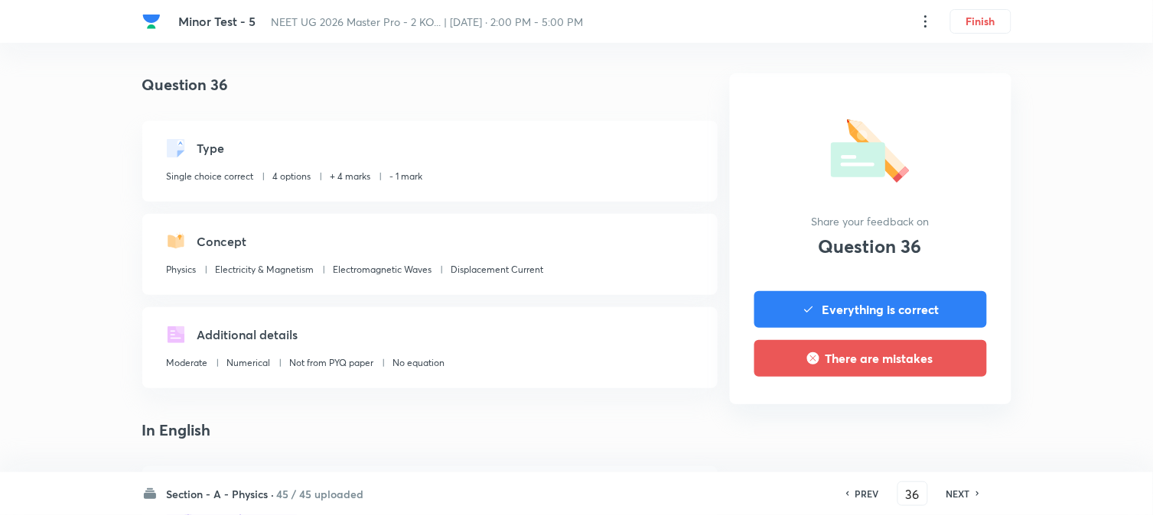
scroll to position [424, 0]
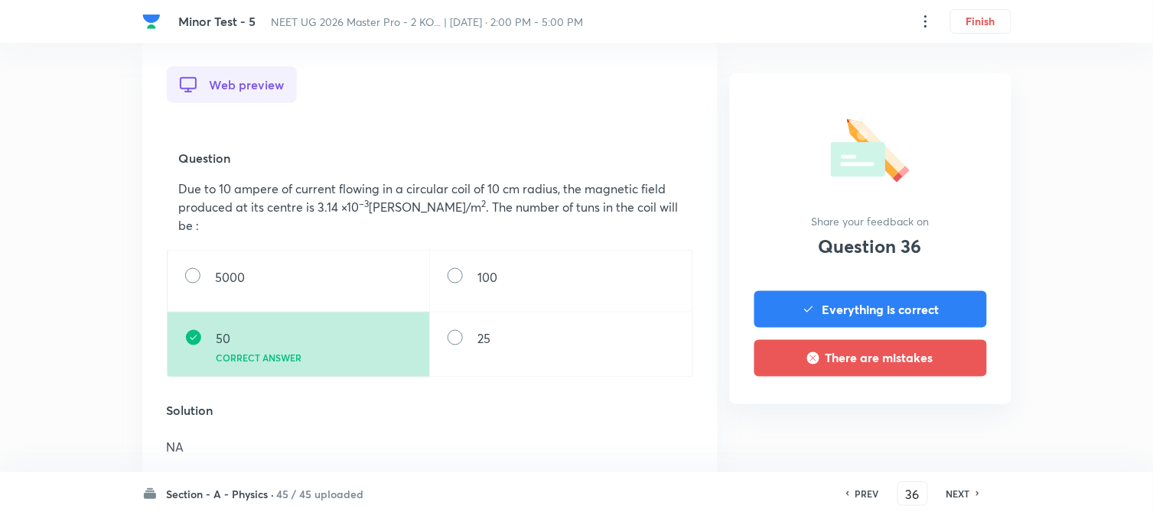
click at [941, 421] on h6 "NEXT" at bounding box center [958, 494] width 24 height 14
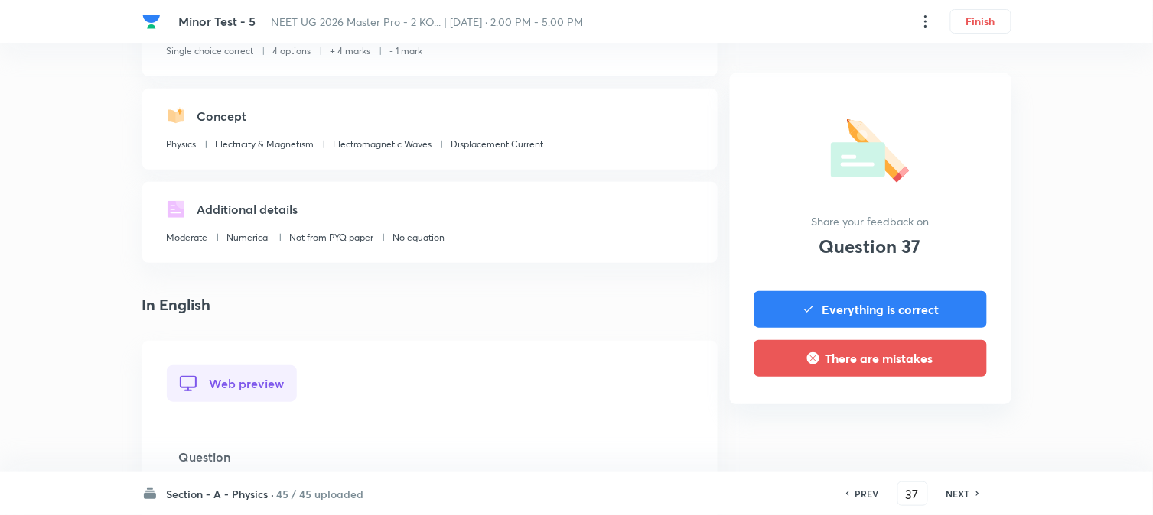
scroll to position [509, 0]
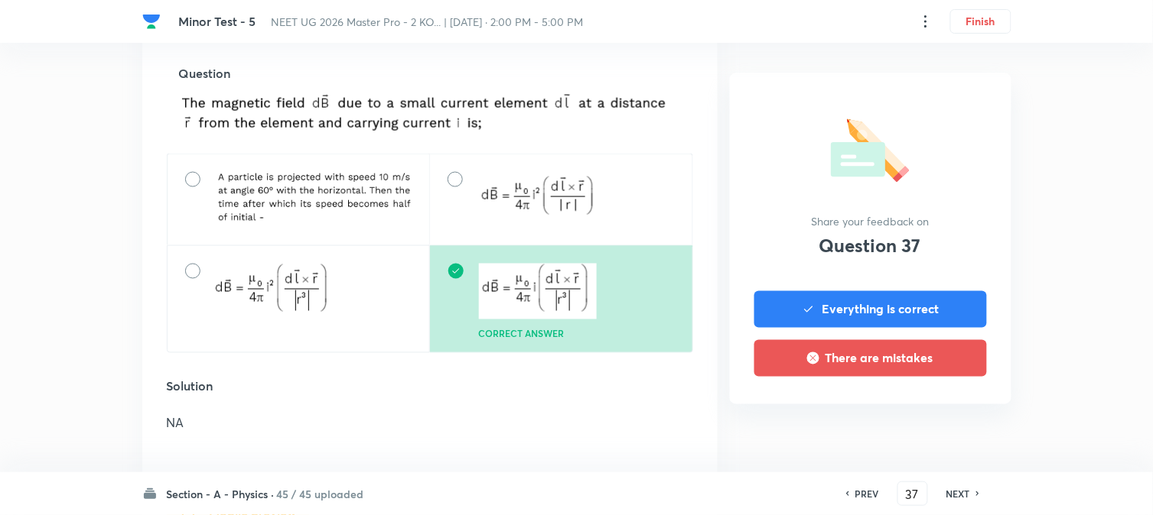
click at [941, 421] on h6 "NEXT" at bounding box center [958, 494] width 24 height 14
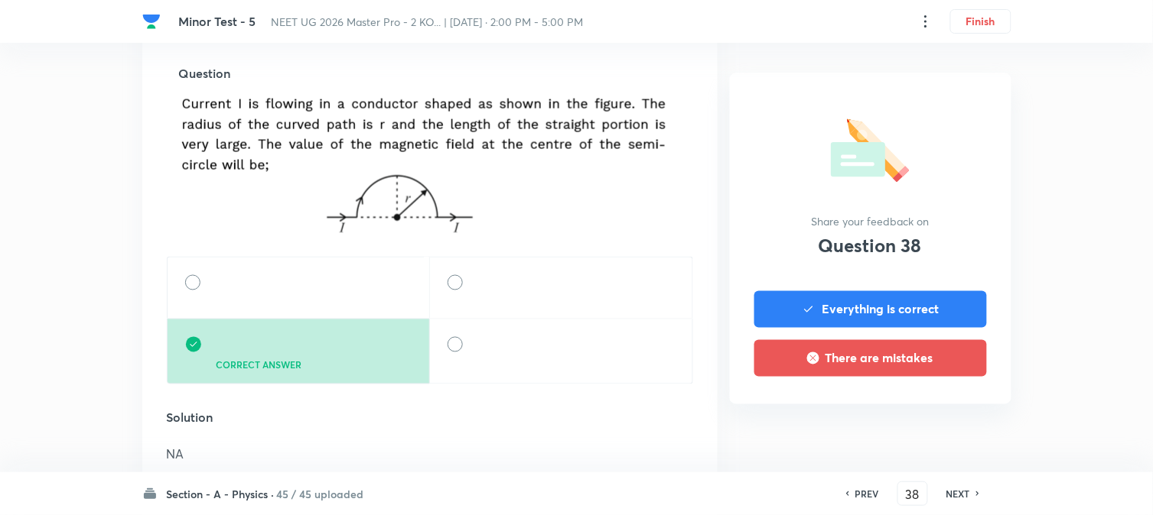
click at [941, 421] on h6 "NEXT" at bounding box center [958, 494] width 24 height 14
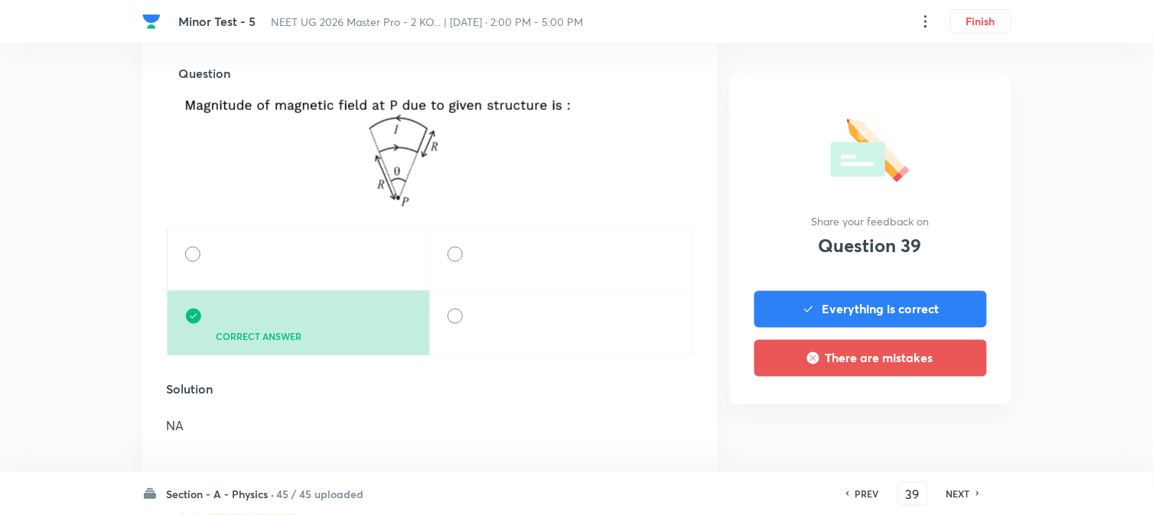
click at [941, 421] on h6 "NEXT" at bounding box center [958, 494] width 24 height 14
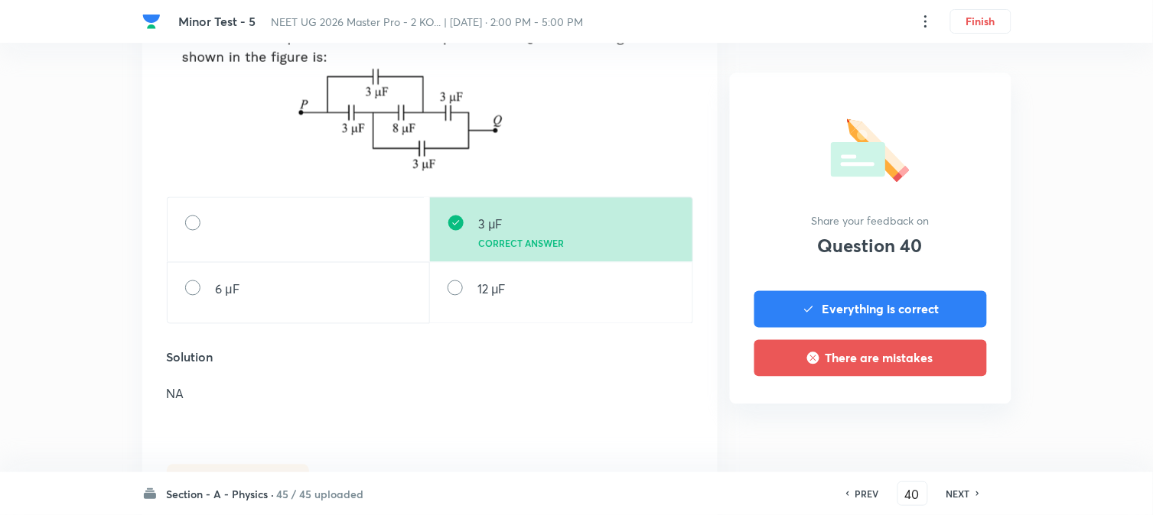
scroll to position [594, 0]
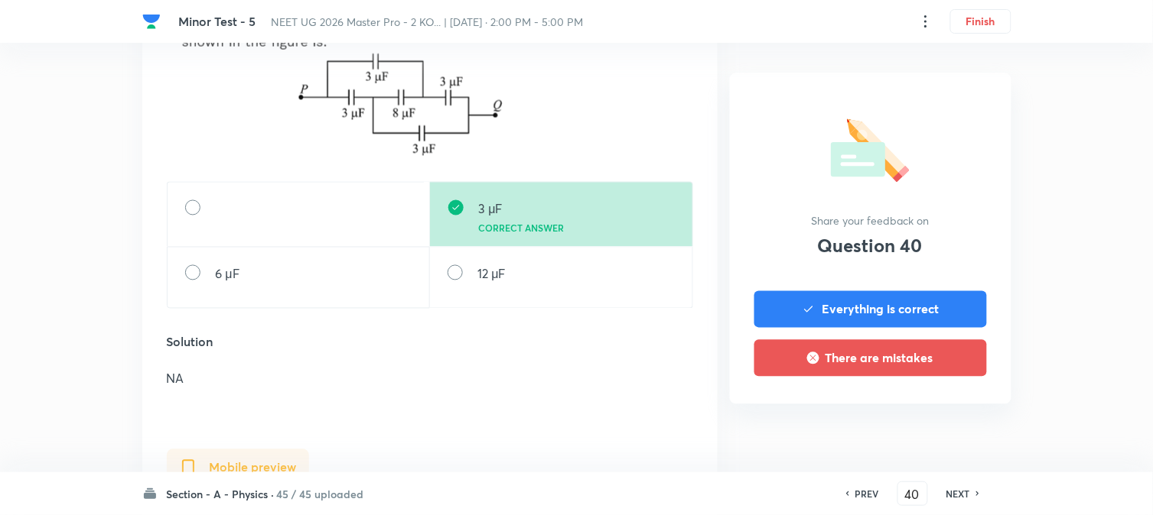
click at [941, 421] on h6 "NEXT" at bounding box center [958, 494] width 24 height 14
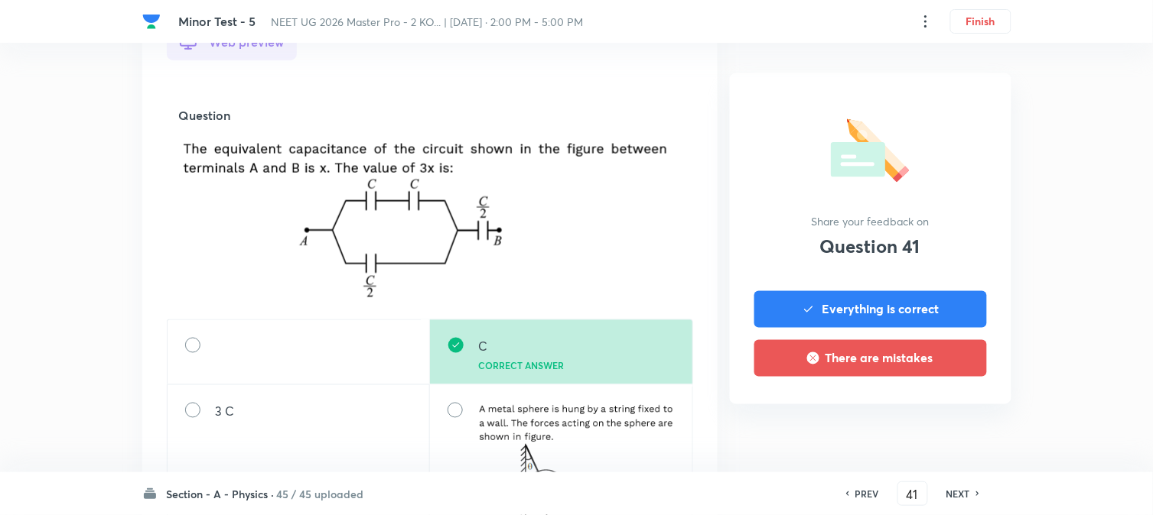
scroll to position [509, 0]
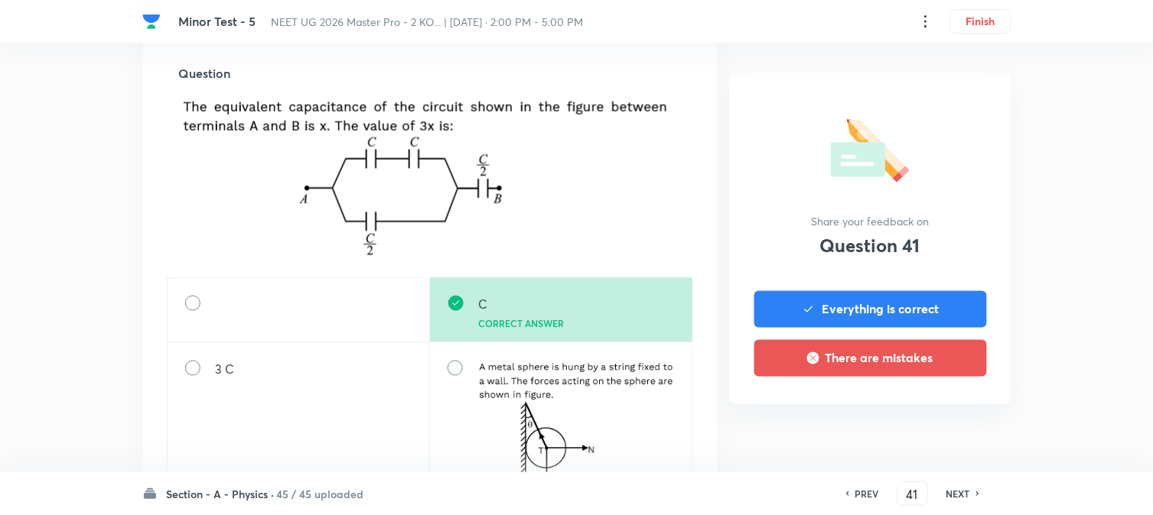
click at [941, 421] on h6 "NEXT" at bounding box center [958, 494] width 24 height 14
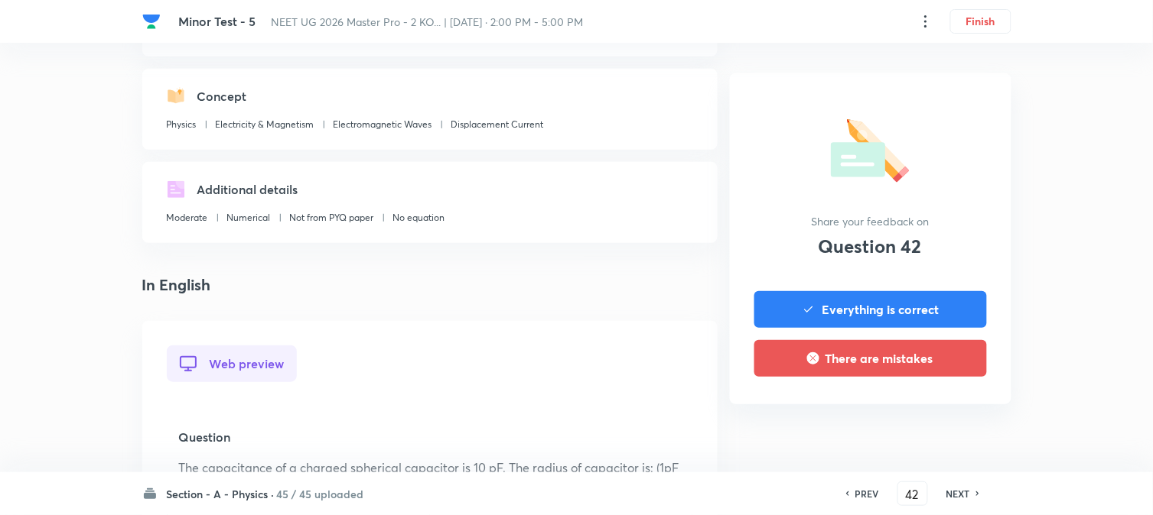
scroll to position [424, 0]
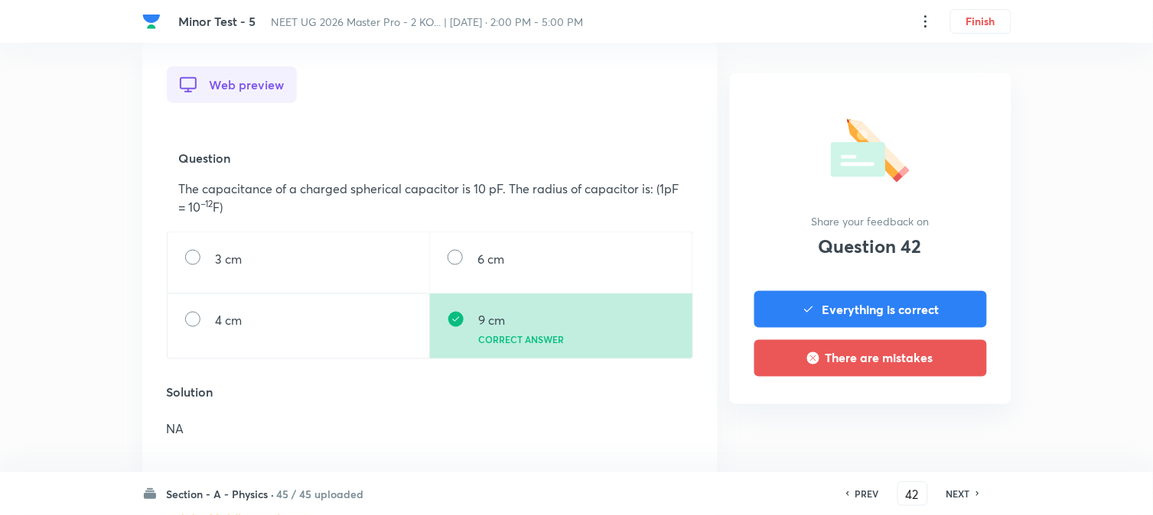
click at [941, 421] on h6 "NEXT" at bounding box center [958, 494] width 24 height 14
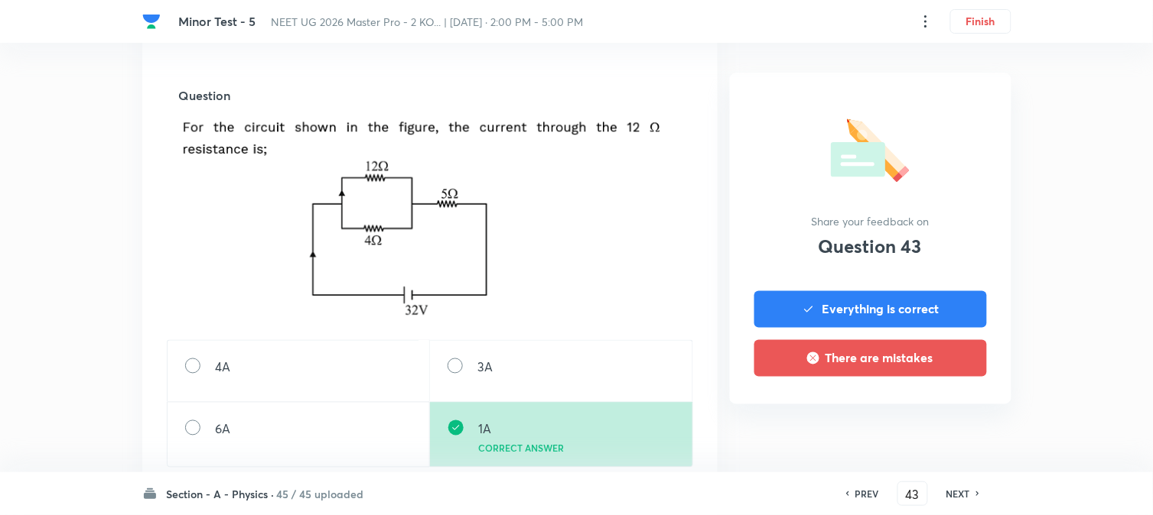
scroll to position [509, 0]
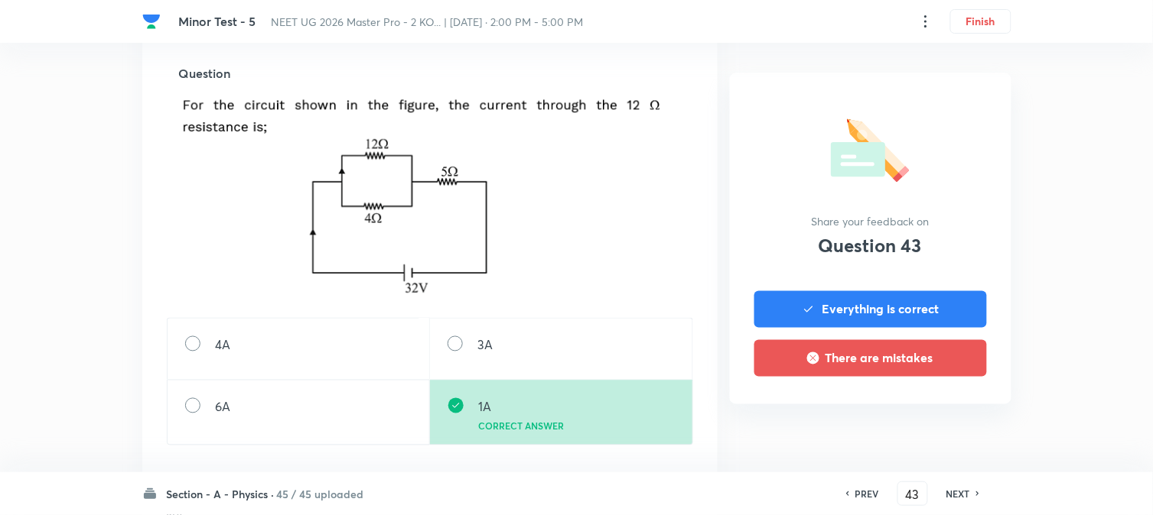
click at [941, 421] on h6 "NEXT" at bounding box center [958, 494] width 24 height 14
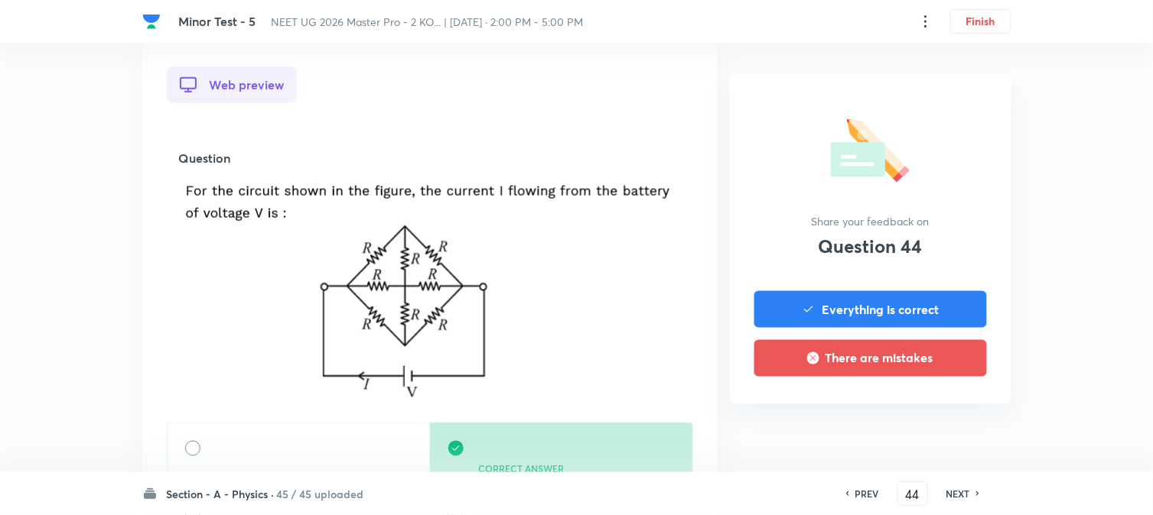
scroll to position [679, 0]
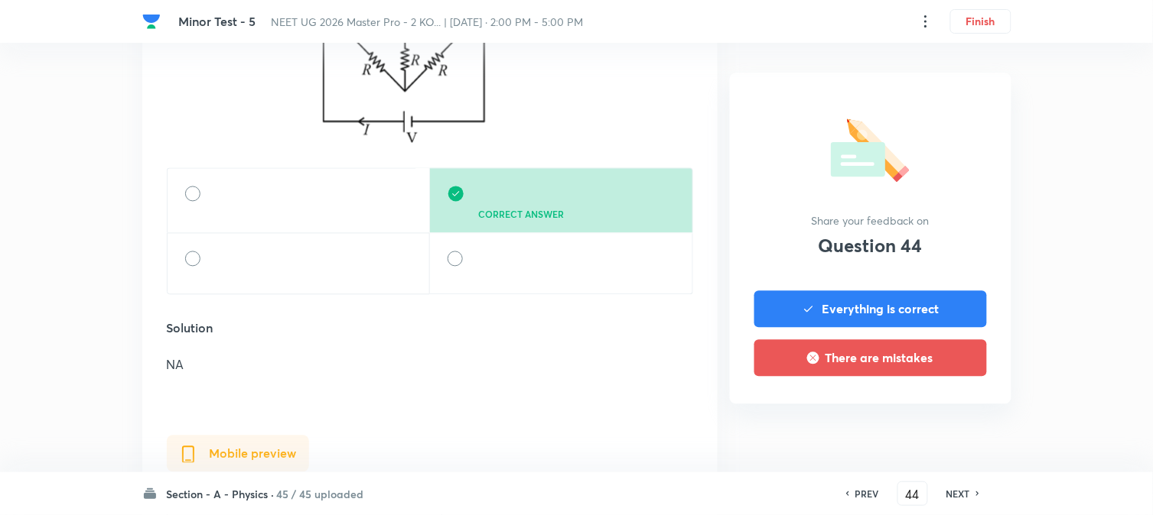
click at [941, 421] on h6 "NEXT" at bounding box center [958, 494] width 24 height 14
type input "45"
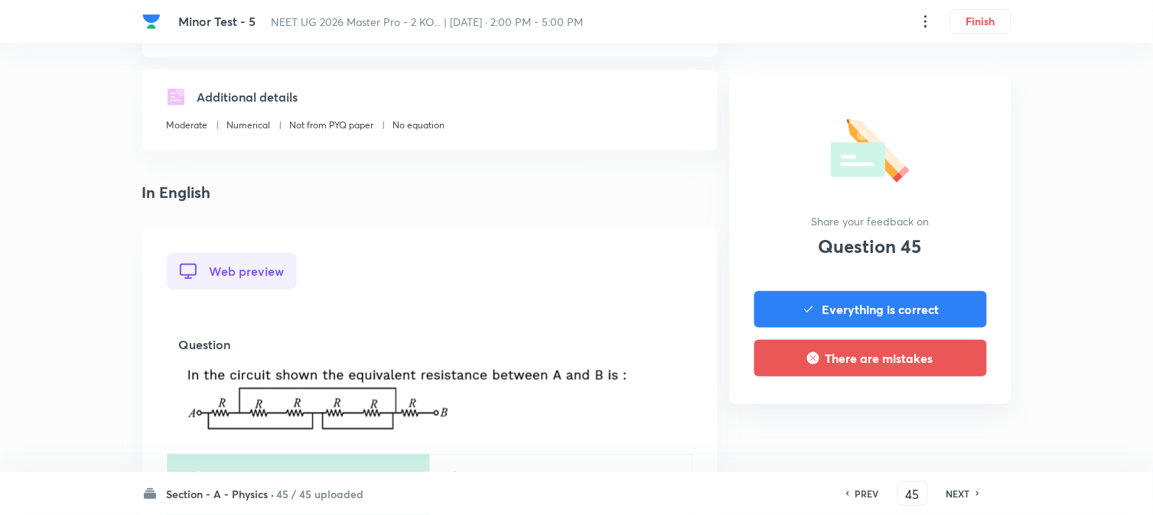
scroll to position [424, 0]
